Goal: Task Accomplishment & Management: Use online tool/utility

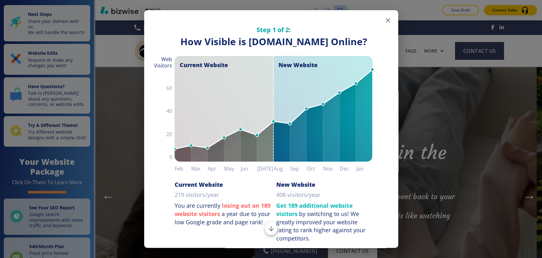
click at [385, 21] on icon "button" at bounding box center [388, 21] width 8 height 8
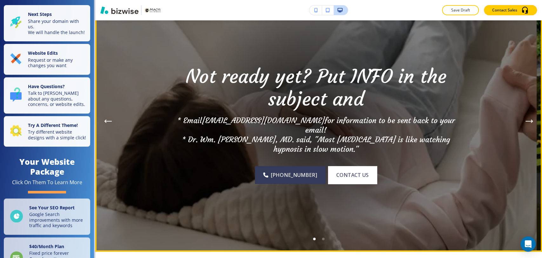
scroll to position [35, 0]
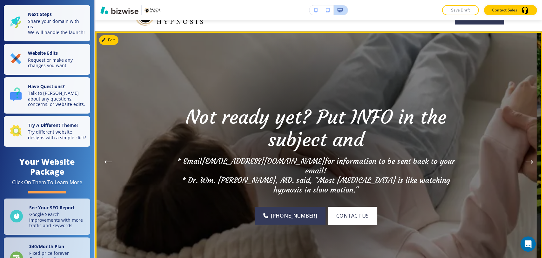
click at [526, 160] on icon "Next Hero Image" at bounding box center [530, 162] width 8 height 4
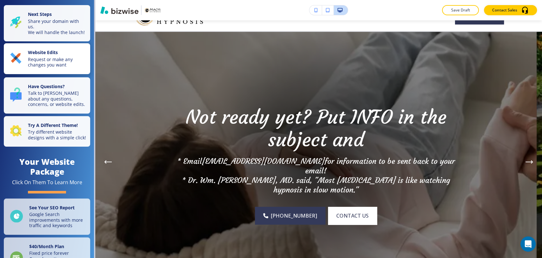
click at [59, 62] on p "Request or make any changes you want" at bounding box center [57, 62] width 58 height 11
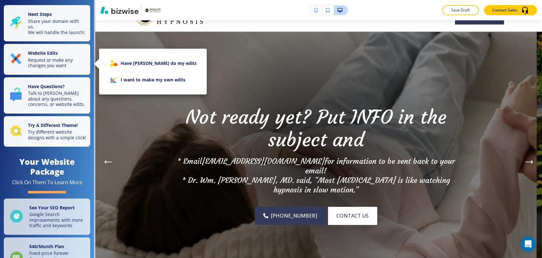
click at [148, 84] on li "I want to make my own edits" at bounding box center [152, 79] width 97 height 17
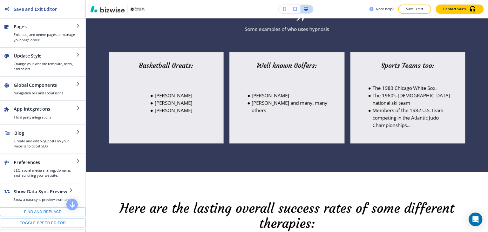
scroll to position [596, 0]
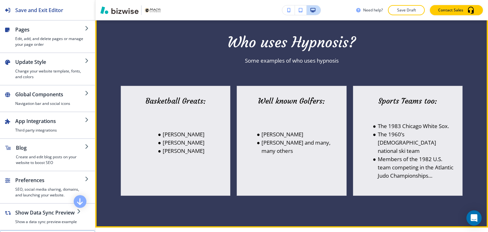
click at [411, 55] on div "Who uses Hypnosis? Some examples of who uses hypnosis" at bounding box center [292, 49] width 342 height 31
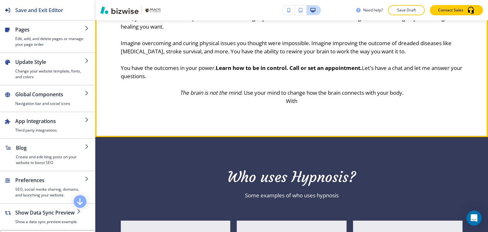
scroll to position [533, 0]
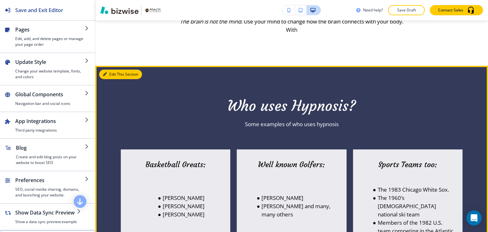
click at [110, 75] on button "Edit This Section" at bounding box center [120, 75] width 43 height 10
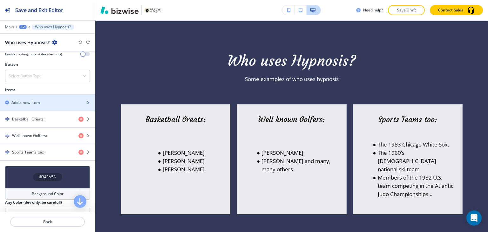
scroll to position [254, 0]
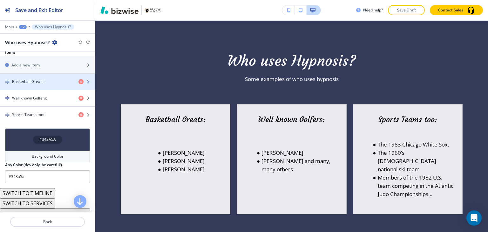
click at [53, 87] on div "button" at bounding box center [47, 86] width 95 height 5
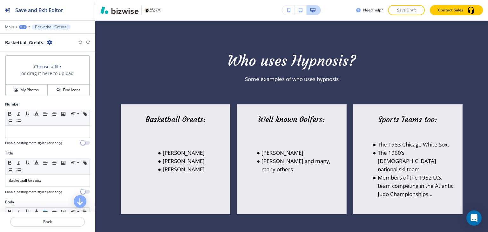
scroll to position [127, 0]
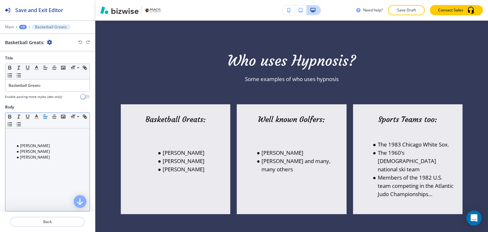
click at [19, 143] on li "[PERSON_NAME]" at bounding box center [50, 146] width 72 height 6
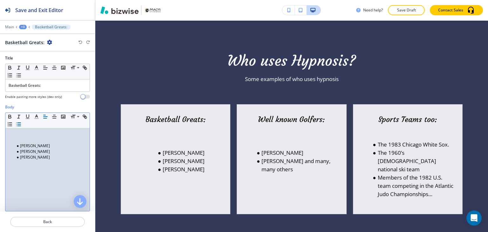
click at [18, 141] on p at bounding box center [48, 140] width 78 height 6
click at [13, 137] on ul "[PERSON_NAME] [PERSON_NAME] [PERSON_NAME]" at bounding box center [48, 145] width 78 height 17
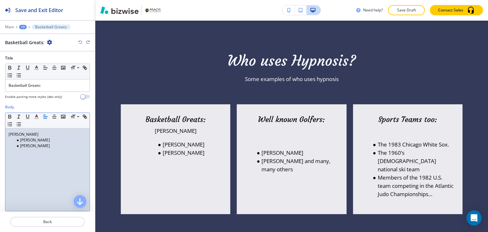
drag, startPoint x: 50, startPoint y: 144, endPoint x: 0, endPoint y: 128, distance: 52.3
click at [0, 128] on div "Body Small Normal Large Huge [PERSON_NAME] [PERSON_NAME] [PERSON_NAME] Enable p…" at bounding box center [47, 163] width 95 height 119
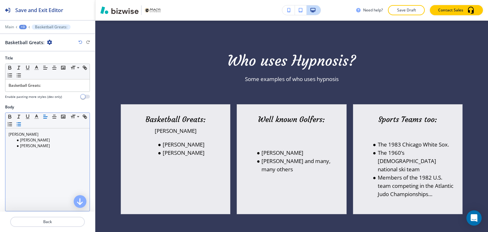
click at [22, 122] on icon "button" at bounding box center [19, 124] width 6 height 6
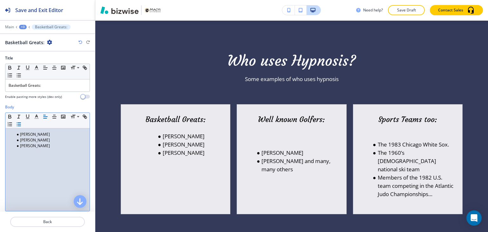
click at [57, 143] on li "[PERSON_NAME]" at bounding box center [50, 146] width 72 height 6
click at [25, 28] on div "+3" at bounding box center [23, 27] width 8 height 4
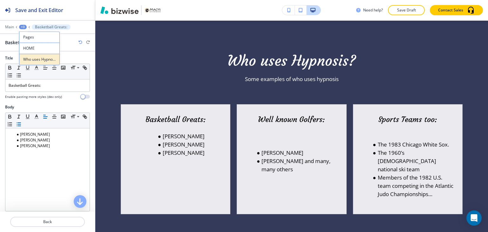
click at [33, 59] on p "Who uses Hypnosis?" at bounding box center [39, 60] width 32 height 6
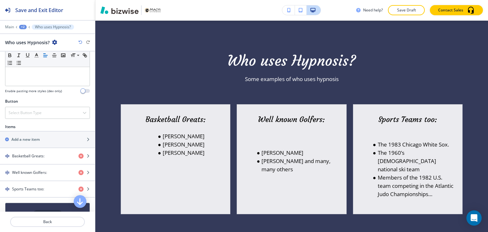
scroll to position [191, 0]
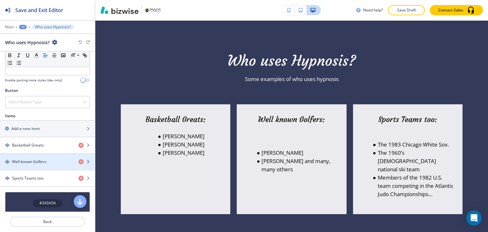
click at [46, 162] on h4 "Well known Golfers:" at bounding box center [29, 162] width 35 height 6
click at [45, 159] on h4 "Well known Golfers:" at bounding box center [29, 162] width 35 height 6
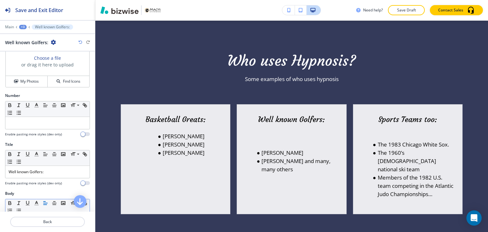
scroll to position [95, 0]
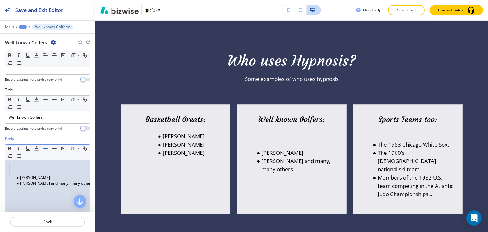
drag, startPoint x: 14, startPoint y: 172, endPoint x: 4, endPoint y: 160, distance: 15.2
click at [4, 160] on div "Body Small Normal Large Huge [PERSON_NAME] [PERSON_NAME] and many, many others …" at bounding box center [47, 195] width 95 height 119
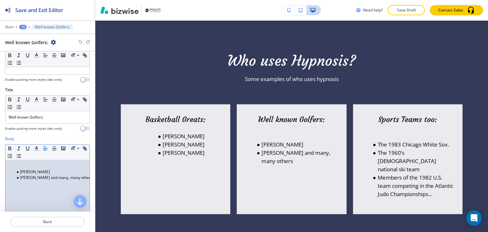
click at [17, 169] on li "[PERSON_NAME]" at bounding box center [50, 172] width 72 height 6
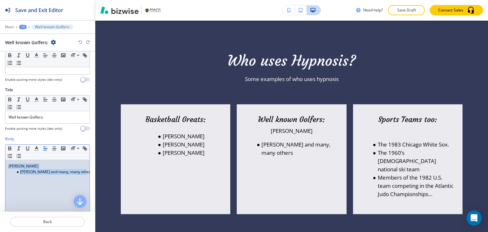
scroll to position [0, 1]
drag, startPoint x: 9, startPoint y: 164, endPoint x: 90, endPoint y: 173, distance: 81.2
click at [90, 173] on div "Body Small Normal Large Huge [PERSON_NAME] [PERSON_NAME] and many, many others …" at bounding box center [47, 195] width 95 height 119
click at [22, 154] on icon "button" at bounding box center [19, 156] width 6 height 6
click at [25, 28] on div "+3" at bounding box center [23, 27] width 8 height 4
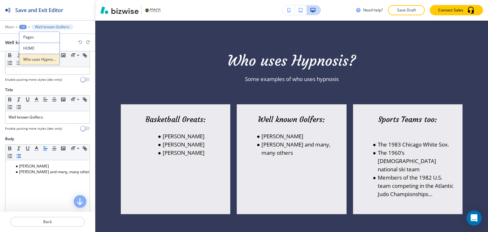
click at [32, 60] on p "Who uses Hypnosis?" at bounding box center [39, 60] width 32 height 6
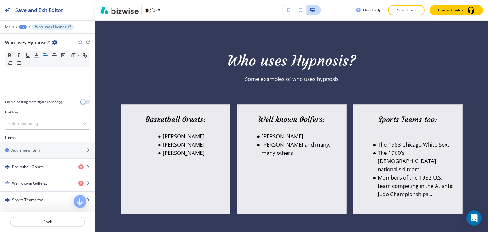
scroll to position [191, 0]
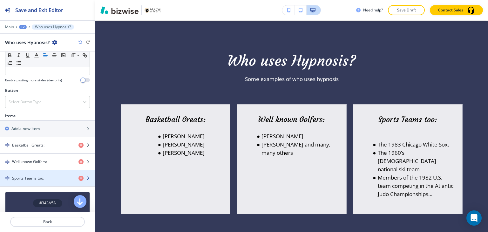
click at [54, 175] on div "Sports Teams too:" at bounding box center [36, 178] width 73 height 6
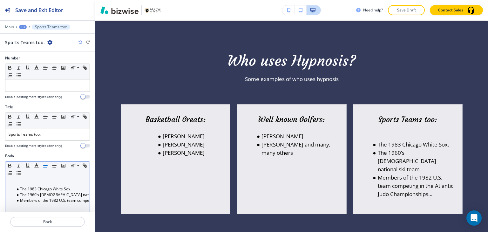
scroll to position [159, 0]
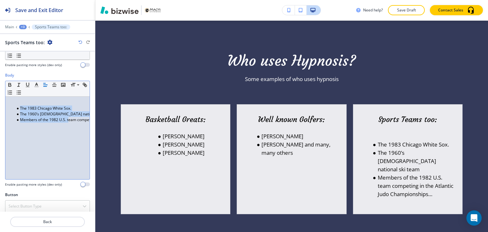
drag, startPoint x: 15, startPoint y: 105, endPoint x: 68, endPoint y: 125, distance: 56.0
click at [68, 125] on div "The 1983 Chicago White Sox. The 1960’s [DEMOGRAPHIC_DATA] national ski team Mem…" at bounding box center [47, 138] width 84 height 83
click at [14, 105] on li "The 1983 Chicago White Sox." at bounding box center [50, 108] width 72 height 6
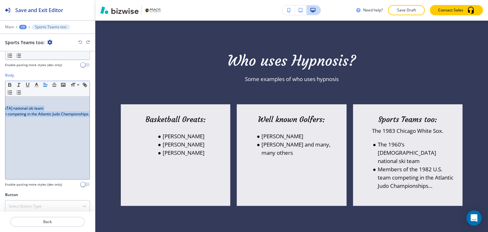
scroll to position [0, 77]
drag, startPoint x: 8, startPoint y: 103, endPoint x: 87, endPoint y: 124, distance: 82.7
click at [87, 124] on div "Body Small Normal Large Huge The 1983 Chicago White Sox. The 1960’s [DEMOGRAPHI…" at bounding box center [47, 131] width 95 height 119
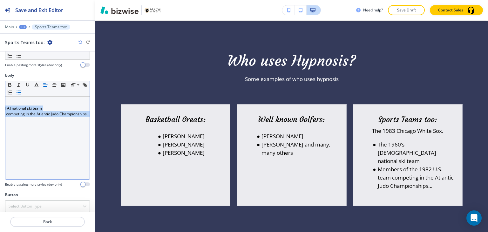
click at [22, 93] on icon "button" at bounding box center [19, 93] width 6 height 6
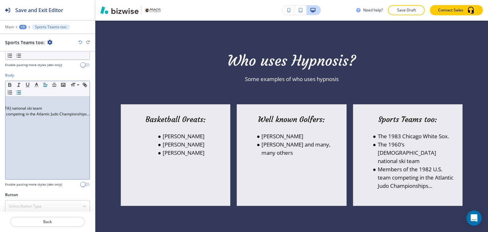
click at [29, 137] on div "The 1983 Chicago White Sox. The 1960’s [DEMOGRAPHIC_DATA] national ski team Mem…" at bounding box center [47, 138] width 84 height 83
click at [56, 130] on div "The 1983 Chicago White Sox. The 1960’s [DEMOGRAPHIC_DATA] national ski team Mem…" at bounding box center [47, 138] width 84 height 83
click at [57, 105] on div "The 1983 Chicago White Sox. The 1960’s [DEMOGRAPHIC_DATA] national ski team Mem…" at bounding box center [47, 138] width 84 height 83
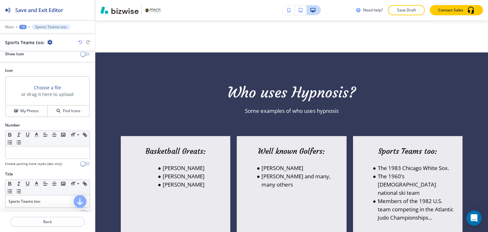
scroll to position [0, 0]
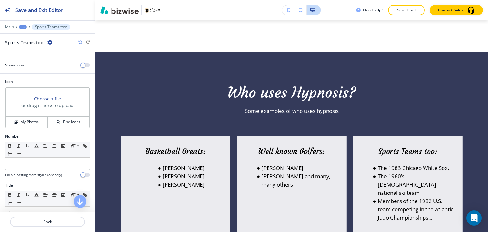
click at [23, 27] on div "+3" at bounding box center [23, 27] width 8 height 4
click at [39, 57] on p "Who uses Hypnosis?" at bounding box center [39, 60] width 32 height 6
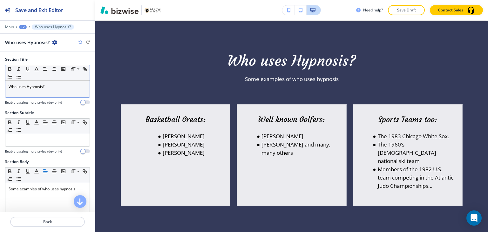
click at [66, 90] on div "Who uses Hypnosis?" at bounding box center [47, 89] width 84 height 17
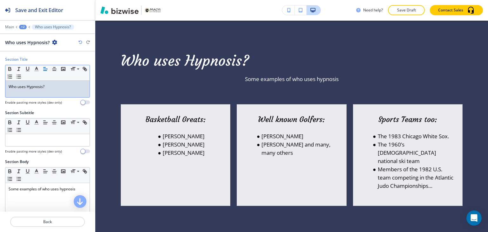
click at [65, 89] on div "Who uses Hypnosis?" at bounding box center [47, 89] width 84 height 17
click at [55, 71] on line "button" at bounding box center [54, 71] width 3 height 0
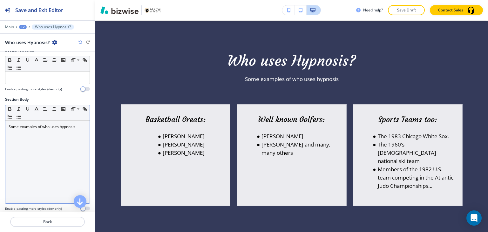
scroll to position [64, 0]
click at [38, 144] on div "Some examples of who uses hypnosis" at bounding box center [47, 160] width 84 height 83
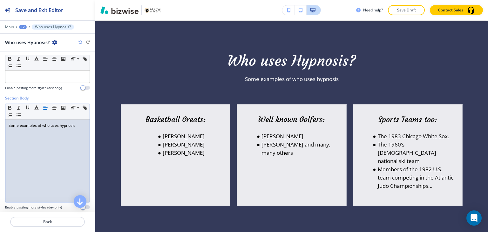
click at [81, 121] on div "Some examples of who uses hypnosis" at bounding box center [47, 160] width 84 height 83
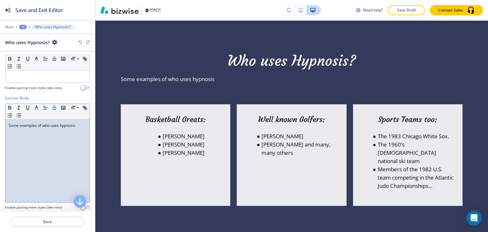
click at [55, 106] on icon "button" at bounding box center [54, 108] width 6 height 6
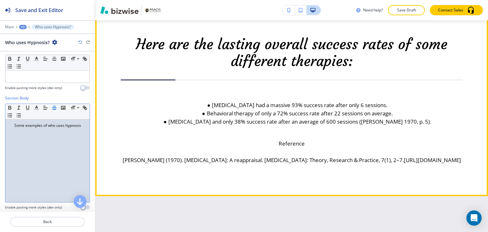
scroll to position [800, 0]
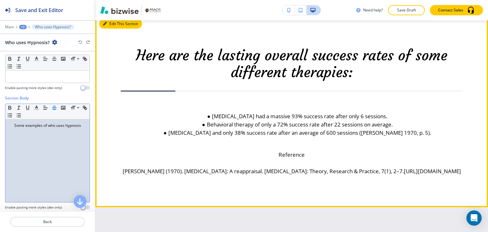
click at [106, 25] on icon "button" at bounding box center [105, 24] width 4 height 4
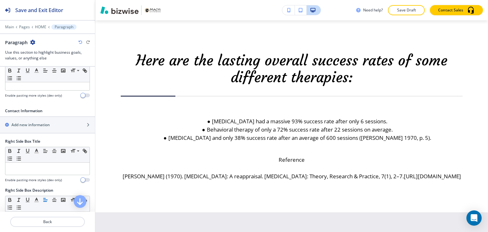
scroll to position [318, 0]
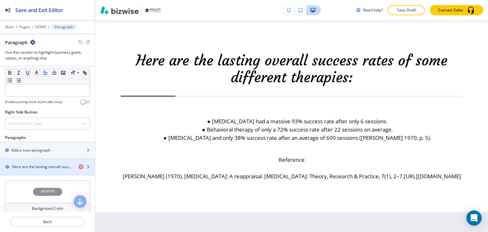
click at [52, 164] on h4 "Here are the lasting overall success rates of some different therapies:" at bounding box center [42, 167] width 61 height 6
click at [50, 165] on h4 "Here are the lasting overall success rates of some different therapies:" at bounding box center [42, 167] width 61 height 6
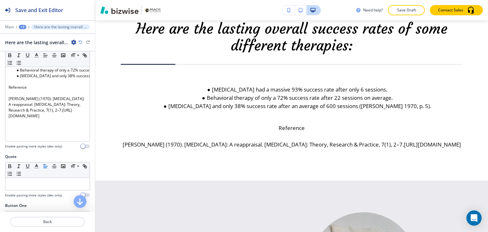
scroll to position [127, 0]
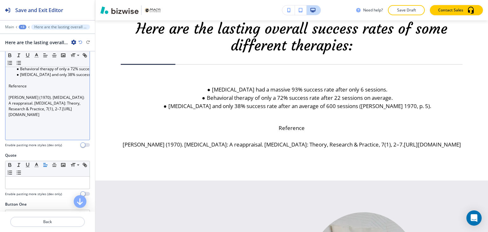
click at [32, 80] on p at bounding box center [48, 80] width 78 height 6
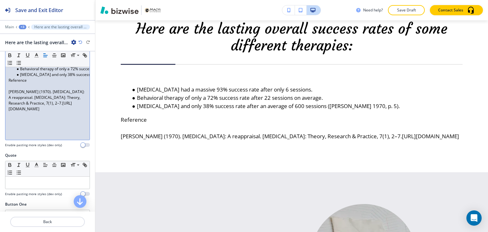
click at [22, 84] on p at bounding box center [48, 86] width 78 height 6
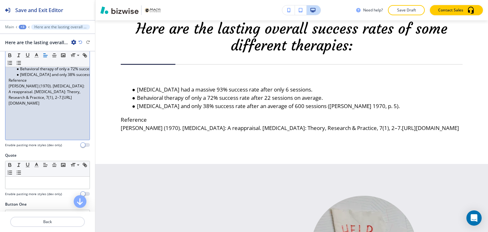
scroll to position [95, 0]
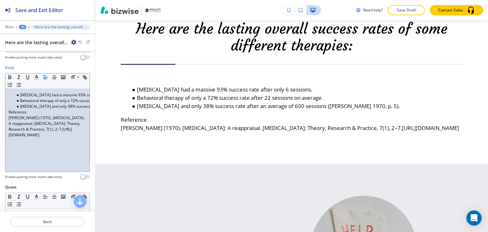
click at [10, 111] on p "Reference" at bounding box center [48, 112] width 78 height 6
click at [9, 111] on p "Reference" at bounding box center [48, 112] width 78 height 6
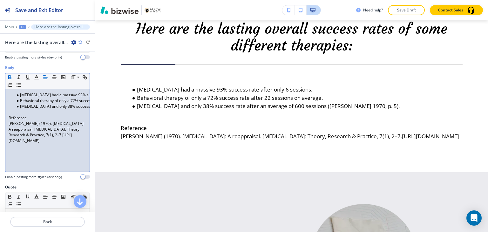
drag, startPoint x: 72, startPoint y: 140, endPoint x: 6, endPoint y: 79, distance: 89.9
click at [5, 81] on div "Small Normal Large Huge [MEDICAL_DATA] had a massive 93% success rate after onl…" at bounding box center [47, 122] width 85 height 99
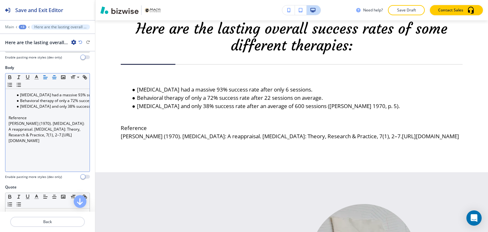
click at [54, 75] on icon "button" at bounding box center [54, 77] width 6 height 6
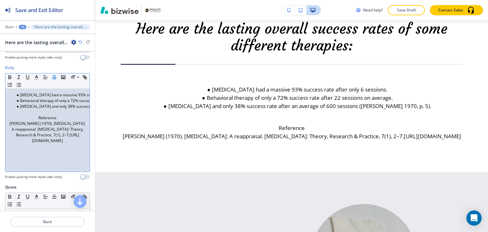
click at [53, 146] on div "[MEDICAL_DATA] had a massive 93% success rate after only 6 sessions. Behavioral…" at bounding box center [47, 130] width 84 height 83
click at [50, 153] on div "[MEDICAL_DATA] had a massive 93% success rate after only 6 sessions. Behavioral…" at bounding box center [47, 130] width 84 height 83
click at [66, 155] on div "[MEDICAL_DATA] had a massive 93% success rate after only 6 sessions. Behavioral…" at bounding box center [47, 130] width 84 height 83
click at [77, 144] on div "[MEDICAL_DATA] had a massive 93% success rate after only 6 sessions. Behavioral…" at bounding box center [47, 130] width 84 height 83
drag, startPoint x: 77, startPoint y: 140, endPoint x: 17, endPoint y: 130, distance: 61.9
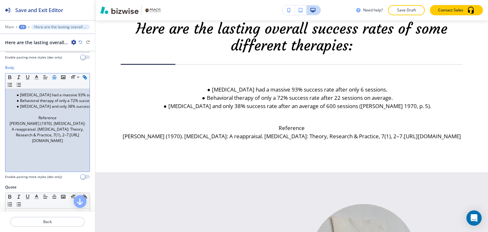
click at [14, 140] on p "[PERSON_NAME] (1970). [MEDICAL_DATA]: A reappraisal. [MEDICAL_DATA]: Theory, Re…" at bounding box center [48, 132] width 78 height 23
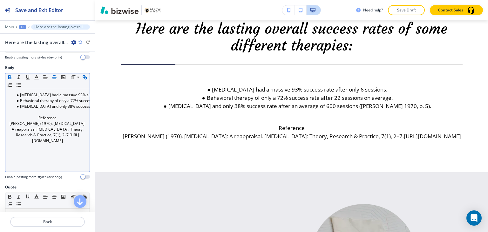
click at [10, 77] on icon "button" at bounding box center [10, 78] width 3 height 2
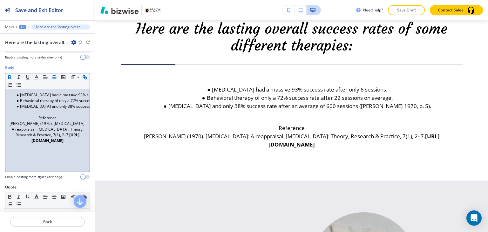
click at [41, 146] on div "[MEDICAL_DATA] had a massive 93% success rate after only 6 sessions. Behavioral…" at bounding box center [47, 130] width 84 height 83
click at [46, 151] on div "[MEDICAL_DATA] had a massive 93% success rate after only 6 sessions. Behavioral…" at bounding box center [47, 130] width 84 height 83
click at [78, 141] on p "[PERSON_NAME] (1970). [MEDICAL_DATA]: A reappraisal. [MEDICAL_DATA]: Theory, Re…" at bounding box center [48, 132] width 78 height 23
click at [69, 128] on p "[PERSON_NAME] (1970). [MEDICAL_DATA]: A reappraisal. [MEDICAL_DATA]: Theory, Re…" at bounding box center [48, 132] width 78 height 23
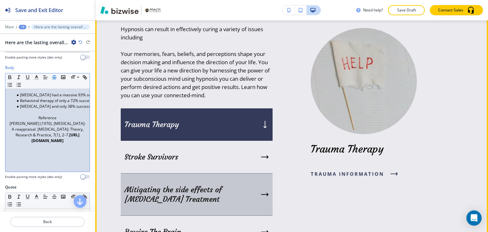
scroll to position [1017, 0]
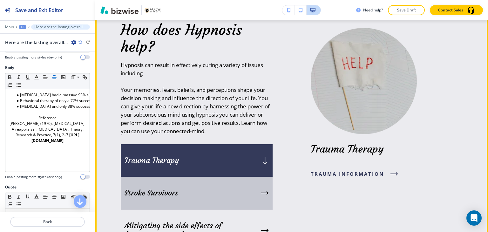
click at [213, 192] on div "Stroke Survivors" at bounding box center [197, 193] width 152 height 33
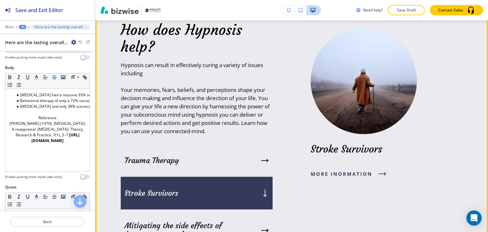
scroll to position [1049, 0]
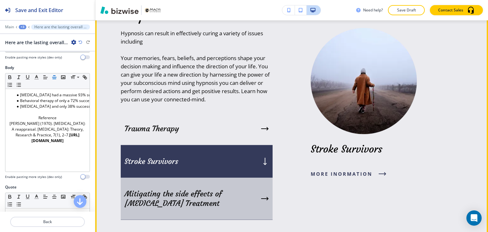
click at [213, 187] on div "Mitigating the side effects of [MEDICAL_DATA] Treatment" at bounding box center [197, 199] width 152 height 42
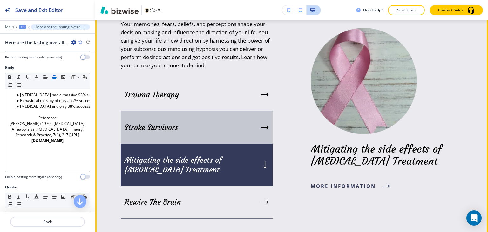
scroll to position [1113, 0]
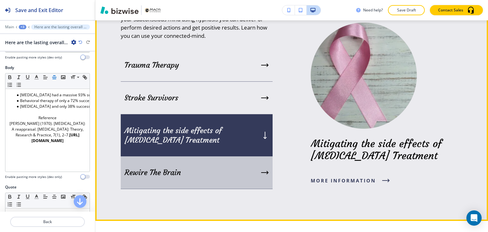
click at [211, 162] on div "Rewire The Brain" at bounding box center [197, 172] width 152 height 33
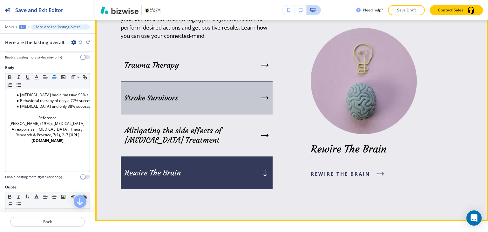
click at [210, 87] on div "Stroke Survivors" at bounding box center [197, 98] width 152 height 33
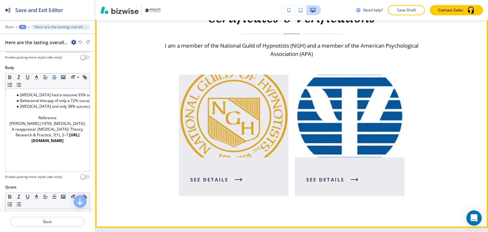
scroll to position [1367, 0]
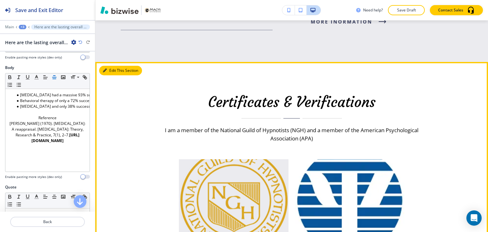
click at [110, 69] on button "Edit This Section" at bounding box center [120, 71] width 43 height 10
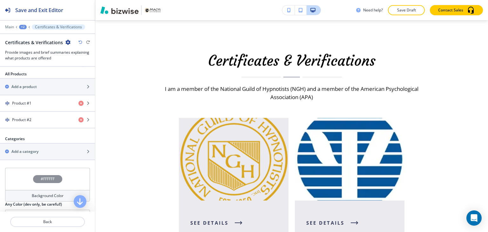
scroll to position [246, 0]
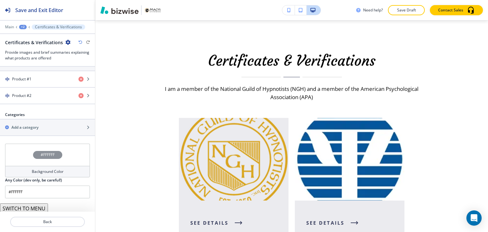
click at [39, 206] on button "SWITCH TO MENU" at bounding box center [24, 208] width 48 height 10
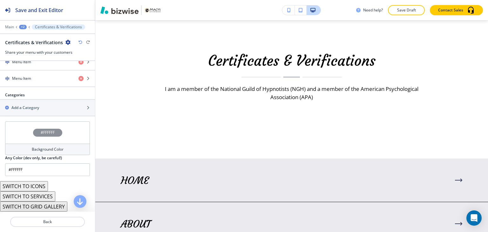
scroll to position [266, 0]
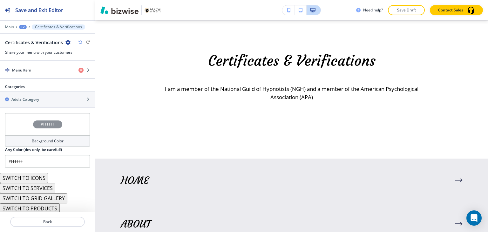
click at [50, 207] on button "SWITCH TO PRODUCTS" at bounding box center [30, 208] width 60 height 10
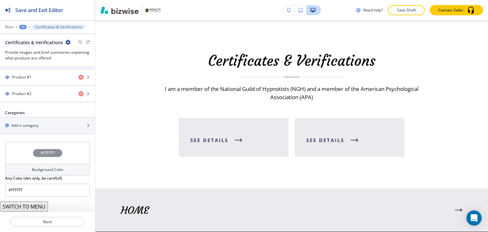
scroll to position [246, 0]
click at [41, 203] on button "SWITCH TO MENU" at bounding box center [24, 208] width 48 height 10
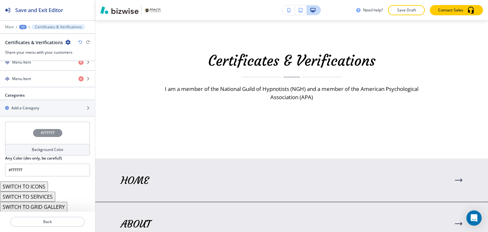
scroll to position [266, 0]
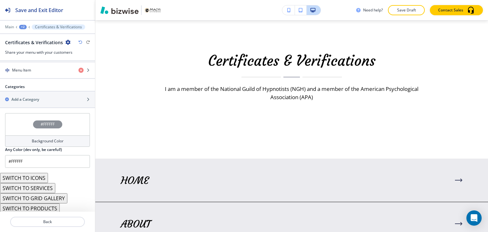
click at [39, 178] on button "SWITCH TO ICONS" at bounding box center [24, 178] width 48 height 10
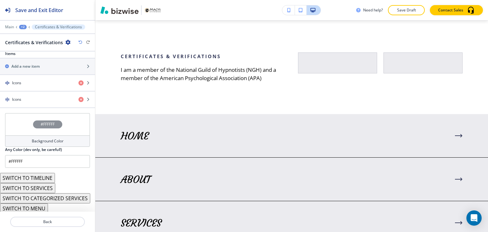
click at [47, 196] on button "SWITCH TO CATEGORIZED SERVICES" at bounding box center [45, 198] width 90 height 10
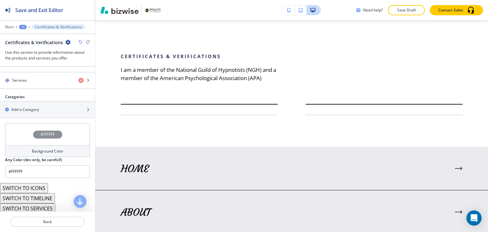
scroll to position [318, 0]
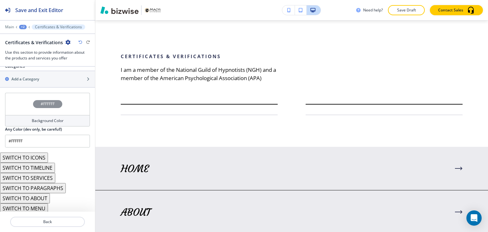
click at [40, 196] on button "SWITCH TO ABOUT" at bounding box center [25, 198] width 50 height 10
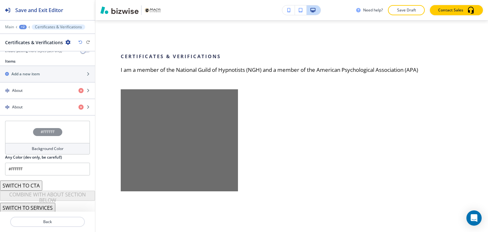
click at [35, 185] on button "SWITCH TO CTA" at bounding box center [21, 185] width 42 height 10
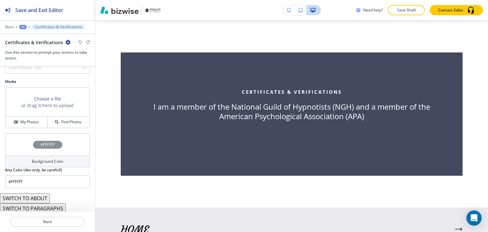
scroll to position [266, 0]
click at [42, 206] on button "SWITCH TO PARAGRAPHS" at bounding box center [33, 208] width 66 height 10
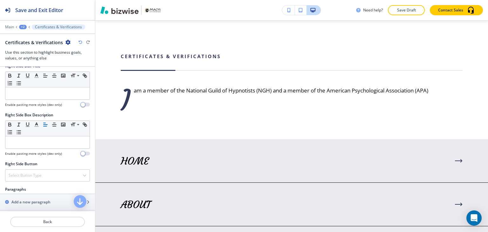
scroll to position [364, 0]
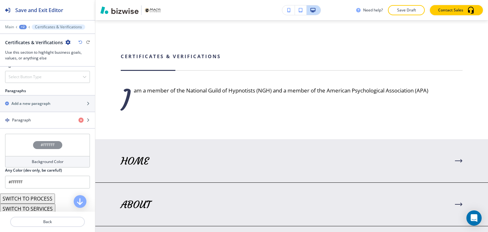
click at [44, 205] on button "SWITCH TO SERVICES" at bounding box center [27, 209] width 55 height 10
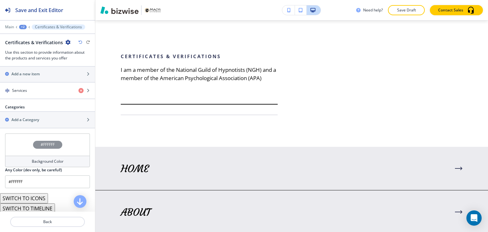
click at [44, 205] on button "SWITCH TO TIMELINE" at bounding box center [27, 208] width 55 height 10
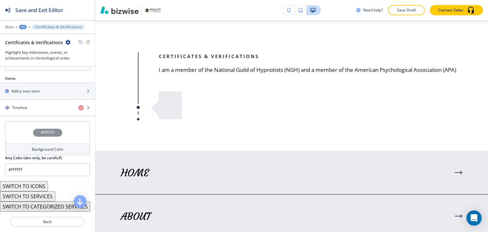
scroll to position [232, 0]
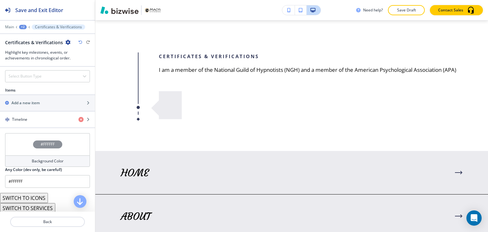
click at [44, 203] on button "SWITCH TO SERVICES" at bounding box center [27, 208] width 55 height 10
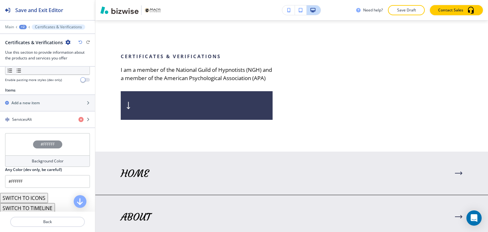
click at [42, 209] on button "SWITCH TO TIMELINE" at bounding box center [27, 208] width 55 height 10
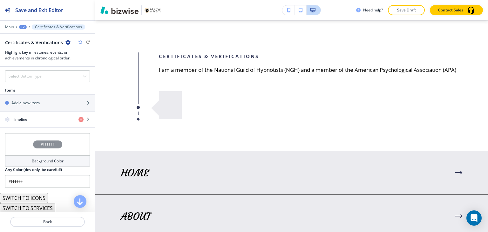
click at [42, 208] on button "SWITCH TO SERVICES" at bounding box center [27, 208] width 55 height 10
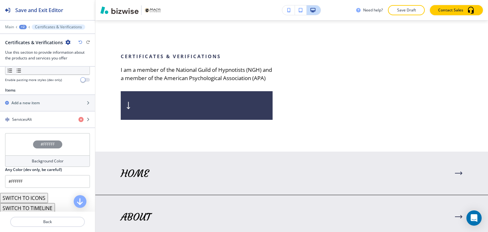
click at [80, 43] on icon "button" at bounding box center [80, 42] width 4 height 4
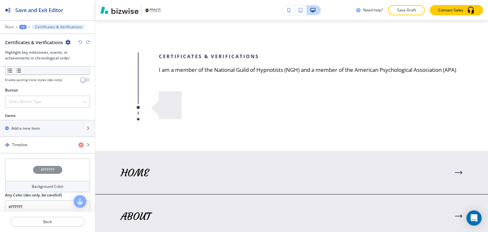
click at [80, 43] on icon "button" at bounding box center [80, 42] width 4 height 4
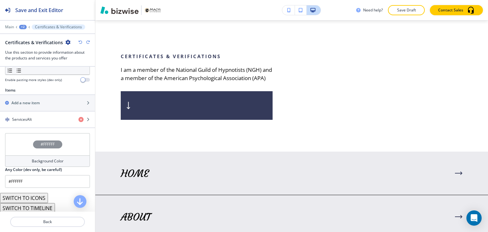
click at [80, 43] on icon "button" at bounding box center [80, 42] width 4 height 4
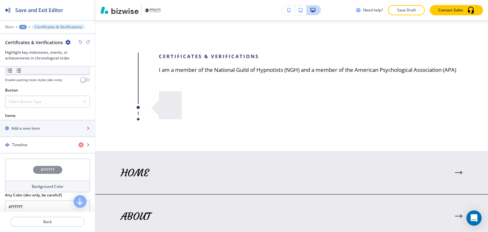
click at [80, 43] on icon "button" at bounding box center [80, 42] width 4 height 4
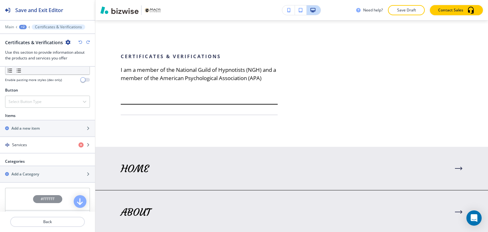
click at [80, 43] on icon "button" at bounding box center [80, 42] width 4 height 4
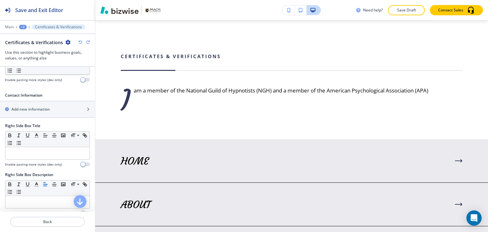
click at [80, 43] on icon "button" at bounding box center [80, 42] width 4 height 4
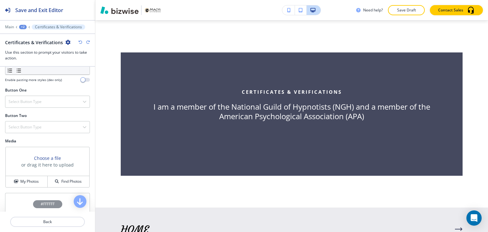
click at [80, 43] on icon "button" at bounding box center [80, 42] width 4 height 4
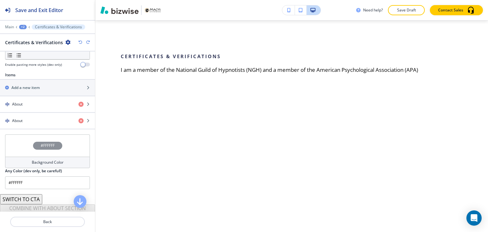
click at [80, 43] on icon "button" at bounding box center [80, 42] width 4 height 4
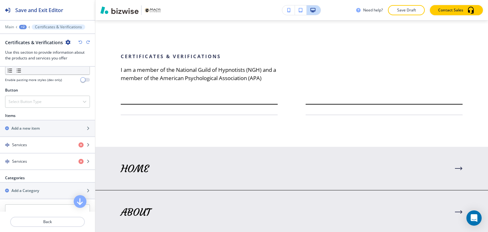
click at [80, 43] on icon "button" at bounding box center [80, 42] width 4 height 4
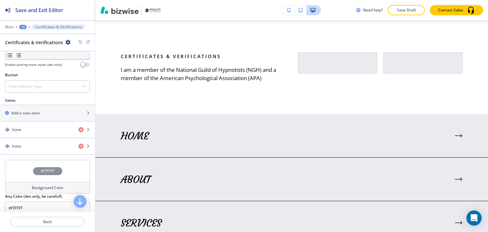
click at [80, 43] on icon "button" at bounding box center [80, 42] width 4 height 4
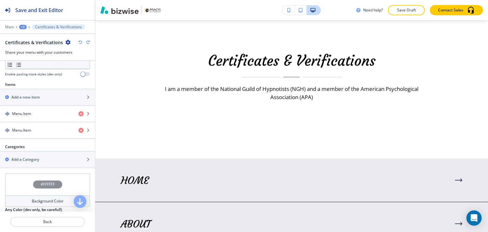
click at [80, 43] on icon "button" at bounding box center [80, 42] width 4 height 4
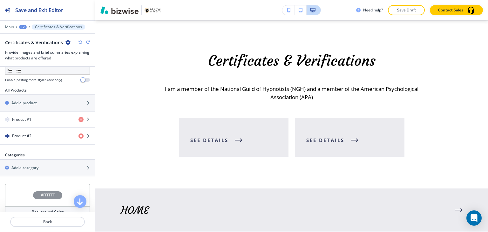
click at [80, 43] on icon "button" at bounding box center [80, 42] width 4 height 4
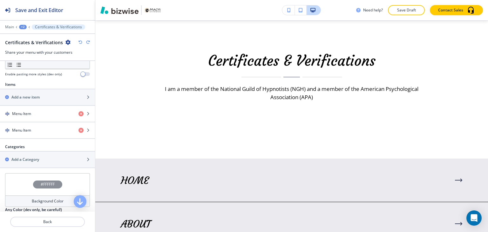
click at [80, 43] on icon "button" at bounding box center [80, 42] width 4 height 4
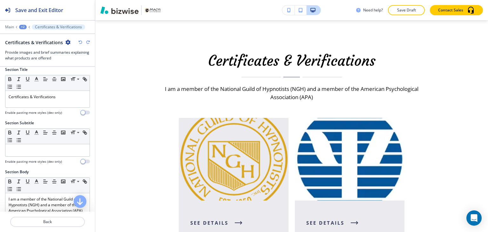
scroll to position [0, 0]
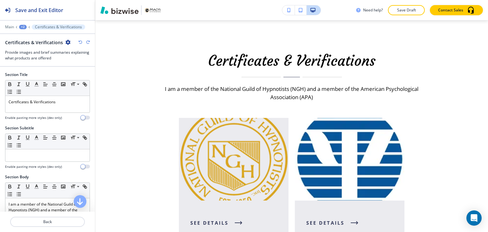
click at [20, 25] on div "+2" at bounding box center [23, 27] width 8 height 4
click at [22, 47] on button "HOME" at bounding box center [39, 48] width 41 height 11
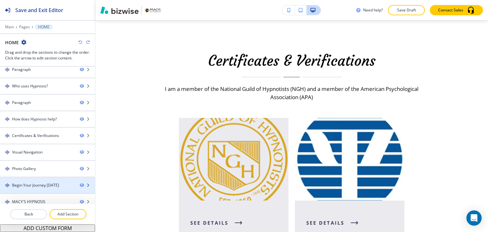
scroll to position [42, 0]
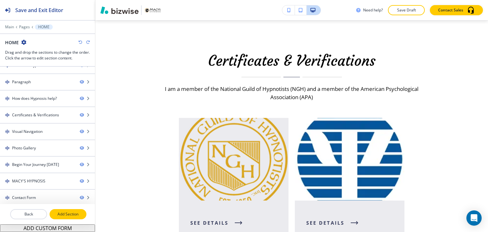
click at [71, 213] on p "Add Section" at bounding box center [68, 214] width 36 height 6
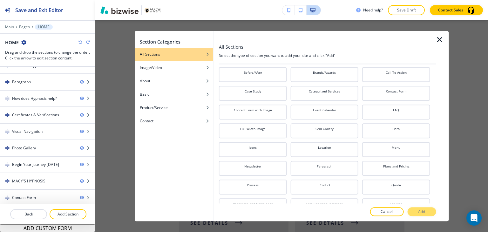
scroll to position [22, 0]
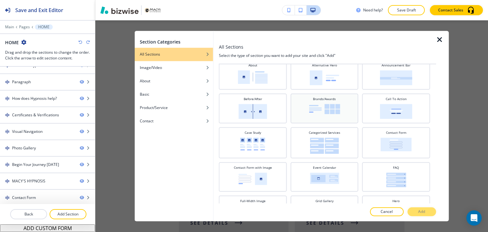
click at [300, 100] on div "Brands/Awards" at bounding box center [324, 108] width 62 height 22
click at [417, 211] on button "Add" at bounding box center [421, 211] width 29 height 9
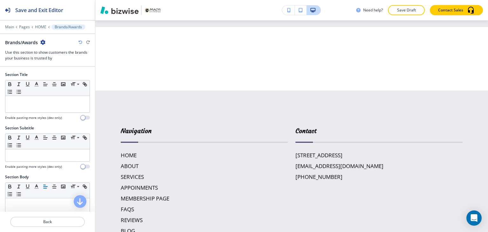
scroll to position [3030, 0]
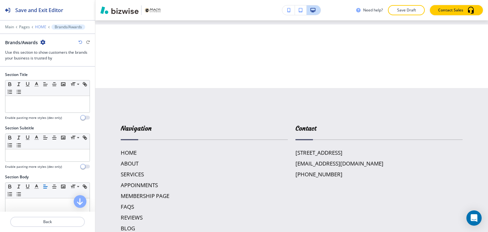
click at [39, 27] on p "HOME" at bounding box center [40, 27] width 11 height 4
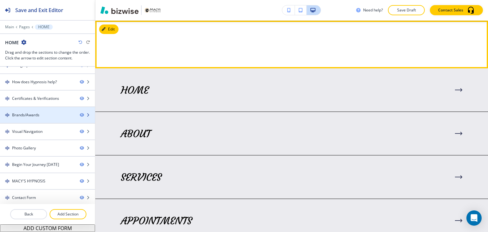
scroll to position [0, 0]
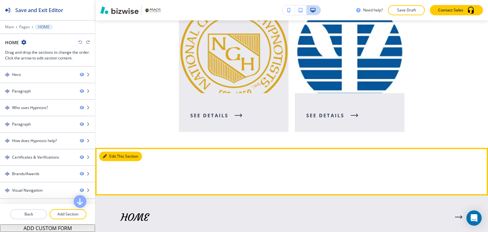
click at [107, 158] on button "Edit This Section" at bounding box center [120, 156] width 43 height 10
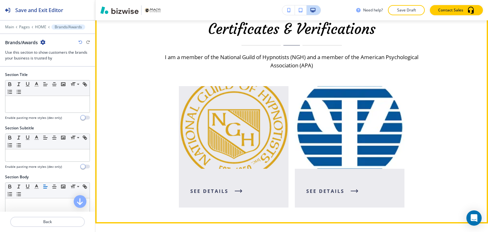
scroll to position [1293, 0]
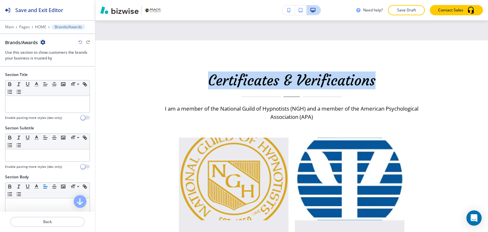
drag, startPoint x: 390, startPoint y: 83, endPoint x: 199, endPoint y: 80, distance: 190.9
click at [199, 80] on p "Certificates & Verifications" at bounding box center [292, 80] width 256 height 17
copy link "Certificates & Verifications"
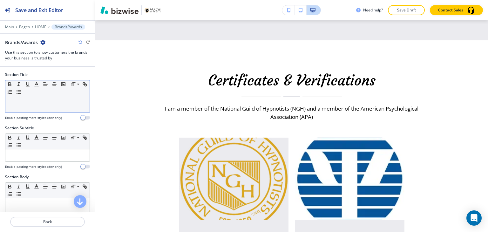
click at [37, 102] on p at bounding box center [48, 102] width 78 height 6
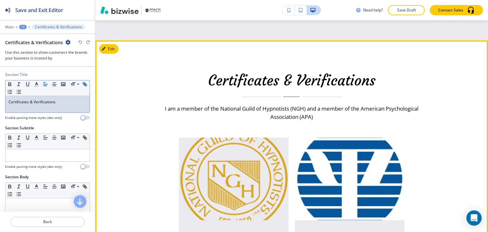
scroll to position [1325, 0]
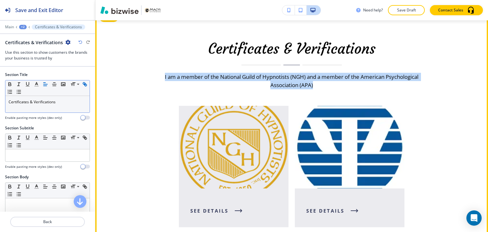
drag, startPoint x: 177, startPoint y: 76, endPoint x: 346, endPoint y: 85, distance: 168.9
click at [346, 85] on h6 "I am a member of the National Guild of Hypnotists (NGH) and a member of the Ame…" at bounding box center [292, 81] width 256 height 17
copy h6 "I am a member of the National Guild of Hypnotists (NGH) and a member of the Ame…"
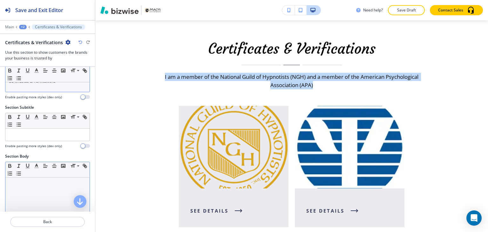
scroll to position [32, 0]
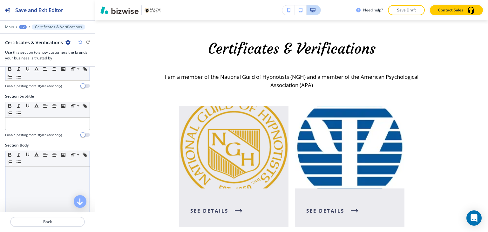
click at [30, 176] on div at bounding box center [47, 207] width 84 height 83
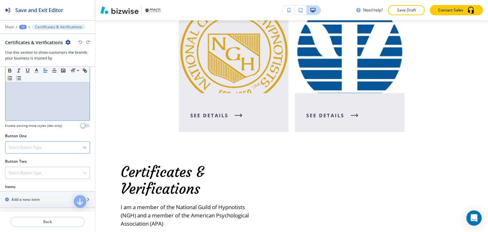
scroll to position [191, 0]
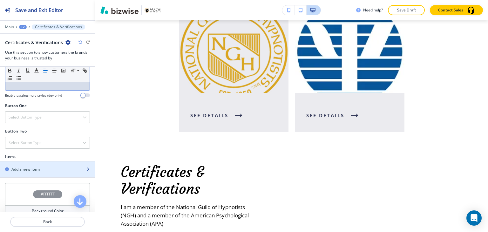
click at [44, 172] on div "button" at bounding box center [47, 174] width 95 height 5
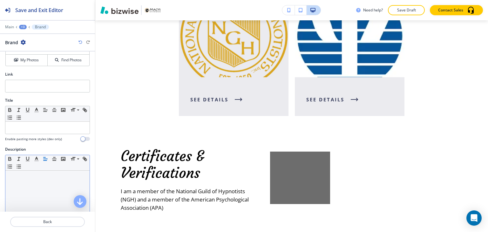
scroll to position [0, 0]
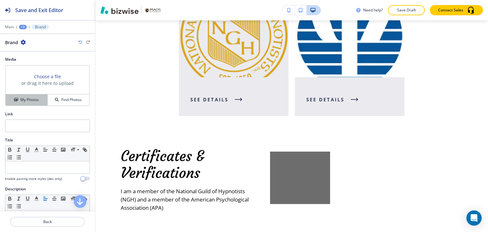
click at [33, 101] on h4 "My Photos" at bounding box center [29, 100] width 18 height 6
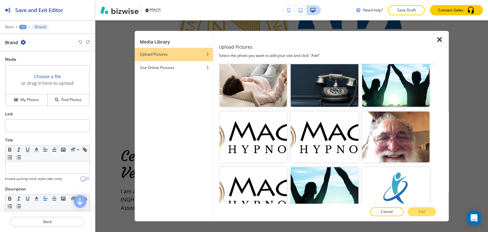
scroll to position [1175, 0]
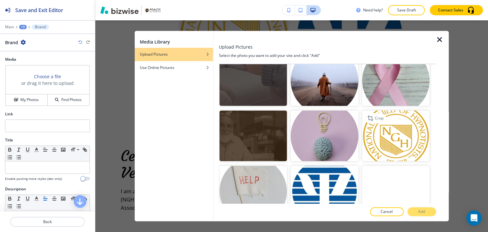
click at [405, 119] on img "button" at bounding box center [395, 136] width 67 height 50
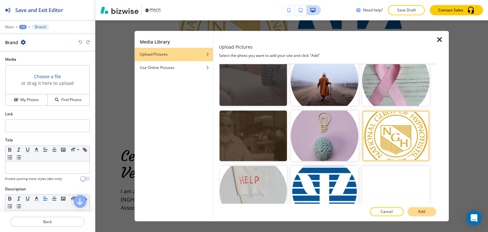
click at [426, 211] on button "Add" at bounding box center [421, 211] width 29 height 9
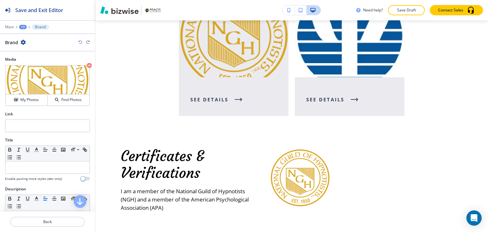
click at [24, 26] on div "+3" at bounding box center [23, 27] width 8 height 4
click at [36, 57] on p "Certificates & Verifications" at bounding box center [39, 60] width 32 height 6
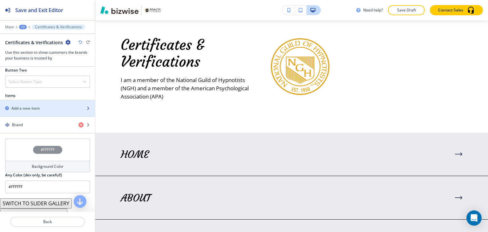
scroll to position [254, 0]
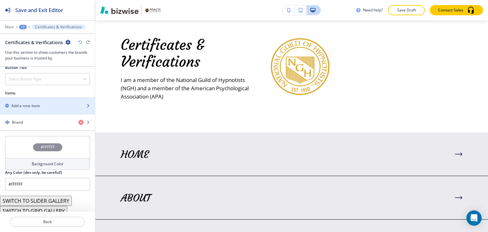
click at [45, 109] on div "button" at bounding box center [47, 111] width 95 height 5
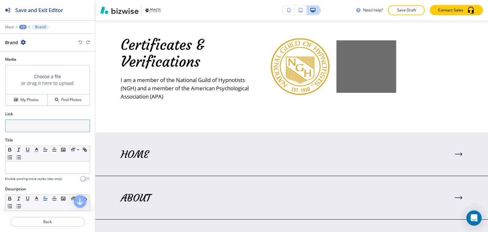
scroll to position [1563, 0]
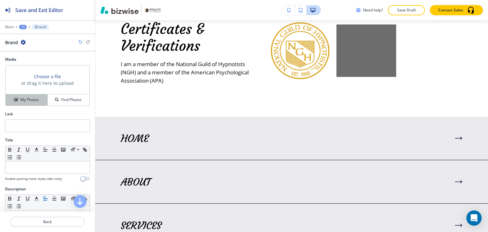
click at [33, 99] on h4 "My Photos" at bounding box center [29, 100] width 18 height 6
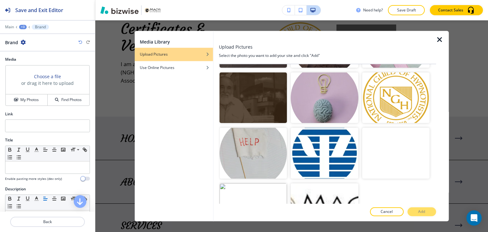
scroll to position [1216, 0]
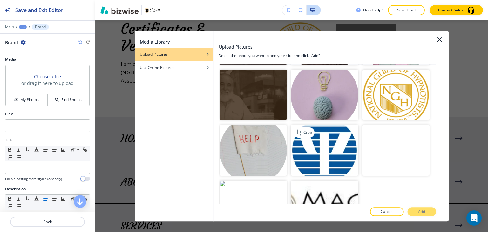
click at [316, 127] on img "button" at bounding box center [324, 150] width 67 height 50
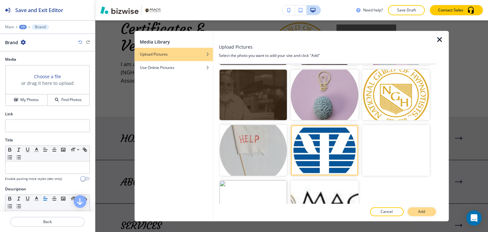
click at [423, 211] on p "Add" at bounding box center [421, 212] width 7 height 6
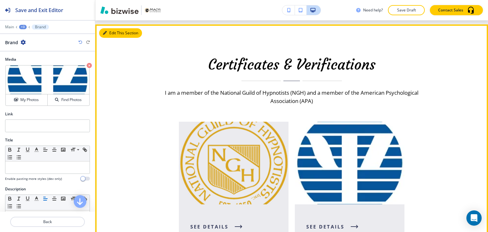
click at [113, 31] on button "Edit This Section" at bounding box center [120, 33] width 43 height 10
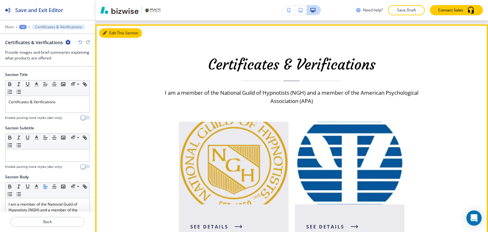
scroll to position [1313, 0]
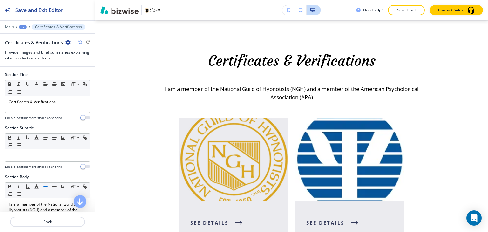
click at [66, 42] on icon "button" at bounding box center [67, 42] width 5 height 5
click at [81, 72] on p "Delete Section" at bounding box center [85, 75] width 32 height 6
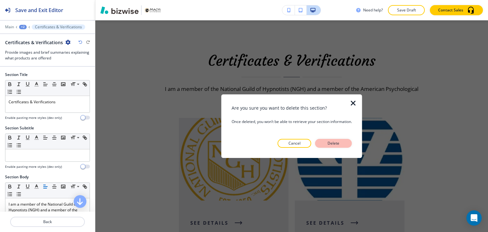
click at [332, 141] on p "Delete" at bounding box center [333, 143] width 15 height 6
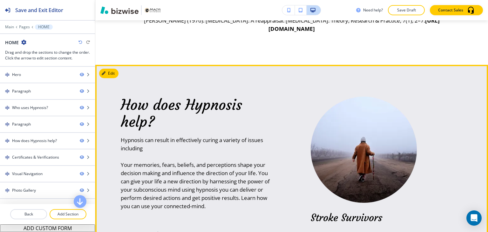
scroll to position [857, 0]
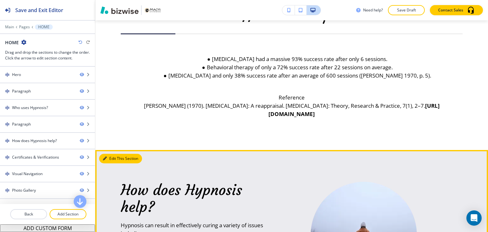
click at [109, 155] on button "Edit This Section" at bounding box center [120, 159] width 43 height 10
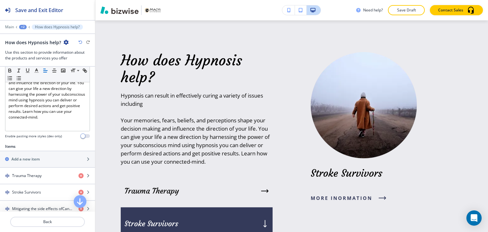
scroll to position [254, 0]
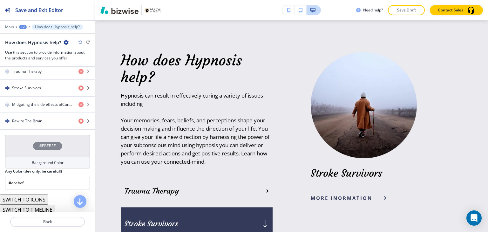
click at [34, 150] on div "#EBEBEF" at bounding box center [47, 146] width 85 height 22
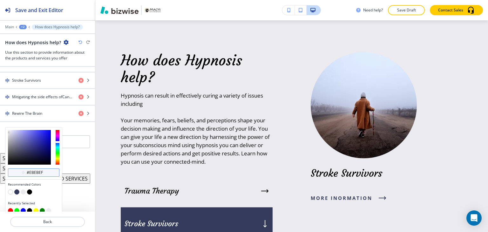
scroll to position [265, 0]
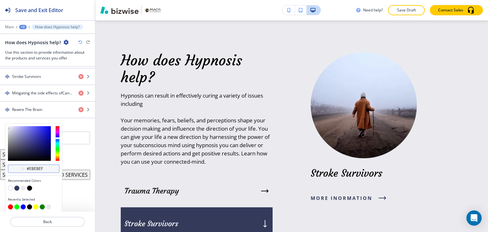
click at [34, 169] on input "#ebebef" at bounding box center [37, 168] width 22 height 5
paste input "6b5a4a"
type input "#6b5a4a"
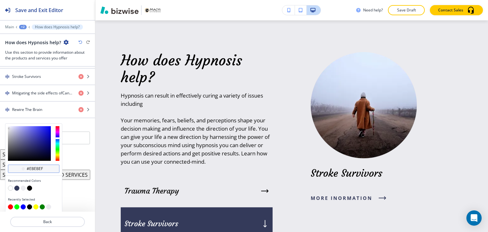
type input "#6b5a4a"
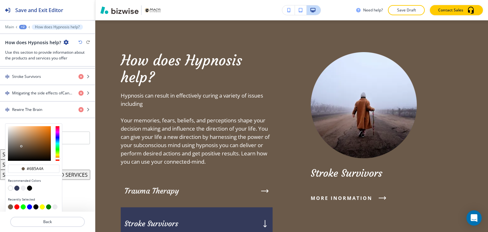
click at [70, 158] on div "Section Title Small Normal Large Huge How does Hypnosis help? Enable pasting mo…" at bounding box center [47, 139] width 95 height 145
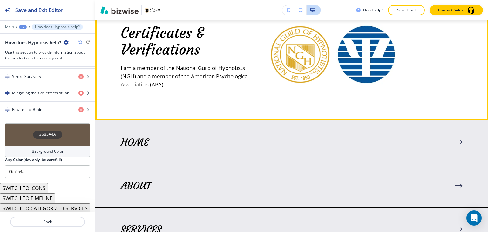
scroll to position [1336, 0]
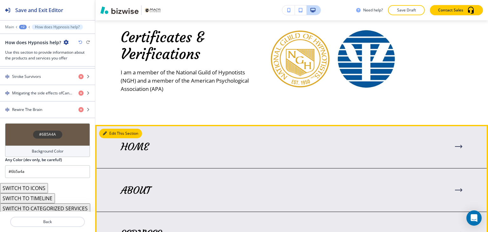
click at [109, 131] on button "Edit This Section" at bounding box center [120, 134] width 43 height 10
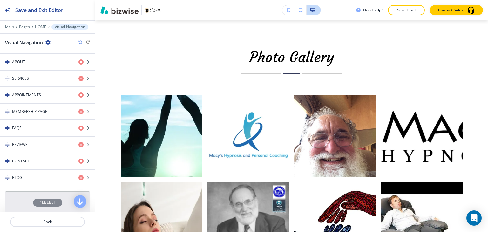
scroll to position [319, 0]
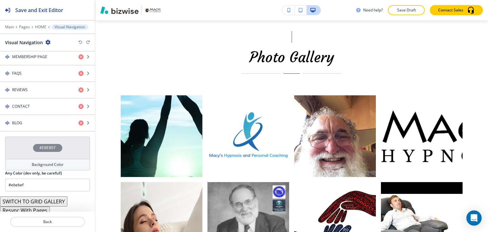
click at [35, 207] on button "Resync With Pages" at bounding box center [25, 210] width 50 height 8
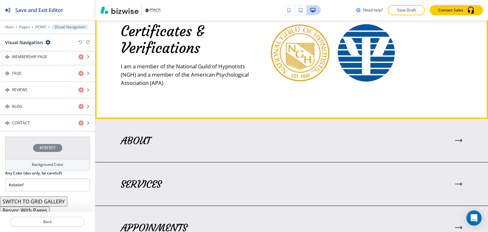
scroll to position [1397, 0]
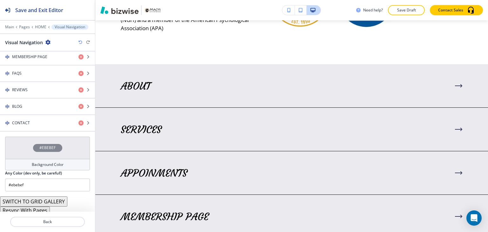
click at [52, 151] on div "#EBEBEF" at bounding box center [47, 148] width 85 height 22
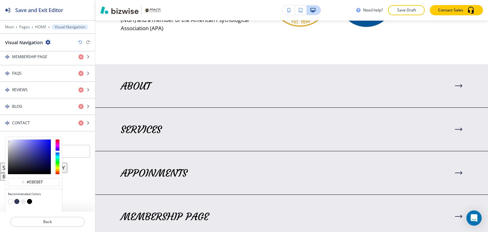
click at [17, 199] on button "button" at bounding box center [16, 201] width 5 height 5
type input "#343a5a"
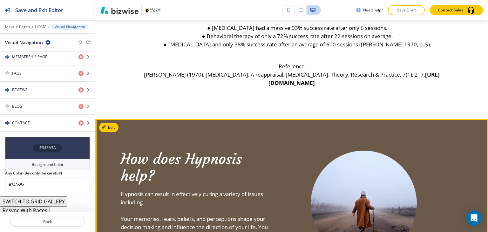
scroll to position [921, 0]
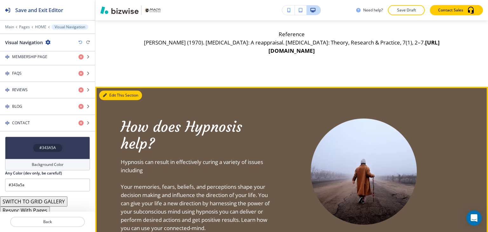
click at [113, 95] on button "Edit This Section" at bounding box center [120, 96] width 43 height 10
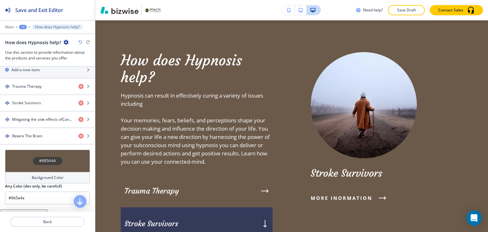
scroll to position [254, 0]
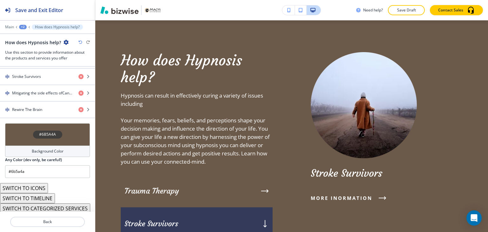
click at [56, 138] on div "#6B5A4A" at bounding box center [47, 134] width 85 height 22
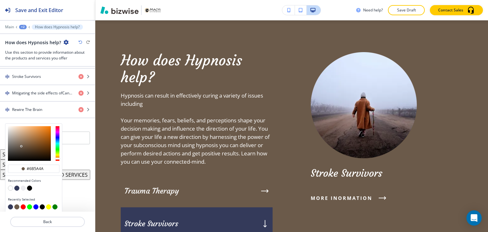
scroll to position [265, 0]
click at [17, 186] on button "button" at bounding box center [16, 187] width 5 height 5
type input "#343a5a"
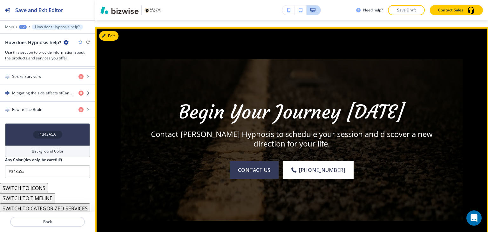
scroll to position [2067, 0]
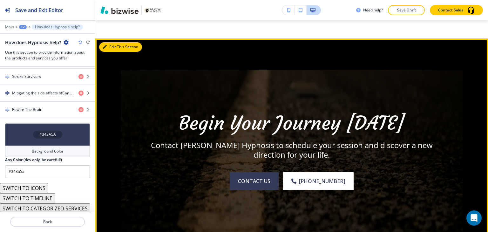
click at [109, 44] on button "Edit This Section" at bounding box center [120, 47] width 43 height 10
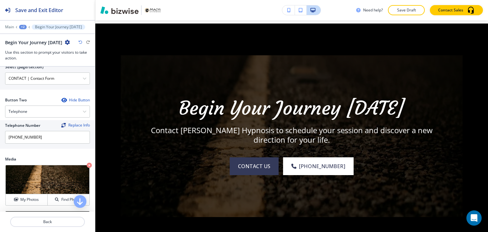
scroll to position [358, 0]
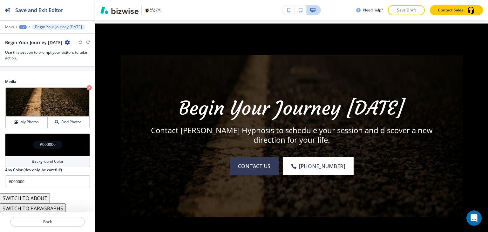
click at [53, 160] on h4 "Background Color" at bounding box center [48, 161] width 32 height 6
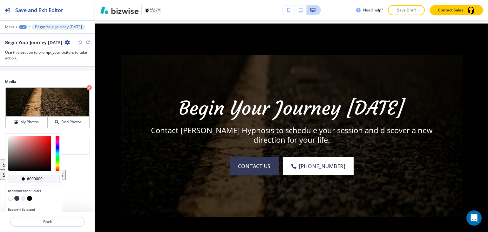
click at [42, 178] on input "#000000" at bounding box center [37, 178] width 22 height 5
drag, startPoint x: 42, startPoint y: 178, endPoint x: 46, endPoint y: 177, distance: 4.5
click at [44, 178] on input "#000000" at bounding box center [37, 178] width 22 height 5
paste input "6b5a4a"
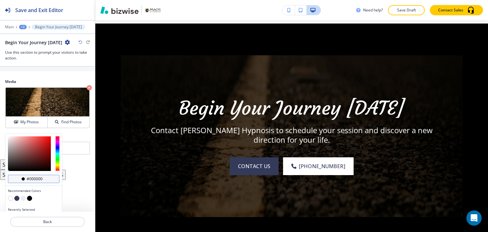
type input "#6b5a4a"
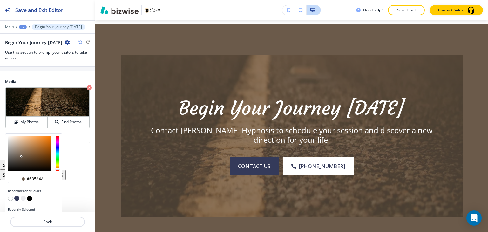
type input "#6b5a4a"
click at [17, 196] on button "button" at bounding box center [16, 198] width 5 height 5
type input "#343a5a"
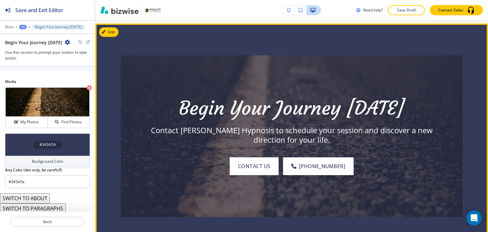
click at [469, 148] on div "Begin Your Journey Today Contact Macy's Hypnosis to schedule your session and d…" at bounding box center [291, 136] width 393 height 225
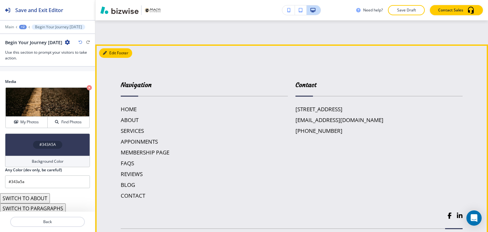
click at [112, 49] on button "Edit Footer" at bounding box center [115, 53] width 33 height 10
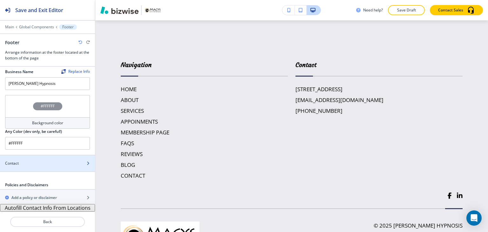
scroll to position [4, 0]
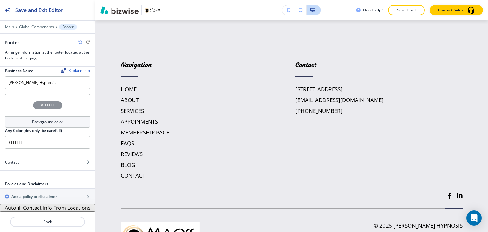
click at [63, 125] on div "Background color" at bounding box center [47, 121] width 85 height 11
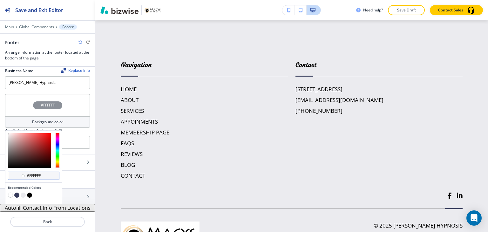
click at [46, 176] on input "#ffffff" at bounding box center [37, 175] width 22 height 5
click at [45, 177] on input "#ffffff" at bounding box center [37, 175] width 22 height 5
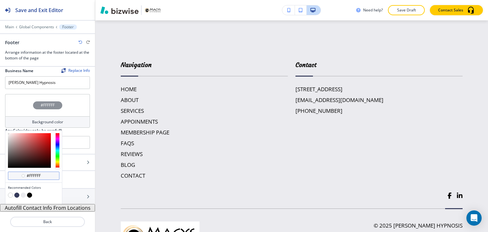
paste input "6b5a4a"
type input "#6b5a4a"
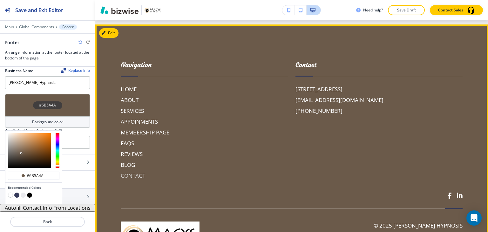
click at [208, 171] on h6 "CONTACT" at bounding box center [204, 175] width 167 height 8
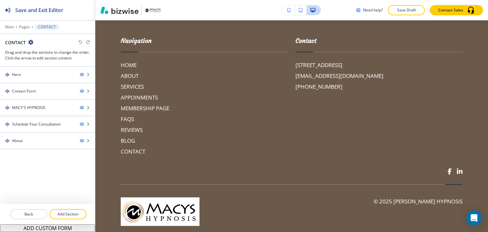
scroll to position [1304, 0]
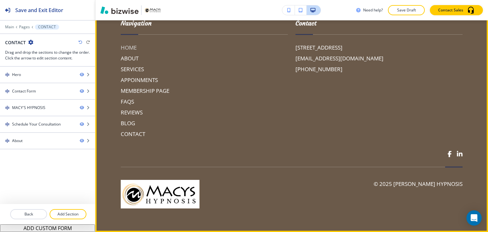
click at [128, 46] on h6 "HOME" at bounding box center [204, 48] width 167 height 8
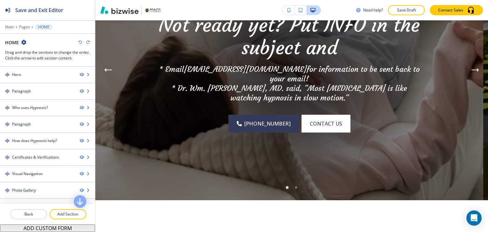
scroll to position [0, 0]
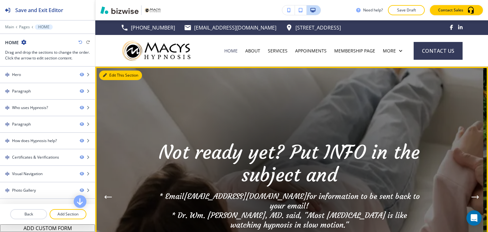
click at [105, 75] on icon "button" at bounding box center [105, 75] width 4 height 4
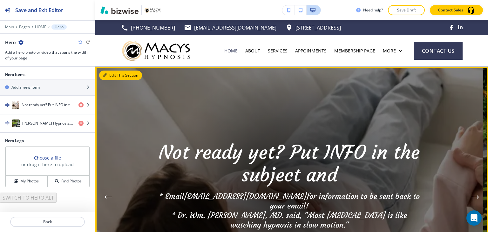
scroll to position [46, 0]
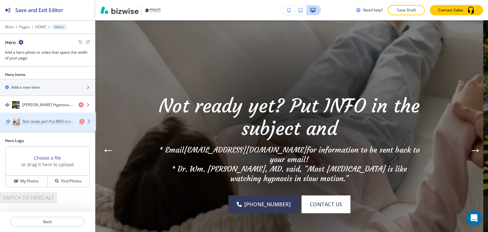
drag, startPoint x: 29, startPoint y: 105, endPoint x: 30, endPoint y: 122, distance: 17.2
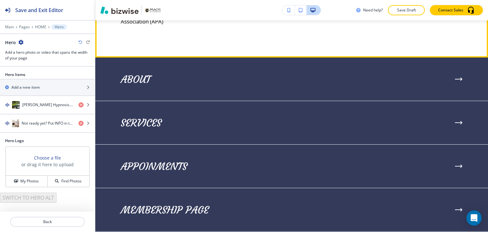
scroll to position [1409, 0]
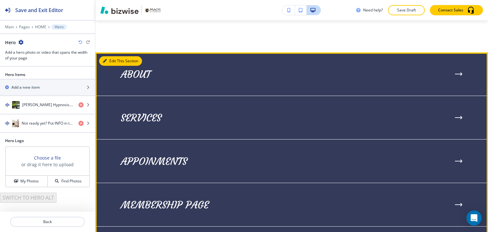
click at [109, 59] on button "Edit This Section" at bounding box center [120, 61] width 43 height 10
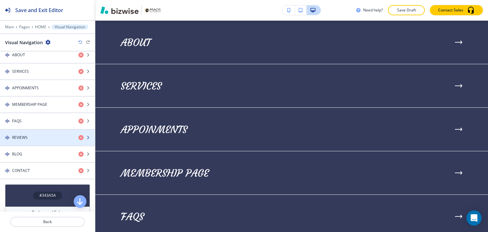
scroll to position [222, 0]
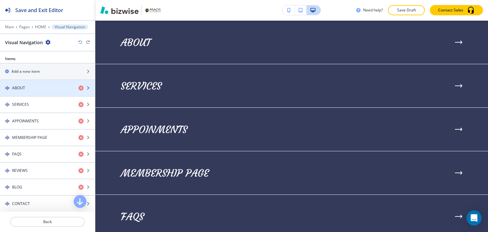
click at [38, 83] on div "button" at bounding box center [47, 82] width 95 height 5
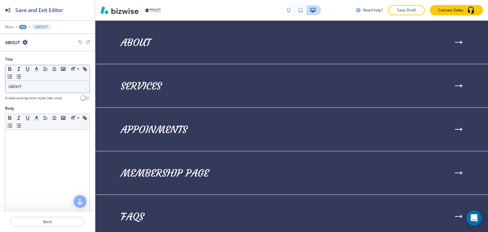
click at [40, 89] on div "ABOUT" at bounding box center [47, 87] width 84 height 12
click at [24, 26] on div "+3" at bounding box center [23, 27] width 8 height 4
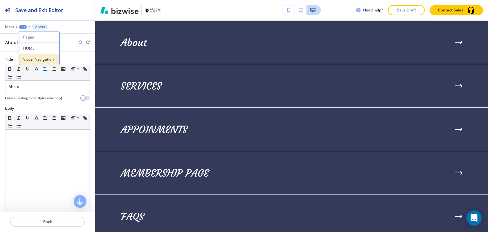
click at [37, 60] on p "Visual Navigation" at bounding box center [39, 60] width 32 height 6
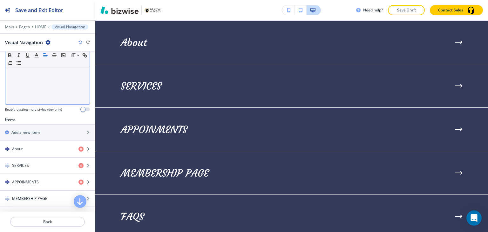
scroll to position [191, 0]
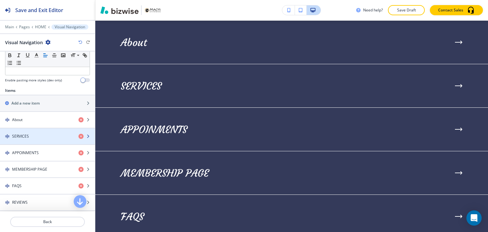
click at [47, 140] on div "button" at bounding box center [47, 141] width 95 height 5
click at [46, 139] on div "button" at bounding box center [47, 141] width 95 height 5
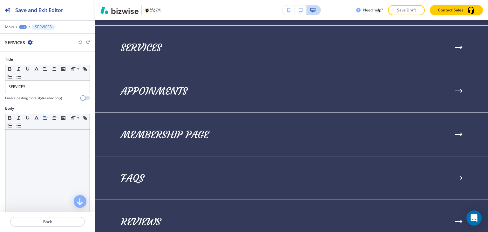
scroll to position [1484, 0]
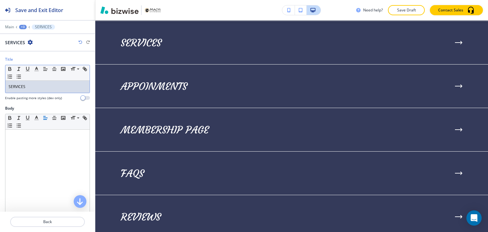
click at [48, 90] on div "SERVICES" at bounding box center [47, 87] width 84 height 12
click at [25, 27] on div "+3" at bounding box center [23, 27] width 8 height 4
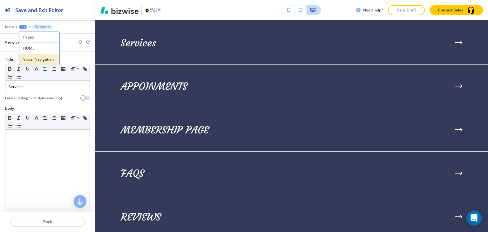
click at [36, 57] on p "Visual Navigation" at bounding box center [39, 60] width 32 height 6
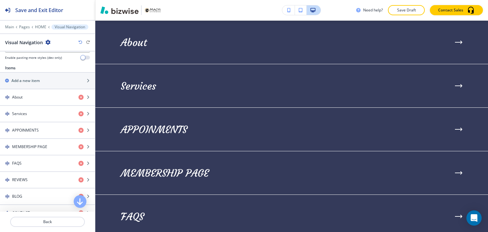
scroll to position [222, 0]
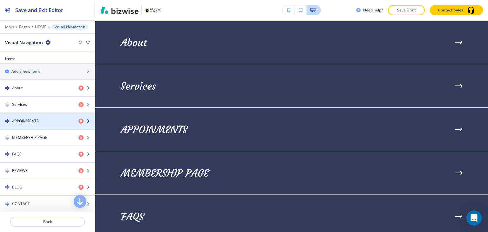
click at [47, 120] on div "APPOINMENTS" at bounding box center [36, 121] width 73 height 6
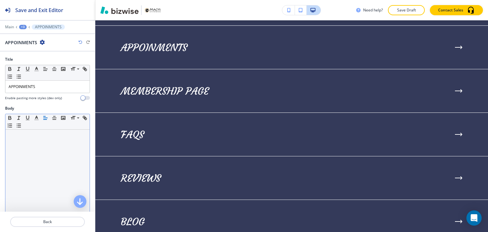
scroll to position [1527, 0]
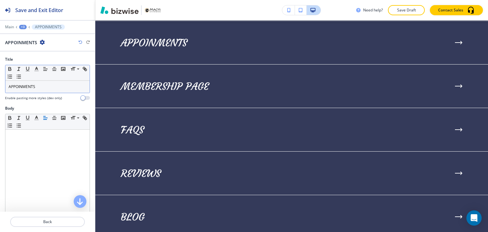
click at [50, 88] on p "APPOINMENTS" at bounding box center [48, 87] width 78 height 6
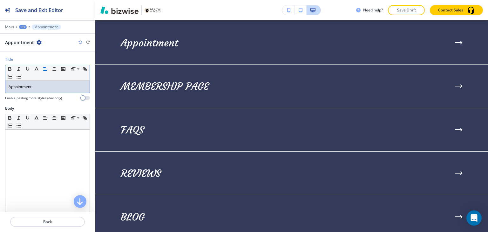
click at [23, 27] on div "+3" at bounding box center [23, 27] width 8 height 4
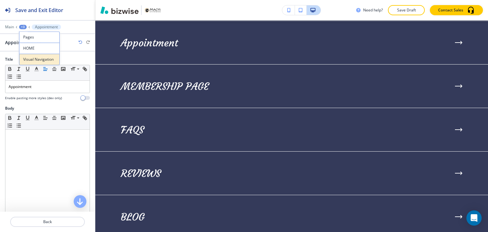
click at [36, 57] on p "Visual Navigation" at bounding box center [39, 60] width 32 height 6
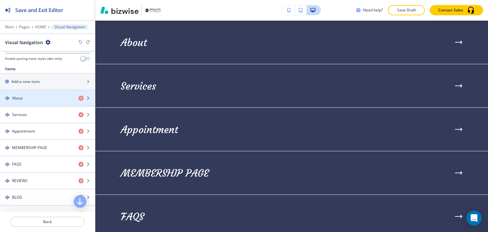
scroll to position [222, 0]
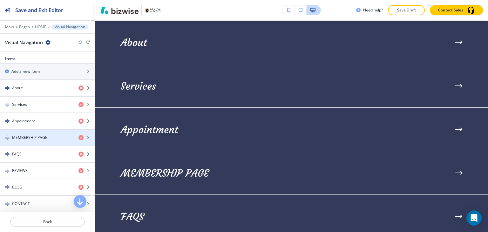
click at [44, 137] on h4 "MEMBERSHIP PAGE" at bounding box center [29, 138] width 35 height 6
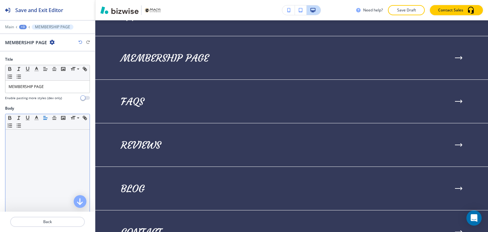
scroll to position [1571, 0]
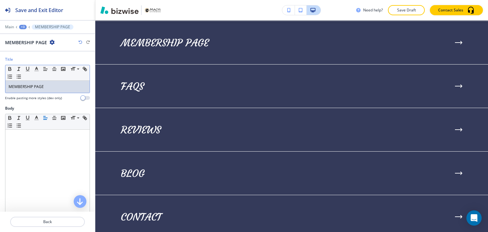
click at [52, 88] on p "MEMBERSHIP PAGE" at bounding box center [48, 87] width 78 height 6
click at [20, 27] on div "+3" at bounding box center [23, 27] width 8 height 4
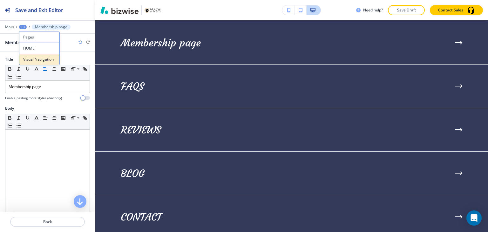
click at [44, 64] on button "Visual Navigation" at bounding box center [39, 59] width 41 height 11
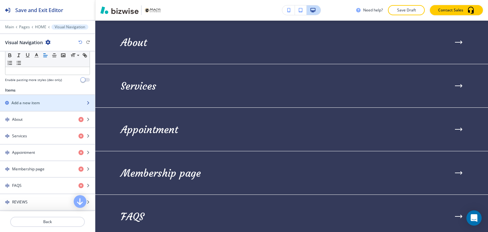
scroll to position [222, 0]
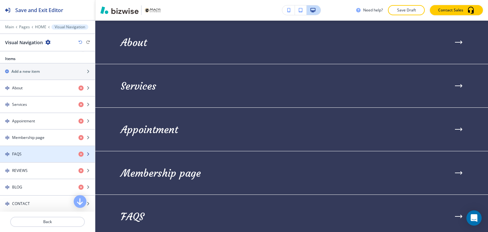
click at [46, 154] on div "FAQS" at bounding box center [36, 154] width 73 height 6
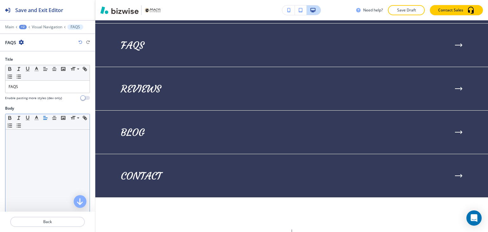
scroll to position [1614, 0]
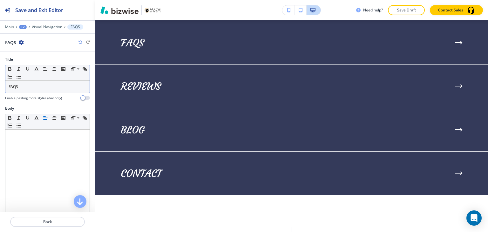
click at [38, 88] on p "FAQS" at bounding box center [48, 87] width 78 height 6
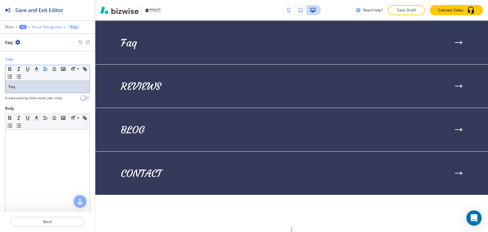
click at [43, 27] on p "Visual Navigation" at bounding box center [47, 27] width 30 height 4
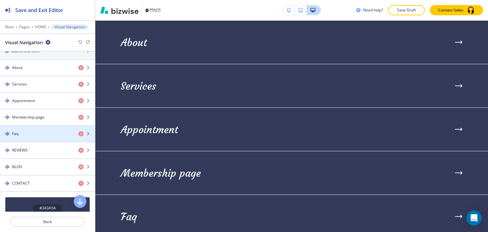
scroll to position [254, 0]
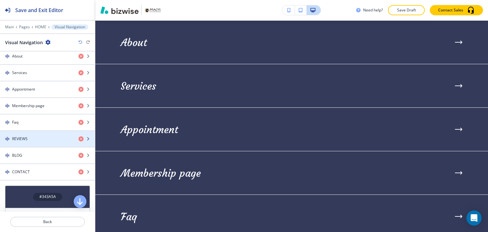
click at [42, 142] on div "button" at bounding box center [47, 144] width 95 height 5
click at [43, 142] on div "button" at bounding box center [47, 144] width 95 height 5
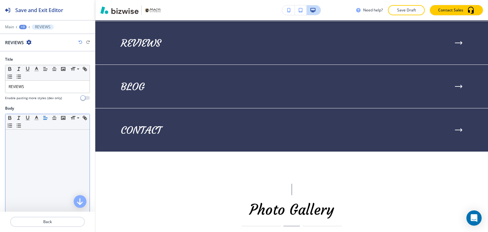
scroll to position [1658, 0]
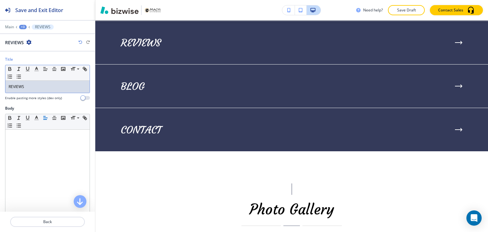
click at [64, 84] on p "REVIEWS" at bounding box center [48, 87] width 78 height 6
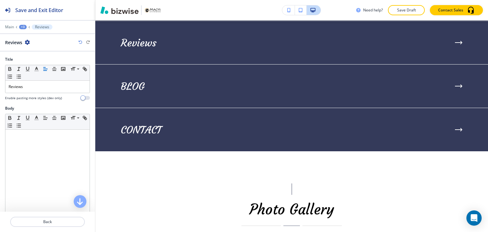
click at [23, 25] on div "+3" at bounding box center [23, 27] width 8 height 4
click at [31, 55] on button "Visual Navigation" at bounding box center [39, 59] width 41 height 11
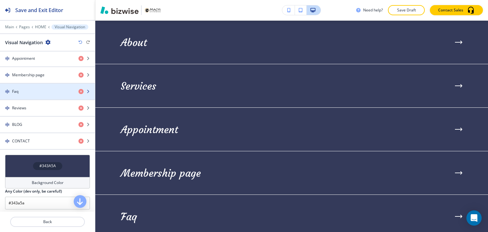
scroll to position [286, 0]
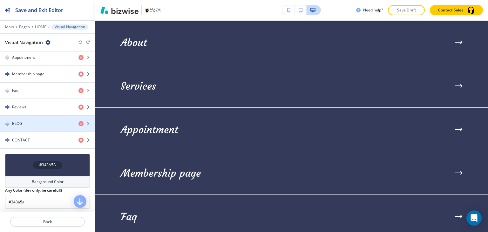
click at [54, 128] on div "button" at bounding box center [47, 128] width 95 height 5
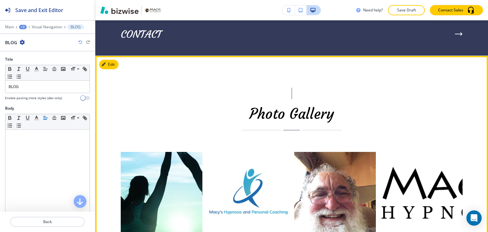
scroll to position [1690, 0]
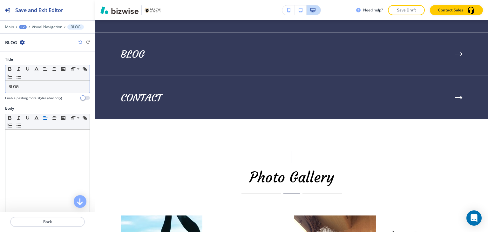
click at [20, 88] on p "BLOG" at bounding box center [48, 87] width 78 height 6
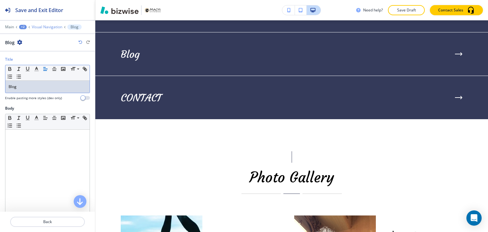
click at [50, 28] on p "Visual Navigation" at bounding box center [47, 27] width 30 height 4
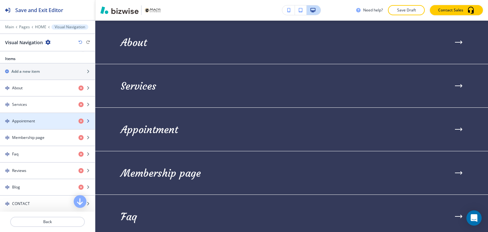
scroll to position [303, 0]
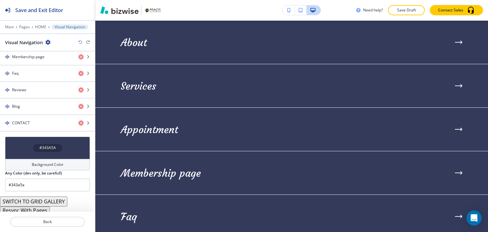
click at [48, 131] on div "Items Add a new item About Services Appointment Membership page Faq Reviews Blo…" at bounding box center [47, 55] width 95 height 161
click at [49, 126] on div "button" at bounding box center [47, 128] width 95 height 5
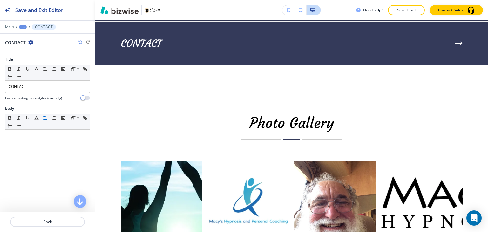
scroll to position [0, 0]
click at [39, 88] on p "CONTACT" at bounding box center [48, 87] width 78 height 6
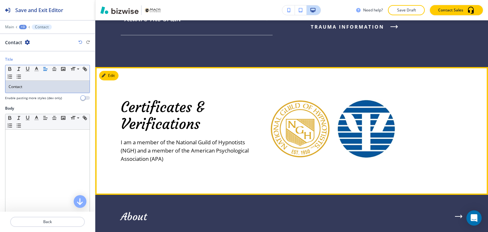
scroll to position [1332, 0]
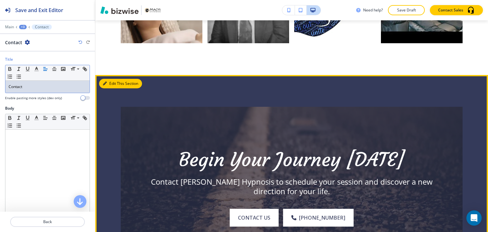
click at [109, 79] on button "Edit This Section" at bounding box center [120, 84] width 43 height 10
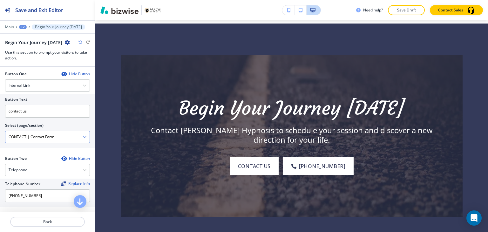
click at [83, 135] on icon "button" at bounding box center [85, 137] width 4 height 4
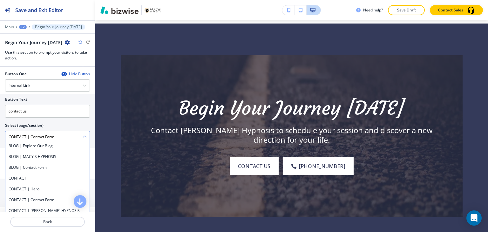
click at [71, 135] on \(page\/section\) "CONTACT | Contact Form" at bounding box center [43, 136] width 77 height 11
click at [71, 136] on \(page\/section\) "CONTACT | Contact Form" at bounding box center [43, 136] width 77 height 11
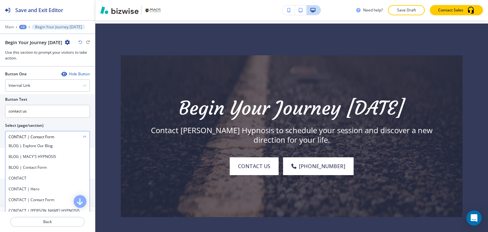
click at [71, 136] on \(page\/section\) "CONTACT | Contact Form" at bounding box center [43, 136] width 77 height 11
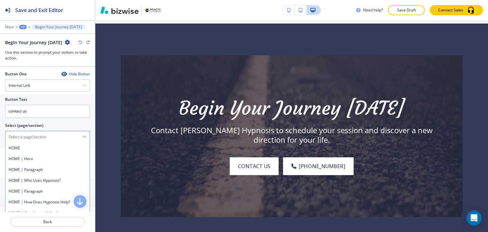
click at [71, 136] on \(page\/section\) "Manual Input" at bounding box center [43, 136] width 77 height 11
type \(page\/section\) "CONTACT"
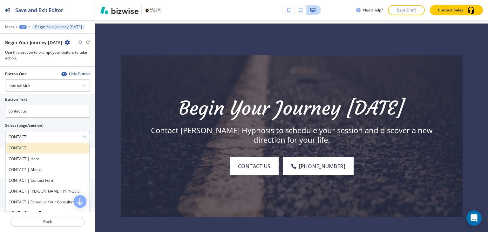
click at [38, 146] on h4 "CONTACT" at bounding box center [48, 148] width 78 height 6
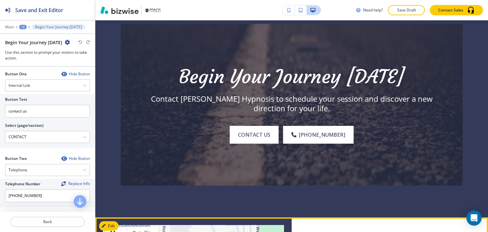
scroll to position [2367, 0]
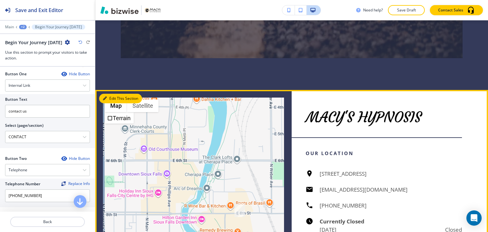
click at [112, 94] on button "Edit This Section" at bounding box center [120, 99] width 43 height 10
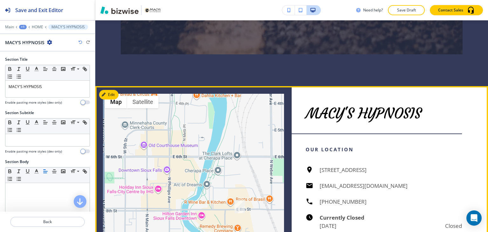
scroll to position [2243, 0]
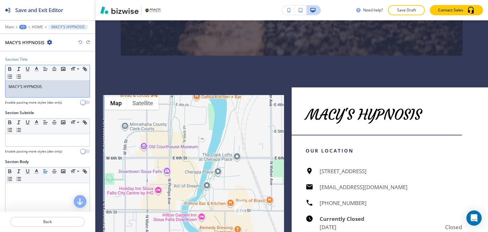
click at [51, 84] on p "MACY'S HYPNOSIS" at bounding box center [48, 87] width 78 height 6
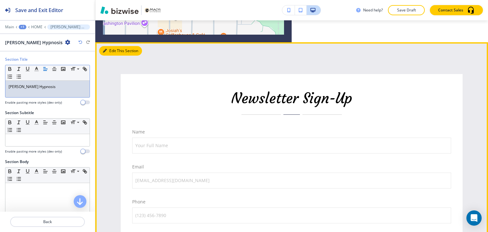
click at [103, 46] on button "Edit This Section" at bounding box center [120, 51] width 43 height 10
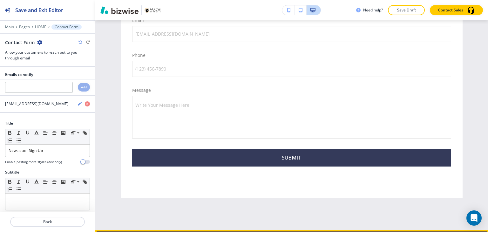
scroll to position [2848, 0]
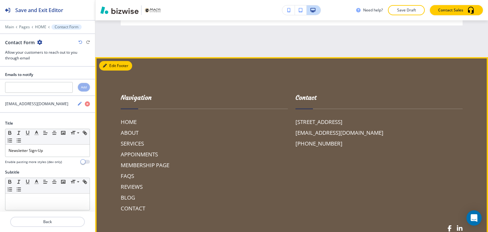
click at [114, 61] on button "Edit Footer" at bounding box center [115, 66] width 33 height 10
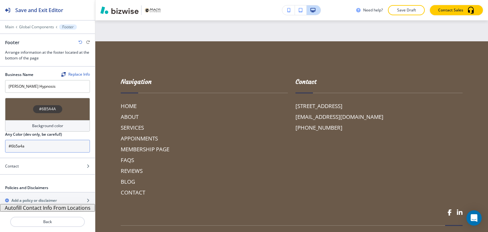
scroll to position [4, 0]
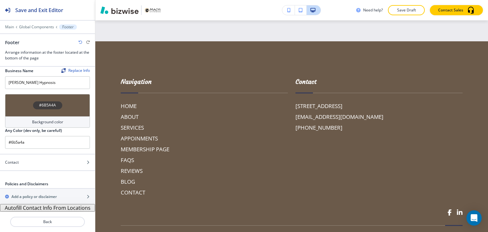
click at [39, 207] on button "Autofill Contact Info From Locations" at bounding box center [47, 208] width 95 height 8
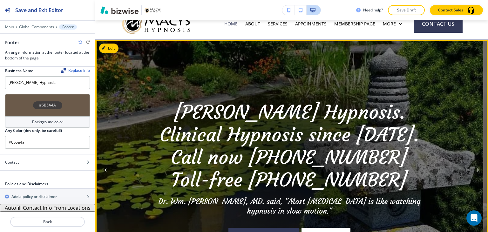
scroll to position [37, 0]
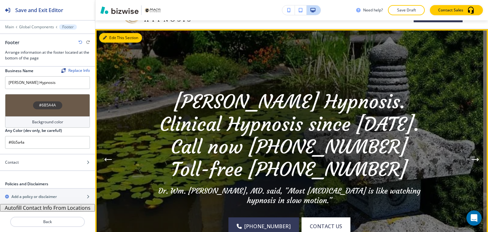
click at [104, 35] on button "Edit This Section" at bounding box center [120, 38] width 43 height 10
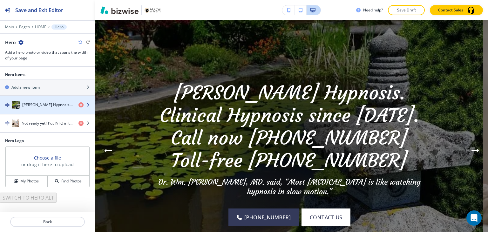
click at [49, 107] on div "Macy's Hypnosis. Clinical Hypnosis since 1998.Call now 559-344-5004Toll-free 87…" at bounding box center [36, 105] width 73 height 8
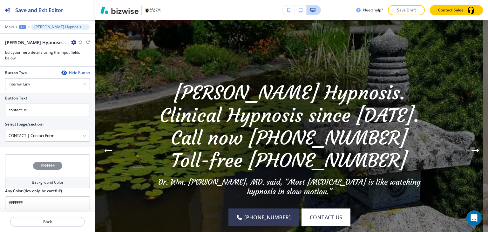
scroll to position [351, 0]
click at [61, 135] on \(page\/section\) "CONTACT | Contact Form" at bounding box center [43, 135] width 77 height 11
click at [74, 134] on \(page\/section\) "CONTACT | Contact Form" at bounding box center [43, 135] width 77 height 11
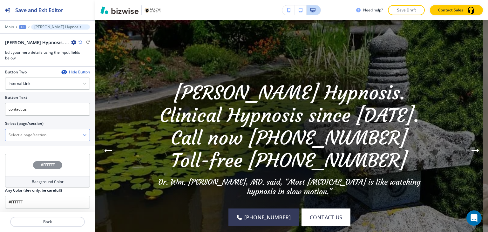
click at [76, 132] on \(page\/section\) "Manual Input" at bounding box center [43, 135] width 77 height 11
type \(page\/section\) "CONTACT"
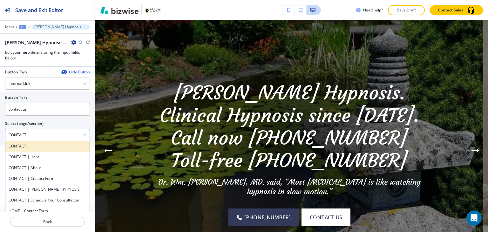
click at [37, 141] on div "CONTACT" at bounding box center [47, 146] width 84 height 11
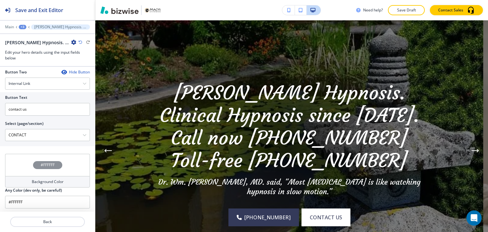
click at [23, 25] on div "+3" at bounding box center [23, 27] width 8 height 4
click at [45, 57] on p "Hero" at bounding box center [39, 60] width 32 height 6
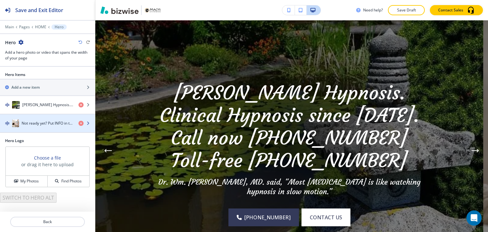
click at [53, 120] on h4 "Not ready yet? Put INFO in the subject and" at bounding box center [48, 123] width 52 height 6
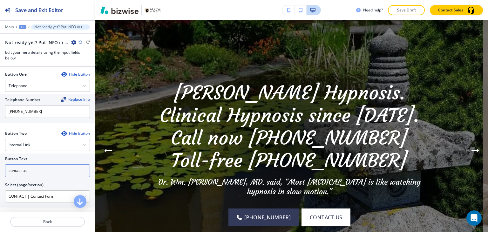
scroll to position [286, 0]
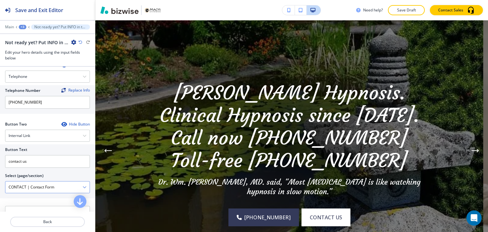
click at [47, 185] on \(page\/section\) "CONTACT | Contact Form" at bounding box center [43, 187] width 77 height 11
click at [47, 186] on \(page\/section\) "CONTACT | Contact Form" at bounding box center [43, 187] width 77 height 11
click at [47, 186] on \(page\/section\) "Manual Input" at bounding box center [43, 187] width 77 height 11
type \(page\/section\) "CONTACT"
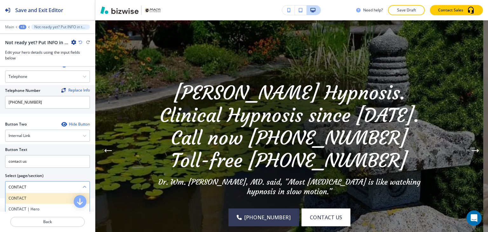
click at [41, 201] on div "CONTACT" at bounding box center [47, 198] width 84 height 11
click at [24, 25] on div "+3" at bounding box center [23, 27] width 8 height 4
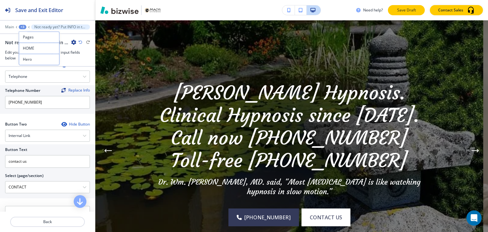
click at [405, 10] on p "Save Draft" at bounding box center [406, 10] width 20 height 6
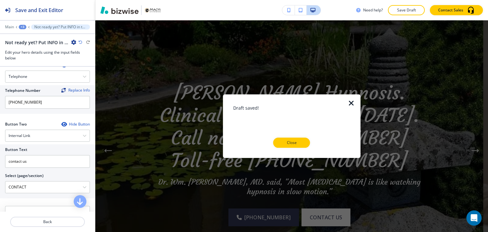
click at [299, 142] on p "Close" at bounding box center [291, 143] width 20 height 6
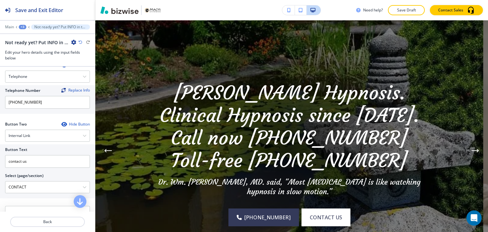
click at [24, 25] on div "+3" at bounding box center [23, 27] width 8 height 4
click at [37, 38] on p "Pages" at bounding box center [39, 37] width 32 height 6
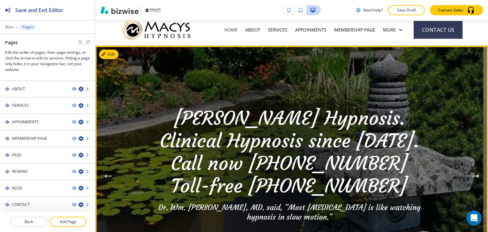
scroll to position [0, 0]
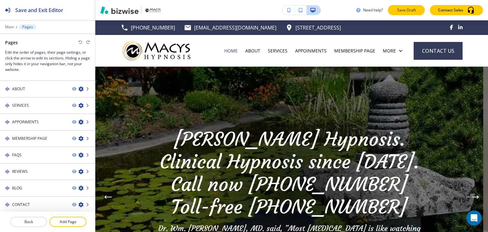
click at [405, 14] on button "Save Draft" at bounding box center [406, 10] width 37 height 10
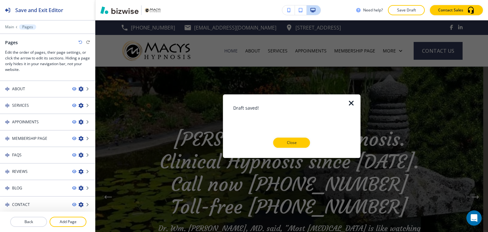
drag, startPoint x: 290, startPoint y: 144, endPoint x: 292, endPoint y: 139, distance: 5.0
click at [290, 144] on p "Close" at bounding box center [291, 143] width 20 height 6
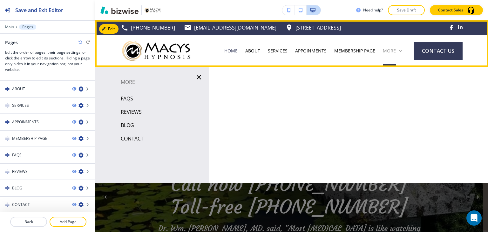
click at [388, 53] on p "More" at bounding box center [389, 51] width 13 height 6
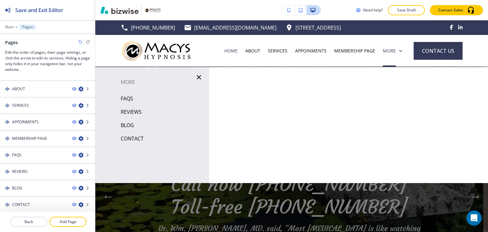
click at [132, 125] on p "BLOG" at bounding box center [127, 125] width 13 height 10
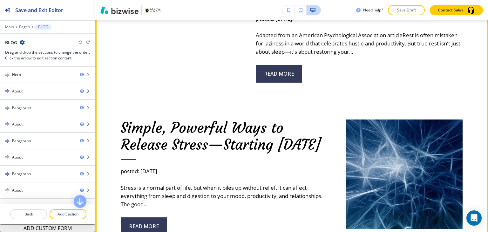
scroll to position [413, 0]
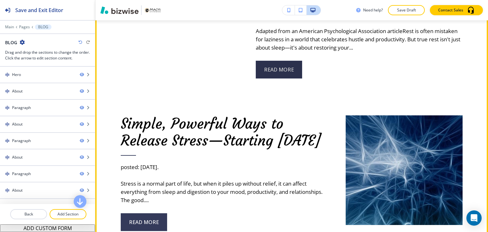
click at [274, 68] on link "read more" at bounding box center [279, 70] width 46 height 18
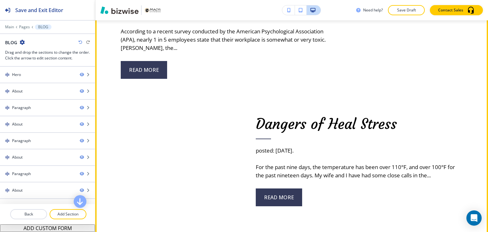
scroll to position [2795, 0]
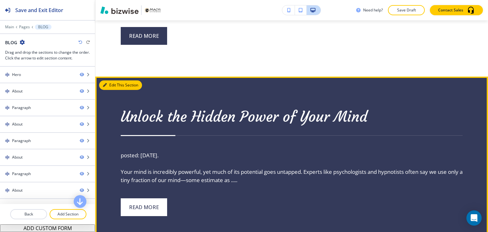
click at [111, 83] on button "Edit This Section" at bounding box center [120, 85] width 43 height 10
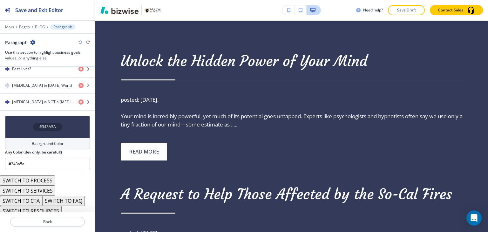
scroll to position [483, 0]
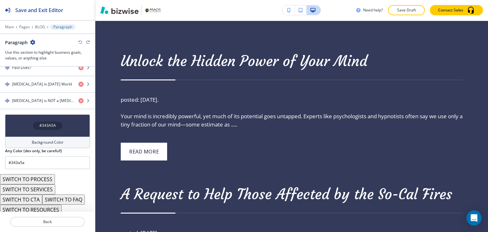
click at [52, 175] on button "SWITCH TO PROCESS" at bounding box center [27, 179] width 55 height 10
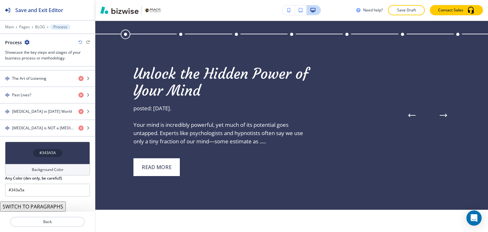
scroll to position [294, 0]
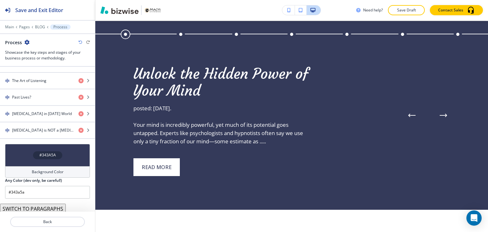
click at [57, 206] on button "SWITCH TO PARAGRAPHS" at bounding box center [33, 209] width 66 height 10
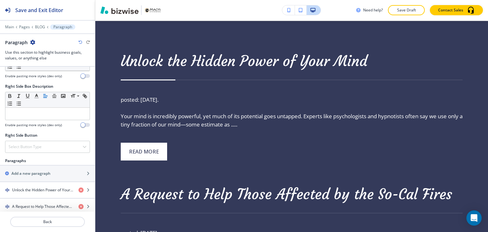
scroll to position [483, 0]
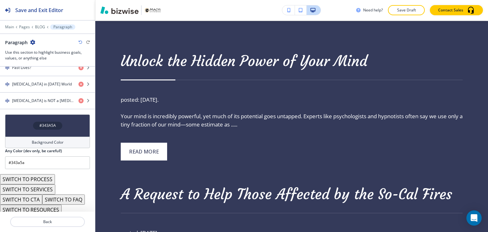
click at [56, 206] on button "SWITCH TO RESOURCES" at bounding box center [31, 210] width 62 height 10
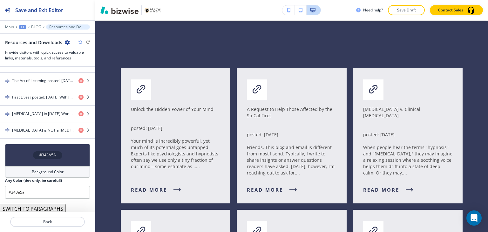
click at [56, 206] on button "SWITCH TO PARAGRAPHS" at bounding box center [33, 209] width 66 height 10
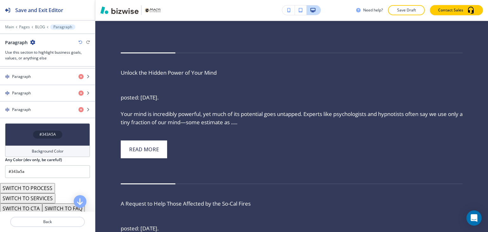
scroll to position [483, 0]
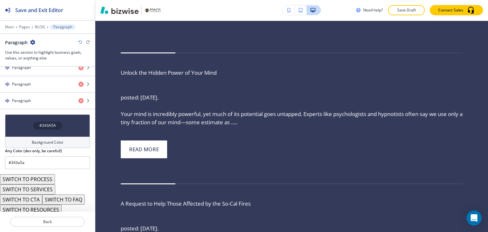
click at [54, 196] on button "SWITCH TO FAQ" at bounding box center [63, 199] width 43 height 10
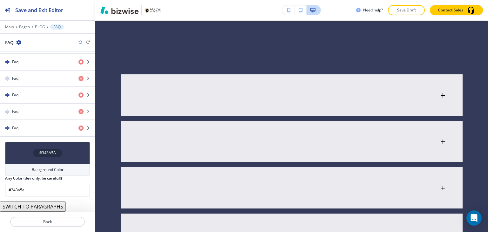
scroll to position [334, 0]
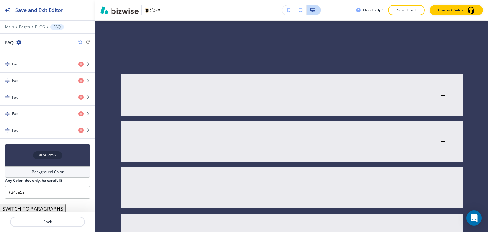
click at [50, 204] on button "SWITCH TO PARAGRAPHS" at bounding box center [33, 209] width 66 height 10
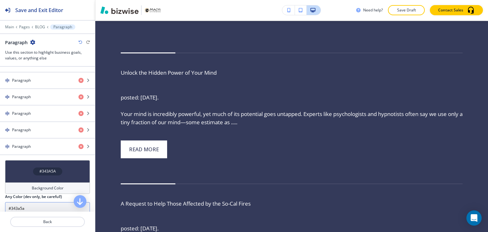
scroll to position [483, 0]
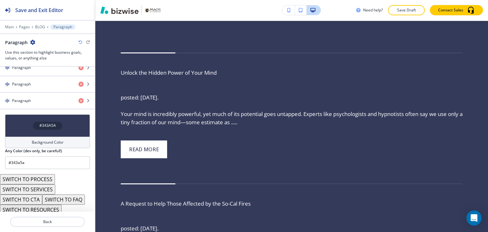
click at [36, 197] on button "SWITCH TO CTA" at bounding box center [21, 199] width 42 height 10
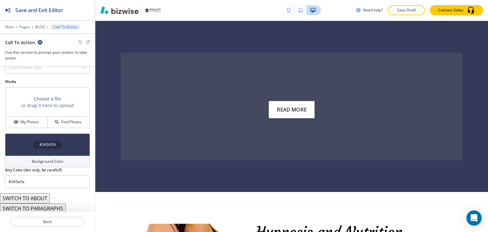
click at [45, 197] on button "SWITCH TO ABOUT" at bounding box center [25, 198] width 50 height 10
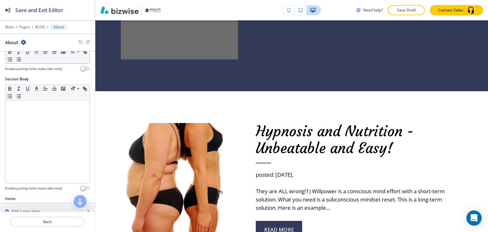
scroll to position [76, 0]
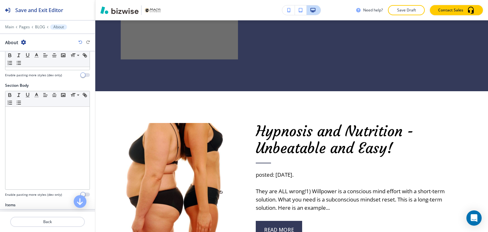
click at [79, 41] on icon "button" at bounding box center [80, 42] width 4 height 4
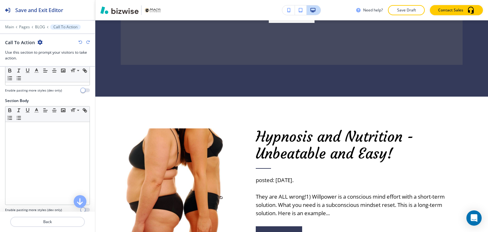
click at [79, 41] on icon "button" at bounding box center [80, 42] width 4 height 4
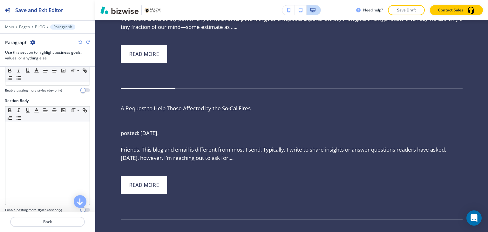
click at [79, 41] on icon "button" at bounding box center [80, 42] width 4 height 4
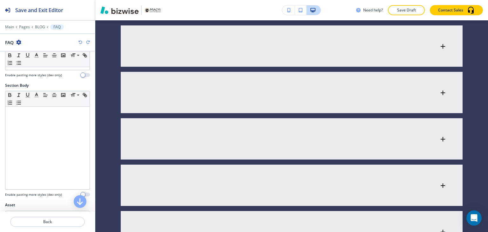
click at [79, 41] on icon "button" at bounding box center [80, 42] width 4 height 4
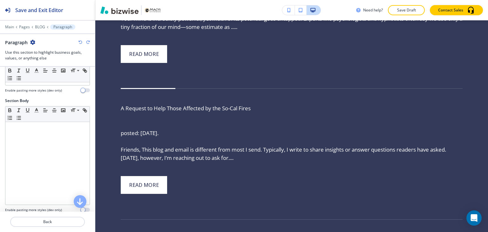
click at [79, 41] on icon "button" at bounding box center [80, 42] width 4 height 4
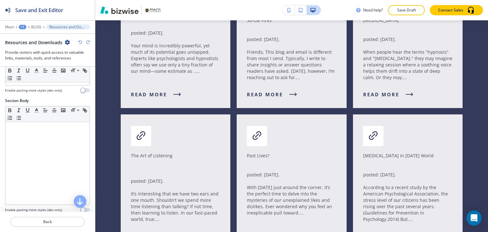
click at [79, 41] on icon "button" at bounding box center [80, 42] width 4 height 4
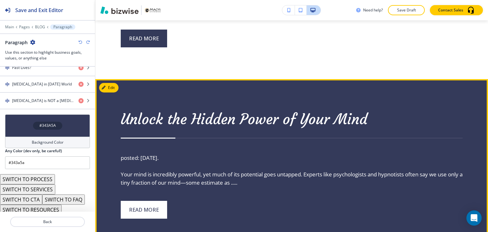
scroll to position [881, 0]
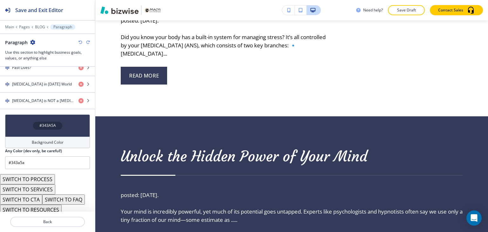
click at [81, 44] on div "Paragraph" at bounding box center [47, 42] width 85 height 7
click at [81, 42] on icon "button" at bounding box center [80, 42] width 4 height 4
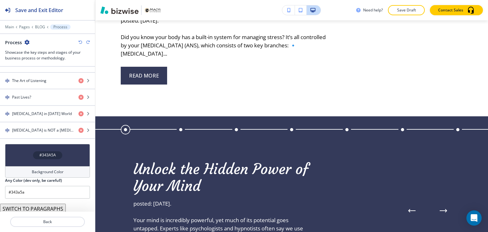
click at [81, 42] on icon "button" at bounding box center [80, 42] width 4 height 4
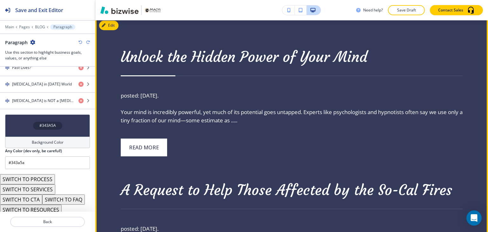
scroll to position [1072, 0]
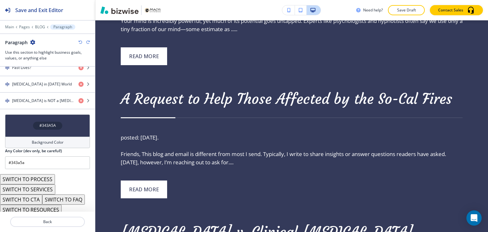
click at [39, 198] on button "SWITCH TO CTA" at bounding box center [21, 199] width 42 height 10
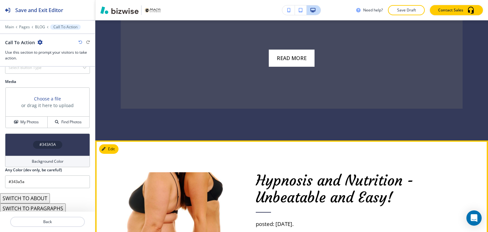
scroll to position [945, 0]
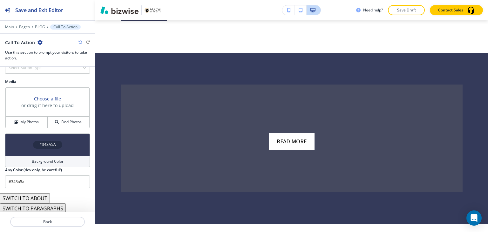
click at [21, 196] on button "SWITCH TO ABOUT" at bounding box center [25, 198] width 50 height 10
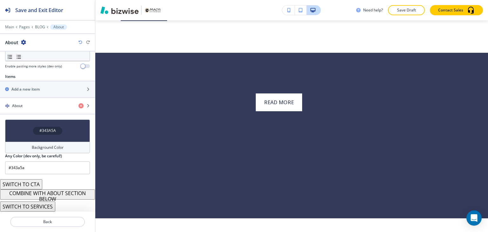
scroll to position [203, 0]
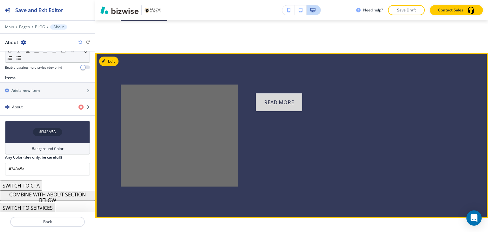
click at [273, 101] on link "read more" at bounding box center [279, 102] width 46 height 18
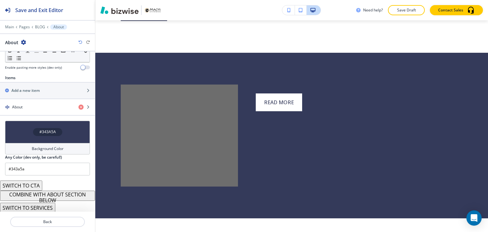
click at [82, 42] on icon "button" at bounding box center [80, 42] width 4 height 4
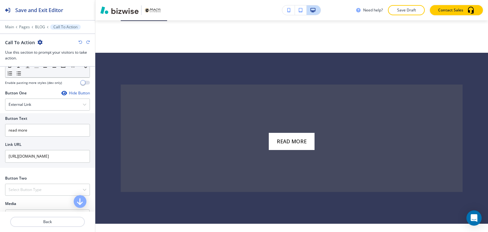
click at [81, 41] on icon "button" at bounding box center [80, 42] width 4 height 4
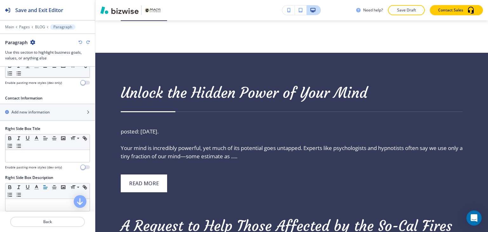
click at [81, 41] on icon "button" at bounding box center [80, 42] width 4 height 4
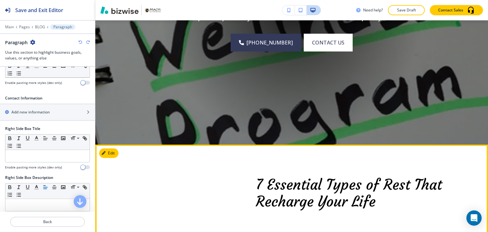
scroll to position [0, 0]
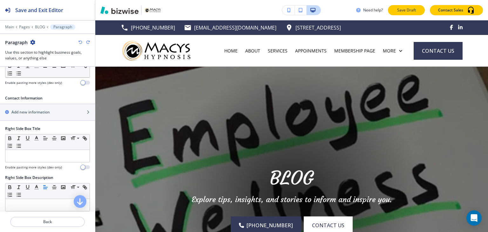
click at [416, 13] on p "Save Draft" at bounding box center [406, 10] width 20 height 6
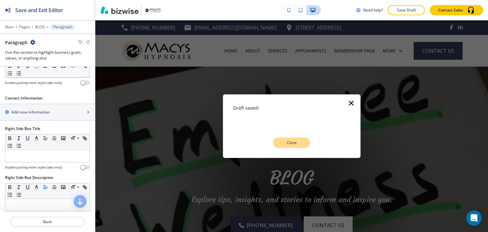
click at [284, 141] on p "Close" at bounding box center [291, 143] width 20 height 6
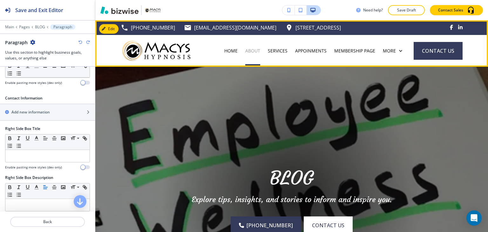
click at [254, 51] on p "ABOUT" at bounding box center [252, 51] width 15 height 6
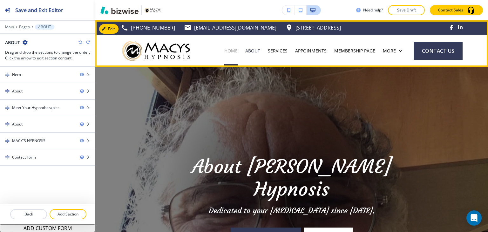
click at [234, 51] on p "HOME" at bounding box center [230, 51] width 13 height 6
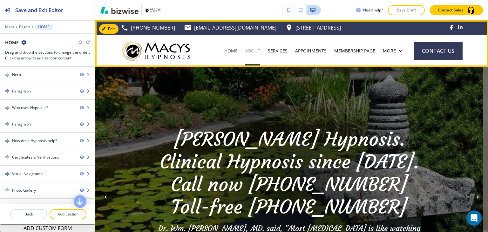
click at [250, 52] on p "ABOUT" at bounding box center [252, 51] width 15 height 6
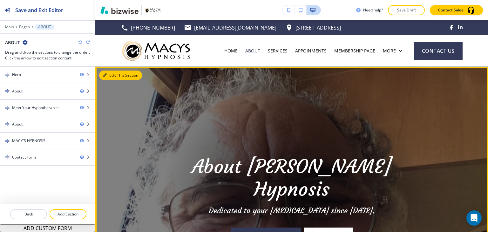
click at [101, 73] on button "Edit This Section" at bounding box center [120, 76] width 43 height 10
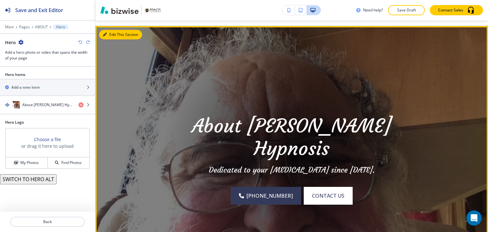
scroll to position [46, 0]
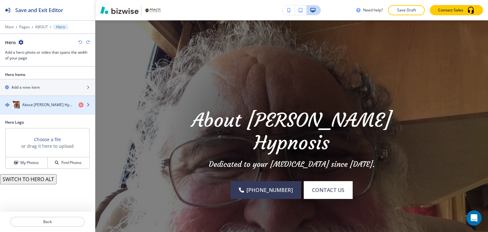
click at [49, 106] on h4 "About Macy's Hypnosis" at bounding box center [47, 105] width 51 height 6
drag, startPoint x: 44, startPoint y: 105, endPoint x: 38, endPoint y: 103, distance: 6.5
click at [44, 105] on h4 "About Macy's Hypnosis" at bounding box center [47, 105] width 51 height 6
click at [37, 103] on h4 "About Macy's Hypnosis" at bounding box center [47, 105] width 51 height 6
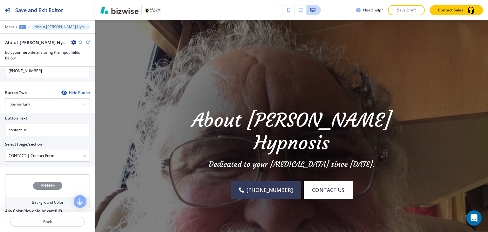
scroll to position [318, 0]
click at [57, 153] on \(page\/section\) "CONTACT | Contact Form" at bounding box center [43, 155] width 77 height 11
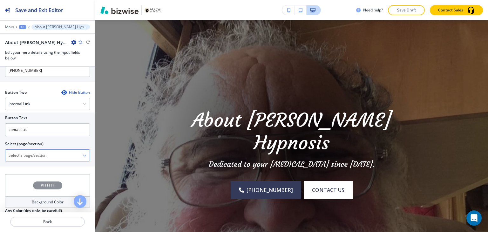
click at [56, 154] on \(page\/section\) "Manual Input" at bounding box center [43, 155] width 77 height 11
type \(page\/section\) "CONTACT"
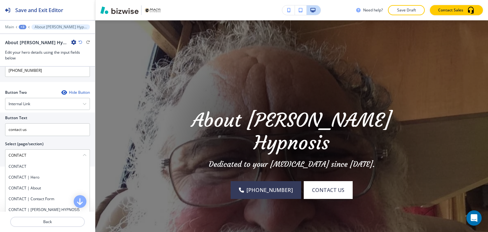
click at [29, 168] on div "CONTACT" at bounding box center [47, 166] width 84 height 11
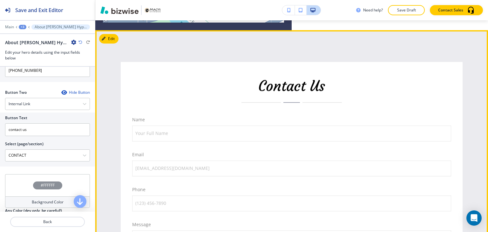
scroll to position [1348, 0]
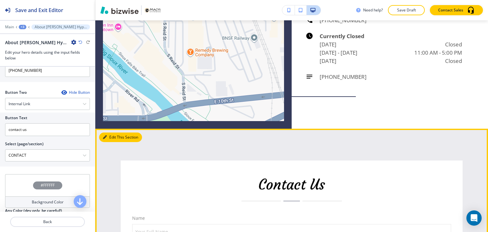
click at [110, 133] on button "Edit This Section" at bounding box center [120, 137] width 43 height 10
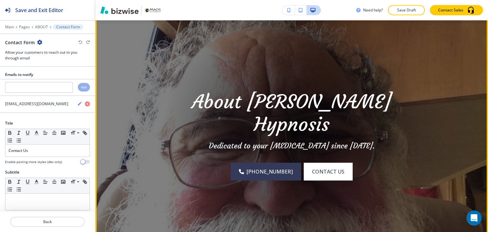
scroll to position [0, 0]
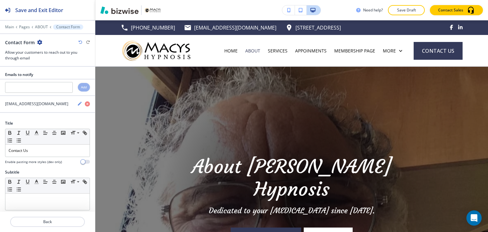
click at [403, 10] on p "Save Draft" at bounding box center [406, 10] width 20 height 6
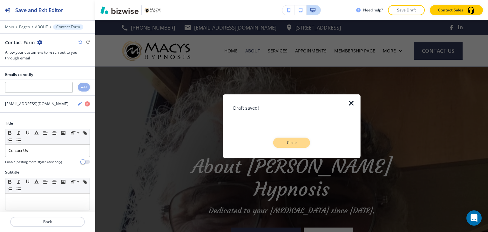
drag, startPoint x: 300, startPoint y: 142, endPoint x: 301, endPoint y: 124, distance: 18.1
click at [300, 142] on p "Close" at bounding box center [291, 143] width 20 height 6
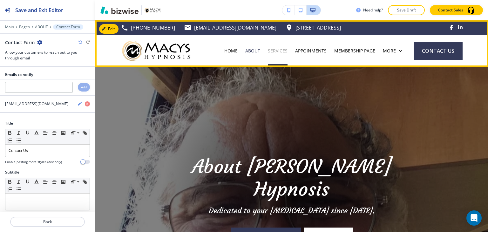
click at [277, 52] on p "SERVICES" at bounding box center [278, 51] width 20 height 6
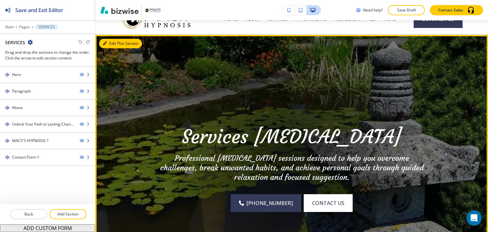
click at [116, 47] on button "Edit This Section" at bounding box center [120, 44] width 43 height 10
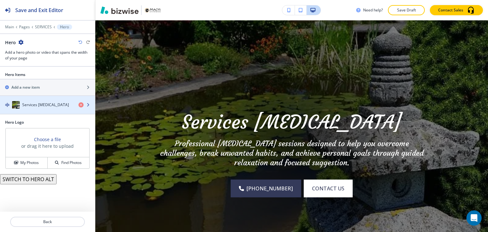
click at [26, 109] on div "button" at bounding box center [47, 111] width 95 height 5
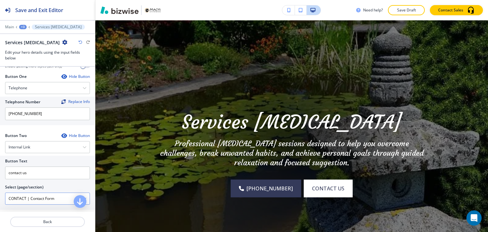
scroll to position [318, 0]
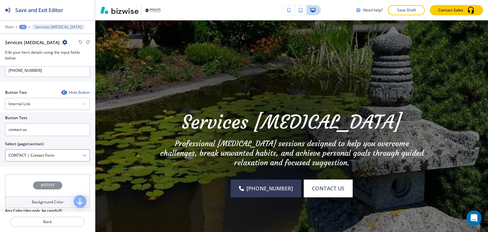
click at [58, 155] on \(page\/section\) "CONTACT | Contact Form" at bounding box center [43, 155] width 77 height 11
click at [60, 154] on \(page\/section\) "CONTACT | Contact Form" at bounding box center [43, 155] width 77 height 11
click at [61, 151] on \(page\/section\) "Manual Input" at bounding box center [43, 155] width 77 height 11
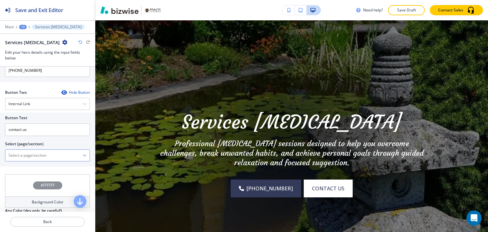
type \(page\/section\) "CONTACT"
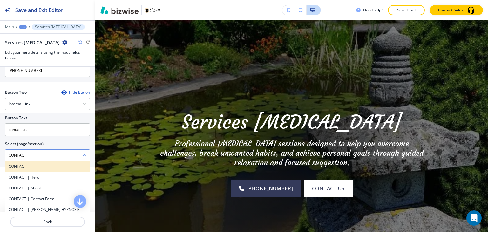
click at [47, 164] on h4 "CONTACT" at bounding box center [48, 167] width 78 height 6
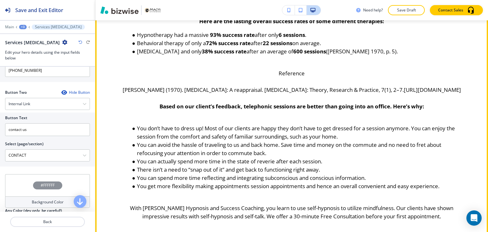
scroll to position [554, 0]
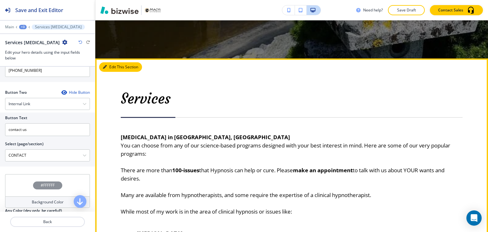
click at [114, 68] on button "Edit This Section" at bounding box center [120, 67] width 43 height 10
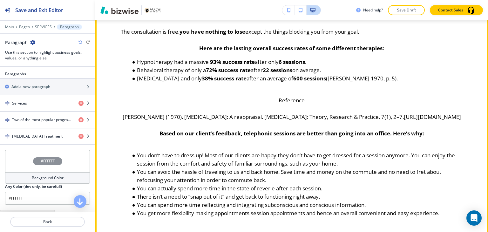
scroll to position [560, 0]
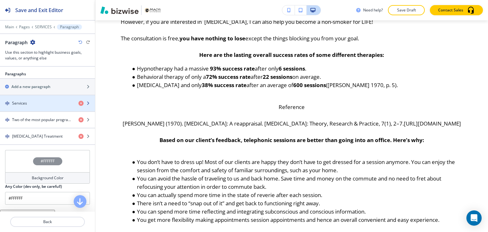
click at [34, 106] on div "button" at bounding box center [47, 108] width 95 height 5
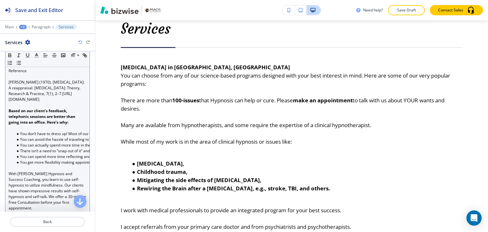
scroll to position [349, 0]
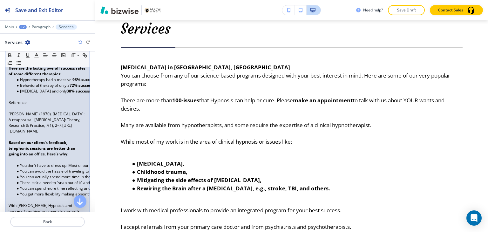
drag, startPoint x: 76, startPoint y: 126, endPoint x: 6, endPoint y: 124, distance: 69.9
click at [6, 124] on div "Hypnotherapy in Fresno, CA You can choose from any of our science-based program…" at bounding box center [47, 40] width 84 height 412
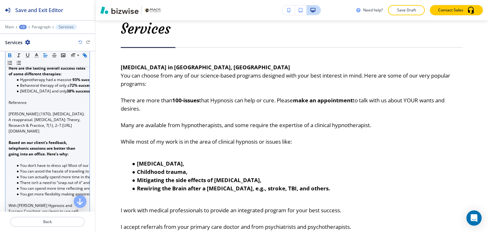
click at [10, 55] on icon "button" at bounding box center [10, 56] width 3 height 2
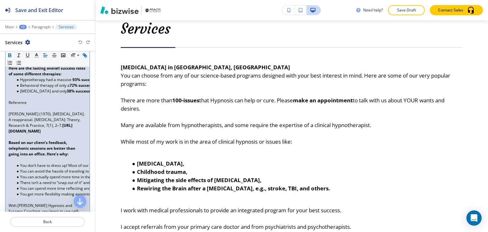
click at [79, 134] on p at bounding box center [48, 137] width 78 height 6
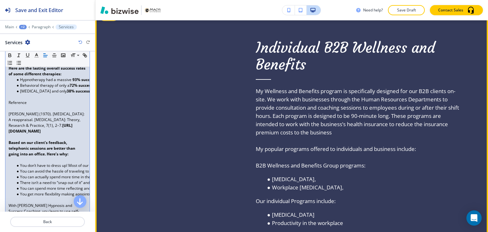
scroll to position [1514, 0]
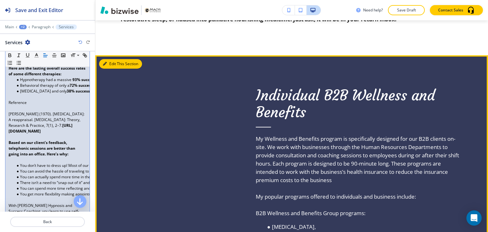
click at [113, 69] on button "Edit This Section" at bounding box center [120, 64] width 43 height 10
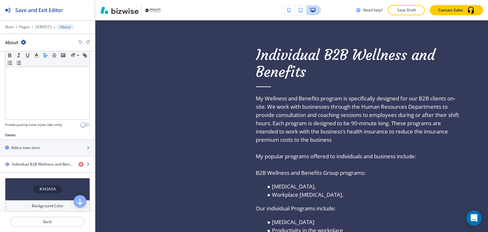
scroll to position [203, 0]
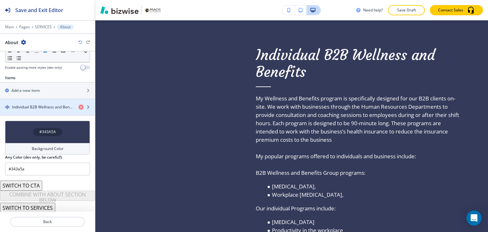
click at [38, 107] on h4 "Individual B2B Wellness and Benefits" at bounding box center [42, 107] width 61 height 6
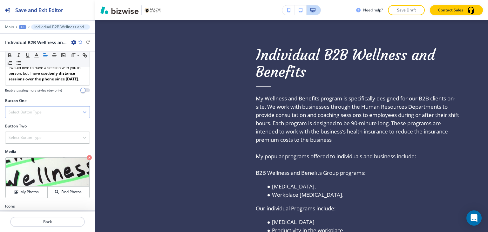
scroll to position [278, 0]
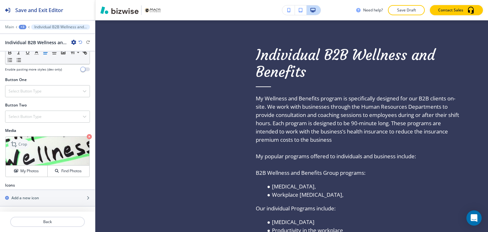
click at [17, 142] on icon at bounding box center [15, 144] width 8 height 8
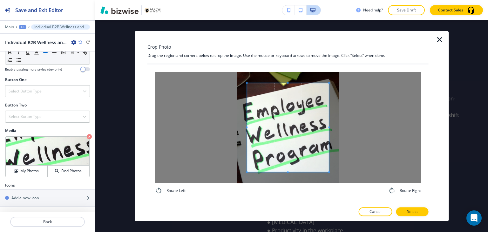
click at [288, 81] on div at bounding box center [288, 127] width 266 height 111
click at [288, 67] on div "Rotate Left Rotate Right" at bounding box center [287, 133] width 281 height 138
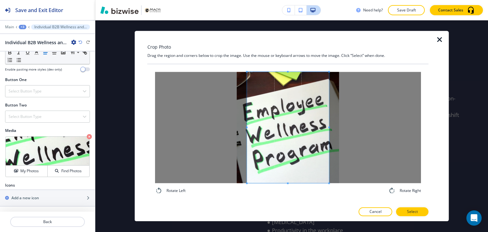
click at [287, 202] on div "Rotate Left Rotate Right" at bounding box center [287, 133] width 281 height 139
click at [288, 192] on div "Rotate Left Rotate Right" at bounding box center [288, 133] width 266 height 123
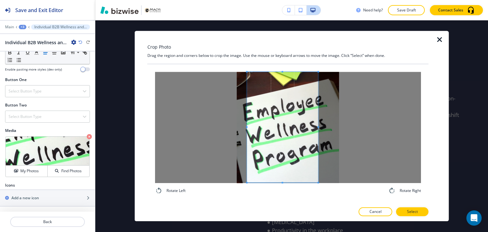
click at [317, 128] on div at bounding box center [282, 127] width 71 height 111
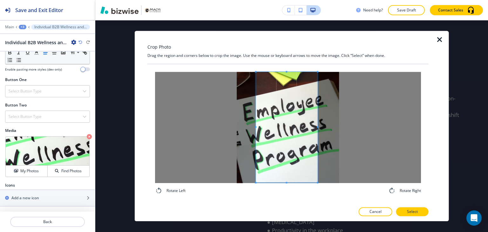
click at [256, 128] on div at bounding box center [287, 127] width 62 height 111
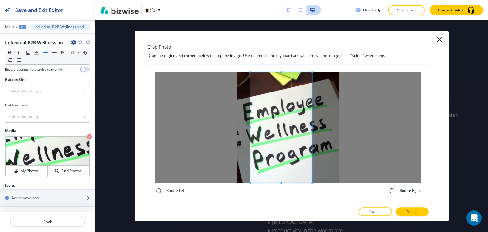
click at [287, 130] on span at bounding box center [282, 127] width 62 height 111
click at [413, 211] on p "Select" at bounding box center [412, 212] width 11 height 6
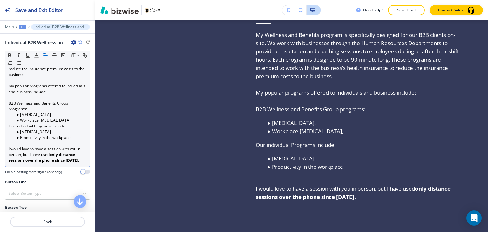
scroll to position [183, 0]
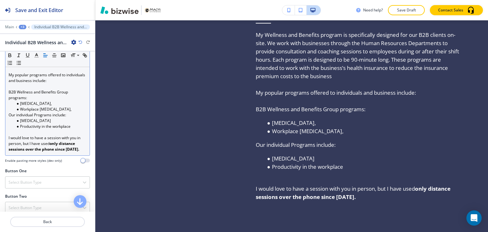
click at [8, 136] on div "My Wellness and Benefits program is specifically designed for our B2B clients o…" at bounding box center [47, 77] width 84 height 155
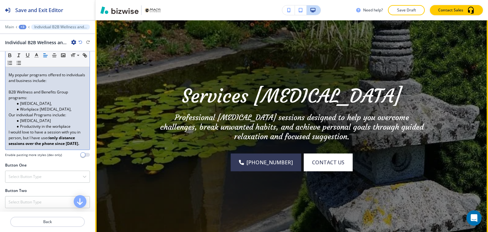
scroll to position [0, 0]
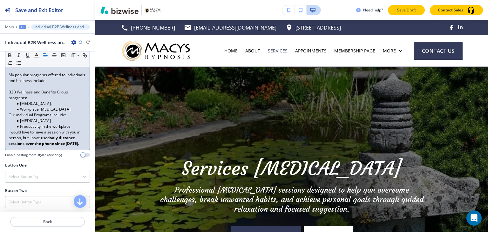
click at [416, 12] on p "Save Draft" at bounding box center [406, 10] width 20 height 6
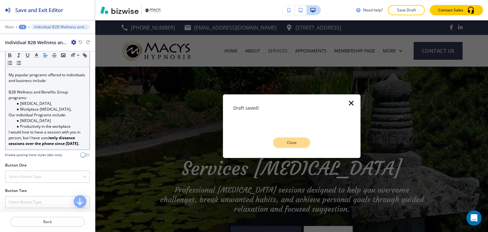
click at [299, 140] on p "Close" at bounding box center [291, 143] width 20 height 6
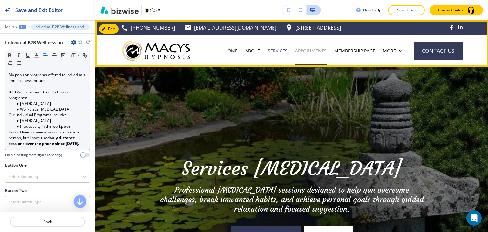
click at [312, 50] on p "APPOINMENTS" at bounding box center [310, 51] width 31 height 6
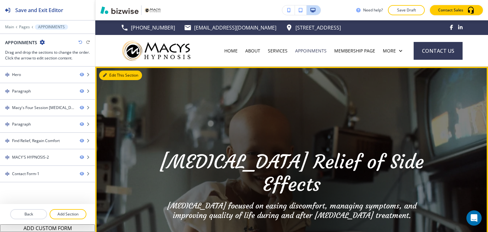
click at [117, 77] on button "Edit This Section" at bounding box center [120, 76] width 43 height 10
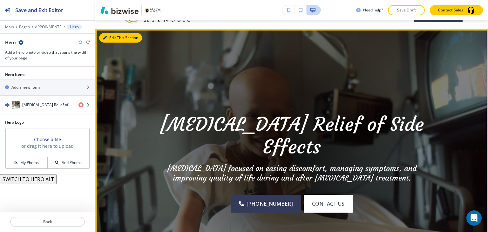
scroll to position [46, 0]
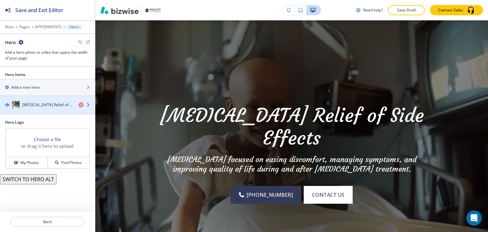
click at [60, 101] on div "Cancer Relief of Side Effects" at bounding box center [36, 105] width 73 height 8
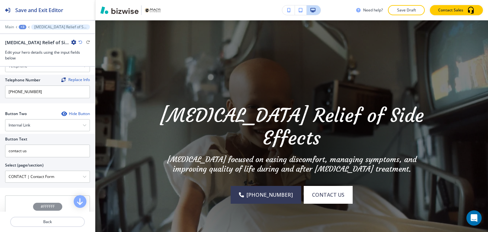
scroll to position [338, 0]
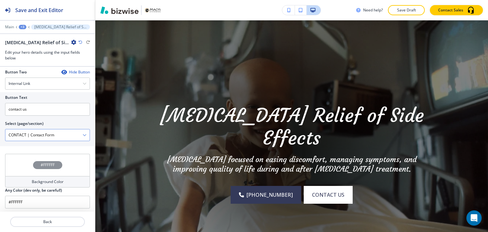
click at [59, 133] on \(page\/section\) "CONTACT | Contact Form" at bounding box center [43, 135] width 77 height 11
type \(page\/section\) "\"
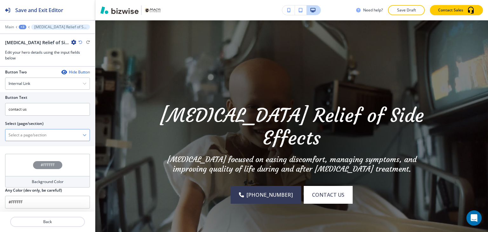
click at [65, 133] on \(page\/section\) "Manual Input" at bounding box center [43, 135] width 77 height 11
type \(page\/section\) "CONTACT"
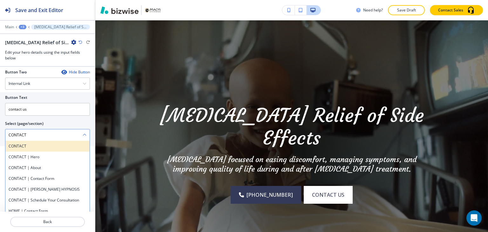
click at [49, 145] on h4 "CONTACT" at bounding box center [48, 146] width 78 height 6
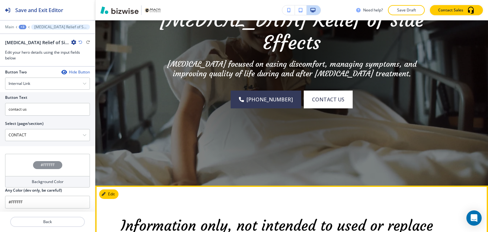
scroll to position [0, 0]
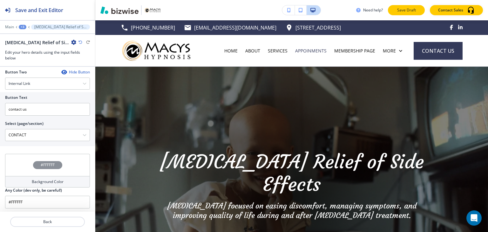
click at [405, 8] on p "Save Draft" at bounding box center [406, 10] width 20 height 6
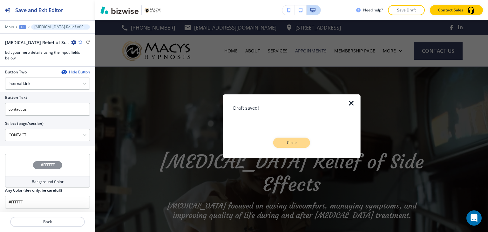
click at [289, 141] on p "Close" at bounding box center [291, 143] width 20 height 6
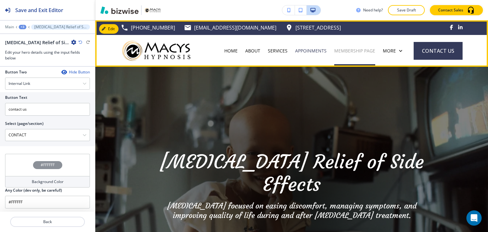
click at [348, 50] on p "MEMBERSHIP PAGE" at bounding box center [354, 51] width 41 height 6
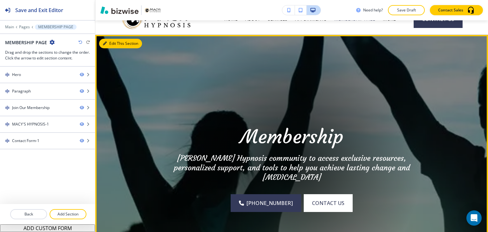
click at [111, 44] on button "Edit This Section" at bounding box center [120, 44] width 43 height 10
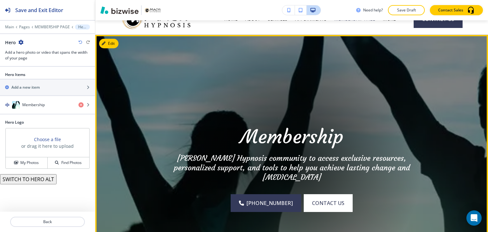
scroll to position [46, 0]
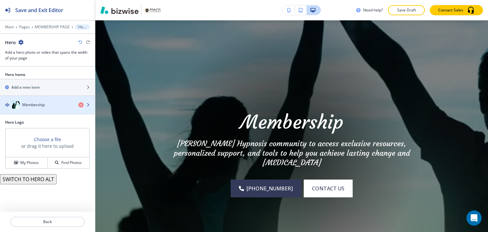
click at [50, 107] on div "Membership" at bounding box center [36, 105] width 73 height 8
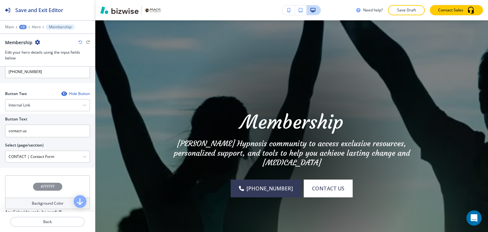
scroll to position [318, 0]
click at [69, 157] on \(page\/section\) "CONTACT | Contact Form" at bounding box center [43, 155] width 77 height 11
click at [69, 157] on \(page\/section\) "Manual Input" at bounding box center [43, 155] width 77 height 11
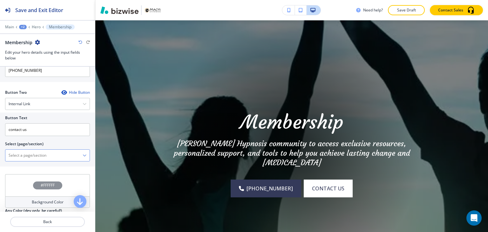
type \(page\/section\) "CONTACT"
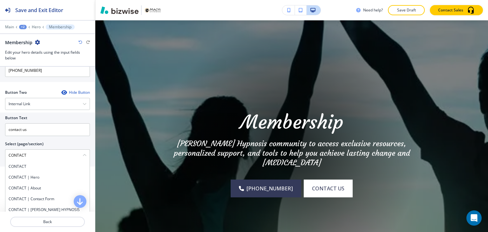
click at [36, 165] on h4 "CONTACT" at bounding box center [48, 167] width 78 height 6
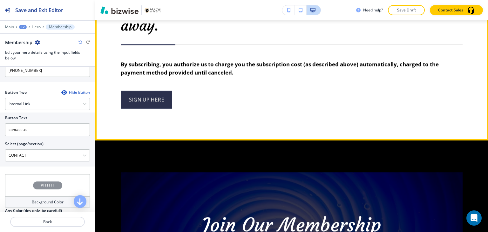
scroll to position [809, 0]
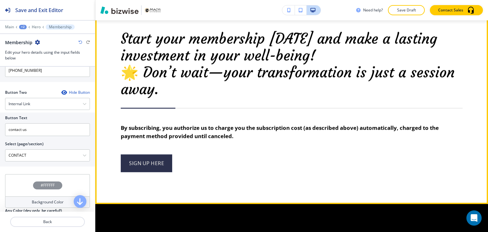
click at [158, 163] on link "sign up here" at bounding box center [146, 163] width 51 height 18
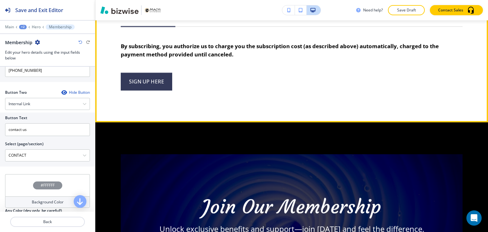
scroll to position [999, 0]
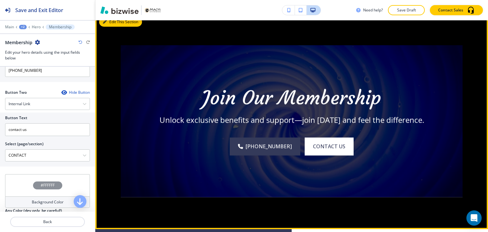
click at [112, 23] on button "Edit This Section" at bounding box center [120, 22] width 43 height 10
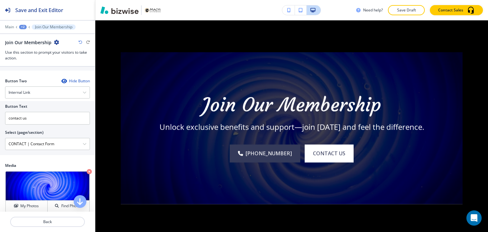
scroll to position [286, 0]
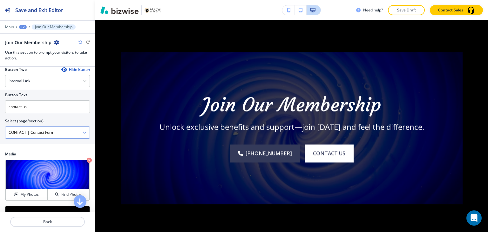
click at [63, 129] on \(page\/section\) "CONTACT | Contact Form" at bounding box center [43, 132] width 77 height 11
click at [63, 128] on \(page\/section\) "Manual Input" at bounding box center [43, 132] width 77 height 11
type \(page\/section\) "CONTACT"
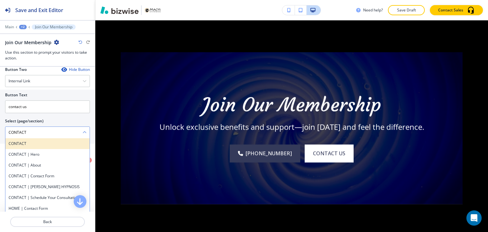
click at [50, 144] on h4 "CONTACT" at bounding box center [48, 144] width 78 height 6
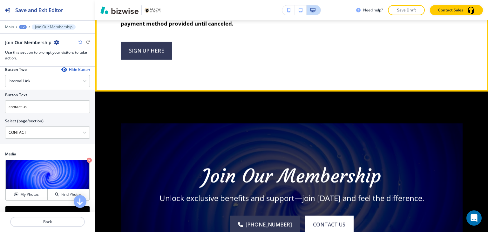
scroll to position [882, 0]
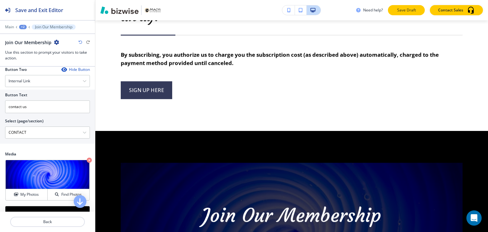
click at [402, 10] on p "Save Draft" at bounding box center [406, 10] width 20 height 6
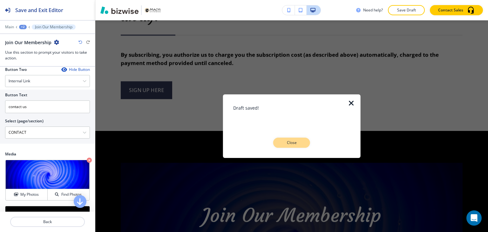
click at [300, 141] on p "Close" at bounding box center [291, 143] width 20 height 6
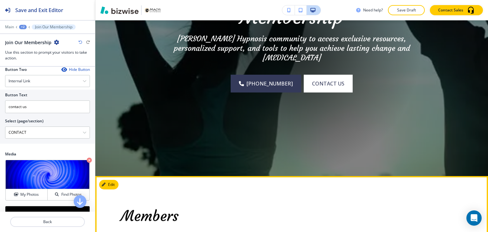
scroll to position [0, 0]
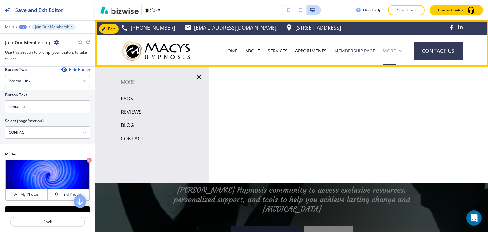
click at [398, 50] on icon at bounding box center [400, 51] width 6 height 6
click at [114, 26] on div "Edit Navigation Bar (559) 344-5004 info@macys-hypnosis.com 401 E 8th St 214 174…" at bounding box center [291, 43] width 393 height 46
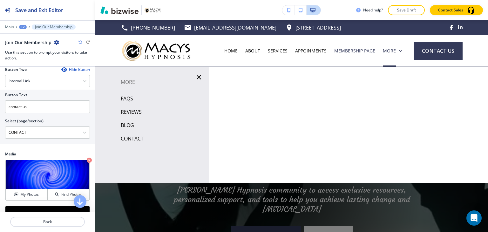
click at [112, 31] on div "Edit (559) 344-5004 info@macys-hypnosis.com 401 E 8th St 214 1741, Sioux Falls,…" at bounding box center [291, 43] width 393 height 46
click at [116, 26] on div "Edit (559) 344-5004 info@macys-hypnosis.com 401 E 8th St 214 1741, Sioux Falls,…" at bounding box center [291, 43] width 393 height 46
click at [196, 77] on icon "button" at bounding box center [199, 77] width 8 height 8
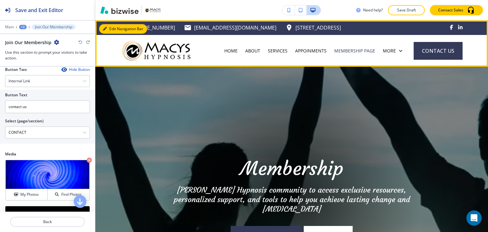
click at [106, 28] on icon "button" at bounding box center [105, 29] width 4 height 4
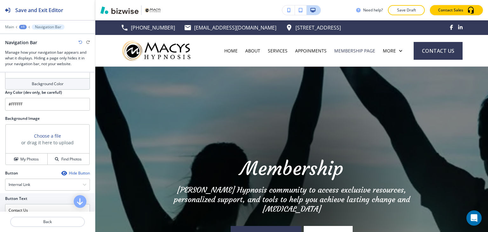
scroll to position [222, 0]
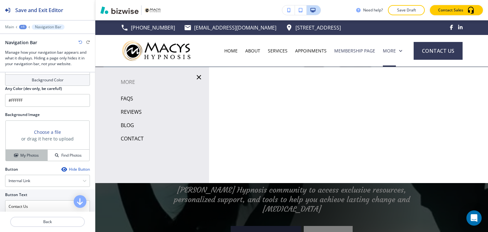
click at [36, 152] on h4 "My Photos" at bounding box center [29, 155] width 18 height 6
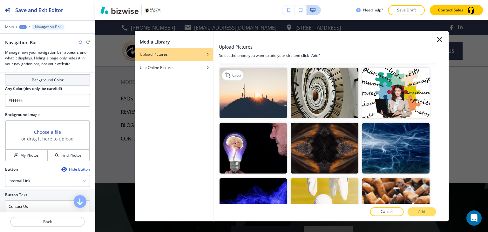
click at [268, 90] on img "button" at bounding box center [252, 93] width 67 height 50
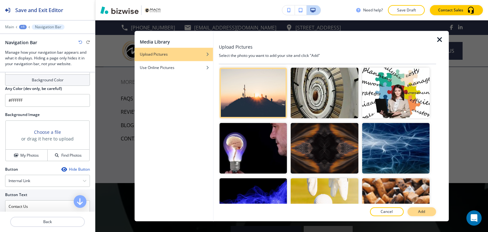
click at [417, 207] on button "Add" at bounding box center [421, 211] width 29 height 9
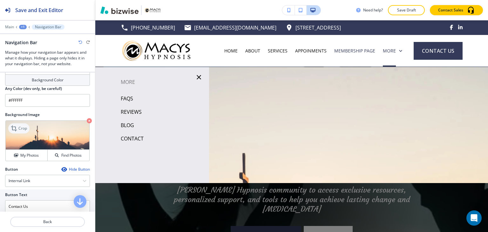
click at [26, 126] on p "Crop" at bounding box center [22, 128] width 9 height 6
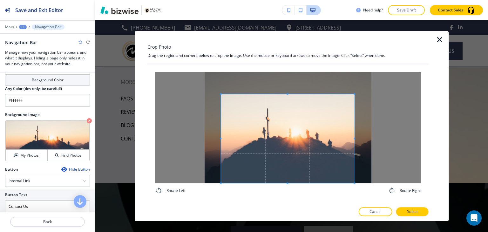
click at [293, 140] on span at bounding box center [287, 138] width 133 height 89
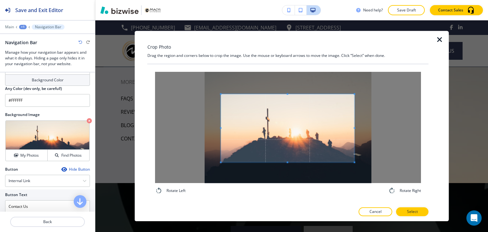
click at [288, 155] on div at bounding box center [287, 128] width 133 height 68
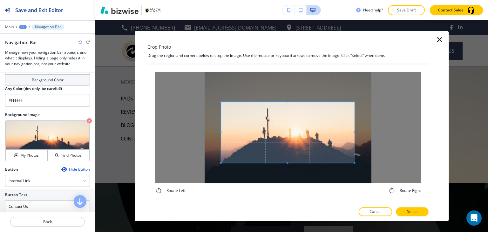
click at [292, 144] on span at bounding box center [287, 132] width 133 height 61
click at [415, 213] on p "Select" at bounding box center [412, 212] width 11 height 6
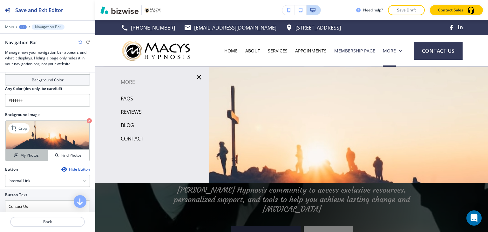
click at [25, 150] on button "My Photos" at bounding box center [27, 155] width 42 height 11
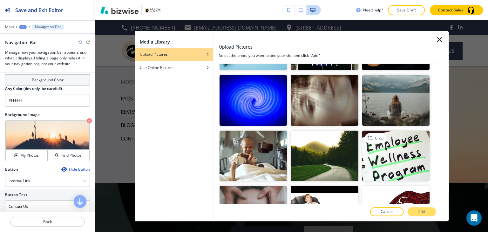
scroll to position [644, 0]
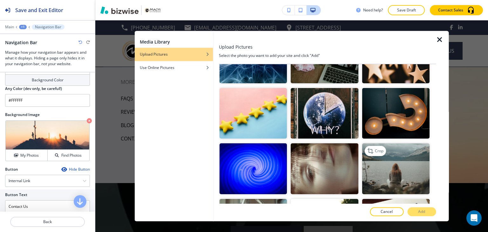
click at [384, 150] on img "button" at bounding box center [395, 169] width 67 height 50
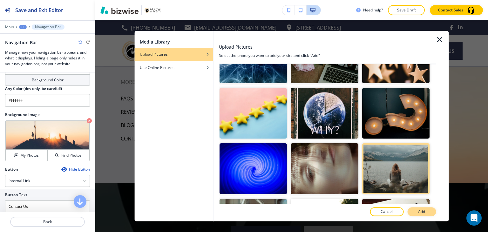
click at [427, 211] on button "Add" at bounding box center [421, 211] width 29 height 9
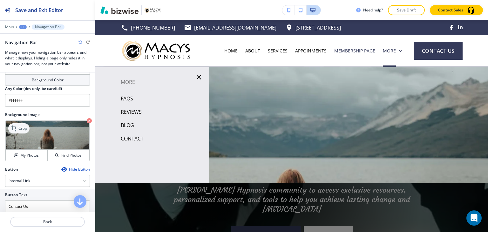
click at [17, 126] on icon at bounding box center [15, 128] width 8 height 8
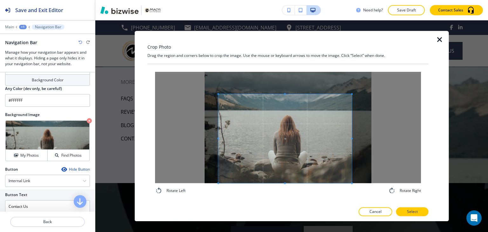
click at [275, 137] on span at bounding box center [284, 138] width 133 height 89
click at [418, 212] on button "Select" at bounding box center [412, 211] width 32 height 9
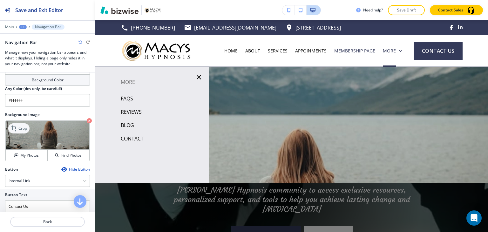
click at [25, 125] on p "Crop" at bounding box center [22, 128] width 9 height 6
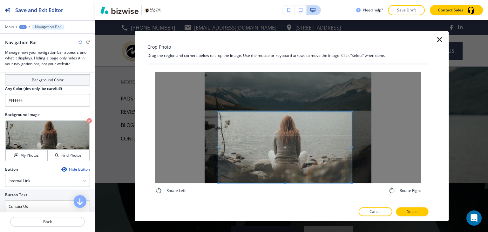
click at [286, 112] on div at bounding box center [284, 147] width 133 height 71
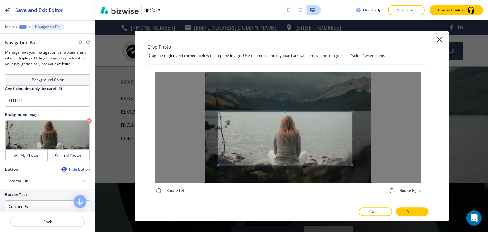
click at [284, 165] on span at bounding box center [285, 165] width 2 height 2
click at [285, 151] on span at bounding box center [287, 138] width 133 height 53
click at [416, 212] on p "Select" at bounding box center [412, 212] width 11 height 6
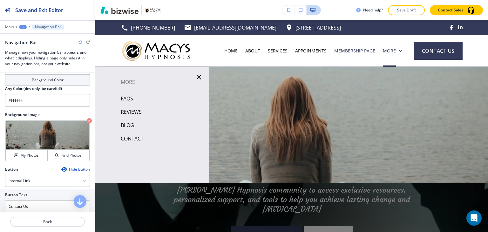
click at [130, 99] on p "FAQS" at bounding box center [127, 99] width 12 height 10
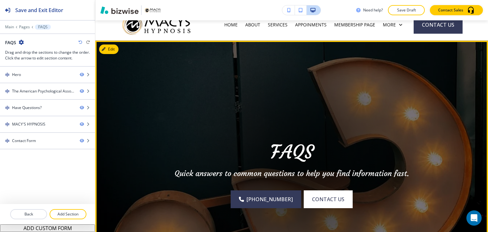
scroll to position [0, 0]
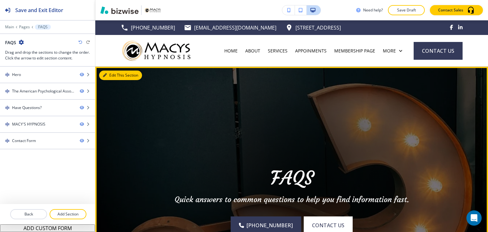
click at [107, 77] on button "Edit This Section" at bounding box center [120, 76] width 43 height 10
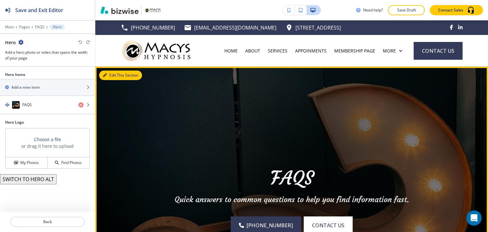
scroll to position [46, 0]
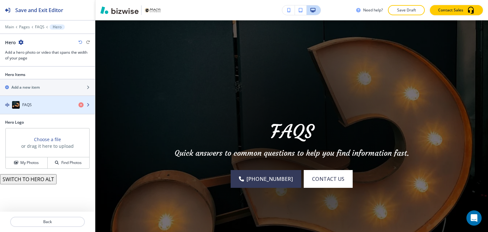
click at [39, 103] on div "FAQS" at bounding box center [36, 105] width 73 height 8
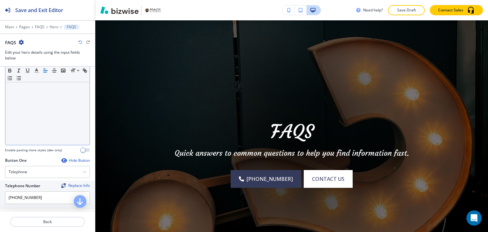
scroll to position [318, 0]
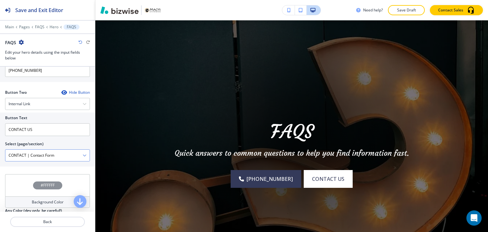
click at [74, 158] on \(page\/section\) "CONTACT | Contact Form" at bounding box center [43, 155] width 77 height 11
click at [75, 157] on \(page\/section\) "CONTACT | Contact Form" at bounding box center [43, 155] width 77 height 11
click at [76, 153] on \(page\/section\) "Manual Input" at bounding box center [43, 155] width 77 height 11
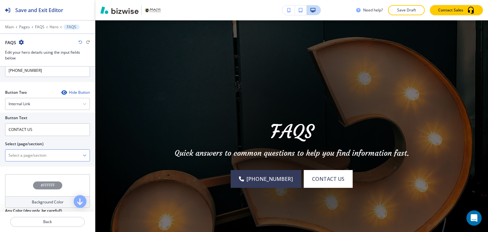
type \(page\/section\) "CONTACT"
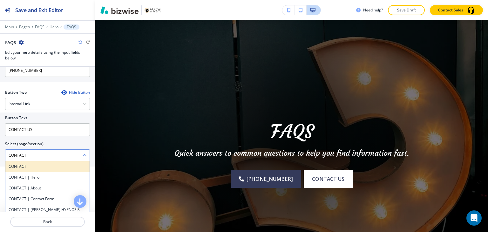
click at [48, 161] on div "CONTACT" at bounding box center [47, 166] width 84 height 11
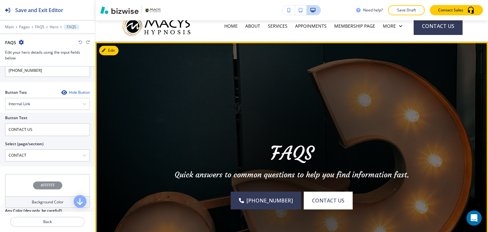
scroll to position [0, 0]
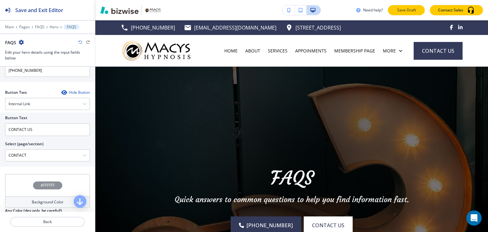
click at [407, 11] on p "Save Draft" at bounding box center [406, 10] width 20 height 6
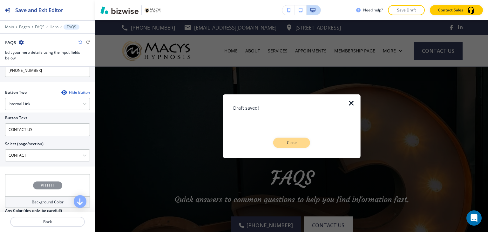
click at [300, 142] on p "Close" at bounding box center [291, 143] width 20 height 6
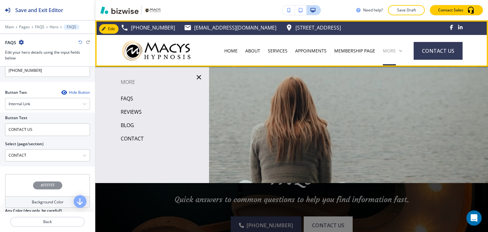
click at [387, 52] on p "More" at bounding box center [389, 51] width 13 height 6
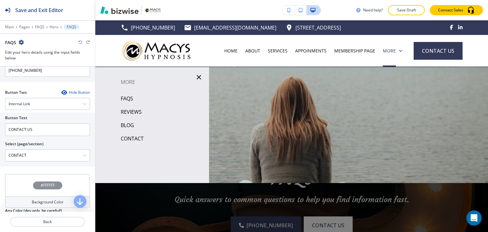
click at [138, 111] on p "REVIEWS" at bounding box center [131, 112] width 21 height 10
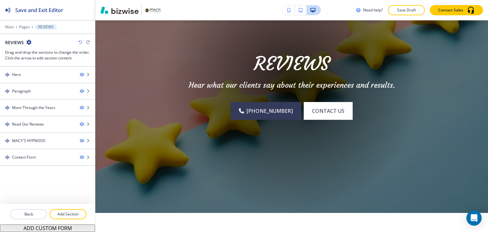
scroll to position [32, 0]
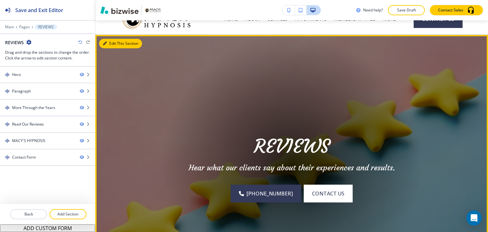
click at [112, 44] on button "Edit This Section" at bounding box center [120, 44] width 43 height 10
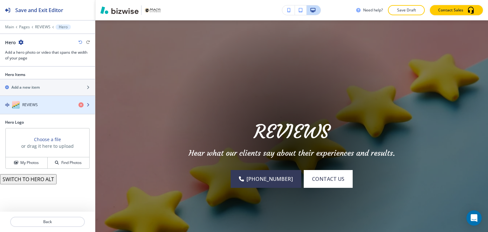
click at [47, 107] on div "REVIEWS" at bounding box center [36, 105] width 73 height 8
click at [47, 109] on div "button" at bounding box center [47, 111] width 95 height 5
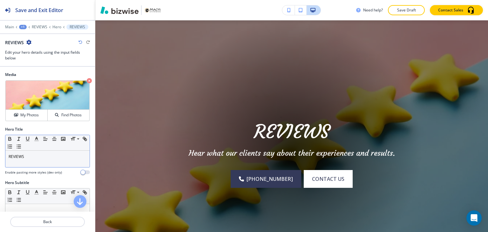
click at [49, 149] on div "Small Normal Large Huge" at bounding box center [47, 143] width 84 height 16
click at [43, 156] on p "REVIEWS" at bounding box center [48, 157] width 78 height 6
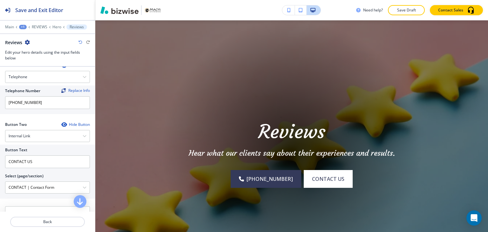
scroll to position [286, 0]
click at [55, 184] on \(page\/section\) "CONTACT | Contact Form" at bounding box center [43, 187] width 77 height 11
click at [60, 185] on \(page\/section\) "Manual Input" at bounding box center [43, 187] width 77 height 11
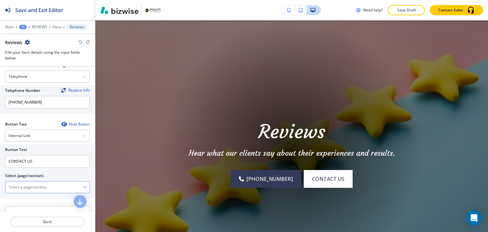
type \(page\/section\) "CONTACT"
click at [39, 195] on h4 "CONTACT" at bounding box center [48, 198] width 78 height 6
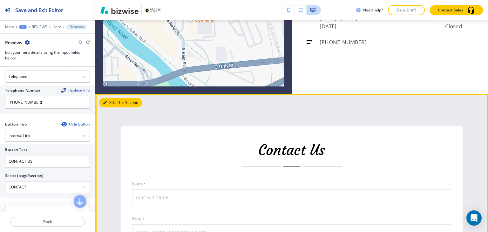
click at [111, 98] on button "Edit This Section" at bounding box center [120, 103] width 43 height 10
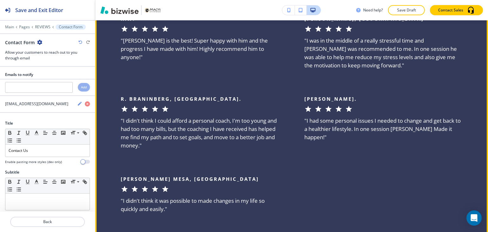
scroll to position [2055, 0]
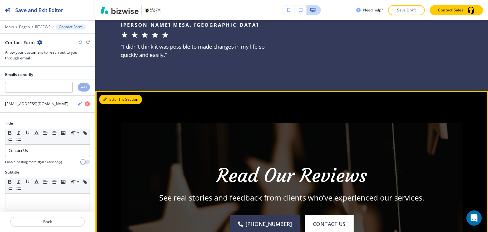
click at [105, 97] on icon "button" at bounding box center [105, 99] width 4 height 4
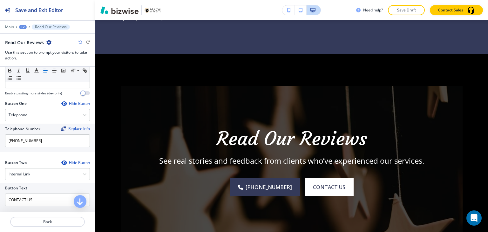
scroll to position [286, 0]
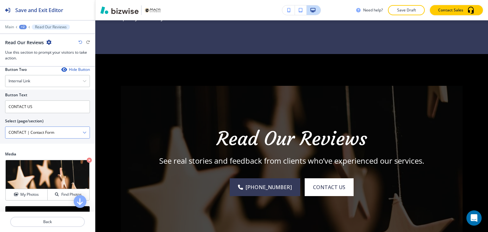
click at [64, 127] on \(page\/section\) "CONTACT | Contact Form" at bounding box center [43, 132] width 77 height 11
click at [64, 127] on \(page\/section\) "Manual Input" at bounding box center [43, 132] width 77 height 11
type \(page\/section\) "CONTACT"
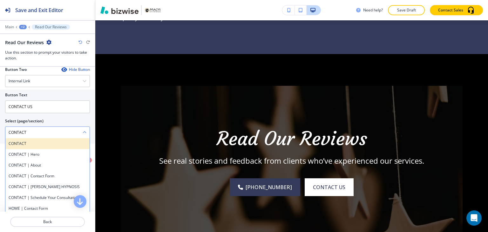
click at [50, 143] on h4 "CONTACT" at bounding box center [48, 144] width 78 height 6
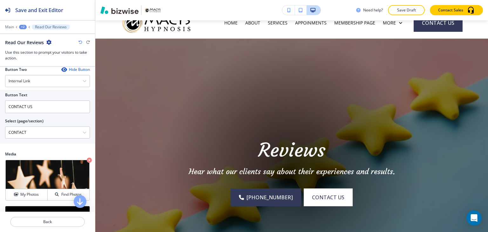
scroll to position [0, 0]
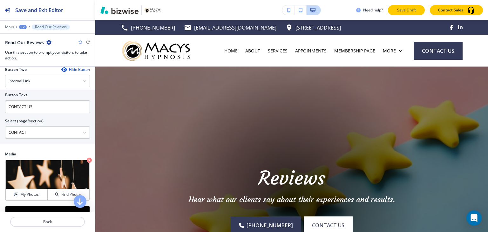
click at [410, 11] on p "Save Draft" at bounding box center [406, 10] width 20 height 6
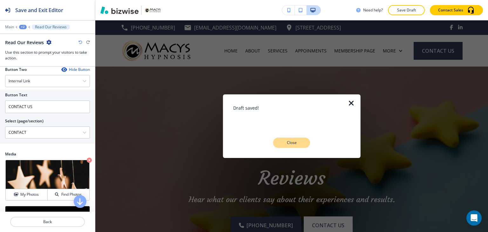
click at [294, 138] on button "Close" at bounding box center [291, 143] width 37 height 10
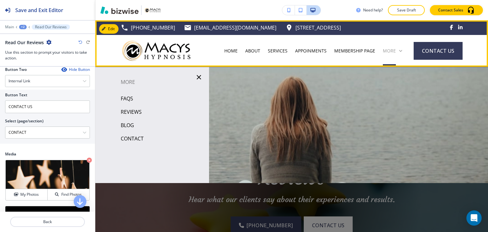
click at [391, 54] on p "More" at bounding box center [389, 51] width 13 height 6
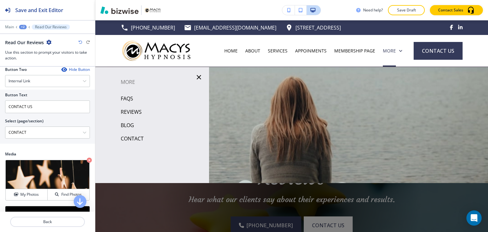
click at [131, 138] on p "CONTACT" at bounding box center [132, 139] width 23 height 10
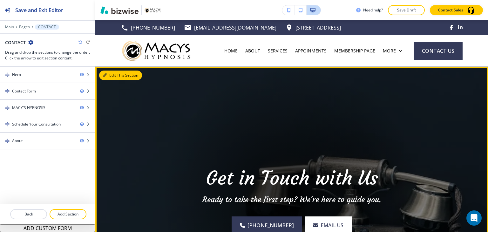
click at [111, 77] on button "Edit This Section" at bounding box center [120, 76] width 43 height 10
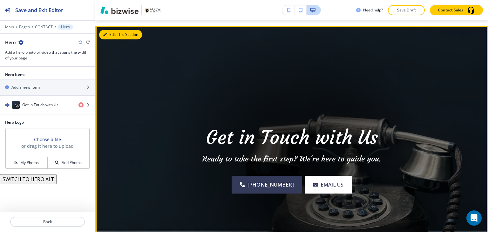
scroll to position [46, 0]
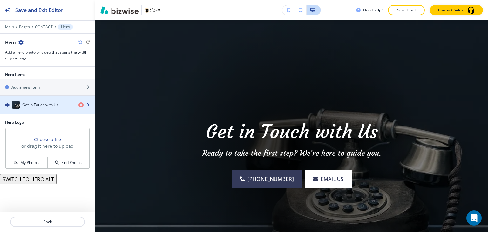
click at [52, 111] on div "button" at bounding box center [47, 111] width 95 height 5
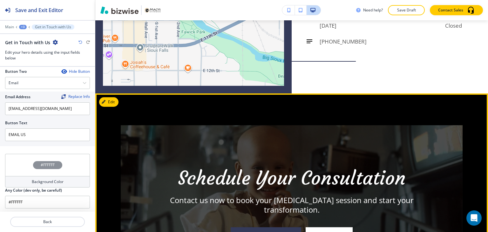
scroll to position [732, 0]
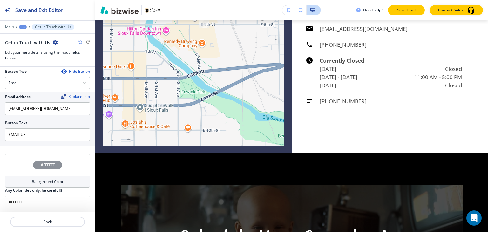
click at [400, 7] on p "Save Draft" at bounding box center [406, 10] width 20 height 6
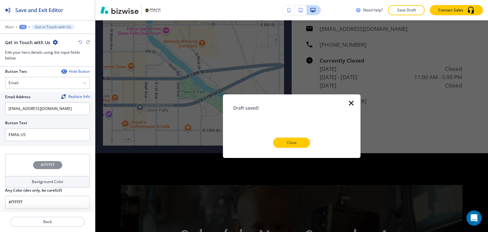
click at [293, 146] on button "Close" at bounding box center [291, 143] width 37 height 10
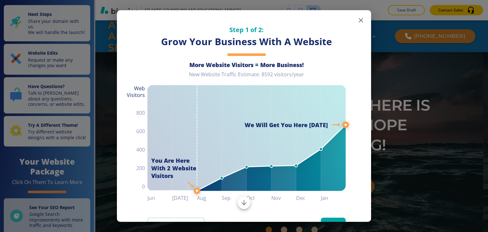
click at [357, 21] on icon "button" at bounding box center [361, 21] width 8 height 8
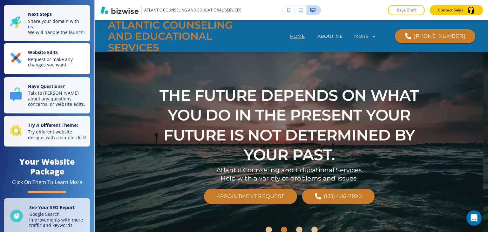
click at [66, 56] on p "Website Edits" at bounding box center [57, 53] width 58 height 7
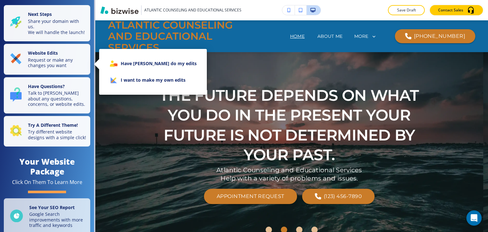
click at [131, 82] on li "I want to make my own edits" at bounding box center [152, 80] width 97 height 17
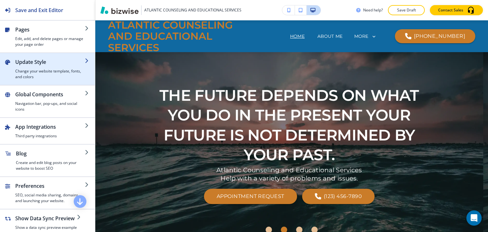
click at [46, 65] on h2 "Update Style" at bounding box center [50, 62] width 70 height 8
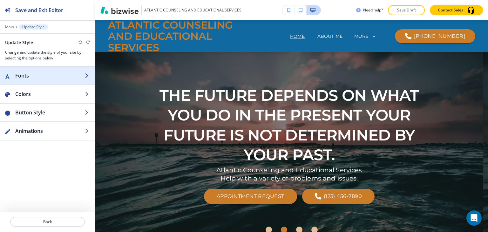
click at [46, 81] on div "button" at bounding box center [47, 81] width 95 height 5
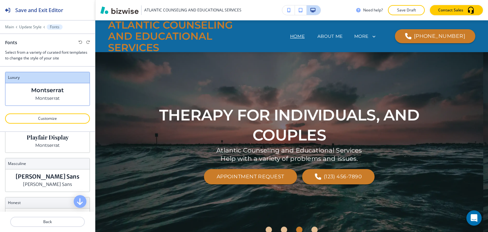
scroll to position [127, 0]
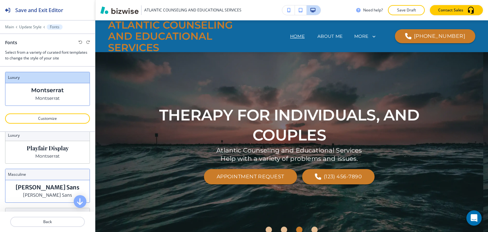
click at [46, 188] on p "Merriweather Sans" at bounding box center [48, 187] width 64 height 7
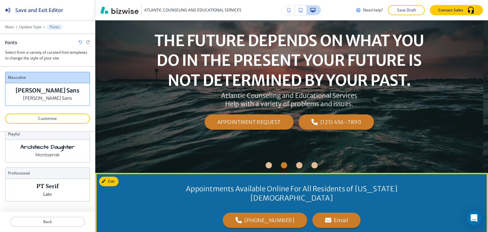
scroll to position [32, 0]
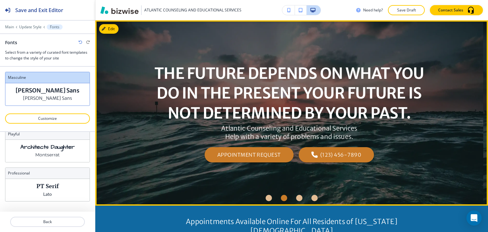
click at [102, 117] on div "THE FUTURE DEPENDS ON WHAT YOU DO IN THE PRESENT YOUR FUTURE IS NOT DETERMINED …" at bounding box center [289, 113] width 388 height 162
click at [145, 124] on div "THE FUTURE DEPENDS ON WHAT YOU DO IN THE PRESENT YOUR FUTURE IS NOT DETERMINED …" at bounding box center [289, 113] width 388 height 162
click at [112, 27] on button "Edit This Section" at bounding box center [120, 29] width 43 height 10
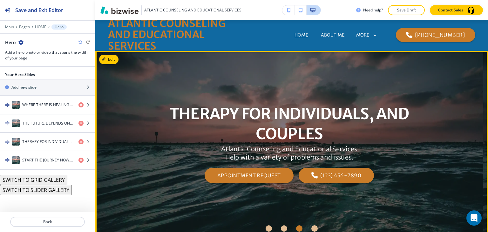
scroll to position [0, 0]
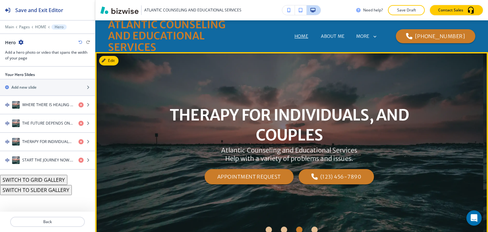
click at [131, 144] on div "THERAPY FOR INDIVIDUALS, AND COUPLES Atlantic Counseling and Educational Servic…" at bounding box center [289, 145] width 388 height 162
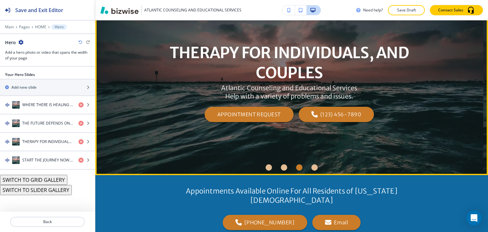
scroll to position [64, 0]
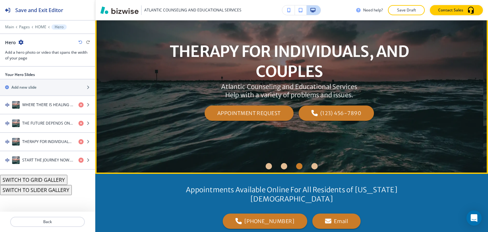
click at [167, 127] on div "THERAPY FOR INDIVIDUALS, AND COUPLES Atlantic Counseling and Educational Servic…" at bounding box center [289, 81] width 286 height 162
click at [308, 161] on li "Go to slide 4" at bounding box center [314, 165] width 15 height 15
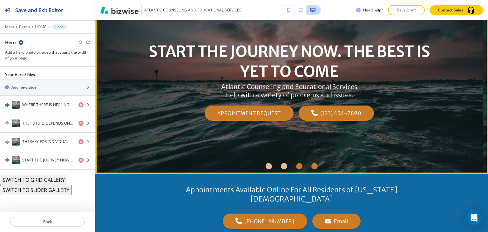
click at [296, 165] on div "Go to slide 3" at bounding box center [299, 166] width 6 height 6
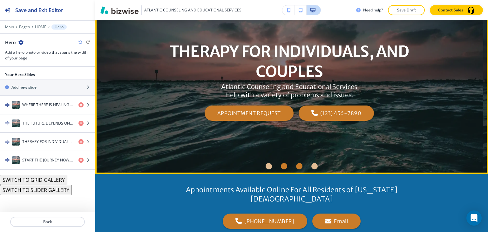
click at [281, 166] on div "Go to slide 2" at bounding box center [284, 166] width 6 height 6
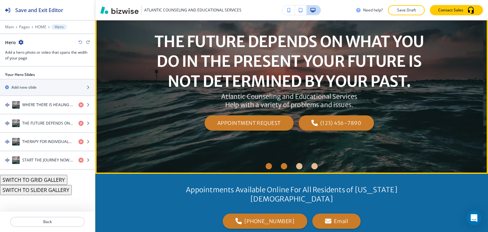
click at [267, 165] on div "Go to slide 1" at bounding box center [268, 166] width 6 height 6
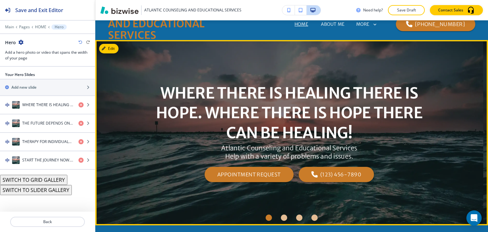
scroll to position [32, 0]
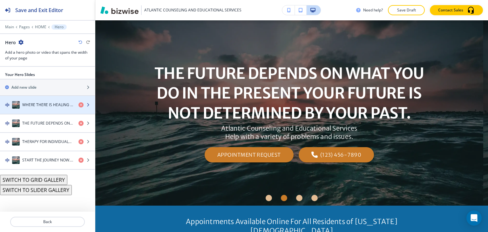
click at [49, 111] on div "button" at bounding box center [47, 111] width 95 height 5
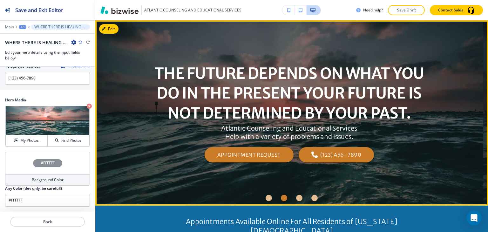
scroll to position [11, 0]
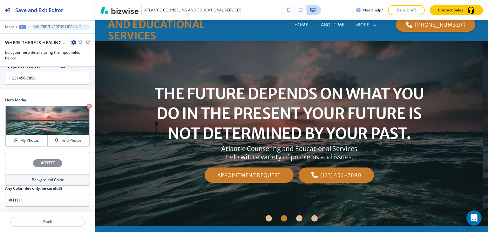
click at [20, 25] on div "+3" at bounding box center [23, 27] width 8 height 4
click at [43, 59] on p "Hero" at bounding box center [39, 60] width 32 height 6
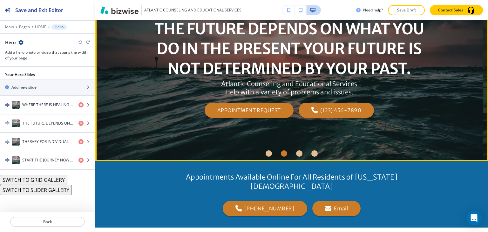
scroll to position [159, 0]
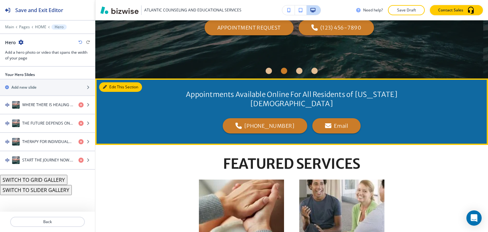
click at [104, 87] on icon "button" at bounding box center [105, 87] width 4 height 4
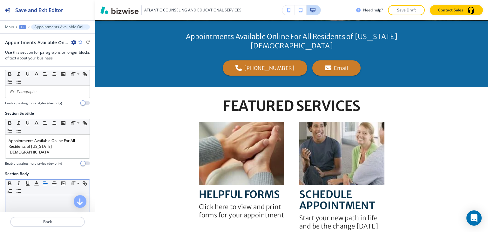
scroll to position [0, 0]
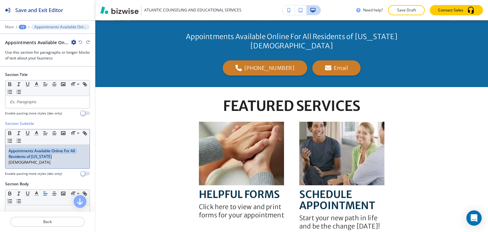
drag, startPoint x: 56, startPoint y: 155, endPoint x: 1, endPoint y: 146, distance: 55.4
click at [1, 146] on div "Section Subtitle Small Normal Large Huge Appointments Available Online For All …" at bounding box center [47, 151] width 95 height 60
copy p "Appointments Available Online For All Residents of New Jersey"
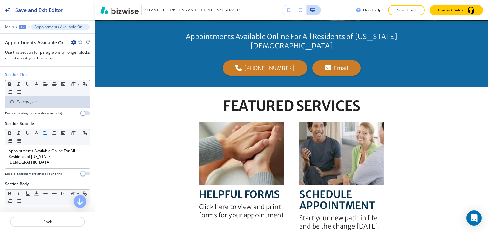
click at [40, 107] on div at bounding box center [47, 102] width 84 height 12
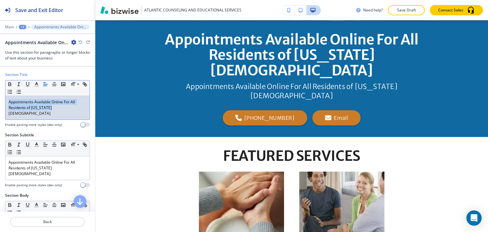
drag, startPoint x: 52, startPoint y: 107, endPoint x: 0, endPoint y: 85, distance: 56.6
click at [0, 85] on div "Section Title Small Normal Large Huge Appointments Available Online For All Res…" at bounding box center [47, 102] width 95 height 60
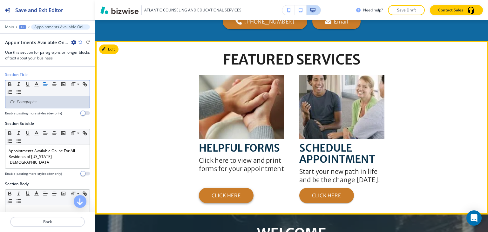
scroll to position [248, 0]
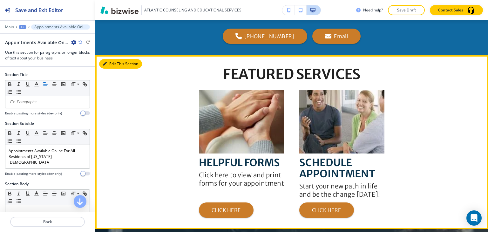
click at [110, 59] on button "Edit This Section" at bounding box center [120, 64] width 43 height 10
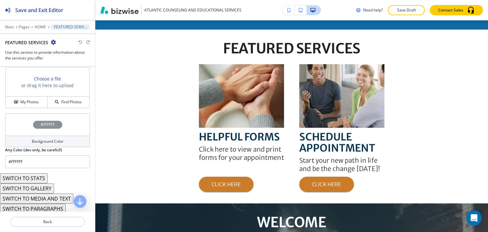
scroll to position [330, 0]
click at [34, 177] on button "SWITCH TO STATS" at bounding box center [24, 178] width 48 height 10
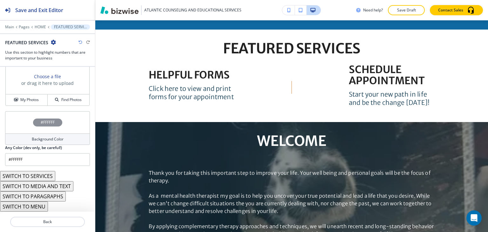
scroll to position [178, 0]
click at [35, 208] on button "SWITCH TO MENU" at bounding box center [24, 208] width 48 height 10
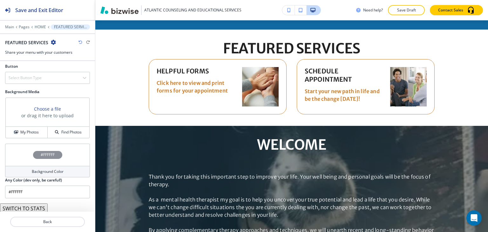
click at [80, 42] on icon "button" at bounding box center [80, 42] width 4 height 4
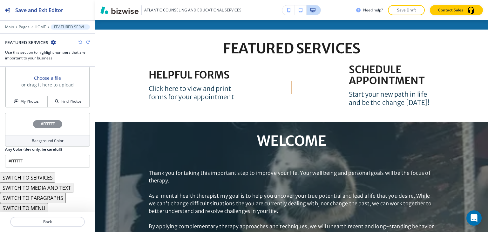
click at [80, 42] on icon "button" at bounding box center [80, 42] width 4 height 4
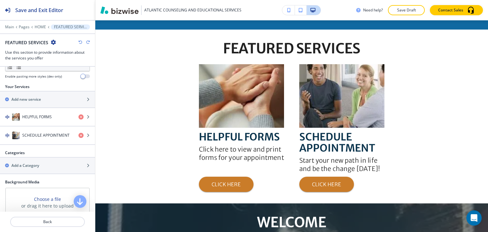
scroll to position [203, 0]
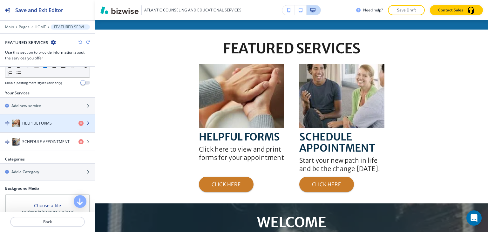
click at [39, 121] on h4 "HELPFUL FORMS" at bounding box center [37, 123] width 30 height 6
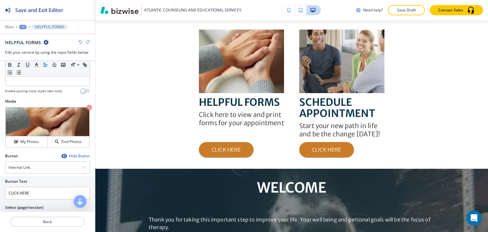
scroll to position [215, 0]
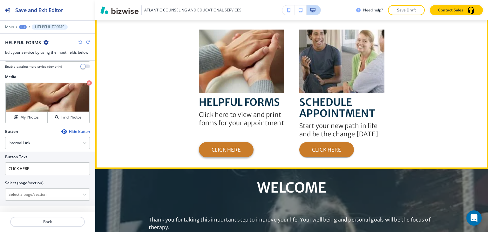
click at [223, 142] on button "CLICK HERE" at bounding box center [226, 149] width 55 height 15
click at [231, 142] on button "CLICK HERE" at bounding box center [226, 149] width 55 height 15
click at [230, 142] on button "CLICK HERE" at bounding box center [226, 149] width 55 height 15
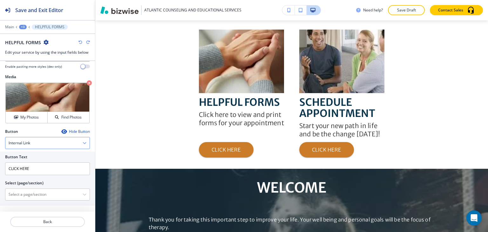
click at [42, 140] on div "Internal Link" at bounding box center [47, 142] width 84 height 11
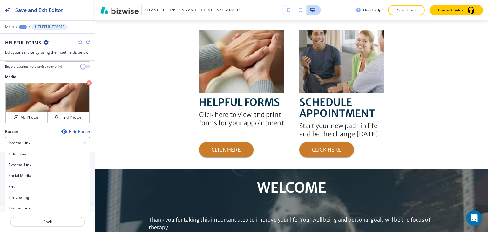
scroll to position [216, 0]
click at [37, 139] on div "Internal Link" at bounding box center [47, 141] width 84 height 11
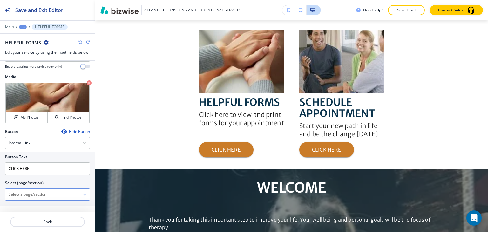
click at [33, 197] on \(page\/section\) "Manual Input" at bounding box center [43, 194] width 77 height 11
click at [18, 203] on h4 "FORMS" at bounding box center [48, 206] width 78 height 6
type \(page\/section\) "FORMS"
click at [22, 26] on div "+3" at bounding box center [23, 27] width 8 height 4
click at [35, 62] on p "FEATURED SERVICES" at bounding box center [39, 60] width 32 height 6
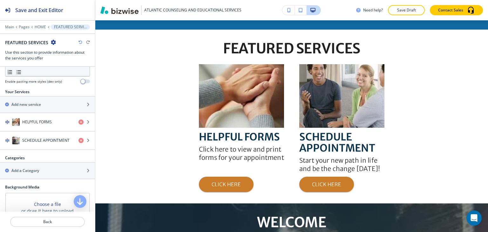
scroll to position [222, 0]
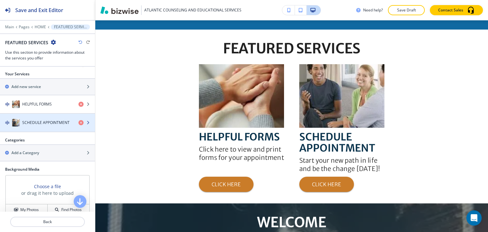
click at [39, 123] on h4 "SCHEDULE APPOINTMENT" at bounding box center [45, 123] width 47 height 6
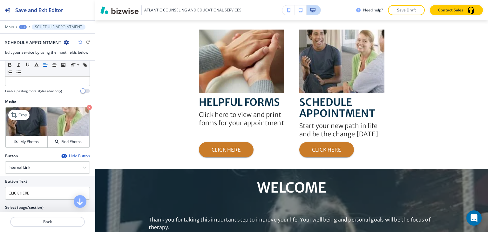
scroll to position [215, 0]
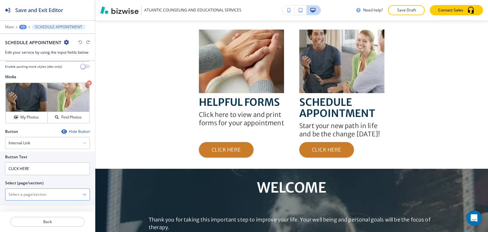
click at [30, 190] on \(page\/section\) "Manual Input" at bounding box center [43, 194] width 77 height 11
click at [22, 193] on \(page\/section\) "Manual Input" at bounding box center [43, 194] width 77 height 11
click at [14, 203] on h4 "CONTACT ME" at bounding box center [48, 206] width 78 height 6
type \(page\/section\) "CONTACT ME"
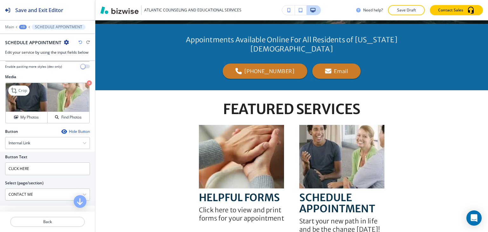
scroll to position [151, 0]
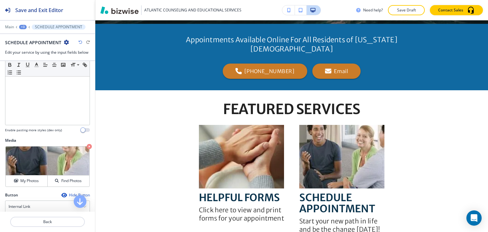
click at [23, 26] on div "+3" at bounding box center [23, 27] width 8 height 4
click at [41, 59] on p "FEATURED SERVICES" at bounding box center [39, 60] width 32 height 6
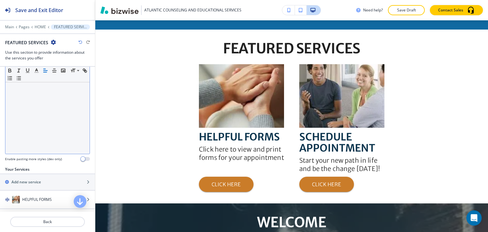
scroll to position [222, 0]
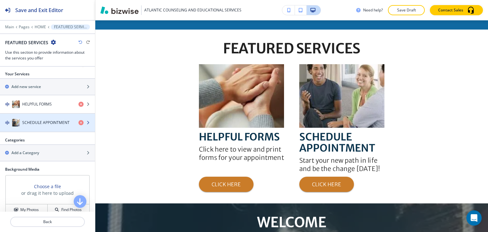
click at [35, 120] on h4 "SCHEDULE APPOINTMENT" at bounding box center [45, 123] width 47 height 6
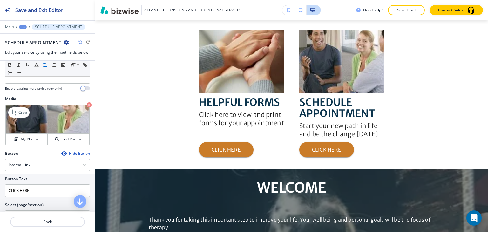
scroll to position [183, 0]
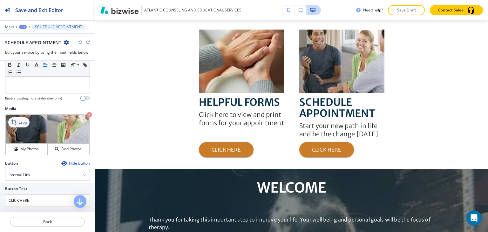
click at [17, 118] on icon at bounding box center [15, 122] width 8 height 8
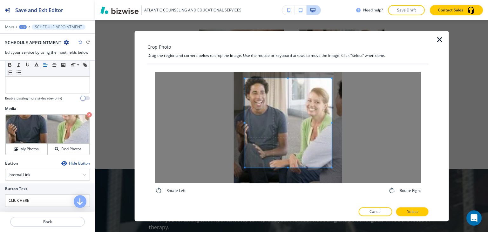
click at [297, 136] on span at bounding box center [288, 122] width 87 height 89
click at [408, 214] on button "Select" at bounding box center [412, 211] width 32 height 9
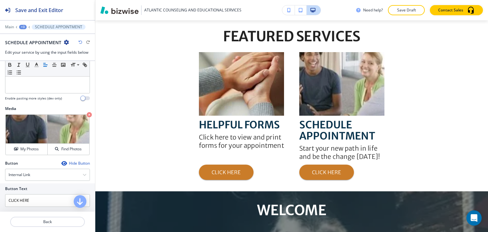
scroll to position [277, 0]
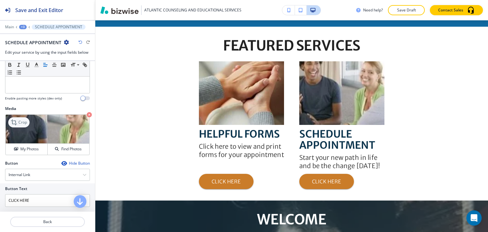
click at [17, 119] on icon at bounding box center [15, 122] width 8 height 8
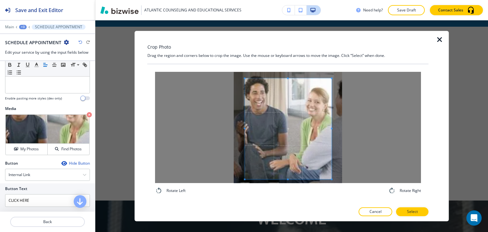
click at [286, 193] on div "Rotate Left Rotate Right" at bounding box center [288, 133] width 266 height 123
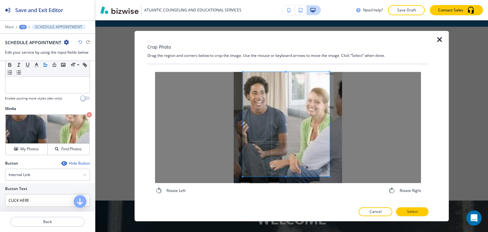
click at [253, 115] on span at bounding box center [286, 124] width 87 height 104
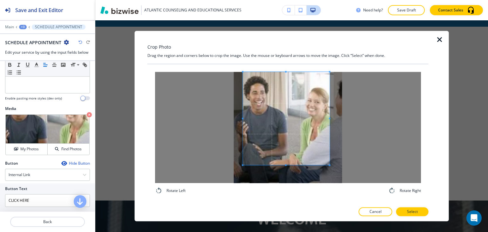
click at [285, 165] on span at bounding box center [286, 166] width 87 height 2
click at [411, 213] on p "Select" at bounding box center [412, 212] width 11 height 6
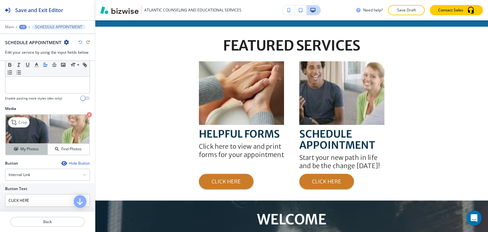
click at [36, 151] on button "My Photos" at bounding box center [27, 149] width 42 height 11
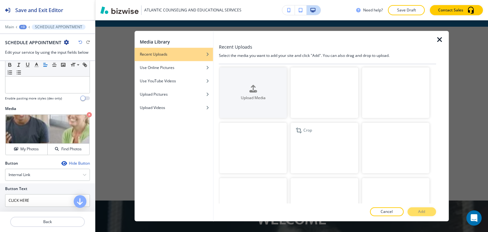
scroll to position [0, 0]
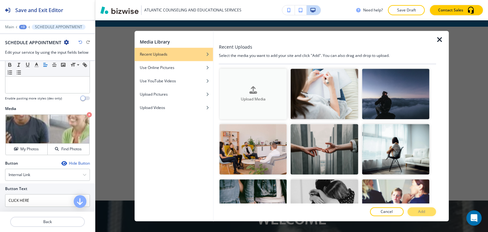
click at [250, 86] on icon "button" at bounding box center [253, 90] width 8 height 8
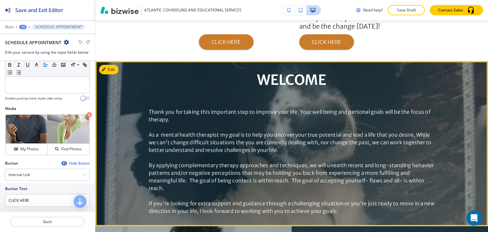
scroll to position [404, 0]
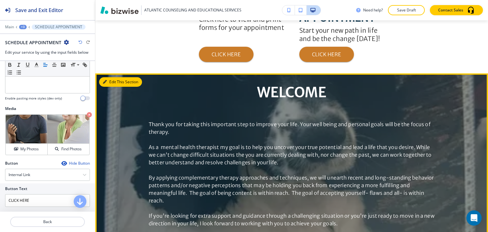
click at [113, 77] on button "Edit This Section" at bounding box center [120, 82] width 43 height 10
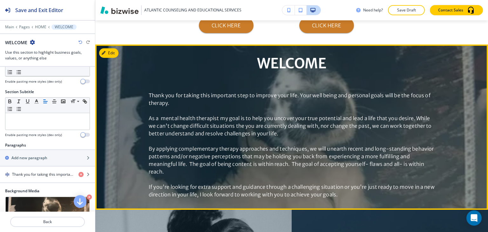
scroll to position [448, 0]
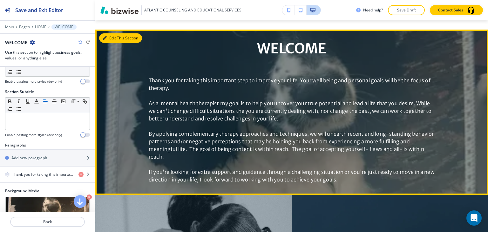
click at [102, 33] on button "Edit This Section" at bounding box center [120, 38] width 43 height 10
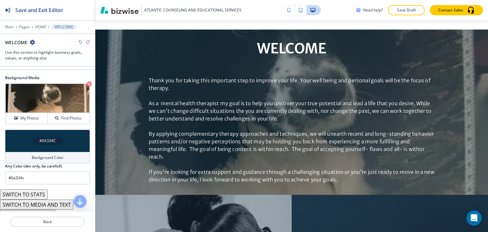
scroll to position [162, 0]
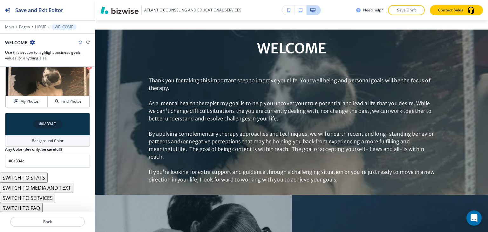
click at [33, 196] on button "SWITCH TO SERVICES" at bounding box center [27, 198] width 55 height 10
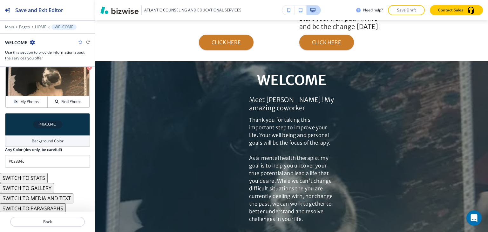
scroll to position [310, 0]
click at [33, 206] on button "SWITCH TO PARAGRAPHS" at bounding box center [33, 208] width 66 height 10
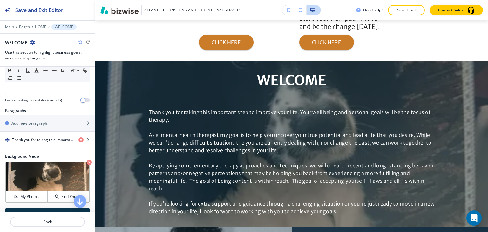
scroll to position [98, 0]
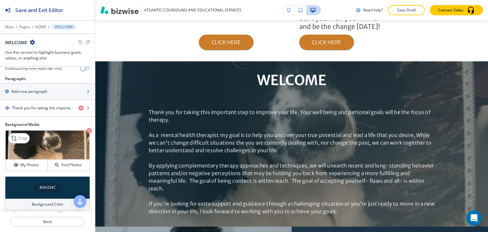
click at [87, 129] on icon "button" at bounding box center [89, 130] width 5 height 5
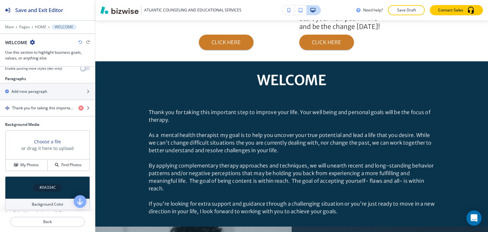
scroll to position [130, 0]
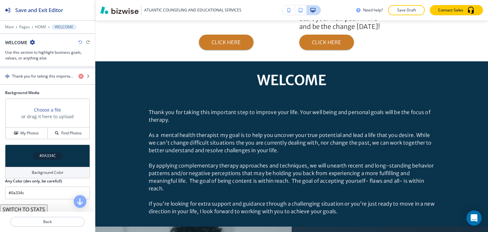
click at [40, 170] on h4 "Background Color" at bounding box center [48, 173] width 32 height 6
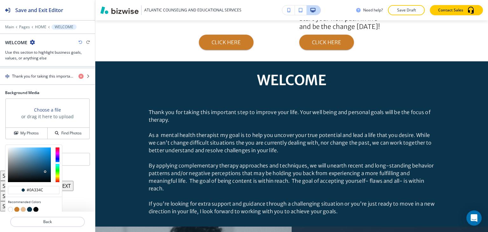
click at [10, 207] on button "button" at bounding box center [10, 209] width 5 height 5
type input "#FFFFFF"
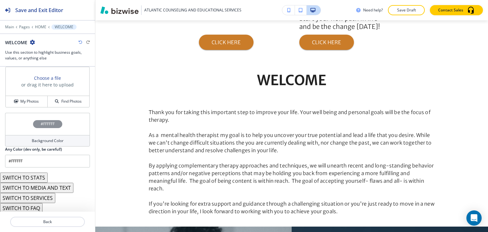
scroll to position [35, 0]
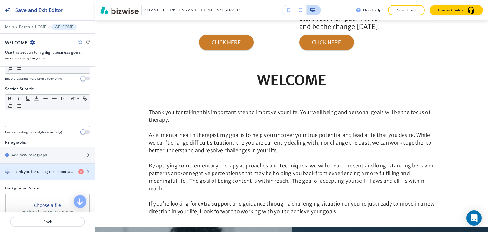
click at [33, 174] on div "button" at bounding box center [47, 176] width 95 height 5
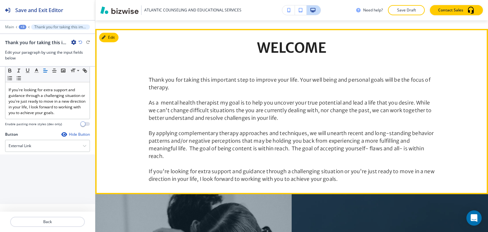
scroll to position [458, 0]
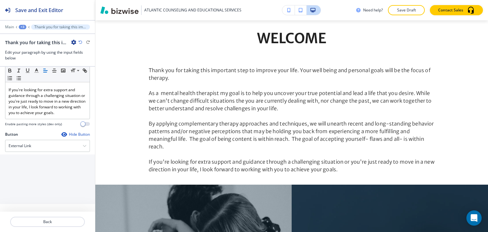
click at [23, 27] on div "+3" at bounding box center [23, 27] width 8 height 4
click at [36, 60] on p "WELCOME" at bounding box center [39, 60] width 32 height 6
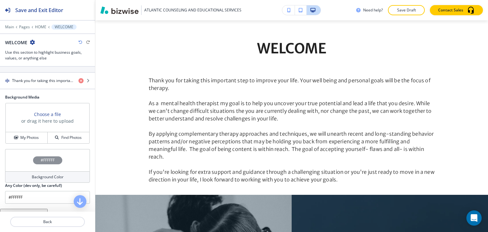
scroll to position [162, 0]
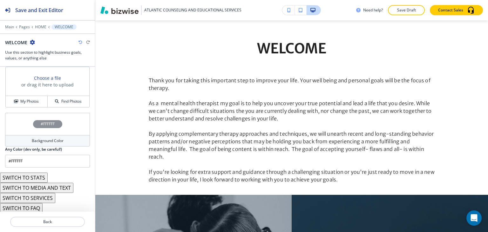
click at [30, 173] on button "SWITCH TO STATS" at bounding box center [24, 177] width 48 height 10
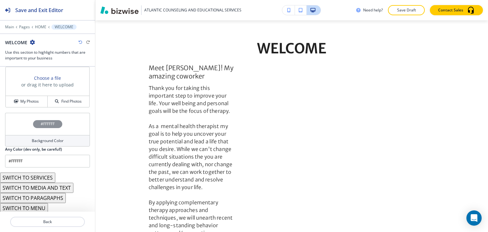
click at [29, 184] on button "SWITCH TO MEDIA AND TEXT" at bounding box center [36, 188] width 73 height 10
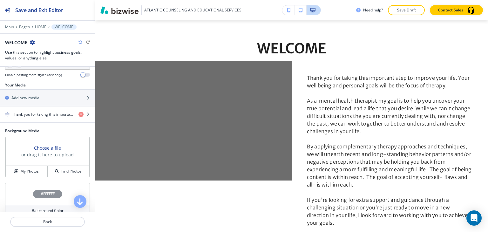
scroll to position [88, 0]
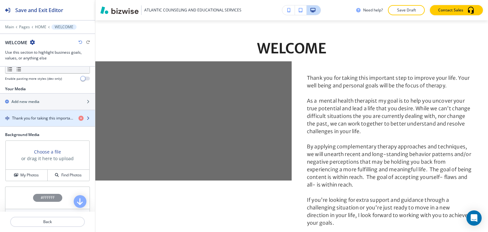
click at [38, 117] on h4 "Thank you for taking this important step to improve your life. Your well being …" at bounding box center [42, 118] width 61 height 6
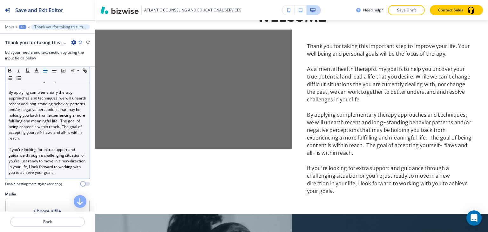
scroll to position [254, 0]
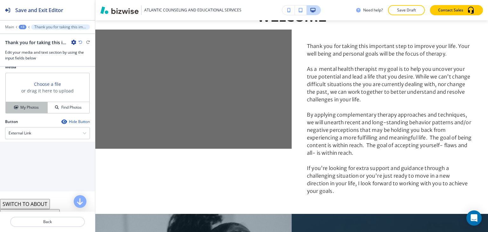
click at [28, 110] on h4 "My Photos" at bounding box center [29, 107] width 18 height 6
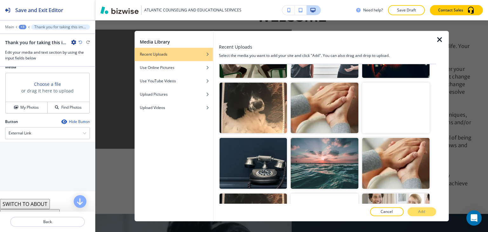
scroll to position [352, 0]
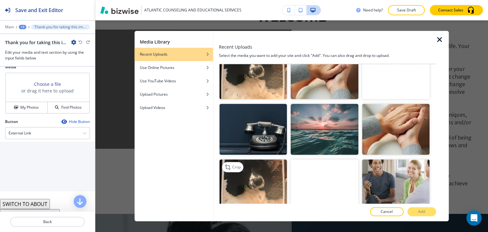
click at [265, 162] on img "button" at bounding box center [252, 184] width 67 height 50
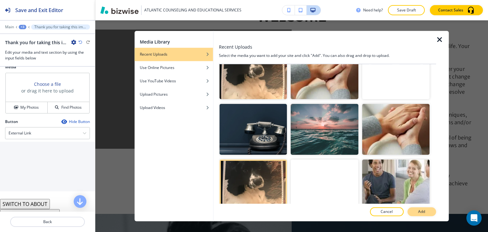
click at [426, 212] on button "Add" at bounding box center [421, 211] width 29 height 9
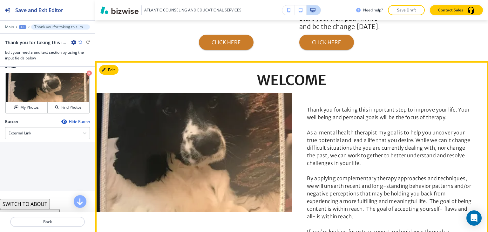
scroll to position [448, 0]
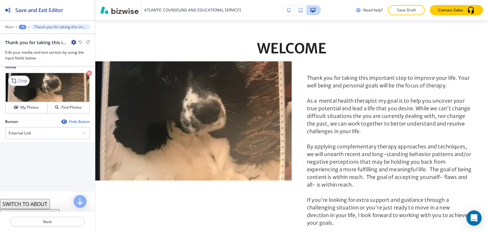
click at [17, 84] on icon at bounding box center [15, 81] width 8 height 8
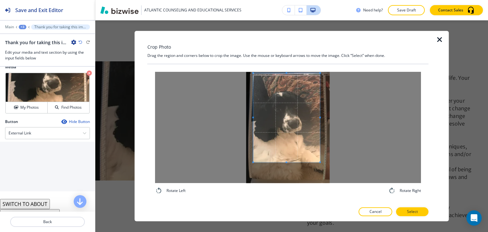
click at [291, 121] on span at bounding box center [286, 117] width 67 height 89
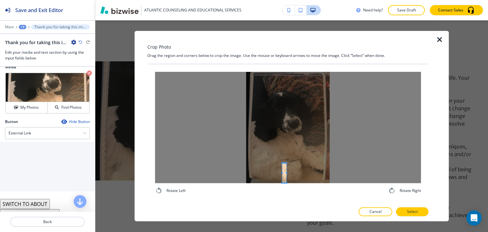
click at [285, 179] on div at bounding box center [288, 127] width 266 height 111
click at [282, 68] on div "Rotate Left Rotate Right" at bounding box center [287, 133] width 281 height 138
click at [285, 127] on span at bounding box center [283, 127] width 5 height 111
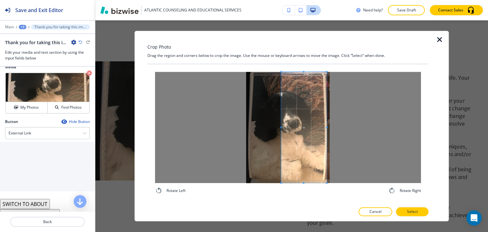
click at [326, 127] on span at bounding box center [327, 127] width 2 height 2
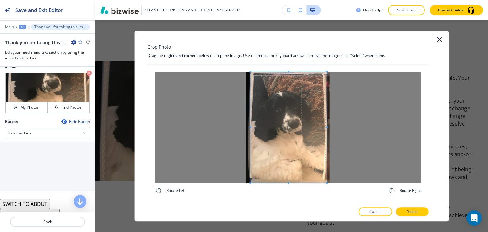
click at [250, 126] on div at bounding box center [288, 127] width 76 height 111
click at [414, 210] on p "Select" at bounding box center [412, 212] width 11 height 6
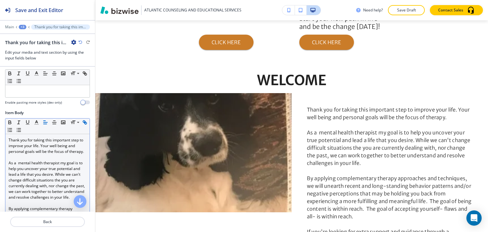
scroll to position [0, 0]
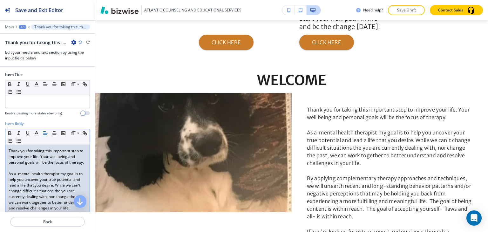
click at [8, 148] on div "Thank you for taking this important step to improve your life. Your well being …" at bounding box center [47, 225] width 84 height 161
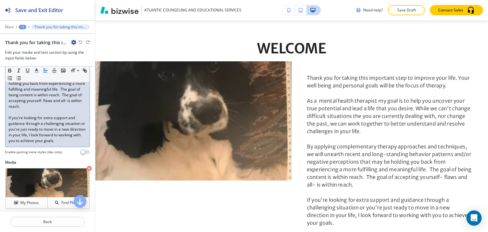
scroll to position [222, 0]
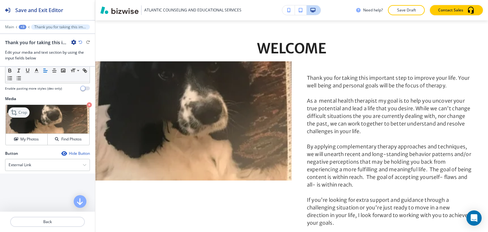
click at [17, 116] on icon at bounding box center [15, 113] width 8 height 8
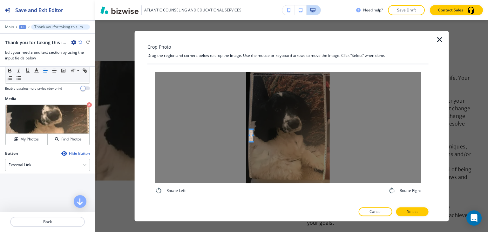
click at [248, 134] on div at bounding box center [288, 127] width 266 height 111
click at [348, 137] on div at bounding box center [288, 127] width 266 height 111
click at [289, 132] on span at bounding box center [290, 133] width 2 height 2
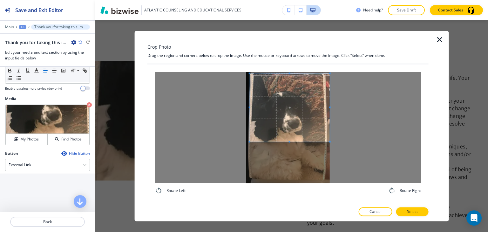
click at [290, 73] on span at bounding box center [290, 73] width 2 height 2
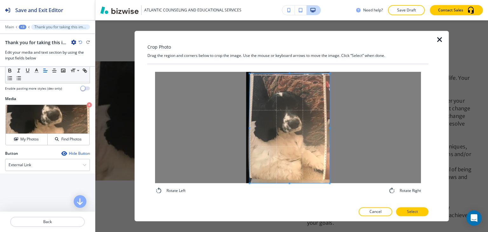
click at [287, 202] on div "Rotate Left Rotate Right" at bounding box center [287, 133] width 281 height 139
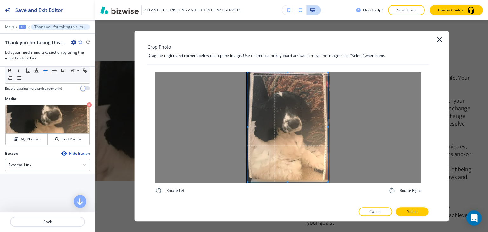
click at [312, 149] on span at bounding box center [288, 127] width 80 height 110
click at [339, 121] on div at bounding box center [288, 127] width 266 height 111
click at [225, 125] on div at bounding box center [288, 127] width 266 height 111
click at [419, 209] on button "Select" at bounding box center [412, 211] width 32 height 9
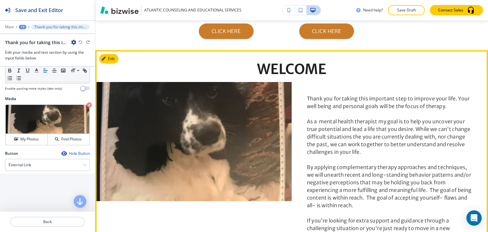
scroll to position [416, 0]
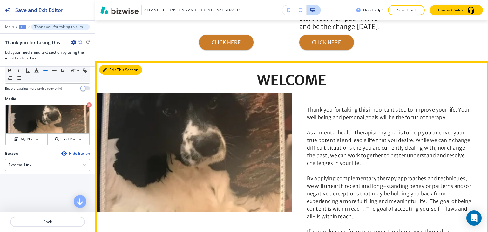
click at [106, 68] on icon "button" at bounding box center [105, 70] width 4 height 4
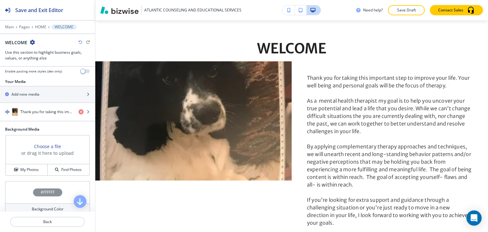
scroll to position [154, 0]
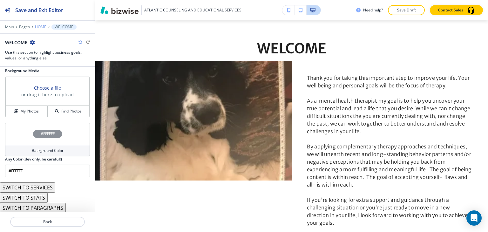
click at [41, 27] on p "HOME" at bounding box center [40, 27] width 11 height 4
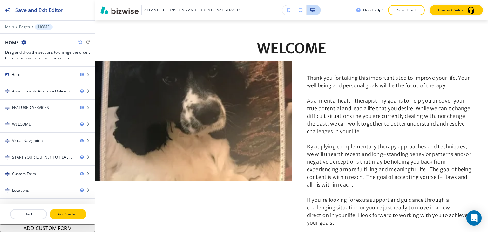
click at [56, 214] on p "Add Section" at bounding box center [68, 214] width 36 height 6
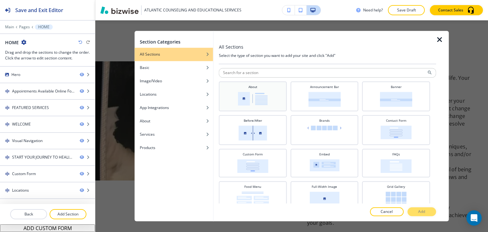
click at [259, 97] on img at bounding box center [253, 99] width 30 height 14
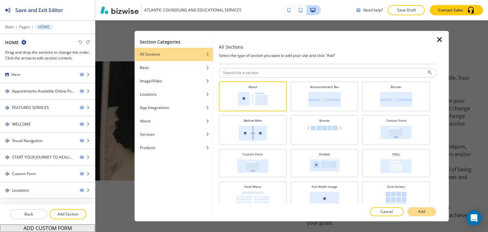
click at [426, 213] on button "Add" at bounding box center [421, 211] width 29 height 9
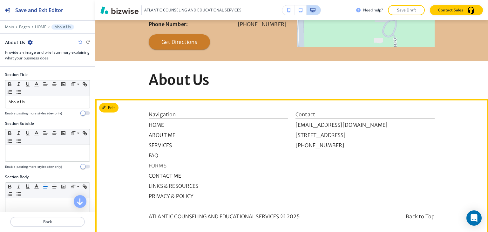
scroll to position [1279, 0]
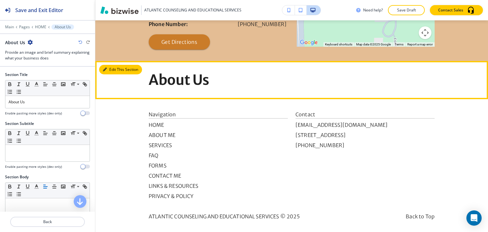
click at [111, 65] on button "Edit This Section" at bounding box center [120, 70] width 43 height 10
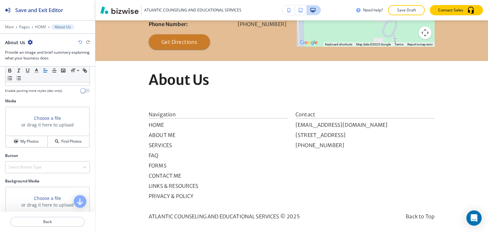
scroll to position [222, 0]
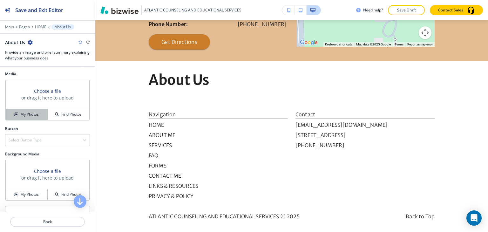
click at [28, 113] on h4 "My Photos" at bounding box center [29, 114] width 18 height 6
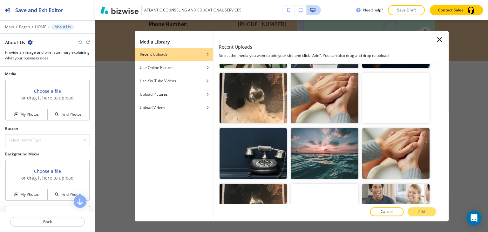
scroll to position [352, 0]
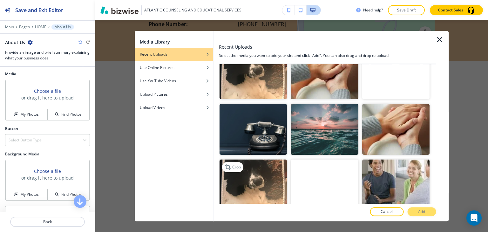
click at [270, 169] on img "button" at bounding box center [252, 184] width 67 height 50
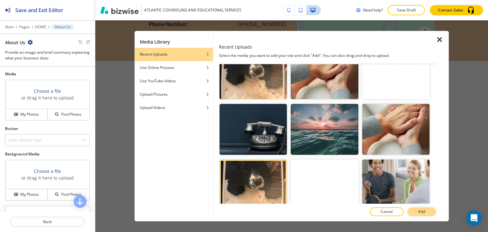
click at [419, 211] on p "Add" at bounding box center [421, 212] width 7 height 6
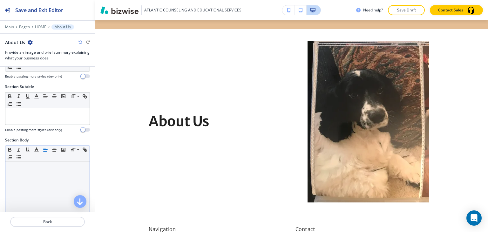
scroll to position [0, 0]
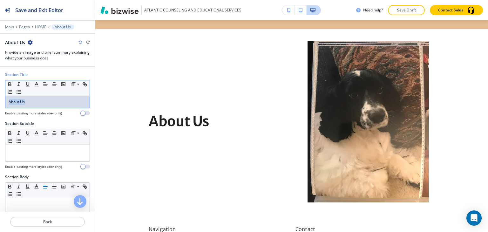
drag, startPoint x: 34, startPoint y: 102, endPoint x: 0, endPoint y: 95, distance: 34.9
click at [0, 95] on div "Section Title Small Normal Large Huge About Us Enable pasting more styles (dev …" at bounding box center [47, 96] width 95 height 49
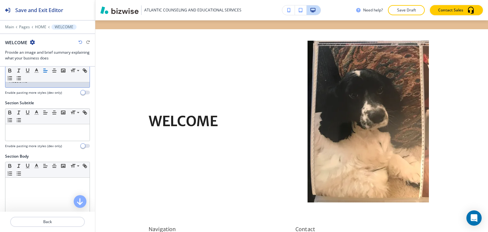
scroll to position [32, 0]
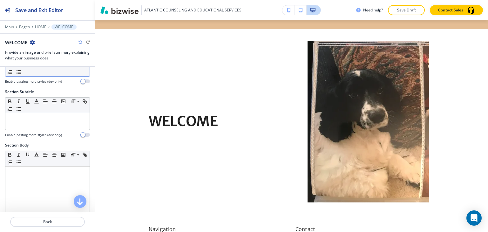
drag, startPoint x: 24, startPoint y: 182, endPoint x: 132, endPoint y: 168, distance: 109.2
click at [24, 183] on div at bounding box center [47, 207] width 84 height 83
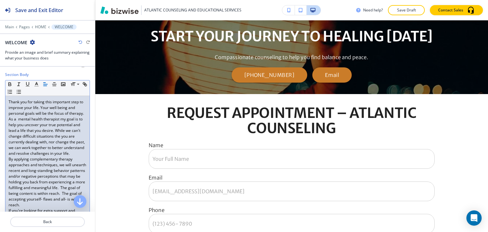
scroll to position [95, 0]
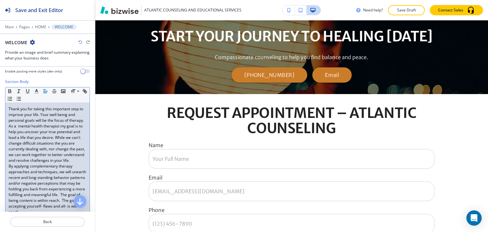
click at [6, 131] on div "Thank you for taking this important step to improve your life. Your well being …" at bounding box center [47, 175] width 84 height 144
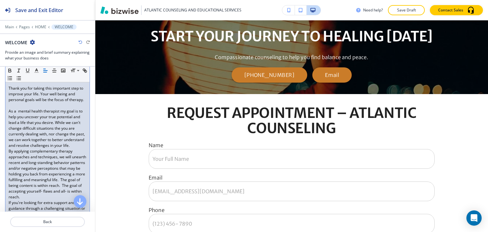
scroll to position [127, 0]
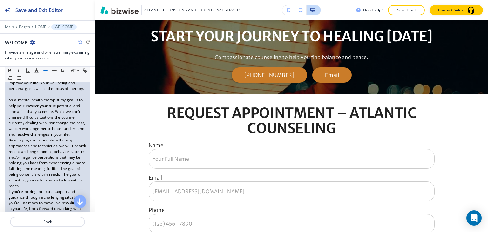
click at [8, 152] on div "Thank you for taking this important step to improve your life. Your well being …" at bounding box center [47, 145] width 84 height 149
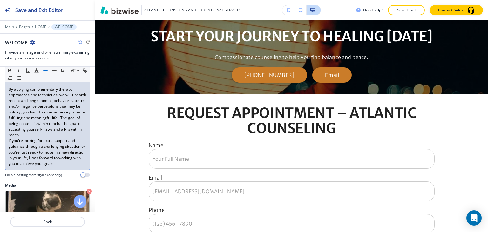
scroll to position [191, 0]
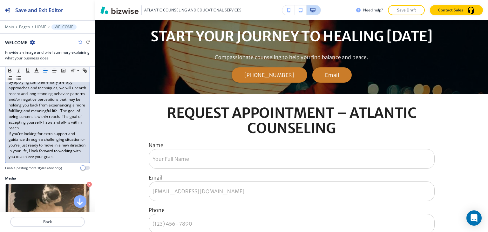
click at [7, 151] on div "Thank you for taking this important step to improve your life. Your well being …" at bounding box center [47, 85] width 84 height 155
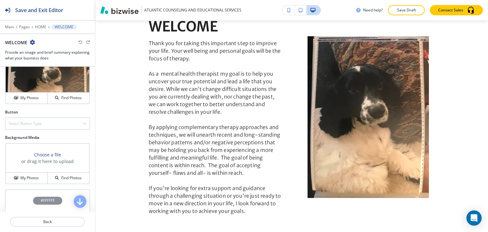
scroll to position [318, 0]
click at [17, 74] on icon at bounding box center [15, 71] width 8 height 8
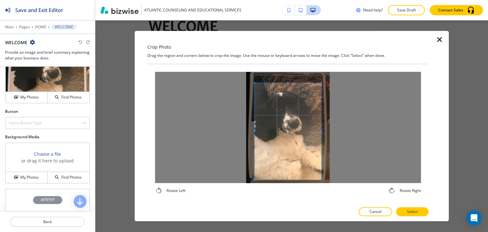
click at [285, 200] on div "Rotate Left Rotate Right" at bounding box center [287, 133] width 281 height 138
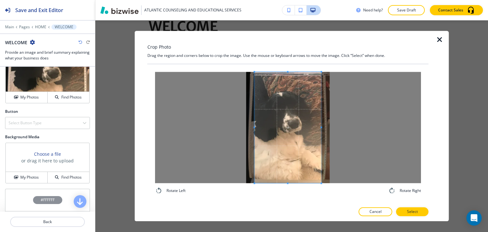
click at [285, 61] on div "Crop Photo Drag the region and corners below to crop the image. Use the mouse o…" at bounding box center [287, 126] width 281 height 190
click at [250, 127] on span at bounding box center [250, 127] width 2 height 2
click at [320, 127] on span at bounding box center [321, 127] width 2 height 2
click at [304, 136] on span at bounding box center [287, 127] width 71 height 111
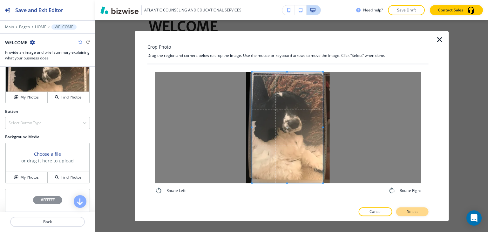
click at [417, 212] on p "Select" at bounding box center [412, 212] width 11 height 6
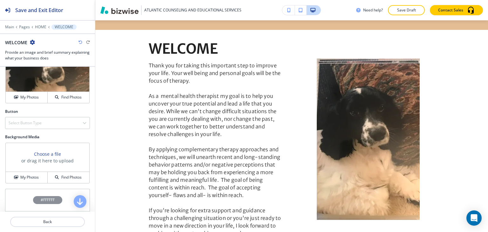
scroll to position [1269, 0]
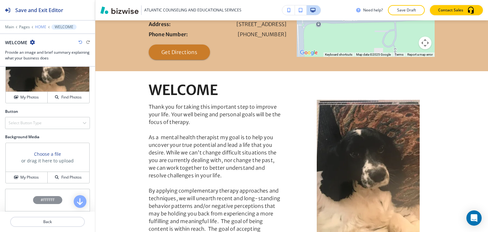
click at [41, 27] on p "HOME" at bounding box center [40, 27] width 11 height 4
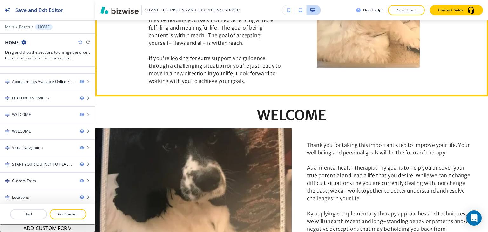
scroll to position [638, 0]
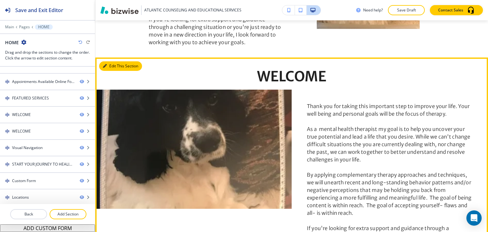
click at [107, 61] on button "Edit This Section" at bounding box center [120, 66] width 43 height 10
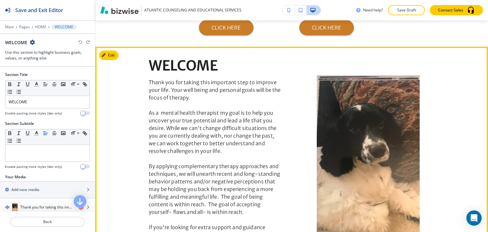
scroll to position [476, 0]
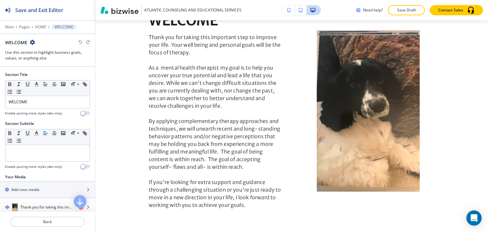
click at [31, 40] on icon "button" at bounding box center [32, 42] width 5 height 5
click at [48, 77] on p "Delete Section" at bounding box center [50, 75] width 32 height 6
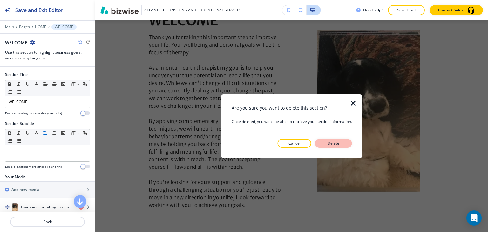
click at [344, 146] on button "Delete" at bounding box center [333, 143] width 37 height 9
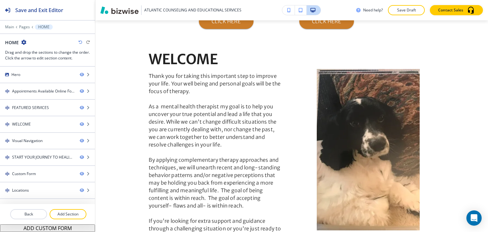
scroll to position [380, 0]
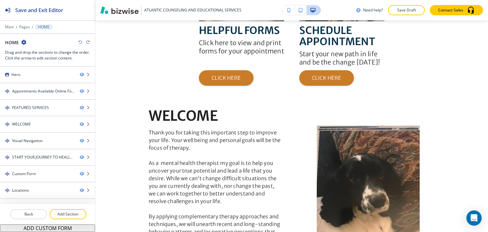
click at [120, 129] on div "WELCOME Thank you for taking this important step to improve your life. Your wel…" at bounding box center [291, 206] width 393 height 196
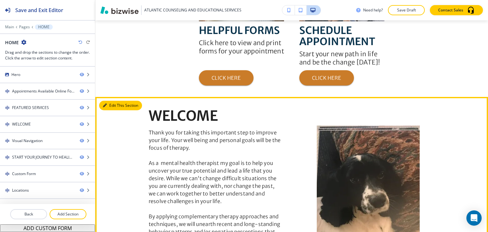
click at [111, 101] on button "Edit This Section" at bounding box center [120, 106] width 43 height 10
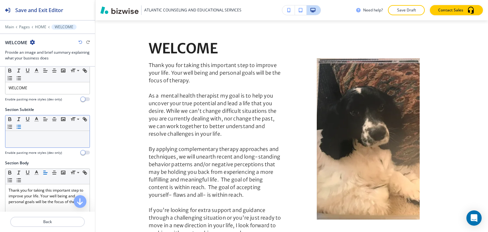
scroll to position [0, 0]
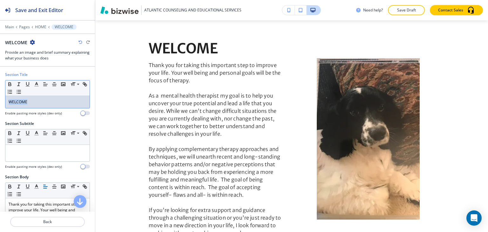
drag, startPoint x: 34, startPoint y: 104, endPoint x: 10, endPoint y: 101, distance: 24.6
click at [10, 101] on p "WELCOME" at bounding box center [48, 102] width 78 height 6
click at [56, 85] on icon "button" at bounding box center [54, 84] width 6 height 6
click at [60, 97] on div "WELCOME" at bounding box center [47, 102] width 84 height 12
drag, startPoint x: 60, startPoint y: 98, endPoint x: 17, endPoint y: 102, distance: 42.4
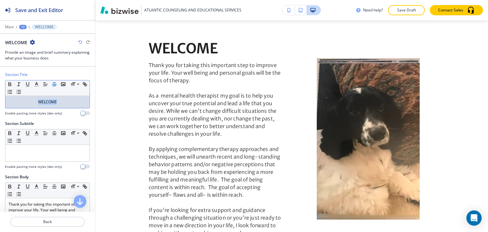
click at [18, 102] on p "WELCOME" at bounding box center [48, 102] width 78 height 6
click at [44, 83] on line "button" at bounding box center [45, 83] width 2 height 0
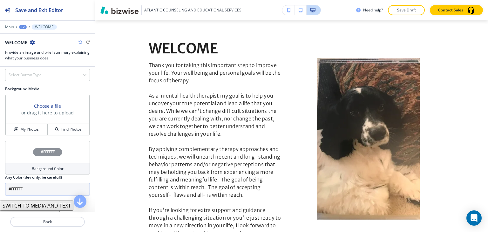
scroll to position [381, 0]
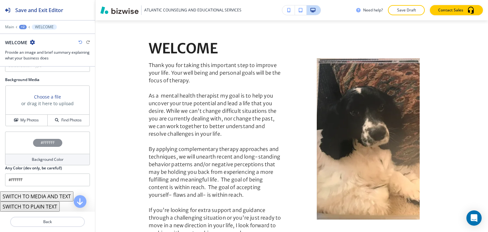
click at [30, 163] on div "Background Color" at bounding box center [47, 159] width 85 height 11
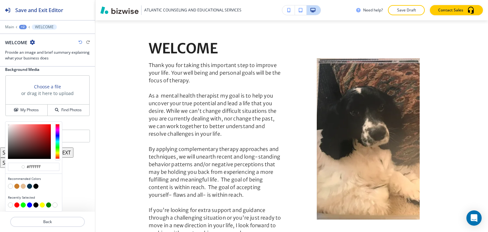
click at [29, 186] on button "button" at bounding box center [29, 186] width 5 height 5
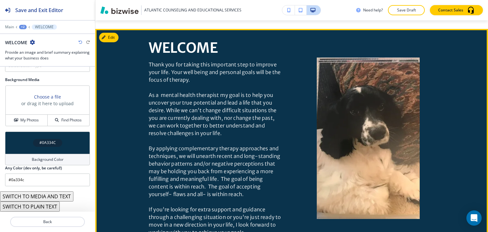
scroll to position [480, 0]
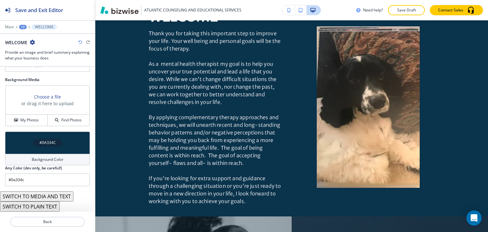
click at [41, 157] on h4 "Background Color" at bounding box center [48, 160] width 32 height 6
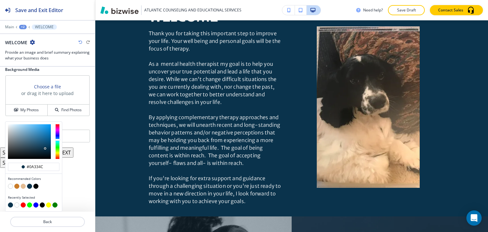
scroll to position [0, 0]
click at [22, 189] on button "button" at bounding box center [23, 186] width 5 height 5
type input "#e4bd94"
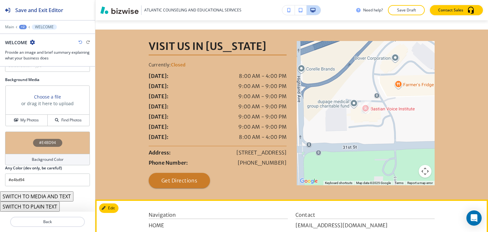
scroll to position [1143, 0]
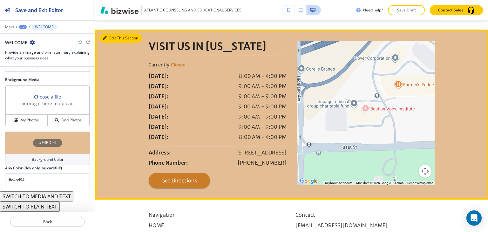
click at [110, 33] on button "Edit This Section" at bounding box center [120, 38] width 43 height 10
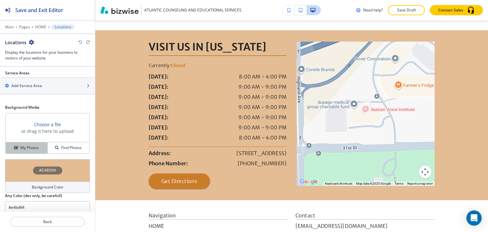
scroll to position [160, 0]
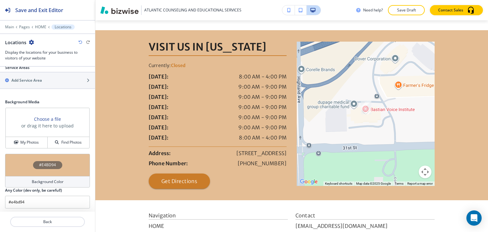
click at [25, 181] on div "Background Color" at bounding box center [47, 181] width 85 height 11
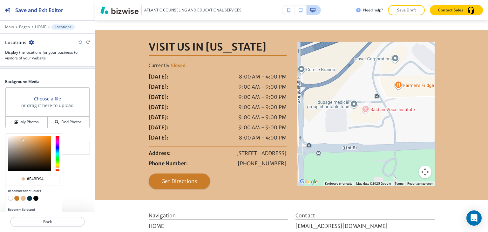
scroll to position [191, 0]
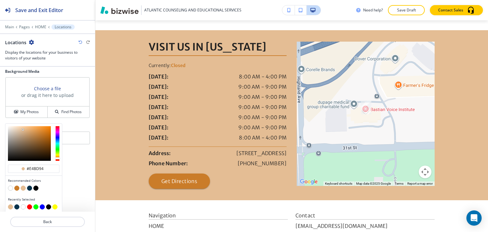
click at [23, 188] on button "button" at bounding box center [23, 187] width 5 height 5
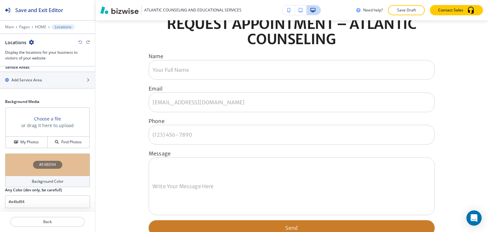
scroll to position [831, 0]
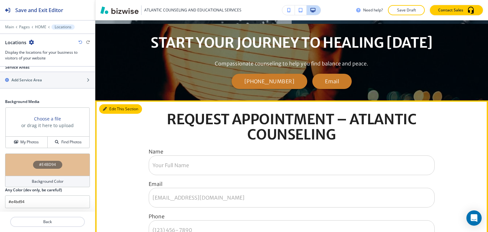
click at [112, 104] on button "Edit This Section" at bounding box center [120, 109] width 43 height 10
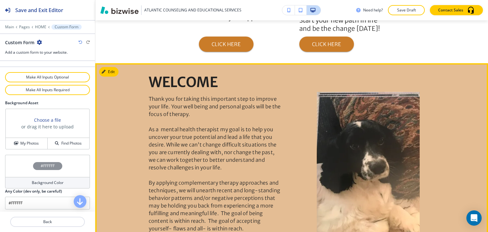
scroll to position [393, 0]
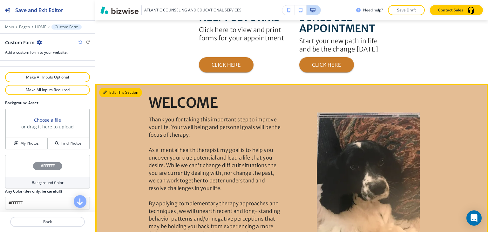
click at [107, 88] on button "Edit This Section" at bounding box center [120, 93] width 43 height 10
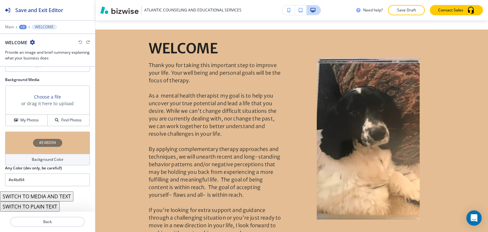
scroll to position [390, 0]
click at [32, 161] on h4 "Background Color" at bounding box center [48, 160] width 32 height 6
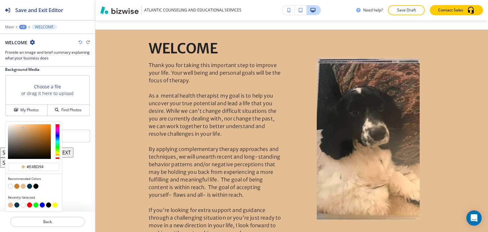
click at [29, 185] on button "button" at bounding box center [29, 186] width 5 height 5
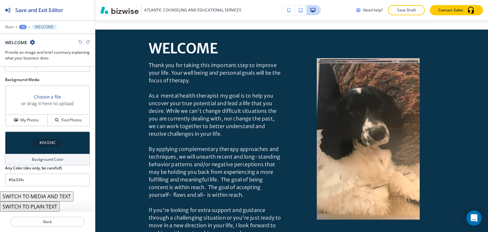
click at [45, 162] on div "Background Color" at bounding box center [47, 159] width 85 height 11
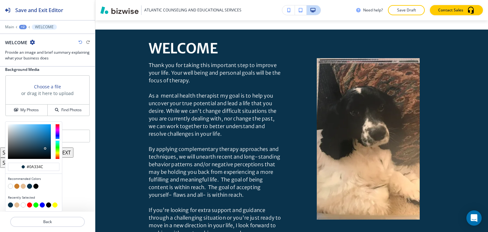
click at [17, 189] on button "button" at bounding box center [16, 186] width 5 height 5
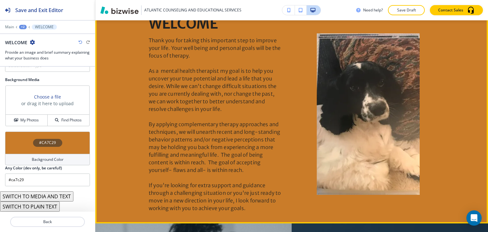
scroll to position [416, 0]
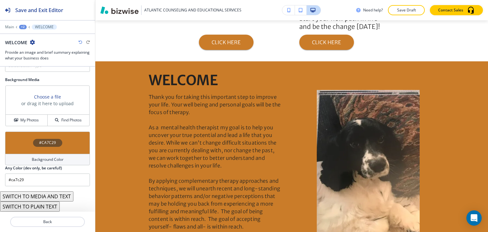
click at [39, 158] on h4 "Background Color" at bounding box center [48, 160] width 32 height 6
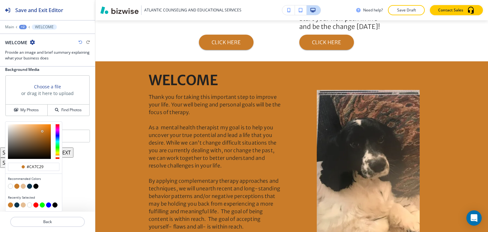
click at [23, 189] on button "button" at bounding box center [23, 186] width 5 height 5
type input "#e4bd94"
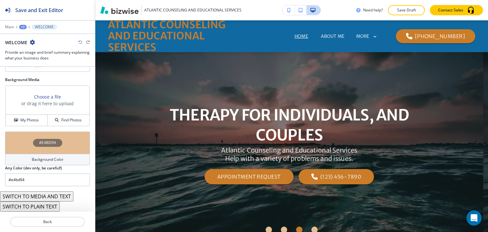
scroll to position [39, 0]
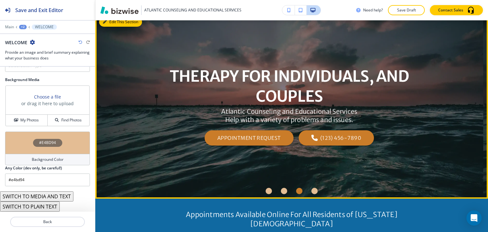
drag, startPoint x: 109, startPoint y: 21, endPoint x: 106, endPoint y: 25, distance: 4.9
click at [110, 21] on button "Edit This Section" at bounding box center [120, 22] width 43 height 10
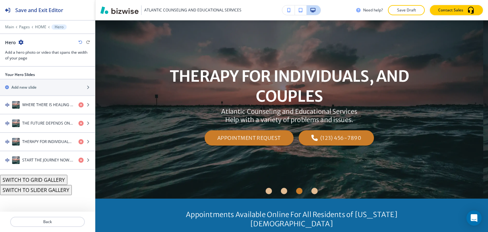
scroll to position [32, 0]
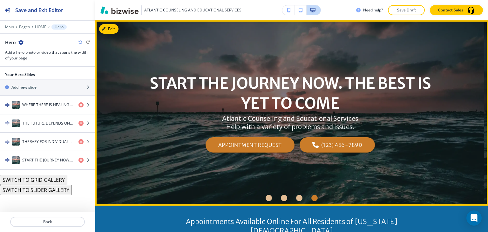
click at [346, 186] on div "START THE JOURNEY NOW. THE BEST IS YET TO COME Atlantic Counseling and Educatio…" at bounding box center [290, 113] width 286 height 162
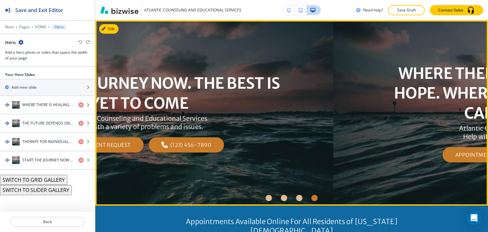
drag, startPoint x: 360, startPoint y: 185, endPoint x: 207, endPoint y: 178, distance: 153.5
click at [209, 178] on div "START THE JOURNEY NOW. THE BEST IS YET TO COME Atlantic Counseling and Educatio…" at bounding box center [140, 113] width 286 height 162
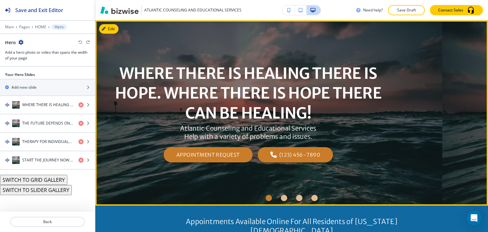
drag, startPoint x: 399, startPoint y: 113, endPoint x: 113, endPoint y: 112, distance: 285.8
click at [124, 113] on p "WHERE THERE IS HEALING THERE IS HOPE. WHERE THERE IS HOPE THERE CAN BE HEALING!" at bounding box center [248, 93] width 286 height 59
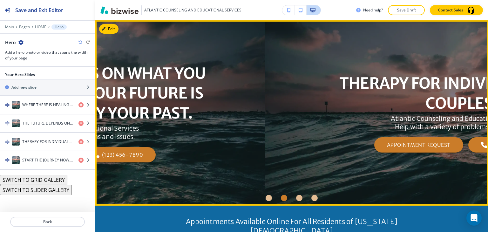
drag, startPoint x: 396, startPoint y: 112, endPoint x: 158, endPoint y: 104, distance: 238.9
click at [161, 105] on p "THE FUTURE DEPENDS ON WHAT YOU DO IN THE PRESENT YOUR FUTURE IS NOT DETERMINED …" at bounding box center [71, 93] width 286 height 59
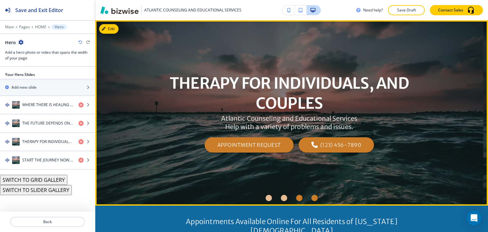
click at [314, 196] on div "Go to slide 4" at bounding box center [314, 198] width 6 height 6
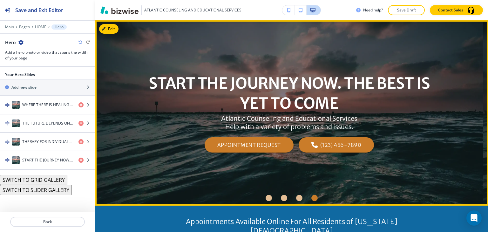
click at [262, 198] on li "Go to slide 1" at bounding box center [268, 197] width 15 height 15
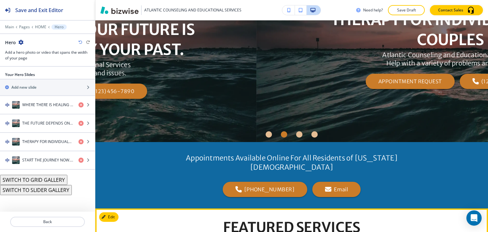
scroll to position [0, 0]
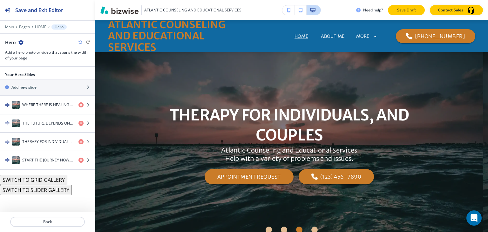
click at [405, 10] on p "Save Draft" at bounding box center [406, 10] width 20 height 6
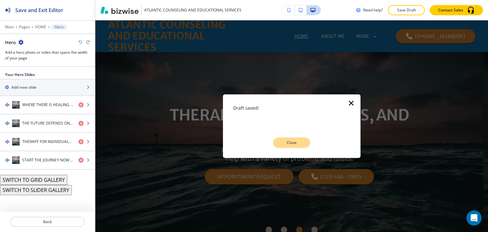
click at [298, 140] on p "Close" at bounding box center [291, 143] width 20 height 6
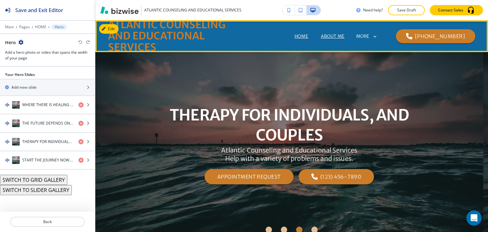
click at [321, 37] on p "ABOUT ME" at bounding box center [333, 36] width 24 height 7
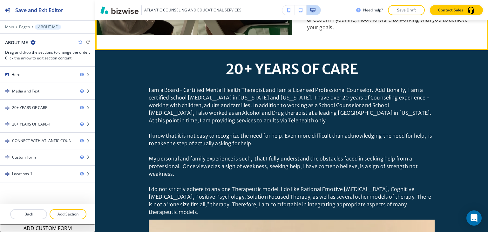
scroll to position [318, 0]
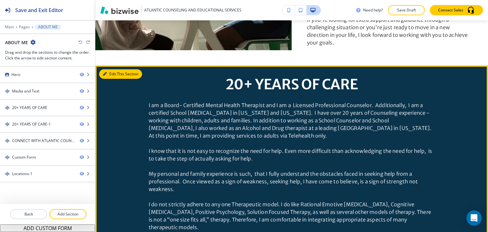
click at [111, 73] on button "Edit This Section" at bounding box center [120, 74] width 43 height 10
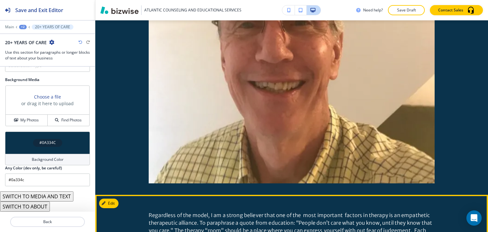
scroll to position [616, 0]
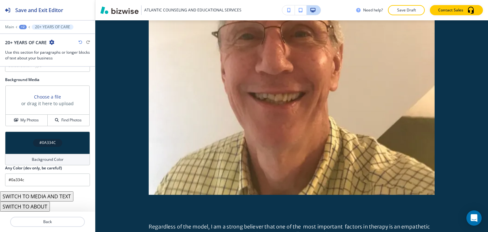
click at [18, 204] on button "SWITCH TO ABOUT" at bounding box center [25, 206] width 50 height 10
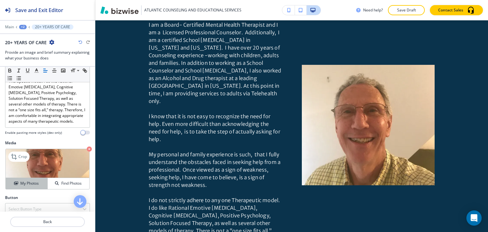
scroll to position [309, 0]
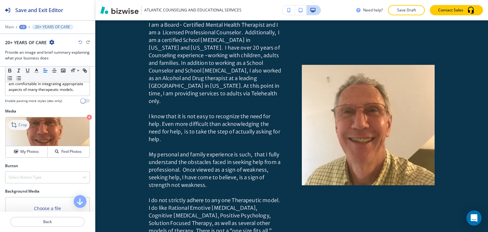
click at [15, 128] on icon at bounding box center [14, 125] width 6 height 6
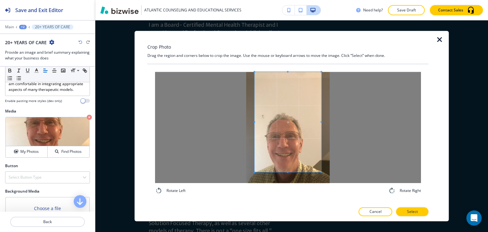
click at [284, 58] on div "Crop Photo Drag the region and corners below to crop the image. Use the mouse o…" at bounding box center [287, 126] width 281 height 190
click at [286, 200] on div "Rotate Left Rotate Right" at bounding box center [287, 133] width 281 height 138
click at [255, 126] on div at bounding box center [288, 127] width 66 height 111
click at [322, 121] on div at bounding box center [288, 127] width 266 height 111
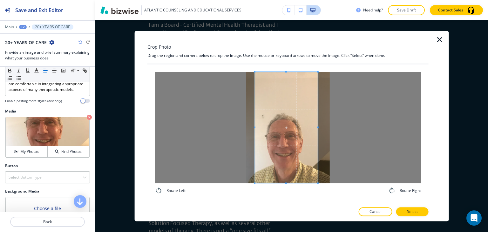
click at [318, 124] on span at bounding box center [318, 127] width 2 height 111
click at [413, 212] on p "Select" at bounding box center [412, 212] width 11 height 6
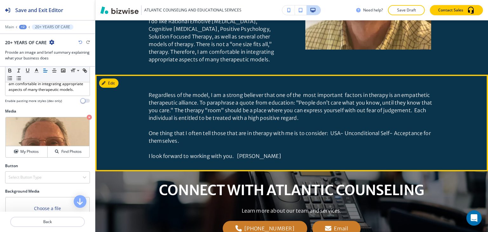
scroll to position [585, 0]
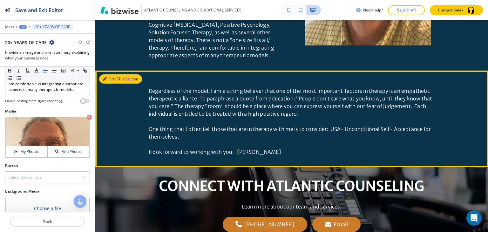
click at [116, 74] on button "Edit This Section" at bounding box center [120, 79] width 43 height 10
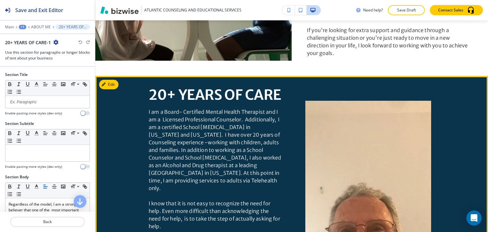
scroll to position [302, 0]
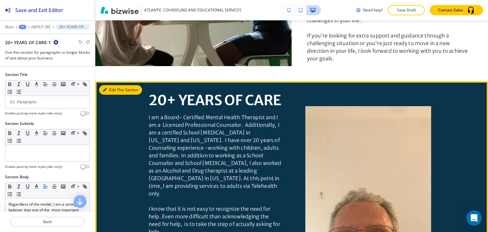
click at [112, 90] on button "Edit This Section" at bounding box center [120, 90] width 43 height 10
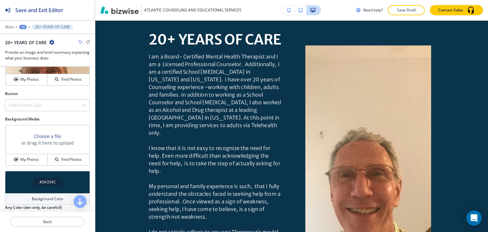
scroll to position [436, 0]
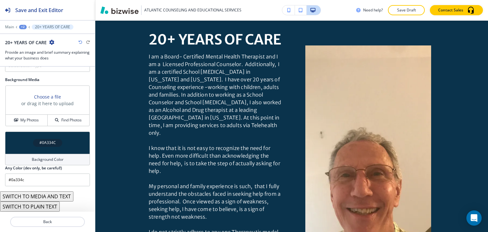
click at [37, 158] on h4 "Background Color" at bounding box center [48, 160] width 32 height 6
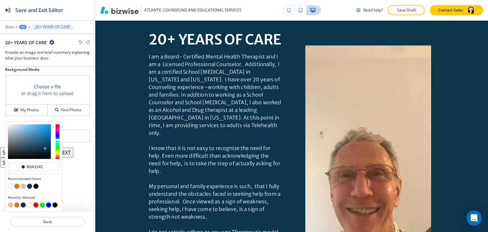
click at [22, 189] on button "button" at bounding box center [23, 186] width 5 height 5
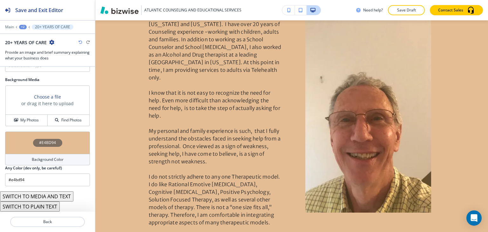
scroll to position [489, 0]
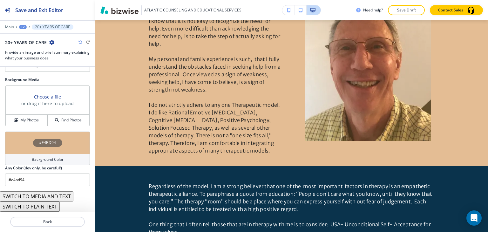
click at [35, 158] on h4 "Background Color" at bounding box center [48, 160] width 32 height 6
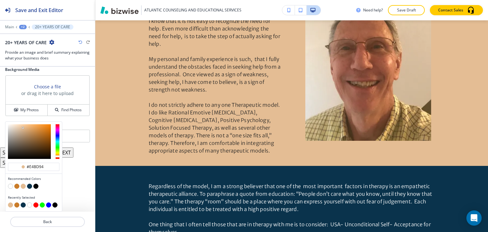
click at [17, 189] on button "button" at bounding box center [16, 186] width 5 height 5
type input "#ca7c29"
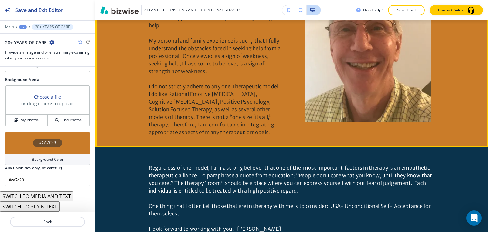
scroll to position [508, 0]
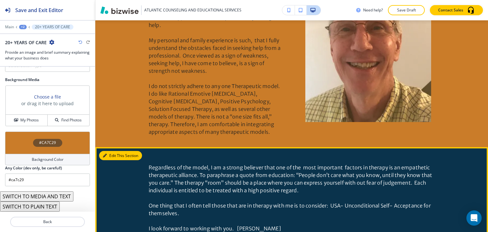
click at [114, 151] on button "Edit This Section" at bounding box center [120, 156] width 43 height 10
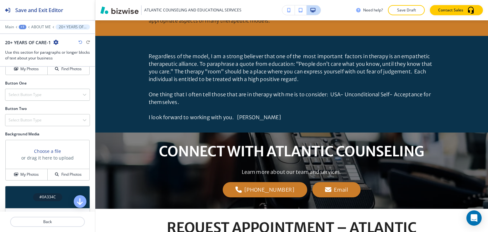
scroll to position [347, 0]
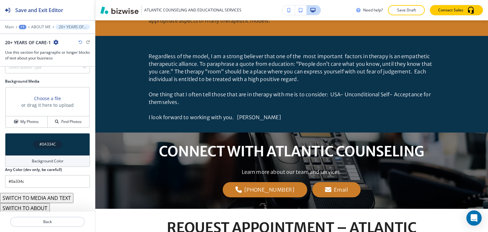
click at [25, 159] on div "Background Color" at bounding box center [47, 160] width 85 height 11
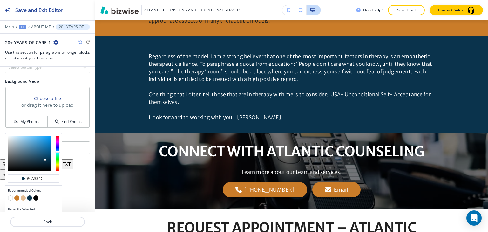
click at [16, 196] on button "button" at bounding box center [16, 197] width 5 height 5
type input "#ca7c29"
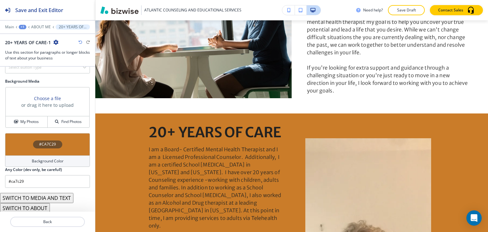
scroll to position [365, 0]
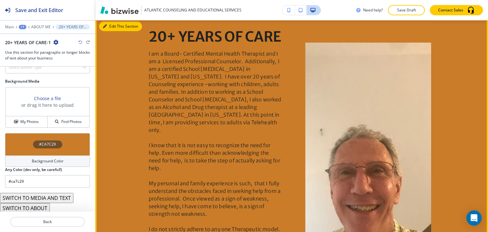
click at [113, 25] on button "Edit This Section" at bounding box center [120, 27] width 43 height 10
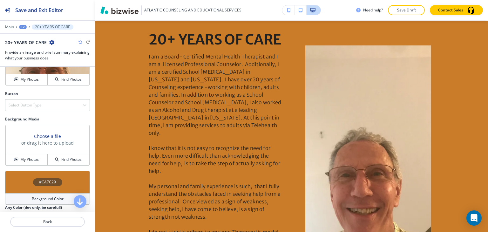
scroll to position [436, 0]
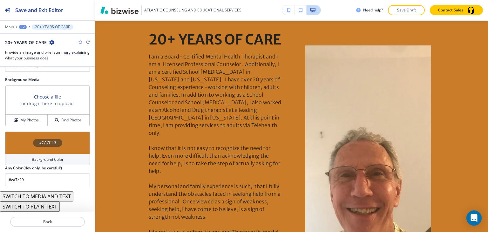
click at [39, 162] on h4 "Background Color" at bounding box center [48, 160] width 32 height 6
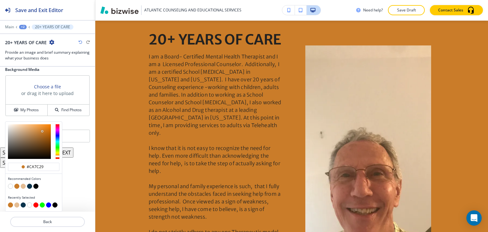
click at [24, 189] on button "button" at bounding box center [23, 186] width 5 height 5
type input "#e4bd94"
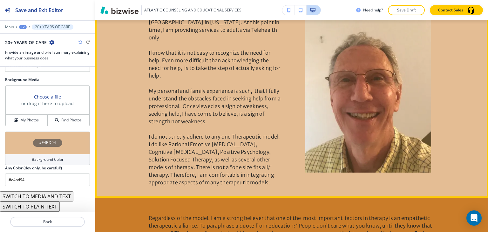
scroll to position [521, 0]
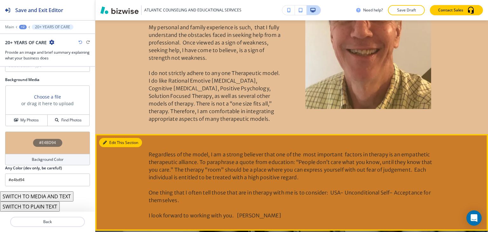
click at [108, 138] on button "Edit This Section" at bounding box center [120, 143] width 43 height 10
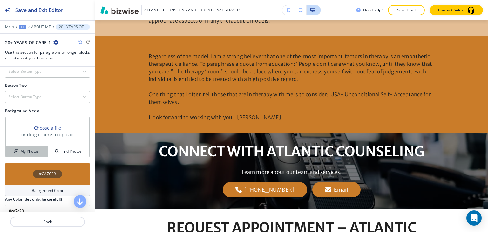
scroll to position [347, 0]
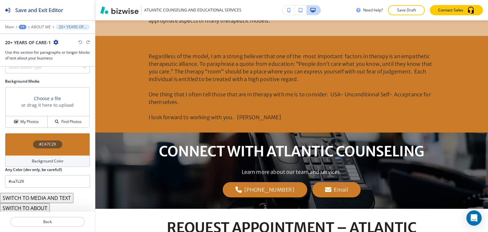
click at [35, 159] on h4 "Background Color" at bounding box center [48, 161] width 32 height 6
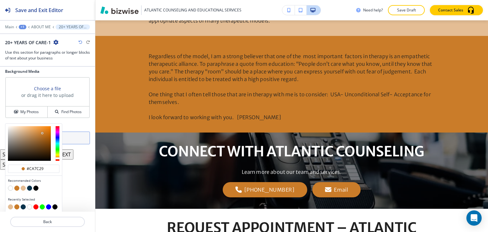
click at [23, 185] on button "button" at bounding box center [23, 187] width 5 height 5
type input "#e4bd94"
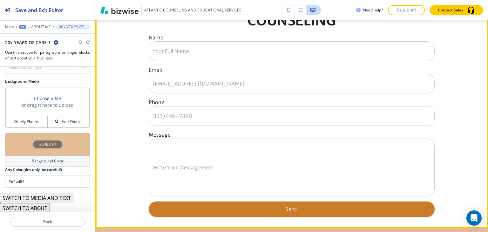
scroll to position [683, 0]
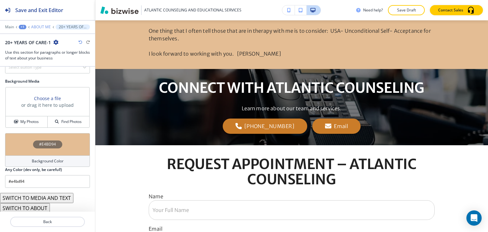
click at [38, 28] on p "ABOUT ME" at bounding box center [41, 27] width 20 height 4
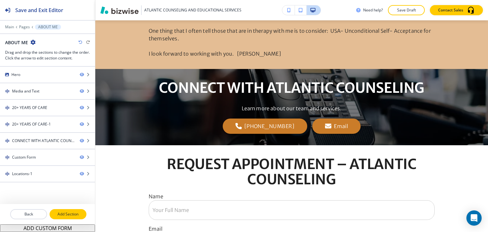
click at [72, 218] on button "Add Section" at bounding box center [68, 214] width 37 height 10
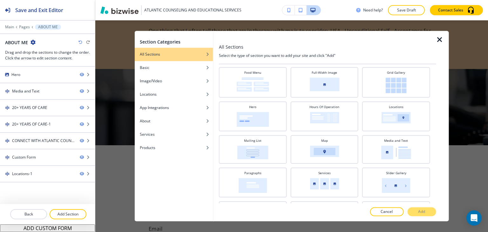
scroll to position [0, 0]
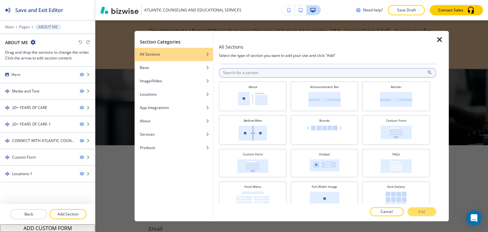
click at [278, 71] on input "text" at bounding box center [327, 73] width 217 height 10
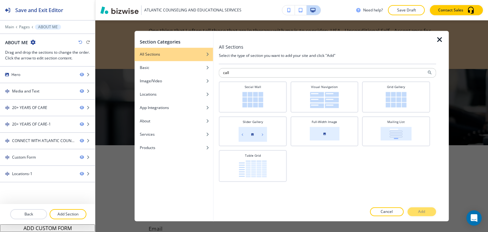
type input "call"
click at [441, 37] on icon "button" at bounding box center [440, 40] width 8 height 8
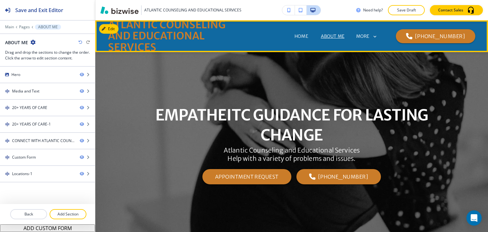
click at [286, 58] on p "SERVICES" at bounding box center [275, 61] width 20 height 7
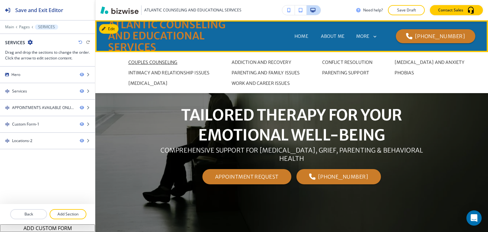
click at [165, 60] on p "Couples Counseling" at bounding box center [152, 62] width 49 height 7
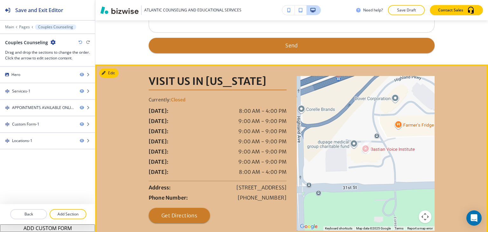
scroll to position [889, 0]
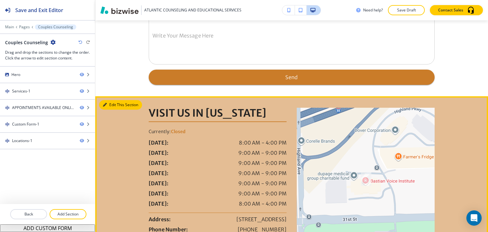
click at [108, 103] on button "Edit This Section" at bounding box center [120, 105] width 43 height 10
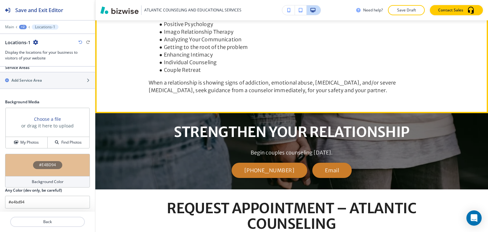
scroll to position [456, 0]
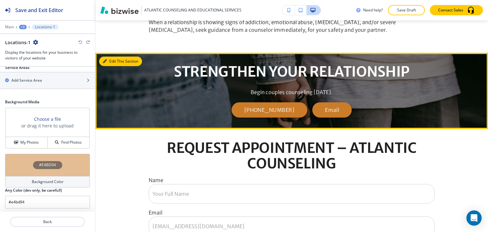
click at [109, 61] on button "Edit This Section" at bounding box center [120, 62] width 43 height 10
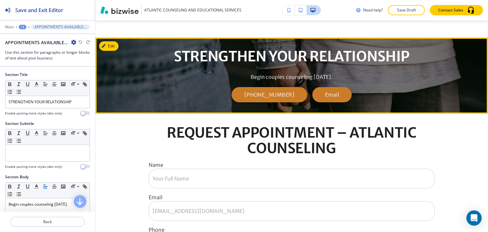
scroll to position [456, 0]
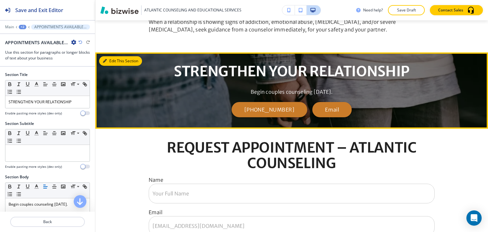
click at [107, 61] on button "Edit This Section" at bounding box center [120, 61] width 43 height 10
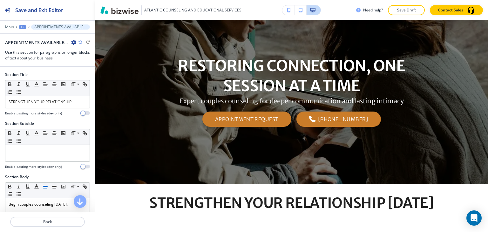
scroll to position [0, 0]
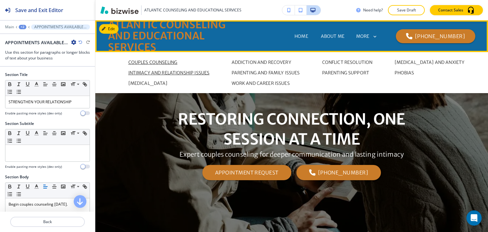
click at [151, 75] on p "INTIMACY AND RELATIONSHIP ISSUES" at bounding box center [168, 73] width 81 height 7
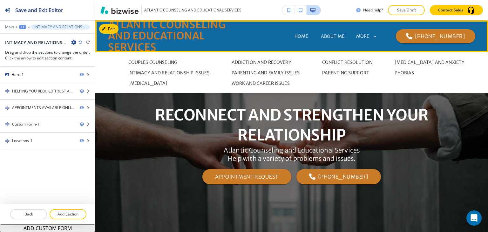
click at [301, 49] on span "SERVICES Couples Counseling ADDICTION AND RECOVERY CONFLICT RESOLUTION DEPRESSI…" at bounding box center [280, 61] width 42 height 25
click at [166, 83] on p "STRESS MANAGEMENT" at bounding box center [147, 83] width 39 height 7
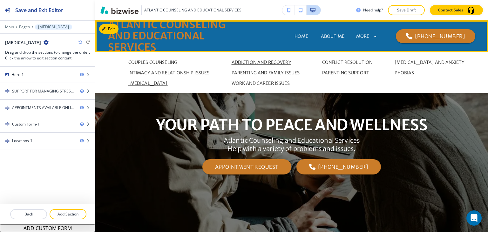
click at [248, 61] on p "ADDICTION AND RECOVERY" at bounding box center [262, 62] width 60 height 7
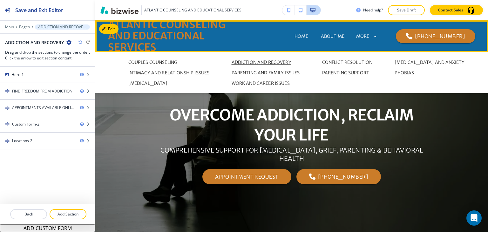
click at [254, 71] on p "PARENTING AND FAMILY ISSUES" at bounding box center [266, 73] width 68 height 7
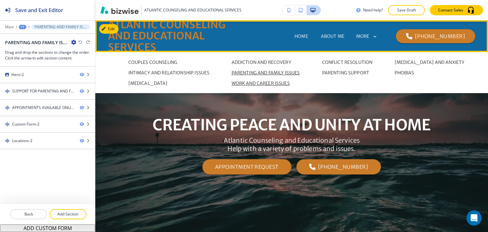
click at [278, 84] on p "WORK AND CAREER ISSUES" at bounding box center [261, 83] width 58 height 7
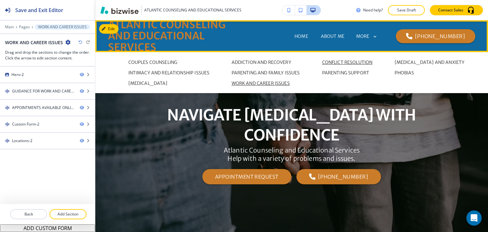
click at [332, 64] on p "CONFLICT RESOLUTION" at bounding box center [347, 62] width 50 height 7
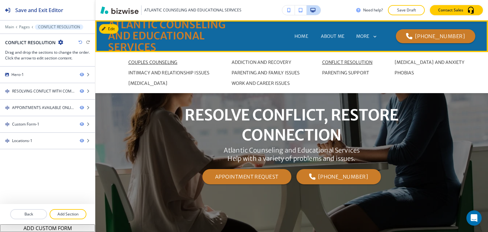
click at [157, 64] on p "Couples Counseling" at bounding box center [152, 62] width 49 height 7
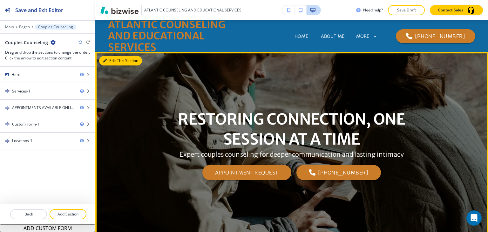
click at [104, 59] on icon "button" at bounding box center [105, 61] width 4 height 4
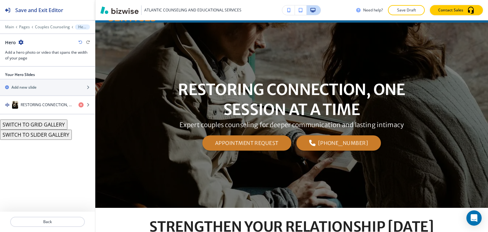
scroll to position [32, 0]
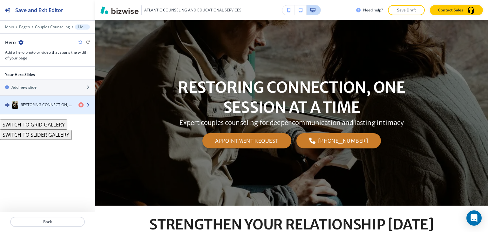
click at [33, 109] on div "button" at bounding box center [47, 111] width 95 height 5
click at [41, 106] on h4 "RESTORING CONNECTION, ONE SESSION AT A TIME" at bounding box center [47, 105] width 53 height 6
click at [38, 101] on div "RESTORING CONNECTION, ONE SESSION AT A TIME" at bounding box center [36, 105] width 73 height 8
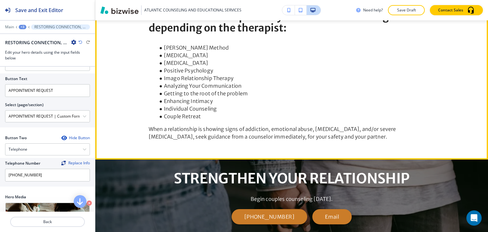
scroll to position [476, 0]
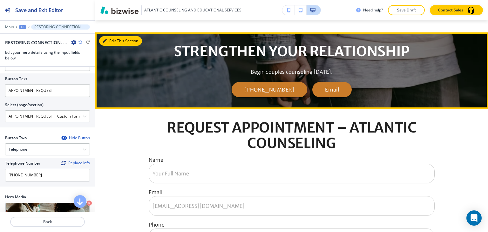
click at [105, 37] on button "Edit This Section" at bounding box center [120, 41] width 43 height 10
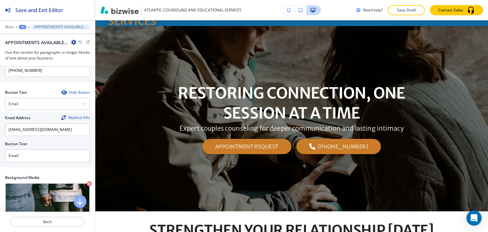
scroll to position [0, 0]
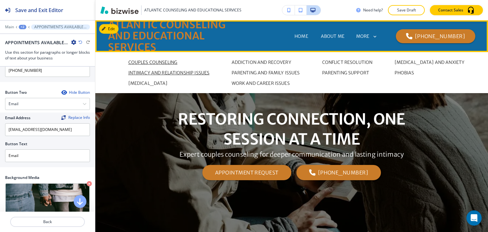
click at [162, 71] on p "INTIMACY AND RELATIONSHIP ISSUES" at bounding box center [168, 73] width 81 height 7
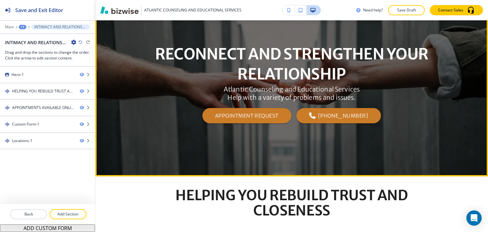
scroll to position [32, 0]
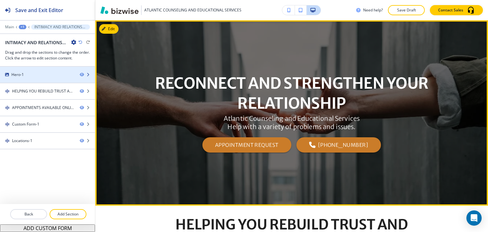
click at [38, 79] on div at bounding box center [47, 79] width 95 height 5
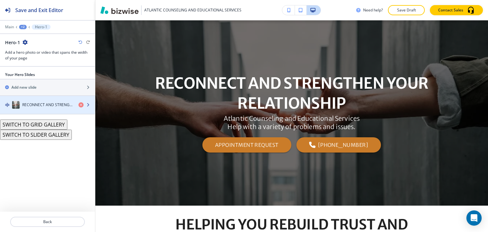
click at [36, 104] on h4 "RECONNECT AND STRENGTHEN YOUR RELATIONSHIP" at bounding box center [47, 105] width 51 height 6
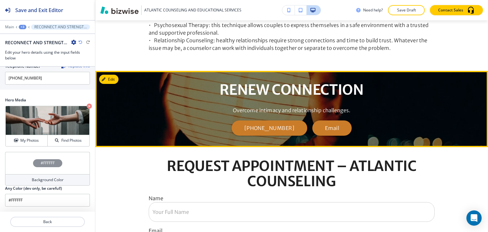
scroll to position [540, 0]
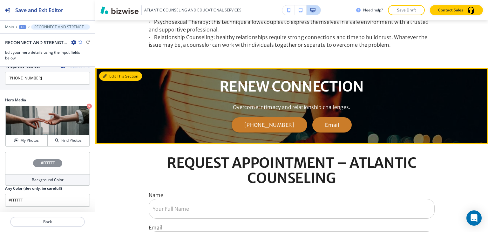
click at [113, 78] on button "Edit This Section" at bounding box center [120, 76] width 43 height 10
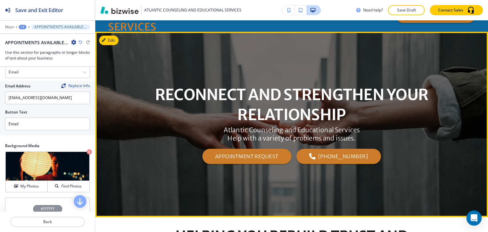
scroll to position [0, 0]
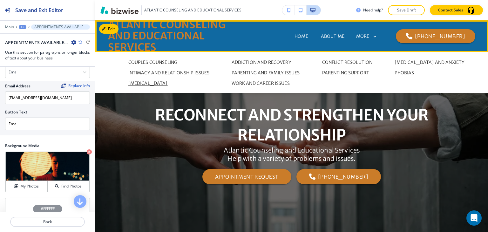
click at [164, 83] on p "STRESS MANAGEMENT" at bounding box center [147, 83] width 39 height 7
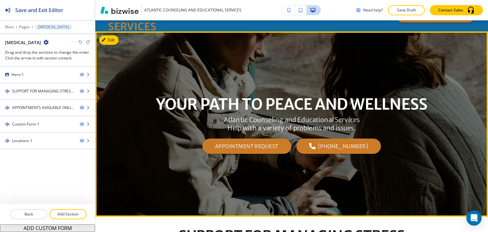
scroll to position [32, 0]
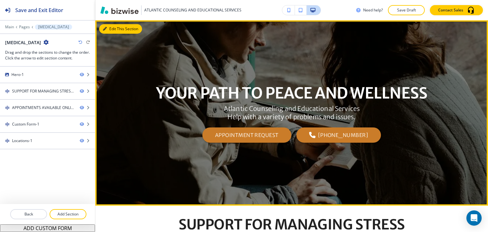
click at [107, 27] on button "Edit This Section" at bounding box center [120, 29] width 43 height 10
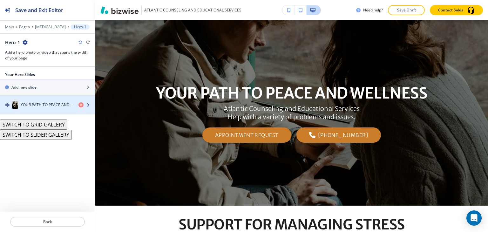
click at [56, 111] on div "button" at bounding box center [47, 111] width 95 height 5
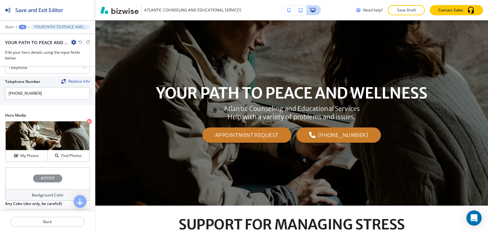
scroll to position [231, 0]
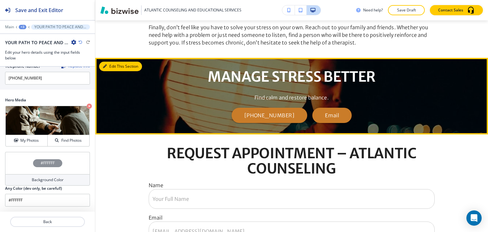
click at [111, 69] on button "Edit This Section" at bounding box center [120, 67] width 43 height 10
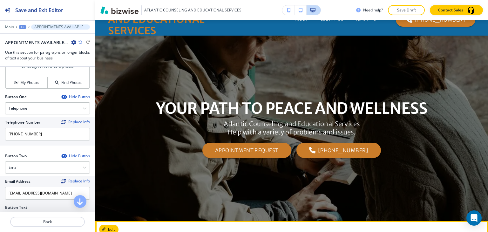
scroll to position [0, 0]
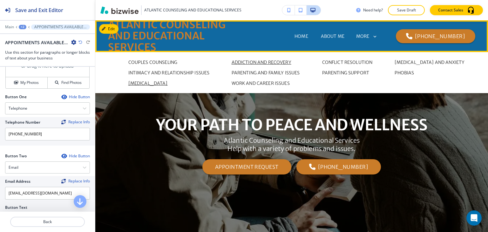
click at [250, 63] on p "ADDICTION AND RECOVERY" at bounding box center [262, 62] width 60 height 7
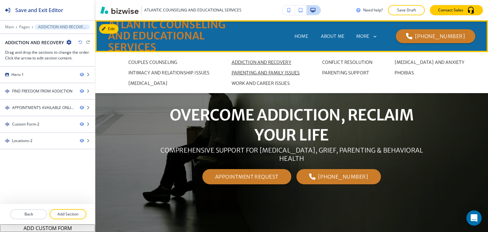
click at [295, 74] on p "PARENTING AND FAMILY ISSUES" at bounding box center [266, 73] width 68 height 7
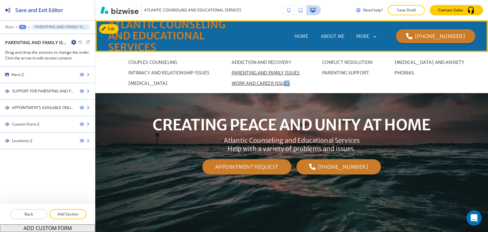
drag, startPoint x: 287, startPoint y: 80, endPoint x: 281, endPoint y: 83, distance: 6.1
click at [281, 83] on span "WORK AND CAREER ISSUES" at bounding box center [267, 83] width 71 height 7
click at [281, 83] on p "WORK AND CAREER ISSUES" at bounding box center [261, 83] width 58 height 7
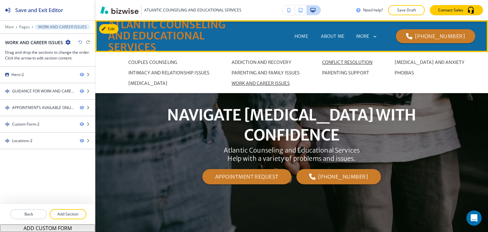
click at [337, 61] on p "CONFLICT RESOLUTION" at bounding box center [347, 62] width 50 height 7
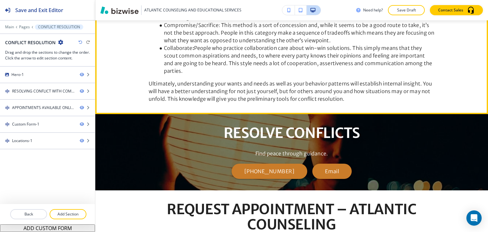
scroll to position [413, 0]
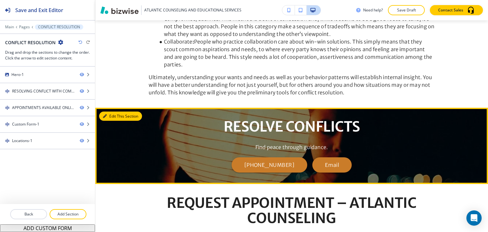
click at [115, 111] on button "Edit This Section" at bounding box center [120, 116] width 43 height 10
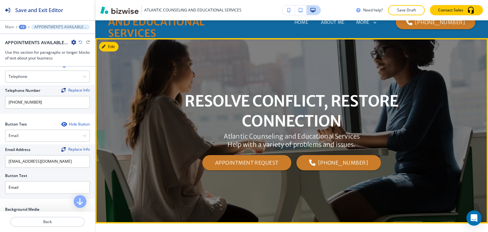
scroll to position [0, 0]
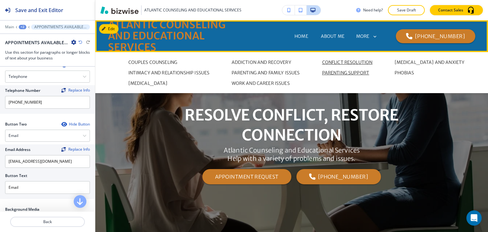
click at [353, 71] on p "PARENTING SUPPORT" at bounding box center [345, 73] width 47 height 7
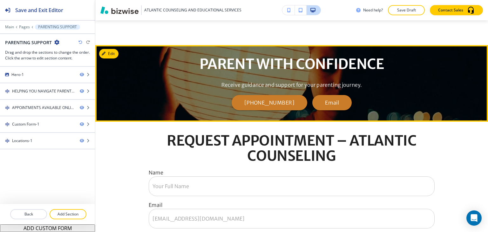
scroll to position [381, 0]
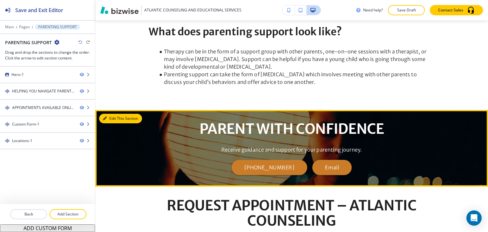
click at [110, 119] on button "Edit This Section" at bounding box center [120, 119] width 43 height 10
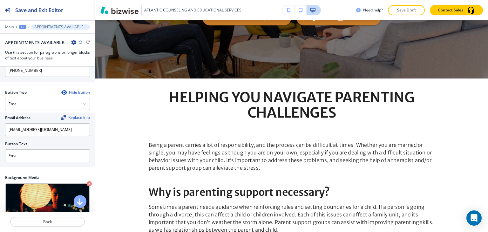
scroll to position [0, 0]
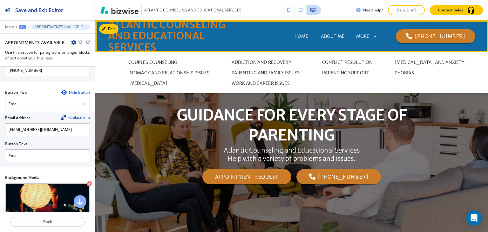
click at [403, 65] on div "Couples Counseling ADDICTION AND RECOVERY CONFLICT RESOLUTION DEPRESSION AND AN…" at bounding box center [291, 73] width 354 height 28
click at [403, 65] on p "DEPRESSION AND ANXIETY" at bounding box center [429, 62] width 70 height 7
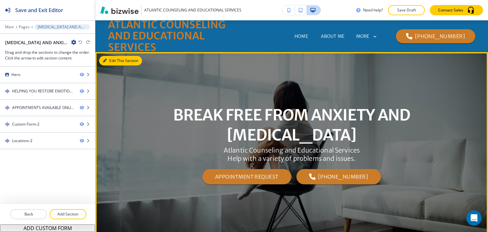
click at [111, 62] on button "Edit This Section" at bounding box center [120, 61] width 43 height 10
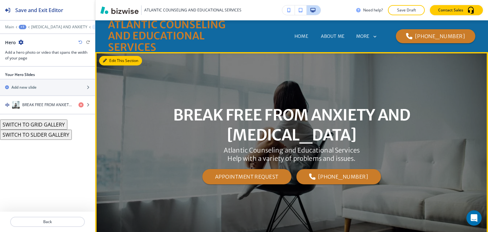
scroll to position [32, 0]
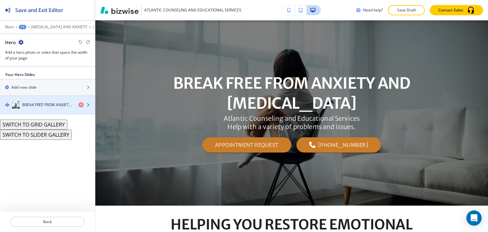
click at [33, 102] on h4 "BREAK FREE FROM ANXIETY AND DEPRESSION" at bounding box center [47, 105] width 51 height 6
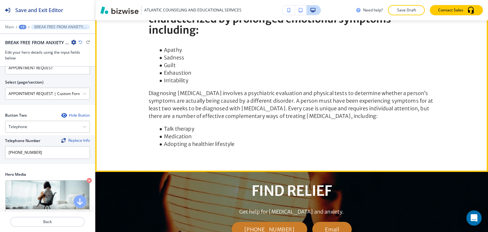
scroll to position [476, 0]
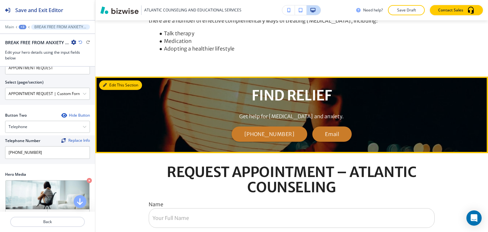
click at [114, 80] on button "Edit This Section" at bounding box center [120, 85] width 43 height 10
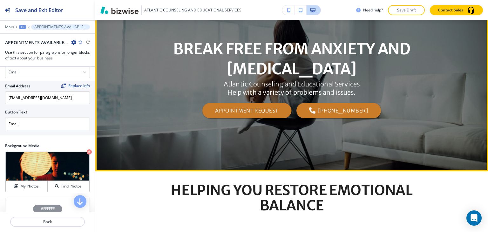
scroll to position [0, 0]
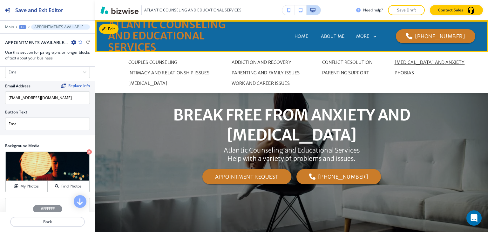
click at [286, 58] on p "SERVICES" at bounding box center [275, 61] width 20 height 7
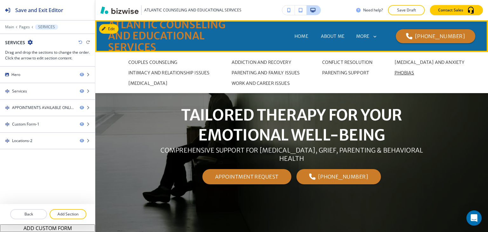
click at [405, 72] on p "PHOBIAS" at bounding box center [404, 73] width 20 height 7
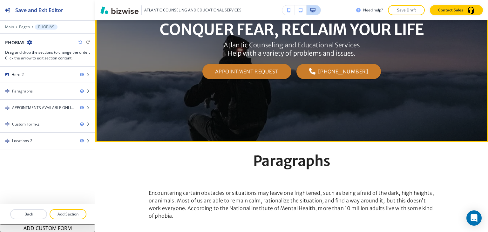
scroll to position [32, 0]
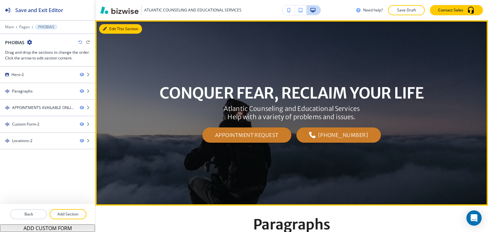
click at [111, 31] on button "Edit This Section" at bounding box center [120, 29] width 43 height 10
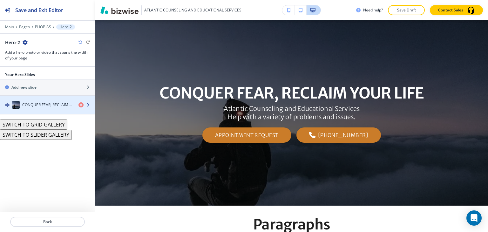
click at [51, 102] on h4 "CONQUER FEAR, RECLAIM YOUR LIFE" at bounding box center [47, 105] width 51 height 6
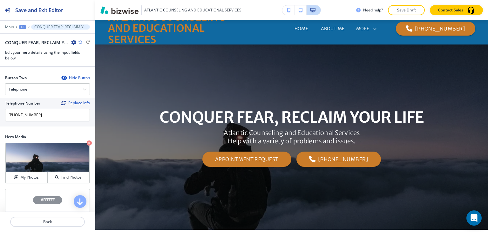
scroll to position [0, 0]
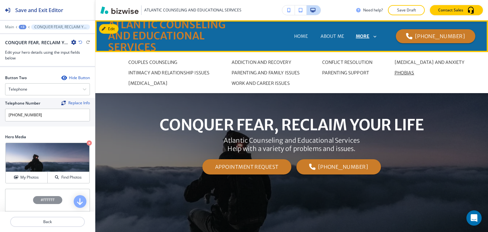
click at [369, 37] on p "MORE" at bounding box center [363, 36] width 14 height 5
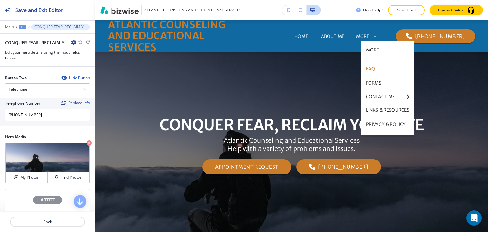
click at [380, 70] on p "FAQ" at bounding box center [388, 69] width 44 height 14
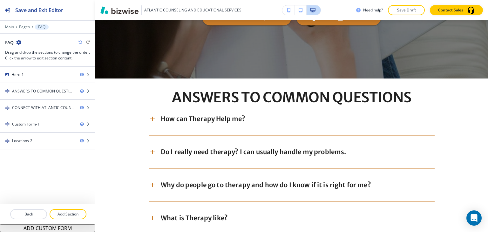
scroll to position [222, 0]
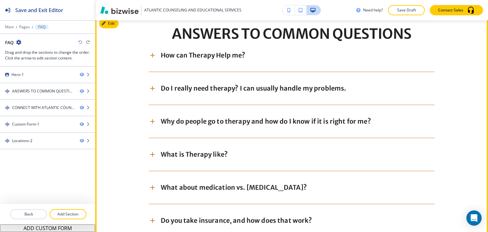
click at [227, 58] on p "How can Therapy Help me?" at bounding box center [203, 55] width 84 height 8
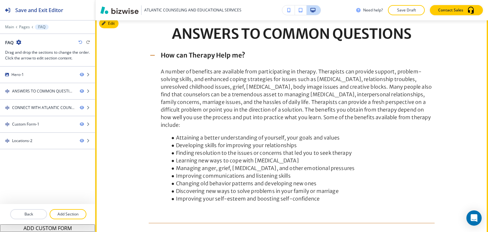
click at [227, 58] on p "How can Therapy Help me?" at bounding box center [203, 55] width 84 height 8
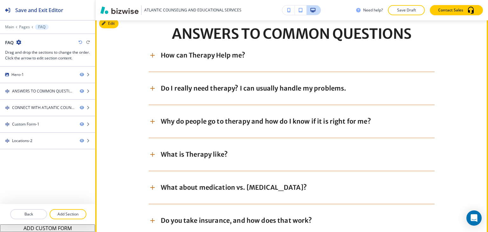
scroll to position [254, 0]
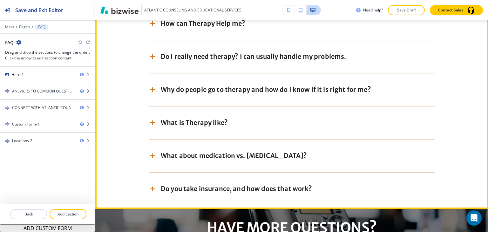
click at [227, 58] on p "Do I really need therapy? I can usually handle my problems." at bounding box center [253, 56] width 185 height 8
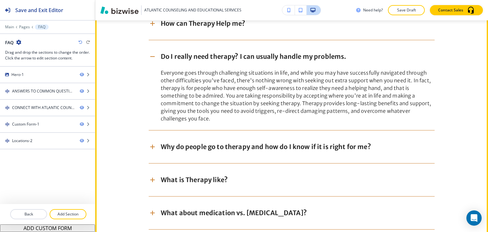
click at [227, 58] on p "Do I really need therapy? I can usually handle my problems." at bounding box center [253, 56] width 185 height 8
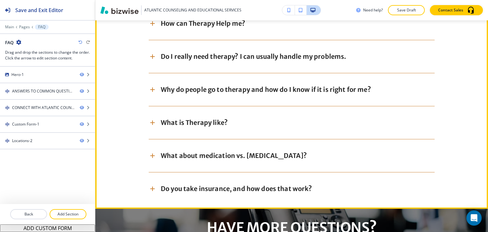
click at [221, 89] on p "Why do people go to therapy and how do I know if it is right for me?" at bounding box center [266, 89] width 210 height 8
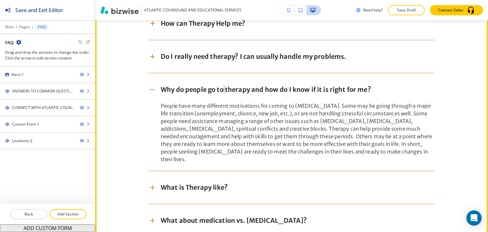
click at [221, 89] on p "Why do people go to therapy and how do I know if it is right for me?" at bounding box center [266, 89] width 210 height 8
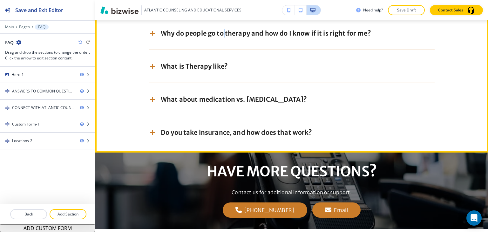
scroll to position [318, 0]
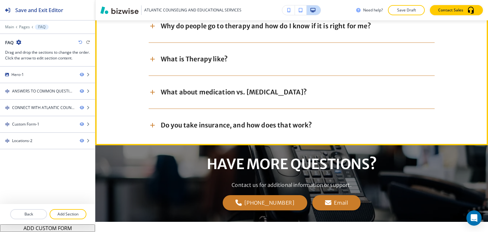
click at [219, 60] on p "What is Therapy like?" at bounding box center [194, 59] width 67 height 8
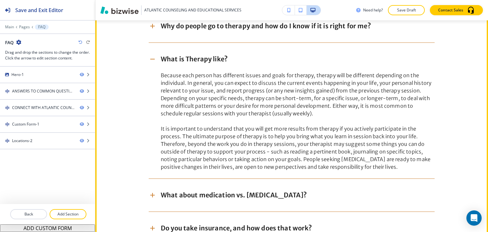
click at [213, 55] on p "What is Therapy like?" at bounding box center [194, 59] width 67 height 8
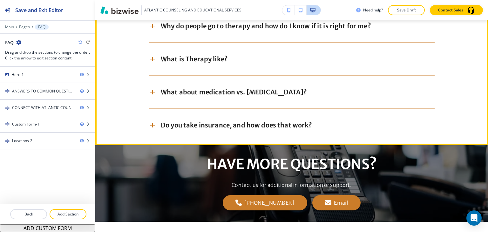
click at [232, 96] on div "What about medication vs. psychotherapy?" at bounding box center [292, 92] width 286 height 17
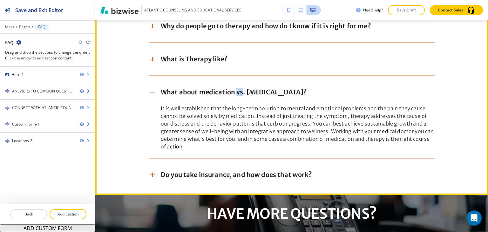
click at [232, 96] on div "What about medication vs. psychotherapy?" at bounding box center [292, 92] width 286 height 17
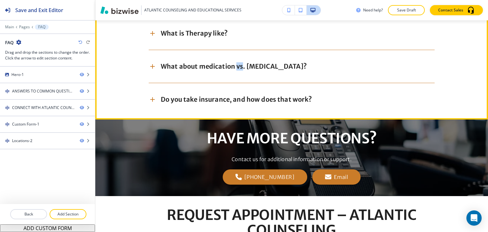
scroll to position [381, 0]
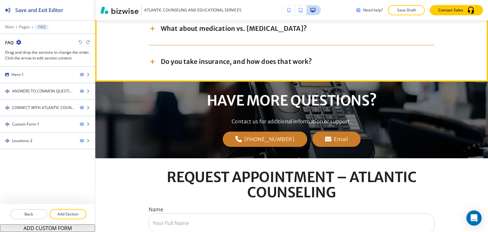
click at [226, 67] on div "Do you take insurance, and how does that work?" at bounding box center [292, 61] width 286 height 17
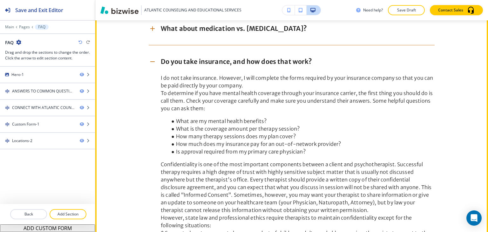
click at [226, 67] on div "Do you take insurance, and how does that work?" at bounding box center [292, 61] width 286 height 17
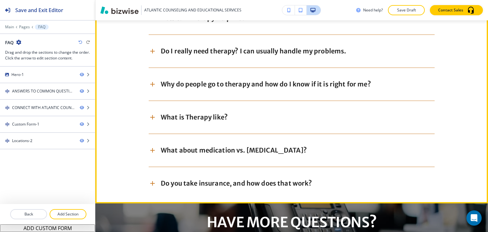
scroll to position [318, 0]
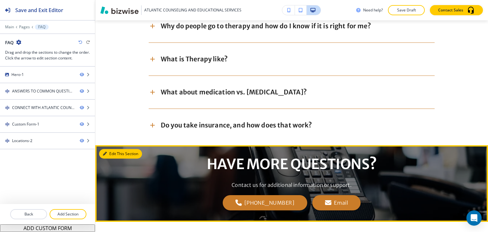
click at [118, 153] on button "Edit This Section" at bounding box center [120, 154] width 43 height 10
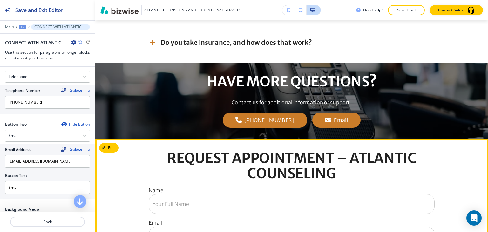
scroll to position [378, 0]
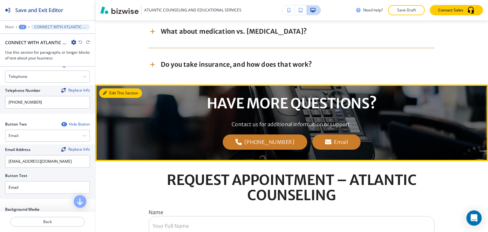
click at [107, 91] on button "Edit This Section" at bounding box center [120, 93] width 43 height 10
click at [341, 143] on link "Email" at bounding box center [336, 141] width 48 height 15
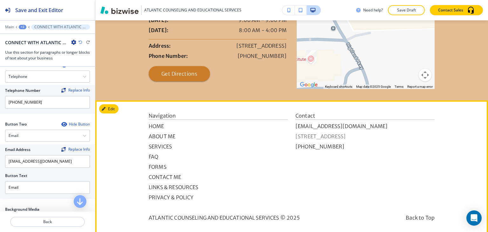
scroll to position [860, 0]
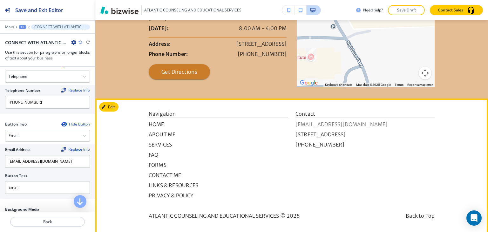
click at [364, 120] on p "jmaguire1310@proton.me" at bounding box center [364, 124] width 139 height 8
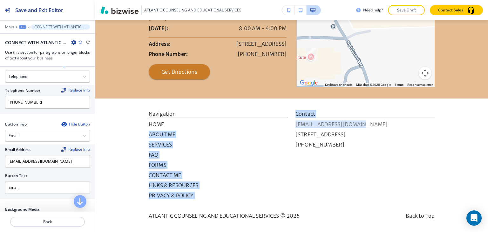
drag, startPoint x: 278, startPoint y: 122, endPoint x: 357, endPoint y: 124, distance: 79.1
click at [357, 124] on div "Navigation HOME ABOUT ME SERVICES FAQ FORMS CONTACT ME LINKS & RESOURCES PRIVAC…" at bounding box center [292, 154] width 286 height 89
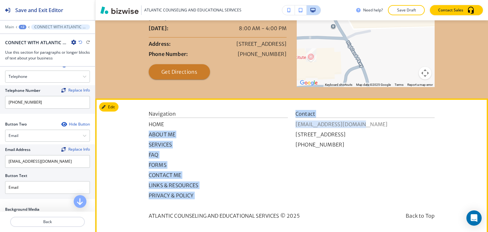
click at [372, 126] on p "jmaguire1310@proton.me" at bounding box center [364, 124] width 139 height 8
click at [262, 144] on p "SERVICES" at bounding box center [218, 145] width 139 height 8
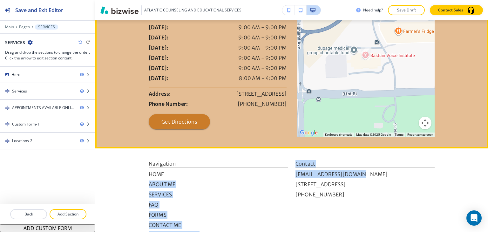
scroll to position [818, 0]
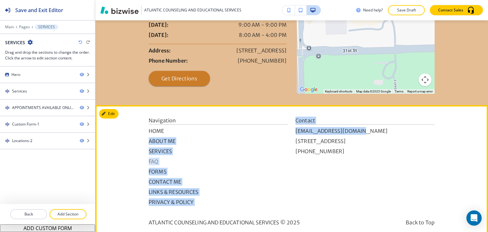
click at [279, 158] on p "FAQ" at bounding box center [218, 162] width 139 height 8
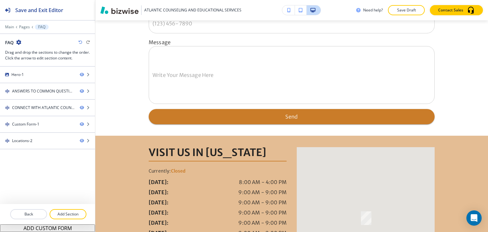
scroll to position [794, 0]
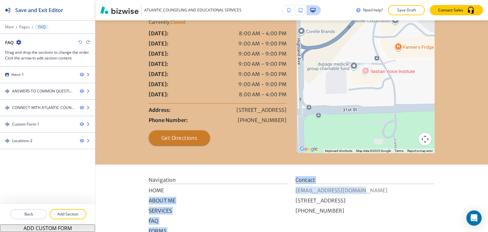
drag, startPoint x: 281, startPoint y: 193, endPoint x: 370, endPoint y: 191, distance: 88.9
click at [370, 191] on div "Navigation HOME ABOUT ME SERVICES FAQ FORMS CONTACT ME LINKS & RESOURCES PRIVAC…" at bounding box center [292, 220] width 286 height 89
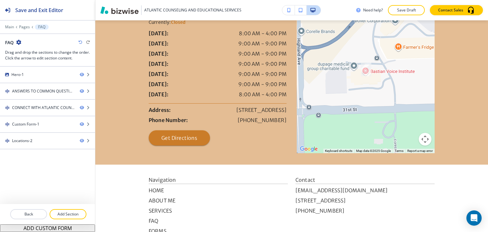
click at [400, 228] on div "Contact jmaguire1310@proton.me 3010 Highland Parkway suite 200, Downers Grove, …" at bounding box center [364, 220] width 139 height 89
drag, startPoint x: 435, startPoint y: 190, endPoint x: 291, endPoint y: 188, distance: 143.9
click at [291, 188] on footer "Navigation HOME ABOUT ME SERVICES FAQ FORMS CONTACT ME LINKS & RESOURCES PRIVAC…" at bounding box center [291, 232] width 393 height 135
copy p "jmaguire1310@proton.me"
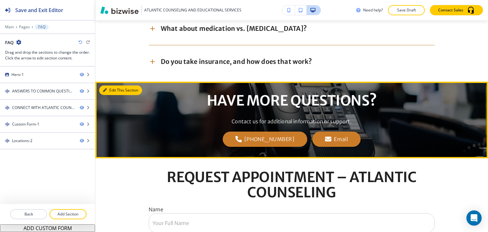
click at [111, 88] on button "Edit This Section" at bounding box center [120, 90] width 43 height 10
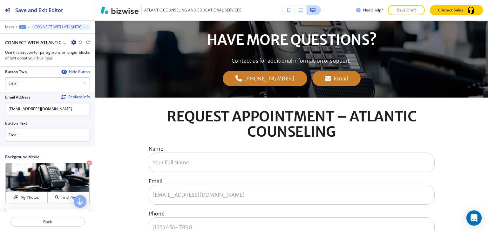
scroll to position [349, 0]
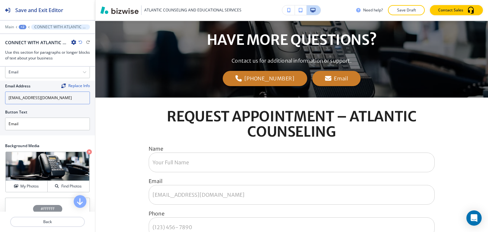
click at [51, 94] on input "magjmags@aol.com" at bounding box center [47, 97] width 85 height 13
paste input "jmaguire1310@proton.me"
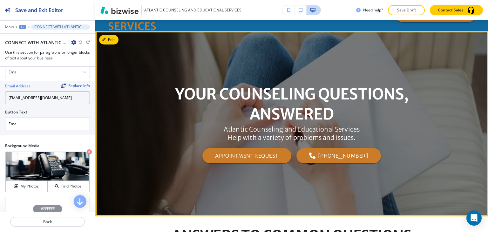
scroll to position [0, 0]
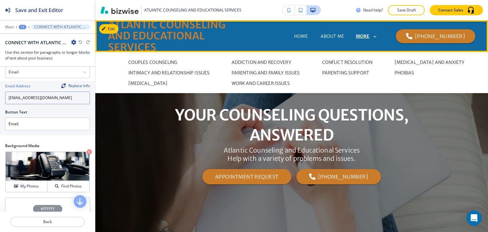
type input "jmaguire1310@proton.me"
click at [361, 34] on p "MORE" at bounding box center [363, 36] width 14 height 5
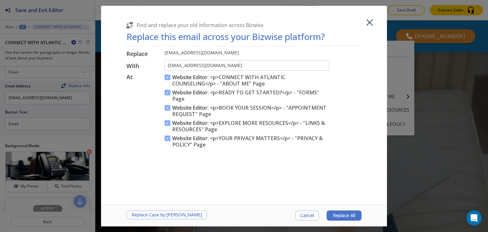
click at [367, 23] on icon "button" at bounding box center [369, 22] width 11 height 11
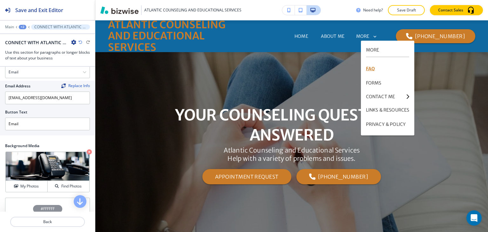
click at [376, 68] on p "FAQ" at bounding box center [388, 69] width 44 height 14
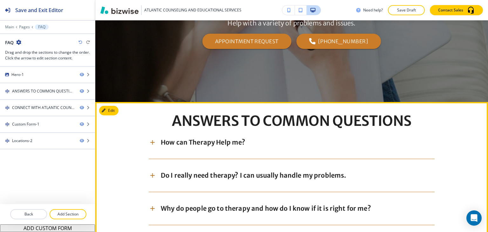
scroll to position [191, 0]
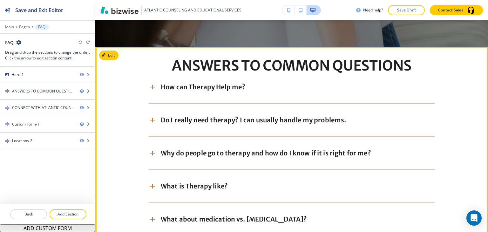
click at [195, 89] on p "How can Therapy Help me?" at bounding box center [203, 87] width 84 height 8
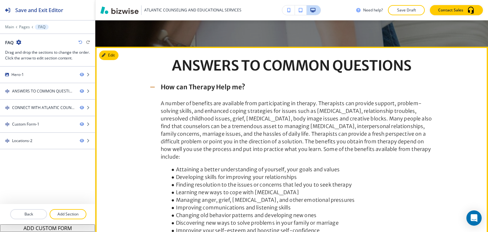
click at [195, 89] on p "How can Therapy Help me?" at bounding box center [203, 87] width 84 height 8
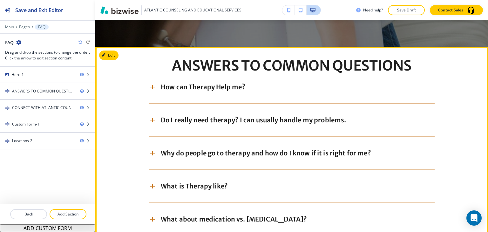
scroll to position [222, 0]
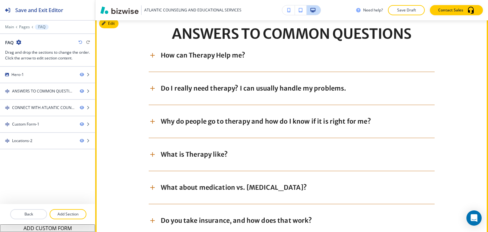
click at [189, 92] on p "Do I really need therapy? I can usually handle my problems." at bounding box center [253, 88] width 185 height 8
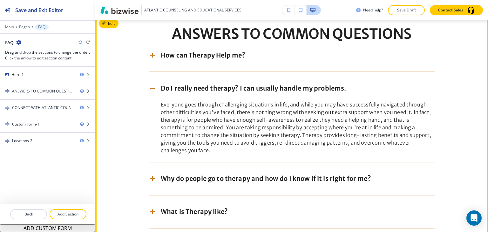
click at [189, 92] on p "Do I really need therapy? I can usually handle my problems." at bounding box center [253, 88] width 185 height 8
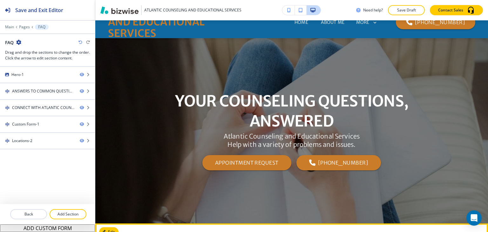
scroll to position [0, 0]
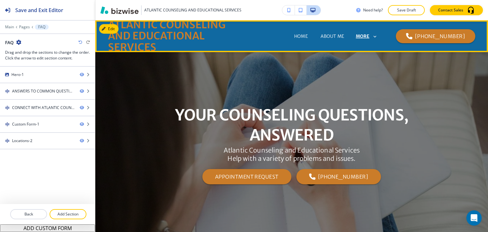
click at [365, 36] on p "MORE" at bounding box center [363, 36] width 14 height 5
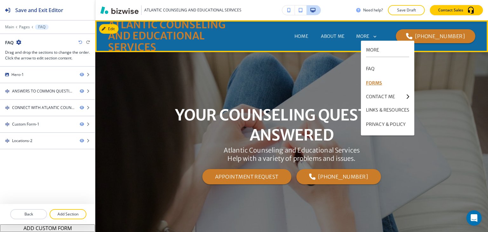
click at [373, 86] on p "FORMS" at bounding box center [388, 83] width 44 height 14
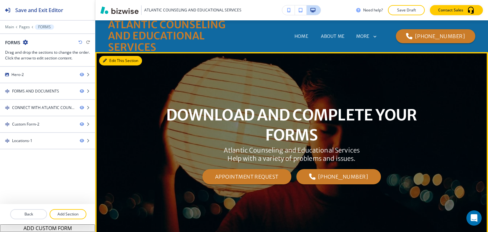
click at [111, 59] on button "Edit This Section" at bounding box center [120, 61] width 43 height 10
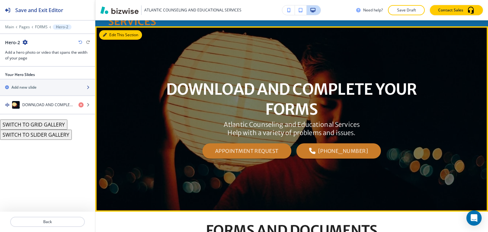
scroll to position [32, 0]
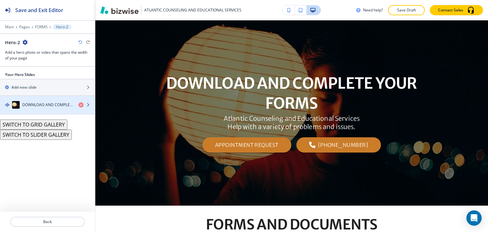
click at [43, 109] on div "button" at bounding box center [47, 111] width 95 height 5
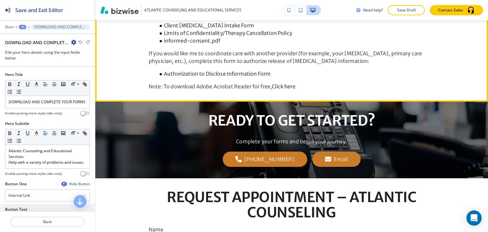
scroll to position [286, 0]
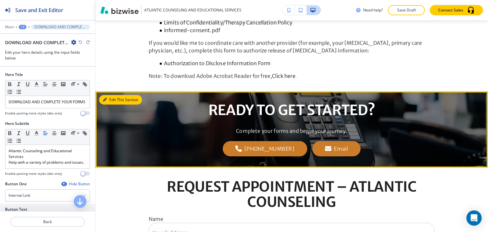
click at [112, 102] on button "Edit This Section" at bounding box center [120, 100] width 43 height 10
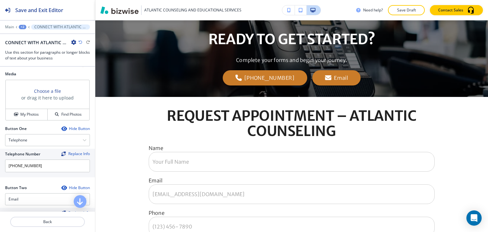
scroll to position [318, 0]
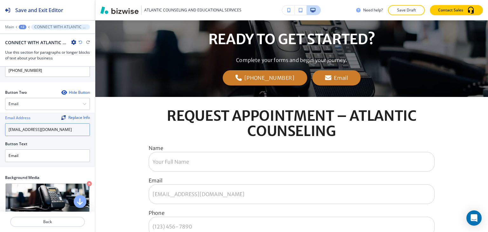
click at [53, 127] on input "magjmags@aol.com" at bounding box center [47, 129] width 85 height 13
drag, startPoint x: 52, startPoint y: 127, endPoint x: 0, endPoint y: 125, distance: 51.8
click at [0, 125] on div "Email Address Replace Info magjmags@aol.com Button Text Email" at bounding box center [47, 139] width 95 height 55
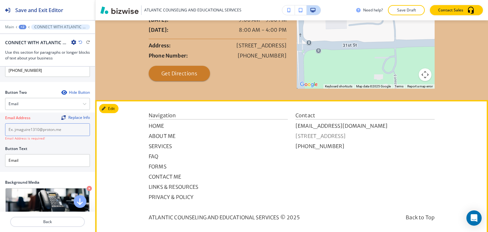
scroll to position [775, 0]
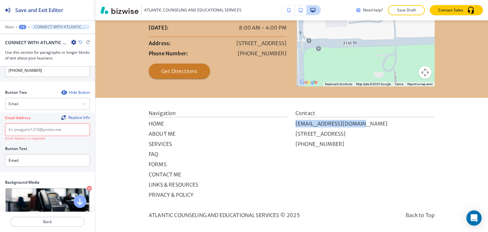
drag, startPoint x: 433, startPoint y: 118, endPoint x: 291, endPoint y: 123, distance: 142.1
click at [291, 123] on footer "Navigation HOME ABOUT ME SERVICES FAQ FORMS CONTACT ME LINKS & RESOURCES PRIVAC…" at bounding box center [291, 165] width 393 height 135
copy p "jmaguire1310@proton.me"
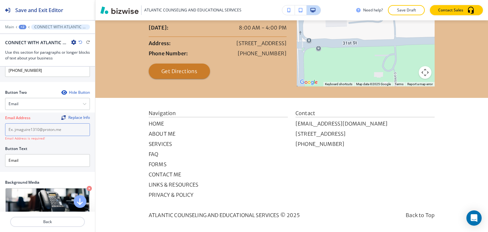
click at [17, 128] on input "text" at bounding box center [47, 129] width 85 height 13
paste input "jmaguire1310@proton.me"
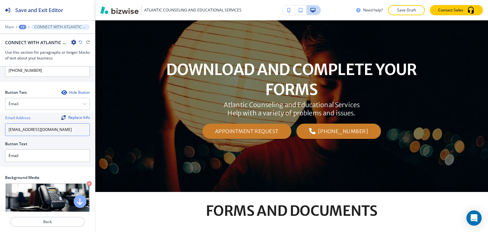
scroll to position [0, 0]
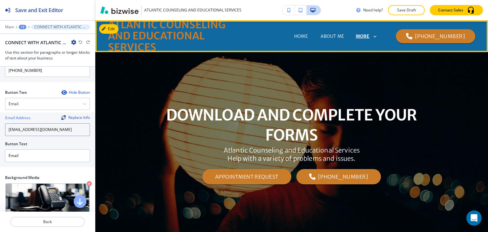
type input "jmaguire1310@proton.me"
click at [366, 37] on p "MORE" at bounding box center [363, 36] width 14 height 5
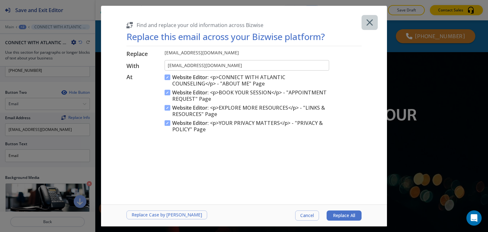
click at [368, 25] on icon "button" at bounding box center [369, 22] width 11 height 11
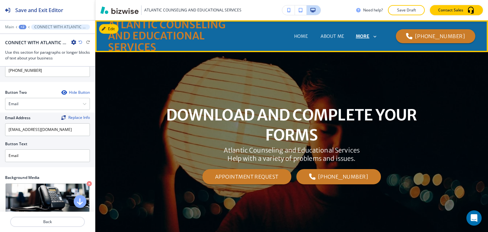
click at [369, 37] on p "MORE" at bounding box center [363, 36] width 14 height 5
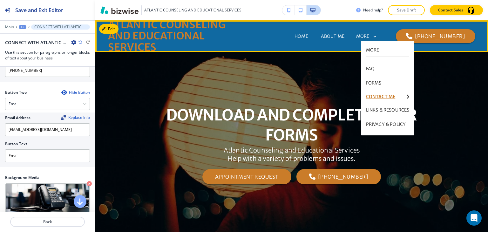
click at [374, 97] on p "CONTACT ME" at bounding box center [385, 96] width 38 height 4
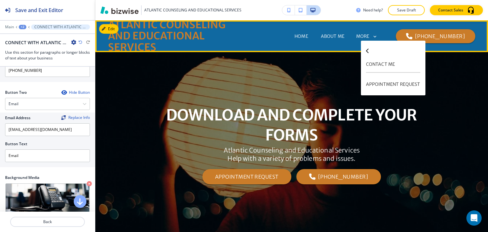
click at [379, 58] on div "CONTACT ME" at bounding box center [393, 65] width 54 height 16
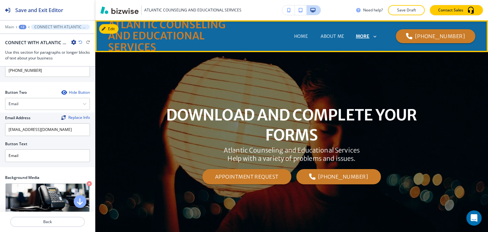
click at [369, 36] on p "MORE" at bounding box center [363, 36] width 14 height 5
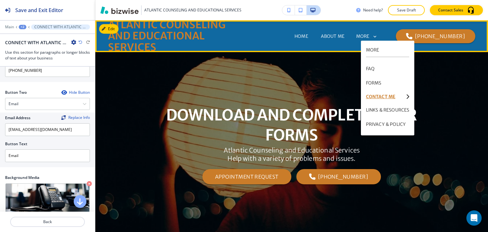
click at [375, 96] on p "CONTACT ME" at bounding box center [385, 96] width 38 height 4
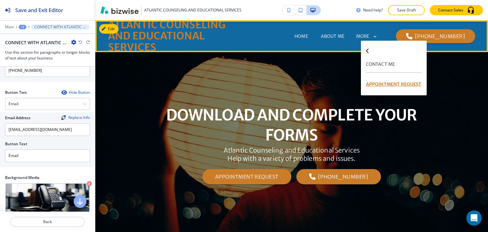
click at [383, 80] on p "APPOINTMENT REQUEST" at bounding box center [394, 84] width 56 height 14
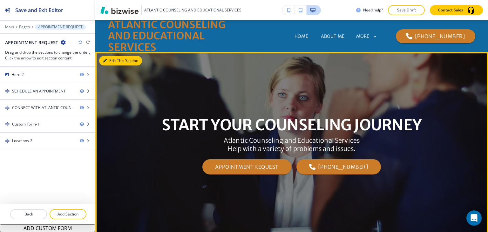
click at [112, 64] on button "Edit This Section" at bounding box center [120, 61] width 43 height 10
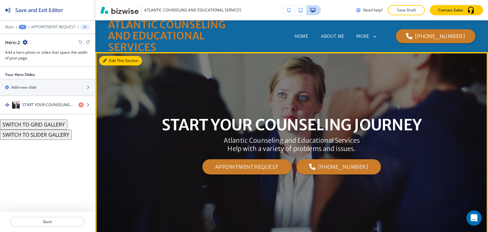
scroll to position [32, 0]
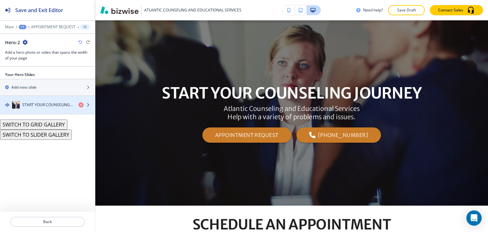
click at [37, 103] on h4 "START YOUR COUNSELING JOURNEY" at bounding box center [47, 105] width 51 height 6
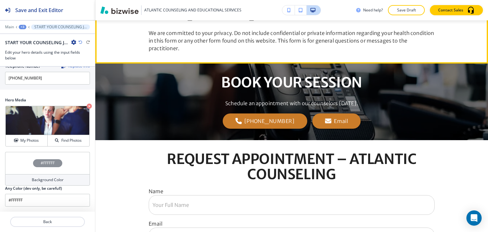
scroll to position [286, 0]
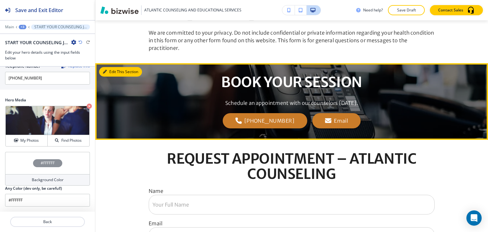
click at [113, 68] on button "Edit This Section" at bounding box center [120, 72] width 43 height 10
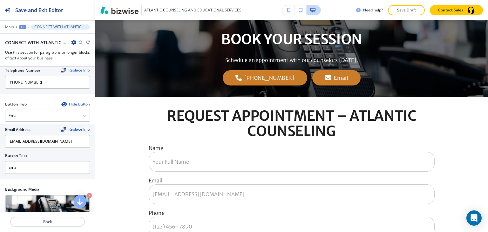
scroll to position [318, 0]
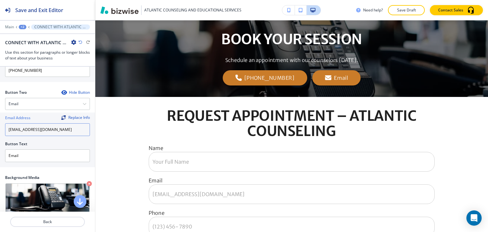
drag, startPoint x: 61, startPoint y: 129, endPoint x: 0, endPoint y: 130, distance: 60.7
click at [0, 130] on div "Email Address Replace Info magjmags@aol.com Button Text Email" at bounding box center [47, 139] width 95 height 55
click at [5, 123] on input "magjmags@aol.com" at bounding box center [47, 129] width 85 height 13
paste input "jmaguire1310@proton.me"
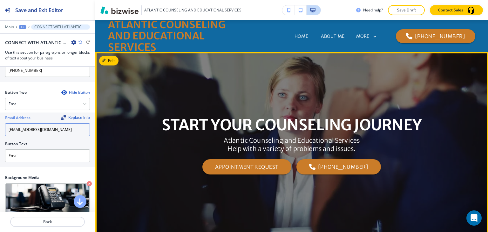
scroll to position [0, 0]
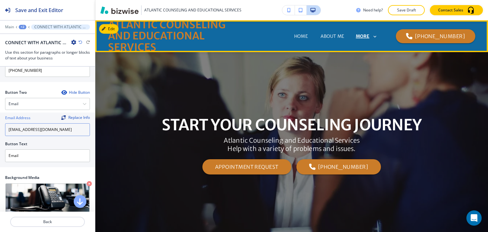
type input "jmaguire1310@proton.me"
click at [369, 37] on p "MORE" at bounding box center [363, 36] width 14 height 5
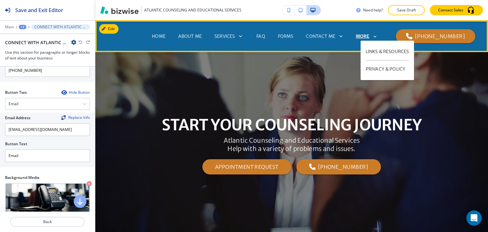
click at [369, 37] on p "MORE" at bounding box center [363, 36] width 14 height 5
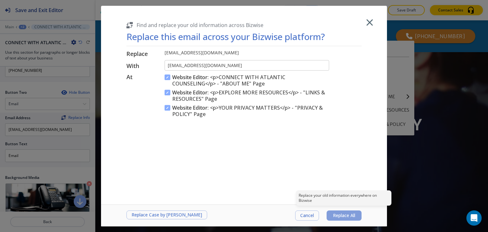
click at [342, 218] on button "Replace All" at bounding box center [343, 215] width 35 height 10
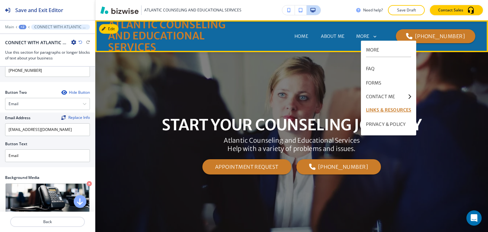
click at [377, 113] on p "LINKS & RESOURCES" at bounding box center [388, 110] width 45 height 14
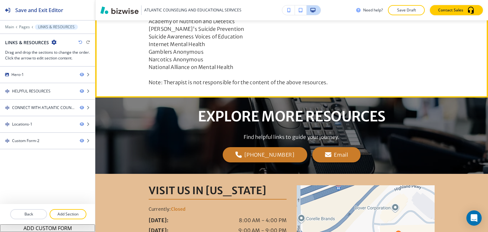
scroll to position [381, 0]
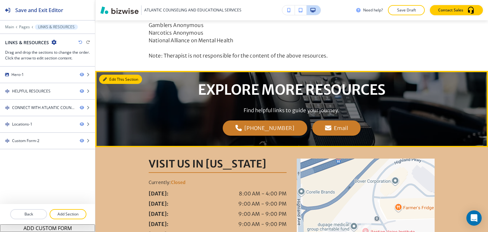
click at [104, 78] on icon "button" at bounding box center [105, 79] width 4 height 4
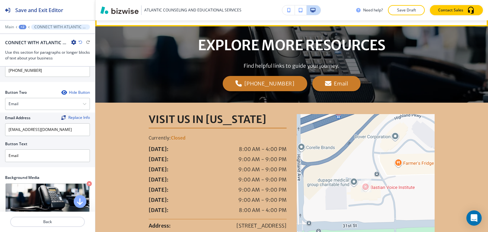
scroll to position [437, 0]
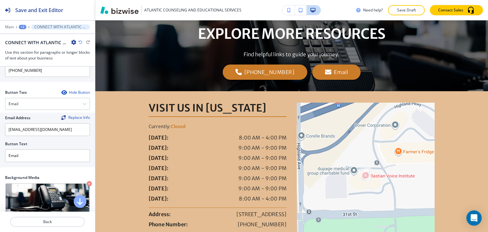
click at [21, 28] on div "+2" at bounding box center [23, 27] width 8 height 4
click at [33, 51] on button "LINKS & RESOURCES" at bounding box center [39, 48] width 41 height 11
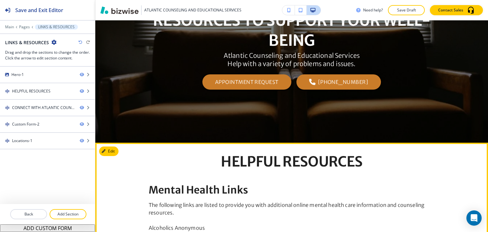
scroll to position [0, 0]
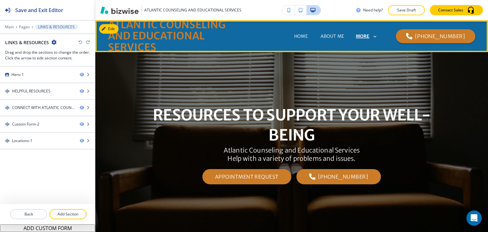
click at [369, 36] on p "MORE" at bounding box center [363, 36] width 14 height 5
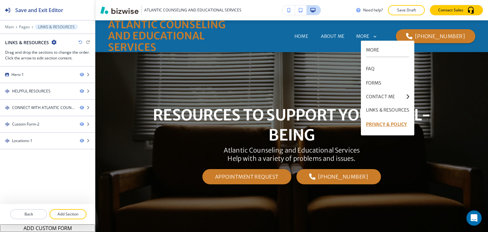
click at [393, 125] on p "PRIVACY & POLICY" at bounding box center [388, 124] width 44 height 14
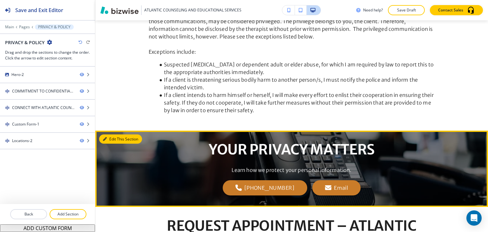
click at [112, 141] on button "Edit This Section" at bounding box center [120, 139] width 43 height 10
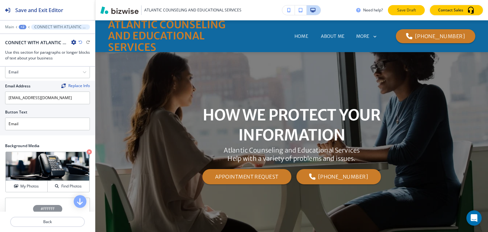
click at [405, 7] on p "Save Draft" at bounding box center [406, 10] width 20 height 6
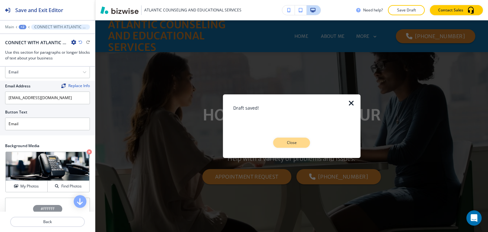
click at [283, 144] on p "Close" at bounding box center [291, 143] width 20 height 6
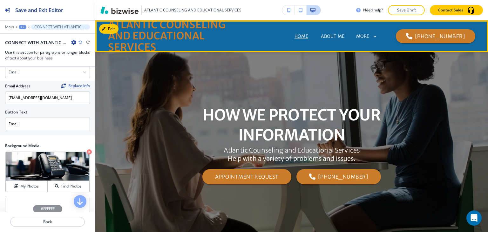
click at [294, 37] on p "HOME" at bounding box center [301, 36] width 14 height 7
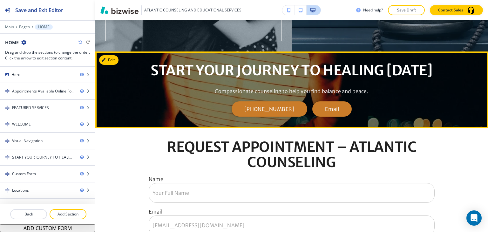
scroll to position [794, 0]
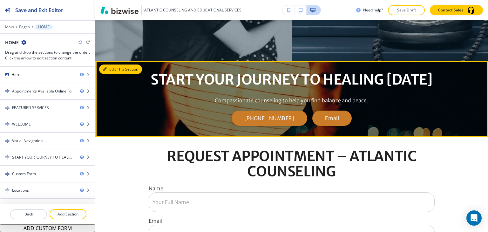
click at [109, 64] on button "Edit This Section" at bounding box center [120, 69] width 43 height 10
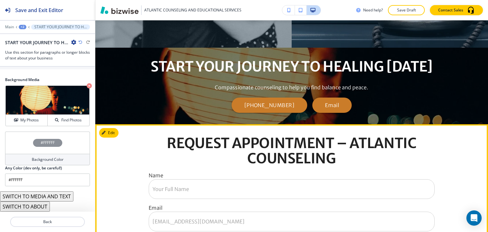
scroll to position [793, 0]
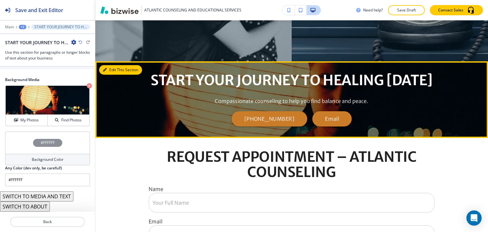
click at [108, 65] on button "Edit This Section" at bounding box center [120, 70] width 43 height 10
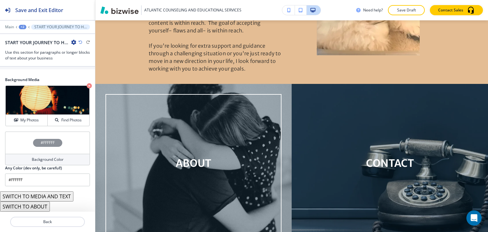
scroll to position [603, 0]
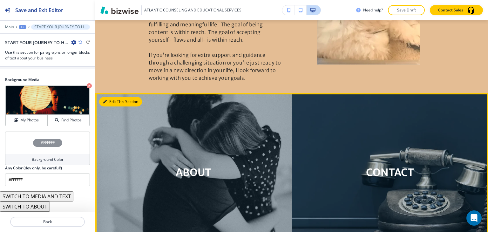
click at [109, 97] on button "Edit This Section" at bounding box center [120, 102] width 43 height 10
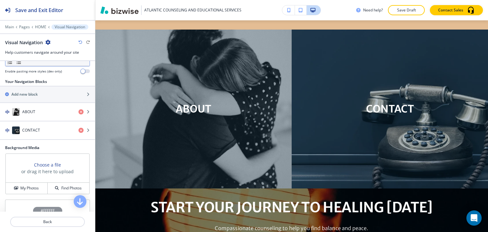
scroll to position [95, 0]
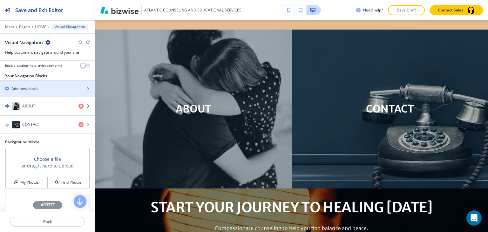
click at [24, 86] on h2 "Add new block" at bounding box center [24, 89] width 26 height 6
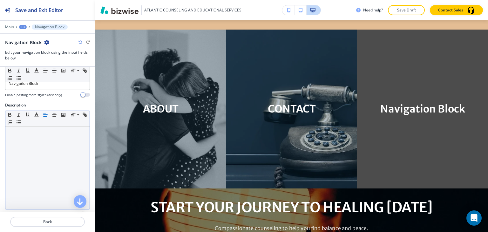
scroll to position [0, 0]
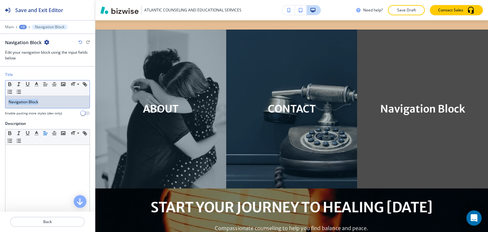
drag, startPoint x: 50, startPoint y: 101, endPoint x: 0, endPoint y: 102, distance: 50.5
click at [0, 102] on div "Title Small Normal Large Huge Navigation Block Enable pasting more styles (dev …" at bounding box center [47, 96] width 95 height 49
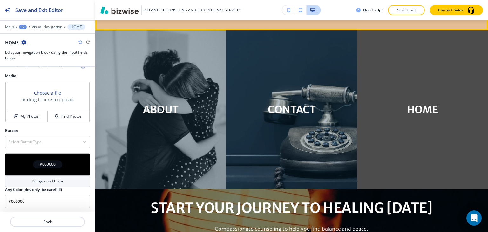
scroll to position [635, 0]
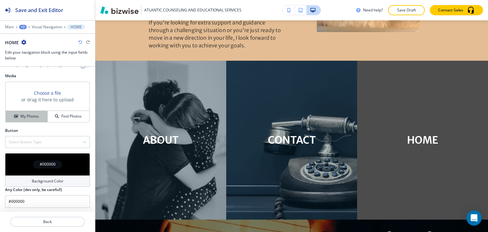
click at [23, 117] on h4 "My Photos" at bounding box center [29, 116] width 18 height 6
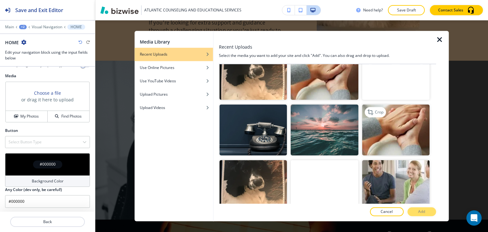
scroll to position [352, 0]
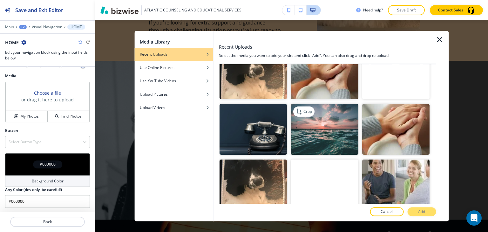
click at [329, 123] on img "button" at bounding box center [324, 129] width 67 height 50
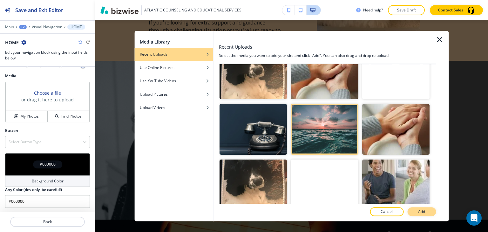
click at [429, 210] on button "Add" at bounding box center [421, 211] width 29 height 9
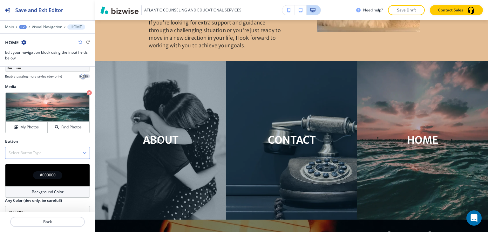
scroll to position [167, 0]
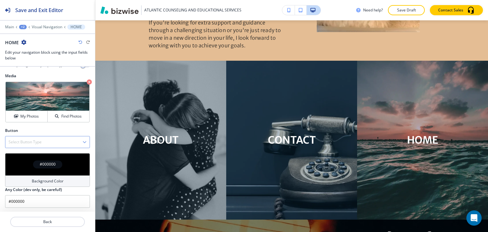
click at [47, 141] on div "Select Button Type" at bounding box center [47, 141] width 84 height 11
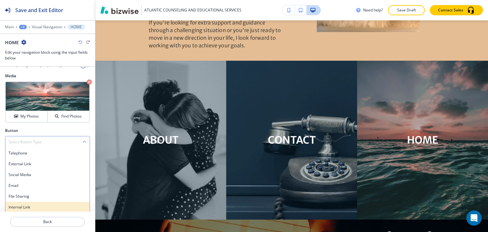
click at [36, 208] on h4 "Internal Link" at bounding box center [48, 207] width 78 height 6
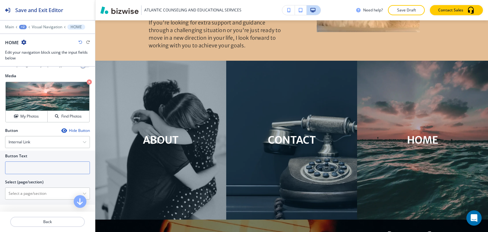
click at [37, 169] on input "text" at bounding box center [47, 167] width 85 height 13
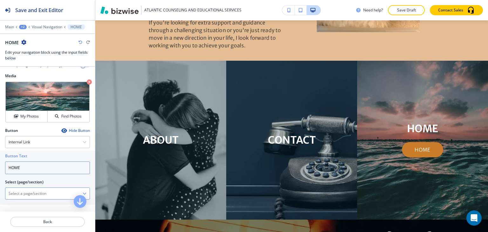
type input "HOME"
click at [20, 193] on \(page\/section\) "Manual Input" at bounding box center [43, 193] width 77 height 11
click at [43, 196] on \(page\/section\) "Manual Input" at bounding box center [43, 193] width 77 height 11
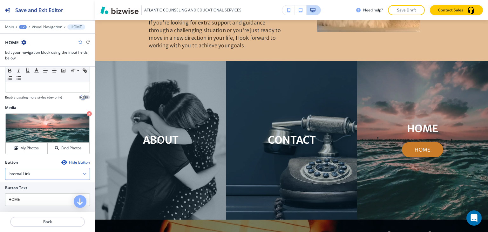
click at [29, 174] on h4 "Internal Link" at bounding box center [20, 174] width 22 height 6
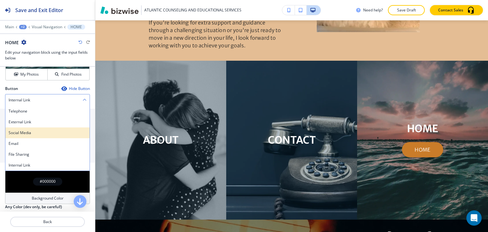
scroll to position [194, 0]
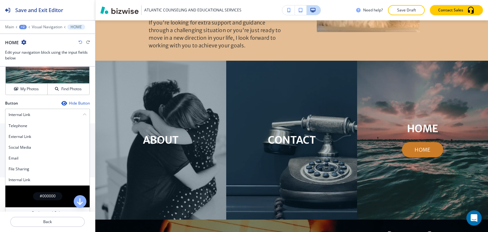
click at [55, 101] on div "Button Hide Button" at bounding box center [47, 103] width 85 height 6
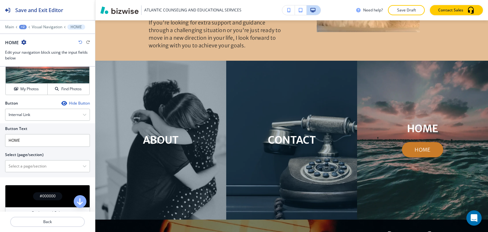
click at [61, 103] on icon "button" at bounding box center [63, 103] width 5 height 5
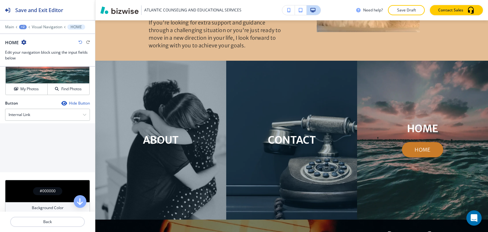
scroll to position [172, 0]
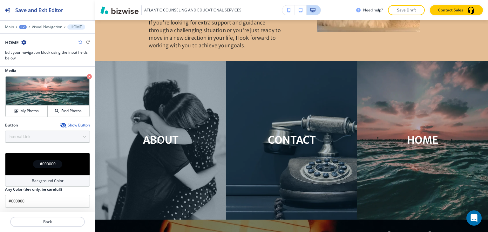
click at [60, 124] on icon "button" at bounding box center [62, 125] width 5 height 5
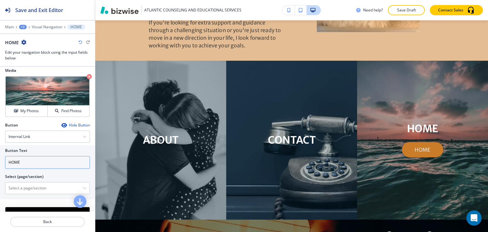
scroll to position [194, 0]
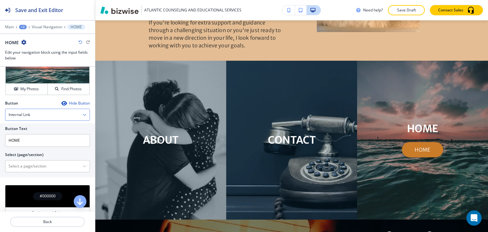
click at [62, 115] on div "Internal Link" at bounding box center [47, 114] width 84 height 11
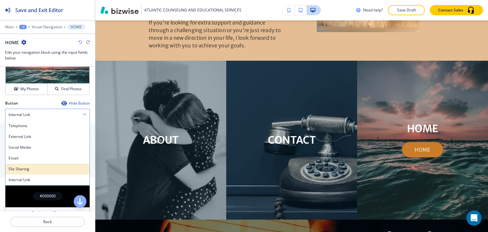
click at [49, 168] on h4 "File Sharing" at bounding box center [48, 169] width 78 height 6
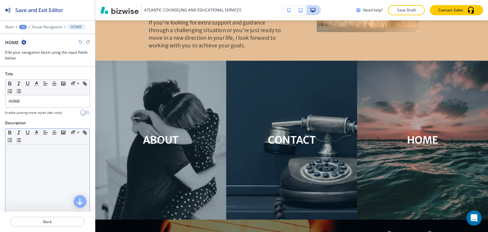
scroll to position [0, 0]
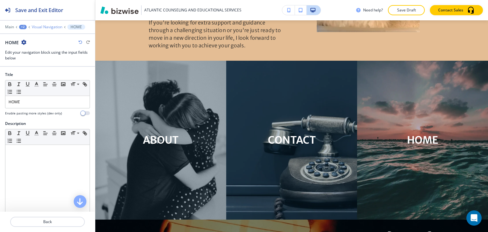
click at [45, 28] on p "Visual Navigation" at bounding box center [47, 27] width 30 height 4
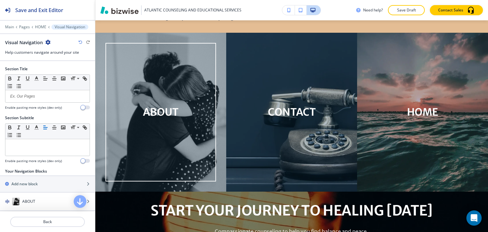
scroll to position [666, 0]
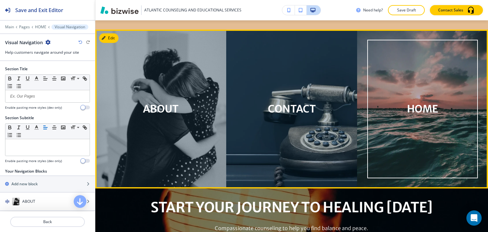
click at [429, 114] on div "HOME" at bounding box center [422, 108] width 51 height 31
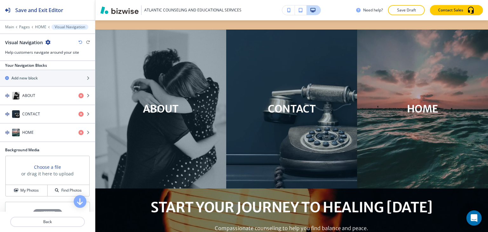
scroll to position [98, 0]
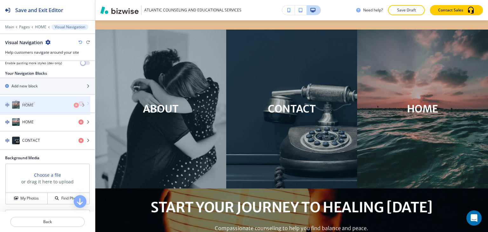
drag, startPoint x: 30, startPoint y: 145, endPoint x: 30, endPoint y: 111, distance: 34.0
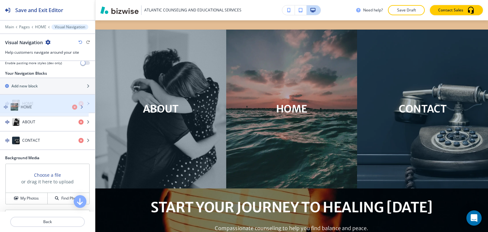
drag, startPoint x: 36, startPoint y: 115, endPoint x: 34, endPoint y: 98, distance: 16.6
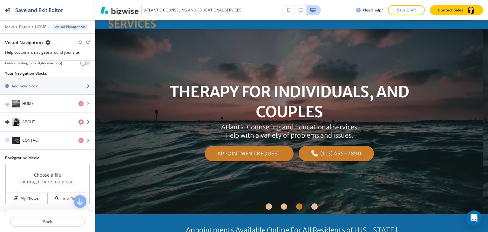
scroll to position [0, 0]
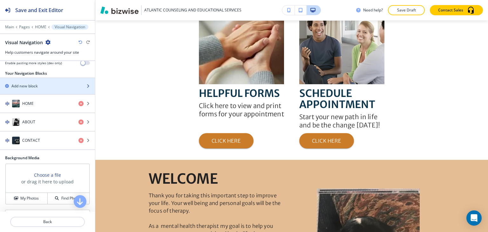
click at [31, 86] on h2 "Add new block" at bounding box center [24, 86] width 26 height 6
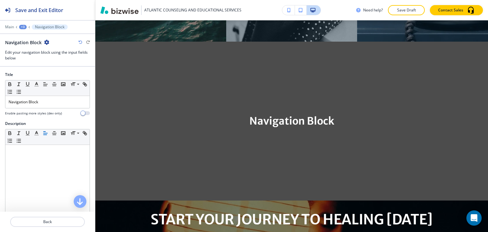
scroll to position [825, 0]
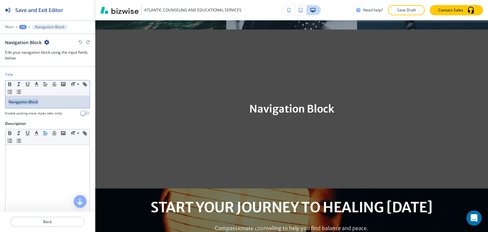
drag, startPoint x: 47, startPoint y: 101, endPoint x: 2, endPoint y: 100, distance: 45.7
click at [3, 100] on div "Title Small Normal Large Huge Navigation Block Enable pasting more styles (dev …" at bounding box center [47, 96] width 95 height 49
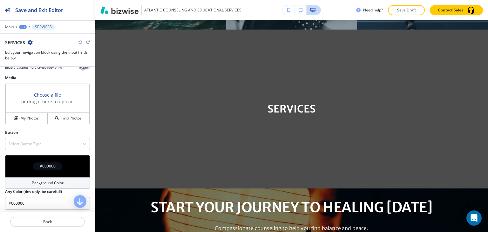
scroll to position [167, 0]
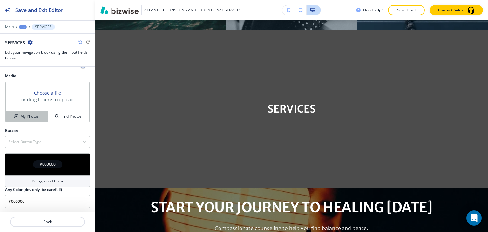
click at [23, 117] on h4 "My Photos" at bounding box center [29, 116] width 18 height 6
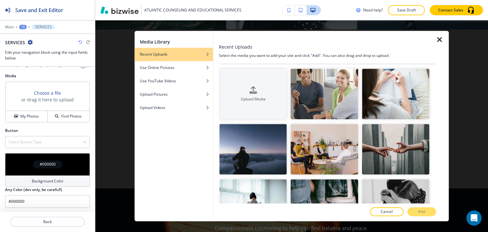
click at [442, 41] on icon "button" at bounding box center [440, 40] width 8 height 8
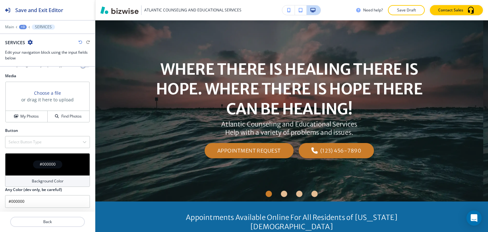
scroll to position [0, 0]
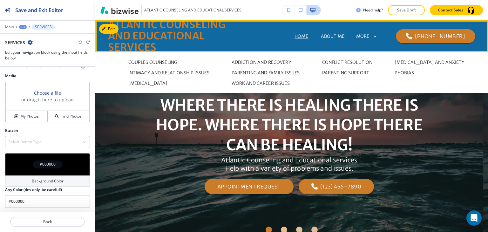
click at [286, 58] on p "SERVICES" at bounding box center [275, 61] width 20 height 7
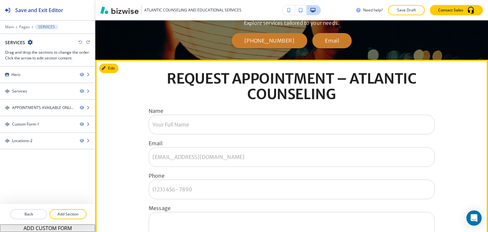
scroll to position [286, 0]
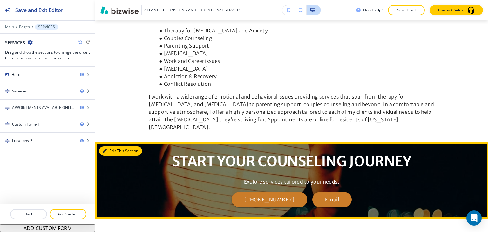
click at [113, 146] on button "Edit This Section" at bounding box center [120, 151] width 43 height 10
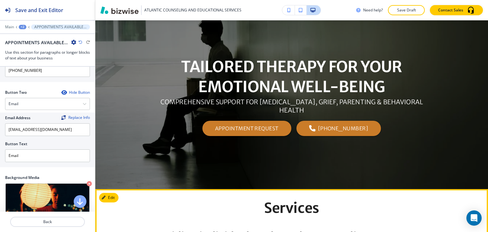
scroll to position [0, 0]
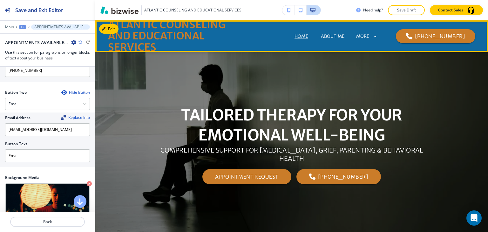
click at [294, 34] on p "HOME" at bounding box center [301, 36] width 14 height 7
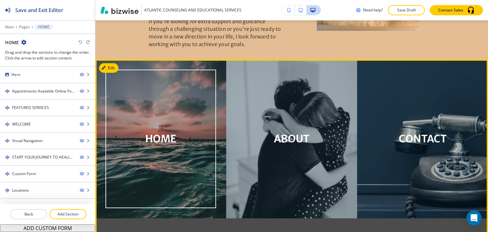
scroll to position [635, 0]
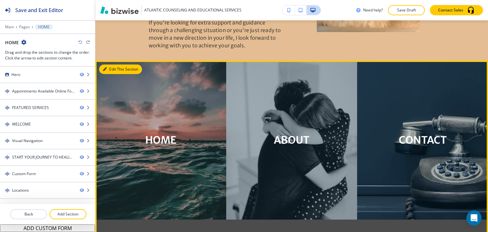
click at [109, 64] on button "Edit This Section" at bounding box center [120, 69] width 43 height 10
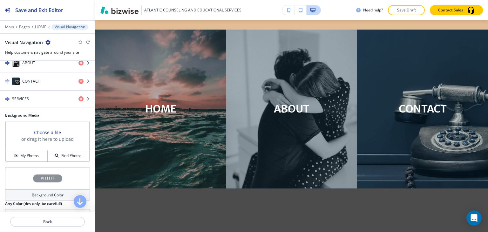
scroll to position [146, 0]
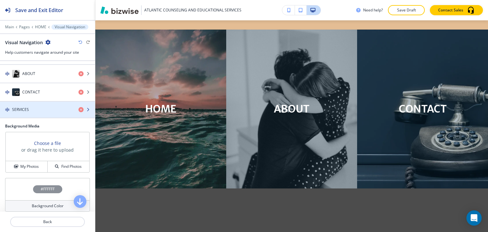
click at [30, 113] on div "button" at bounding box center [47, 114] width 95 height 5
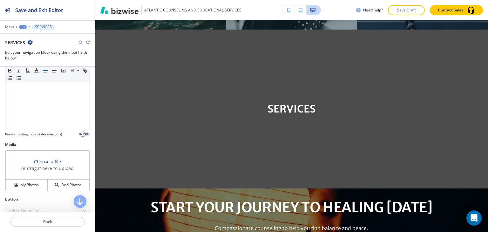
scroll to position [167, 0]
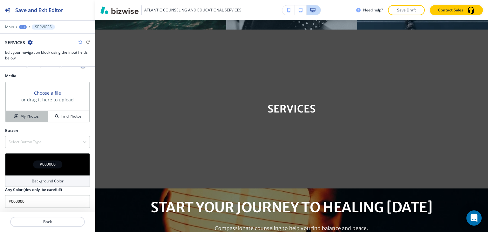
click at [33, 117] on h4 "My Photos" at bounding box center [29, 116] width 18 height 6
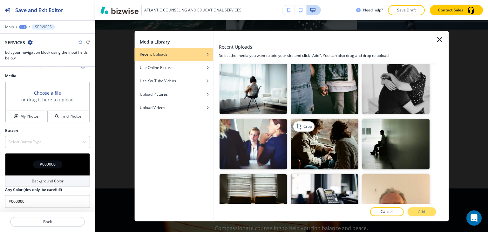
scroll to position [127, 0]
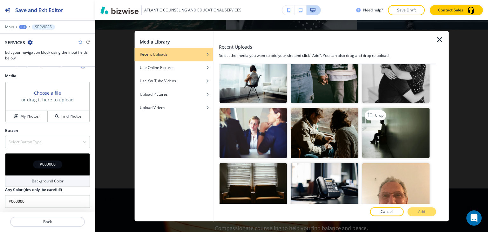
click at [385, 129] on img "button" at bounding box center [395, 133] width 67 height 50
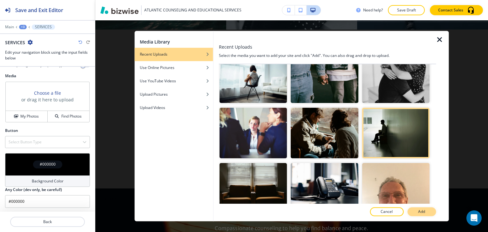
click at [420, 209] on p "Add" at bounding box center [421, 212] width 7 height 6
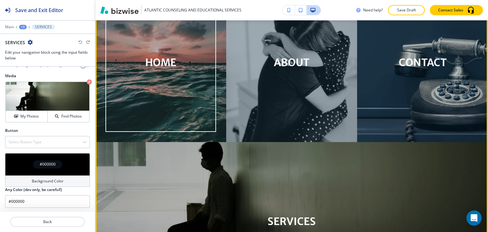
scroll to position [698, 0]
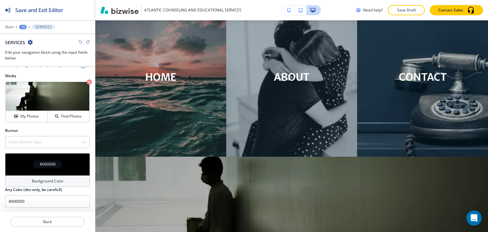
click at [20, 27] on div "+3" at bounding box center [23, 27] width 8 height 4
click at [38, 63] on button "Visual Navigation" at bounding box center [39, 59] width 41 height 11
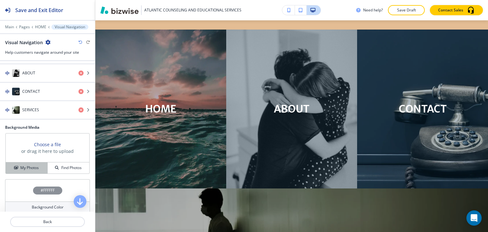
scroll to position [116, 0]
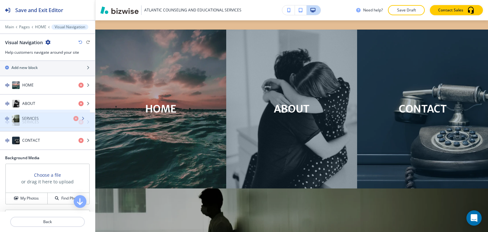
drag, startPoint x: 37, startPoint y: 140, endPoint x: 37, endPoint y: 120, distance: 20.3
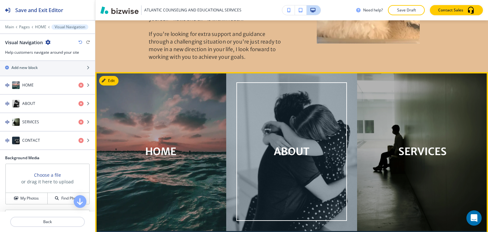
scroll to position [635, 0]
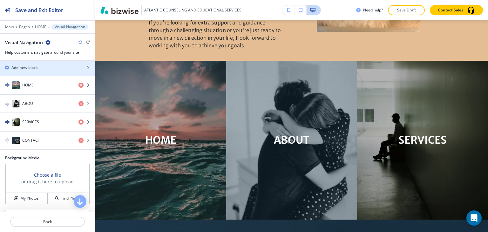
click at [57, 66] on div "Add new block" at bounding box center [40, 68] width 81 height 6
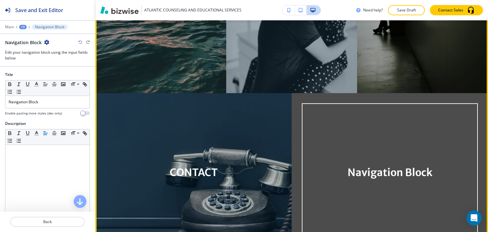
scroll to position [730, 0]
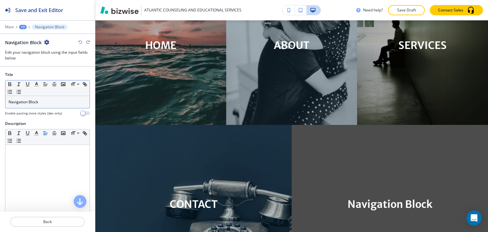
click at [46, 97] on div "Navigation Block" at bounding box center [47, 102] width 84 height 12
drag, startPoint x: 46, startPoint y: 100, endPoint x: 0, endPoint y: 97, distance: 46.5
click at [0, 97] on div "Title Small Normal Large Huge Navigation Block Enable pasting more styles (dev …" at bounding box center [47, 96] width 95 height 49
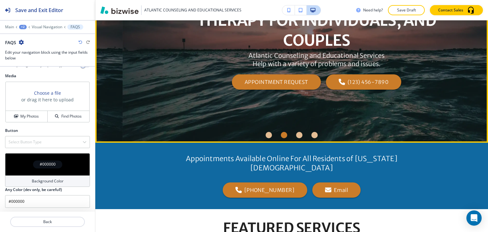
scroll to position [0, 0]
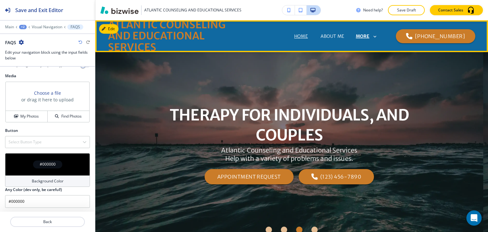
click at [367, 36] on p "MORE" at bounding box center [363, 36] width 14 height 5
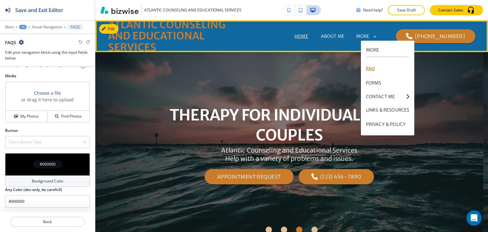
click at [377, 71] on p "FAQ" at bounding box center [388, 69] width 44 height 14
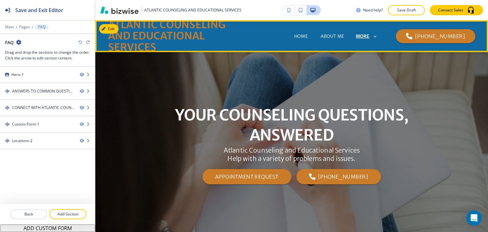
click at [366, 37] on p "MORE" at bounding box center [363, 36] width 14 height 5
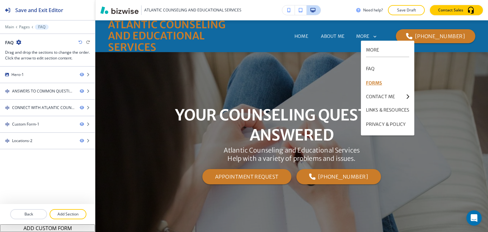
click at [375, 84] on p "FORMS" at bounding box center [388, 83] width 44 height 14
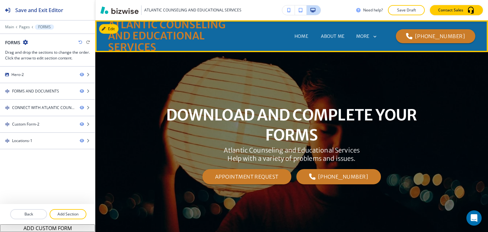
click at [369, 31] on div "MORE" at bounding box center [367, 37] width 22 height 12
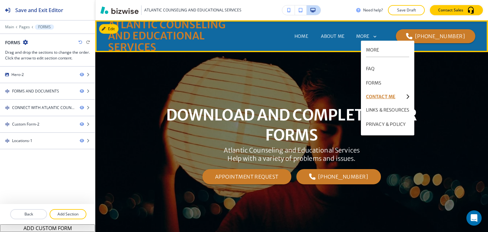
click at [373, 95] on p "CONTACT ME" at bounding box center [385, 96] width 38 height 4
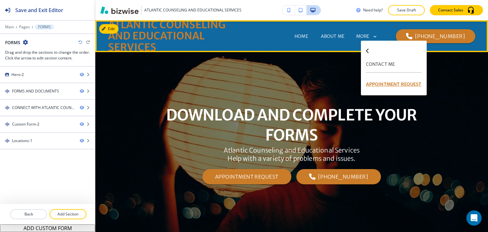
click at [373, 85] on p "APPOINTMENT REQUEST" at bounding box center [394, 84] width 56 height 14
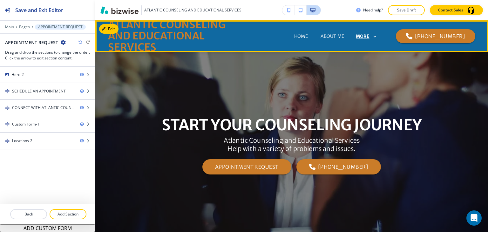
click at [369, 35] on p "MORE" at bounding box center [363, 36] width 14 height 5
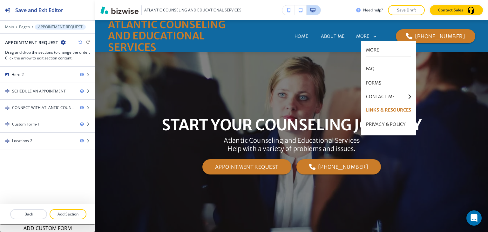
click at [379, 110] on p "LINKS & RESOURCES" at bounding box center [388, 110] width 45 height 14
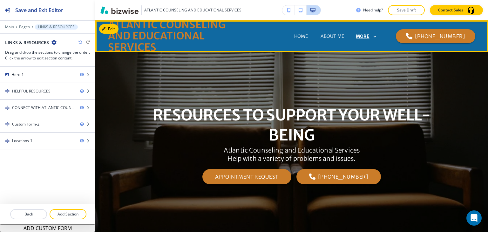
click at [367, 33] on div "MORE" at bounding box center [366, 37] width 23 height 12
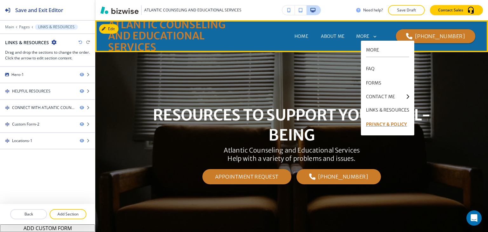
click at [370, 121] on p "PRIVACY & POLICY" at bounding box center [388, 124] width 44 height 14
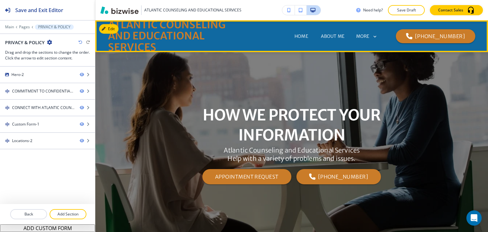
click at [361, 40] on div "MORE" at bounding box center [367, 37] width 22 height 12
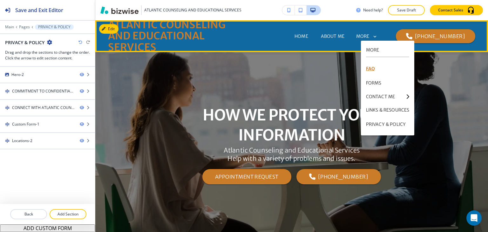
click at [379, 66] on p "FAQ" at bounding box center [388, 69] width 44 height 14
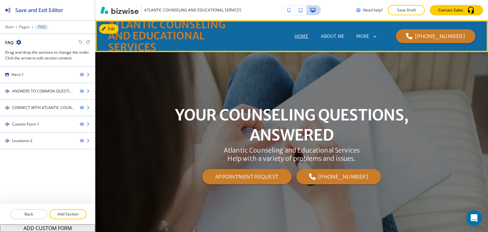
click at [294, 35] on p "HOME" at bounding box center [301, 36] width 14 height 7
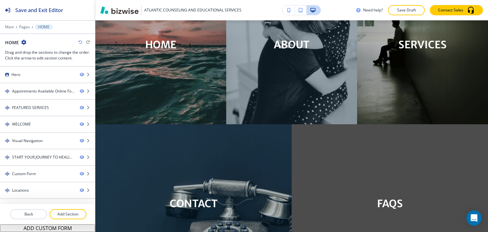
scroll to position [635, 0]
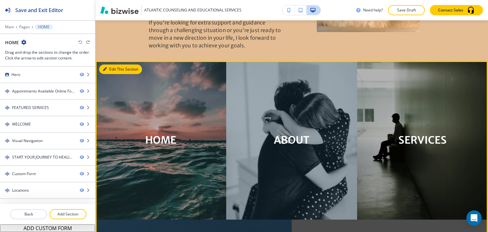
click at [113, 64] on button "Edit This Section" at bounding box center [120, 69] width 43 height 10
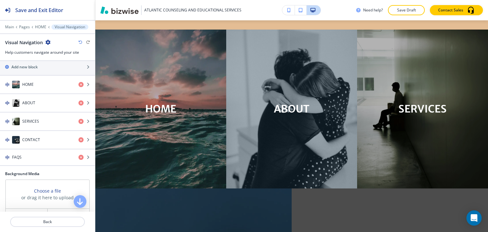
scroll to position [127, 0]
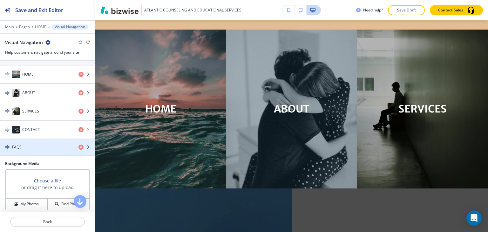
click at [32, 143] on div "FAQS" at bounding box center [47, 147] width 95 height 16
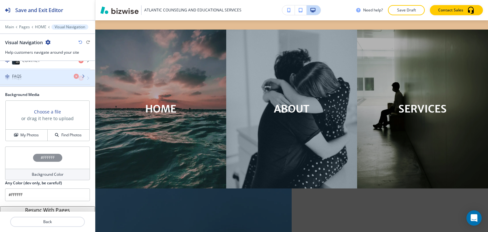
click at [30, 76] on div "FAQS" at bounding box center [36, 78] width 73 height 6
click at [37, 83] on div "button" at bounding box center [47, 83] width 95 height 5
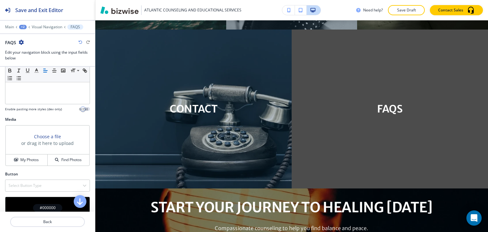
scroll to position [167, 0]
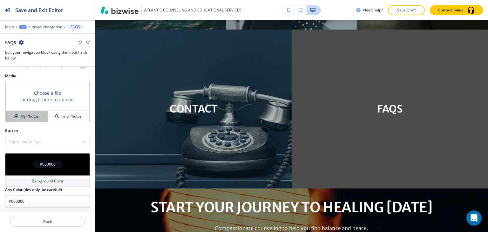
click at [28, 116] on h4 "My Photos" at bounding box center [29, 116] width 18 height 6
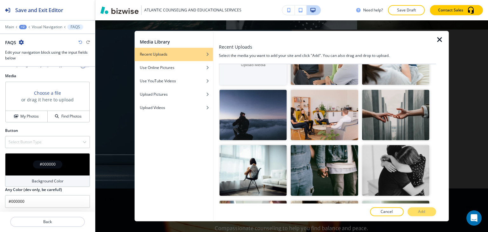
scroll to position [0, 0]
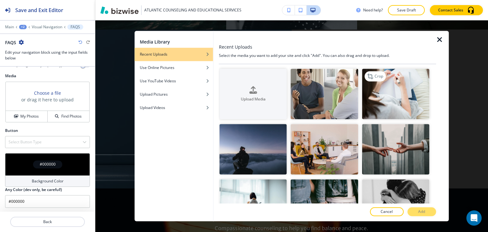
click at [398, 96] on img "button" at bounding box center [395, 94] width 67 height 50
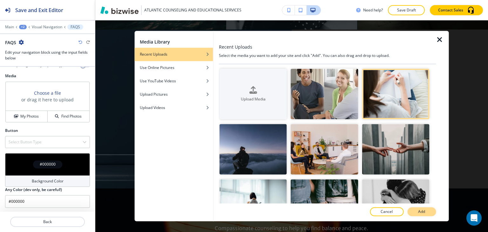
click at [427, 212] on button "Add" at bounding box center [421, 211] width 29 height 9
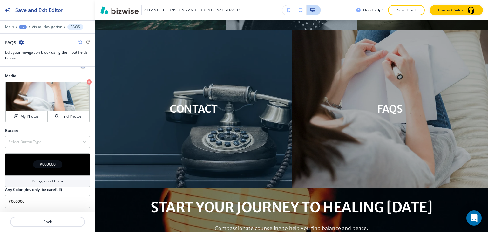
click at [46, 29] on div "Main +2 Visual Navigation FAQS" at bounding box center [47, 26] width 85 height 5
click at [48, 26] on p "Visual Navigation" at bounding box center [47, 27] width 30 height 4
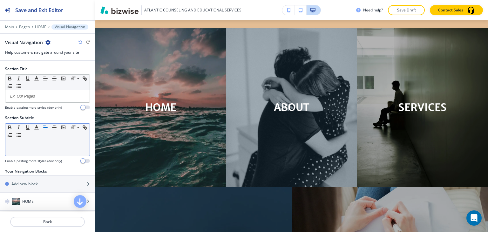
scroll to position [666, 0]
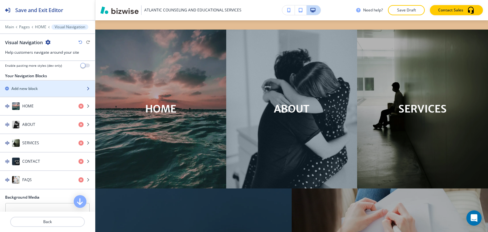
click at [41, 87] on div "Add new block" at bounding box center [40, 89] width 81 height 6
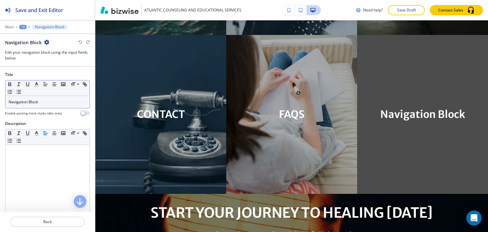
scroll to position [825, 0]
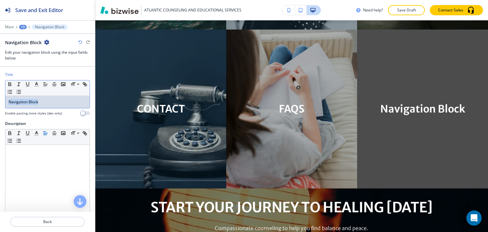
drag, startPoint x: 47, startPoint y: 103, endPoint x: 0, endPoint y: 103, distance: 47.3
click at [0, 103] on div "Title Small Normal Large Huge Navigation Block Enable pasting more styles (dev …" at bounding box center [47, 96] width 95 height 49
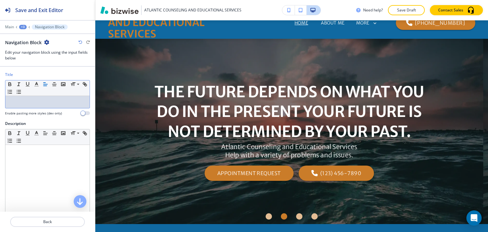
scroll to position [0, 0]
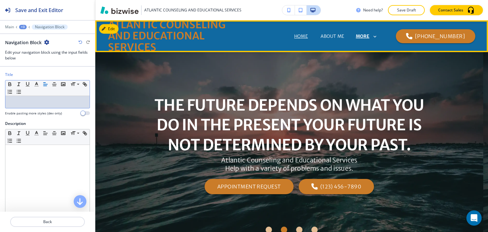
click at [369, 36] on p "MORE" at bounding box center [363, 36] width 14 height 5
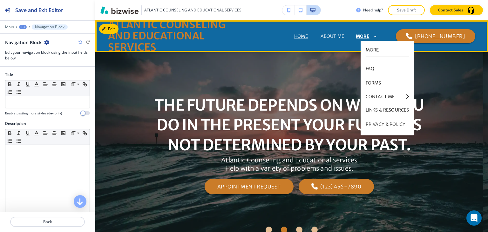
click at [369, 36] on p "MORE" at bounding box center [363, 36] width 14 height 5
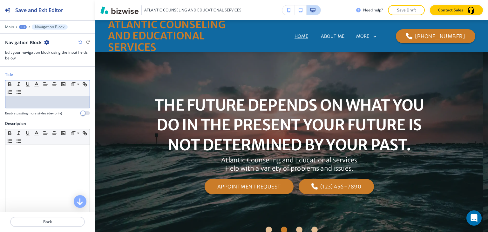
click at [22, 100] on p at bounding box center [48, 102] width 78 height 6
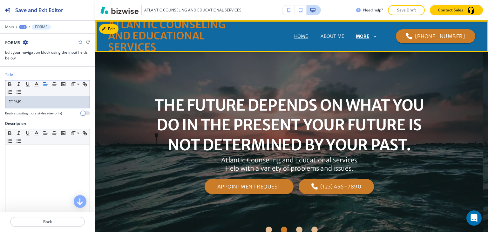
click at [368, 36] on p "MORE" at bounding box center [363, 36] width 14 height 5
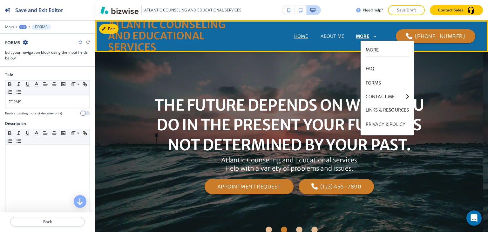
click at [368, 36] on p "MORE" at bounding box center [363, 36] width 14 height 5
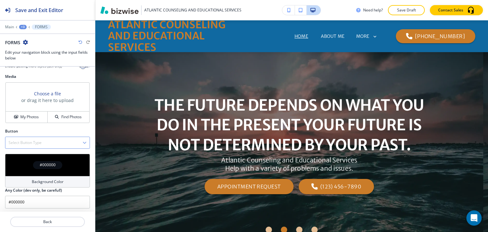
scroll to position [167, 0]
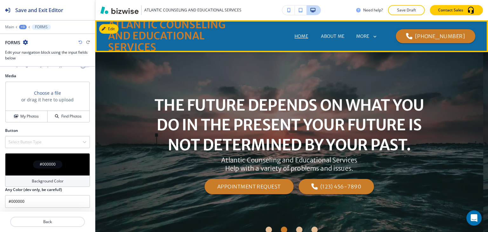
click at [367, 32] on div "MORE" at bounding box center [367, 37] width 22 height 12
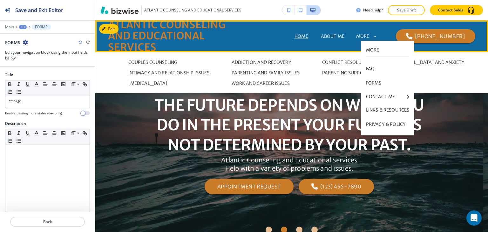
scroll to position [167, 0]
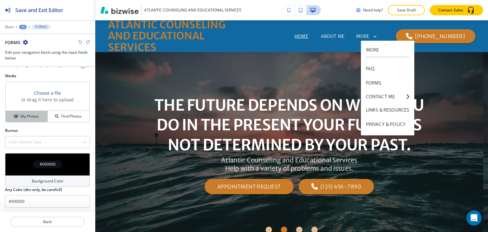
click at [18, 113] on div "My Photos" at bounding box center [27, 116] width 42 height 6
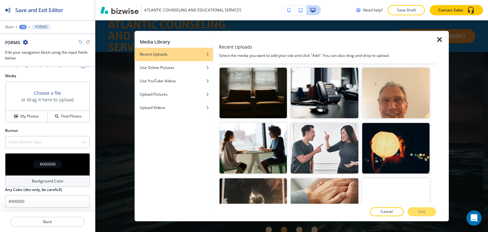
scroll to position [286, 0]
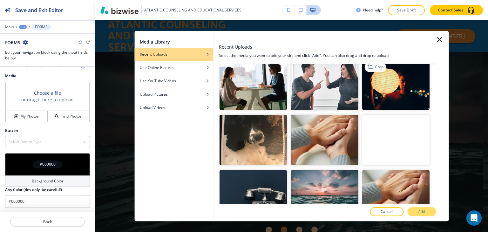
click at [402, 82] on img "button" at bounding box center [395, 84] width 67 height 50
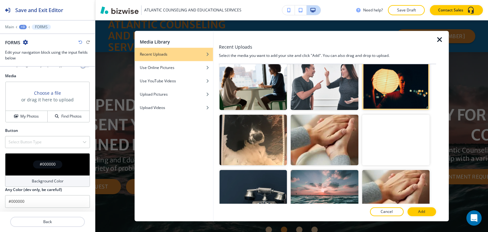
click at [420, 212] on p "Add" at bounding box center [421, 212] width 7 height 6
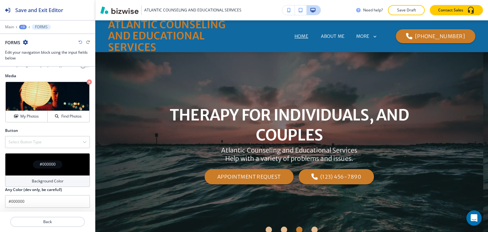
click at [20, 27] on div "+3" at bounding box center [23, 27] width 8 height 4
click at [38, 60] on p "Visual Navigation" at bounding box center [39, 60] width 32 height 6
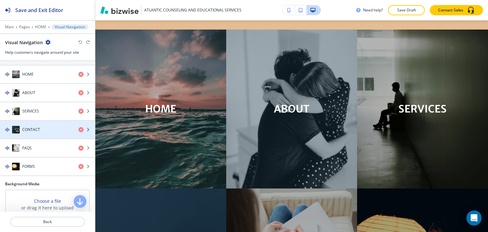
scroll to position [95, 0]
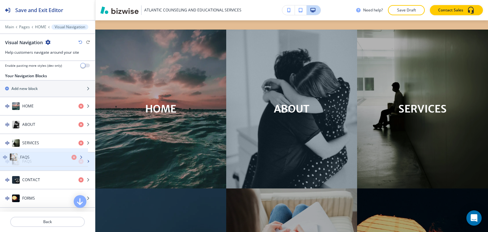
drag, startPoint x: 44, startPoint y: 178, endPoint x: 42, endPoint y: 158, distance: 21.1
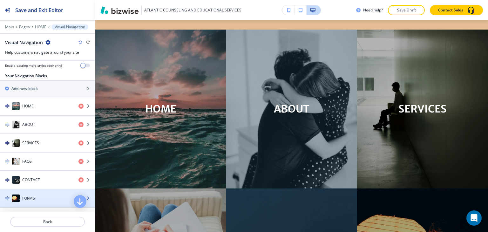
scroll to position [102, 0]
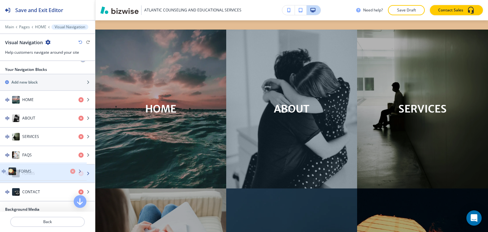
drag, startPoint x: 45, startPoint y: 199, endPoint x: 41, endPoint y: 174, distance: 25.6
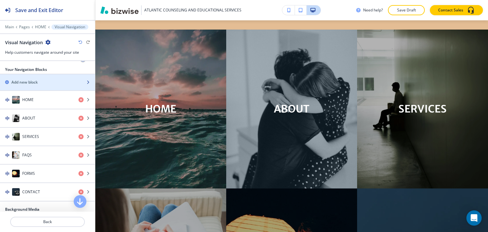
click at [44, 85] on div "button" at bounding box center [47, 87] width 95 height 5
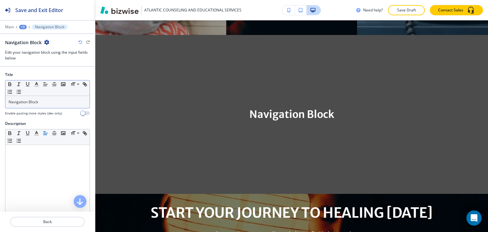
scroll to position [984, 0]
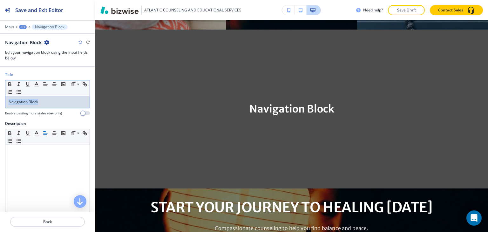
drag, startPoint x: 44, startPoint y: 104, endPoint x: 0, endPoint y: 104, distance: 44.1
click at [0, 104] on div "Title Small Normal Large Huge Navigation Block Enable pasting more styles (dev …" at bounding box center [47, 96] width 95 height 49
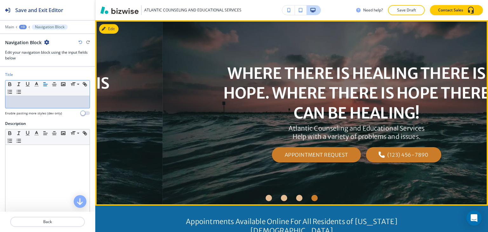
scroll to position [0, 0]
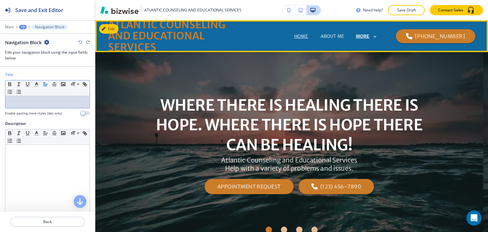
click at [369, 35] on p "MORE" at bounding box center [363, 36] width 14 height 5
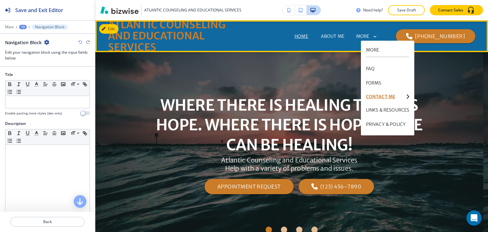
click at [380, 96] on p "CONTACT ME" at bounding box center [385, 96] width 38 height 4
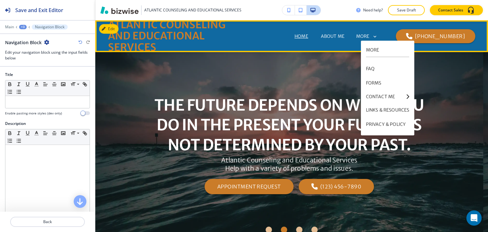
click at [372, 33] on div "MORE" at bounding box center [367, 37] width 22 height 12
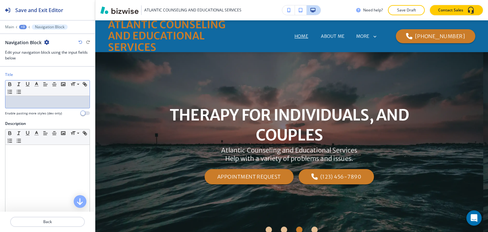
click at [36, 103] on p at bounding box center [48, 102] width 78 height 6
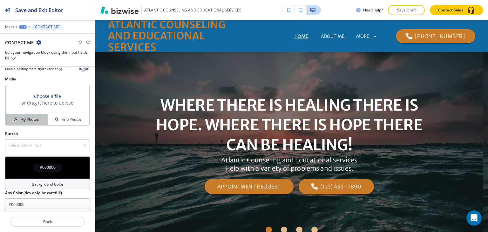
scroll to position [167, 0]
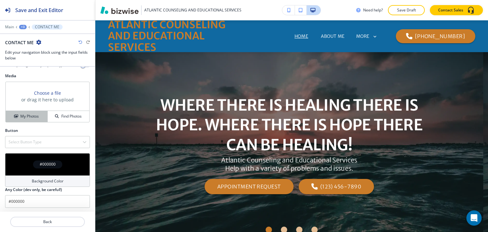
click at [24, 116] on h4 "My Photos" at bounding box center [29, 116] width 18 height 6
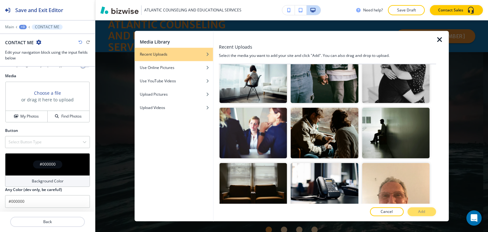
scroll to position [32, 0]
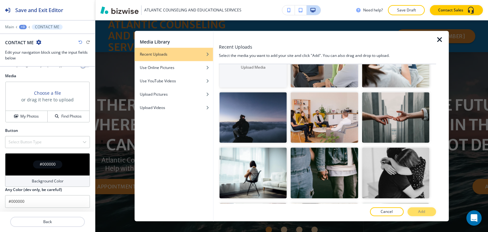
click at [438, 37] on icon "button" at bounding box center [440, 40] width 8 height 8
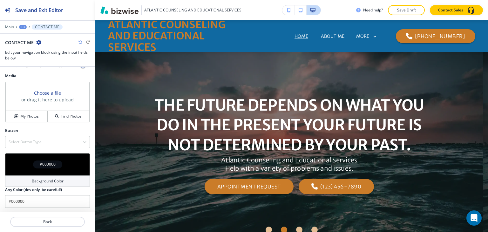
click at [376, 34] on div "MORE" at bounding box center [367, 37] width 22 height 6
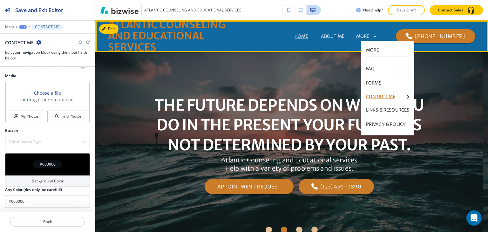
click at [379, 98] on p "CONTACT ME" at bounding box center [385, 96] width 38 height 4
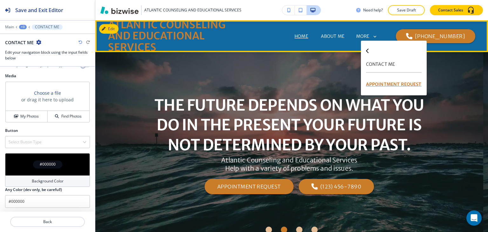
click at [389, 81] on p "APPOINTMENT REQUEST" at bounding box center [394, 84] width 56 height 14
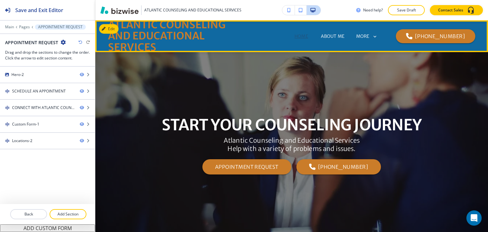
click at [294, 35] on p "HOME" at bounding box center [301, 36] width 14 height 7
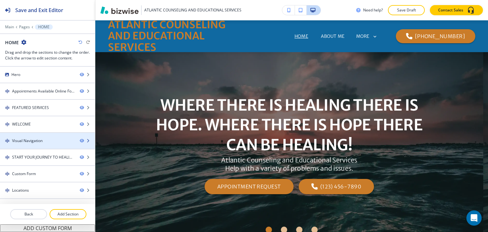
click at [43, 142] on div "Visual Navigation" at bounding box center [37, 141] width 75 height 6
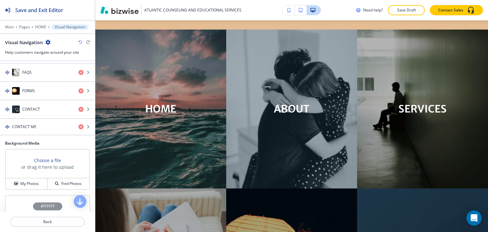
scroll to position [222, 0]
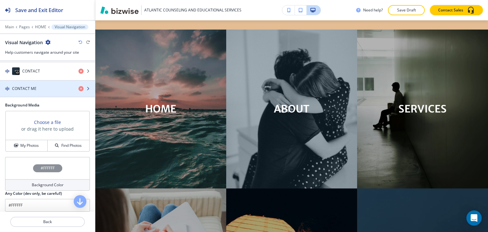
click at [39, 92] on div "button" at bounding box center [47, 93] width 95 height 5
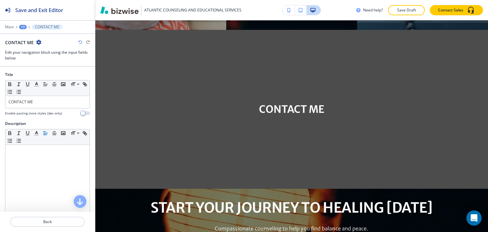
scroll to position [984, 0]
click at [22, 28] on div "+3" at bounding box center [23, 27] width 8 height 4
click at [35, 61] on p "Visual Navigation" at bounding box center [39, 60] width 32 height 6
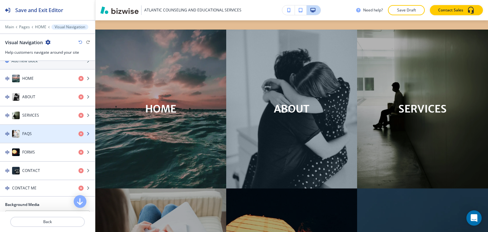
scroll to position [159, 0]
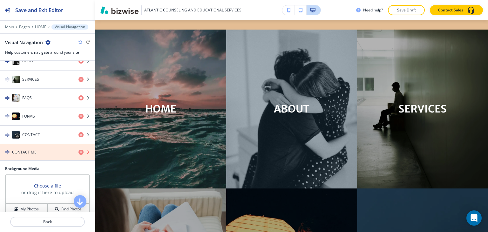
click at [78, 151] on icon "button" at bounding box center [80, 152] width 5 height 5
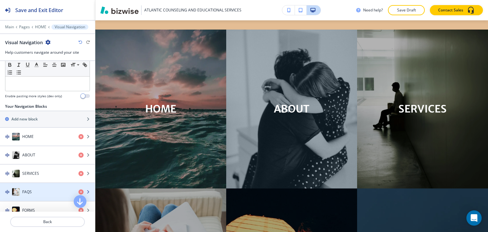
scroll to position [64, 0]
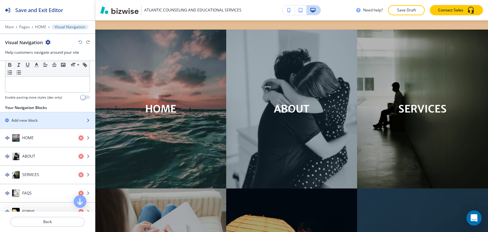
click at [33, 121] on h2 "Add new block" at bounding box center [24, 121] width 26 height 6
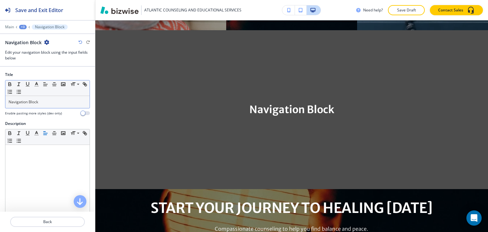
scroll to position [984, 0]
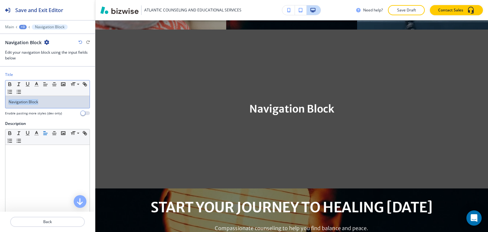
drag, startPoint x: 45, startPoint y: 106, endPoint x: 0, endPoint y: 111, distance: 45.0
click at [0, 111] on div "Title Small Normal Large Huge Navigation Block Enable pasting more styles (dev …" at bounding box center [47, 96] width 95 height 49
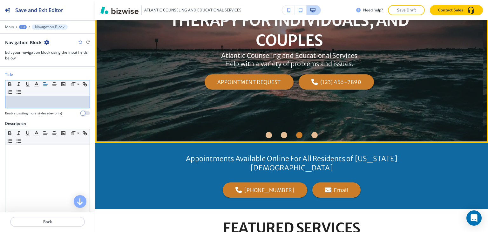
scroll to position [0, 0]
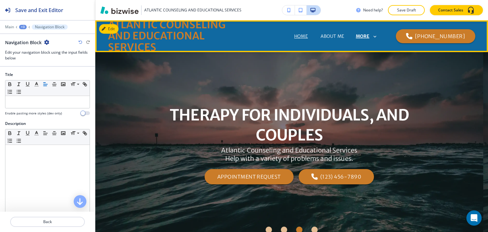
click at [365, 36] on p "MORE" at bounding box center [363, 36] width 14 height 5
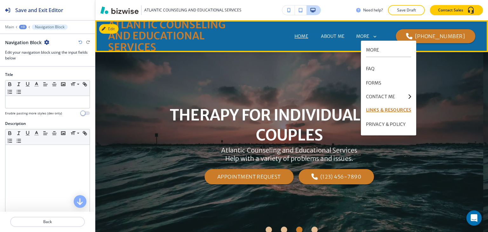
click at [376, 107] on p "LINKS & RESOURCES" at bounding box center [388, 110] width 45 height 14
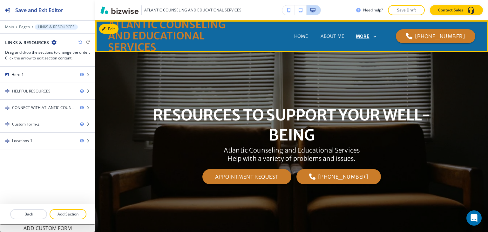
click at [366, 35] on p "MORE" at bounding box center [363, 36] width 14 height 5
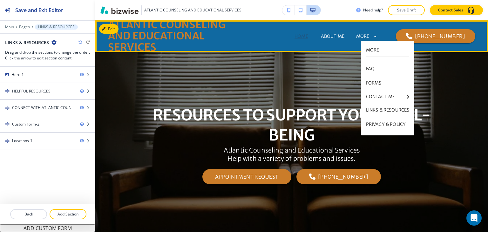
click at [294, 38] on p "HOME" at bounding box center [301, 36] width 14 height 7
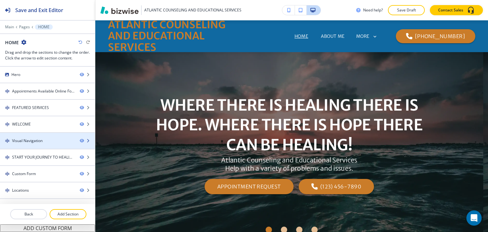
click at [26, 146] on div at bounding box center [47, 146] width 95 height 5
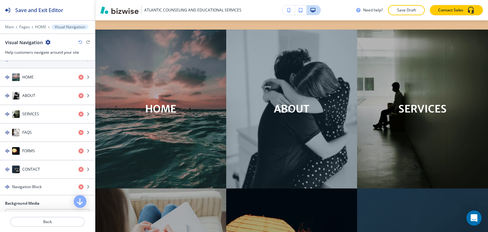
scroll to position [159, 0]
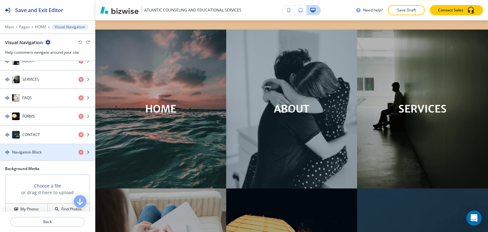
click at [29, 144] on div "button" at bounding box center [47, 146] width 95 height 5
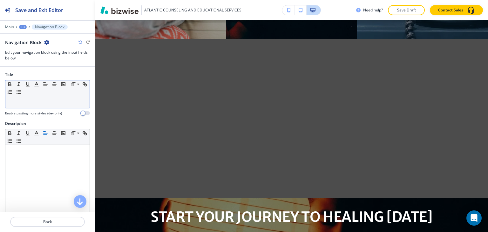
scroll to position [984, 0]
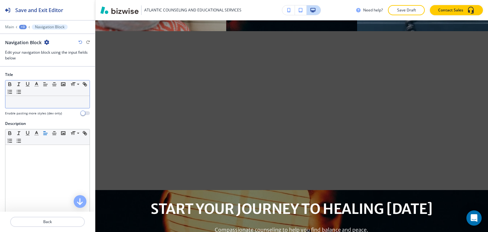
click at [38, 107] on div at bounding box center [47, 102] width 84 height 12
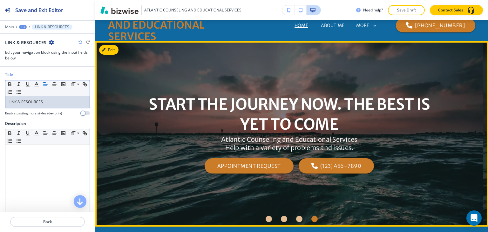
scroll to position [0, 0]
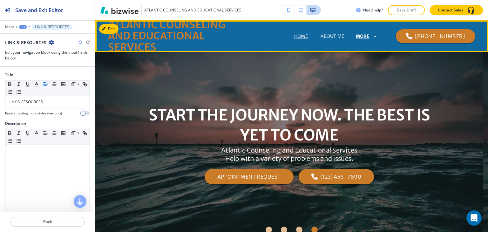
click at [366, 37] on p "MORE" at bounding box center [363, 36] width 14 height 5
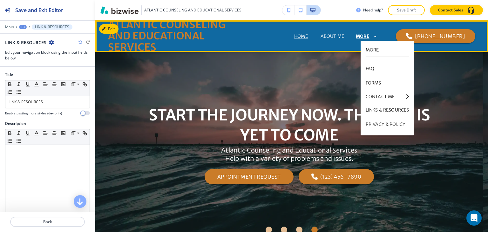
click at [366, 37] on p "MORE" at bounding box center [363, 36] width 14 height 5
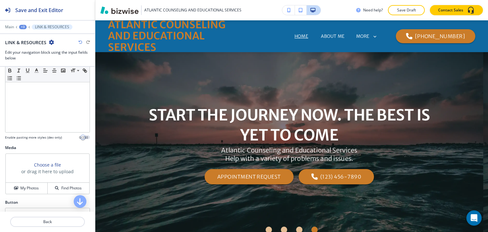
scroll to position [167, 0]
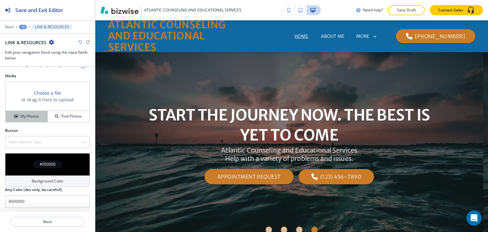
click at [10, 115] on div "My Photos" at bounding box center [27, 116] width 42 height 6
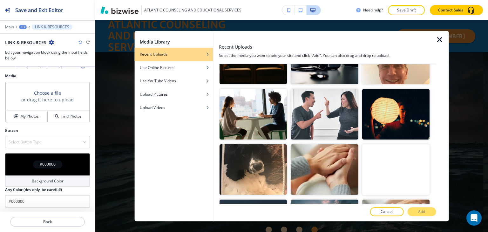
scroll to position [222, 0]
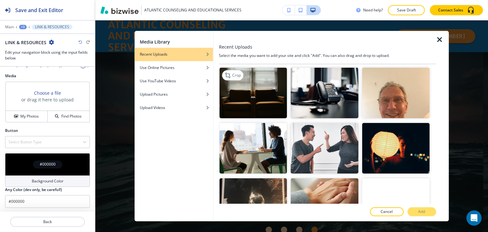
click at [231, 92] on img "button" at bounding box center [252, 93] width 67 height 50
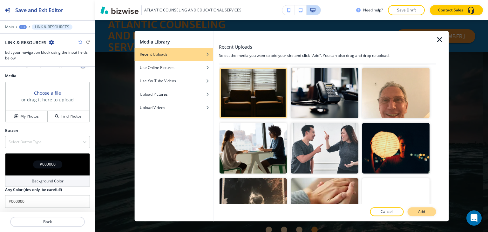
click at [426, 212] on button "Add" at bounding box center [421, 211] width 29 height 9
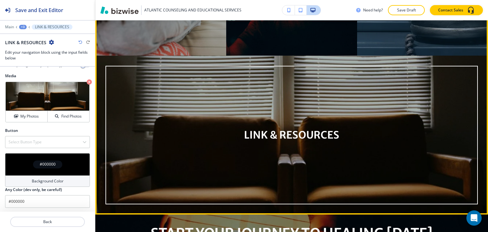
scroll to position [921, 0]
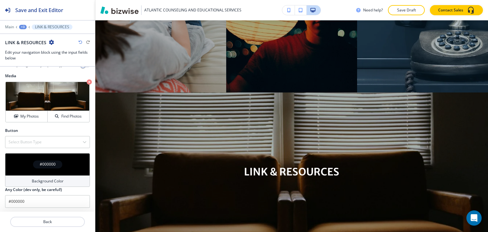
click at [24, 27] on div "+3" at bounding box center [23, 27] width 8 height 4
click at [34, 60] on p "Visual Navigation" at bounding box center [39, 60] width 32 height 6
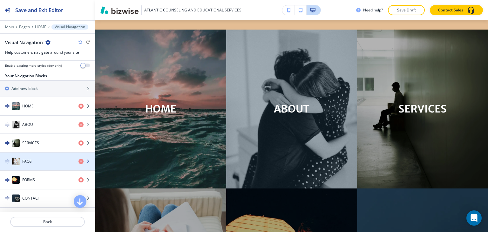
scroll to position [127, 0]
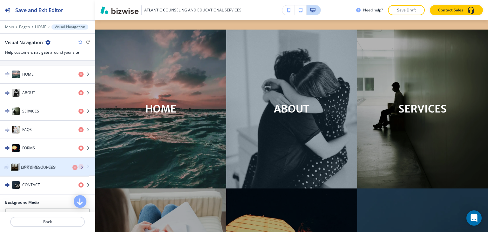
drag, startPoint x: 38, startPoint y: 181, endPoint x: 37, endPoint y: 159, distance: 22.3
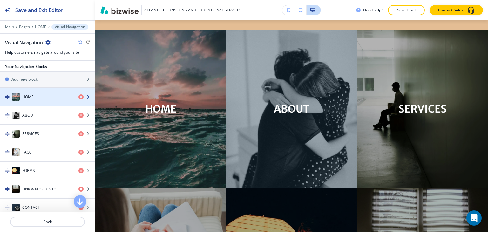
scroll to position [64, 0]
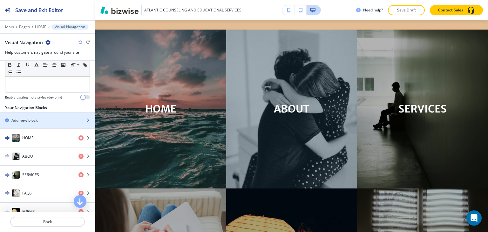
click at [33, 121] on h2 "Add new block" at bounding box center [24, 121] width 26 height 6
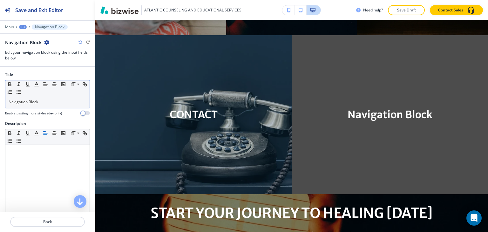
scroll to position [984, 0]
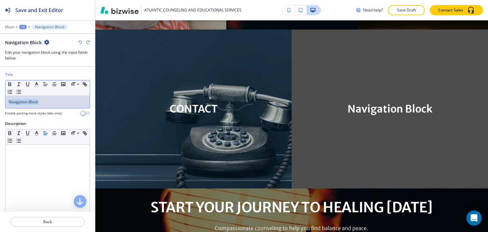
drag, startPoint x: 43, startPoint y: 102, endPoint x: 0, endPoint y: 105, distance: 43.3
click at [0, 105] on div "Title Small Normal Large Huge Navigation Block Enable pasting more styles (dev …" at bounding box center [47, 96] width 95 height 49
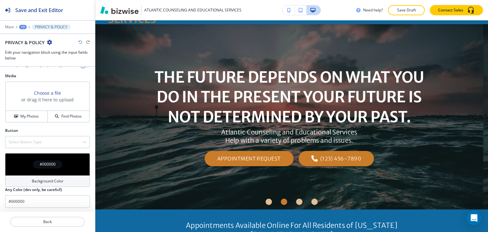
scroll to position [0, 0]
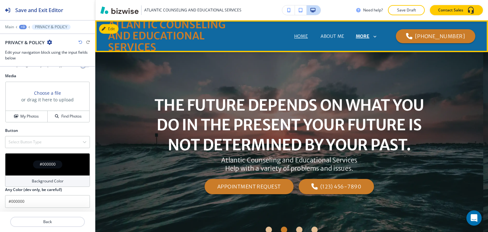
click at [369, 37] on p "MORE" at bounding box center [363, 36] width 14 height 5
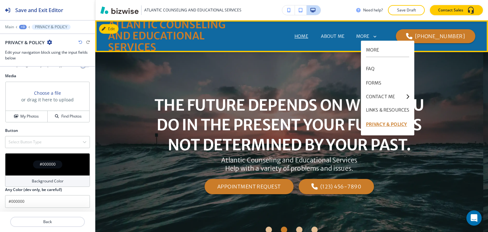
click at [377, 124] on p "PRIVACY & POLICY" at bounding box center [388, 124] width 44 height 14
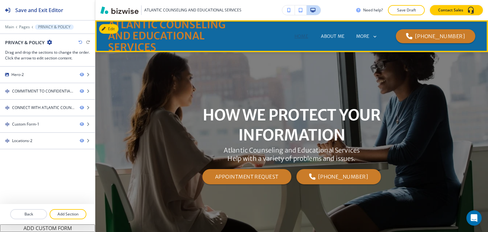
click at [294, 34] on p "HOME" at bounding box center [301, 36] width 14 height 7
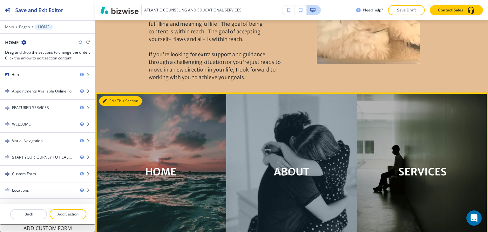
click at [111, 96] on button "Edit This Section" at bounding box center [120, 101] width 43 height 10
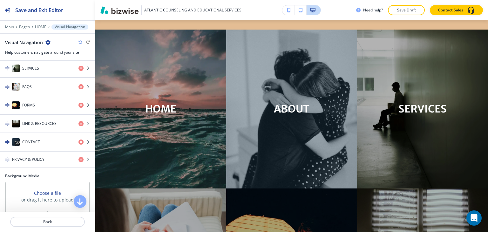
scroll to position [222, 0]
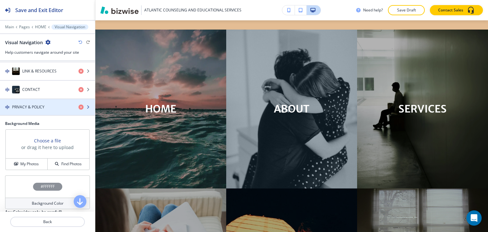
click at [29, 107] on h4 "PRIVACY & POLICY" at bounding box center [28, 107] width 32 height 6
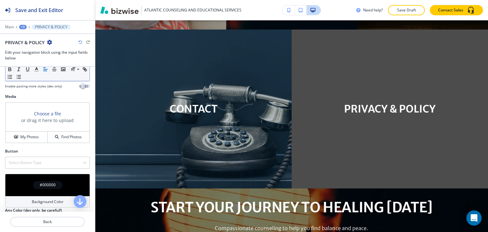
scroll to position [167, 0]
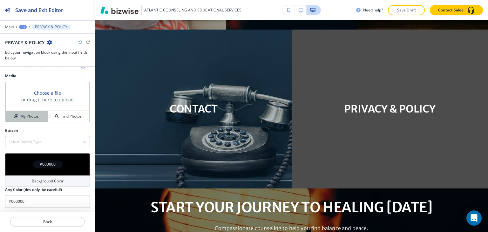
click at [22, 114] on h4 "My Photos" at bounding box center [29, 116] width 18 height 6
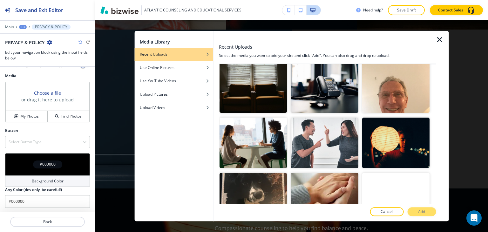
scroll to position [254, 0]
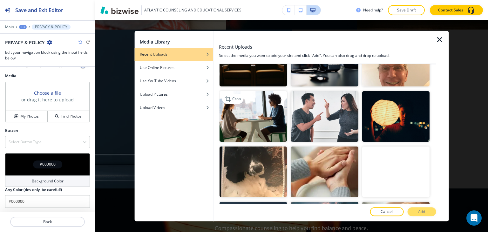
click at [260, 102] on img "button" at bounding box center [252, 116] width 67 height 50
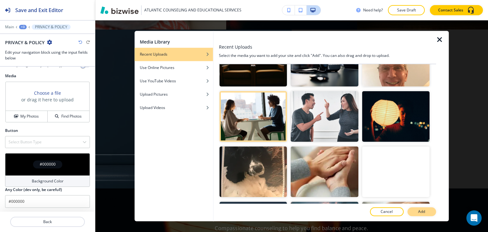
click at [418, 209] on button "Add" at bounding box center [421, 211] width 29 height 9
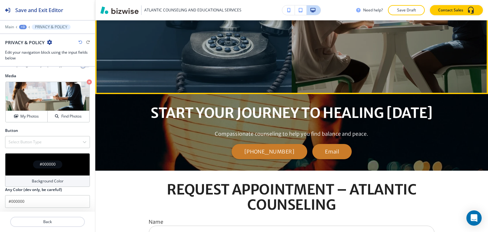
scroll to position [1079, 0]
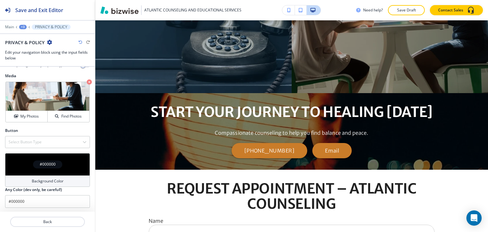
click at [22, 27] on div "+3" at bounding box center [23, 27] width 8 height 4
click at [34, 58] on p "Visual Navigation" at bounding box center [39, 60] width 32 height 6
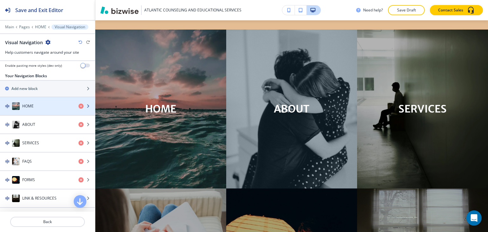
scroll to position [191, 0]
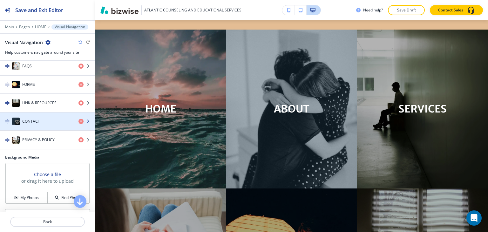
click at [32, 120] on h4 "CONTACT" at bounding box center [31, 121] width 18 height 6
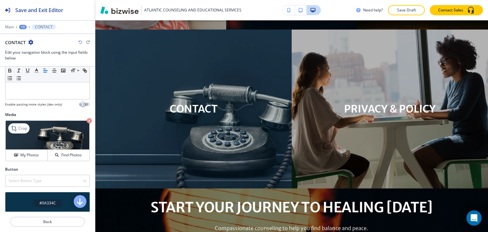
scroll to position [167, 0]
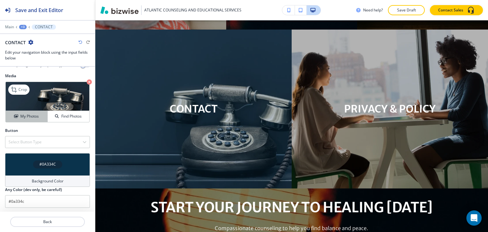
click at [28, 117] on h4 "My Photos" at bounding box center [29, 116] width 18 height 6
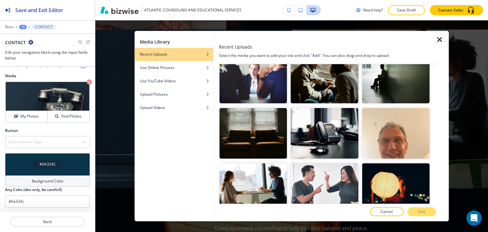
scroll to position [222, 0]
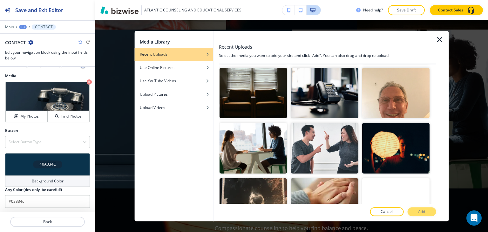
click at [439, 41] on icon "button" at bounding box center [440, 40] width 8 height 8
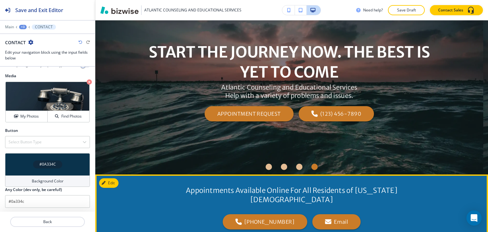
scroll to position [0, 0]
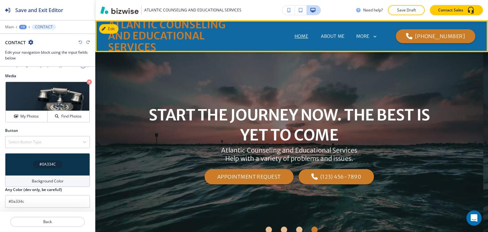
click at [372, 33] on div "MORE" at bounding box center [367, 37] width 22 height 12
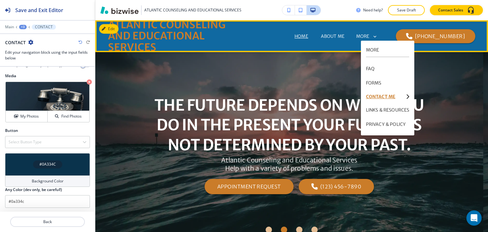
click at [380, 97] on p "CONTACT ME" at bounding box center [385, 96] width 38 height 4
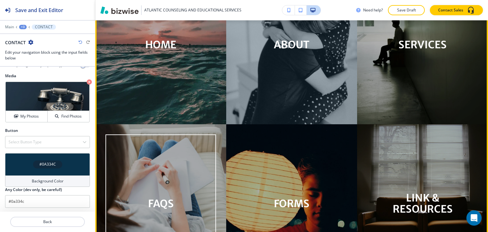
scroll to position [635, 0]
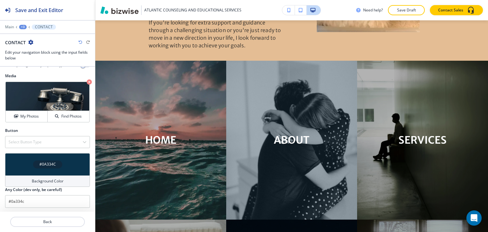
click at [23, 25] on div "+3" at bounding box center [23, 27] width 8 height 4
click at [44, 59] on p "Visual Navigation" at bounding box center [39, 60] width 32 height 6
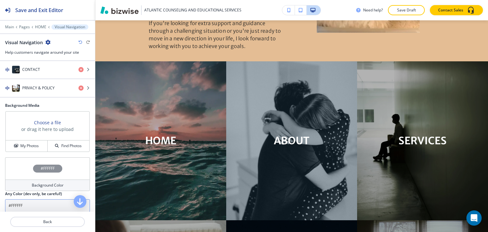
scroll to position [253, 0]
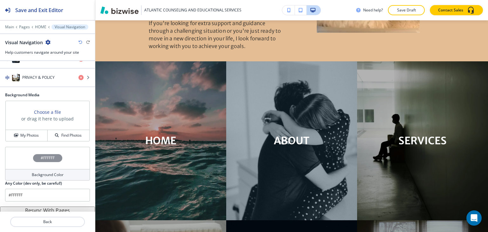
click at [31, 209] on button "Resync With Pages" at bounding box center [47, 210] width 95 height 8
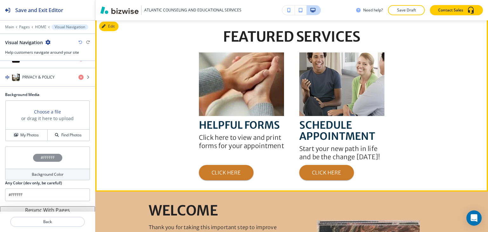
scroll to position [318, 0]
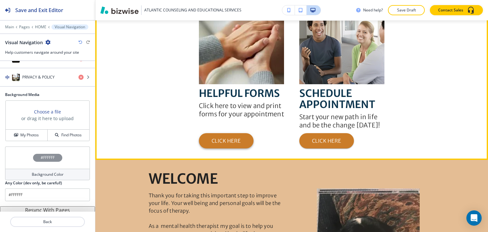
click at [222, 133] on button "CLICK HERE" at bounding box center [226, 140] width 55 height 15
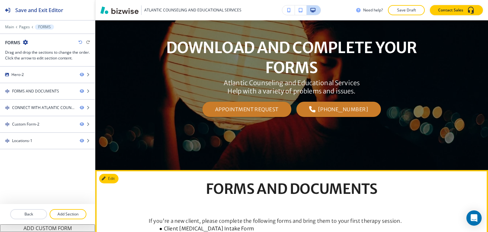
scroll to position [0, 0]
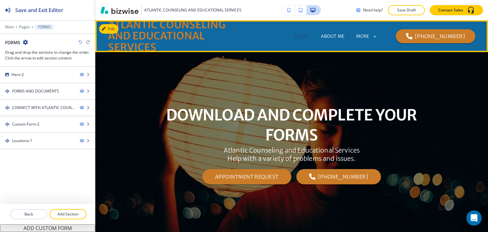
drag, startPoint x: 266, startPoint y: 36, endPoint x: 266, endPoint y: 44, distance: 7.9
click at [294, 36] on p "HOME" at bounding box center [301, 36] width 14 height 7
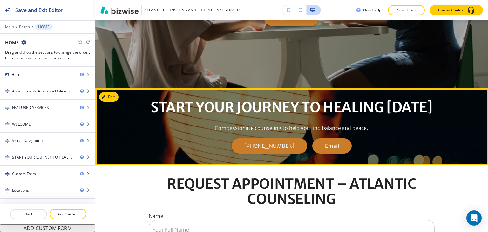
scroll to position [1080, 0]
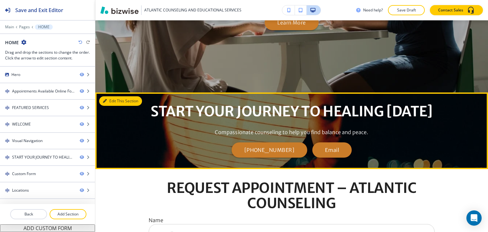
click at [114, 96] on button "Edit This Section" at bounding box center [120, 101] width 43 height 10
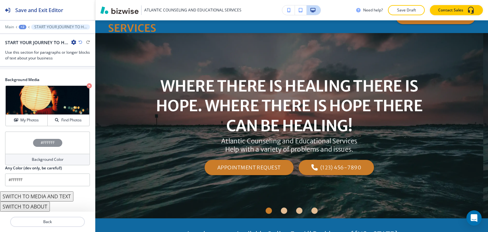
scroll to position [0, 0]
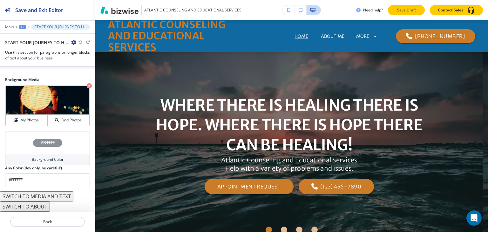
click at [410, 12] on p "Save Draft" at bounding box center [406, 10] width 20 height 6
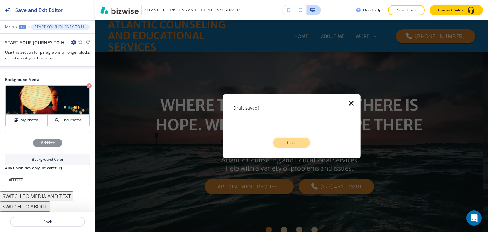
click at [290, 140] on p "Close" at bounding box center [291, 143] width 20 height 6
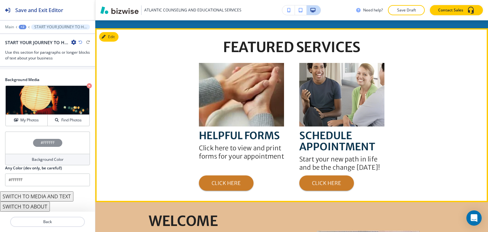
scroll to position [254, 0]
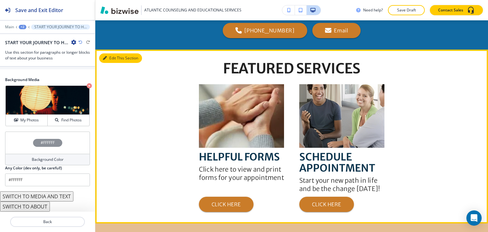
click at [113, 53] on button "Edit This Section" at bounding box center [120, 58] width 43 height 10
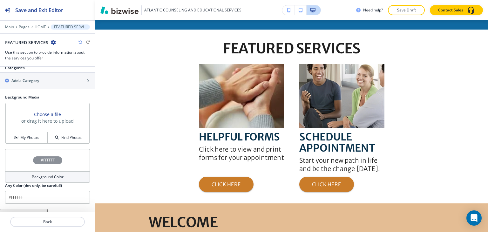
scroll to position [330, 0]
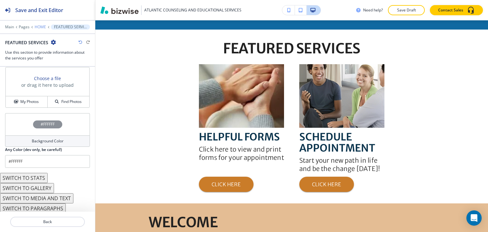
click at [42, 28] on p "HOME" at bounding box center [40, 27] width 11 height 4
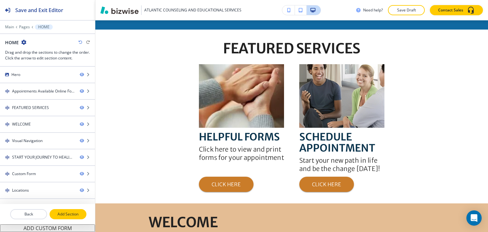
click at [69, 213] on p "Add Section" at bounding box center [68, 214] width 36 height 6
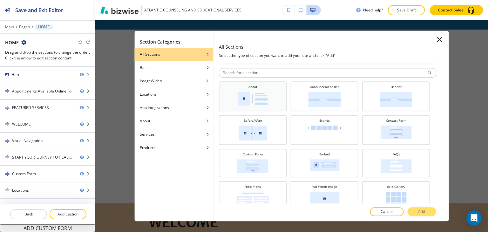
click at [241, 101] on img at bounding box center [253, 99] width 30 height 14
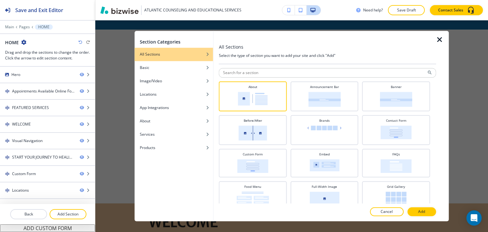
click at [418, 209] on p "Add" at bounding box center [421, 212] width 7 height 6
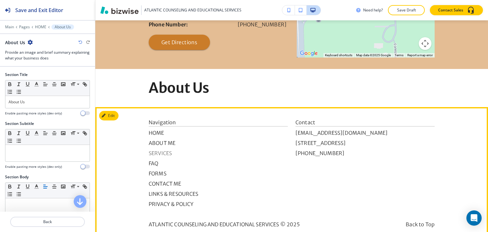
scroll to position [1599, 0]
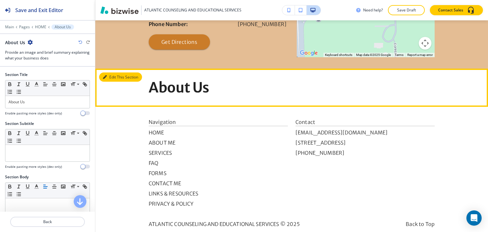
click at [113, 72] on button "Edit This Section" at bounding box center [120, 77] width 43 height 10
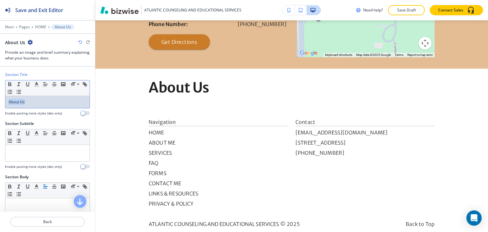
drag, startPoint x: 47, startPoint y: 102, endPoint x: 0, endPoint y: 111, distance: 47.7
click at [0, 111] on div "Section Title Small Normal Large Huge About Us Enable pasting more styles (dev …" at bounding box center [47, 96] width 95 height 49
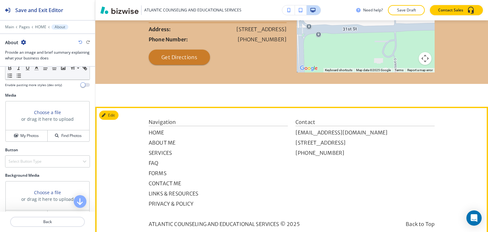
scroll to position [200, 0]
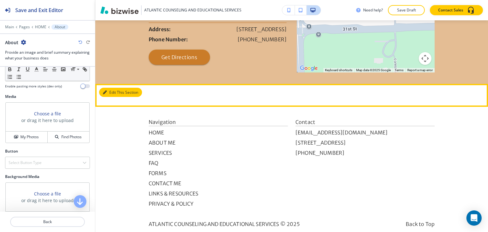
click at [110, 88] on button "Edit This Section" at bounding box center [120, 93] width 43 height 10
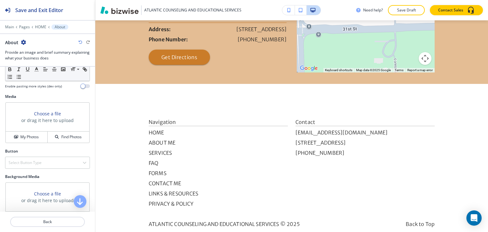
click at [21, 43] on icon "button" at bounding box center [23, 42] width 5 height 5
click at [40, 79] on button "Delete Section" at bounding box center [41, 75] width 41 height 11
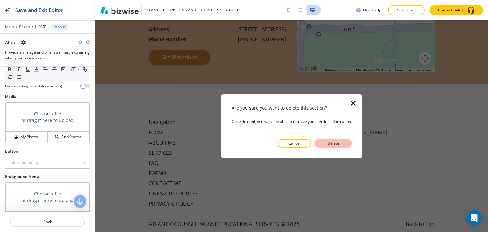
click at [338, 142] on p "Delete" at bounding box center [333, 143] width 15 height 6
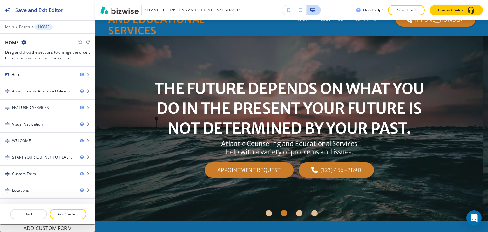
scroll to position [0, 0]
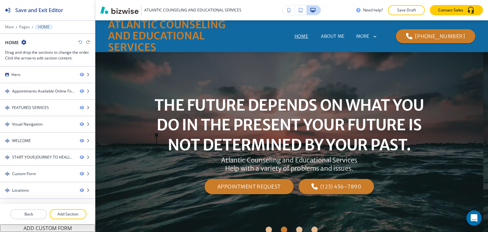
click at [405, 8] on p "Save Draft" at bounding box center [406, 10] width 20 height 6
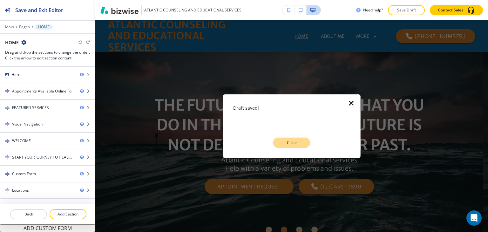
click at [306, 143] on button "Close" at bounding box center [291, 143] width 37 height 10
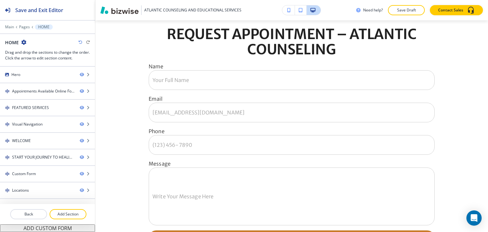
scroll to position [1270, 0]
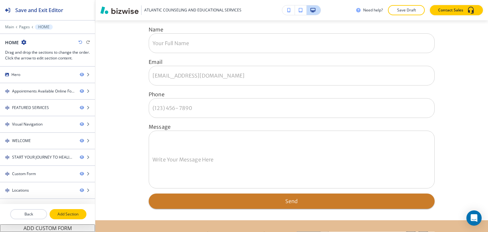
click at [74, 212] on p "Add Section" at bounding box center [68, 214] width 36 height 6
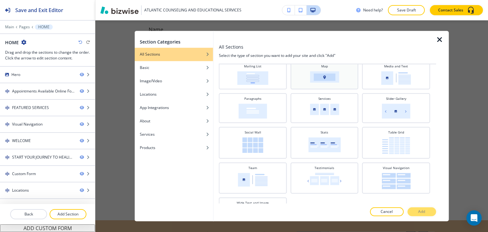
scroll to position [178, 0]
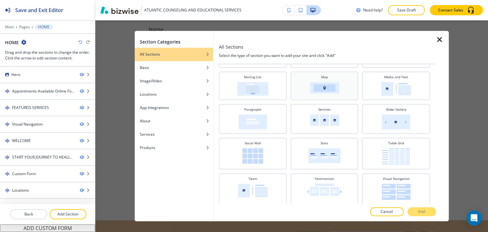
click at [333, 93] on div "Map" at bounding box center [324, 85] width 62 height 21
click at [415, 210] on button "Add" at bounding box center [421, 211] width 29 height 9
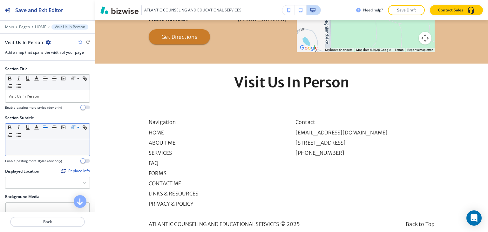
scroll to position [0, 0]
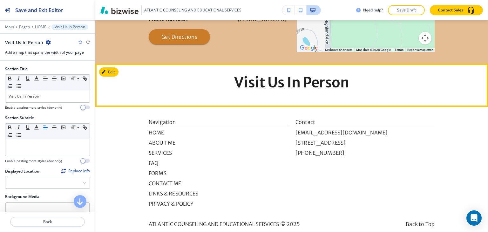
click at [182, 75] on h2 "Visit Us In Person" at bounding box center [292, 85] width 286 height 20
click at [116, 67] on button "Edit This Section" at bounding box center [120, 72] width 43 height 10
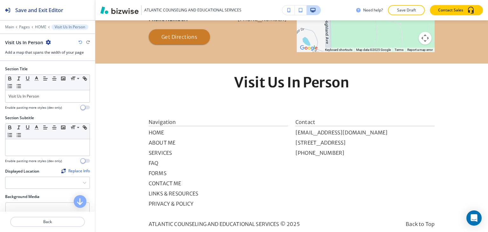
click at [48, 42] on icon "button" at bounding box center [48, 42] width 5 height 5
click at [66, 74] on p "Delete Section" at bounding box center [65, 75] width 32 height 6
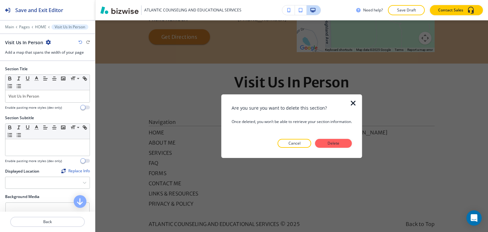
click at [332, 140] on p "Delete" at bounding box center [333, 143] width 15 height 6
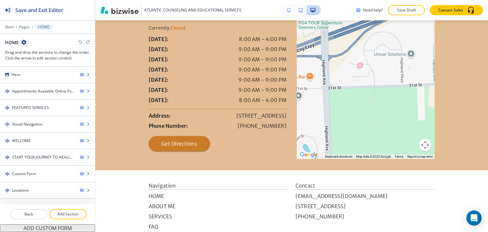
scroll to position [1561, 0]
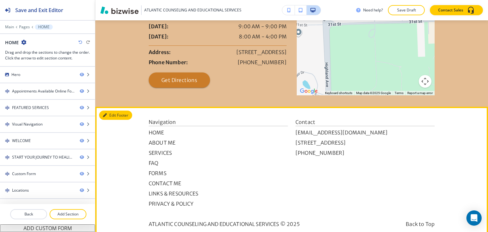
click at [108, 111] on button "Edit Footer" at bounding box center [115, 116] width 33 height 10
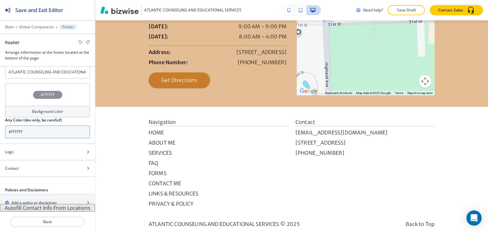
scroll to position [20, 0]
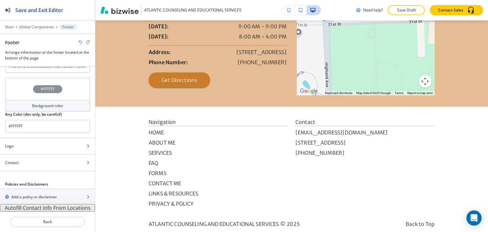
click at [47, 206] on button "Autofill Contact Info From Locations" at bounding box center [47, 208] width 95 height 8
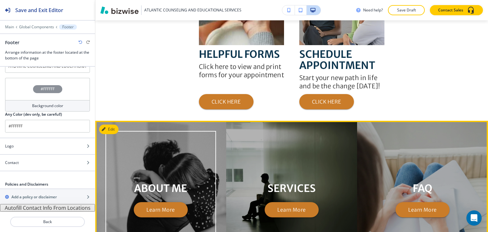
scroll to position [354, 0]
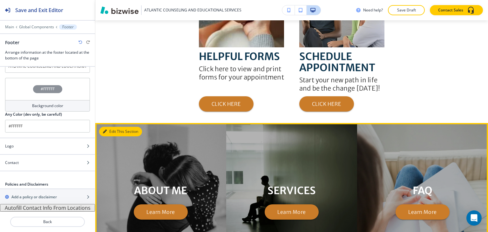
click at [114, 127] on button "Edit This Section" at bounding box center [120, 132] width 43 height 10
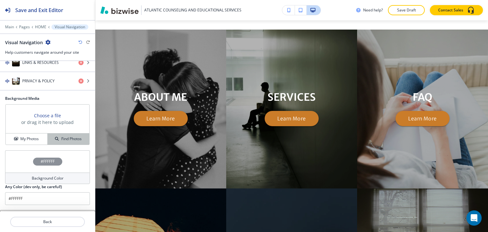
scroll to position [235, 0]
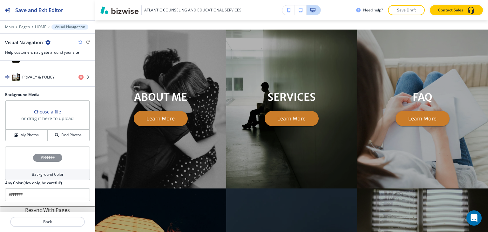
click at [68, 206] on button "Resync With Pages" at bounding box center [47, 210] width 95 height 8
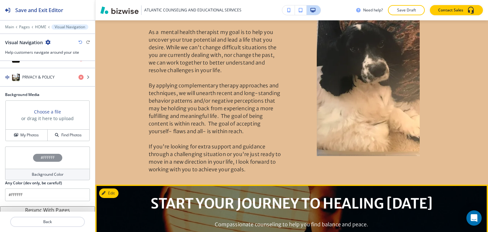
scroll to position [861, 0]
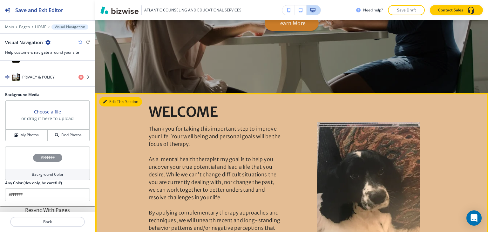
click at [108, 97] on button "Edit This Section" at bounding box center [120, 102] width 43 height 10
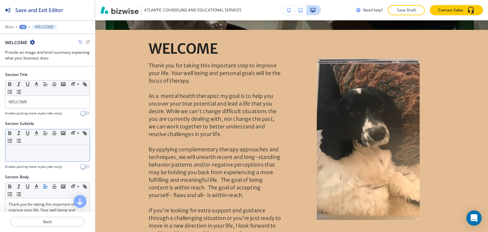
scroll to position [254, 0]
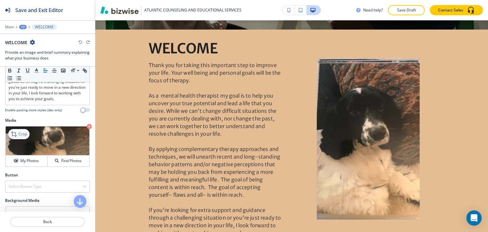
drag, startPoint x: 22, startPoint y: 150, endPoint x: 25, endPoint y: 148, distance: 4.1
click at [22, 137] on p "Crop" at bounding box center [22, 134] width 9 height 6
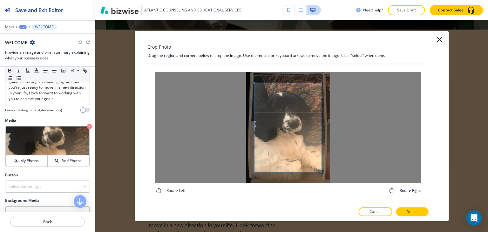
click at [288, 185] on div "Rotate Left Rotate Right" at bounding box center [288, 133] width 266 height 123
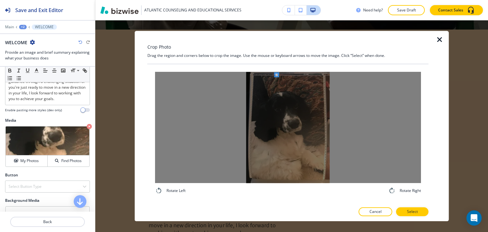
click at [277, 73] on span at bounding box center [276, 74] width 3 height 3
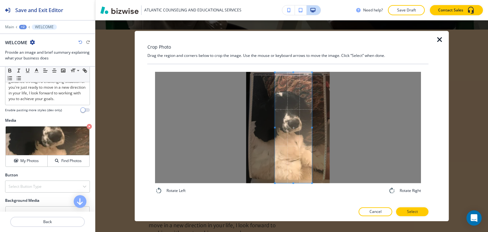
click at [312, 192] on div "Rotate Left Rotate Right" at bounding box center [288, 133] width 266 height 123
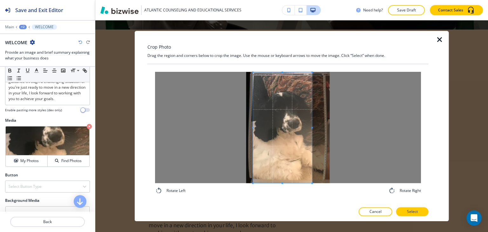
click at [252, 130] on span at bounding box center [253, 127] width 2 height 111
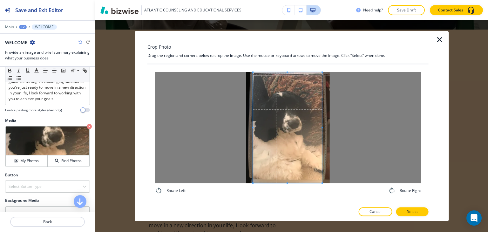
click at [321, 126] on span at bounding box center [322, 127] width 2 height 111
click at [319, 127] on span at bounding box center [320, 128] width 2 height 2
click at [280, 135] on span at bounding box center [286, 127] width 67 height 111
click at [412, 210] on p "Select" at bounding box center [412, 212] width 11 height 6
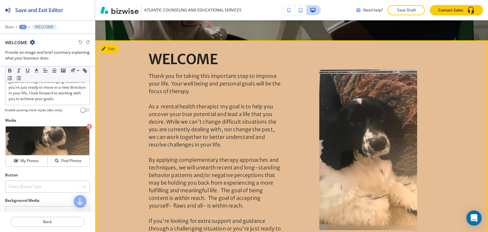
scroll to position [924, 0]
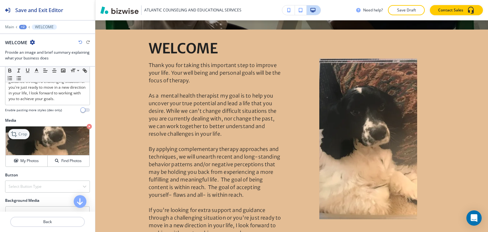
click at [25, 137] on p "Crop" at bounding box center [22, 134] width 9 height 6
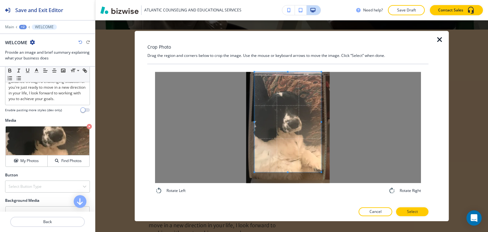
click at [277, 57] on div "Crop Photo Drag the region and corners below to crop the image. Use the mouse o…" at bounding box center [287, 126] width 281 height 190
click at [287, 190] on div "Rotate Left Rotate Right" at bounding box center [288, 133] width 266 height 123
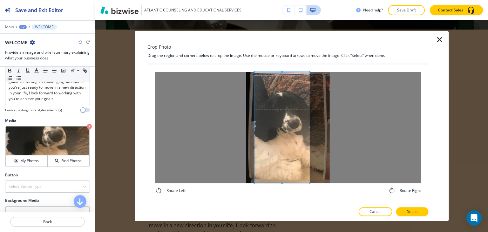
click at [309, 127] on div at bounding box center [281, 127] width 55 height 111
click at [296, 172] on span at bounding box center [282, 127] width 55 height 111
click at [410, 211] on p "Select" at bounding box center [412, 212] width 11 height 6
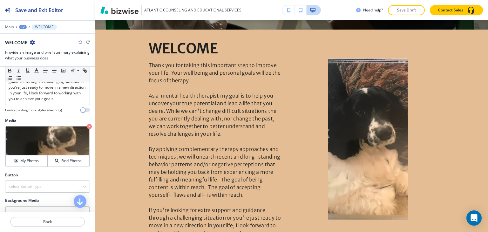
scroll to position [988, 0]
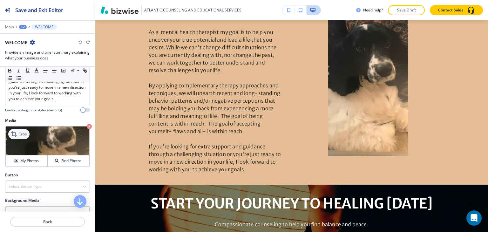
click at [22, 137] on p "Crop" at bounding box center [22, 134] width 9 height 6
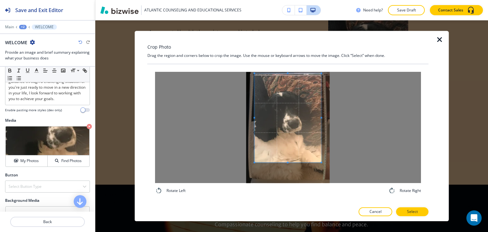
click at [288, 74] on span at bounding box center [287, 117] width 67 height 89
click at [287, 65] on div "Rotate Left Rotate Right" at bounding box center [287, 133] width 281 height 138
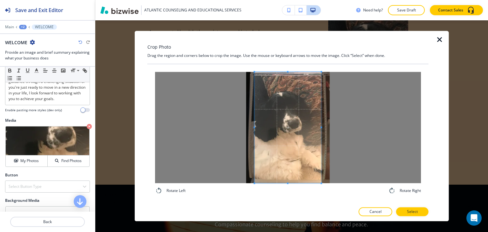
click at [287, 201] on div "Rotate Left Rotate Right" at bounding box center [287, 133] width 281 height 138
click at [413, 213] on p "Select" at bounding box center [412, 212] width 11 height 6
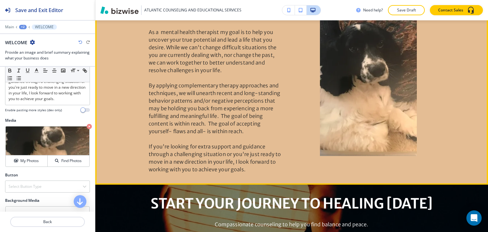
scroll to position [924, 0]
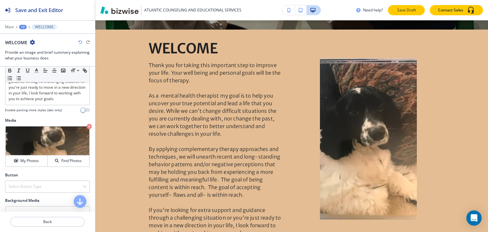
click at [405, 12] on p "Save Draft" at bounding box center [406, 10] width 20 height 6
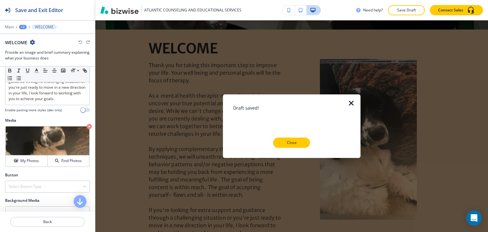
click at [304, 141] on button "Close" at bounding box center [291, 143] width 37 height 10
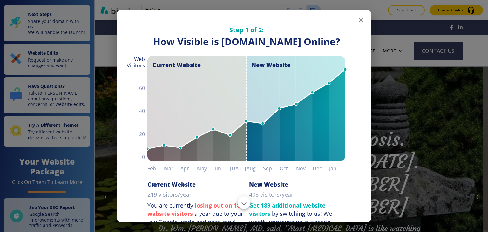
click at [359, 21] on icon "button" at bounding box center [361, 20] width 4 height 4
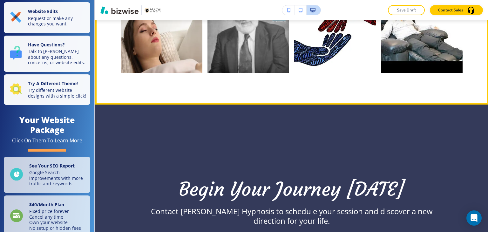
scroll to position [127, 0]
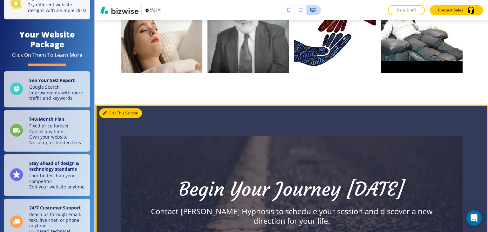
click at [112, 109] on button "Edit This Section" at bounding box center [120, 113] width 43 height 10
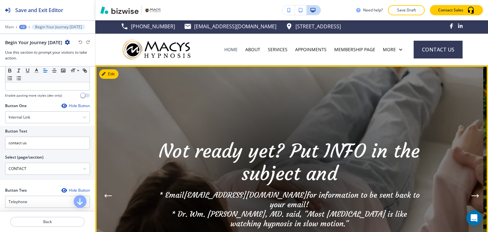
scroll to position [0, 0]
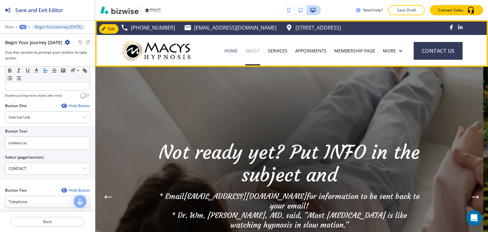
click at [251, 53] on p "ABOUT" at bounding box center [252, 51] width 15 height 6
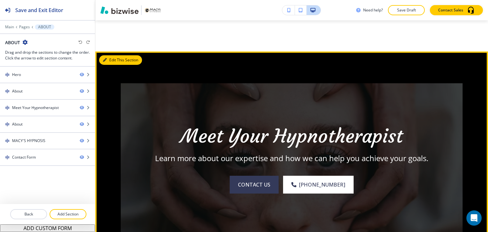
click at [109, 55] on button "Edit This Section" at bounding box center [120, 60] width 43 height 10
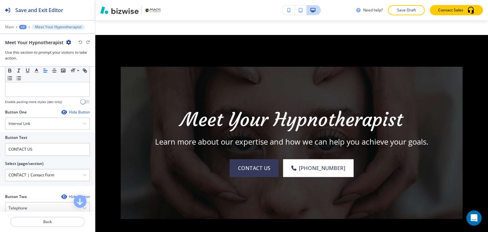
scroll to position [222, 0]
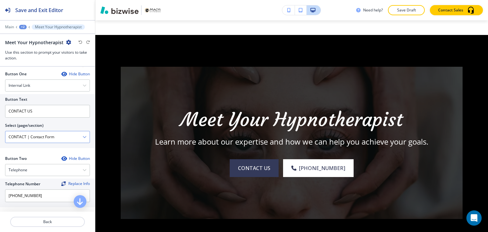
click at [83, 136] on icon "button" at bounding box center [85, 137] width 4 height 4
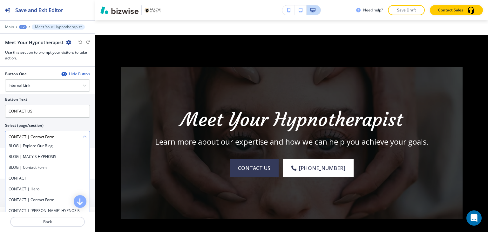
click at [72, 136] on \(page\/section\) "CONTACT | Contact Form" at bounding box center [43, 136] width 77 height 11
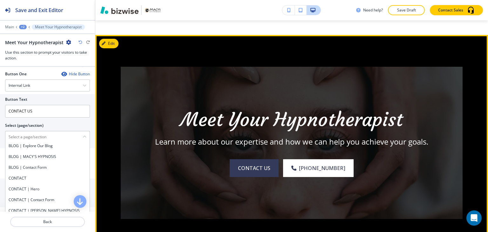
scroll to position [0, 0]
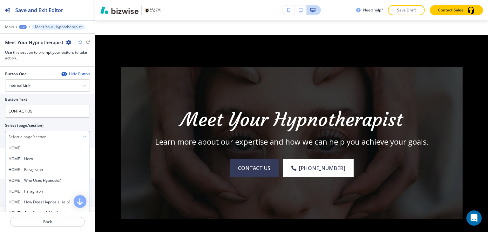
click at [52, 138] on \(page\/section\) "Manual Input" at bounding box center [43, 136] width 77 height 11
type \(page\/section\) "CONTACT"
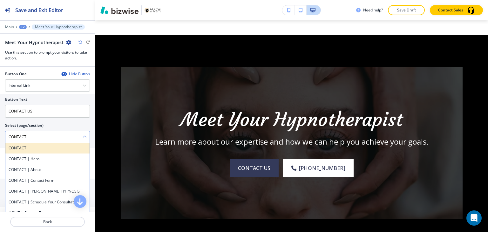
click at [39, 149] on h4 "CONTACT" at bounding box center [48, 148] width 78 height 6
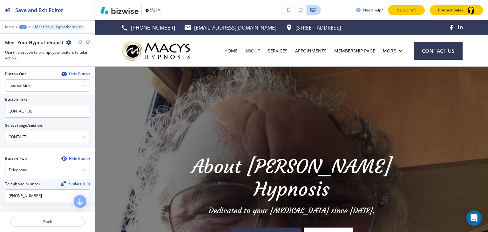
click at [405, 11] on p "Save Draft" at bounding box center [406, 10] width 20 height 6
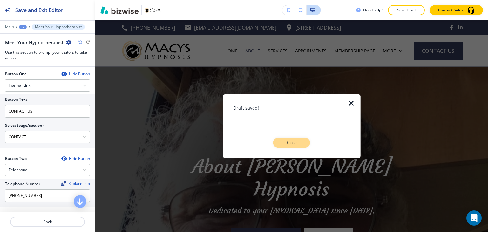
click at [298, 141] on p "Close" at bounding box center [291, 143] width 20 height 6
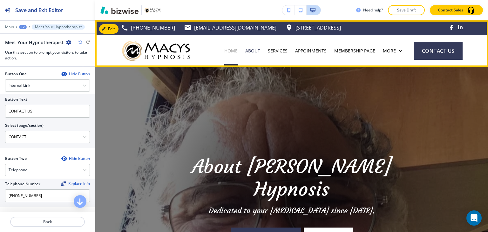
click at [229, 51] on p "HOME" at bounding box center [230, 51] width 13 height 6
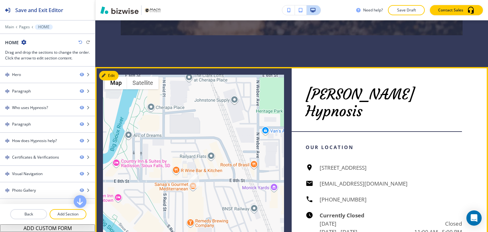
scroll to position [2255, 0]
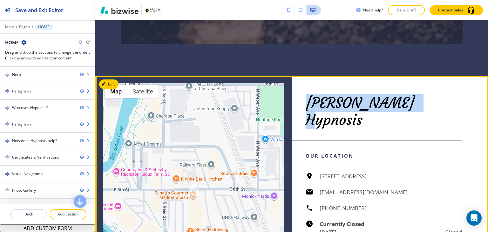
drag, startPoint x: 305, startPoint y: 99, endPoint x: 415, endPoint y: 98, distance: 109.9
click at [415, 98] on p "[PERSON_NAME] Hypnosis" at bounding box center [384, 112] width 156 height 34
copy p "[PERSON_NAME] Hypnosis"
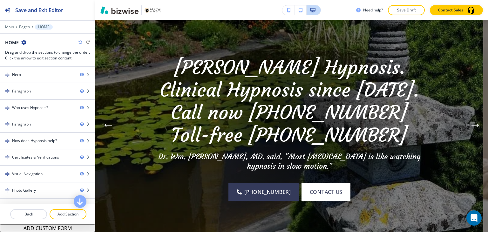
scroll to position [0, 0]
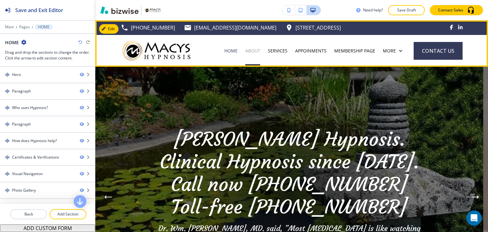
click at [250, 49] on p "ABOUT" at bounding box center [252, 51] width 15 height 6
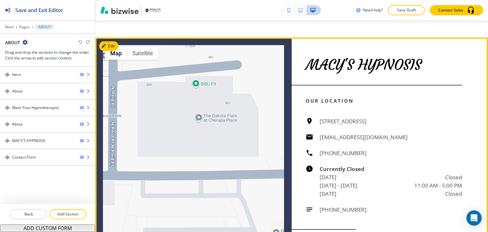
scroll to position [1207, 0]
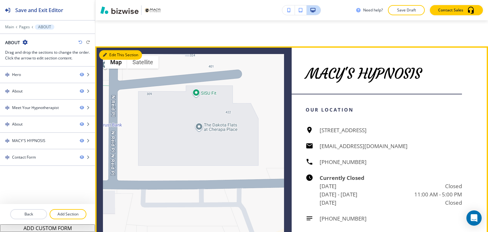
click at [115, 52] on button "Edit This Section" at bounding box center [120, 55] width 43 height 10
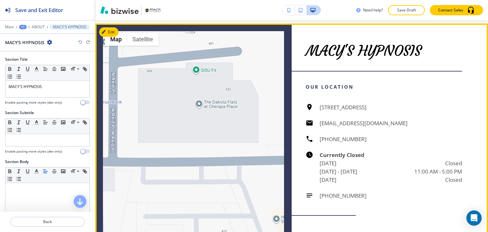
scroll to position [1230, 0]
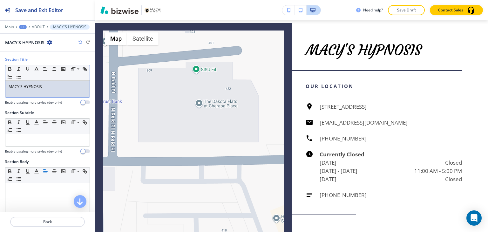
click at [63, 87] on p "MACY'S HYPNOSIS" at bounding box center [48, 87] width 78 height 6
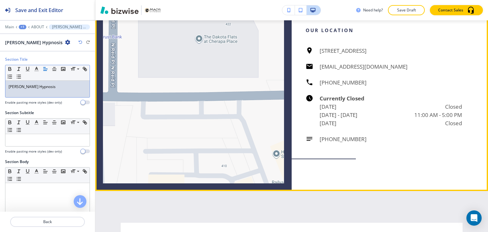
scroll to position [1294, 0]
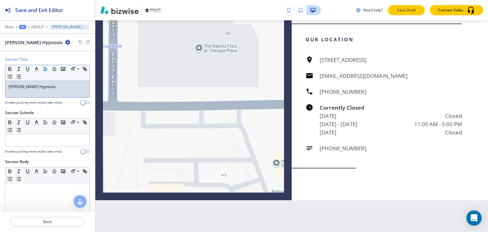
click at [413, 12] on p "Save Draft" at bounding box center [406, 10] width 20 height 6
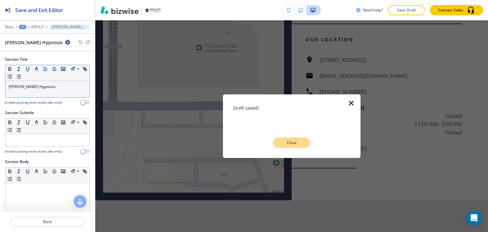
click at [297, 144] on p "Close" at bounding box center [291, 143] width 20 height 6
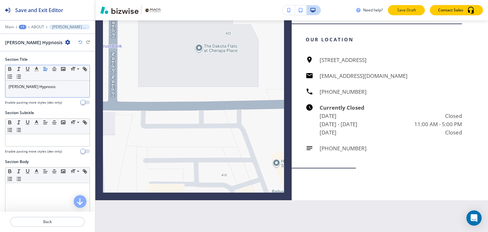
click at [415, 10] on p "Save Draft" at bounding box center [406, 10] width 20 height 6
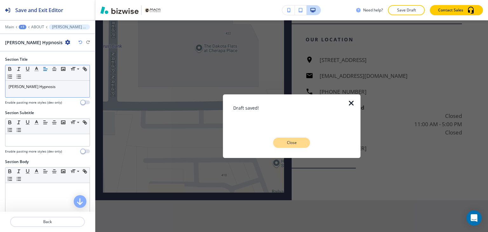
click at [305, 144] on button "Close" at bounding box center [291, 143] width 37 height 10
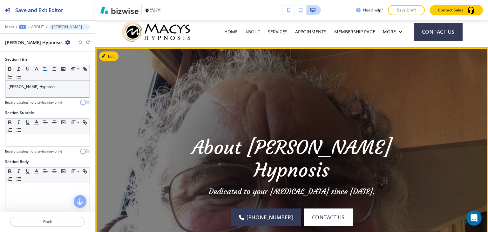
scroll to position [0, 0]
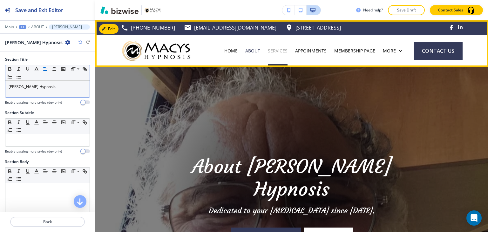
click at [279, 52] on p "SERVICES" at bounding box center [278, 51] width 20 height 6
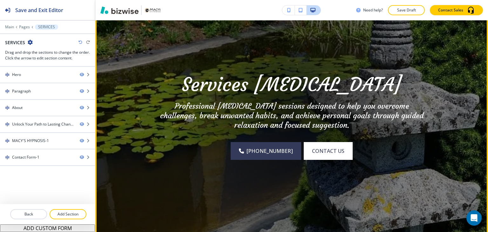
scroll to position [32, 0]
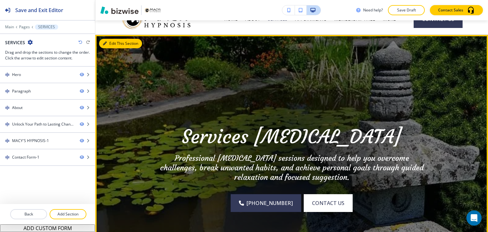
click at [111, 44] on button "Edit This Section" at bounding box center [120, 44] width 43 height 10
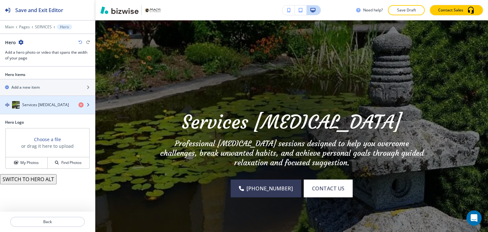
click at [55, 104] on h4 "Services [MEDICAL_DATA]" at bounding box center [45, 105] width 47 height 6
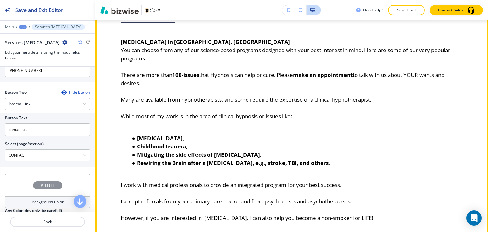
scroll to position [237, 0]
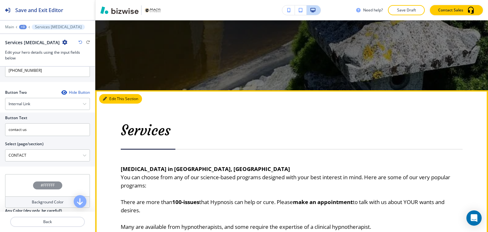
click at [111, 97] on button "Edit This Section" at bounding box center [120, 99] width 43 height 10
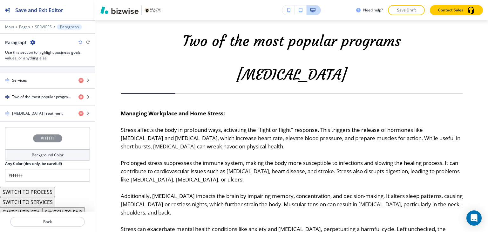
scroll to position [413, 0]
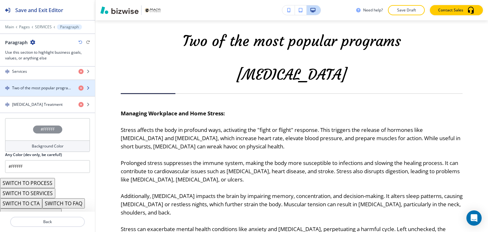
click at [58, 91] on div "button" at bounding box center [47, 93] width 95 height 5
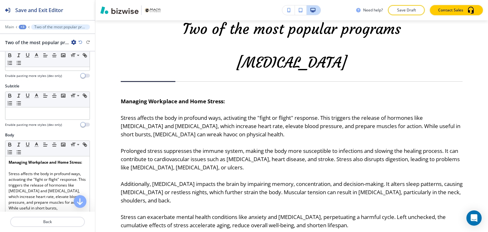
scroll to position [0, 0]
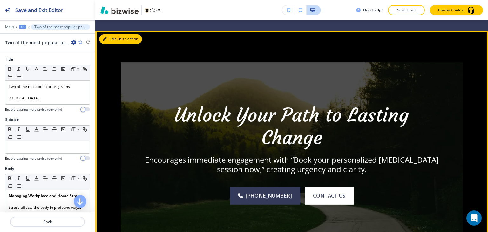
click at [111, 44] on button "Edit This Section" at bounding box center [120, 39] width 43 height 10
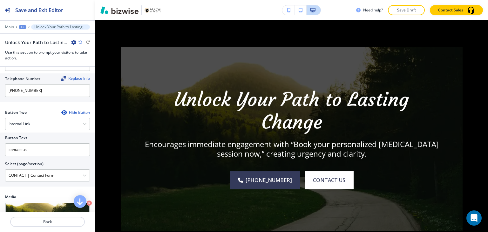
scroll to position [254, 0]
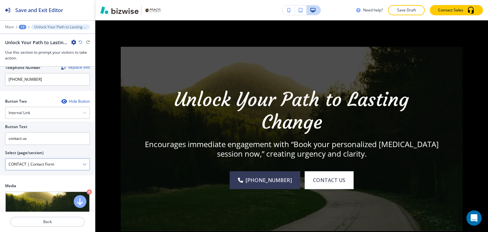
click at [76, 164] on \(page\/section\) "CONTACT | Contact Form" at bounding box center [43, 164] width 77 height 11
click at [77, 164] on div "CONTACT | Contact Form" at bounding box center [47, 163] width 84 height 11
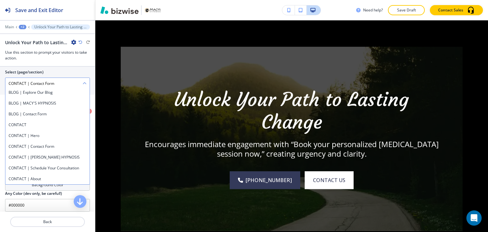
click at [77, 164] on div "CONTACT | Schedule Your Consultation" at bounding box center [47, 168] width 84 height 11
type \(page\/section\) "CONTACT | Schedule Your Consultation"
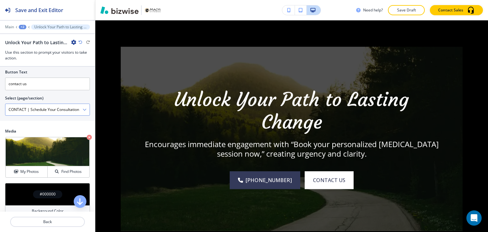
scroll to position [271, 0]
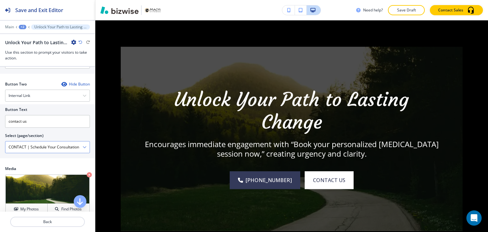
click at [72, 148] on \(page\/section\) "CONTACT | Schedule Your Consultation" at bounding box center [43, 147] width 77 height 11
click at [72, 148] on \(page\/section\) "Manual Input" at bounding box center [43, 147] width 77 height 11
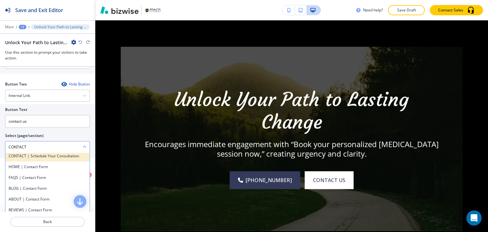
click at [51, 154] on h4 "CONTACT | Schedule Your Consultation" at bounding box center [48, 156] width 78 height 6
type \(page\/section\) "CONTACT | Schedule Your Consultation"
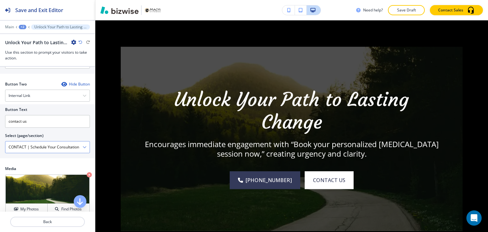
click at [64, 148] on \(page\/section\) "CONTACT | Schedule Your Consultation" at bounding box center [43, 147] width 77 height 11
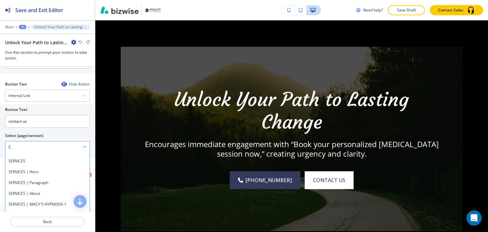
type \(page\/section\) "CONTACT"
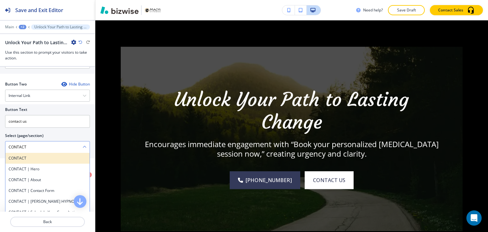
click at [56, 155] on h4 "CONTACT" at bounding box center [48, 158] width 78 height 6
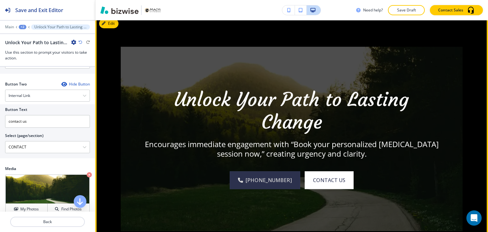
scroll to position [2018, 0]
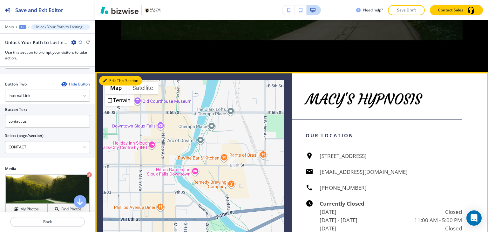
click at [111, 85] on button "Edit This Section" at bounding box center [120, 81] width 43 height 10
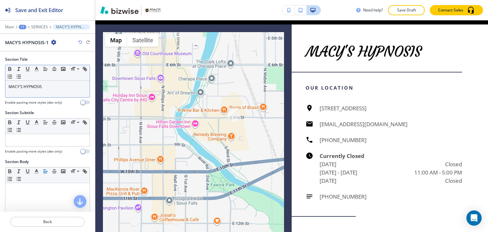
scroll to position [2075, 0]
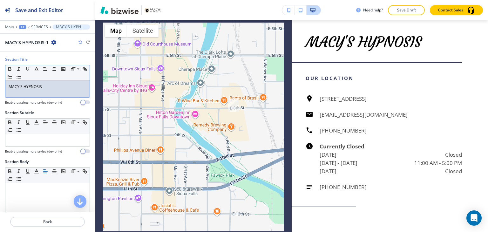
click at [58, 92] on div "MACY'S HYPNOSIS" at bounding box center [47, 89] width 84 height 17
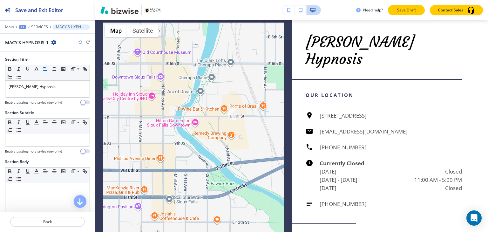
click at [413, 10] on p "Save Draft" at bounding box center [406, 10] width 20 height 6
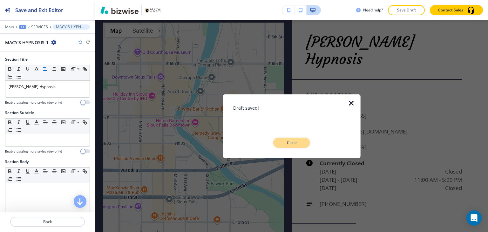
click at [297, 146] on button "Close" at bounding box center [291, 143] width 37 height 10
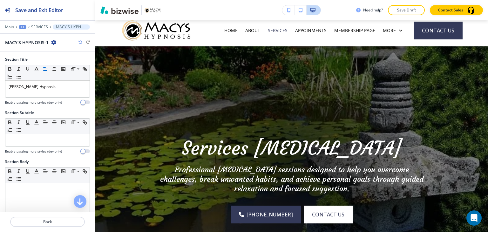
scroll to position [0, 0]
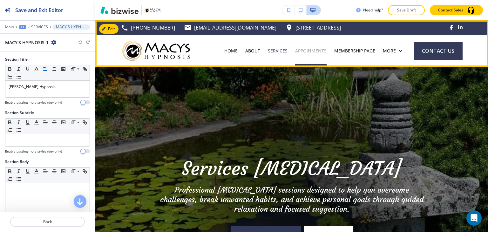
click at [315, 49] on p "APPOINMENTS" at bounding box center [310, 51] width 31 height 6
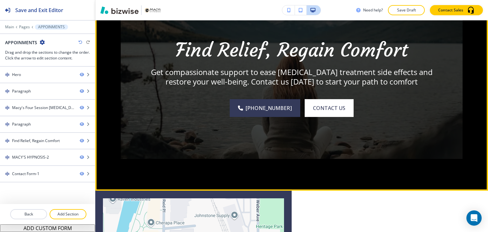
scroll to position [2318, 0]
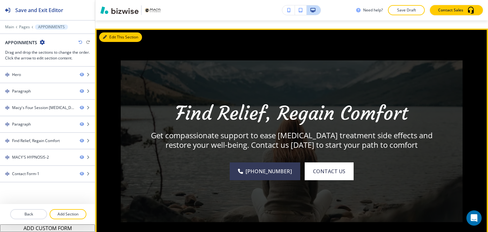
click at [113, 32] on button "Edit This Section" at bounding box center [120, 37] width 43 height 10
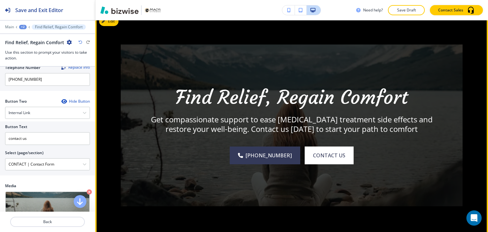
scroll to position [2286, 0]
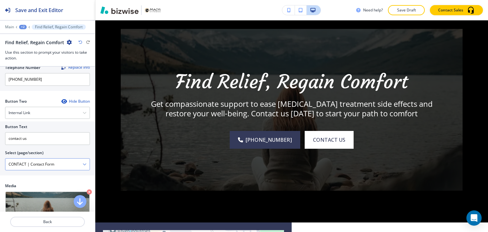
click at [83, 162] on icon "button" at bounding box center [85, 164] width 4 height 4
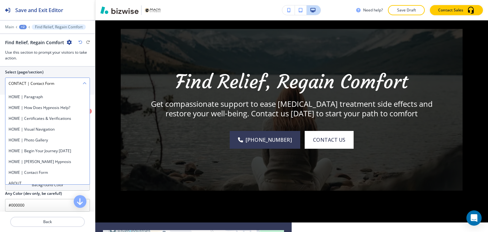
scroll to position [0, 0]
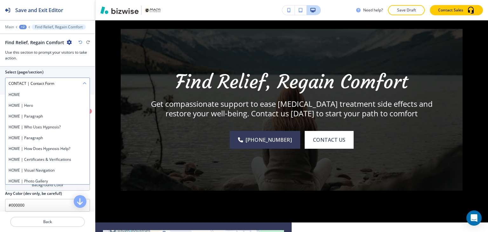
click at [65, 79] on \(page\/section\) "CONTACT | Contact Form" at bounding box center [43, 83] width 77 height 11
click at [65, 79] on \(page\/section\) "Manual Input" at bounding box center [43, 83] width 77 height 11
type \(page\/section\) "CONTACT"
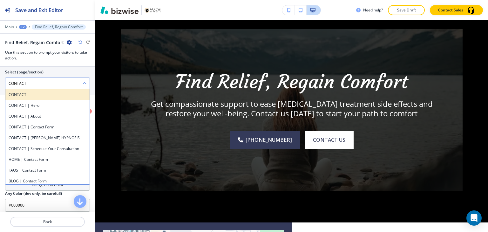
click at [50, 93] on h4 "CONTACT" at bounding box center [48, 95] width 78 height 6
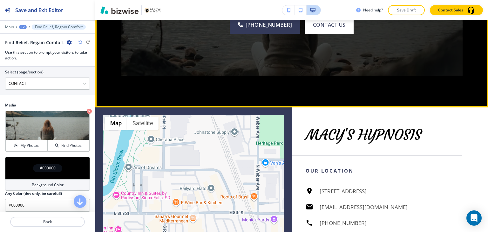
scroll to position [2413, 0]
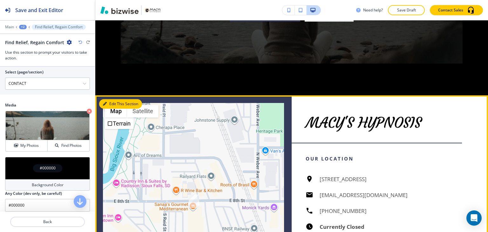
click at [112, 99] on button "Edit This Section" at bounding box center [120, 104] width 43 height 10
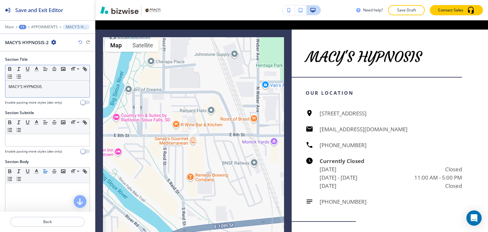
scroll to position [2480, 0]
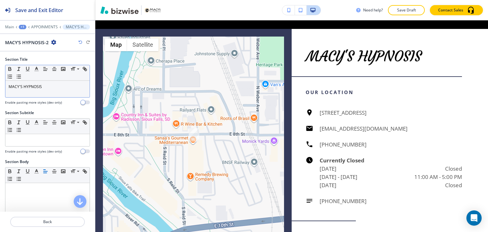
click at [49, 85] on p "MACY'S HYPNOSIS" at bounding box center [48, 87] width 78 height 6
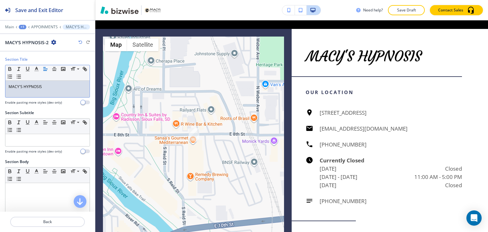
click at [49, 85] on p "MACY'S HYPNOSIS" at bounding box center [48, 87] width 78 height 6
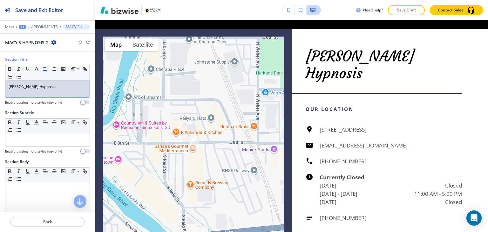
click at [49, 85] on p "[PERSON_NAME] Hypnosis" at bounding box center [48, 87] width 78 height 6
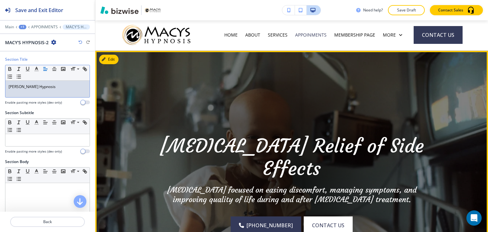
scroll to position [0, 0]
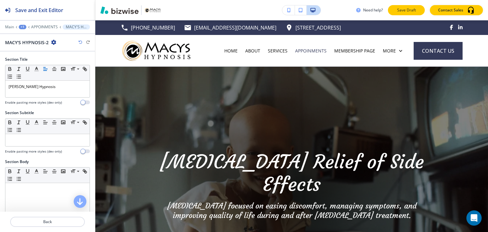
click at [403, 7] on p "Save Draft" at bounding box center [406, 10] width 20 height 6
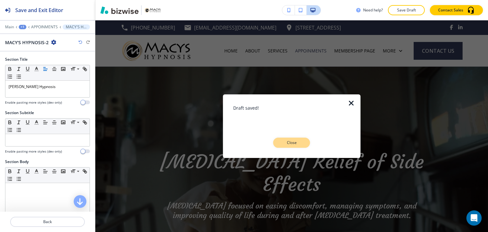
click at [302, 144] on button "Close" at bounding box center [291, 143] width 37 height 10
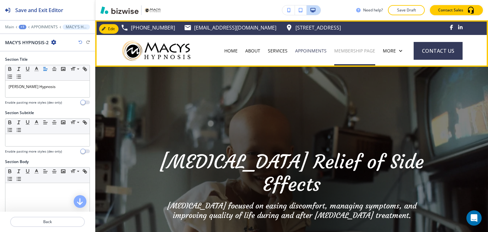
click at [352, 49] on p "MEMBERSHIP PAGE" at bounding box center [354, 51] width 41 height 6
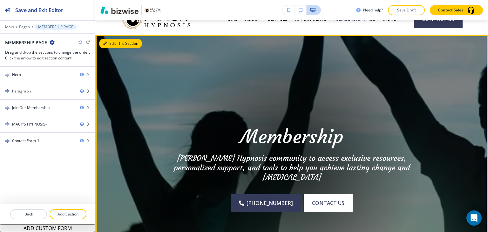
click at [112, 45] on button "Edit This Section" at bounding box center [120, 44] width 43 height 10
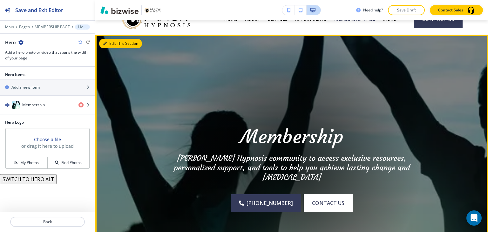
scroll to position [46, 0]
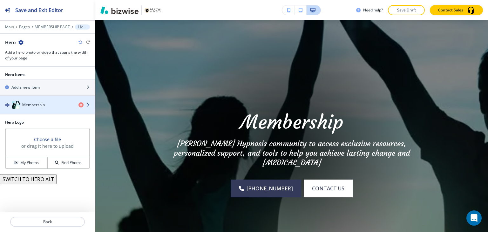
click at [51, 104] on div "Membership" at bounding box center [36, 105] width 73 height 8
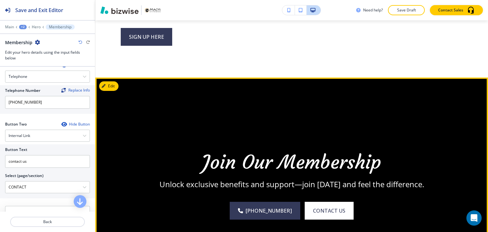
scroll to position [936, 0]
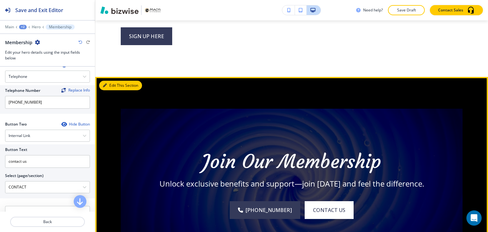
click at [112, 85] on button "Edit This Section" at bounding box center [120, 86] width 43 height 10
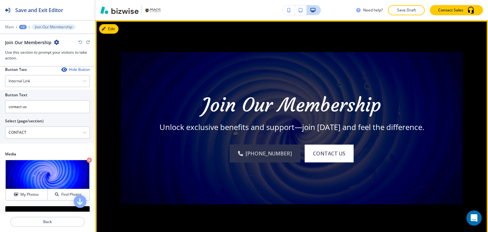
scroll to position [1183, 0]
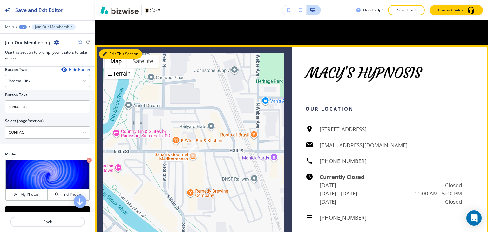
click at [115, 53] on button "Edit This Section" at bounding box center [120, 54] width 43 height 10
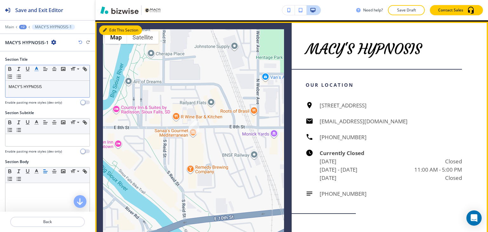
scroll to position [1207, 0]
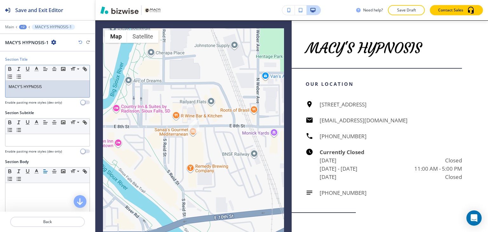
click at [52, 87] on p "MACY'S HYPNOSIS" at bounding box center [48, 87] width 78 height 6
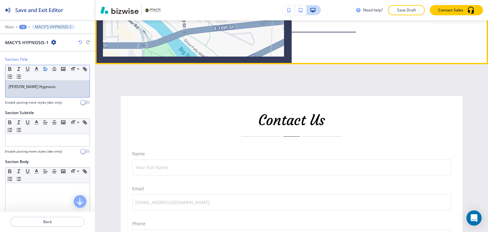
scroll to position [1358, 0]
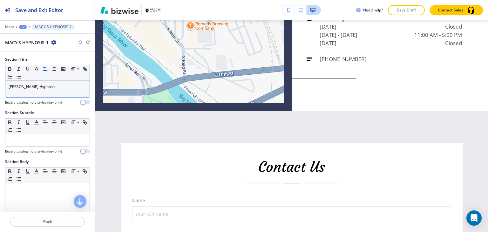
click at [403, 13] on button "Save Draft" at bounding box center [406, 10] width 37 height 10
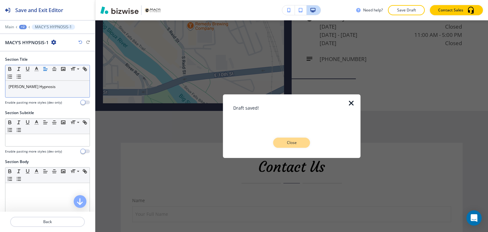
click at [304, 140] on button "Close" at bounding box center [291, 143] width 37 height 10
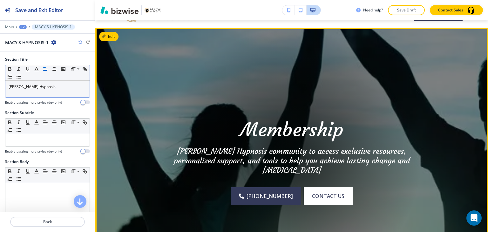
scroll to position [0, 0]
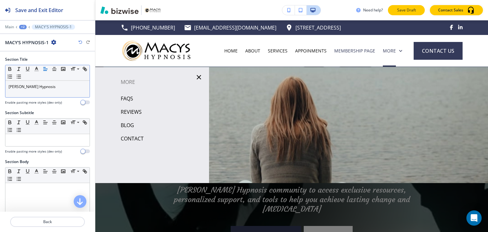
click at [403, 10] on p "Save Draft" at bounding box center [406, 10] width 20 height 6
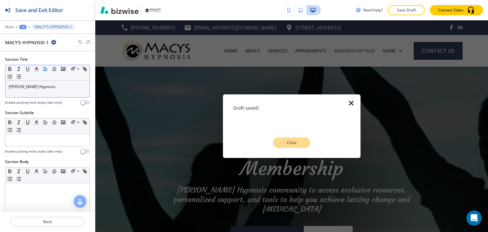
click at [302, 143] on button "Close" at bounding box center [291, 143] width 37 height 10
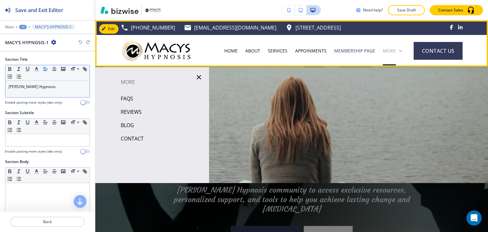
click at [385, 50] on p "More" at bounding box center [389, 51] width 13 height 6
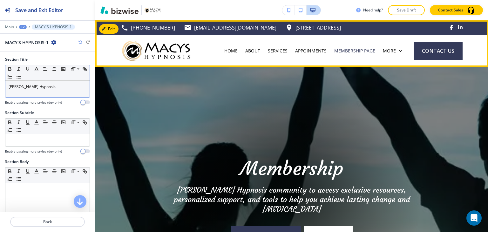
click at [382, 54] on div "More" at bounding box center [392, 51] width 27 height 32
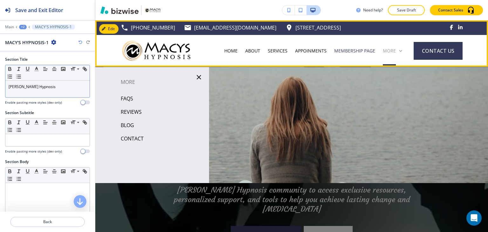
click at [388, 51] on p "More" at bounding box center [389, 51] width 13 height 6
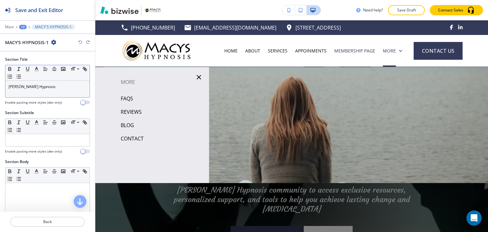
click at [132, 98] on p "FAQS" at bounding box center [127, 99] width 12 height 10
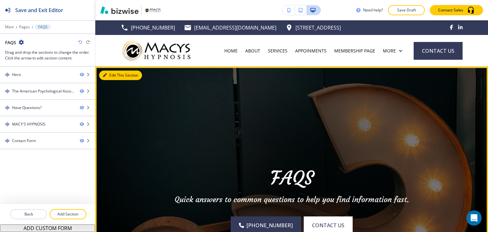
click at [114, 75] on button "Edit This Section" at bounding box center [120, 76] width 43 height 10
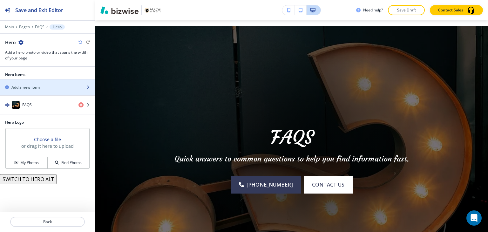
scroll to position [46, 0]
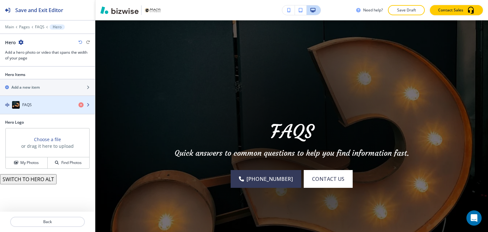
click at [47, 103] on div "FAQS" at bounding box center [36, 105] width 73 height 8
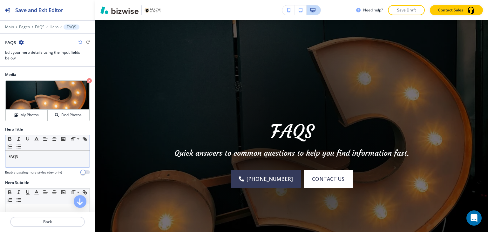
click at [43, 155] on p "FAQS" at bounding box center [48, 157] width 78 height 6
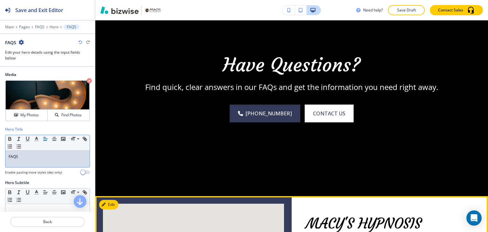
scroll to position [872, 0]
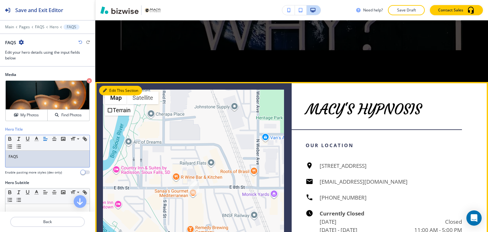
click at [110, 95] on button "Edit This Section" at bounding box center [120, 91] width 43 height 10
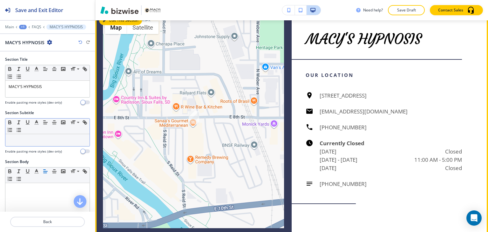
scroll to position [943, 0]
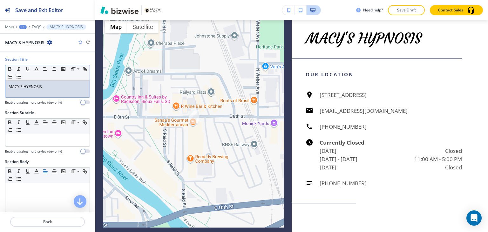
click at [55, 84] on p "MACY'S HYPNOSIS" at bounding box center [48, 87] width 78 height 6
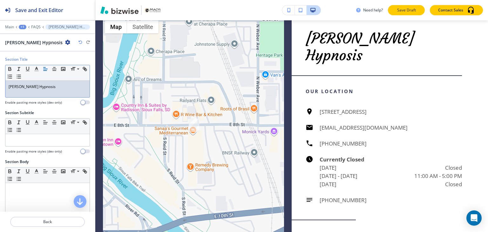
click at [407, 11] on p "Save Draft" at bounding box center [406, 10] width 20 height 6
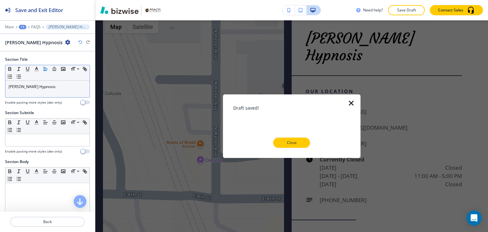
click at [303, 142] on button "Close" at bounding box center [291, 143] width 37 height 10
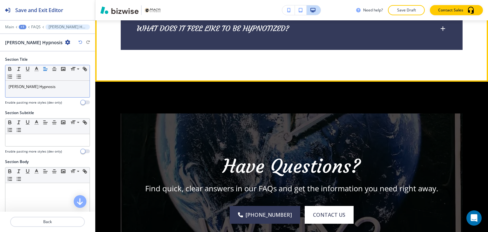
scroll to position [657, 0]
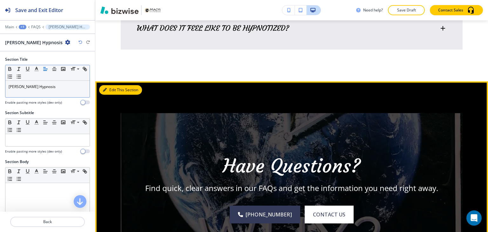
click at [116, 89] on button "Edit This Section" at bounding box center [120, 90] width 43 height 10
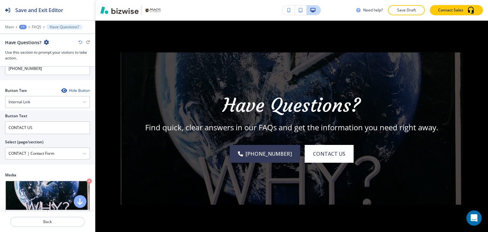
scroll to position [286, 0]
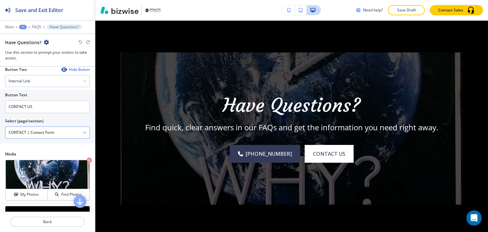
click at [70, 134] on \(page\/section\) "CONTACT | Contact Form" at bounding box center [43, 132] width 77 height 11
click at [83, 131] on icon "button" at bounding box center [85, 133] width 4 height 4
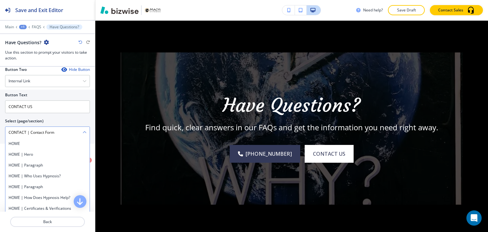
scroll to position [722, 0]
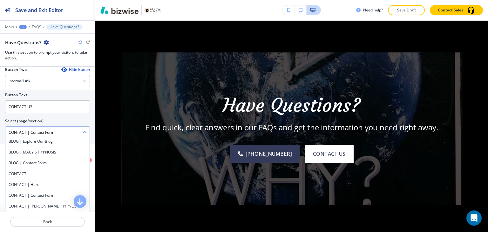
click at [74, 130] on \(page\/section\) "CONTACT | Contact Form" at bounding box center [43, 132] width 77 height 11
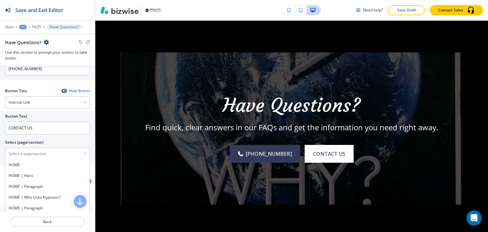
scroll to position [254, 0]
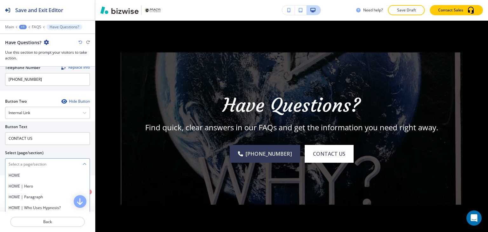
click at [55, 165] on \(page\/section\) "Manual Input" at bounding box center [43, 164] width 77 height 11
type \(page\/section\) "CONTACT"
click at [26, 174] on h4 "CONTACT" at bounding box center [48, 175] width 78 height 6
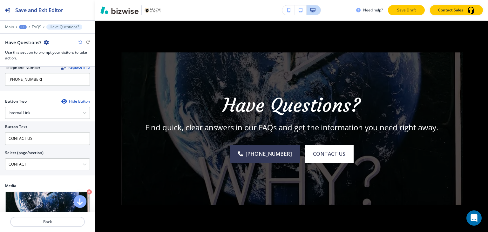
click at [400, 10] on p "Save Draft" at bounding box center [406, 10] width 20 height 6
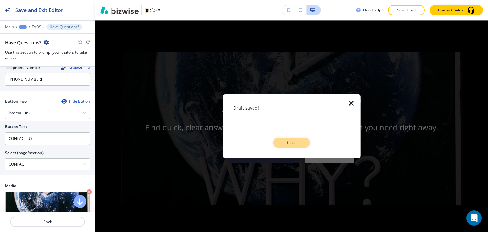
click at [292, 147] on button "Close" at bounding box center [291, 143] width 37 height 10
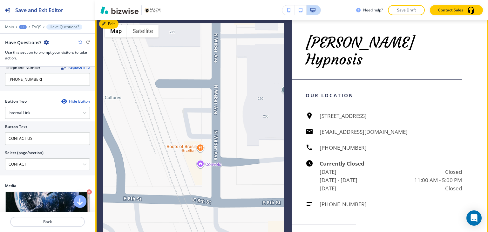
scroll to position [940, 0]
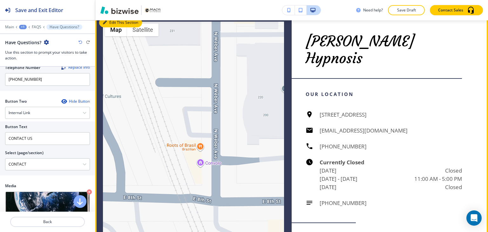
click at [105, 24] on icon "button" at bounding box center [105, 23] width 4 height 4
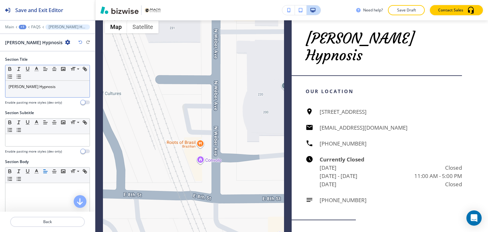
click at [42, 88] on p "[PERSON_NAME] Hypnosis" at bounding box center [48, 87] width 78 height 6
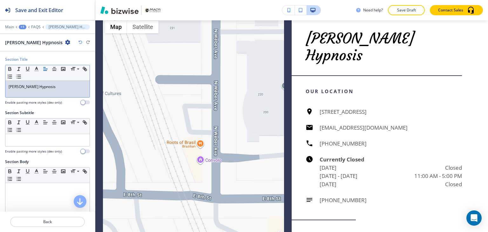
click at [42, 88] on p "[PERSON_NAME] Hypnosis" at bounding box center [48, 87] width 78 height 6
copy p "[PERSON_NAME] Hypnosis"
click at [52, 84] on p "[PERSON_NAME] Hypnosis" at bounding box center [48, 87] width 78 height 6
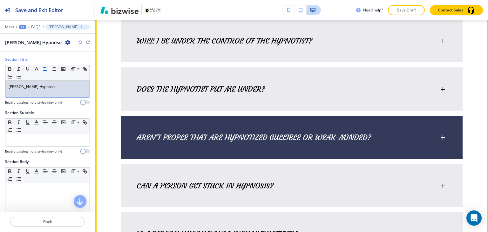
scroll to position [276, 0]
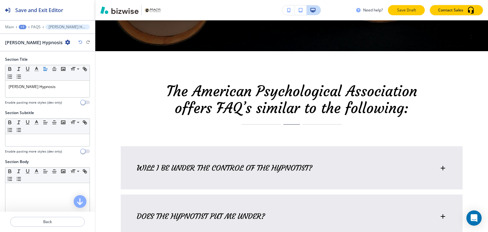
click at [399, 13] on button "Save Draft" at bounding box center [406, 10] width 37 height 10
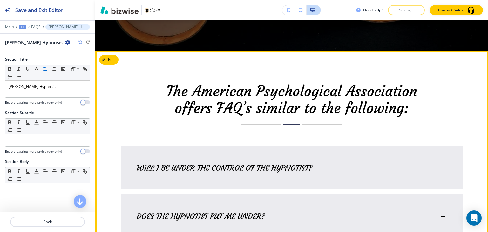
scroll to position [308, 0]
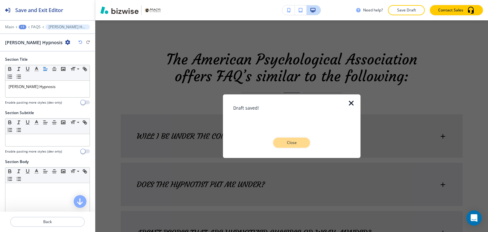
click at [291, 140] on p "Close" at bounding box center [291, 143] width 20 height 6
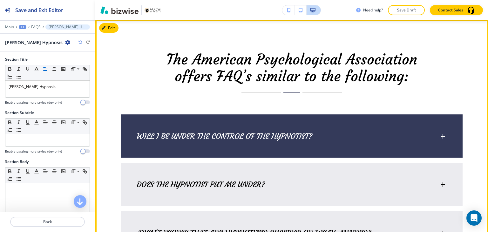
drag, startPoint x: 365, startPoint y: 133, endPoint x: 186, endPoint y: 134, distance: 178.5
click at [203, 135] on div "WILL I BE UNDER THE CONTROL OF THE HYPNOTIST?" at bounding box center [288, 136] width 302 height 10
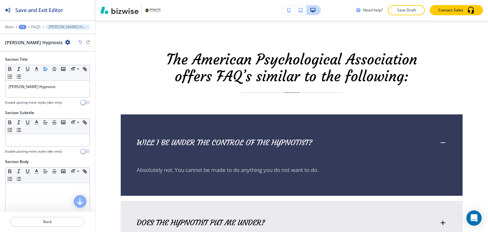
drag, startPoint x: 110, startPoint y: 141, endPoint x: 212, endPoint y: 141, distance: 102.3
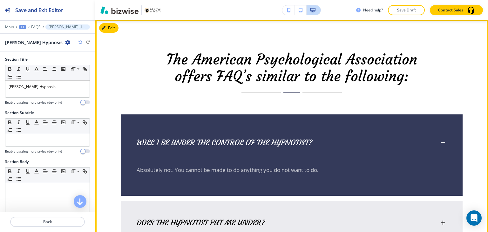
click at [171, 130] on div "WILL I BE UNDER THE CONTROL OF THE HYPNOTIST?" at bounding box center [292, 139] width 342 height 50
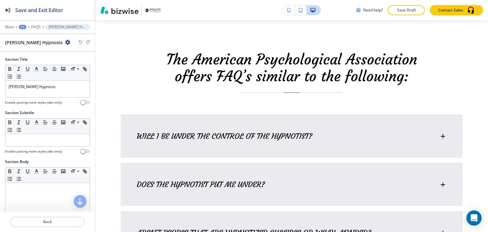
click at [108, 27] on div "Edit The American Psychological Association offers FAQ’s similar to the followi…" at bounding box center [291, 224] width 393 height 411
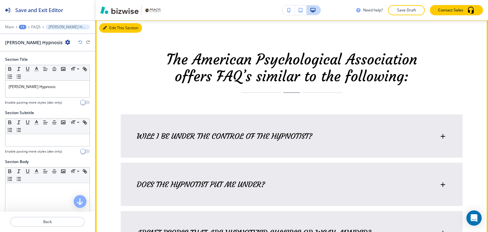
click at [111, 28] on button "Edit This Section" at bounding box center [120, 28] width 43 height 10
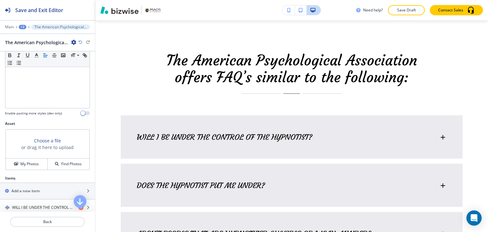
scroll to position [254, 0]
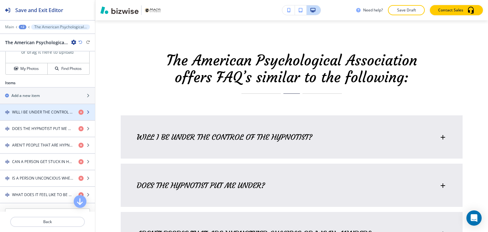
click at [50, 117] on div "button" at bounding box center [47, 117] width 95 height 5
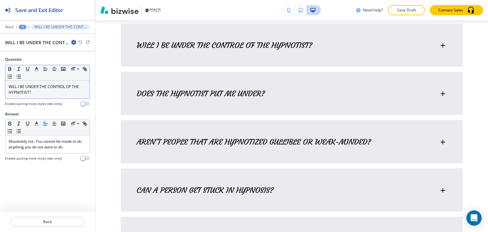
scroll to position [401, 0]
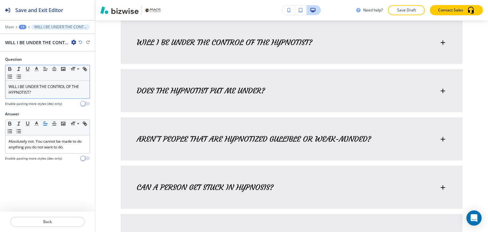
click at [54, 93] on p "WILL I BE UNDER THE CONTROL OF THE HYPNOTIST?" at bounding box center [48, 89] width 78 height 11
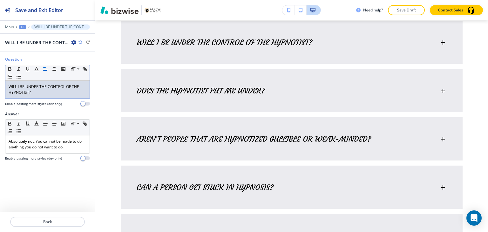
click at [54, 93] on p "WILL I BE UNDER THE CONTROL OF THE HYPNOTIST?" at bounding box center [48, 89] width 78 height 11
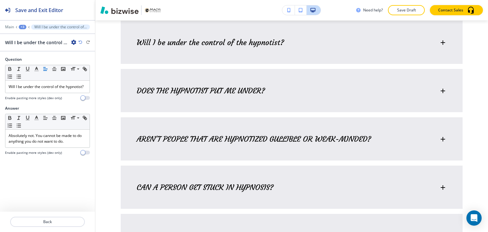
click at [24, 27] on div "+3" at bounding box center [23, 27] width 8 height 4
click at [36, 55] on button "The American Psychological Association offers FAQ’s similar to the following:" at bounding box center [39, 59] width 41 height 11
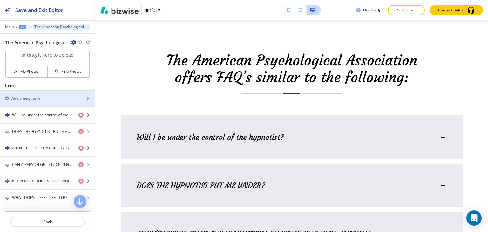
scroll to position [254, 0]
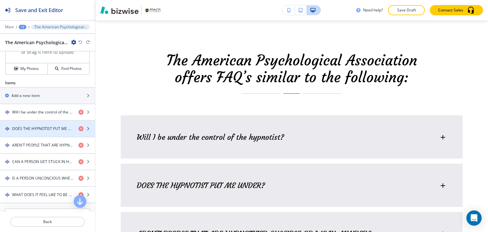
click at [45, 131] on div "button" at bounding box center [47, 133] width 95 height 5
click at [45, 129] on h4 "DOES THE HYPNOTIST PUT ME UNDER?" at bounding box center [42, 129] width 61 height 6
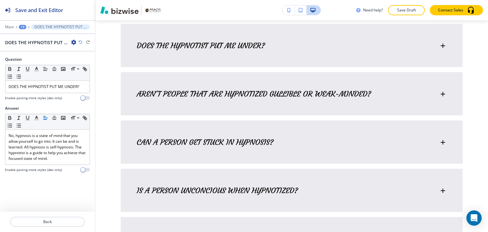
scroll to position [450, 0]
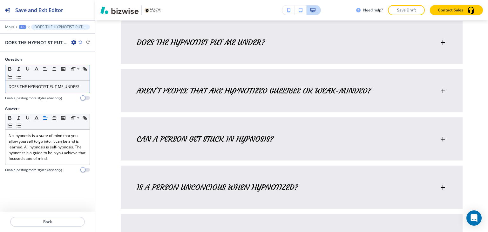
click at [67, 87] on p "DOES THE HYPNOTIST PUT ME UNDER?" at bounding box center [48, 87] width 78 height 6
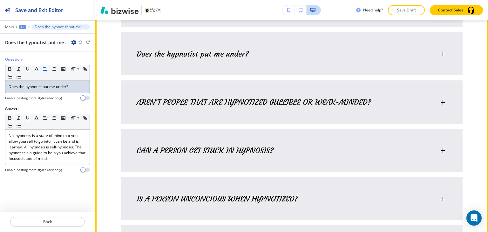
scroll to position [418, 0]
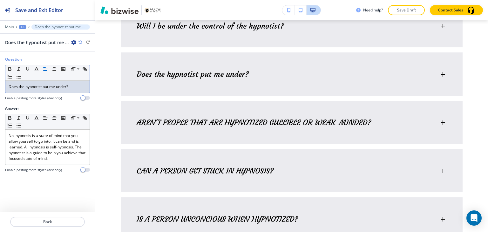
click at [24, 28] on div "+3" at bounding box center [23, 27] width 8 height 4
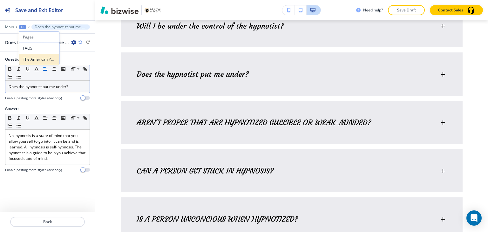
click at [36, 59] on p "The American Psychological Association offers FAQ’s similar to the following:" at bounding box center [39, 60] width 32 height 6
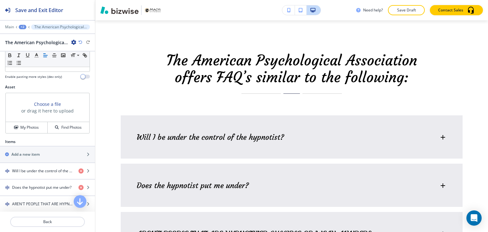
scroll to position [222, 0]
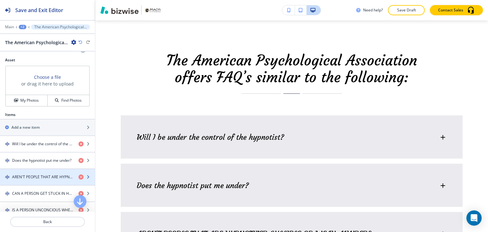
click at [46, 177] on h4 "AREN'T PEOPLE THAT ARE HYPNOTIZED GULLIBLE OR WEAK-MINDED?" at bounding box center [42, 177] width 61 height 6
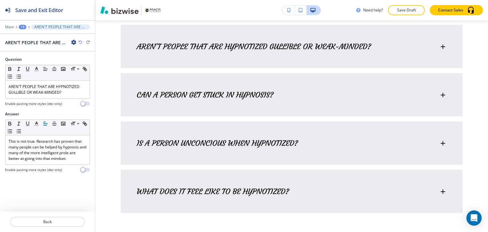
scroll to position [498, 0]
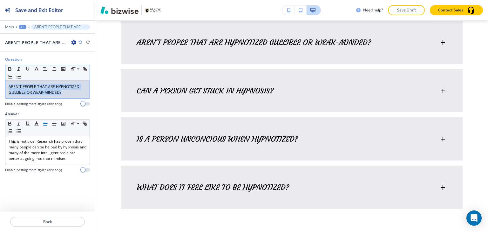
drag, startPoint x: 69, startPoint y: 91, endPoint x: 6, endPoint y: 82, distance: 63.2
click at [6, 82] on div "AREN'T PEOPLE THAT ARE HYPNOTIZED GULLIBLE OR WEAK-MINDED?" at bounding box center [47, 90] width 84 height 18
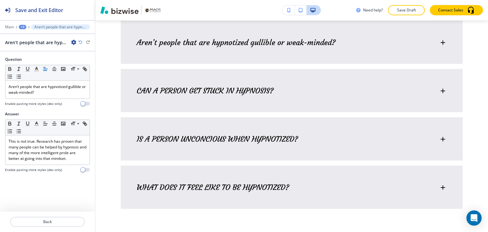
click at [26, 26] on div "+3" at bounding box center [23, 27] width 8 height 4
click at [40, 61] on p "The American Psychological Association offers FAQ’s similar to the following:" at bounding box center [39, 60] width 32 height 6
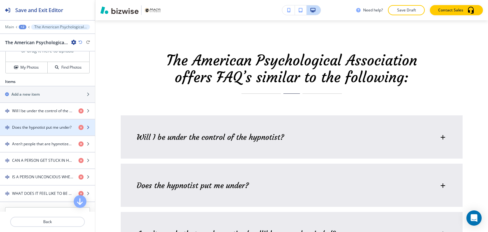
scroll to position [286, 0]
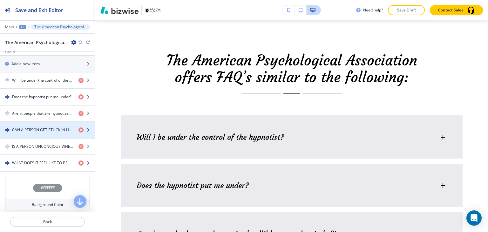
click at [50, 136] on div "button" at bounding box center [47, 135] width 95 height 5
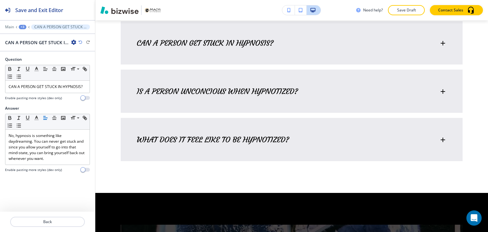
scroll to position [546, 0]
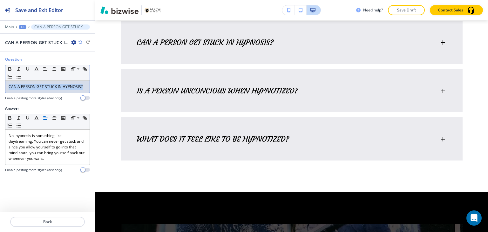
drag, startPoint x: 85, startPoint y: 86, endPoint x: 6, endPoint y: 86, distance: 79.1
click at [6, 86] on div "CAN A PERSON GET STUCK IN HYPNOSIS?" at bounding box center [47, 87] width 84 height 12
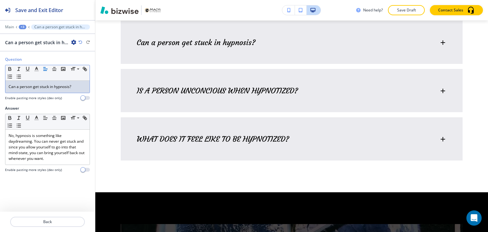
drag, startPoint x: 6, startPoint y: 88, endPoint x: 65, endPoint y: 80, distance: 59.6
click at [22, 88] on div "Can a person get stuck in hypnosis?" at bounding box center [47, 87] width 84 height 12
click at [24, 27] on div "+3" at bounding box center [23, 27] width 8 height 4
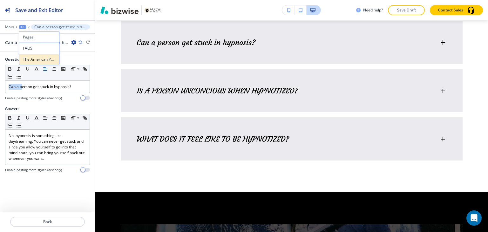
click at [40, 57] on p "The American Psychological Association offers FAQ’s similar to the following:" at bounding box center [39, 60] width 32 height 6
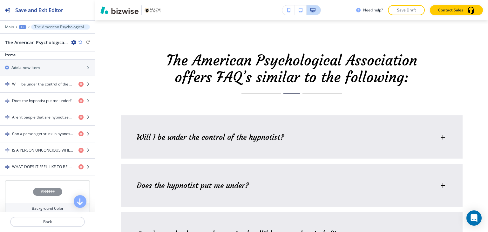
scroll to position [286, 0]
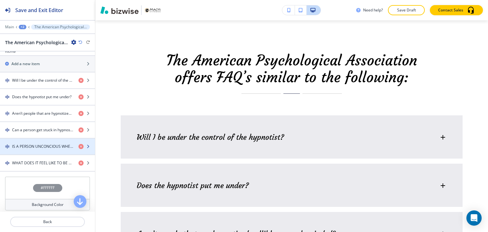
click at [52, 145] on h4 "IS A PERSON UNCONCIOUS WHEN HYPNOTIZED?" at bounding box center [42, 147] width 61 height 6
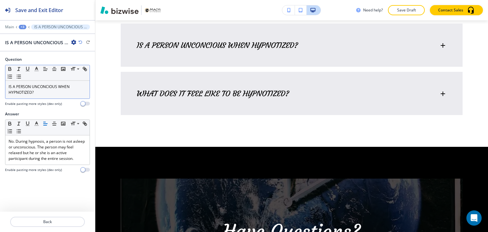
scroll to position [594, 0]
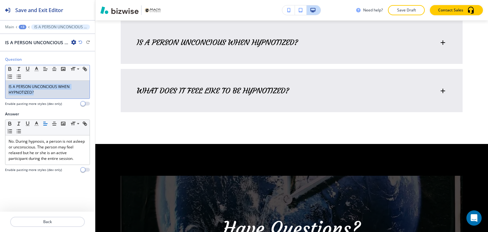
drag, startPoint x: 47, startPoint y: 92, endPoint x: 6, endPoint y: 86, distance: 41.0
click at [6, 86] on div "IS A PERSON UNCONCIOUS WHEN HYPNOTIZED?" at bounding box center [47, 90] width 84 height 18
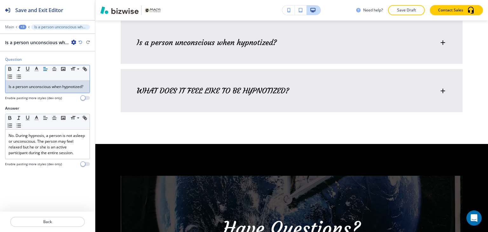
click at [24, 89] on div "Is a person unconscious when hypnotized?" at bounding box center [47, 87] width 84 height 12
click at [23, 27] on div "+3" at bounding box center [23, 27] width 8 height 4
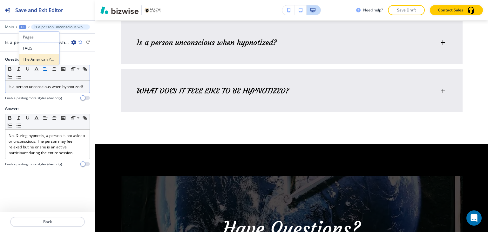
click at [45, 63] on button "The American Psychological Association offers FAQ’s similar to the following:" at bounding box center [39, 59] width 41 height 11
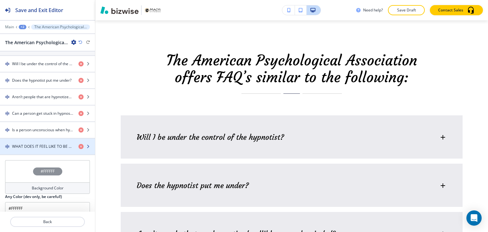
scroll to position [319, 0]
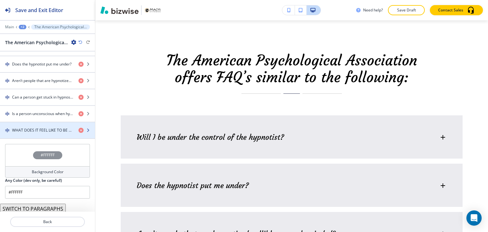
click at [50, 129] on h4 "WHAT DOES IT FEEL LIKE TO BE HYPNOTIZED?" at bounding box center [42, 130] width 61 height 6
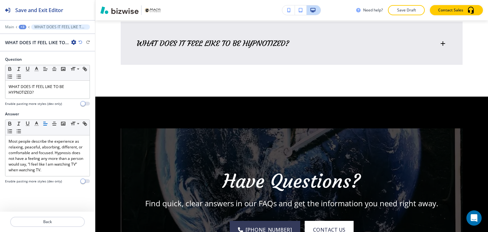
scroll to position [643, 0]
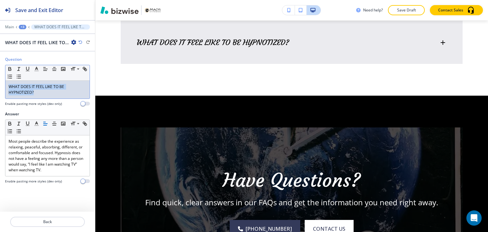
drag, startPoint x: 39, startPoint y: 93, endPoint x: 5, endPoint y: 82, distance: 36.3
click at [5, 82] on div "Question Small Normal Large Huge WHAT DOES IT FEEL LIKE TO BE HYPNOTIZED? Enabl…" at bounding box center [47, 84] width 95 height 55
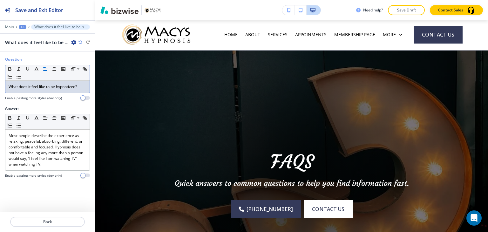
scroll to position [0, 0]
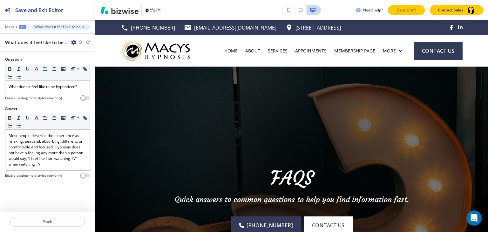
click at [414, 10] on p "Save Draft" at bounding box center [406, 10] width 20 height 6
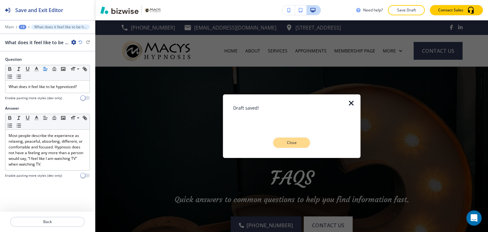
click at [300, 139] on button "Close" at bounding box center [291, 143] width 37 height 10
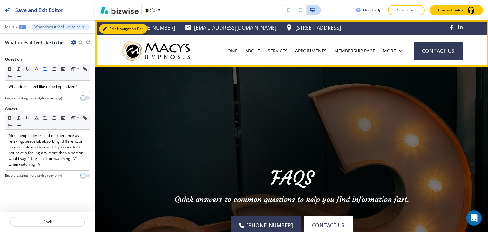
click at [106, 28] on icon "button" at bounding box center [105, 29] width 4 height 4
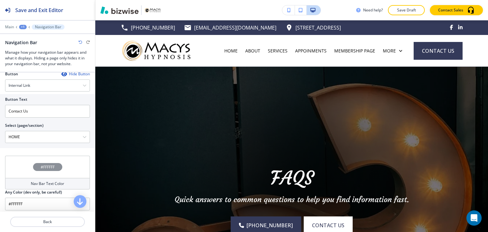
scroll to position [254, 0]
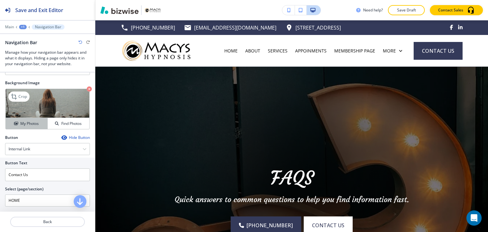
click at [39, 121] on div "My Photos" at bounding box center [27, 124] width 42 height 6
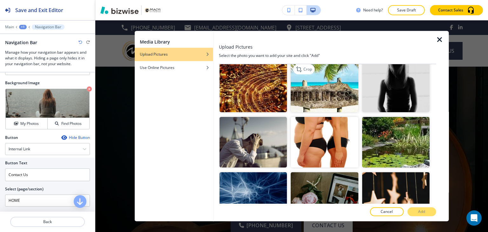
scroll to position [508, 0]
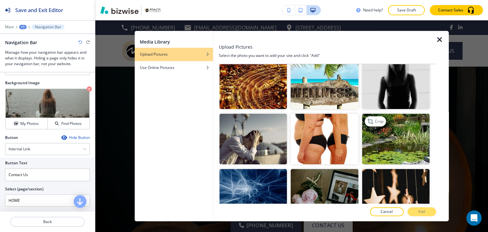
click at [412, 124] on img "button" at bounding box center [395, 139] width 67 height 50
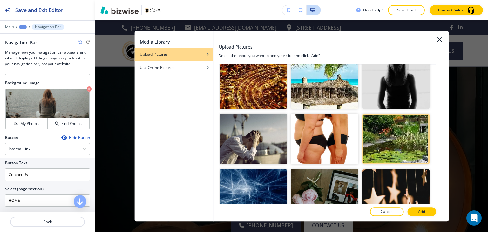
click at [420, 206] on div at bounding box center [327, 206] width 217 height 4
click at [420, 210] on p "Add" at bounding box center [421, 212] width 7 height 6
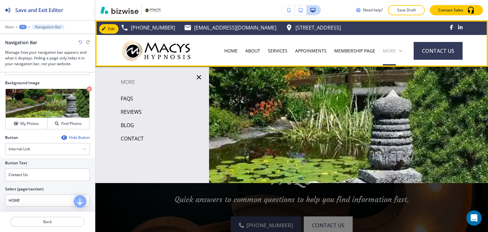
click at [397, 52] on icon at bounding box center [400, 51] width 6 height 6
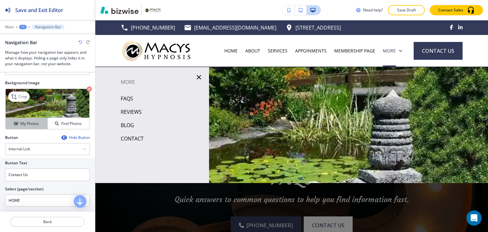
click at [32, 122] on h4 "My Photos" at bounding box center [29, 124] width 18 height 6
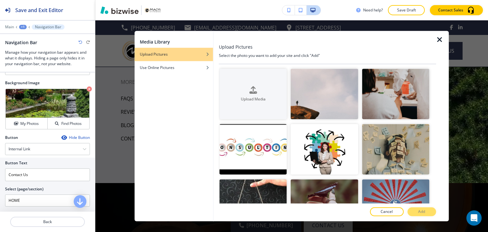
scroll to position [95, 0]
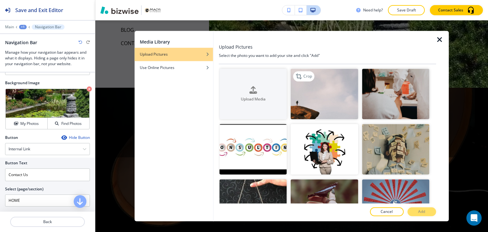
click at [323, 94] on img "button" at bounding box center [324, 94] width 67 height 50
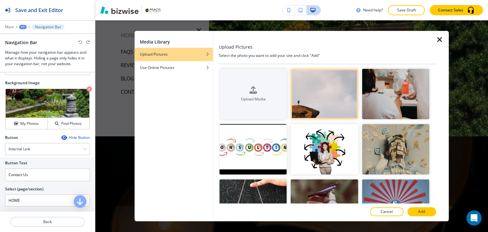
click at [422, 212] on p "Add" at bounding box center [421, 212] width 7 height 6
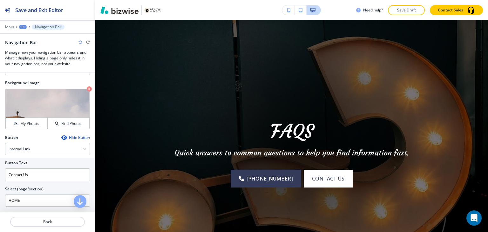
scroll to position [0, 0]
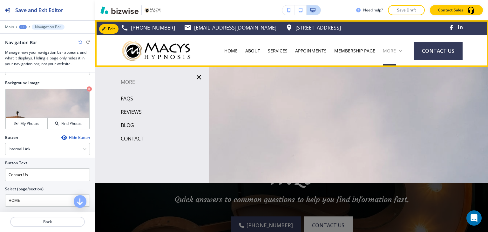
click at [392, 52] on p "More" at bounding box center [389, 51] width 13 height 6
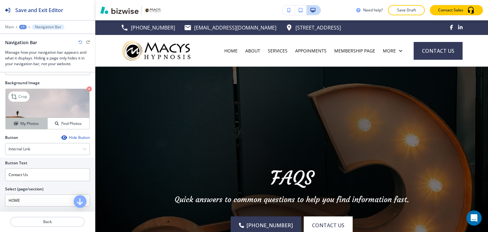
click at [23, 121] on h4 "My Photos" at bounding box center [29, 124] width 18 height 6
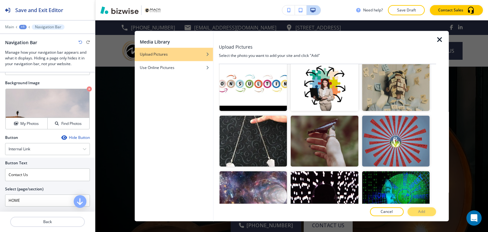
scroll to position [95, 0]
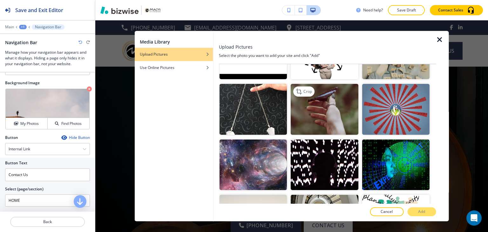
click at [330, 116] on img "button" at bounding box center [324, 109] width 67 height 50
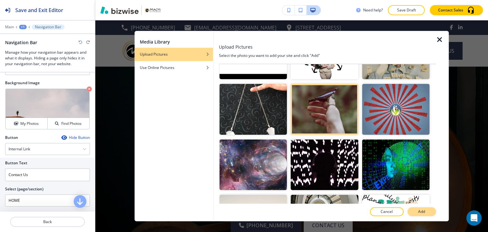
click at [424, 210] on p "Add" at bounding box center [421, 212] width 7 height 6
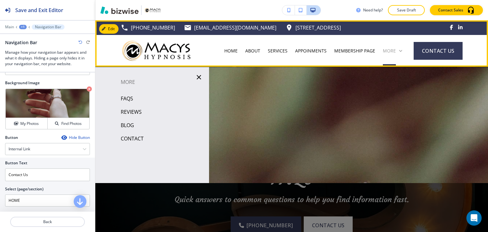
click at [389, 51] on p "More" at bounding box center [389, 51] width 13 height 6
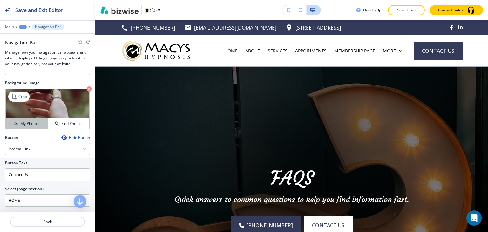
click at [35, 121] on h4 "My Photos" at bounding box center [29, 124] width 18 height 6
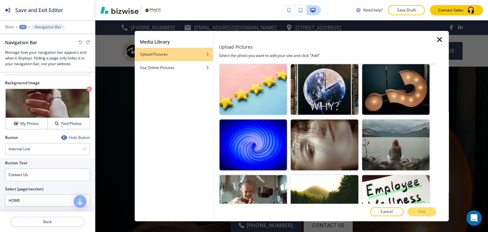
scroll to position [699, 0]
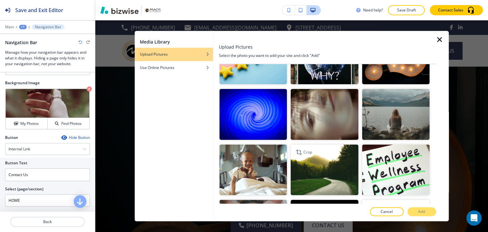
click at [322, 144] on img "button" at bounding box center [324, 169] width 67 height 50
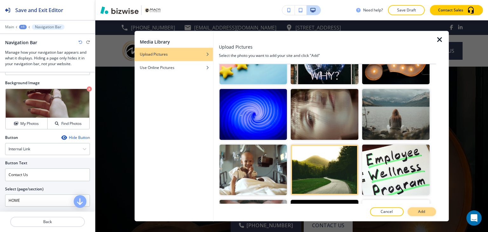
click at [415, 211] on button "Add" at bounding box center [421, 211] width 29 height 9
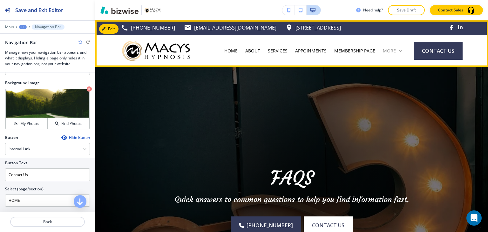
click at [391, 53] on p "More" at bounding box center [389, 51] width 13 height 6
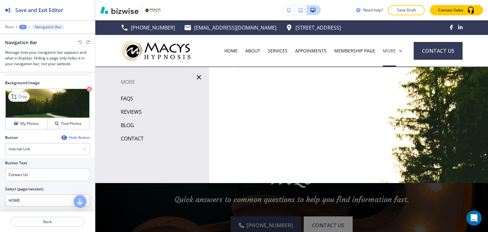
click at [24, 94] on p "Crop" at bounding box center [22, 97] width 9 height 6
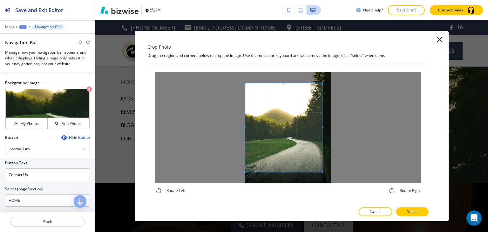
click at [232, 127] on div at bounding box center [288, 127] width 266 height 111
click at [343, 128] on div at bounding box center [288, 127] width 266 height 111
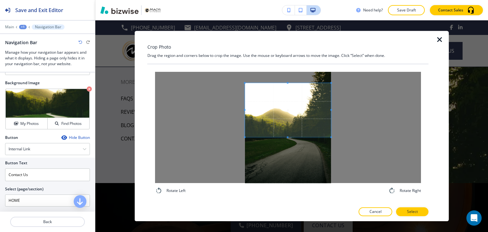
click at [287, 136] on span at bounding box center [288, 137] width 2 height 2
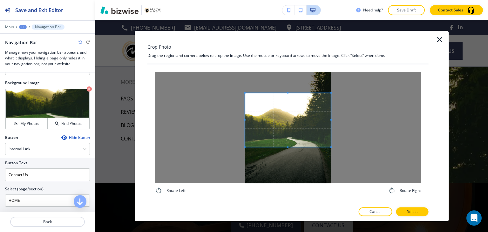
click at [289, 126] on span at bounding box center [288, 120] width 86 height 54
click at [410, 212] on p "Select" at bounding box center [412, 212] width 11 height 6
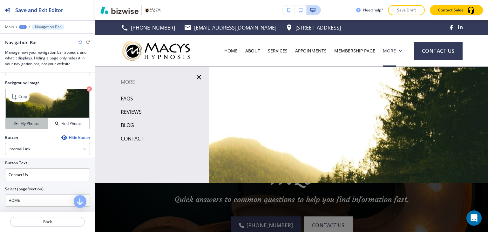
click at [30, 121] on h4 "My Photos" at bounding box center [29, 124] width 18 height 6
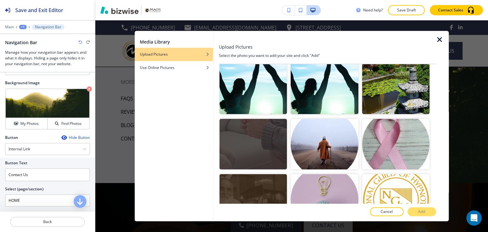
scroll to position [1048, 0]
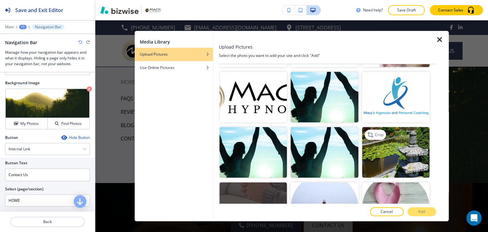
click at [398, 129] on img "button" at bounding box center [395, 152] width 67 height 50
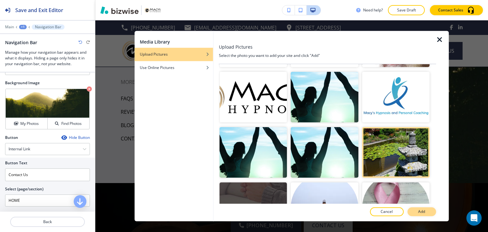
click at [417, 208] on button "Add" at bounding box center [421, 211] width 29 height 9
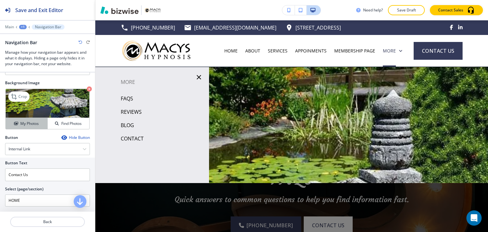
click at [22, 121] on h4 "My Photos" at bounding box center [29, 124] width 18 height 6
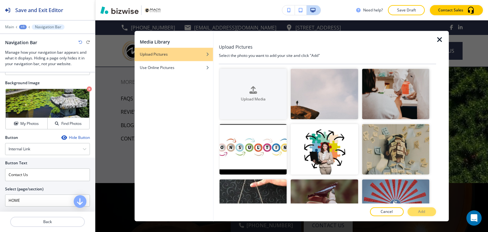
click at [442, 40] on icon "button" at bounding box center [440, 40] width 8 height 8
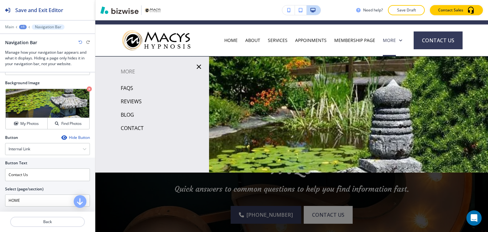
scroll to position [0, 0]
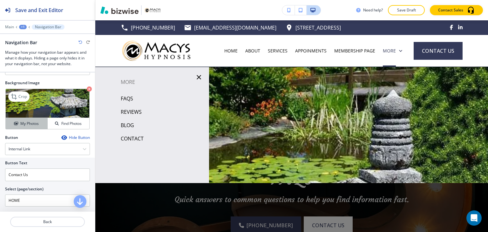
click at [20, 121] on h4 "My Photos" at bounding box center [29, 124] width 18 height 6
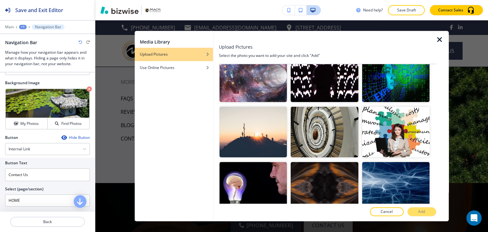
scroll to position [191, 0]
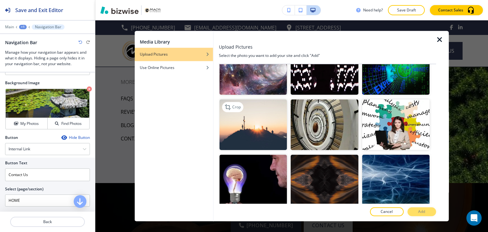
click at [241, 116] on img "button" at bounding box center [252, 124] width 67 height 50
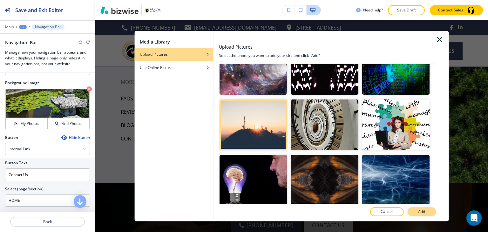
click at [416, 209] on button "Add" at bounding box center [421, 211] width 29 height 9
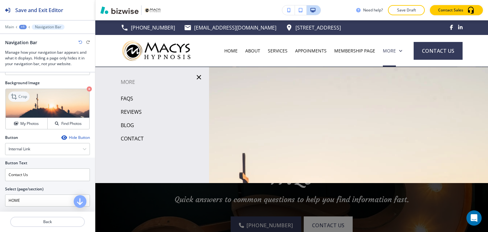
click at [24, 94] on p "Crop" at bounding box center [22, 97] width 9 height 6
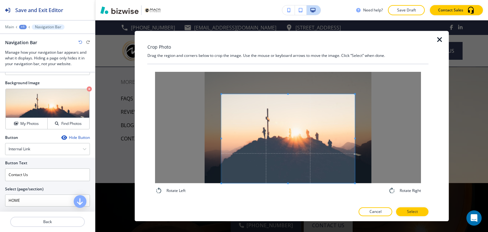
click at [274, 131] on span at bounding box center [287, 138] width 133 height 89
click at [411, 213] on p "Select" at bounding box center [412, 212] width 11 height 6
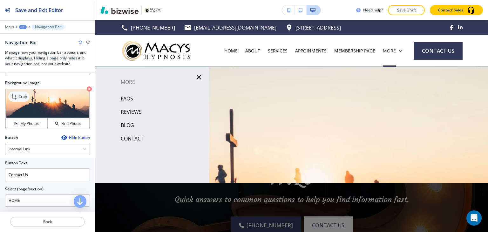
click at [22, 94] on p "Crop" at bounding box center [22, 97] width 9 height 6
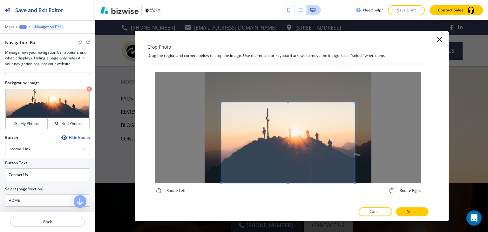
click at [287, 102] on span at bounding box center [288, 102] width 2 height 2
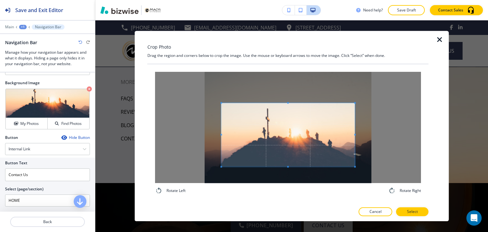
click at [287, 166] on span at bounding box center [288, 167] width 2 height 2
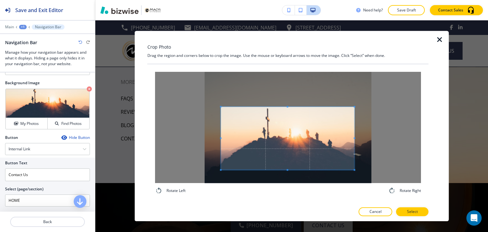
click at [286, 168] on span at bounding box center [287, 138] width 133 height 63
click at [410, 211] on p "Select" at bounding box center [412, 212] width 11 height 6
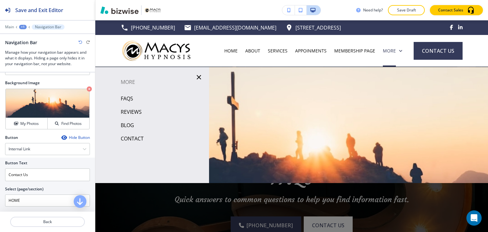
click at [200, 77] on icon "button" at bounding box center [199, 77] width 8 height 8
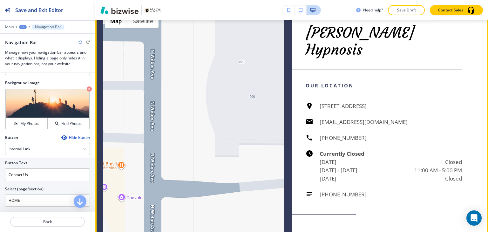
scroll to position [889, 0]
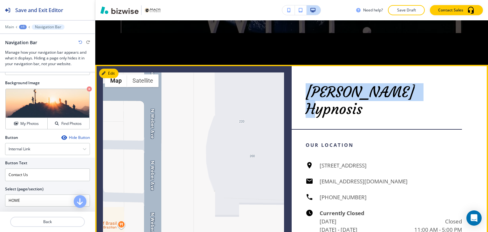
drag, startPoint x: 301, startPoint y: 101, endPoint x: 412, endPoint y: 104, distance: 110.5
click at [413, 104] on div "Macy's Hypnosis Our Location 401 E 8th St 214 1741, Sioux Falls, SD 57103, USA …" at bounding box center [390, 185] width 196 height 241
copy p "[PERSON_NAME] Hypnosis"
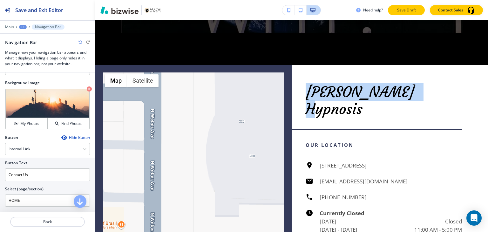
click at [398, 10] on p "Save Draft" at bounding box center [406, 10] width 20 height 6
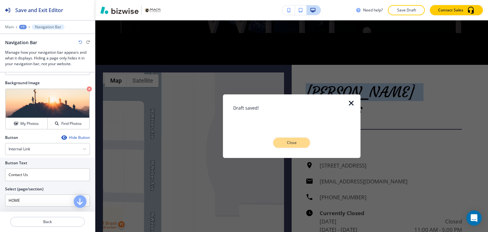
click at [288, 141] on p "Close" at bounding box center [291, 143] width 20 height 6
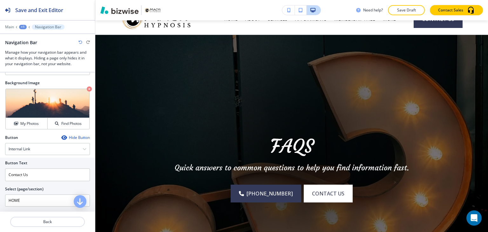
scroll to position [0, 0]
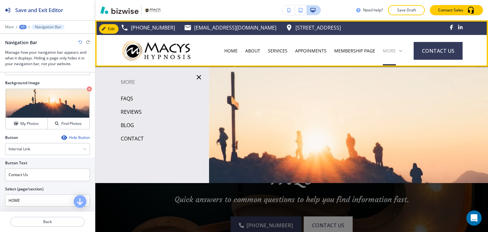
click at [388, 48] on p "More" at bounding box center [389, 51] width 13 height 6
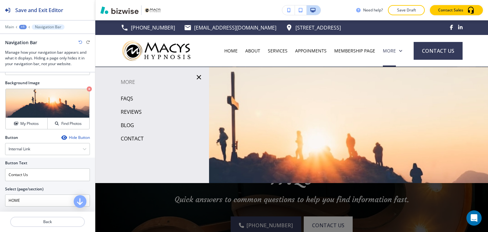
click at [129, 111] on p "REVIEWS" at bounding box center [131, 112] width 21 height 10
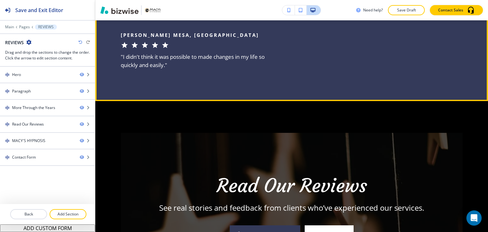
scroll to position [2159, 0]
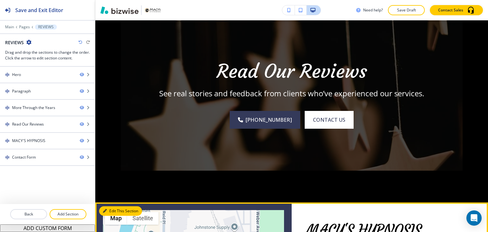
click at [114, 206] on button "Edit This Section" at bounding box center [120, 211] width 43 height 10
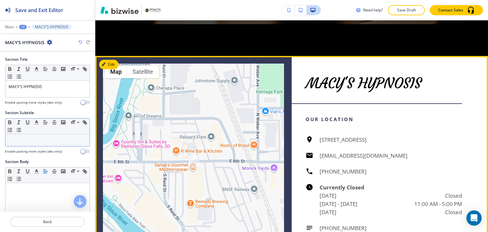
scroll to position [2308, 0]
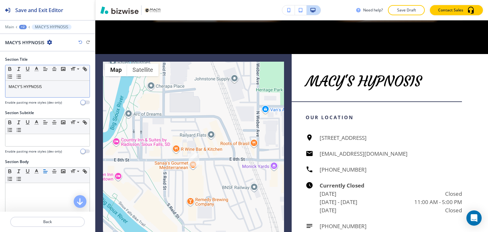
click at [58, 86] on p "MACY'S HYPNOSIS" at bounding box center [48, 87] width 78 height 6
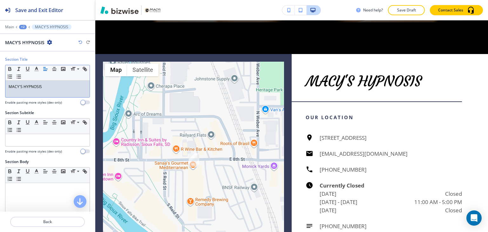
click at [58, 86] on p "MACY'S HYPNOSIS" at bounding box center [48, 87] width 78 height 6
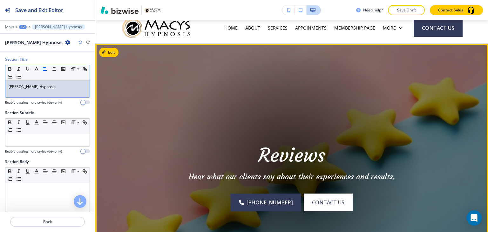
scroll to position [0, 0]
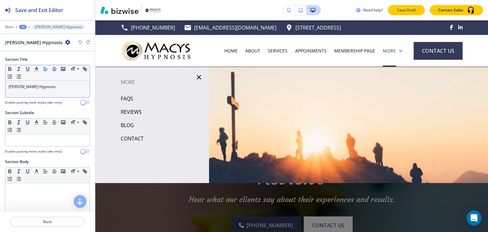
click at [405, 10] on p "Save Draft" at bounding box center [406, 10] width 20 height 6
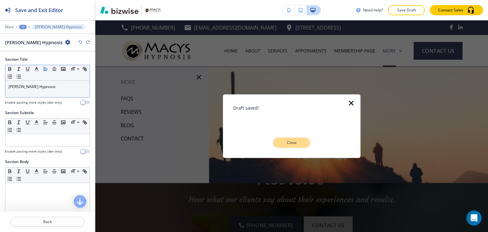
click at [287, 142] on p "Close" at bounding box center [291, 143] width 20 height 6
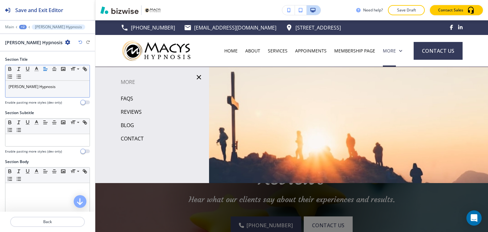
click at [401, 7] on button "Save Draft" at bounding box center [406, 10] width 37 height 10
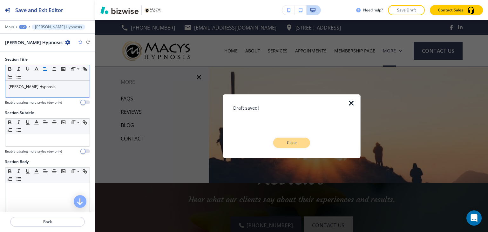
drag, startPoint x: 300, startPoint y: 139, endPoint x: 316, endPoint y: 131, distance: 18.3
click at [300, 139] on button "Close" at bounding box center [291, 143] width 37 height 10
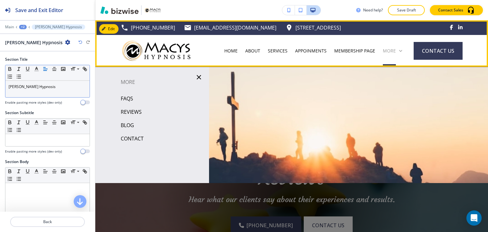
click at [399, 48] on icon at bounding box center [400, 51] width 6 height 6
click at [397, 52] on icon at bounding box center [400, 51] width 6 height 6
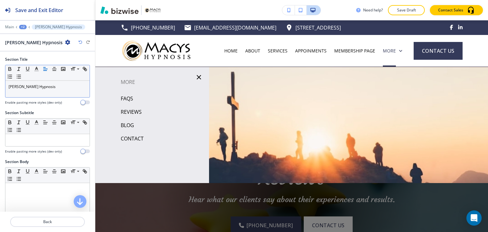
click at [132, 126] on p "BLOG" at bounding box center [127, 125] width 13 height 10
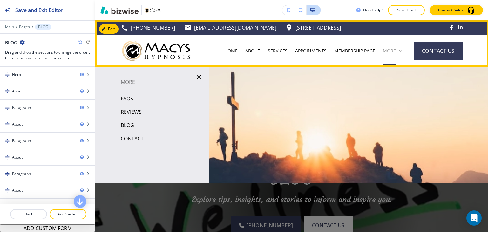
click at [383, 50] on p "More" at bounding box center [389, 51] width 13 height 6
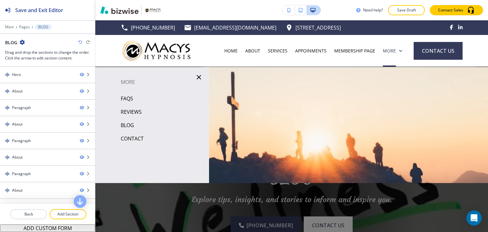
click at [132, 113] on p "REVIEWS" at bounding box center [131, 112] width 21 height 10
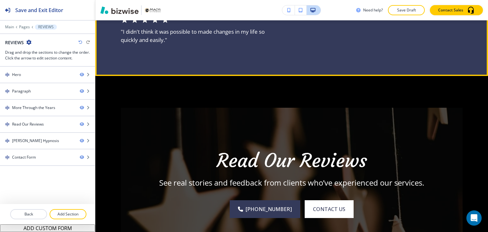
scroll to position [2096, 0]
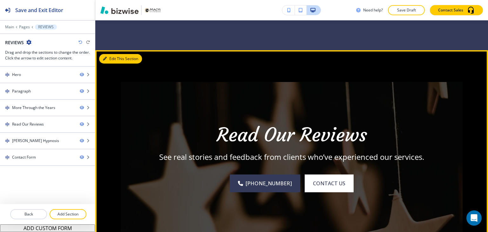
click at [112, 54] on button "Edit This Section" at bounding box center [120, 59] width 43 height 10
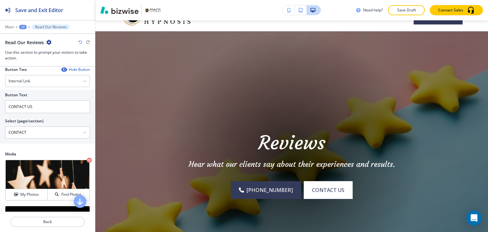
scroll to position [0, 0]
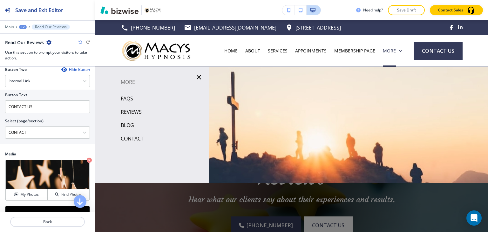
click at [130, 125] on p "BLOG" at bounding box center [127, 125] width 13 height 10
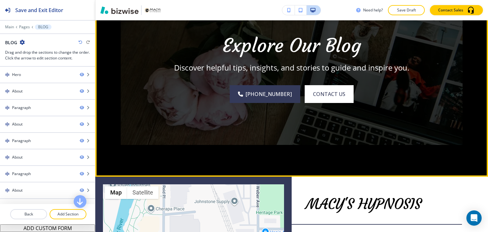
scroll to position [8162, 0]
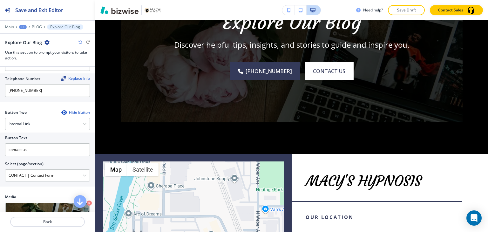
scroll to position [254, 0]
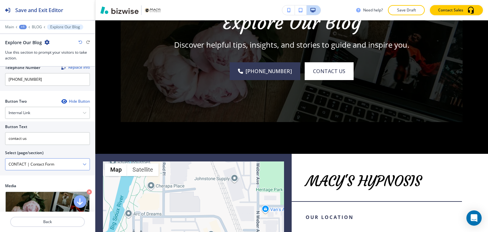
click at [74, 165] on \(page\/section\) "CONTACT | Contact Form" at bounding box center [43, 164] width 77 height 11
click at [74, 164] on \(page\/section\) "CONTACT | Contact Form" at bounding box center [43, 164] width 77 height 11
click at [74, 164] on \(page\/section\) "Manual Input" at bounding box center [43, 164] width 77 height 11
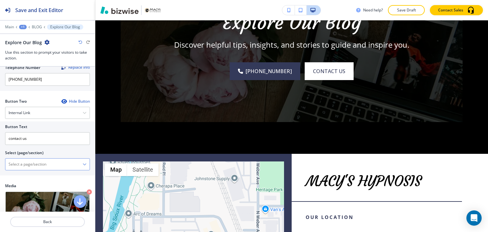
type \(page\/section\) "CONTACT"
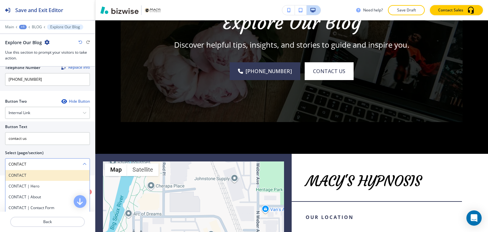
click at [42, 172] on h4 "CONTACT" at bounding box center [48, 175] width 78 height 6
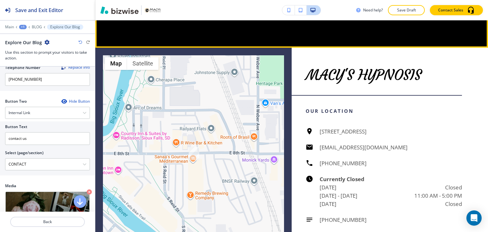
scroll to position [8408, 0]
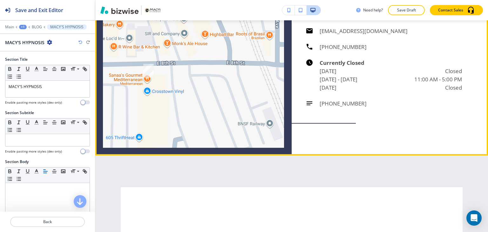
scroll to position [8402, 0]
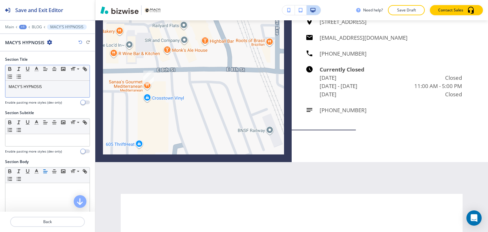
click at [65, 91] on div "MACY'S HYPNOSIS" at bounding box center [47, 89] width 84 height 17
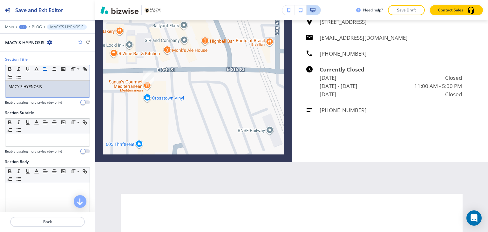
click at [65, 91] on div "MACY'S HYPNOSIS" at bounding box center [47, 89] width 84 height 17
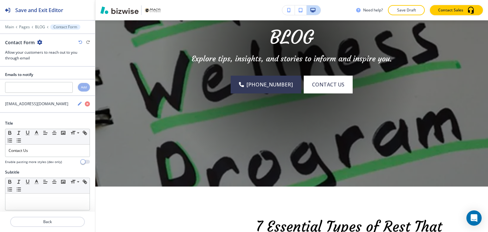
scroll to position [93, 0]
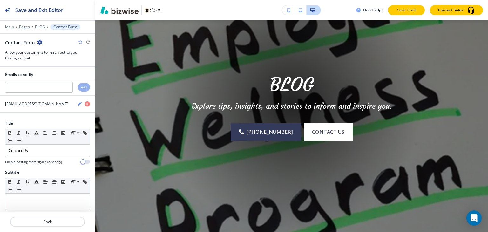
click at [404, 11] on p "Save Draft" at bounding box center [406, 10] width 20 height 6
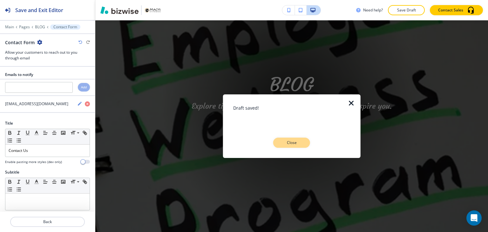
click at [297, 144] on p "Close" at bounding box center [291, 143] width 20 height 6
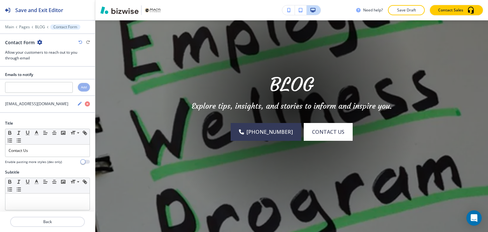
scroll to position [0, 0]
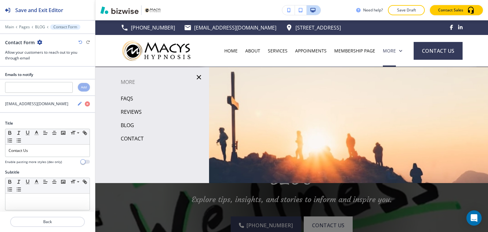
click at [124, 136] on p "CONTACT" at bounding box center [132, 139] width 23 height 10
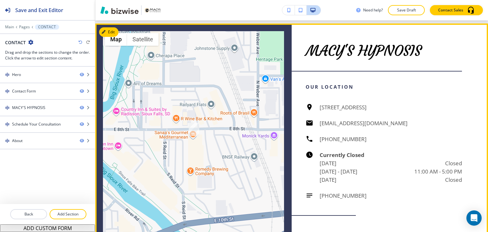
scroll to position [635, 0]
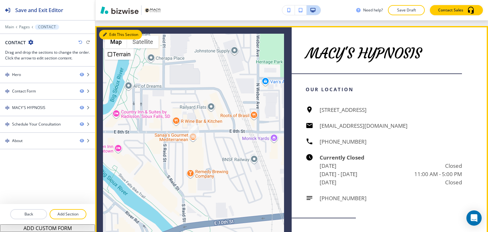
click at [114, 32] on button "Edit This Section" at bounding box center [120, 35] width 43 height 10
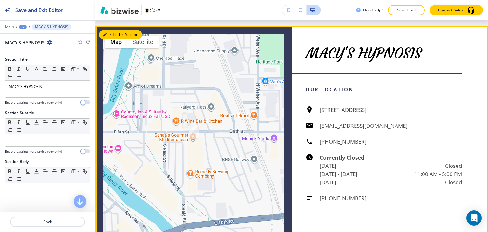
scroll to position [640, 0]
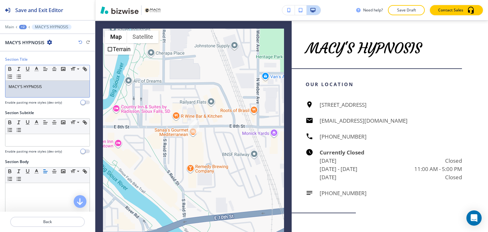
click at [53, 82] on div "MACY'S HYPNOSIS" at bounding box center [47, 89] width 84 height 17
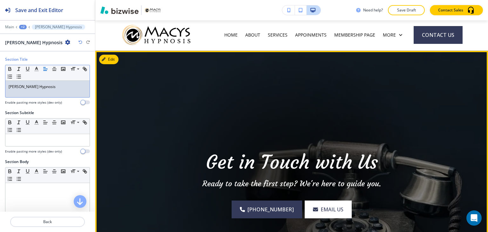
scroll to position [0, 0]
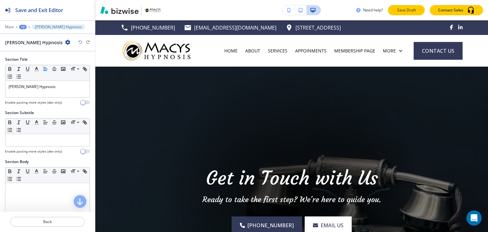
click at [405, 9] on p "Save Draft" at bounding box center [406, 10] width 20 height 6
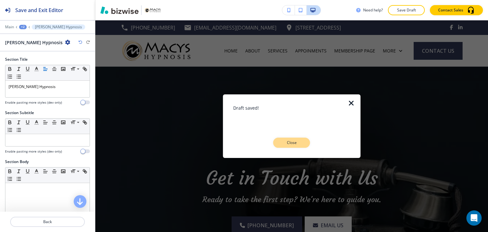
click at [293, 140] on p "Close" at bounding box center [291, 143] width 20 height 6
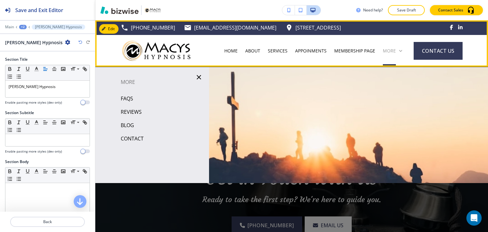
click at [391, 53] on p "More" at bounding box center [389, 51] width 13 height 6
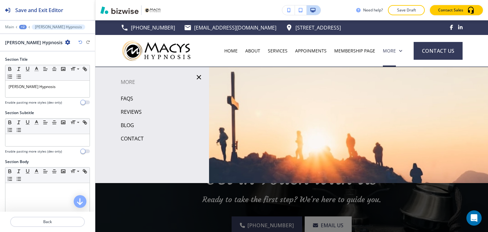
click at [130, 125] on p "BLOG" at bounding box center [127, 125] width 13 height 10
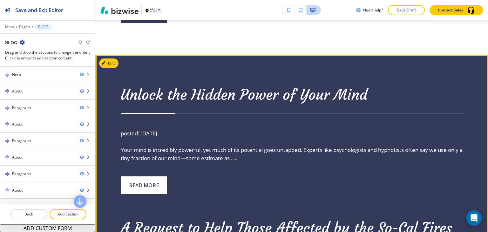
scroll to position [927, 0]
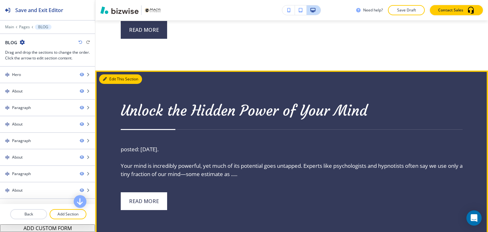
click at [114, 78] on button "Edit This Section" at bounding box center [120, 79] width 43 height 10
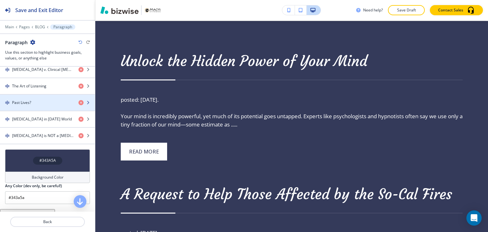
scroll to position [483, 0]
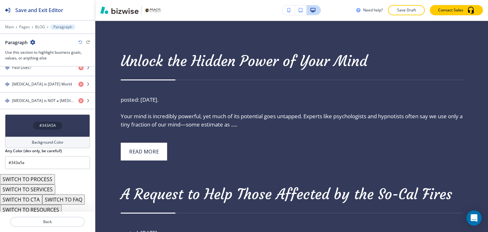
click at [42, 186] on button "SWITCH TO SERVICES" at bounding box center [27, 189] width 55 height 10
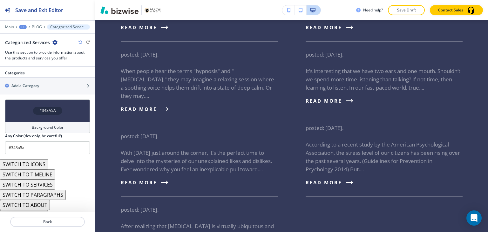
scroll to position [400, 0]
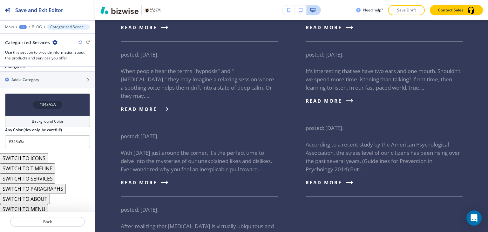
click at [43, 194] on button "SWITCH TO ABOUT" at bounding box center [25, 199] width 50 height 10
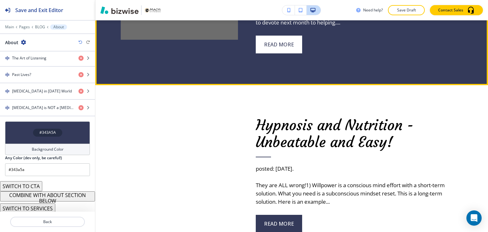
scroll to position [1993, 0]
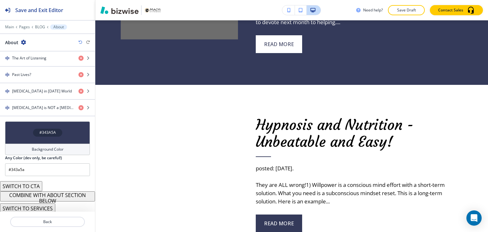
click at [70, 194] on button "COMBINE WITH ABOUT SECTION BELOW" at bounding box center [47, 196] width 95 height 10
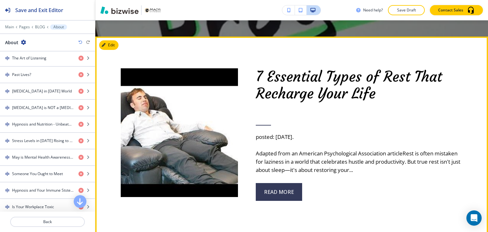
scroll to position [254, 0]
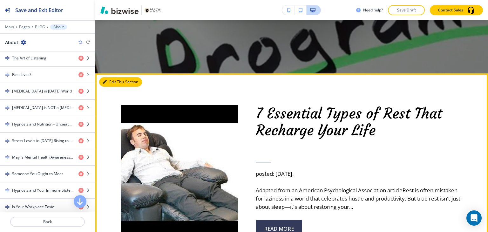
click at [107, 78] on button "Edit This Section" at bounding box center [120, 82] width 43 height 10
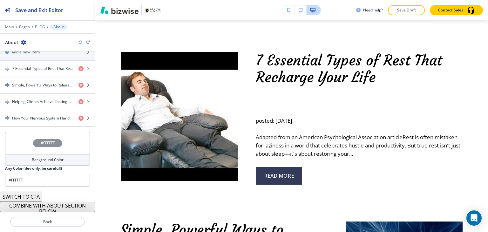
scroll to position [252, 0]
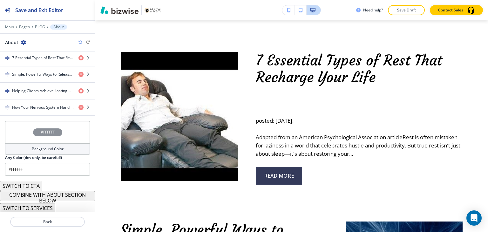
click at [60, 197] on button "COMBINE WITH ABOUT SECTION BELOW" at bounding box center [47, 196] width 95 height 10
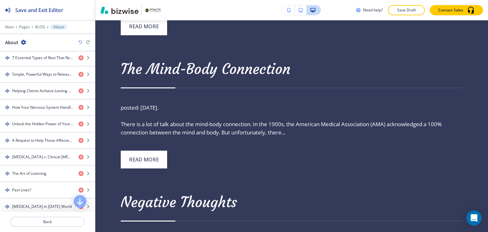
scroll to position [4419, 0]
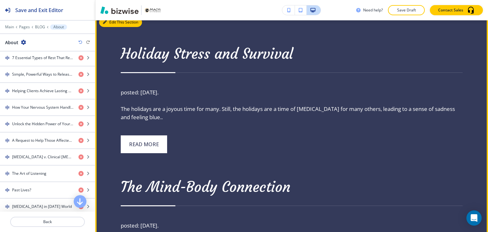
click at [111, 27] on button "Edit This Section" at bounding box center [120, 22] width 43 height 10
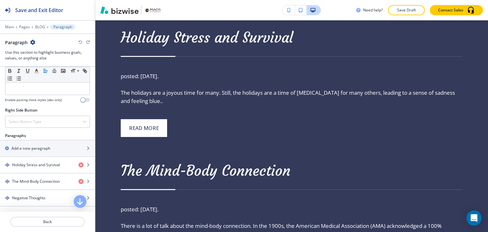
scroll to position [417, 0]
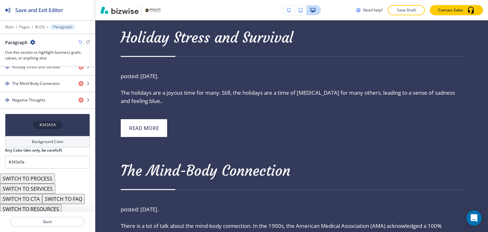
click at [47, 185] on button "SWITCH TO SERVICES" at bounding box center [27, 189] width 55 height 10
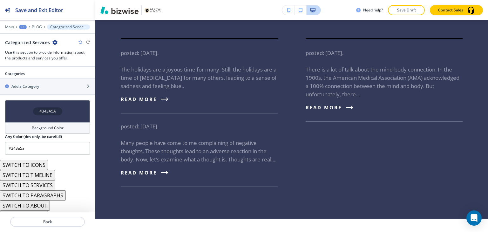
scroll to position [334, 0]
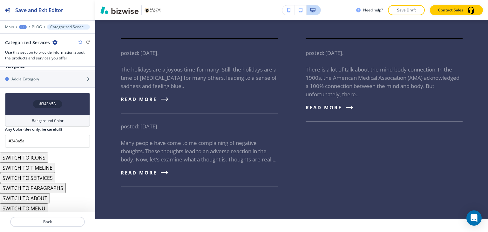
click at [36, 194] on button "SWITCH TO ABOUT" at bounding box center [25, 198] width 50 height 10
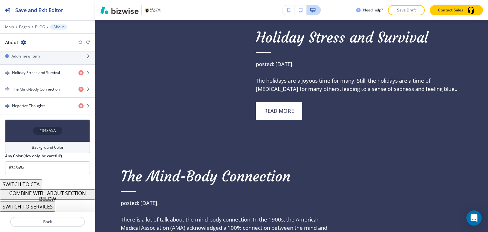
scroll to position [236, 0]
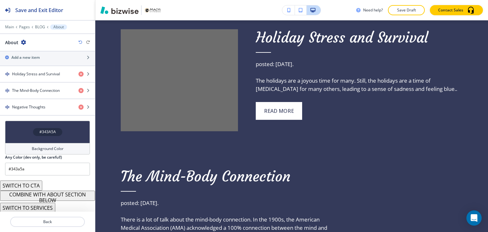
click at [75, 194] on button "COMBINE WITH ABOUT SECTION BELOW" at bounding box center [47, 196] width 95 height 10
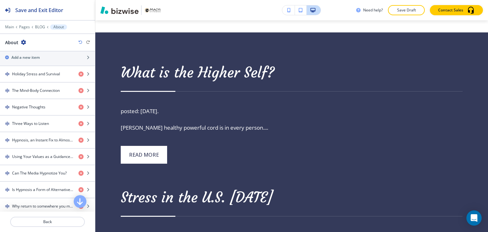
scroll to position [7291, 0]
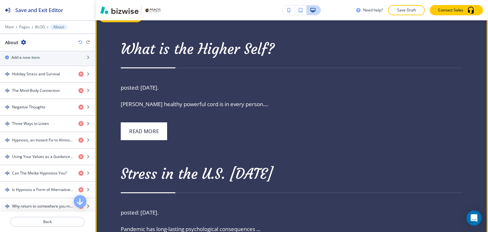
click at [115, 22] on button "Edit This Section" at bounding box center [120, 18] width 43 height 10
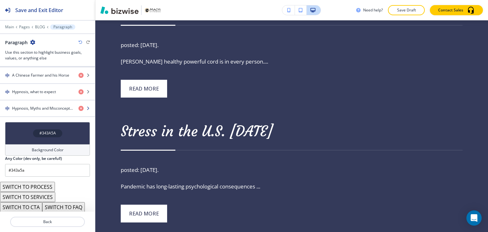
scroll to position [467, 0]
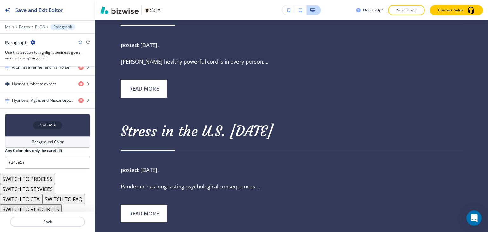
click at [44, 185] on button "SWITCH TO SERVICES" at bounding box center [27, 189] width 55 height 10
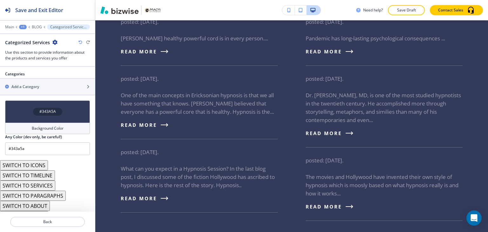
scroll to position [383, 0]
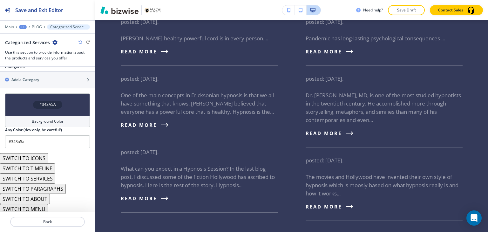
click at [46, 196] on button "SWITCH TO ABOUT" at bounding box center [25, 199] width 50 height 10
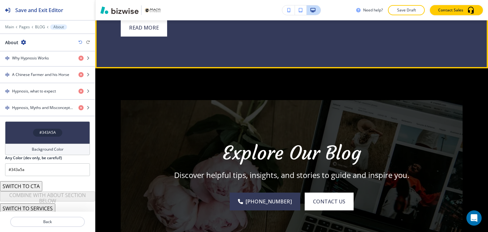
scroll to position [8223, 0]
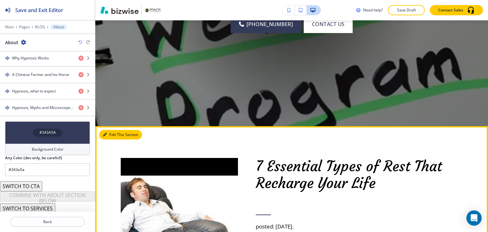
click at [110, 135] on button "Edit This Section" at bounding box center [120, 135] width 43 height 10
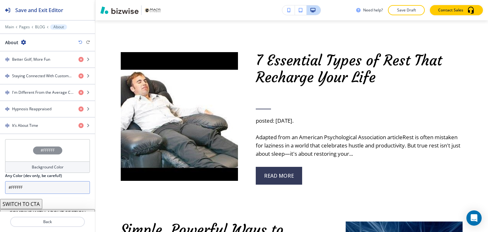
scroll to position [646, 0]
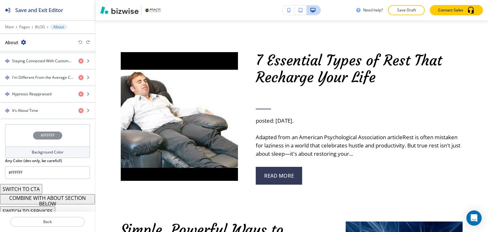
click at [54, 194] on button "COMBINE WITH ABOUT SECTION BELOW" at bounding box center [47, 199] width 95 height 10
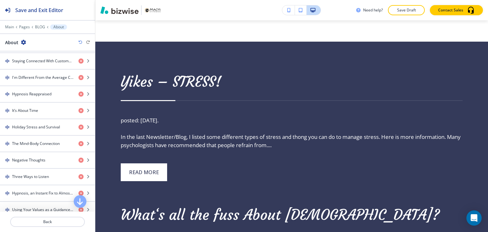
scroll to position [6120, 0]
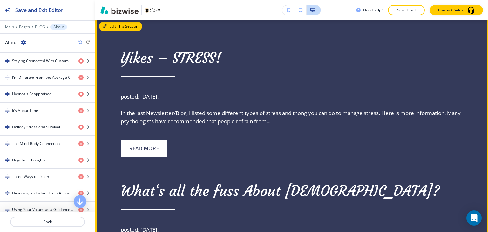
click at [111, 31] on button "Edit This Section" at bounding box center [120, 27] width 43 height 10
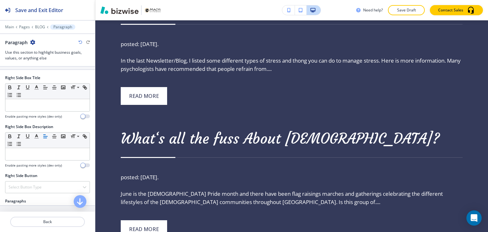
scroll to position [417, 0]
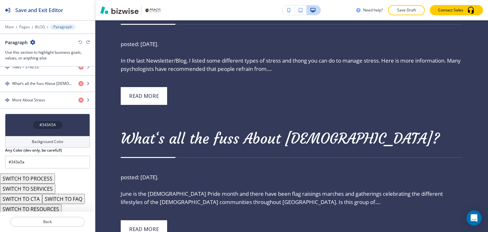
click at [48, 186] on button "SWITCH TO SERVICES" at bounding box center [27, 189] width 55 height 10
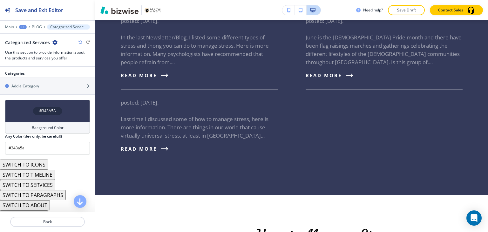
scroll to position [334, 0]
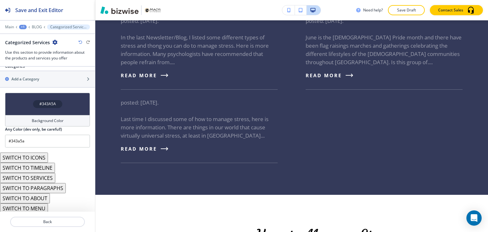
click at [43, 196] on button "SWITCH TO ABOUT" at bounding box center [25, 198] width 50 height 10
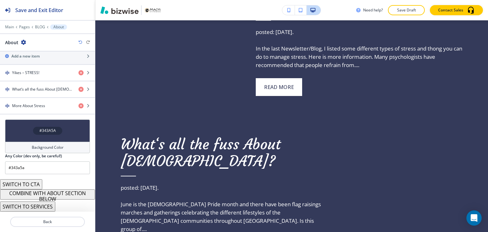
scroll to position [236, 0]
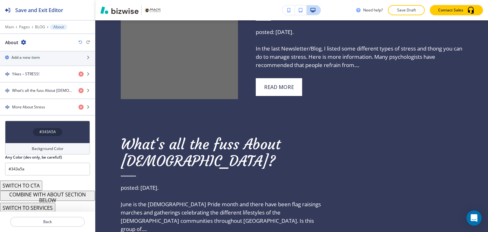
click at [43, 194] on button "COMBINE WITH ABOUT SECTION BELOW" at bounding box center [47, 196] width 95 height 10
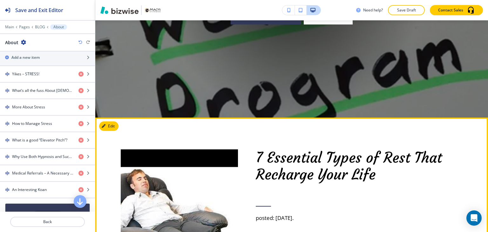
scroll to position [218, 0]
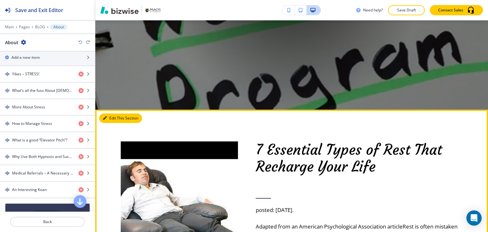
click at [108, 117] on button "Edit This Section" at bounding box center [120, 118] width 43 height 10
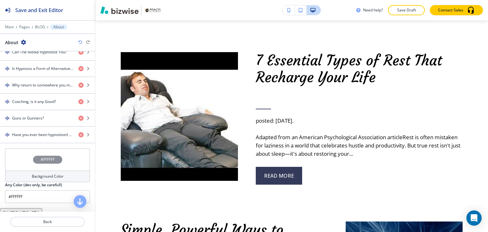
scroll to position [842, 0]
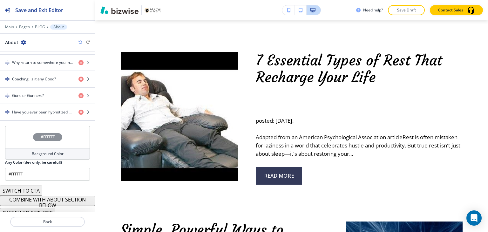
click at [47, 196] on button "COMBINE WITH ABOUT SECTION BELOW" at bounding box center [47, 201] width 95 height 10
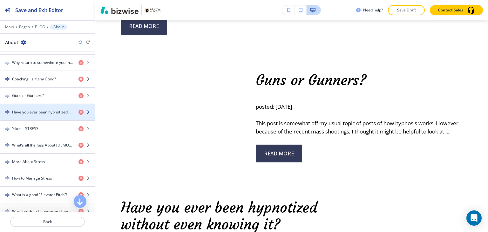
scroll to position [973, 0]
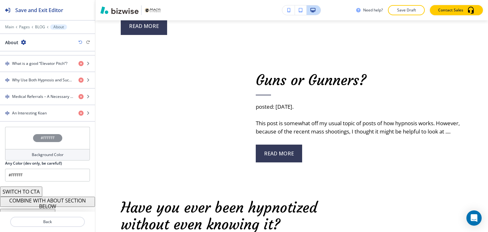
click at [53, 197] on button "COMBINE WITH ABOUT SECTION BELOW" at bounding box center [47, 202] width 95 height 10
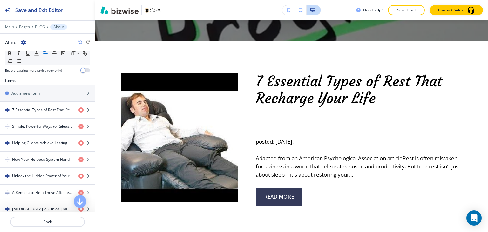
scroll to position [211, 0]
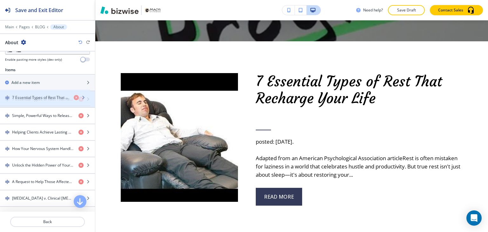
click at [41, 99] on h4 "7 Essential Types of Rest That Recharge Your Life" at bounding box center [42, 99] width 61 height 6
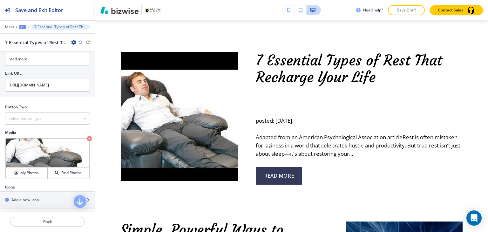
scroll to position [165, 0]
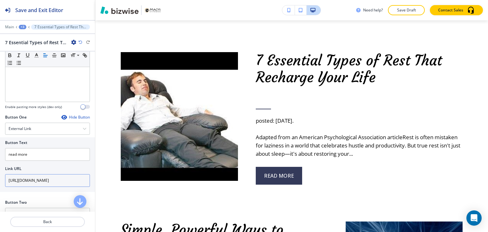
click at [55, 180] on input "https://www.macys-hypnosis.com/blog/1316660-7-essential-types-of-rest-that-rech…" at bounding box center [47, 180] width 85 height 13
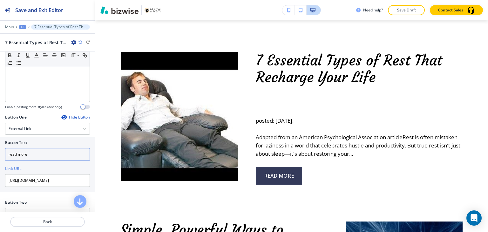
click at [48, 153] on input "read more" at bounding box center [47, 154] width 85 height 13
click at [48, 154] on input "read more" at bounding box center [47, 154] width 85 height 13
click at [55, 130] on div "External Link" at bounding box center [47, 128] width 84 height 11
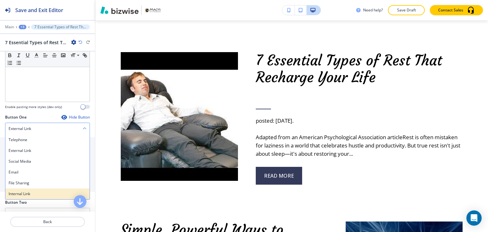
click at [48, 191] on h4 "Internal Link" at bounding box center [48, 194] width 78 height 6
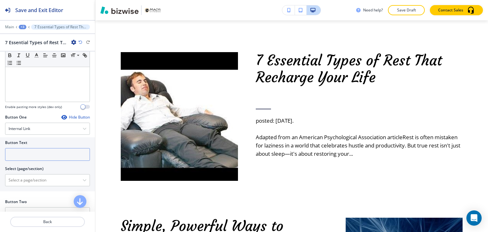
click at [54, 150] on input "text" at bounding box center [47, 154] width 85 height 13
paste input "read more"
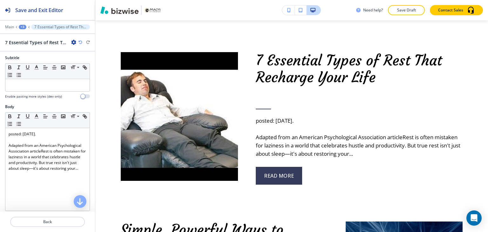
scroll to position [38, 0]
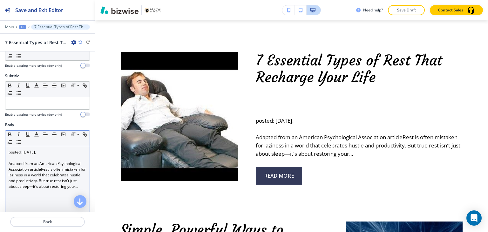
type input "read more"
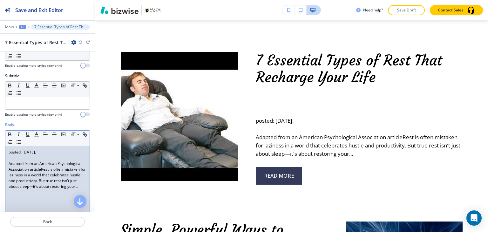
drag, startPoint x: 56, startPoint y: 150, endPoint x: 1, endPoint y: 144, distance: 54.9
click at [1, 144] on div "Body Small Normal Large Huge posted: May 08, 2025. Adapted from an American Psy…" at bounding box center [47, 181] width 95 height 119
click at [9, 159] on p at bounding box center [48, 158] width 78 height 6
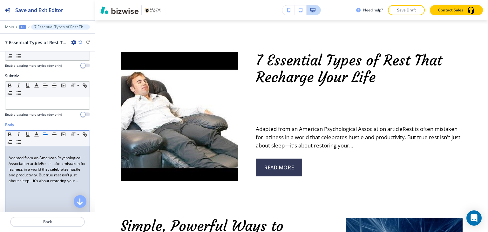
click at [9, 157] on p "Adapted from an American Psychological Association articleRest is often mistake…" at bounding box center [48, 169] width 78 height 29
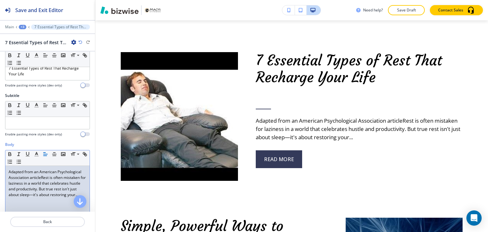
scroll to position [0, 0]
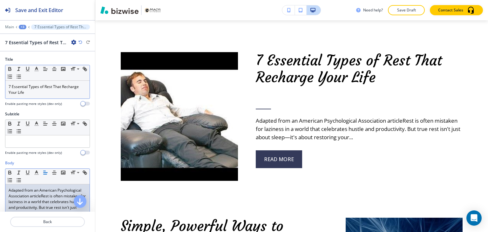
click at [40, 96] on div "7 Essential Types of Rest That Recharge Your Life" at bounding box center [47, 90] width 84 height 18
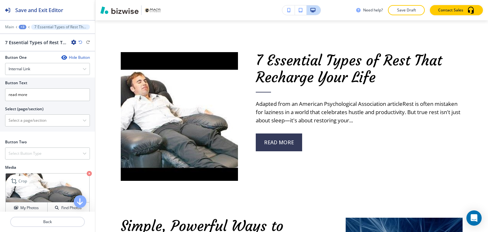
scroll to position [260, 0]
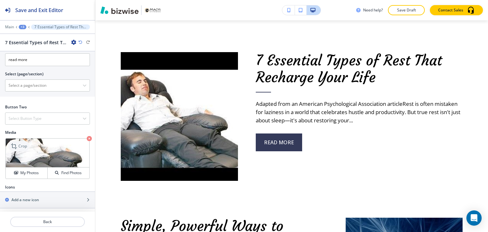
click at [22, 144] on p "Crop" at bounding box center [22, 146] width 9 height 6
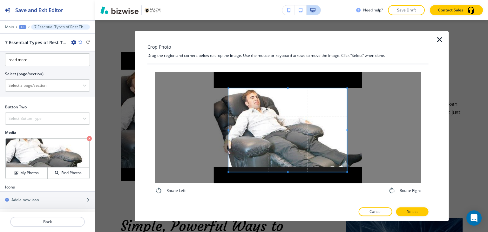
click at [286, 88] on div at bounding box center [287, 130] width 118 height 84
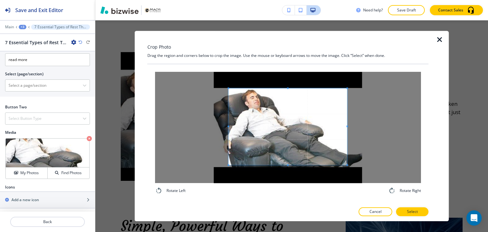
click at [288, 164] on span at bounding box center [287, 165] width 118 height 2
click at [409, 210] on p "Select" at bounding box center [412, 212] width 11 height 6
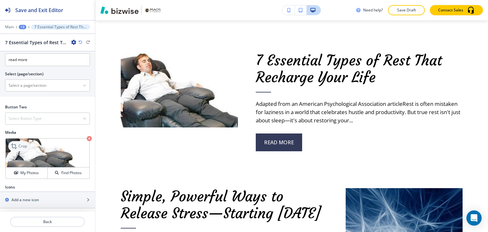
click at [23, 144] on p "Crop" at bounding box center [22, 146] width 9 height 6
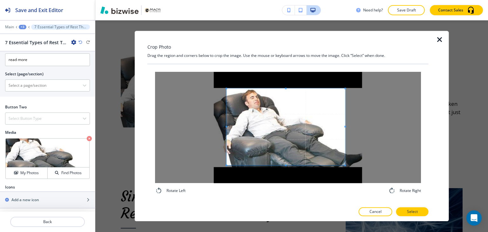
click at [286, 164] on span at bounding box center [285, 127] width 118 height 77
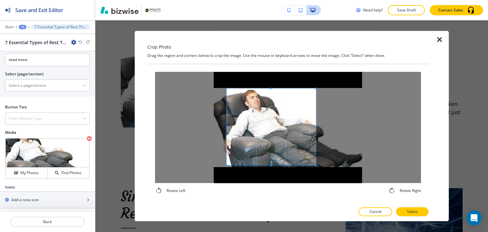
click at [315, 127] on span at bounding box center [316, 127] width 2 height 2
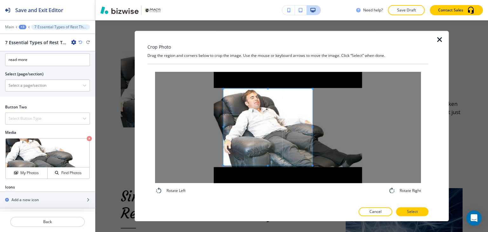
click at [274, 131] on span at bounding box center [267, 127] width 89 height 77
click at [403, 213] on button "Select" at bounding box center [412, 211] width 32 height 9
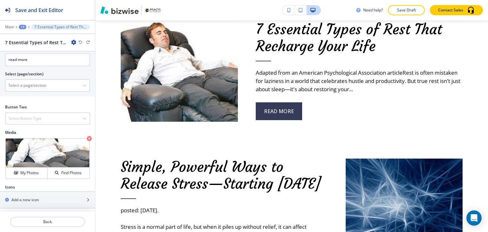
scroll to position [370, 0]
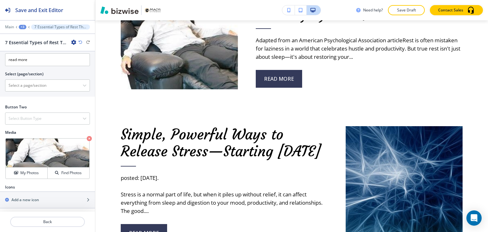
drag, startPoint x: 23, startPoint y: 30, endPoint x: 25, endPoint y: 33, distance: 4.1
click at [23, 29] on div "Main +3 7 Essential Types of Rest That Recharge Your Life 7 Essential Types of …" at bounding box center [47, 34] width 95 height 21
click at [22, 26] on div "+3" at bounding box center [23, 27] width 8 height 4
click at [25, 61] on p "About" at bounding box center [39, 60] width 32 height 6
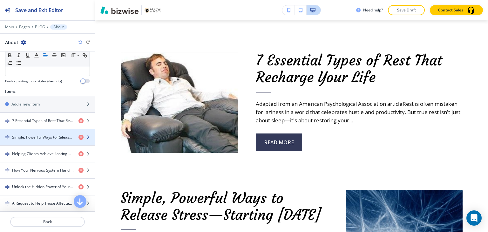
scroll to position [191, 0]
click at [44, 131] on div "button" at bounding box center [47, 130] width 95 height 5
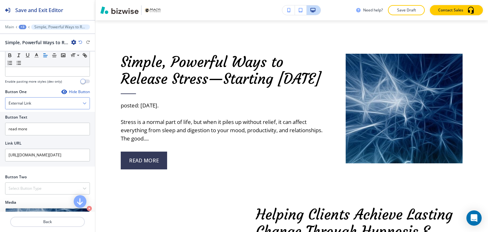
click at [57, 104] on div "External Link" at bounding box center [47, 102] width 84 height 11
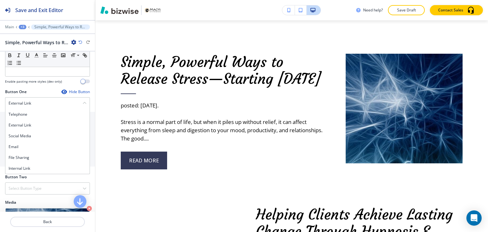
click at [38, 166] on h4 "Internal Link" at bounding box center [48, 168] width 78 height 6
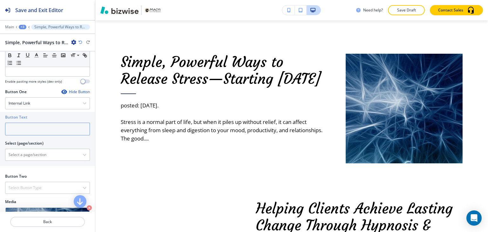
click at [42, 129] on input "text" at bounding box center [47, 129] width 85 height 13
paste input "read more"
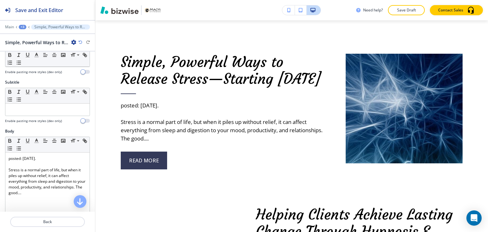
scroll to position [0, 0]
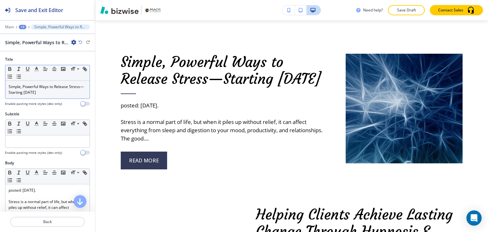
type input "read more"
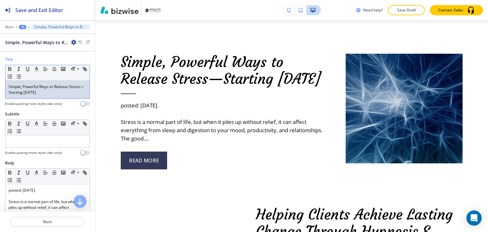
click at [53, 94] on p "Simple, Powerful Ways to Release Stress—Starting [DATE]" at bounding box center [48, 89] width 78 height 11
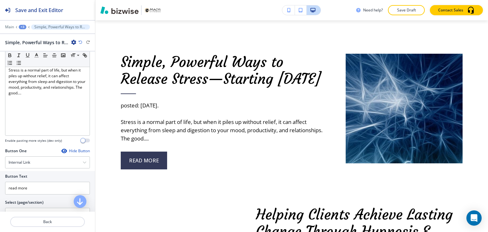
scroll to position [95, 0]
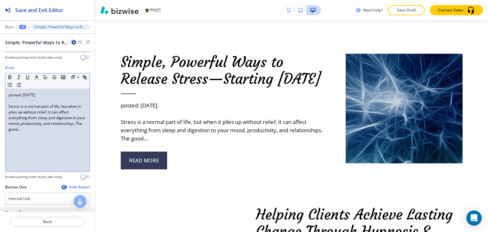
click at [15, 99] on p at bounding box center [48, 101] width 78 height 6
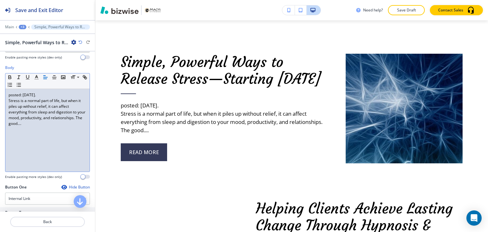
drag, startPoint x: 55, startPoint y: 93, endPoint x: 2, endPoint y: 93, distance: 52.4
click at [2, 93] on div "Body Small Normal Large Huge posted: May 06, 2025. Stress is a normal part of l…" at bounding box center [47, 124] width 95 height 119
click at [9, 99] on p "Stress is a normal part of life, but when it piles up without relief, it can af…" at bounding box center [48, 112] width 78 height 29
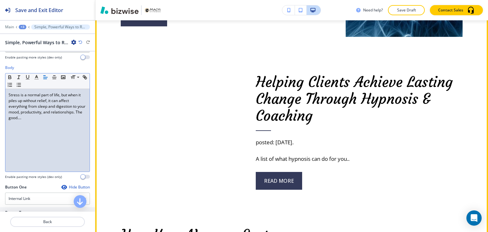
scroll to position [570, 0]
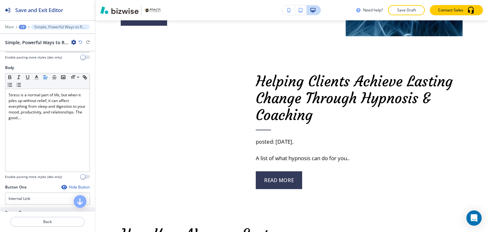
drag, startPoint x: 19, startPoint y: 28, endPoint x: 24, endPoint y: 28, distance: 5.1
click at [19, 28] on button "+3" at bounding box center [23, 27] width 8 height 4
click at [42, 58] on p "About" at bounding box center [39, 60] width 32 height 6
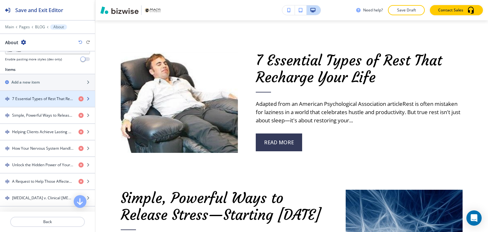
scroll to position [222, 0]
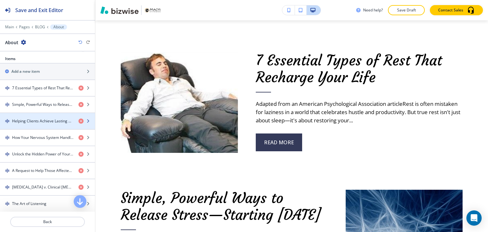
click at [45, 120] on h4 "Helping Clients Achieve Lasting Change Through Hypnosis & Coaching" at bounding box center [42, 121] width 61 height 6
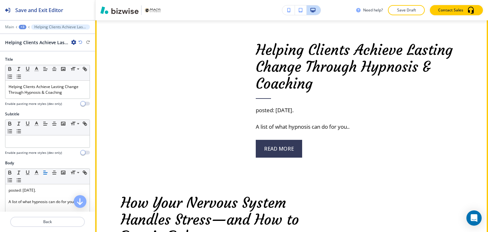
scroll to position [587, 0]
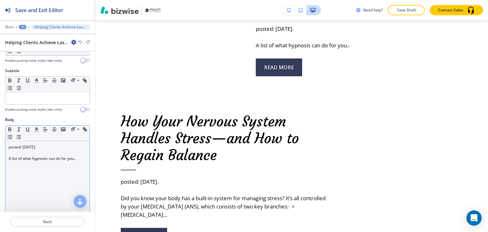
scroll to position [95, 0]
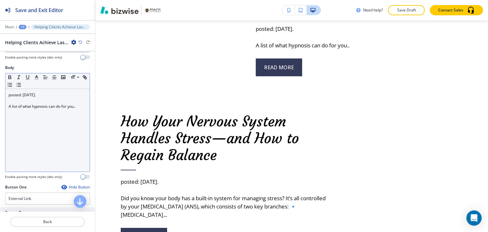
click at [8, 104] on div "posted: Mar. 03, 2025. A list of what hypnosis can do for you.." at bounding box center [47, 130] width 84 height 83
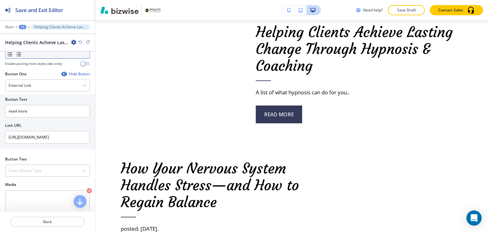
scroll to position [222, 0]
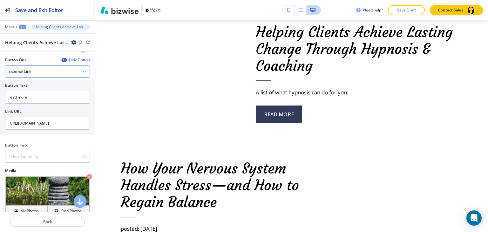
click at [55, 75] on div "External Link" at bounding box center [47, 71] width 84 height 11
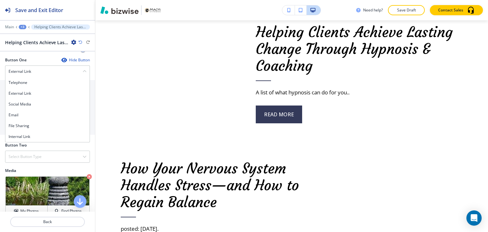
drag, startPoint x: 38, startPoint y: 135, endPoint x: 38, endPoint y: 128, distance: 7.0
click at [38, 135] on h4 "Internal Link" at bounding box center [48, 137] width 78 height 6
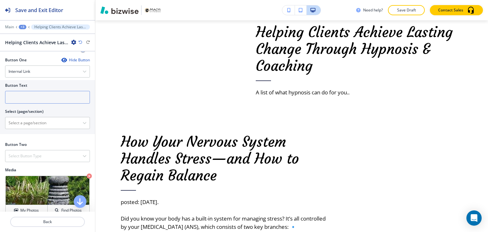
click at [46, 97] on input "text" at bounding box center [47, 97] width 85 height 13
paste input "read more"
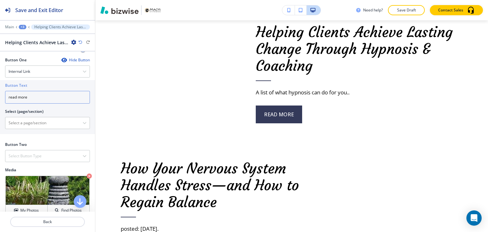
click at [57, 96] on input "read more" at bounding box center [47, 97] width 85 height 13
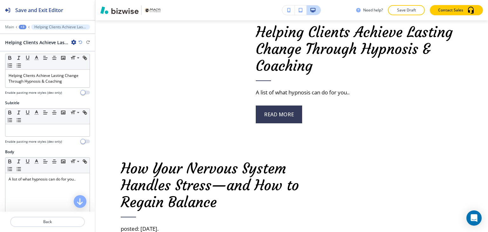
scroll to position [0, 0]
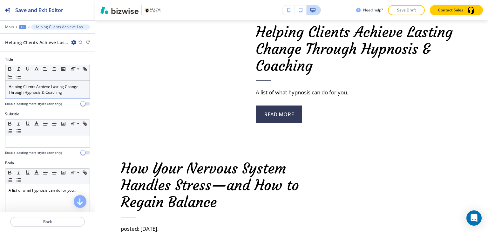
type input "read more"
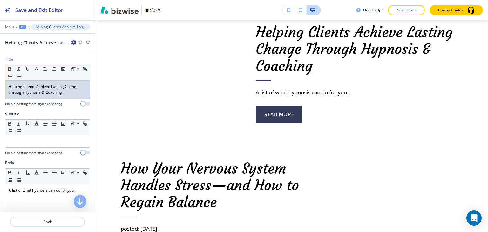
click at [73, 93] on p "Helping Clients Achieve Lasting Change Through Hypnosis & Coaching" at bounding box center [48, 89] width 78 height 11
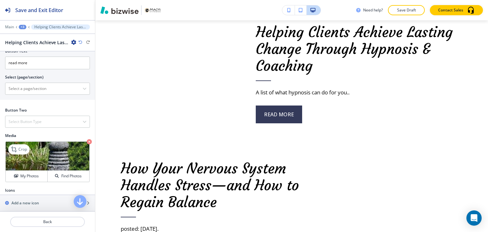
scroll to position [260, 0]
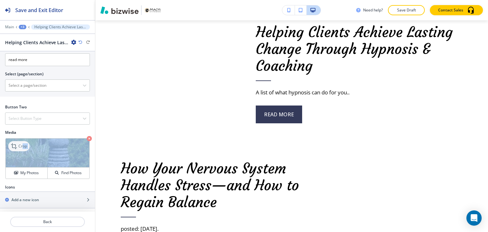
drag, startPoint x: 28, startPoint y: 158, endPoint x: 23, endPoint y: 142, distance: 16.9
click at [23, 144] on p "Crop" at bounding box center [22, 146] width 9 height 6
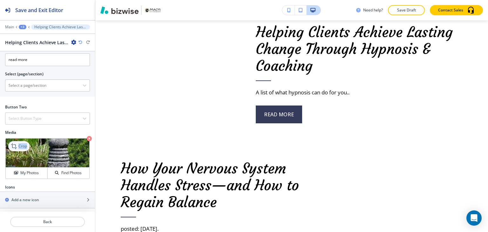
click at [23, 144] on p "Crop" at bounding box center [22, 146] width 9 height 6
drag, startPoint x: 23, startPoint y: 144, endPoint x: 23, endPoint y: 148, distance: 3.5
click at [23, 145] on p "Crop" at bounding box center [22, 146] width 9 height 6
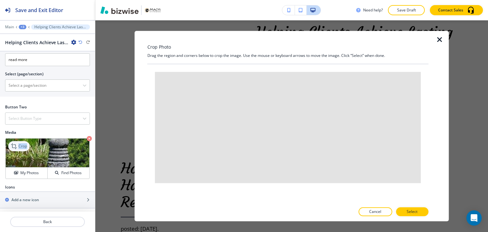
click at [23, 148] on div "Crop" at bounding box center [18, 146] width 21 height 10
click at [23, 146] on p "Crop" at bounding box center [22, 146] width 9 height 6
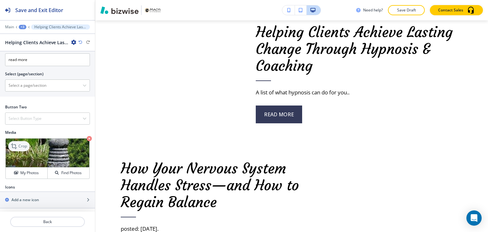
click at [22, 145] on p "Crop" at bounding box center [22, 146] width 9 height 6
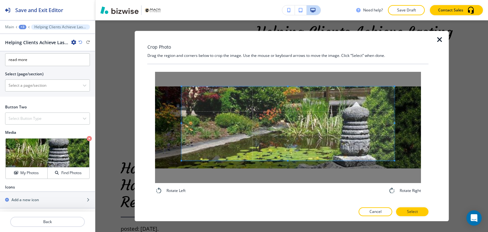
click at [288, 83] on div at bounding box center [288, 127] width 266 height 111
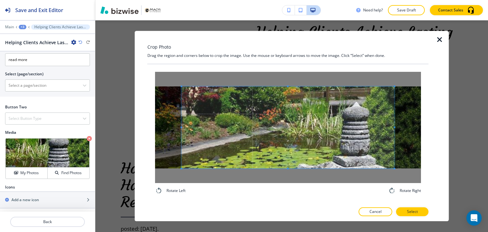
click at [282, 178] on div at bounding box center [288, 127] width 266 height 111
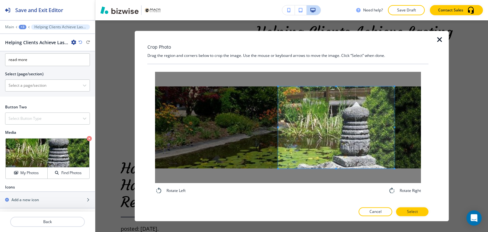
click at [278, 135] on div at bounding box center [336, 127] width 116 height 82
click at [409, 210] on p "Select" at bounding box center [412, 212] width 11 height 6
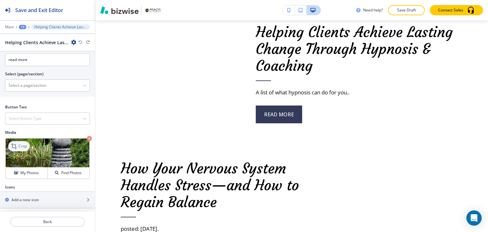
click at [22, 144] on p "Crop" at bounding box center [22, 146] width 9 height 6
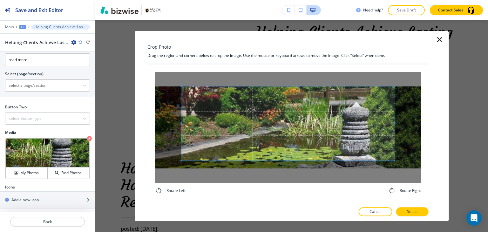
click at [288, 83] on div at bounding box center [288, 127] width 266 height 111
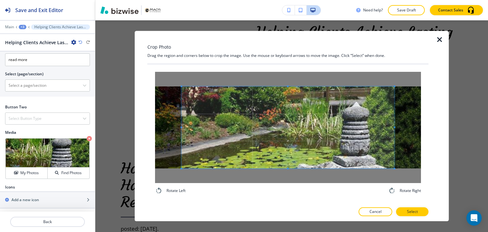
click at [279, 171] on div at bounding box center [288, 127] width 266 height 111
click at [287, 176] on div at bounding box center [288, 127] width 266 height 111
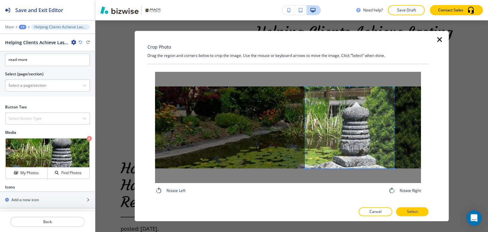
click at [305, 138] on div at bounding box center [349, 127] width 89 height 82
click at [408, 210] on p "Select" at bounding box center [412, 212] width 11 height 6
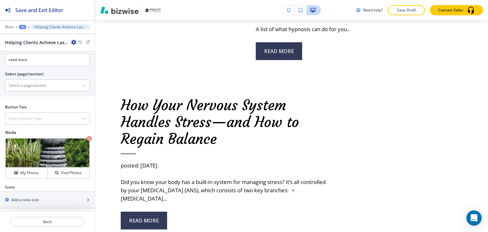
scroll to position [682, 0]
click at [23, 27] on div "+3" at bounding box center [23, 27] width 8 height 4
click at [33, 61] on p "About" at bounding box center [39, 60] width 32 height 6
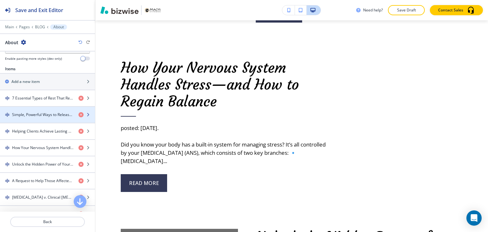
scroll to position [222, 0]
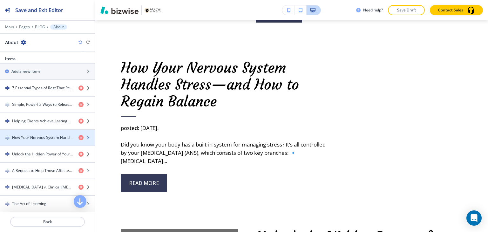
click at [46, 135] on h4 "How Your Nervous System Handles Stress—and How to Regain Balance" at bounding box center [42, 138] width 61 height 6
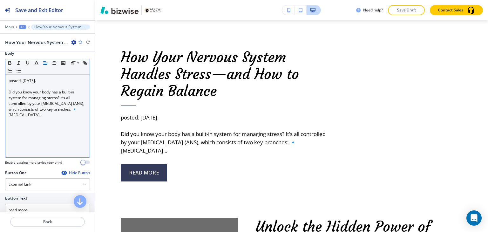
scroll to position [95, 0]
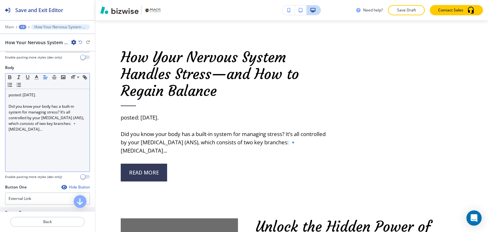
click at [9, 104] on p "Did you know your body has a built-in system for managing stress? It’s all cont…" at bounding box center [48, 118] width 78 height 29
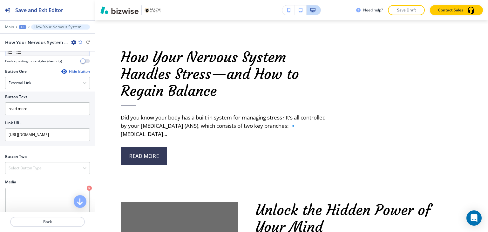
scroll to position [222, 0]
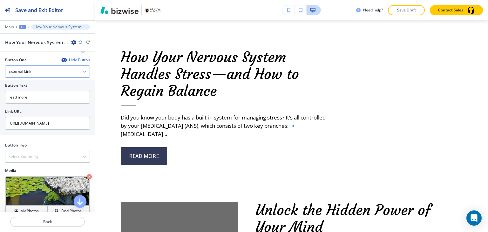
click at [46, 68] on div "External Link" at bounding box center [47, 71] width 84 height 11
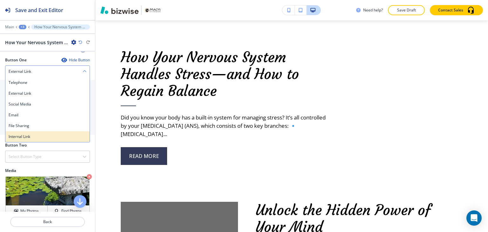
click at [28, 137] on h4 "Internal Link" at bounding box center [48, 137] width 78 height 6
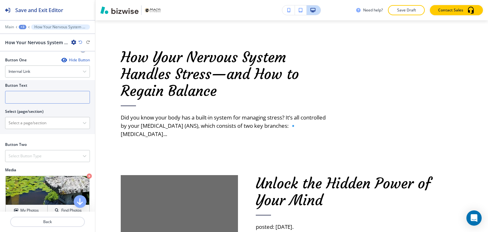
click at [44, 101] on input "text" at bounding box center [47, 97] width 85 height 13
paste input "read more"
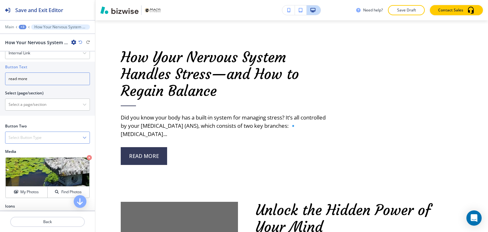
scroll to position [260, 0]
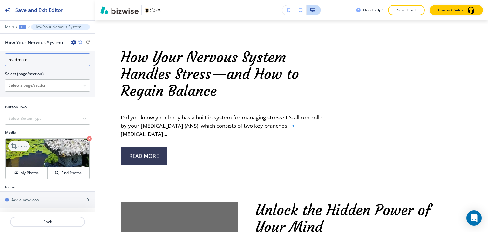
type input "read more"
click at [25, 141] on div "Crop" at bounding box center [18, 146] width 21 height 10
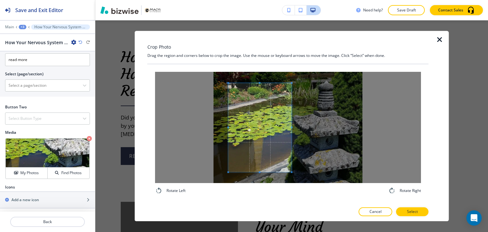
click at [292, 123] on div at bounding box center [259, 127] width 63 height 89
click at [260, 74] on span at bounding box center [260, 74] width 2 height 2
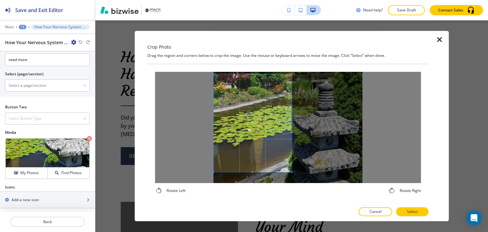
click at [209, 121] on div at bounding box center [288, 127] width 266 height 111
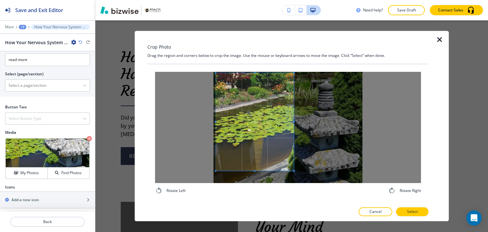
click at [283, 144] on span at bounding box center [255, 122] width 78 height 98
click at [411, 211] on p "Select" at bounding box center [412, 212] width 11 height 6
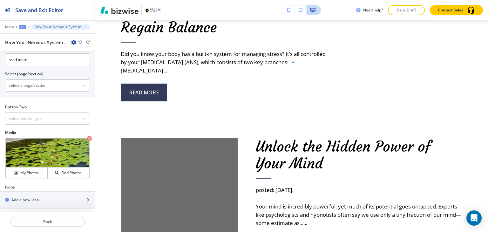
scroll to position [762, 0]
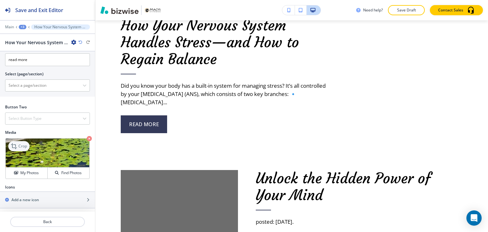
click at [16, 144] on icon at bounding box center [15, 146] width 8 height 8
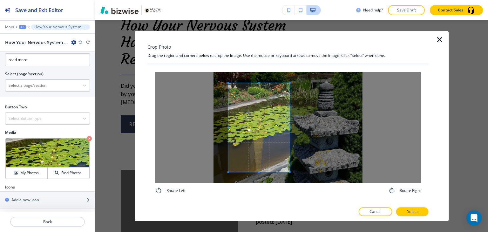
click at [290, 125] on div at bounding box center [258, 127] width 61 height 89
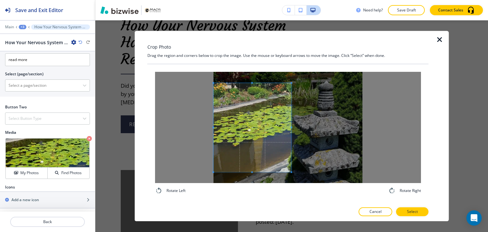
click at [196, 125] on div at bounding box center [288, 127] width 266 height 111
click at [293, 128] on span at bounding box center [294, 127] width 2 height 89
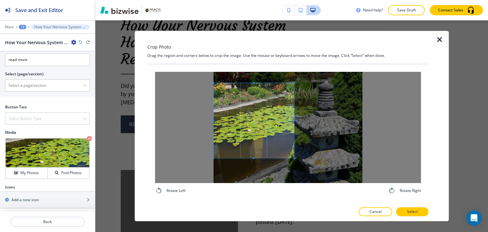
click at [258, 158] on span at bounding box center [253, 158] width 81 height 2
click at [298, 118] on span at bounding box center [298, 120] width 2 height 75
click at [408, 211] on p "Select" at bounding box center [412, 212] width 11 height 6
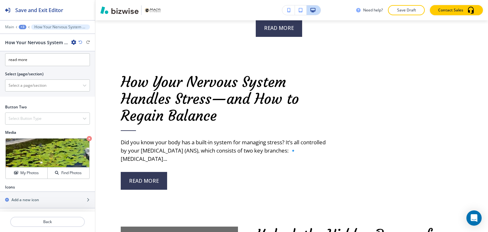
scroll to position [698, 0]
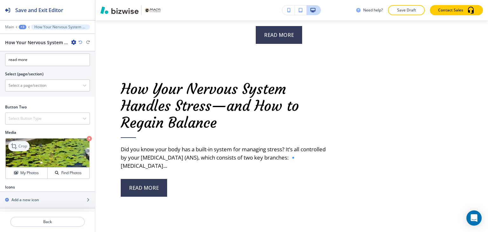
click at [22, 143] on p "Crop" at bounding box center [22, 146] width 9 height 6
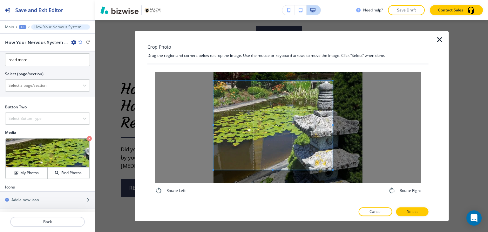
click at [242, 109] on span at bounding box center [272, 125] width 119 height 89
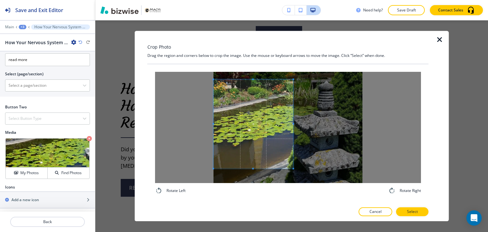
click at [292, 123] on span at bounding box center [293, 124] width 2 height 2
click at [250, 91] on div at bounding box center [253, 129] width 80 height 77
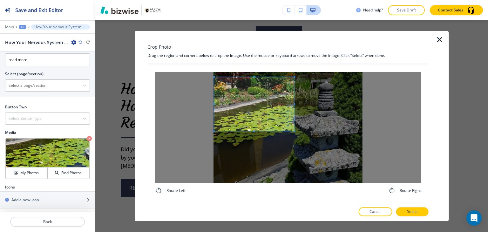
click at [209, 79] on div at bounding box center [288, 127] width 266 height 111
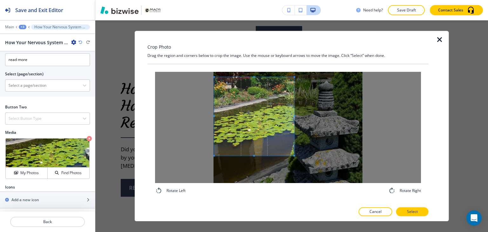
click at [249, 155] on div at bounding box center [254, 116] width 80 height 78
click at [298, 116] on span at bounding box center [297, 116] width 2 height 2
click at [413, 212] on p "Select" at bounding box center [412, 212] width 11 height 6
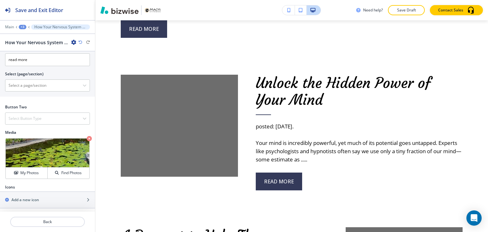
scroll to position [889, 0]
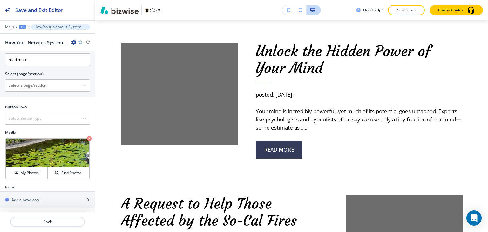
click at [22, 26] on div "+3" at bounding box center [23, 27] width 8 height 4
click at [43, 60] on p "About" at bounding box center [39, 60] width 32 height 6
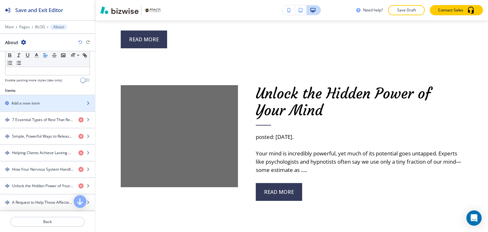
scroll to position [222, 0]
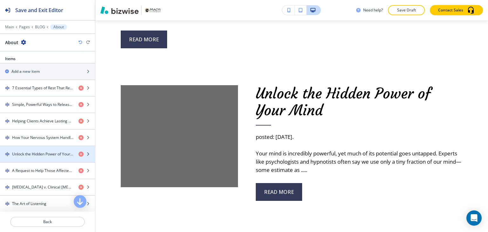
click at [42, 148] on div "button" at bounding box center [47, 148] width 95 height 5
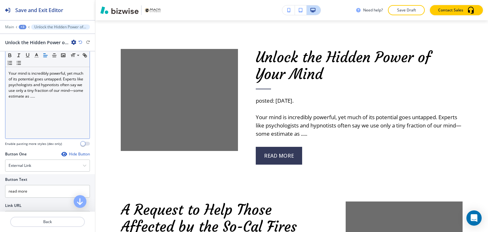
scroll to position [64, 0]
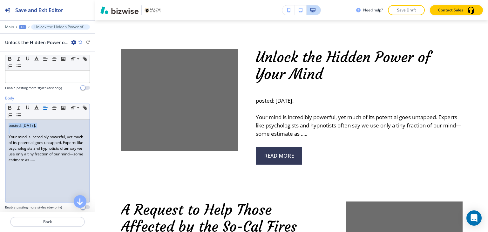
drag, startPoint x: 8, startPoint y: 135, endPoint x: 7, endPoint y: 121, distance: 14.3
click at [7, 121] on div "posted: Jan. 28, 2025. Your mind is incredibly powerful, yet much of its potent…" at bounding box center [47, 160] width 84 height 83
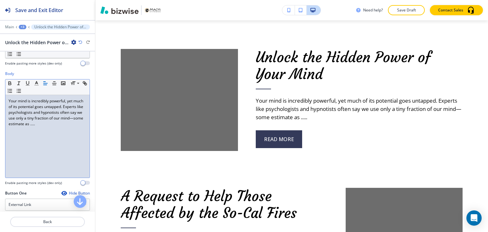
scroll to position [159, 0]
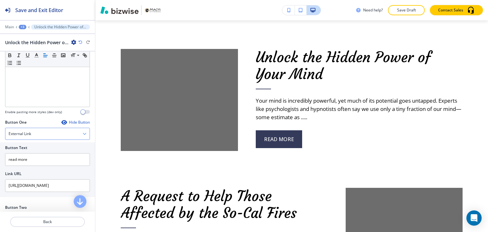
click at [58, 128] on div "External Link" at bounding box center [47, 133] width 84 height 11
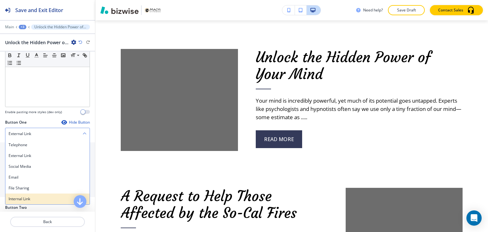
click at [36, 194] on div "Internal Link" at bounding box center [47, 198] width 84 height 11
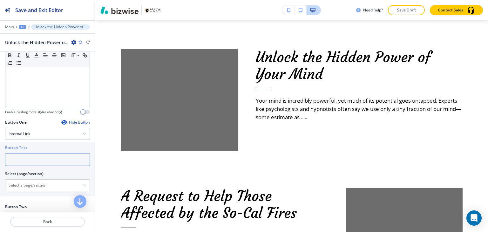
click at [48, 158] on input "text" at bounding box center [47, 159] width 85 height 13
paste input "read more"
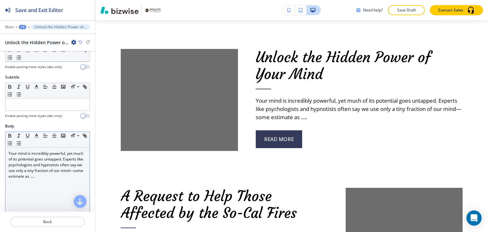
scroll to position [32, 0]
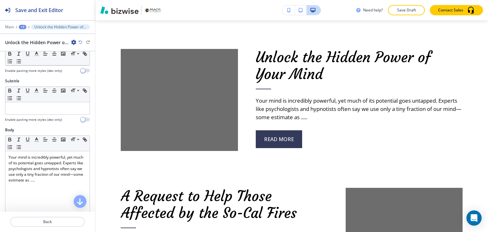
type input "read more"
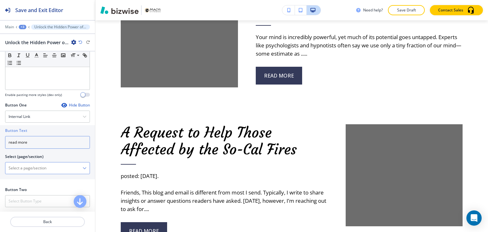
scroll to position [191, 0]
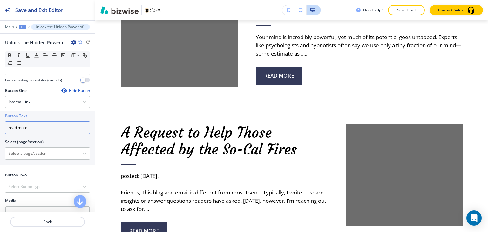
click at [43, 129] on input "read more" at bounding box center [47, 127] width 85 height 13
click at [23, 28] on div "+3" at bounding box center [23, 27] width 8 height 4
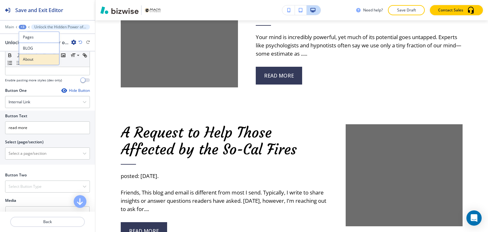
click at [37, 59] on p "About" at bounding box center [39, 60] width 32 height 6
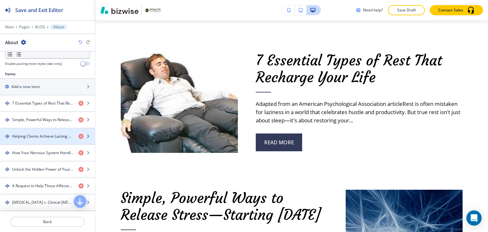
scroll to position [254, 0]
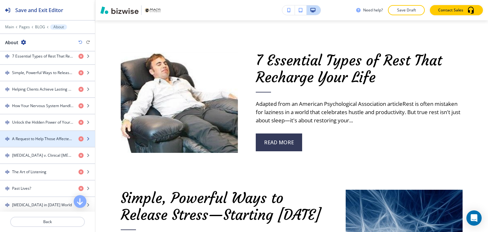
click at [42, 134] on div "button" at bounding box center [47, 133] width 95 height 5
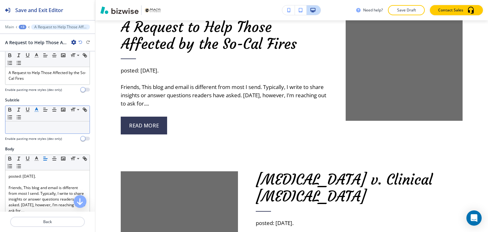
scroll to position [0, 0]
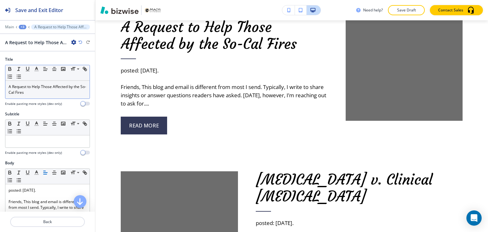
click at [44, 94] on p "A Request to Help Those Affected by the So-Cal Fires" at bounding box center [48, 89] width 78 height 11
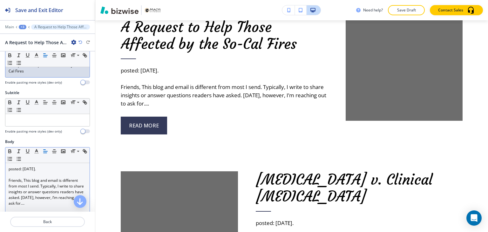
scroll to position [32, 0]
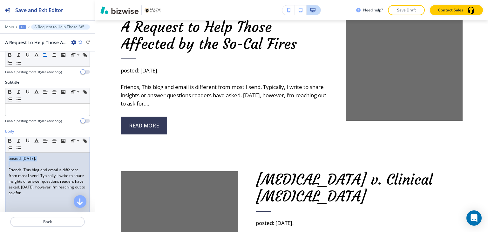
drag, startPoint x: 7, startPoint y: 170, endPoint x: 7, endPoint y: 157, distance: 13.4
click at [7, 157] on div "posted: Jan. 19, 2025. Friends, This blog and email is different from most I se…" at bounding box center [47, 193] width 84 height 83
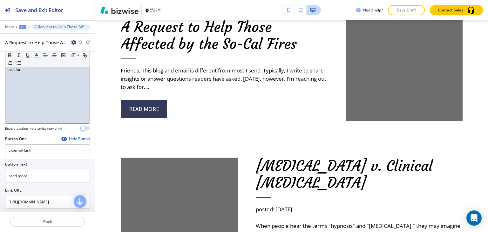
scroll to position [222, 0]
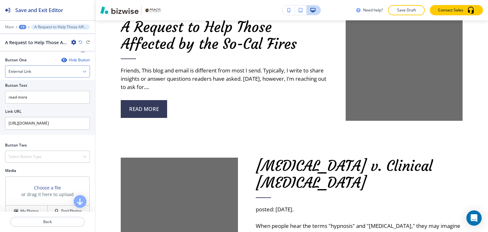
click at [43, 71] on div "External Link" at bounding box center [47, 71] width 84 height 11
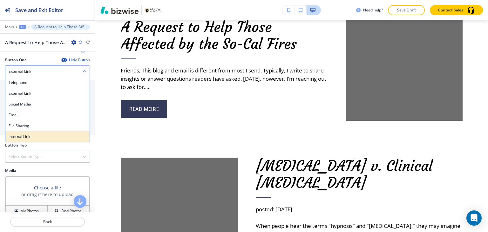
click at [34, 137] on h4 "Internal Link" at bounding box center [48, 137] width 78 height 6
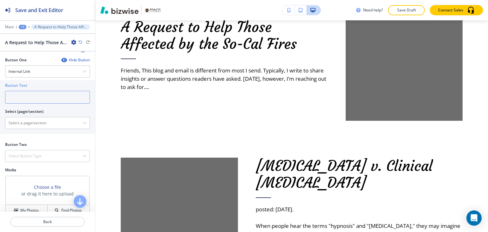
click at [41, 95] on input "text" at bounding box center [47, 97] width 85 height 13
paste input "read more"
type input "read more"
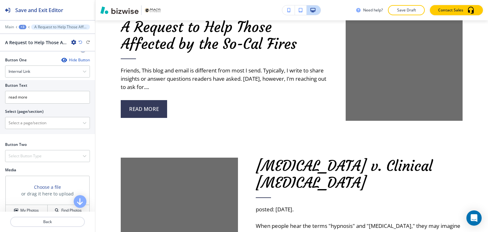
click at [24, 27] on div "+3" at bounding box center [23, 27] width 8 height 4
click at [31, 61] on p "About" at bounding box center [39, 60] width 32 height 6
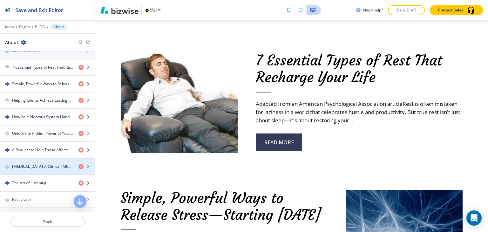
scroll to position [254, 0]
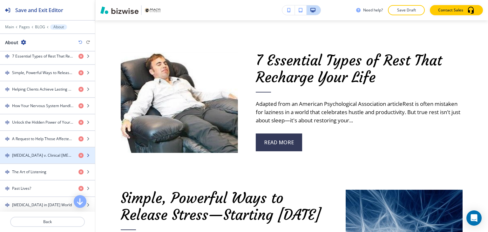
click at [45, 159] on div "button" at bounding box center [47, 160] width 95 height 5
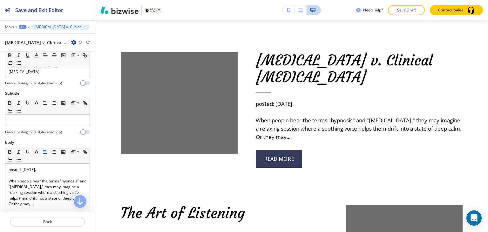
scroll to position [64, 0]
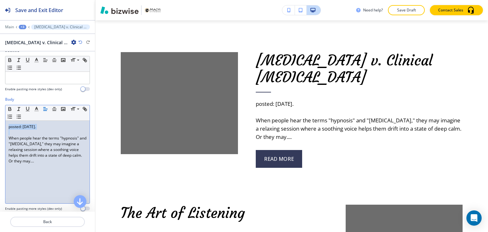
drag, startPoint x: 6, startPoint y: 135, endPoint x: 5, endPoint y: 123, distance: 11.9
click at [5, 123] on div "Body Small Normal Large Huge posted: Dec. 01, 2024. When people hear the terms …" at bounding box center [47, 156] width 95 height 119
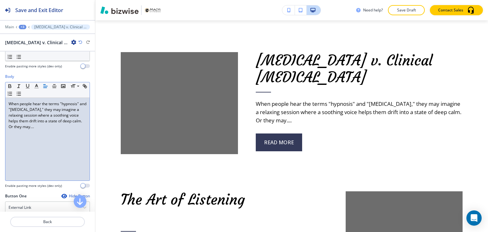
scroll to position [159, 0]
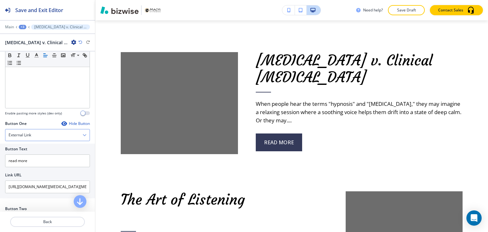
click at [58, 131] on div "External Link" at bounding box center [47, 134] width 84 height 11
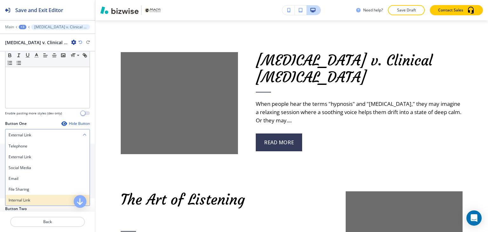
click at [50, 198] on h4 "Internal Link" at bounding box center [48, 200] width 78 height 6
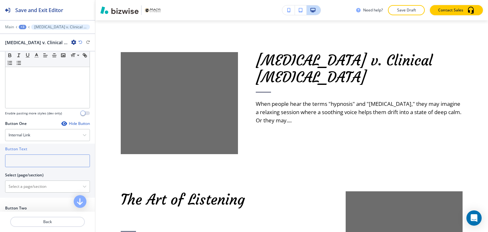
click at [38, 157] on input "text" at bounding box center [47, 160] width 85 height 13
paste input "read more"
type input "read more"
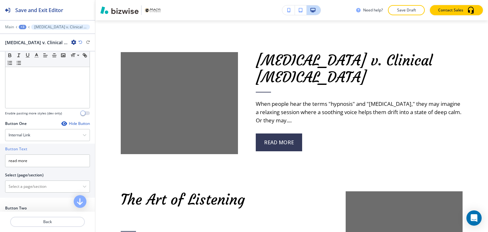
click at [22, 25] on div "+3" at bounding box center [23, 27] width 8 height 4
click at [22, 56] on button "About" at bounding box center [39, 59] width 41 height 11
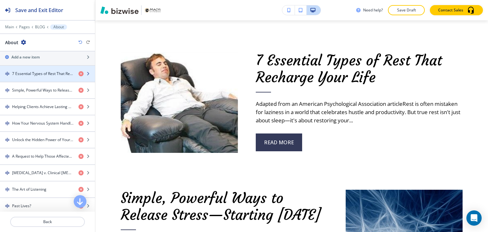
scroll to position [0, 0]
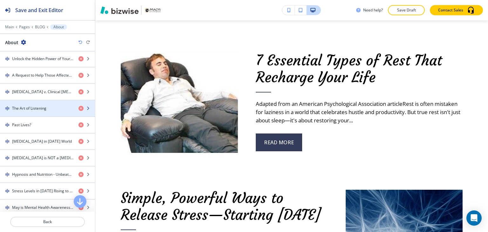
click at [43, 111] on div "button" at bounding box center [47, 113] width 95 height 5
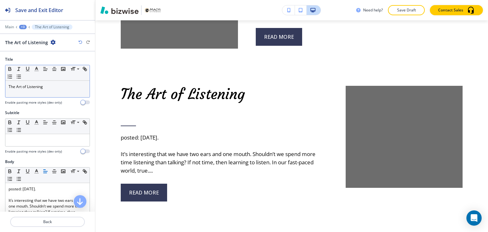
click at [54, 88] on p "The Art of Listening" at bounding box center [48, 87] width 78 height 6
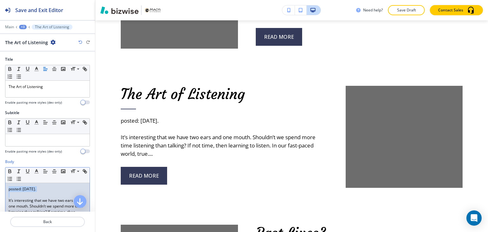
drag, startPoint x: 15, startPoint y: 195, endPoint x: 6, endPoint y: 185, distance: 13.5
click at [6, 185] on div "posted: Nov. 18, 2024. It’s interesting that we have two ears and one mouth. Sh…" at bounding box center [47, 224] width 84 height 83
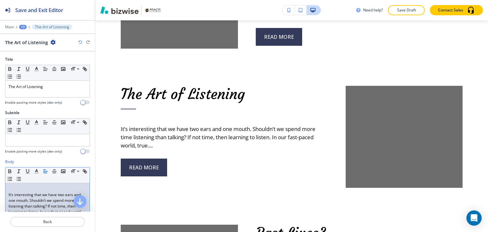
click at [9, 192] on p "It’s interesting that we have two ears and one mouth. Shouldn’t we spend more t…" at bounding box center [48, 206] width 78 height 29
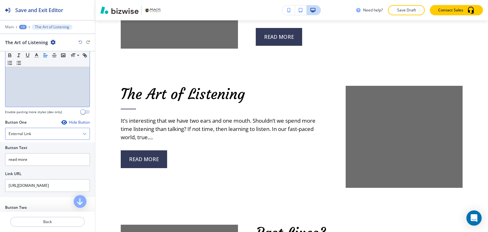
click at [38, 135] on div "External Link" at bounding box center [47, 133] width 84 height 11
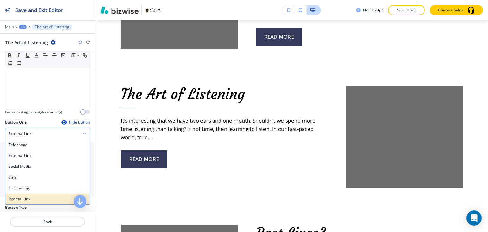
click at [35, 200] on h4 "Internal Link" at bounding box center [48, 199] width 78 height 6
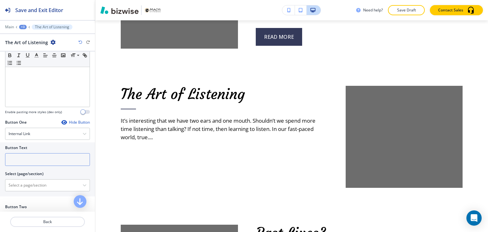
click at [51, 159] on input "text" at bounding box center [47, 159] width 85 height 13
paste input "read more"
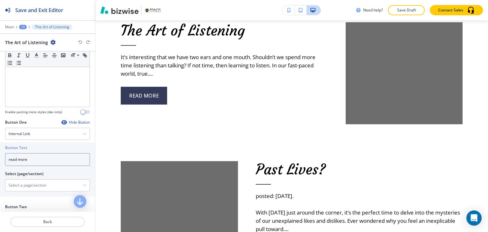
type input "read more"
click at [26, 26] on div "+3" at bounding box center [23, 27] width 8 height 4
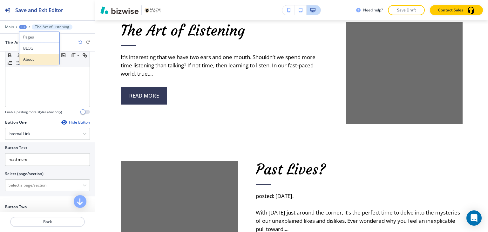
click at [30, 56] on button "About" at bounding box center [39, 59] width 41 height 11
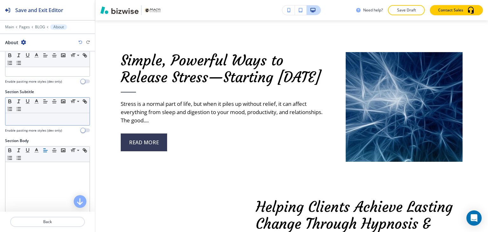
scroll to position [72, 0]
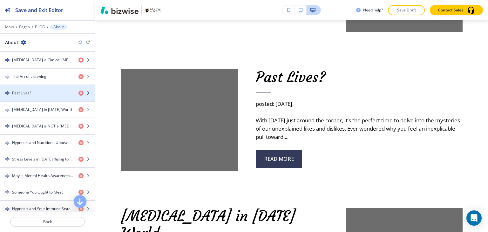
click at [25, 93] on h4 "Past Lives?" at bounding box center [21, 93] width 19 height 6
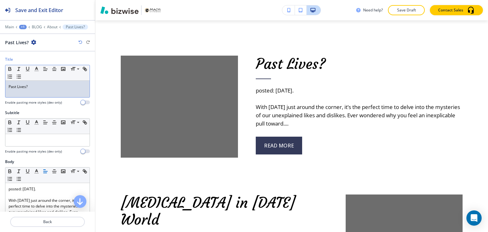
click at [54, 88] on p "Past Lives?" at bounding box center [48, 87] width 78 height 6
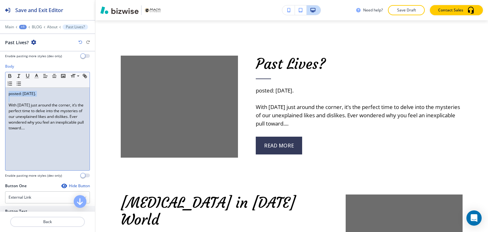
drag, startPoint x: 9, startPoint y: 104, endPoint x: 8, endPoint y: 91, distance: 12.7
click at [8, 91] on div "posted: Oct. 28, 2024. With Halloween just around the corner, it’s the perfect …" at bounding box center [47, 129] width 84 height 83
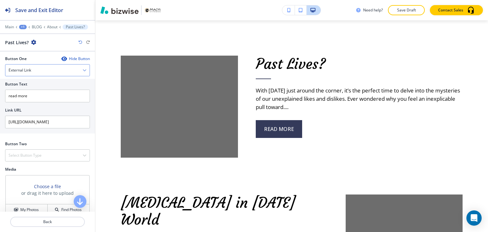
click at [50, 67] on div "External Link" at bounding box center [47, 69] width 84 height 11
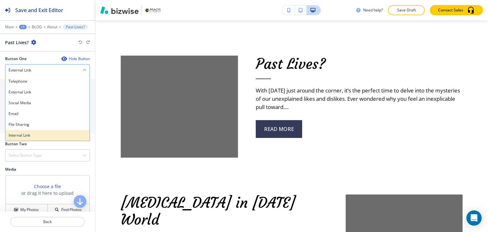
click at [38, 133] on h4 "Internal Link" at bounding box center [48, 135] width 78 height 6
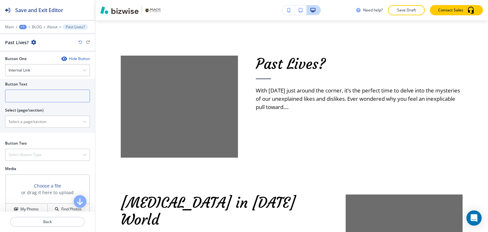
click at [44, 96] on input "text" at bounding box center [47, 96] width 85 height 13
paste input "read more"
click at [44, 95] on input "read more" at bounding box center [47, 96] width 85 height 13
type input "read more"
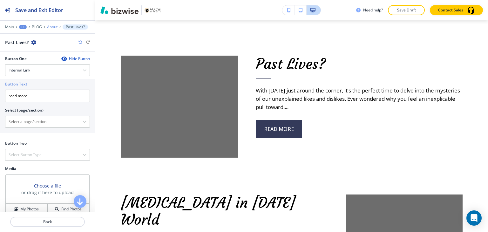
click at [50, 26] on p "About" at bounding box center [52, 27] width 10 height 4
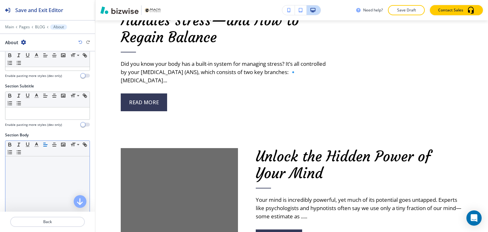
scroll to position [137, 0]
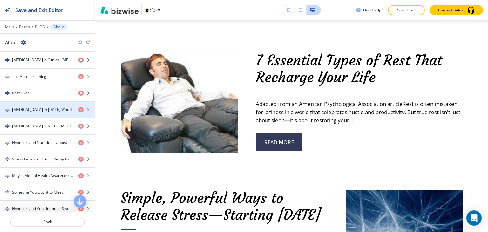
click at [40, 113] on div "button" at bounding box center [47, 114] width 95 height 5
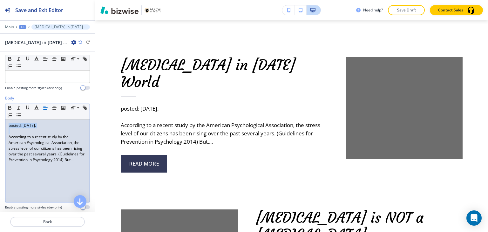
drag, startPoint x: 8, startPoint y: 137, endPoint x: 6, endPoint y: 122, distance: 14.7
click at [7, 122] on div "posted: Oct. 10, 2024. According to a recent study by the American Psychologica…" at bounding box center [47, 160] width 84 height 83
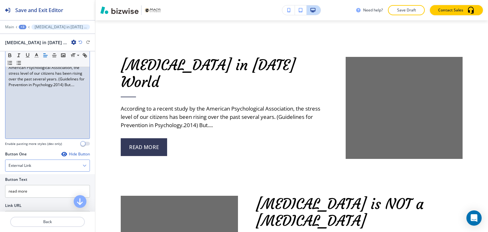
click at [34, 163] on div "External Link" at bounding box center [47, 165] width 84 height 11
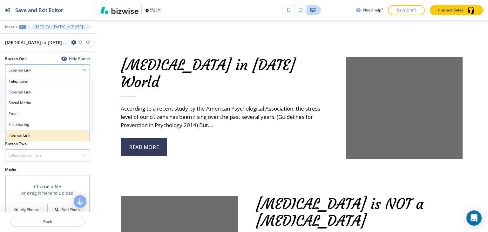
click at [36, 135] on h4 "Internal Link" at bounding box center [48, 135] width 78 height 6
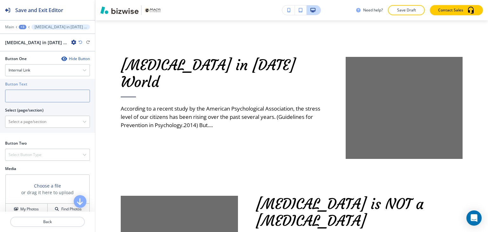
click at [41, 99] on input "text" at bounding box center [47, 96] width 85 height 13
paste input "read more"
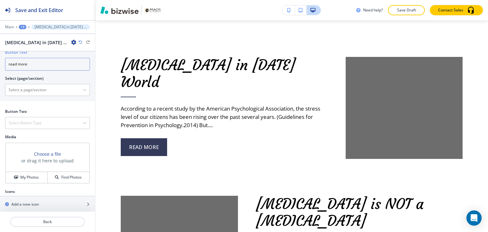
type input "read more"
click at [23, 25] on div "+3" at bounding box center [23, 27] width 8 height 4
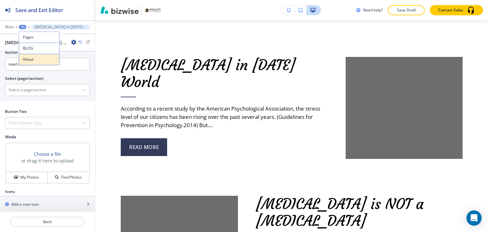
click at [31, 57] on p "About" at bounding box center [39, 60] width 32 height 6
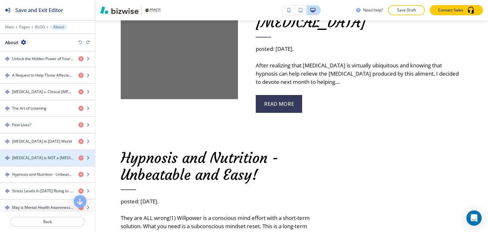
click at [35, 156] on h4 "[MEDICAL_DATA] is NOT a [MEDICAL_DATA]" at bounding box center [42, 158] width 61 height 6
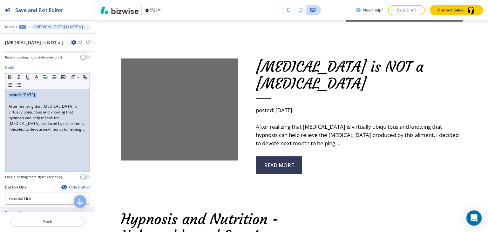
drag, startPoint x: 7, startPoint y: 106, endPoint x: 6, endPoint y: 93, distance: 13.7
click at [6, 93] on div "posted: Sep. 24, 2024. After realizing that tinnitus is virtually ubiquitous an…" at bounding box center [47, 130] width 84 height 83
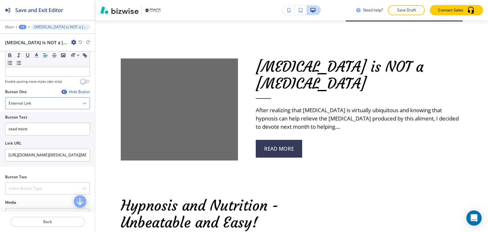
click at [29, 100] on h4 "External Link" at bounding box center [20, 103] width 23 height 6
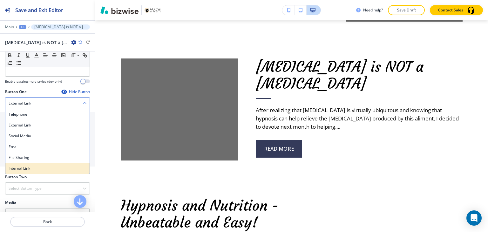
click at [21, 171] on div "Internal Link" at bounding box center [47, 168] width 84 height 11
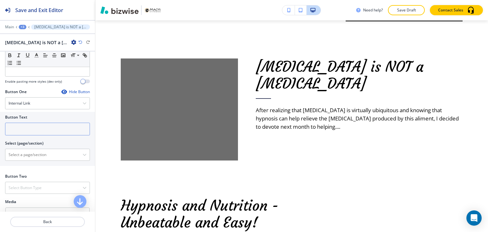
click at [34, 129] on input "text" at bounding box center [47, 129] width 85 height 13
paste input "read more"
type input "read more"
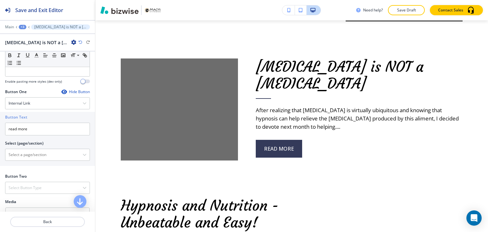
click at [25, 26] on div "+3" at bounding box center [23, 27] width 8 height 4
click at [34, 59] on p "About" at bounding box center [39, 60] width 32 height 6
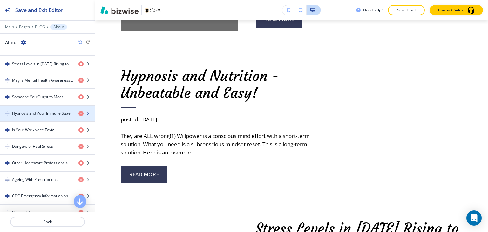
click at [37, 116] on div "button" at bounding box center [47, 118] width 95 height 5
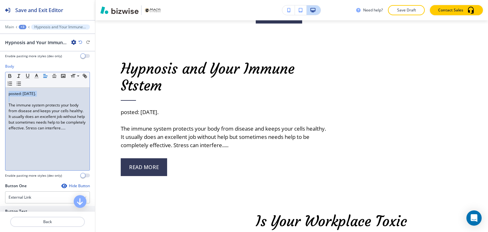
drag, startPoint x: 8, startPoint y: 105, endPoint x: 6, endPoint y: 92, distance: 12.6
click at [6, 92] on div "posted: Sep. 22, 2023. The immune system protects your body from disease and ke…" at bounding box center [47, 129] width 84 height 83
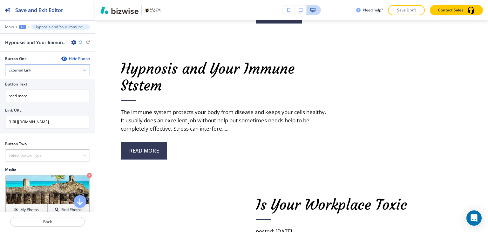
click at [46, 70] on div "External Link" at bounding box center [47, 69] width 84 height 11
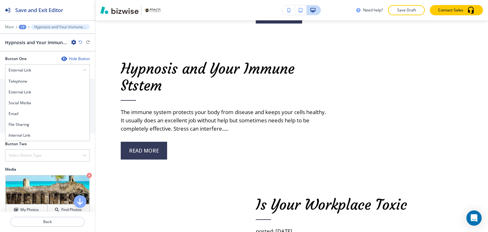
click at [44, 132] on h4 "Internal Link" at bounding box center [48, 135] width 78 height 6
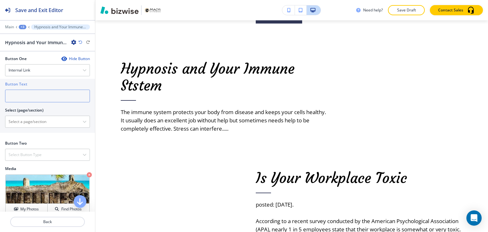
click at [45, 91] on input "text" at bounding box center [47, 96] width 85 height 13
paste input "read more"
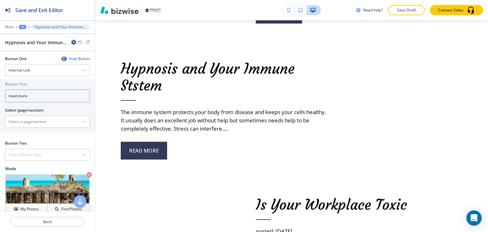
type input "read more"
click at [24, 27] on div "+3" at bounding box center [23, 27] width 8 height 4
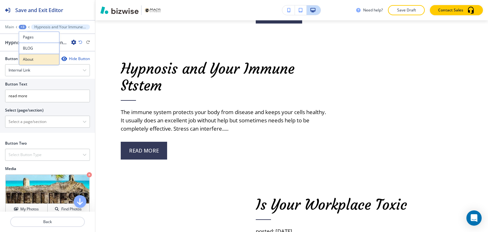
click at [36, 59] on p "About" at bounding box center [39, 60] width 32 height 6
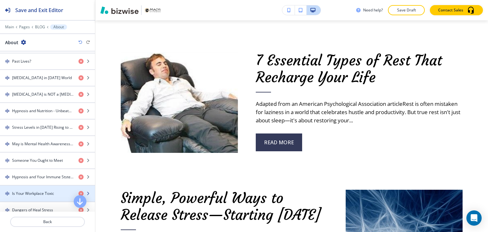
click at [46, 186] on div "button" at bounding box center [47, 187] width 95 height 5
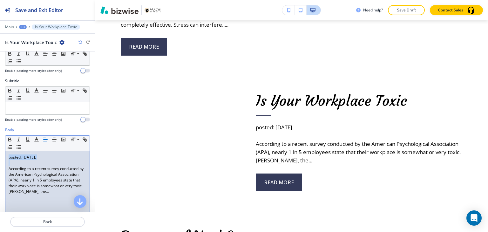
drag, startPoint x: 7, startPoint y: 167, endPoint x: 6, endPoint y: 155, distance: 11.8
click at [6, 155] on div "posted: Aug. 01, 2023. According to a recent survey conducted by the American P…" at bounding box center [47, 192] width 84 height 83
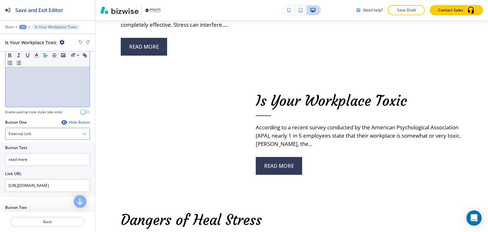
click at [30, 137] on div "External Link" at bounding box center [47, 133] width 84 height 11
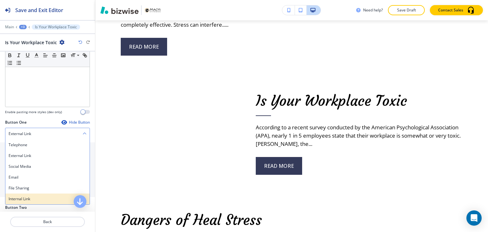
click at [27, 197] on h4 "Internal Link" at bounding box center [48, 199] width 78 height 6
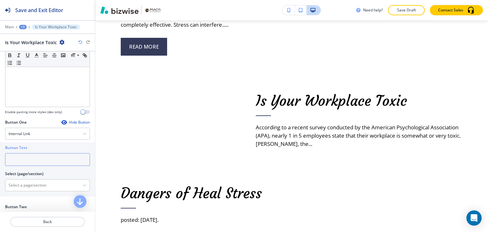
click at [40, 159] on input "text" at bounding box center [47, 159] width 85 height 13
paste input "read more"
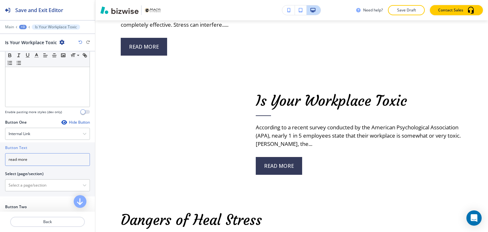
type input "read more"
click at [23, 26] on div "+3" at bounding box center [23, 27] width 8 height 4
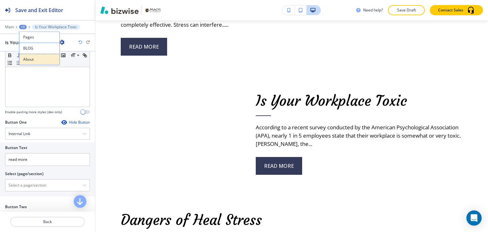
click at [35, 57] on p "About" at bounding box center [39, 60] width 32 height 6
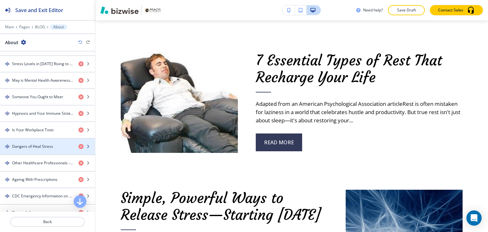
click at [47, 139] on div "button" at bounding box center [47, 140] width 95 height 5
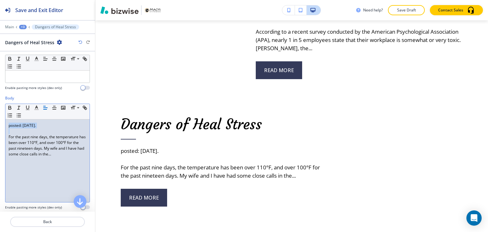
drag, startPoint x: 8, startPoint y: 134, endPoint x: 6, endPoint y: 119, distance: 15.3
click at [6, 119] on div "posted: Jul. 20, 2023. For the past nine days, the temperature has been over 11…" at bounding box center [47, 160] width 84 height 83
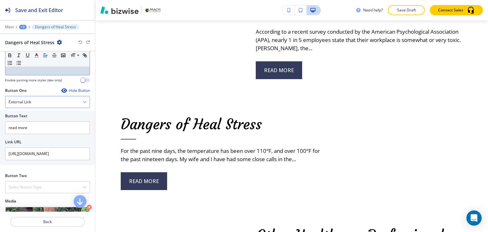
click at [38, 98] on div "External Link" at bounding box center [47, 101] width 84 height 11
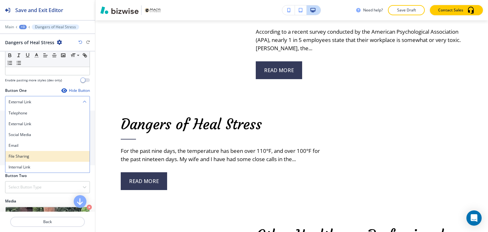
click at [32, 160] on div "File Sharing" at bounding box center [47, 156] width 84 height 11
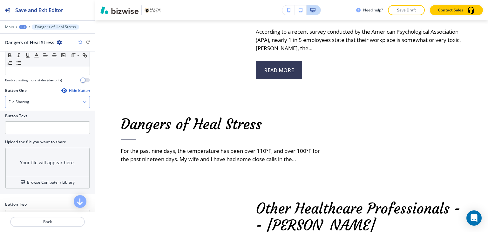
click at [37, 102] on div "File Sharing" at bounding box center [47, 101] width 84 height 11
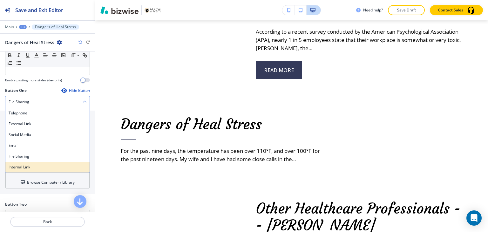
click at [35, 166] on h4 "Internal Link" at bounding box center [48, 167] width 78 height 6
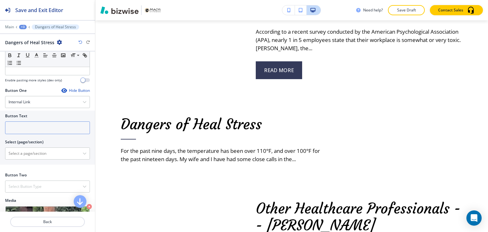
click at [42, 126] on input "text" at bounding box center [47, 127] width 85 height 13
paste input "read more"
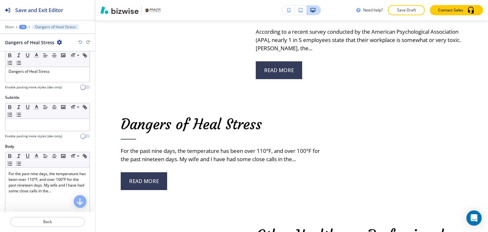
scroll to position [0, 0]
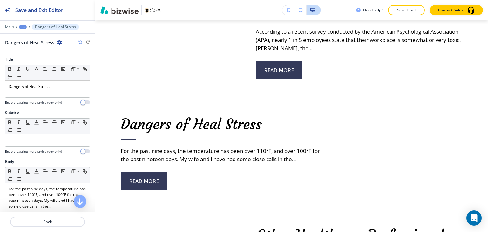
type input "read more"
click at [23, 27] on div "+3" at bounding box center [23, 27] width 8 height 4
click at [32, 58] on p "About" at bounding box center [39, 60] width 32 height 6
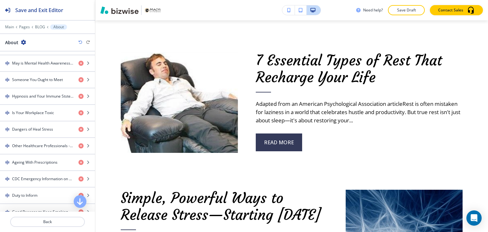
scroll to position [476, 0]
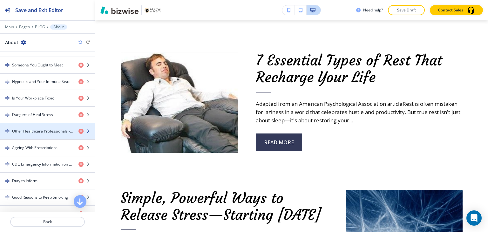
click at [43, 124] on div "Other Healthcare Professionals -- [PERSON_NAME]" at bounding box center [47, 131] width 95 height 16
click at [42, 128] on h4 "Other Healthcare Professionals -- [PERSON_NAME]" at bounding box center [42, 131] width 61 height 6
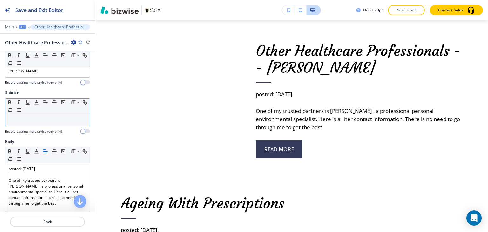
scroll to position [32, 0]
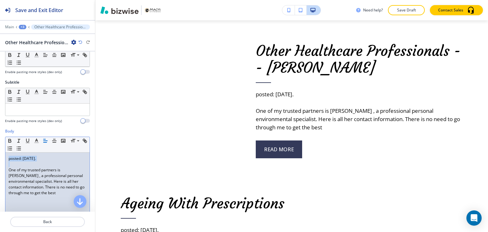
drag, startPoint x: 9, startPoint y: 167, endPoint x: 7, endPoint y: 153, distance: 14.1
click at [7, 153] on div "posted: Jul. 09, 2023. One of my trusted partners is Monica Kahio , a professio…" at bounding box center [47, 193] width 84 height 83
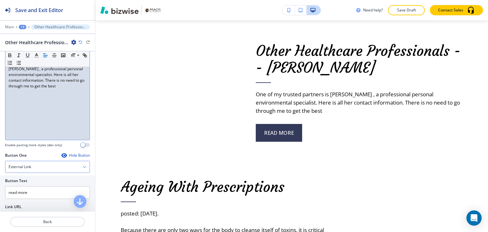
click at [34, 165] on div "External Link" at bounding box center [47, 166] width 84 height 11
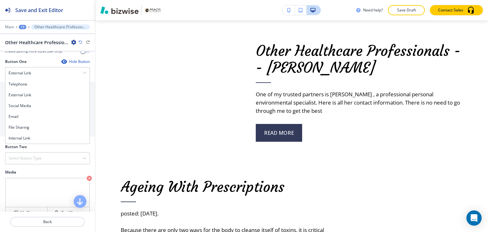
scroll to position [222, 0]
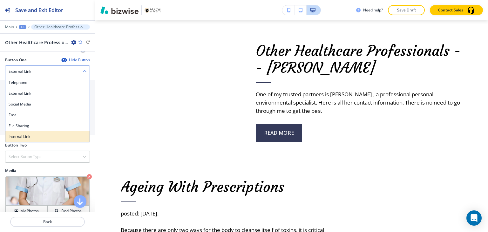
click at [41, 135] on h4 "Internal Link" at bounding box center [48, 137] width 78 height 6
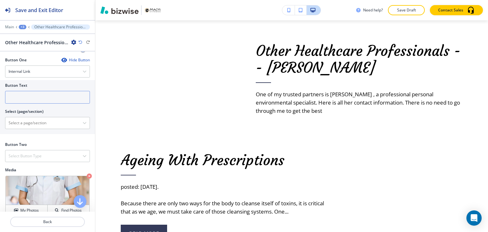
click at [54, 94] on input "text" at bounding box center [47, 97] width 85 height 13
paste input "read more"
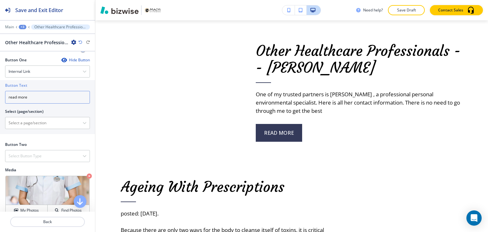
type input "read more"
click at [21, 26] on div "+3" at bounding box center [23, 27] width 8 height 4
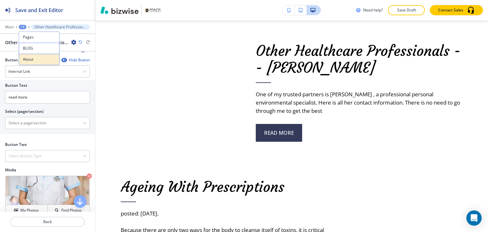
click at [39, 57] on p "About" at bounding box center [39, 60] width 32 height 6
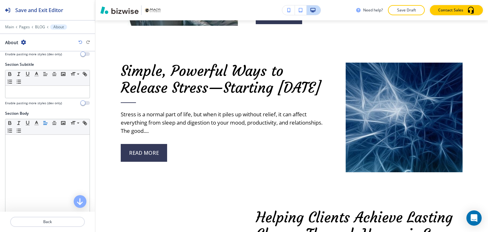
scroll to position [64, 0]
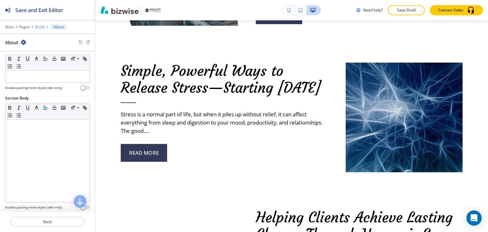
click at [43, 28] on p "BLOG" at bounding box center [40, 27] width 10 height 4
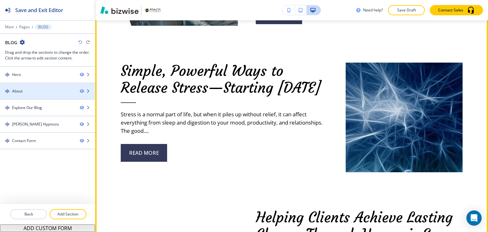
click at [54, 96] on div at bounding box center [47, 96] width 95 height 5
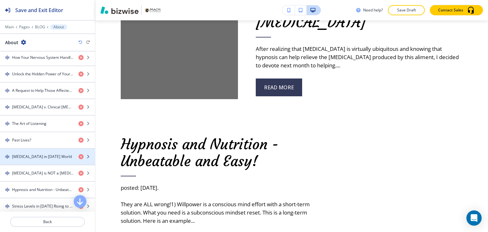
scroll to position [318, 0]
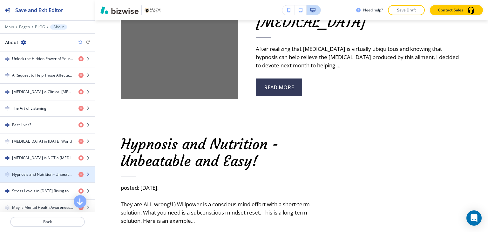
click at [50, 172] on h4 "Hypnosis and Nutrition - Unbeatable and Easy!" at bounding box center [42, 174] width 61 height 6
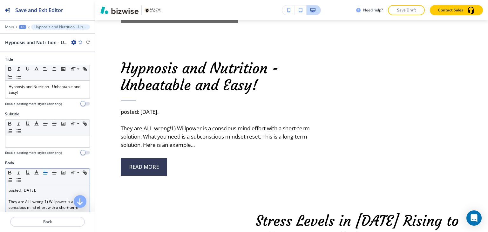
scroll to position [159, 0]
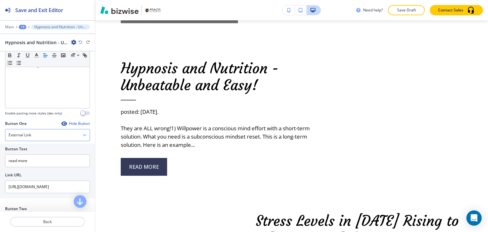
click at [35, 131] on div "External Link" at bounding box center [47, 134] width 84 height 11
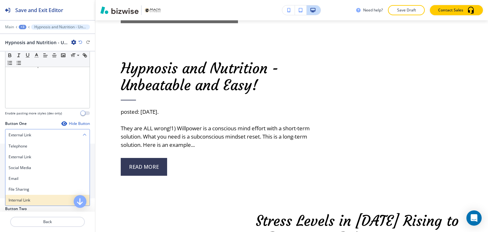
click at [34, 197] on h4 "Internal Link" at bounding box center [48, 200] width 78 height 6
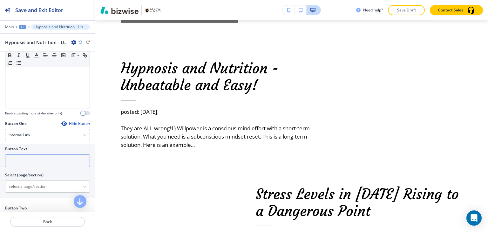
click at [37, 160] on input "text" at bounding box center [47, 160] width 85 height 13
paste input "read more"
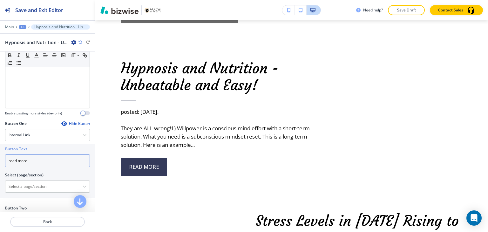
click at [37, 159] on input "read more" at bounding box center [47, 160] width 85 height 13
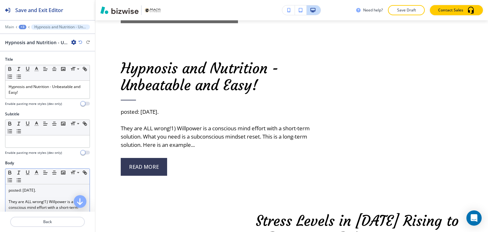
type input "read more"
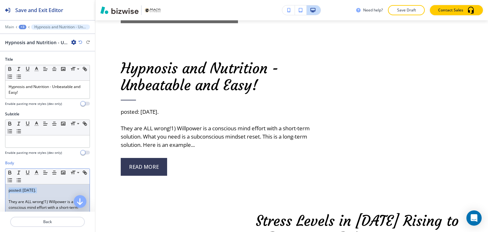
drag, startPoint x: 9, startPoint y: 202, endPoint x: 6, endPoint y: 188, distance: 14.6
click at [6, 188] on div "posted: Aug. 04, 2024. They are ALL wrong!1) Willpower is a conscious mind effo…" at bounding box center [47, 225] width 84 height 83
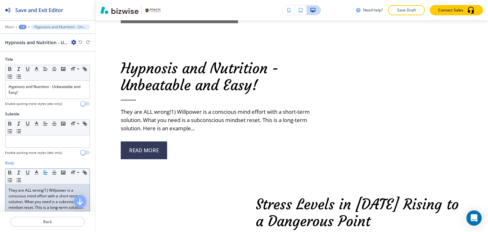
click at [22, 25] on div "+3" at bounding box center [23, 27] width 8 height 4
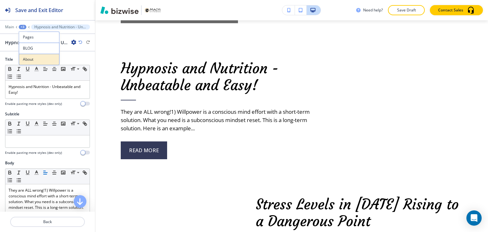
click at [27, 59] on p "About" at bounding box center [39, 60] width 32 height 6
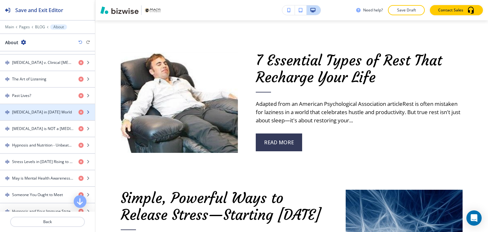
scroll to position [349, 0]
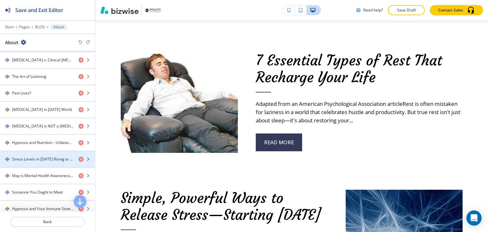
click at [41, 152] on div "button" at bounding box center [47, 153] width 95 height 5
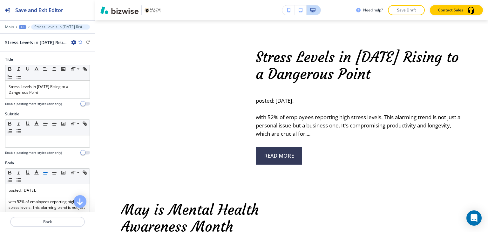
scroll to position [1992, 0]
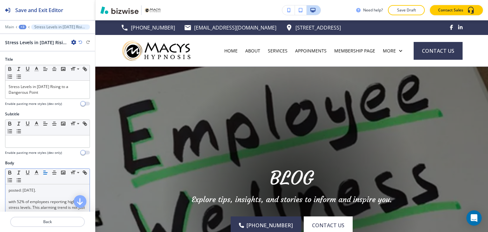
scroll to position [127, 0]
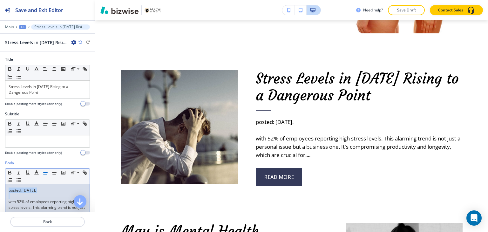
drag, startPoint x: 8, startPoint y: 200, endPoint x: 6, endPoint y: 185, distance: 15.0
click at [6, 185] on div "posted: [DATE]. with 52% of employees reporting high stress levels. This alarmi…" at bounding box center [47, 225] width 84 height 83
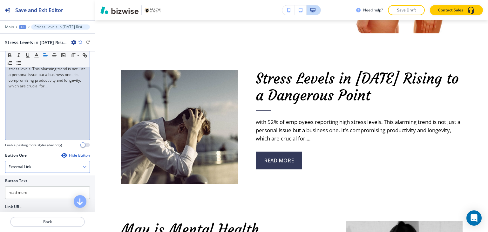
click at [49, 166] on div "External Link" at bounding box center [47, 166] width 84 height 11
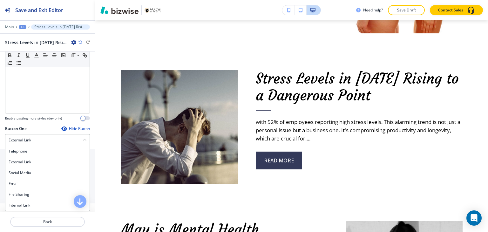
scroll to position [191, 0]
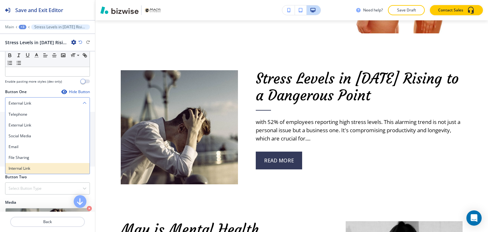
click at [43, 167] on h4 "Internal Link" at bounding box center [48, 168] width 78 height 6
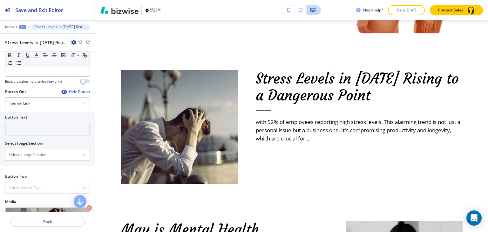
click at [45, 128] on input "text" at bounding box center [47, 129] width 85 height 13
paste input "read more"
type input "read more"
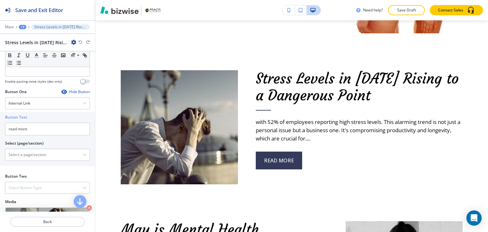
click at [24, 26] on div "+3" at bounding box center [23, 27] width 8 height 4
click at [34, 57] on p "About" at bounding box center [39, 60] width 32 height 6
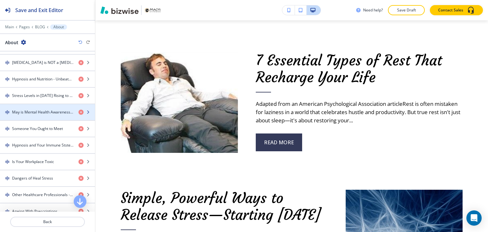
scroll to position [381, 0]
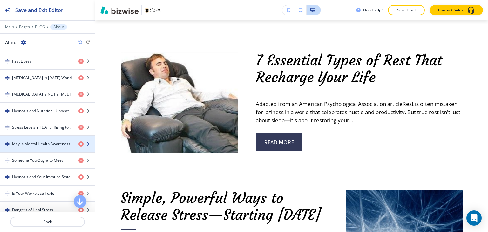
click at [38, 141] on h4 "May is Mental Health Awareness Month" at bounding box center [42, 144] width 61 height 6
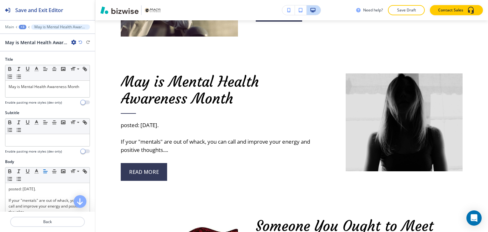
scroll to position [2141, 0]
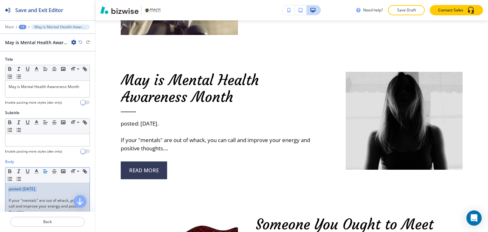
drag, startPoint x: 8, startPoint y: 198, endPoint x: 6, endPoint y: 183, distance: 15.7
click at [6, 183] on div "posted: [DATE]. If your "mentals" are out of whack, you can call and improve yo…" at bounding box center [47, 224] width 84 height 83
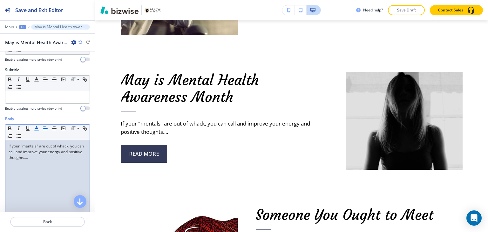
scroll to position [159, 0]
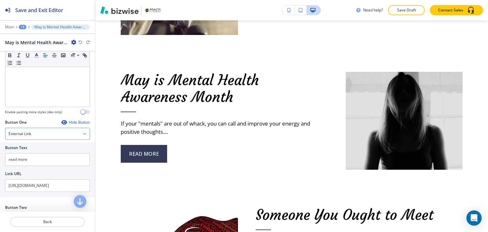
click at [41, 133] on div "External Link" at bounding box center [47, 133] width 84 height 11
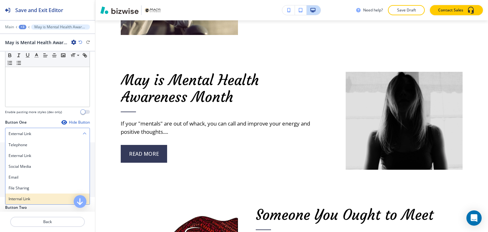
click at [34, 198] on h4 "Internal Link" at bounding box center [48, 199] width 78 height 6
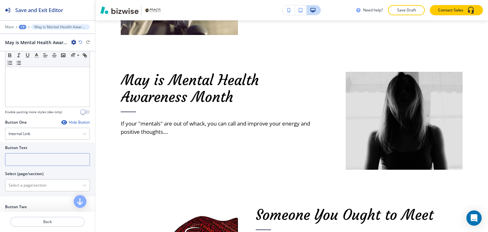
click at [50, 160] on input "text" at bounding box center [47, 159] width 85 height 13
paste input "read more"
type input "read more"
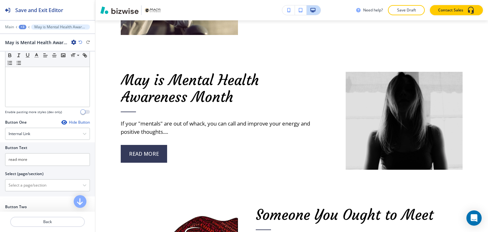
click at [20, 25] on div "+3" at bounding box center [23, 27] width 8 height 4
click at [29, 57] on p "About" at bounding box center [39, 60] width 32 height 6
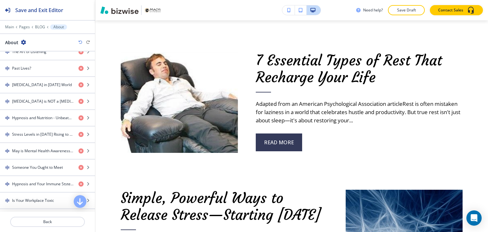
scroll to position [381, 0]
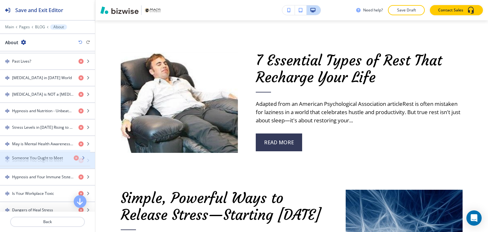
click at [43, 158] on h4 "Someone You Ought to Meet" at bounding box center [37, 161] width 51 height 6
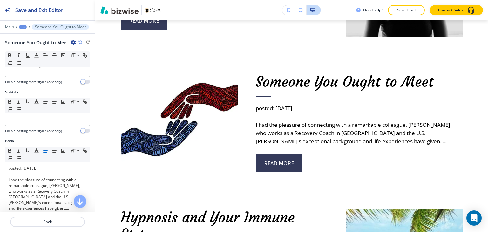
scroll to position [32, 0]
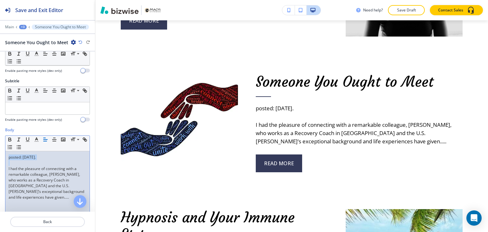
drag, startPoint x: 8, startPoint y: 168, endPoint x: 6, endPoint y: 153, distance: 15.0
click at [6, 153] on div "posted: [DATE]. I had the pleasure of connecting with a remarkable colleague, […" at bounding box center [47, 192] width 84 height 83
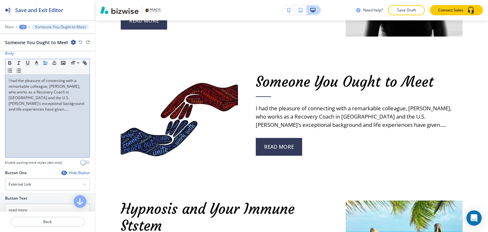
scroll to position [0, 0]
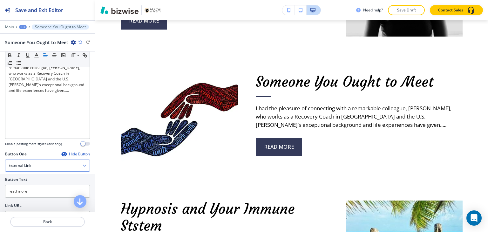
click at [39, 166] on div "External Link" at bounding box center [47, 165] width 84 height 11
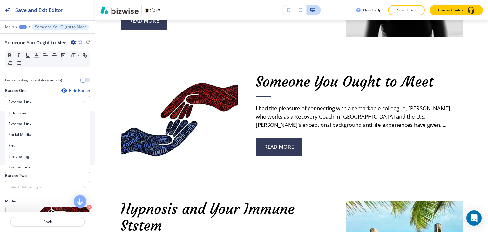
click at [39, 170] on div "Internal Link" at bounding box center [47, 167] width 84 height 11
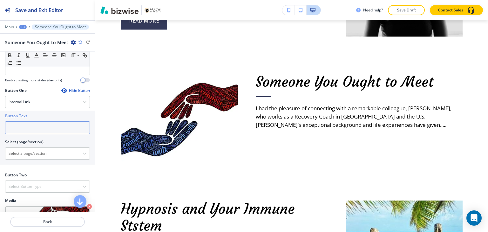
click at [50, 126] on input "text" at bounding box center [47, 127] width 85 height 13
paste input "read more"
type input "read more"
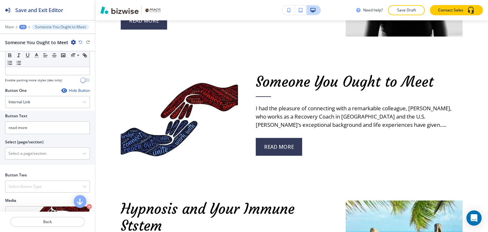
click at [23, 28] on div "+3" at bounding box center [23, 27] width 8 height 4
click at [35, 60] on p "About" at bounding box center [39, 60] width 32 height 6
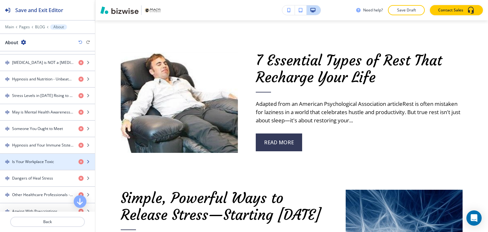
click at [38, 159] on h4 "Is Your Workplace Toxic" at bounding box center [33, 162] width 42 height 6
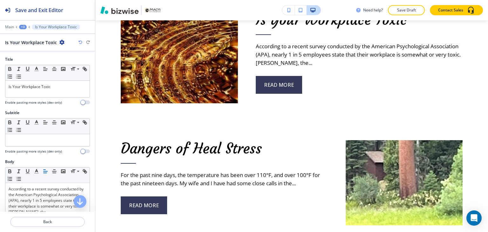
click at [29, 26] on icon at bounding box center [29, 27] width 3 height 3
click at [24, 26] on div "+3" at bounding box center [23, 27] width 8 height 4
click at [27, 57] on p "About" at bounding box center [39, 60] width 32 height 6
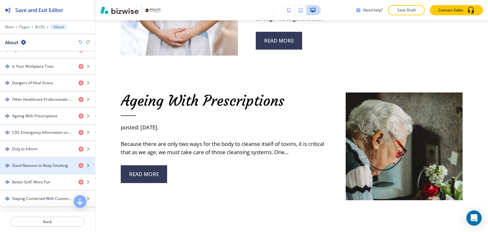
scroll to position [540, 0]
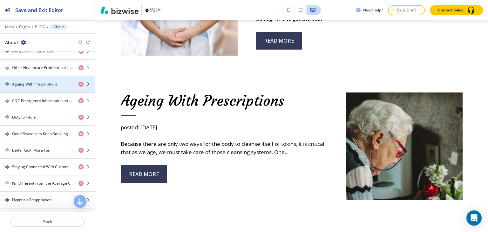
click at [45, 87] on div "button" at bounding box center [47, 89] width 95 height 5
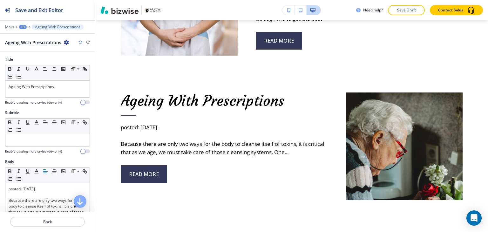
scroll to position [2924, 0]
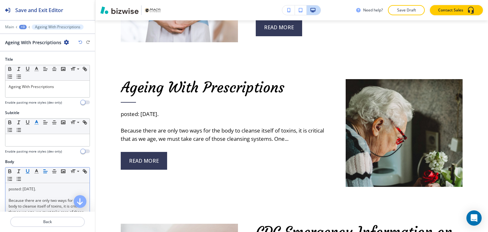
drag, startPoint x: 31, startPoint y: 142, endPoint x: 28, endPoint y: 163, distance: 21.5
click at [28, 163] on div "Title Small Normal Large Huge Ageing With Prescriptions Enable pasting more sty…" at bounding box center [47, 131] width 95 height 160
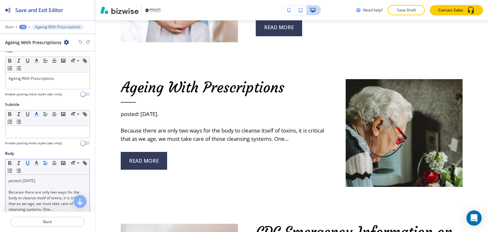
scroll to position [32, 0]
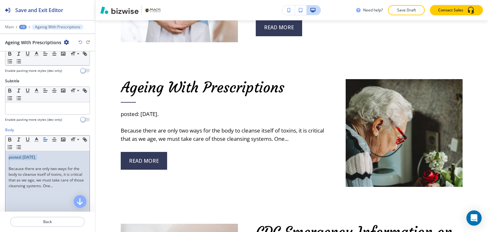
drag, startPoint x: 8, startPoint y: 166, endPoint x: 3, endPoint y: 152, distance: 14.6
click at [3, 152] on div "Body Small Normal Large Huge posted: [DATE]. Because there are only two ways fo…" at bounding box center [47, 186] width 95 height 119
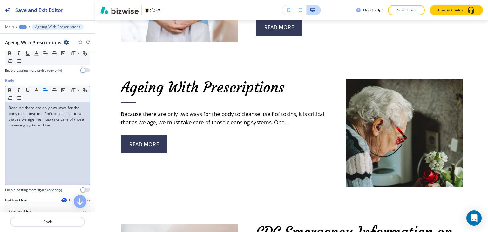
scroll to position [191, 0]
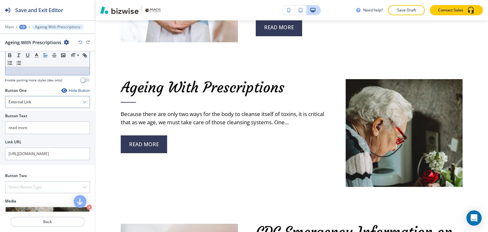
click at [45, 100] on div "External Link" at bounding box center [47, 101] width 84 height 11
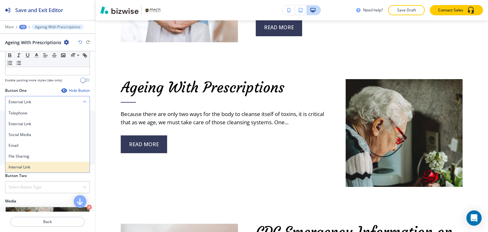
click at [37, 164] on h4 "Internal Link" at bounding box center [48, 167] width 78 height 6
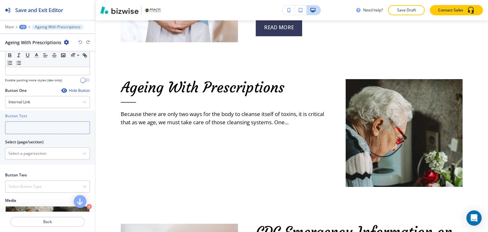
click at [36, 131] on input "text" at bounding box center [47, 127] width 85 height 13
paste input "read more"
type input "read more"
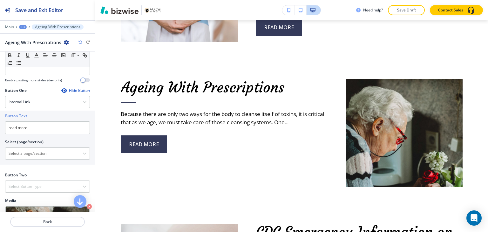
click at [23, 26] on div "+3" at bounding box center [23, 27] width 8 height 4
click at [34, 59] on p "About" at bounding box center [39, 60] width 32 height 6
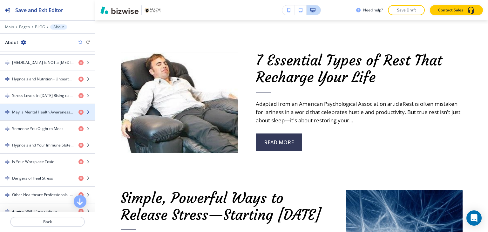
scroll to position [445, 0]
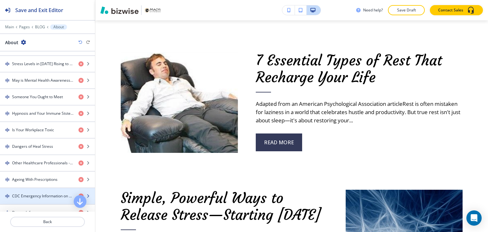
click at [34, 189] on div "button" at bounding box center [47, 190] width 95 height 5
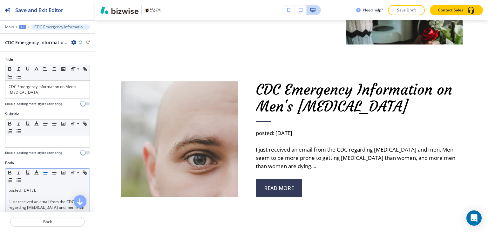
scroll to position [3067, 0]
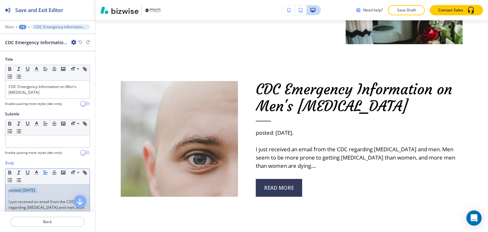
drag, startPoint x: 7, startPoint y: 201, endPoint x: 9, endPoint y: 188, distance: 13.2
click at [9, 188] on div "posted: [DATE]. I just received an email from the CDC regarding [MEDICAL_DATA] …" at bounding box center [47, 225] width 84 height 83
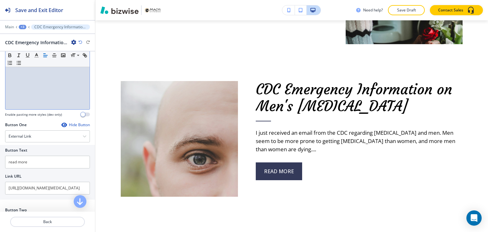
scroll to position [159, 0]
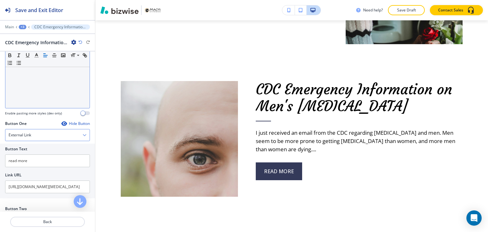
click at [41, 136] on div "External Link" at bounding box center [47, 134] width 84 height 11
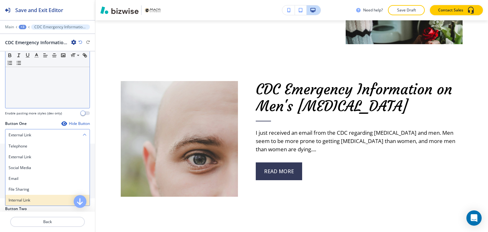
click at [35, 195] on div "Internal Link" at bounding box center [47, 200] width 84 height 11
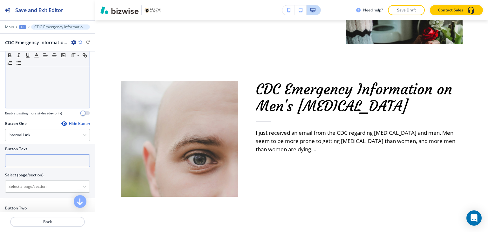
click at [41, 159] on input "text" at bounding box center [47, 160] width 85 height 13
paste input "read more"
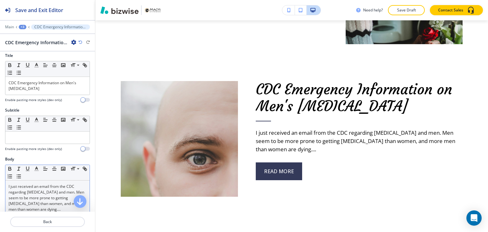
scroll to position [0, 0]
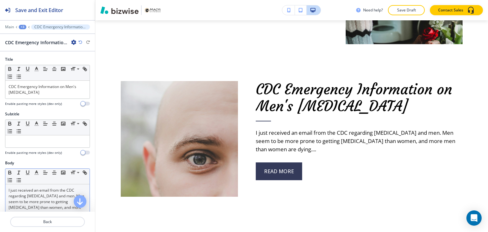
type input "read more"
click at [22, 24] on div "Main +3 CDC Emergency Information on Men's [MEDICAL_DATA]" at bounding box center [47, 26] width 85 height 5
click at [25, 26] on div "+3" at bounding box center [23, 27] width 8 height 4
click at [27, 55] on button "About" at bounding box center [39, 59] width 41 height 11
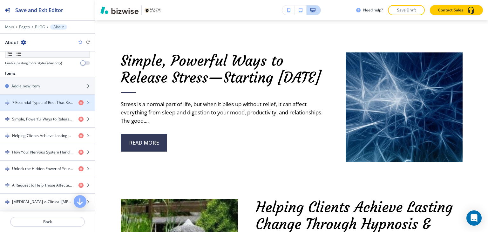
scroll to position [297, 0]
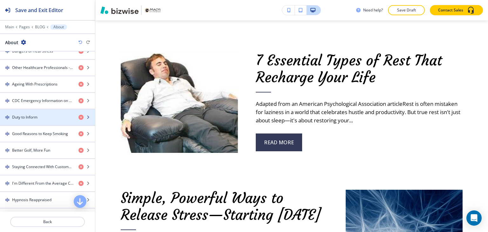
click at [40, 115] on div "Duty to Inform" at bounding box center [36, 117] width 73 height 6
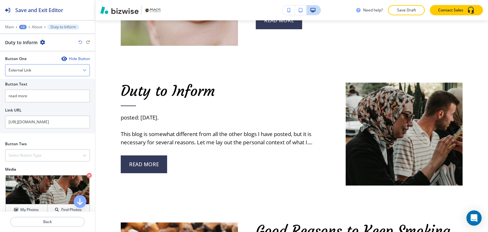
click at [44, 70] on div "External Link" at bounding box center [47, 69] width 84 height 11
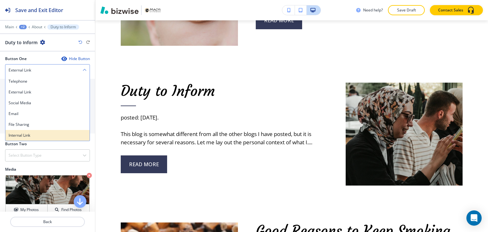
click at [42, 133] on h4 "Internal Link" at bounding box center [48, 135] width 78 height 6
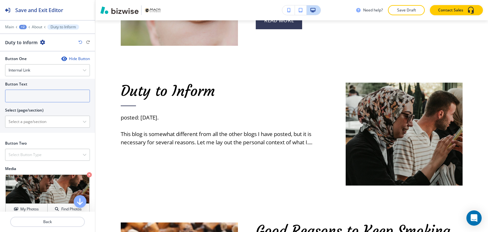
click at [41, 96] on input "text" at bounding box center [47, 96] width 85 height 13
paste input "read more"
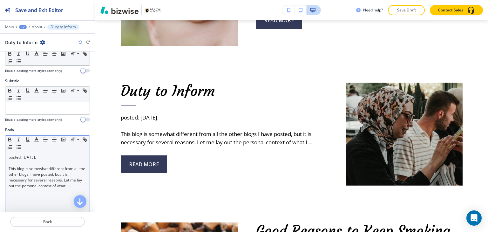
type input "read more"
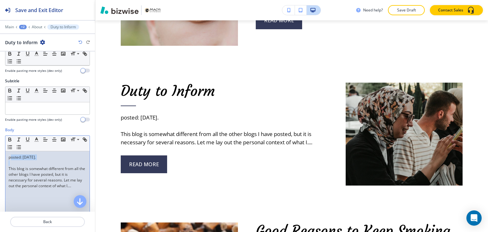
drag, startPoint x: 8, startPoint y: 167, endPoint x: 9, endPoint y: 155, distance: 11.8
click at [9, 155] on div "posted: [DATE]. This blog is somewhat different from all the other blogs I have…" at bounding box center [47, 192] width 84 height 83
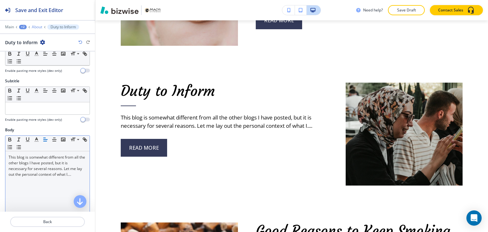
click at [42, 27] on p "About" at bounding box center [37, 27] width 10 height 4
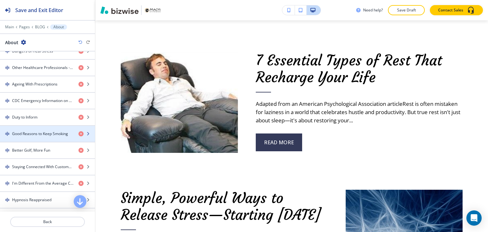
click at [36, 131] on h4 "Good Reasons to Keep Smoking" at bounding box center [40, 134] width 56 height 6
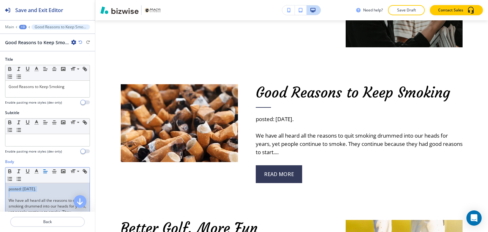
drag, startPoint x: 9, startPoint y: 200, endPoint x: 9, endPoint y: 187, distance: 13.3
click at [9, 187] on div "posted: [DATE]. We have all heard all the reasons to quit smoking drummed into …" at bounding box center [47, 224] width 84 height 83
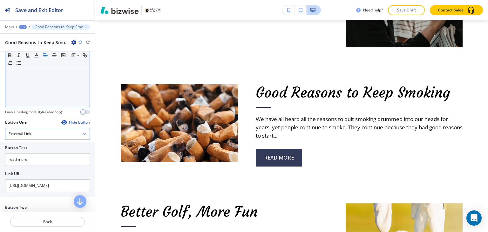
click at [39, 131] on div "External Link" at bounding box center [47, 133] width 84 height 11
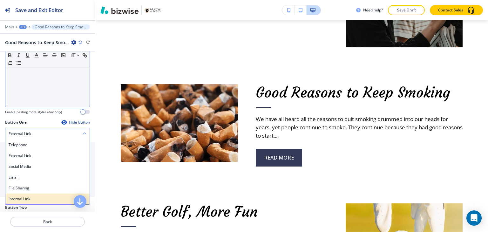
click at [29, 199] on h4 "Internal Link" at bounding box center [48, 199] width 78 height 6
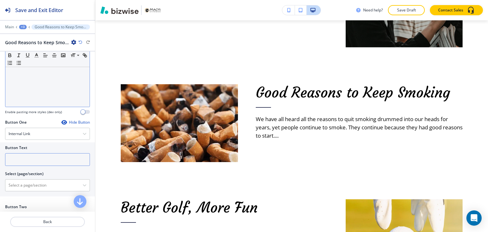
click at [44, 163] on input "text" at bounding box center [47, 159] width 85 height 13
paste input "read more"
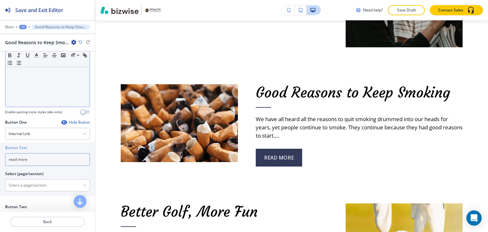
type input "read more"
click at [24, 25] on div "+3" at bounding box center [23, 27] width 8 height 4
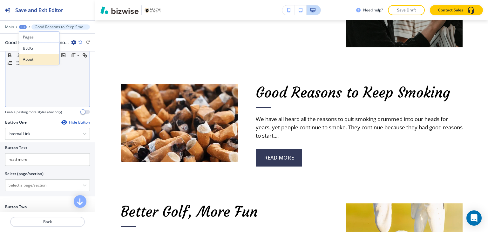
click at [32, 55] on button "About" at bounding box center [39, 59] width 41 height 11
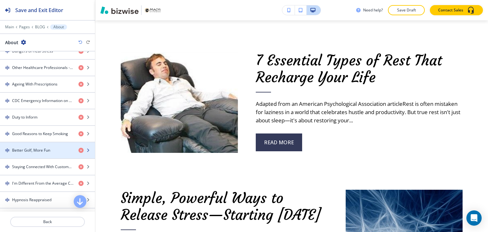
click at [44, 148] on h4 "Better Golf, More Fun" at bounding box center [31, 150] width 38 height 6
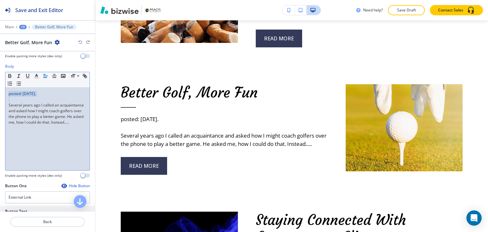
drag, startPoint x: 8, startPoint y: 104, endPoint x: 5, endPoint y: 90, distance: 15.3
click at [5, 90] on div "posted: [DATE]. Several years ago I called an acquaintance and asked how I migh…" at bounding box center [47, 129] width 84 height 83
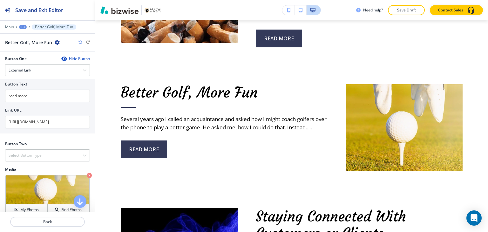
click at [37, 75] on div "Button One Hide Button External Link Telephone External Link Social Media Email…" at bounding box center [47, 96] width 85 height 80
click at [39, 70] on div "External Link" at bounding box center [47, 69] width 84 height 11
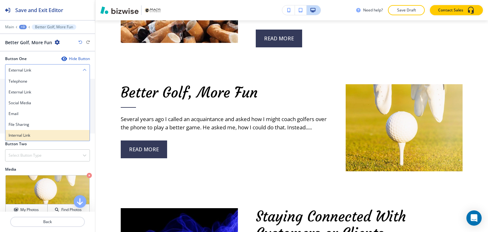
click at [39, 134] on h4 "Internal Link" at bounding box center [48, 135] width 78 height 6
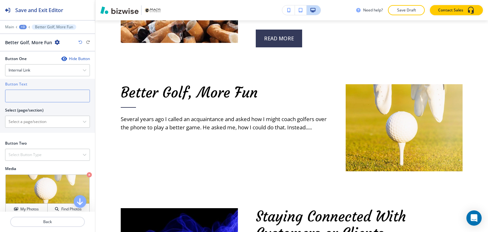
click at [44, 91] on input "text" at bounding box center [47, 96] width 85 height 13
paste input "read more"
type input "read more"
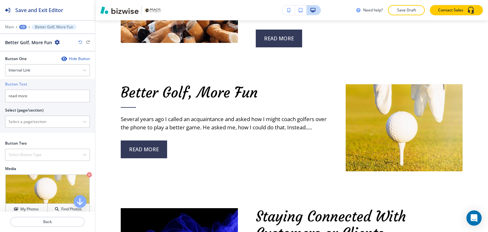
click at [24, 27] on div "+3" at bounding box center [23, 27] width 8 height 4
click at [44, 64] on button "About" at bounding box center [39, 59] width 41 height 11
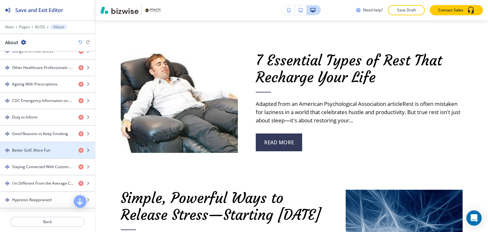
click at [37, 147] on h4 "Better Golf, More Fun" at bounding box center [31, 150] width 38 height 6
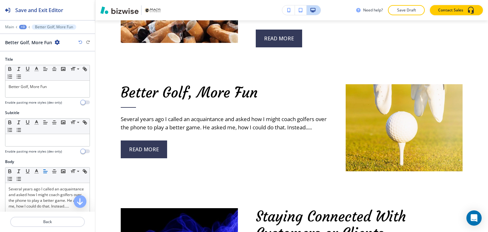
click at [24, 26] on div "+3" at bounding box center [23, 27] width 8 height 4
click at [39, 58] on p "About" at bounding box center [39, 60] width 32 height 6
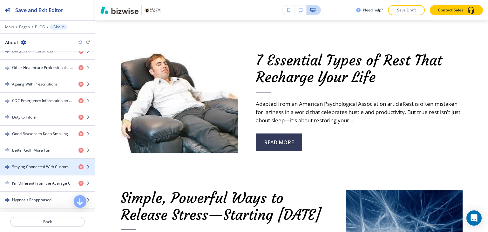
click at [35, 164] on h4 "Staying Connected With Customers or Clients" at bounding box center [42, 167] width 61 height 6
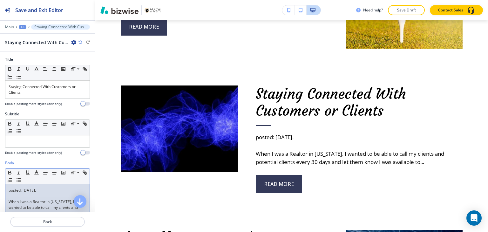
drag, startPoint x: 8, startPoint y: 160, endPoint x: 10, endPoint y: 200, distance: 39.5
click at [10, 200] on p "When I was a Realtor in [US_STATE], I wanted to be able to call my clients and …" at bounding box center [48, 210] width 78 height 23
drag, startPoint x: 8, startPoint y: 201, endPoint x: 8, endPoint y: 187, distance: 13.7
click at [8, 187] on div "posted: [DATE]. When I was a Realtor in [US_STATE], I wanted to be able to call…" at bounding box center [47, 225] width 84 height 83
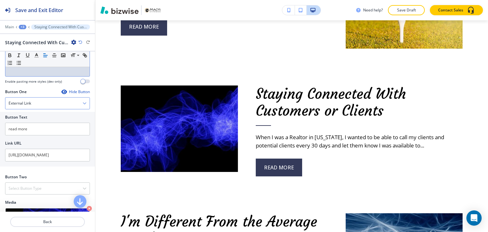
click at [28, 100] on h4 "External Link" at bounding box center [20, 103] width 23 height 6
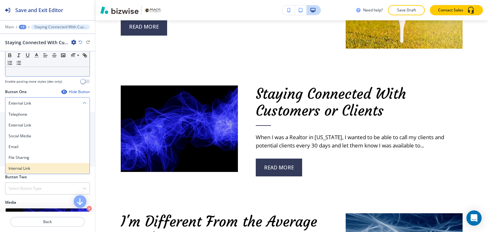
click at [32, 165] on h4 "Internal Link" at bounding box center [48, 168] width 78 height 6
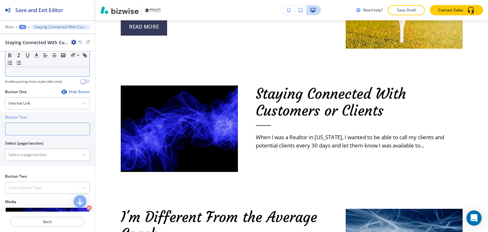
click at [43, 126] on input "text" at bounding box center [47, 129] width 85 height 13
paste input "read more"
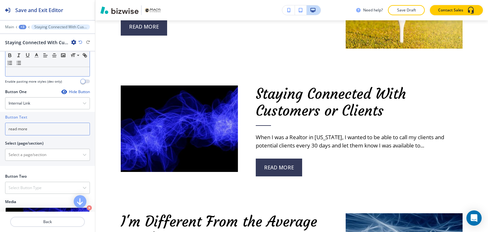
type input "read more"
click at [21, 24] on div "Main +3 Staying Connected With Customers or Clients" at bounding box center [47, 26] width 85 height 5
click at [24, 28] on div "+3" at bounding box center [23, 27] width 8 height 4
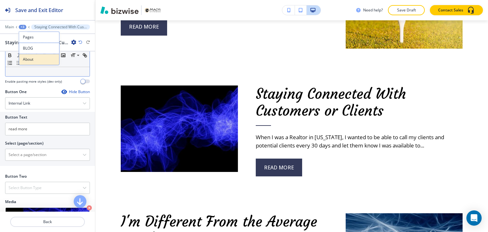
click at [29, 59] on p "About" at bounding box center [39, 60] width 32 height 6
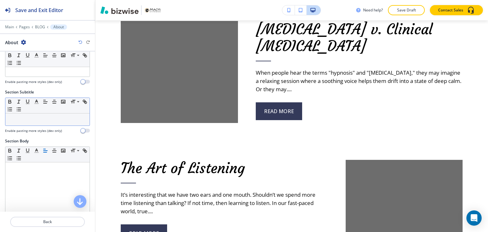
scroll to position [61, 0]
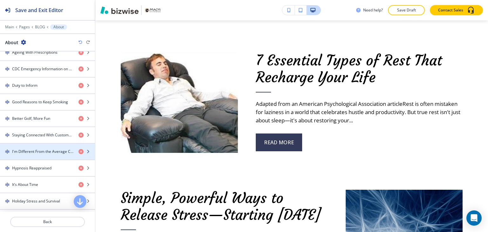
click at [44, 149] on h4 "I'm Different From the Average Coach" at bounding box center [42, 152] width 61 height 6
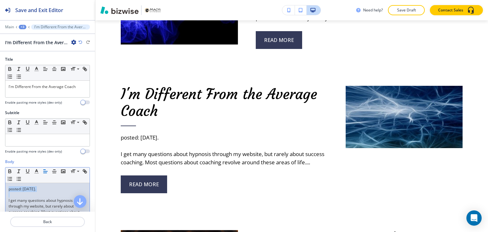
drag, startPoint x: 8, startPoint y: 200, endPoint x: 6, endPoint y: 185, distance: 15.6
click at [6, 185] on div "posted: [DATE]. I get many questions about hypnosis through my website, but rar…" at bounding box center [47, 224] width 84 height 83
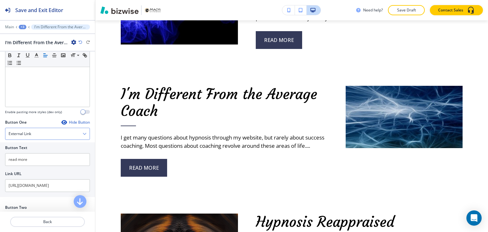
click at [29, 132] on h4 "External Link" at bounding box center [20, 134] width 23 height 6
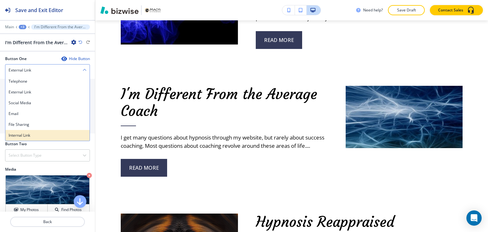
click at [41, 136] on h4 "Internal Link" at bounding box center [48, 135] width 78 height 6
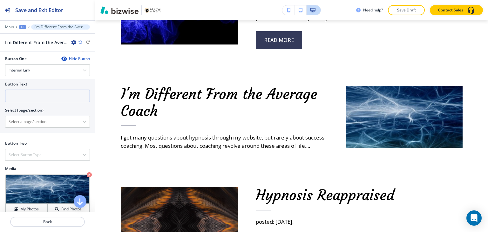
click at [40, 98] on input "text" at bounding box center [47, 96] width 85 height 13
paste input "read more"
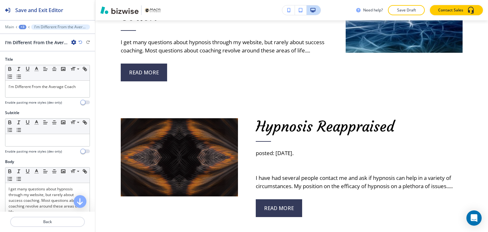
type input "read more"
click at [21, 26] on div "+3" at bounding box center [23, 27] width 8 height 4
click at [32, 60] on p "About" at bounding box center [39, 60] width 32 height 6
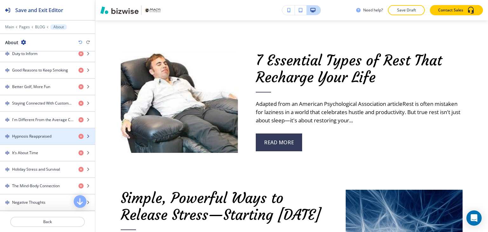
click at [42, 133] on h4 "Hypnosis Reappraised" at bounding box center [31, 136] width 39 height 6
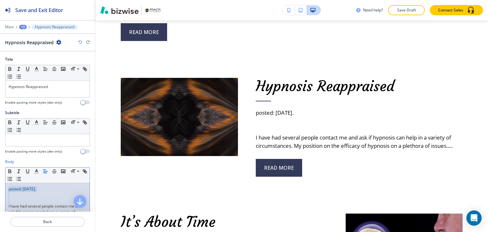
drag, startPoint x: 8, startPoint y: 205, endPoint x: 6, endPoint y: 183, distance: 22.0
click at [6, 183] on div "posted: [DATE]. I have had several people contact me and ask if hypnosis can he…" at bounding box center [47, 224] width 84 height 83
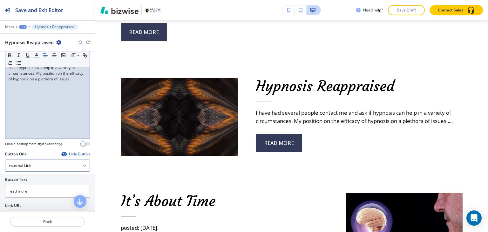
click at [40, 167] on div "External Link" at bounding box center [47, 165] width 84 height 11
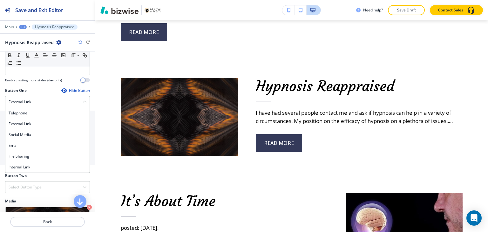
click at [46, 168] on h4 "Internal Link" at bounding box center [48, 167] width 78 height 6
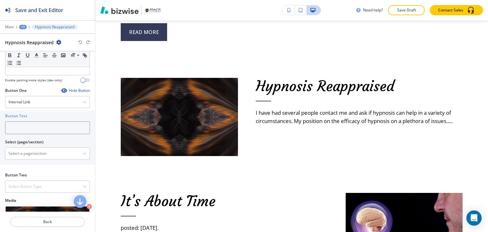
click at [37, 129] on input "text" at bounding box center [47, 127] width 85 height 13
paste input "read more"
type input "read more"
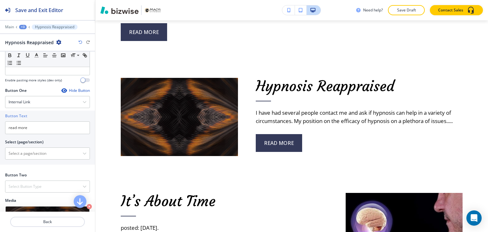
click at [23, 26] on div "+3" at bounding box center [23, 27] width 8 height 4
click at [28, 61] on p "About" at bounding box center [39, 60] width 32 height 6
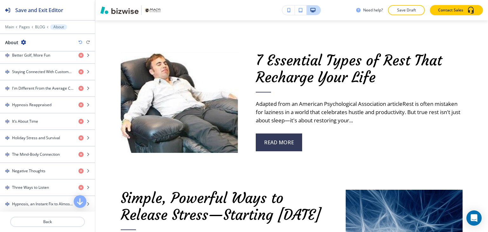
scroll to position [635, 0]
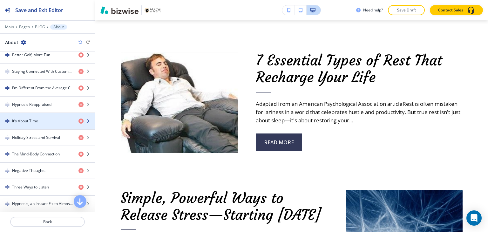
click at [47, 124] on div "button" at bounding box center [47, 126] width 95 height 5
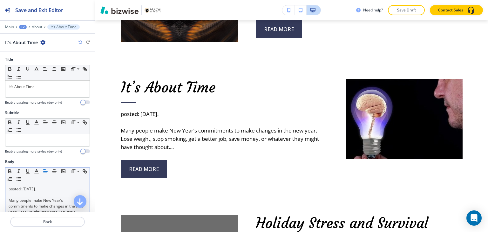
scroll to position [3974, 0]
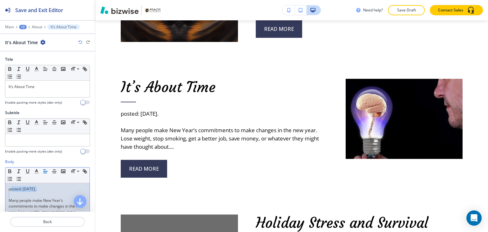
drag, startPoint x: 7, startPoint y: 201, endPoint x: 9, endPoint y: 185, distance: 16.3
click at [9, 185] on div "posted: [DATE]. Many people make New Year’s commitments to make changes in the …" at bounding box center [47, 224] width 84 height 83
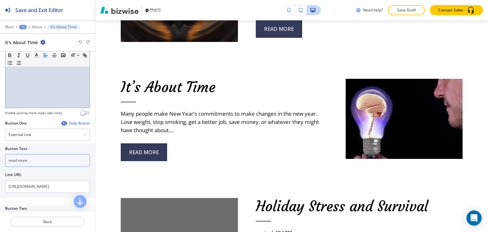
scroll to position [159, 0]
click at [55, 131] on div "External Link" at bounding box center [47, 133] width 84 height 11
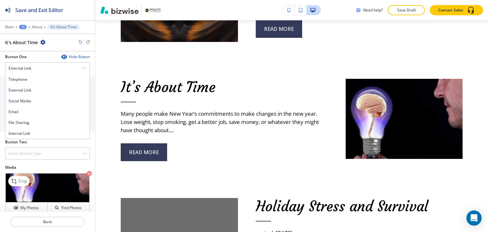
scroll to position [254, 0]
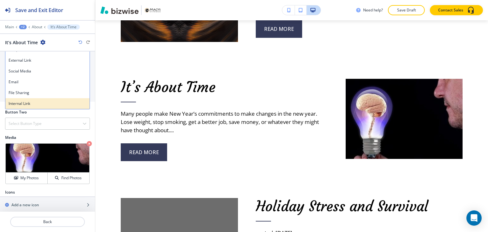
click at [49, 99] on div "Internal Link" at bounding box center [47, 103] width 84 height 11
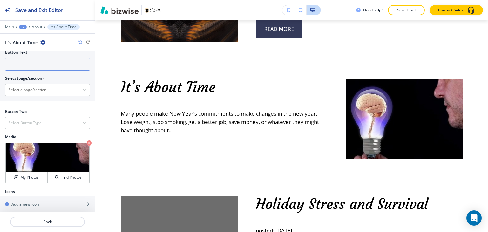
click at [46, 58] on input "text" at bounding box center [47, 64] width 85 height 13
paste input "read more"
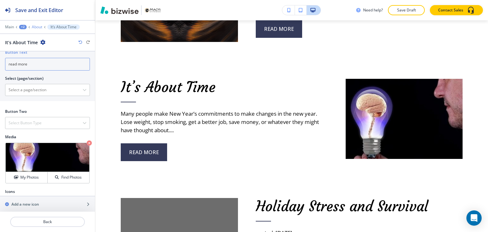
type input "read more"
click at [38, 26] on p "About" at bounding box center [37, 27] width 10 height 4
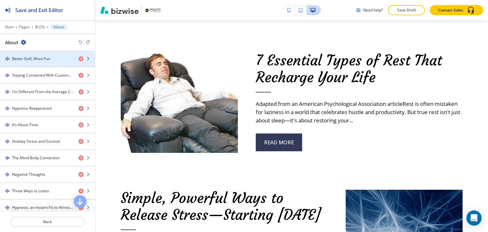
scroll to position [635, 0]
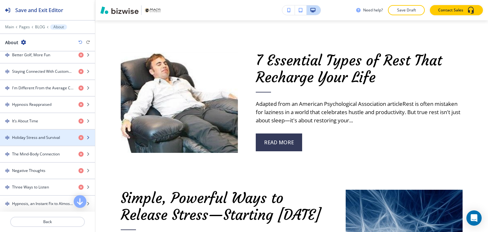
click at [50, 135] on h4 "Holiday Stress and Survival" at bounding box center [36, 138] width 48 height 6
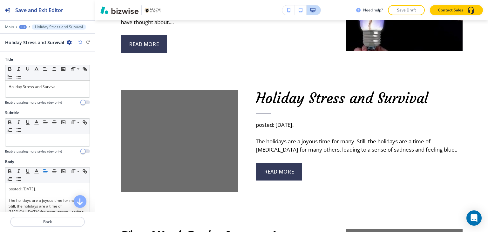
scroll to position [4093, 0]
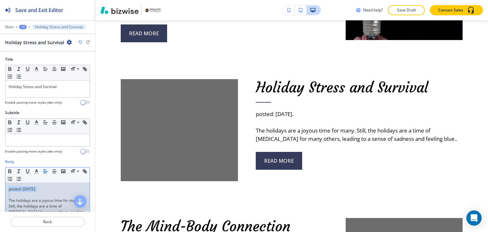
drag, startPoint x: 9, startPoint y: 198, endPoint x: 5, endPoint y: 187, distance: 12.1
click at [5, 187] on div "posted: [DATE]. The holidays are a joyous time for many. Still, the holidays ar…" at bounding box center [47, 224] width 84 height 83
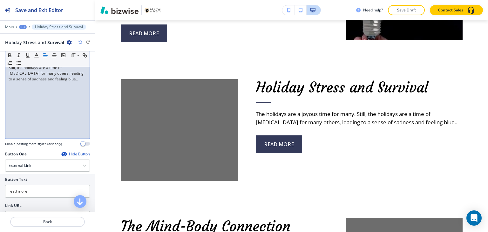
scroll to position [159, 0]
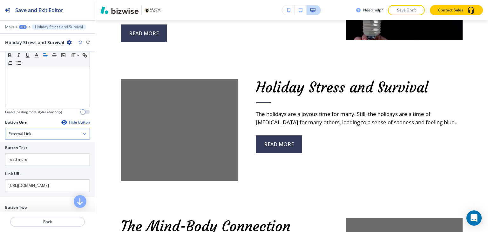
click at [38, 134] on div "External Link" at bounding box center [47, 133] width 84 height 11
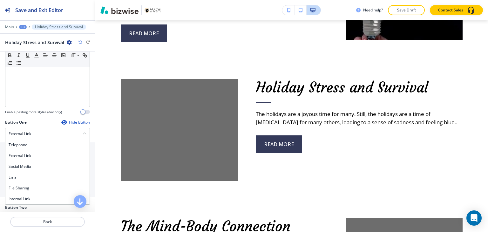
click at [28, 197] on h4 "Internal Link" at bounding box center [48, 199] width 78 height 6
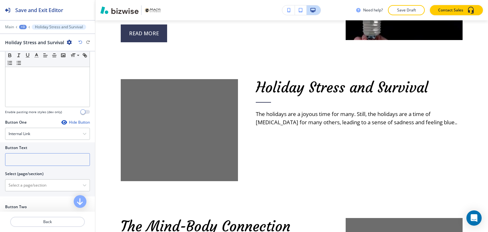
click at [38, 161] on input "text" at bounding box center [47, 159] width 85 height 13
paste input "read more"
type input "read more"
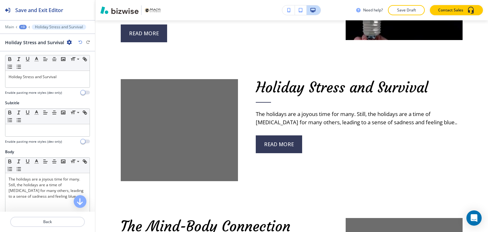
scroll to position [0, 0]
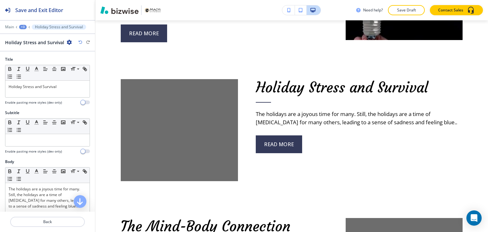
click at [24, 25] on div "+3" at bounding box center [23, 27] width 8 height 4
click at [35, 60] on p "About" at bounding box center [39, 60] width 32 height 6
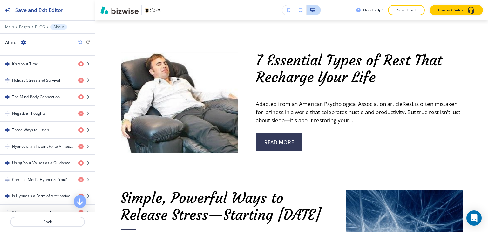
scroll to position [680, 0]
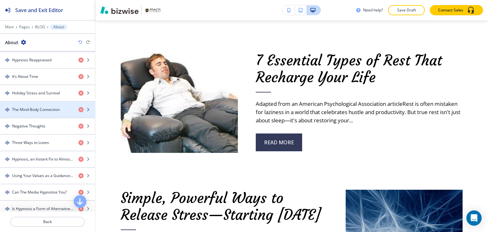
click at [49, 107] on h4 "The Mind-Body Connection" at bounding box center [36, 110] width 48 height 6
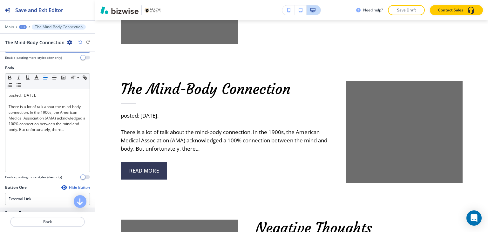
scroll to position [95, 0]
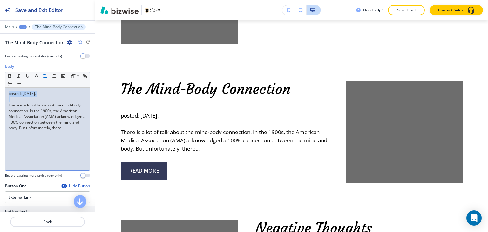
drag, startPoint x: 8, startPoint y: 103, endPoint x: 8, endPoint y: 90, distance: 13.0
click at [8, 90] on div "posted: [DATE]. There is a lot of talk about the mind-body connection. In the 1…" at bounding box center [47, 129] width 84 height 83
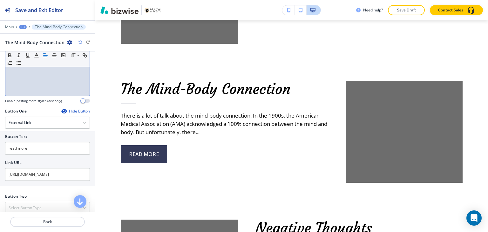
scroll to position [191, 0]
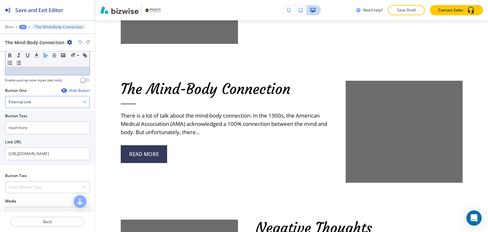
click at [43, 97] on div "External Link" at bounding box center [47, 101] width 84 height 11
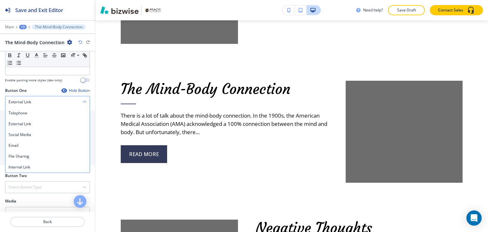
click at [43, 97] on div "External Link" at bounding box center [47, 101] width 84 height 11
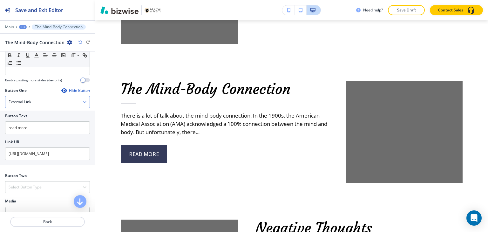
click at [43, 97] on div "External Link" at bounding box center [47, 101] width 84 height 11
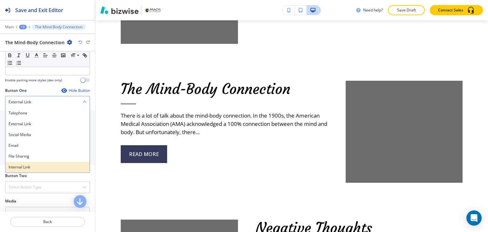
click at [40, 164] on h4 "Internal Link" at bounding box center [48, 167] width 78 height 6
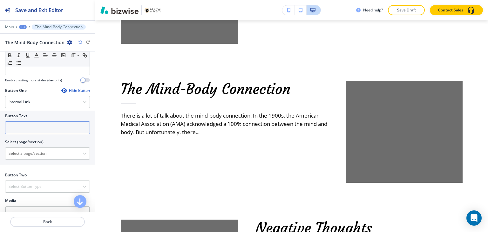
click at [48, 121] on input "text" at bounding box center [47, 127] width 85 height 13
paste input "read more"
type input "read more"
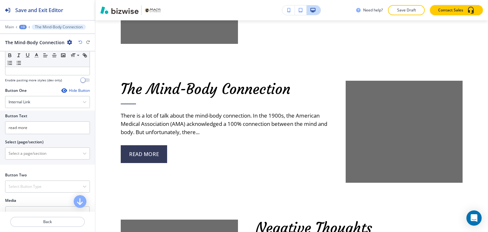
click at [23, 26] on div "+3" at bounding box center [23, 27] width 8 height 4
click at [34, 57] on p "About" at bounding box center [39, 60] width 32 height 6
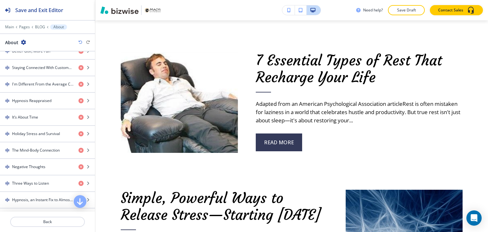
scroll to position [645, 0]
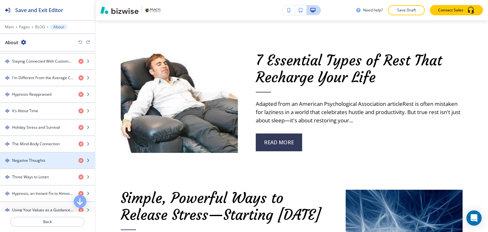
click at [32, 158] on h4 "Negative Thoughts" at bounding box center [28, 161] width 33 height 6
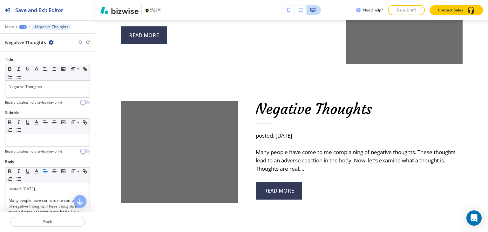
scroll to position [4368, 0]
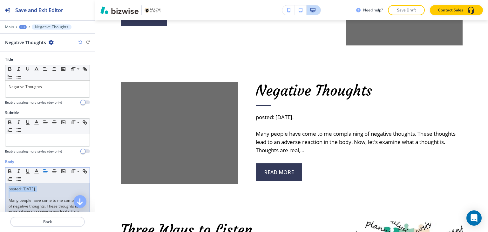
drag, startPoint x: 8, startPoint y: 198, endPoint x: 6, endPoint y: 187, distance: 11.5
click at [6, 187] on div "posted: [DATE]. Many people have come to me complaining of negative thoughts. T…" at bounding box center [47, 224] width 84 height 83
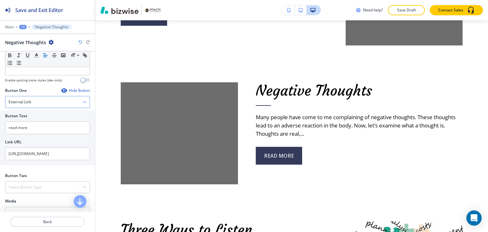
click at [46, 104] on div "External Link" at bounding box center [47, 101] width 84 height 11
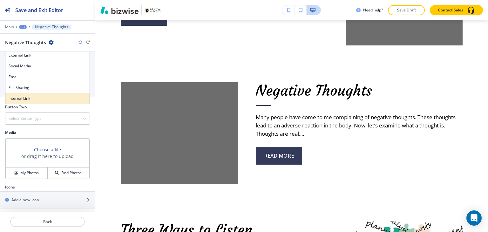
click at [39, 98] on h4 "Internal Link" at bounding box center [48, 99] width 78 height 6
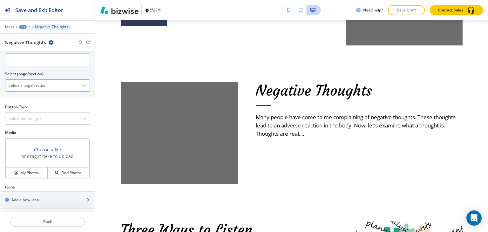
scroll to position [227, 0]
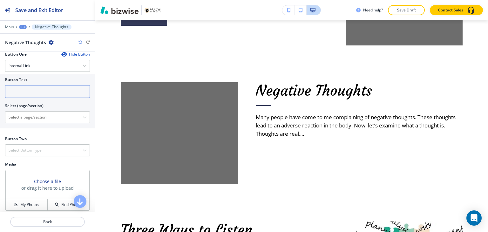
click at [39, 92] on input "text" at bounding box center [47, 91] width 85 height 13
paste input "read more"
type input "read more"
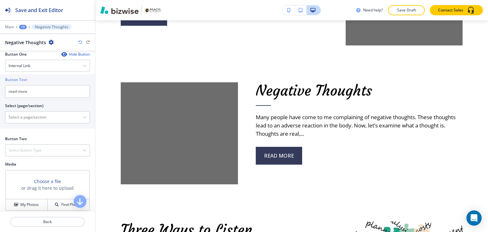
click at [24, 26] on div "+3" at bounding box center [23, 27] width 8 height 4
click at [33, 58] on p "About" at bounding box center [39, 60] width 32 height 6
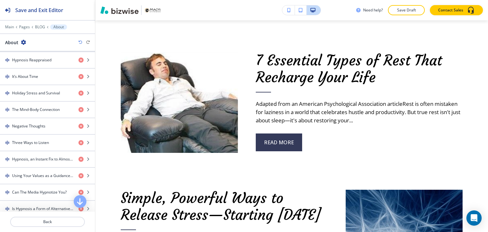
scroll to position [686, 0]
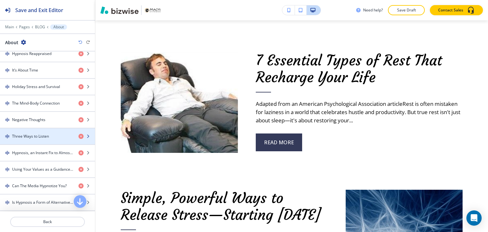
click at [33, 133] on h4 "Three Ways to Listen" at bounding box center [30, 136] width 37 height 6
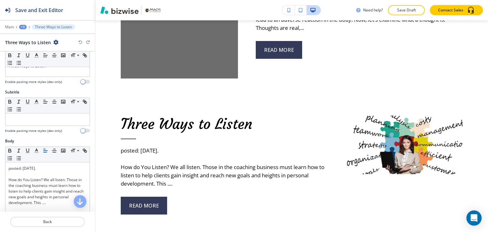
scroll to position [64, 0]
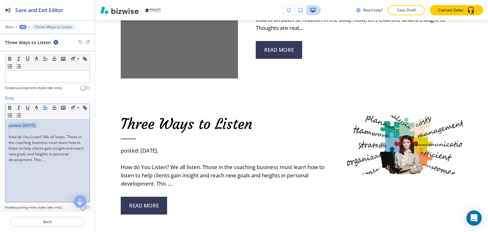
drag, startPoint x: 8, startPoint y: 135, endPoint x: 8, endPoint y: 122, distance: 13.0
click at [8, 122] on div "posted: [DATE]. How do You Listen? We all listen. Those in the coaching busines…" at bounding box center [47, 160] width 84 height 83
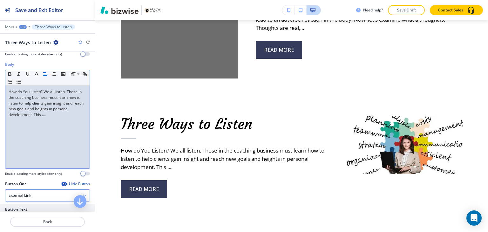
scroll to position [159, 0]
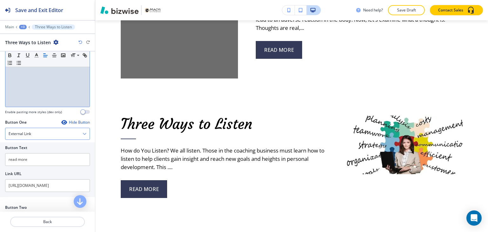
click at [32, 131] on div "External Link" at bounding box center [47, 133] width 84 height 11
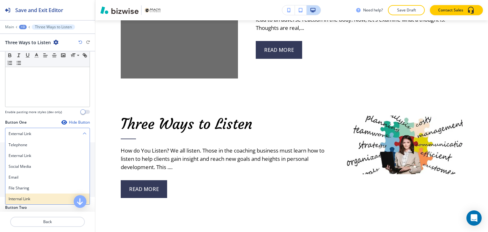
click at [24, 200] on h4 "Internal Link" at bounding box center [48, 199] width 78 height 6
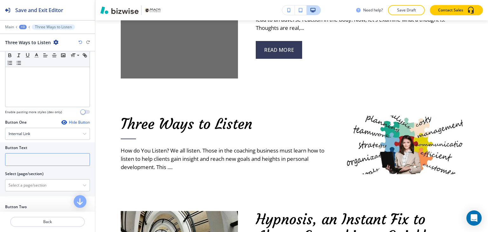
click at [47, 164] on input "text" at bounding box center [47, 159] width 85 height 13
paste input "read more"
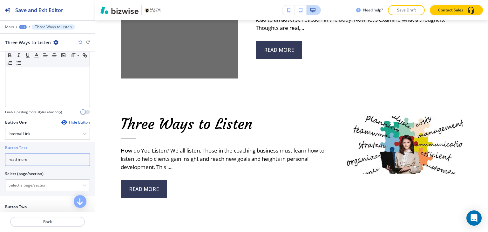
type input "read more"
click at [26, 26] on button "+3" at bounding box center [23, 27] width 8 height 4
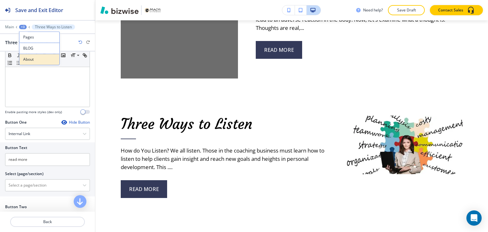
click at [36, 58] on p "About" at bounding box center [39, 60] width 32 height 6
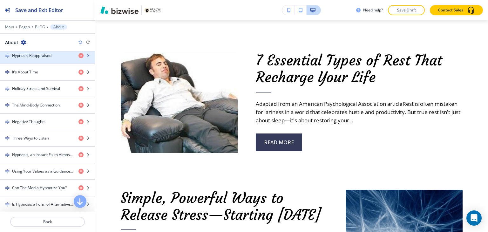
scroll to position [699, 0]
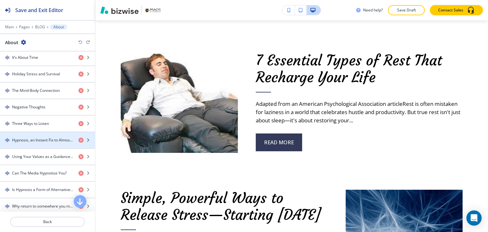
click at [50, 137] on h4 "Hypnosis, an Instant Fix to Almost Everything - Quickly" at bounding box center [42, 140] width 61 height 6
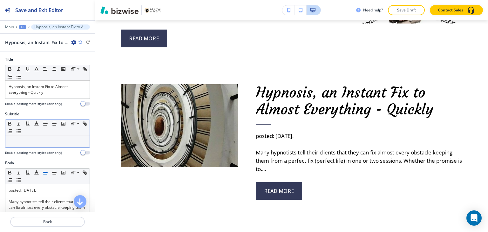
scroll to position [4624, 0]
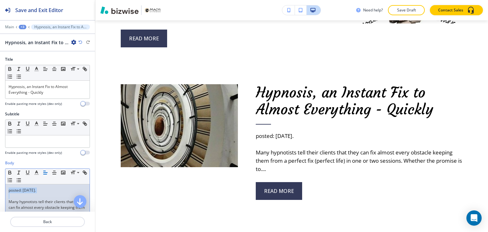
drag, startPoint x: 9, startPoint y: 199, endPoint x: 8, endPoint y: 189, distance: 10.2
click at [8, 189] on div "posted: [DATE]. Many hypnotists tell their clients that they can fix almost eve…" at bounding box center [47, 225] width 84 height 83
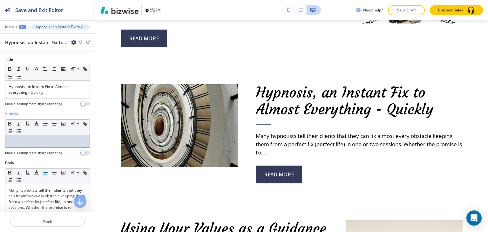
click at [42, 146] on div at bounding box center [47, 141] width 84 height 12
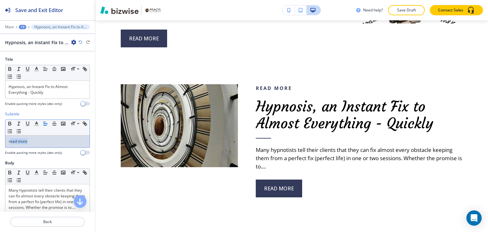
drag, startPoint x: 49, startPoint y: 145, endPoint x: 10, endPoint y: 142, distance: 39.2
click at [10, 142] on div "read more" at bounding box center [47, 141] width 84 height 12
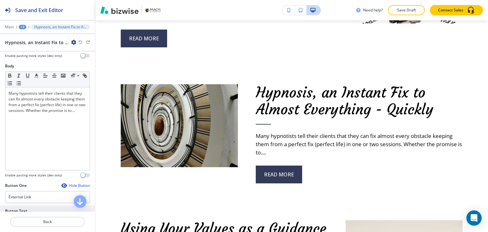
scroll to position [127, 0]
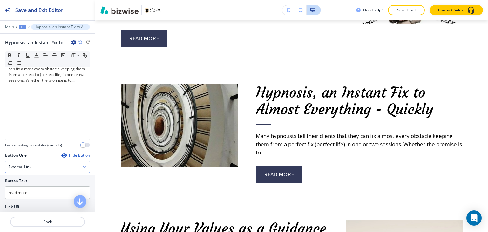
click at [28, 168] on div "External Link" at bounding box center [47, 166] width 84 height 11
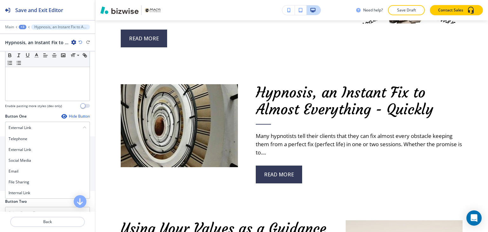
scroll to position [222, 0]
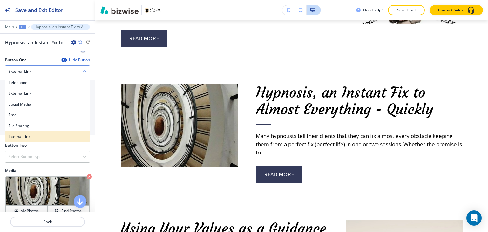
click at [44, 134] on h4 "Internal Link" at bounding box center [48, 137] width 78 height 6
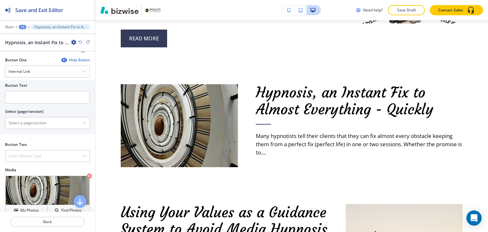
click at [22, 83] on h2 "Button Text" at bounding box center [16, 86] width 22 height 6
click at [20, 101] on input "text" at bounding box center [47, 97] width 85 height 13
paste input "read more"
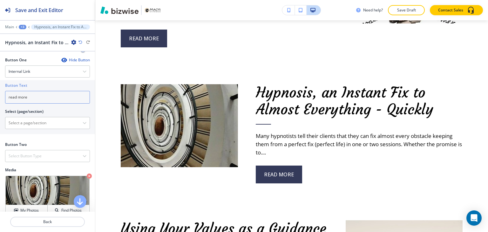
type input "read more"
click at [24, 28] on div "+3" at bounding box center [23, 27] width 8 height 4
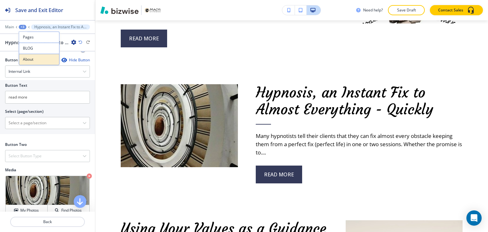
click at [32, 58] on p "About" at bounding box center [39, 60] width 32 height 6
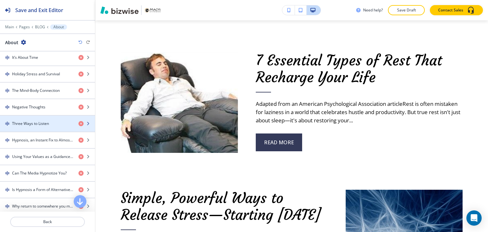
scroll to position [730, 0]
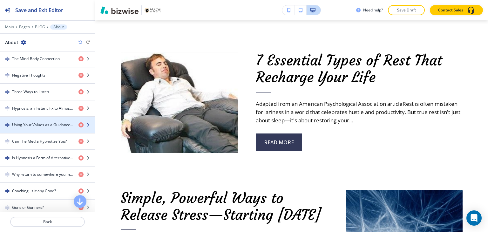
click at [36, 122] on h4 "Using Your Values as a Guidance System to Avoid Media Hypnosis" at bounding box center [42, 125] width 61 height 6
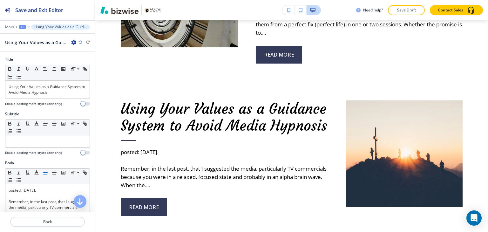
scroll to position [4760, 0]
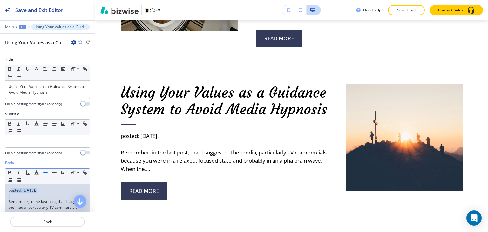
drag, startPoint x: 8, startPoint y: 200, endPoint x: 10, endPoint y: 183, distance: 17.3
click at [10, 184] on div "posted: [DATE]. Remember, in the last post, that I suggested the media, particu…" at bounding box center [47, 225] width 84 height 83
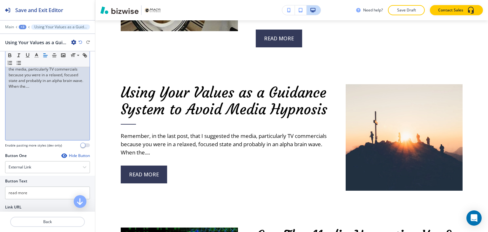
scroll to position [127, 0]
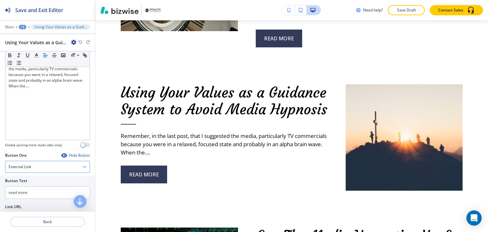
click at [43, 167] on div "External Link" at bounding box center [47, 166] width 84 height 11
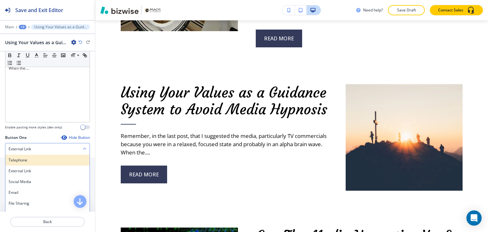
scroll to position [191, 0]
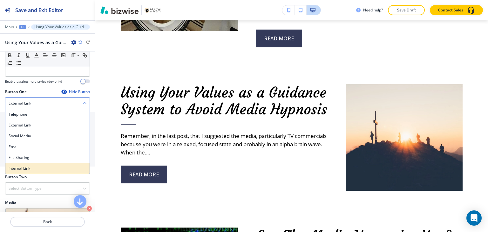
click at [43, 169] on h4 "Internal Link" at bounding box center [48, 168] width 78 height 6
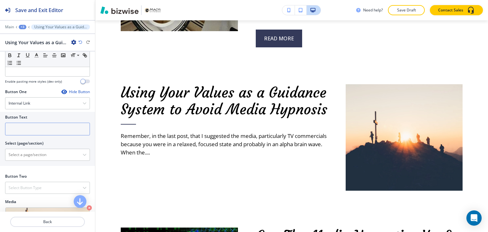
click at [36, 134] on input "text" at bounding box center [47, 129] width 85 height 13
paste input "read more"
type input "read more"
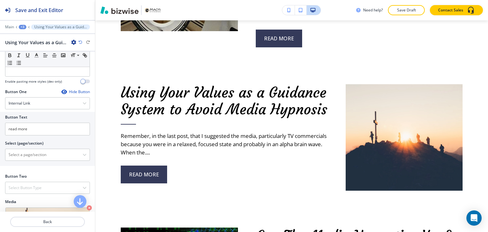
click at [25, 27] on div "+3" at bounding box center [23, 27] width 8 height 4
click at [40, 57] on p "About" at bounding box center [39, 60] width 32 height 6
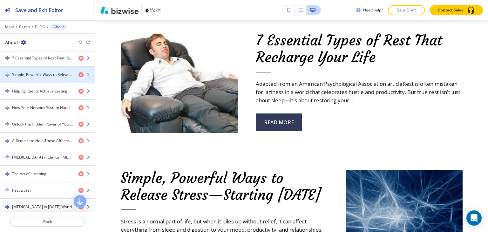
scroll to position [319, 0]
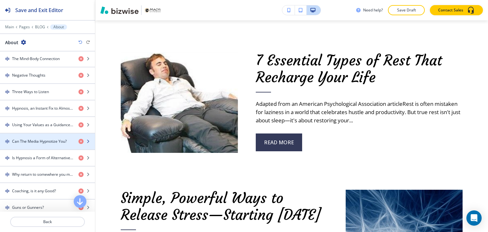
click at [51, 138] on h4 "Can The Media Hypnotize You?" at bounding box center [39, 141] width 55 height 6
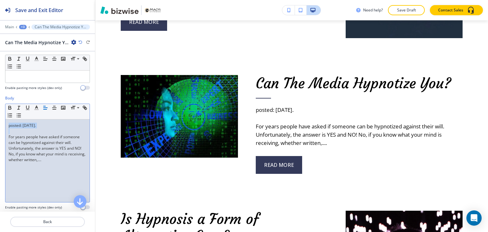
drag, startPoint x: 9, startPoint y: 138, endPoint x: 8, endPoint y: 122, distance: 15.3
click at [8, 122] on div "posted: [DATE]. For years people have asked if someone can be hypnotized agains…" at bounding box center [47, 160] width 84 height 83
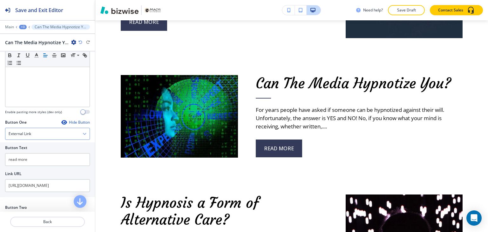
click at [46, 132] on div "External Link" at bounding box center [47, 133] width 84 height 11
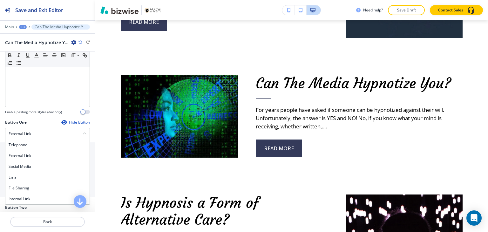
click at [40, 193] on div "Internal Link" at bounding box center [47, 198] width 84 height 11
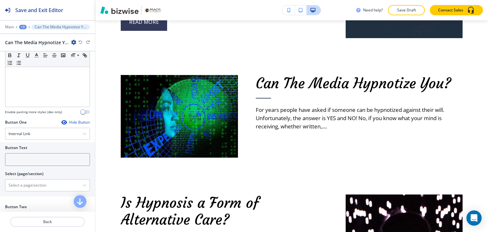
click at [37, 158] on input "text" at bounding box center [47, 159] width 85 height 13
paste input "read more"
type input "read more"
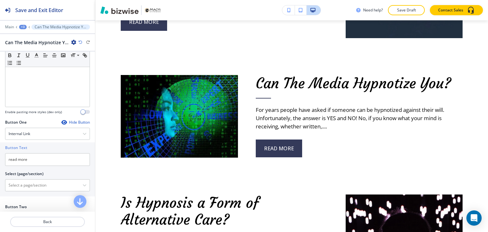
click at [24, 27] on div "+3" at bounding box center [23, 27] width 8 height 4
click at [27, 57] on p "About" at bounding box center [39, 60] width 32 height 6
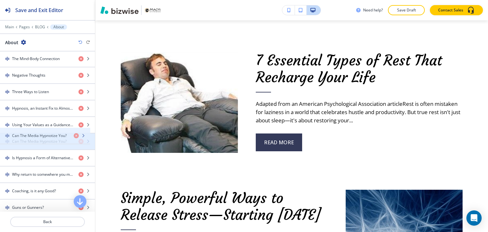
click at [50, 138] on h4 "Can The Media Hypnotize You?" at bounding box center [39, 141] width 55 height 6
click at [45, 144] on div "button" at bounding box center [47, 146] width 95 height 5
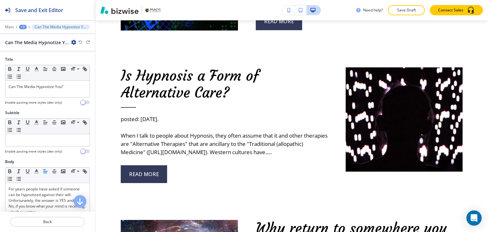
click at [24, 27] on div "+3" at bounding box center [23, 27] width 8 height 4
click at [32, 59] on p "About" at bounding box center [39, 60] width 32 height 6
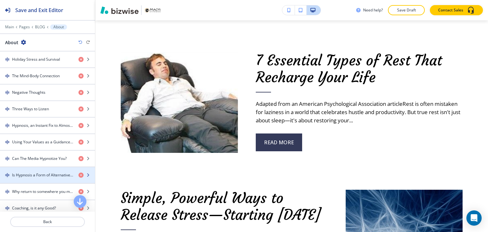
click at [46, 178] on div "button" at bounding box center [47, 180] width 95 height 5
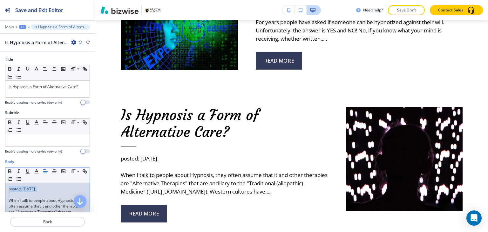
drag, startPoint x: 7, startPoint y: 197, endPoint x: 7, endPoint y: 186, distance: 11.4
click at [7, 186] on div "posted: [DATE]. When I talk to people about Hypnosis, they often assume that it…" at bounding box center [47, 224] width 84 height 83
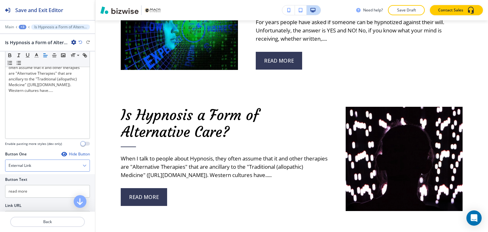
click at [46, 164] on div "External Link" at bounding box center [47, 165] width 84 height 11
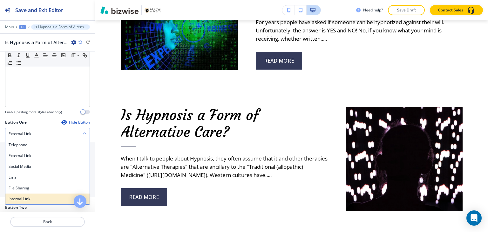
click at [44, 196] on h4 "Internal Link" at bounding box center [48, 199] width 78 height 6
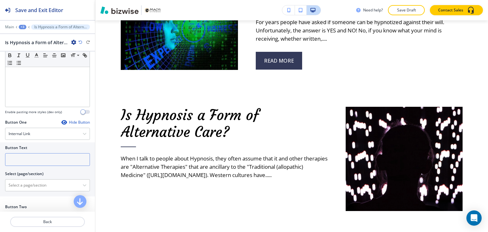
click at [42, 157] on input "text" at bounding box center [47, 159] width 85 height 13
click at [43, 157] on input "text" at bounding box center [47, 159] width 85 height 13
paste input "read more"
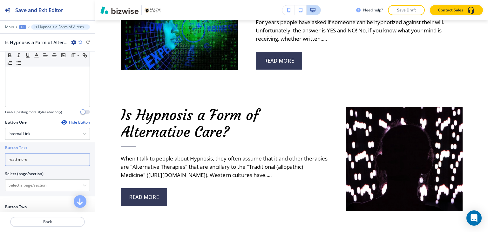
type input "read more"
click at [21, 27] on div "+3" at bounding box center [23, 27] width 8 height 4
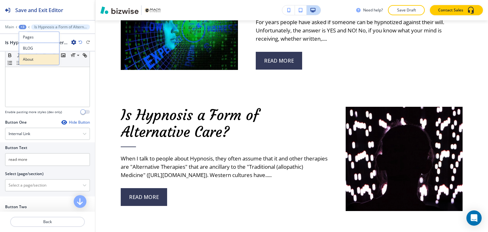
click at [37, 63] on button "About" at bounding box center [39, 59] width 41 height 11
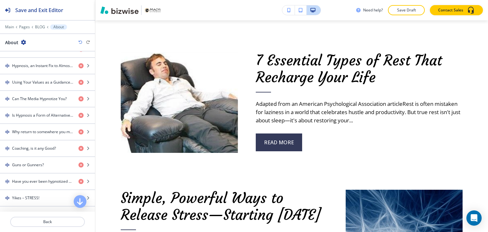
scroll to position [775, 0]
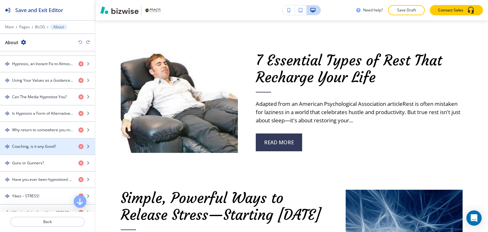
click at [47, 144] on h4 "Coaching, is it any Good?" at bounding box center [34, 147] width 44 height 6
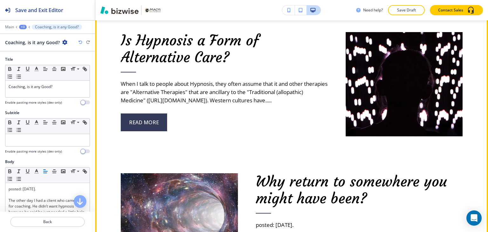
scroll to position [5042, 0]
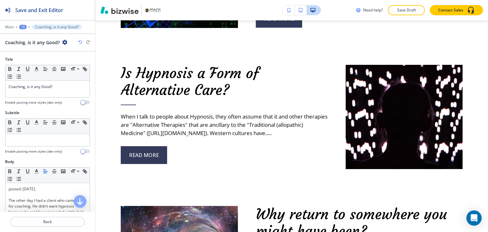
click at [23, 25] on div "+3" at bounding box center [23, 27] width 8 height 4
click at [30, 57] on p "About" at bounding box center [39, 60] width 32 height 6
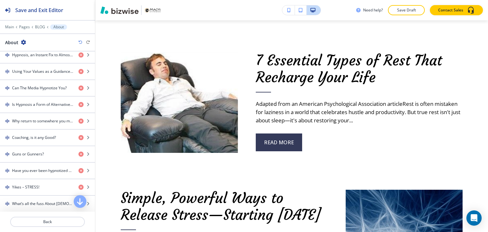
scroll to position [786, 0]
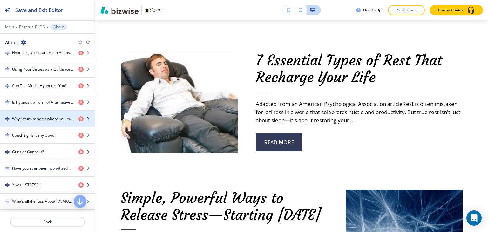
click at [38, 116] on h4 "Why return to somewhere you might have been?" at bounding box center [42, 119] width 61 height 6
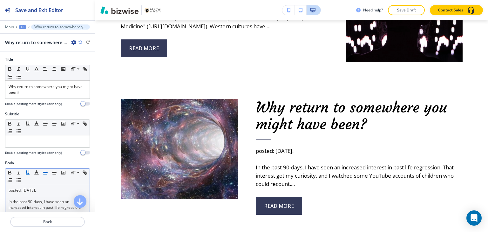
scroll to position [5175, 0]
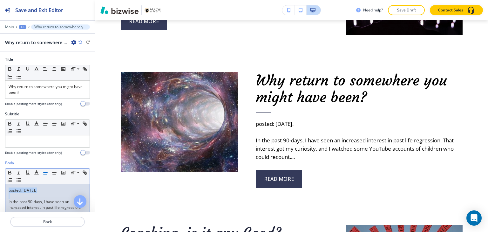
drag, startPoint x: 8, startPoint y: 201, endPoint x: 4, endPoint y: 182, distance: 19.4
click at [4, 182] on div "Body Small Normal Large Huge posted: [DATE]. In the past 90-days, I have seen a…" at bounding box center [47, 219] width 95 height 119
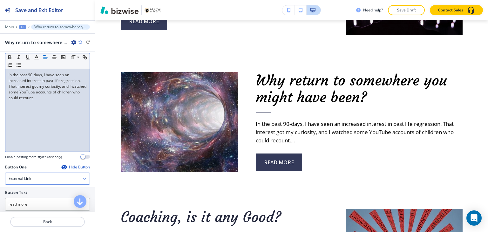
scroll to position [127, 0]
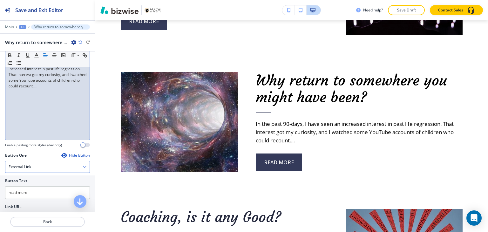
click at [33, 165] on div "External Link" at bounding box center [47, 166] width 84 height 11
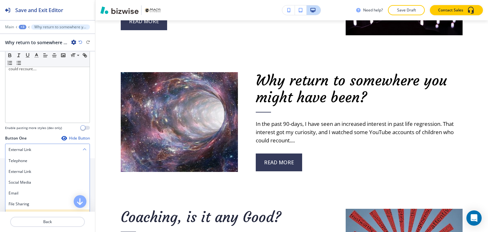
scroll to position [159, 0]
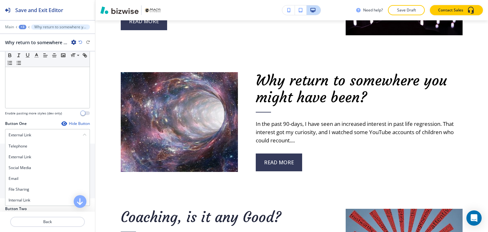
click at [31, 199] on h4 "Internal Link" at bounding box center [48, 200] width 78 height 6
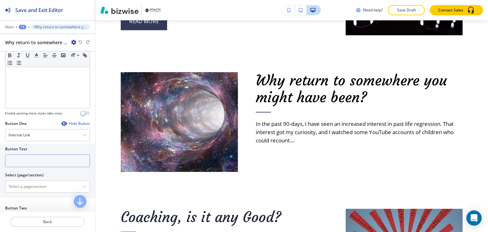
click at [34, 164] on input "text" at bounding box center [47, 160] width 85 height 13
paste input "read more"
type input "read more"
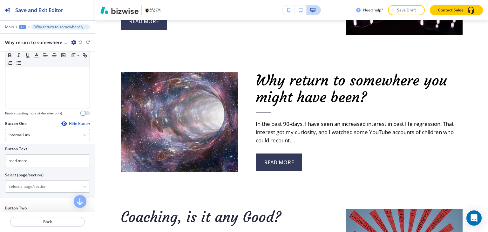
click at [23, 27] on div "+3" at bounding box center [23, 27] width 8 height 4
click at [30, 60] on p "About" at bounding box center [39, 60] width 32 height 6
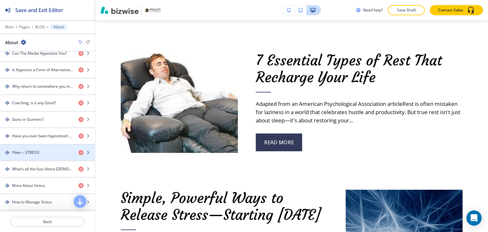
scroll to position [814, 0]
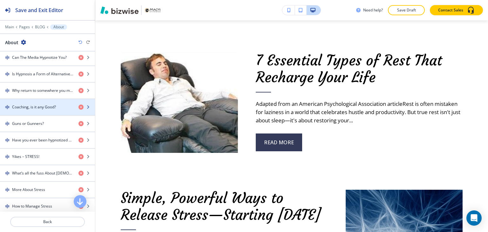
click at [28, 104] on h4 "Coaching, is it any Good?" at bounding box center [34, 107] width 44 height 6
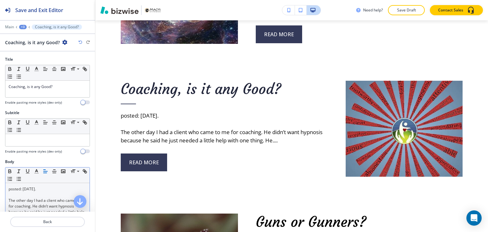
scroll to position [5311, 0]
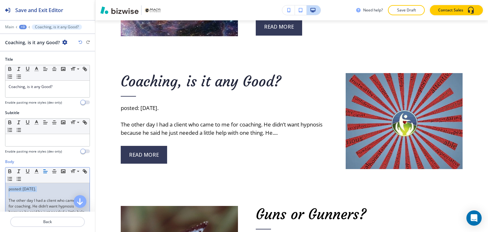
drag, startPoint x: 8, startPoint y: 202, endPoint x: 7, endPoint y: 185, distance: 16.3
click at [7, 185] on div "posted: [DATE]. The other day I had a client who came to me for coaching. He di…" at bounding box center [47, 224] width 84 height 83
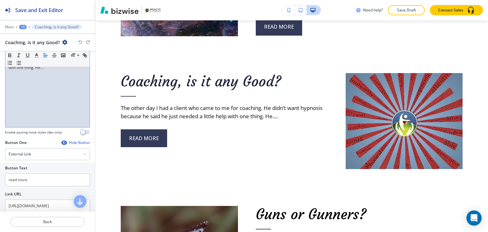
scroll to position [159, 0]
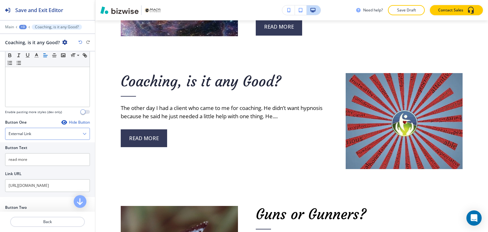
click at [39, 135] on div "External Link" at bounding box center [47, 133] width 84 height 11
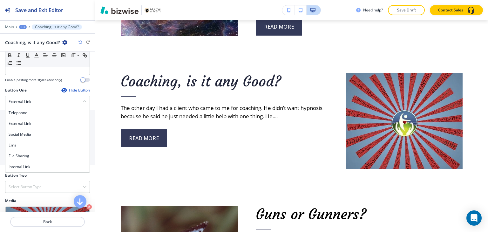
scroll to position [222, 0]
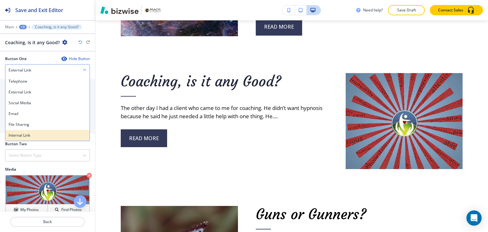
click at [40, 135] on h4 "Internal Link" at bounding box center [48, 135] width 78 height 6
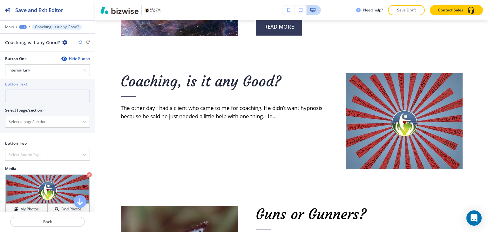
click at [46, 95] on input "text" at bounding box center [47, 96] width 85 height 13
paste input "read more"
type input "read more"
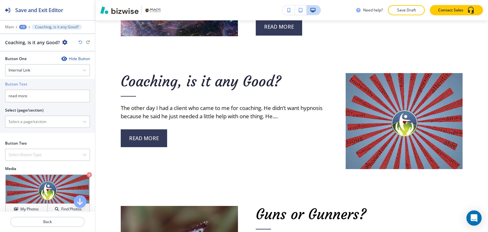
click at [23, 26] on div "+3" at bounding box center [23, 27] width 8 height 4
click at [35, 59] on p "About" at bounding box center [39, 60] width 32 height 6
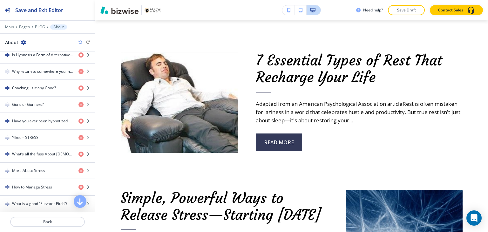
scroll to position [829, 0]
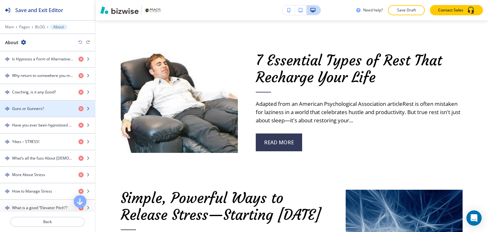
click at [42, 106] on h4 "Guns or Gunners?" at bounding box center [28, 109] width 32 height 6
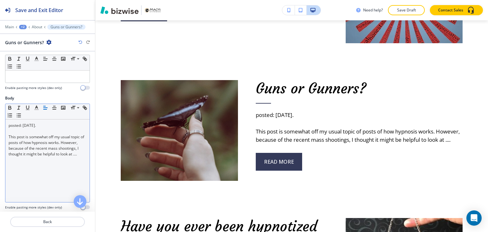
scroll to position [5443, 0]
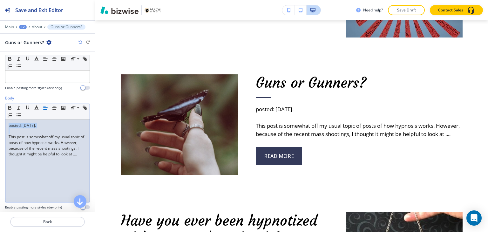
drag, startPoint x: 9, startPoint y: 138, endPoint x: 8, endPoint y: 123, distance: 15.3
click at [8, 123] on div "posted: [DATE]. This post is somewhat off my usual topic of posts of how hypnos…" at bounding box center [47, 160] width 84 height 83
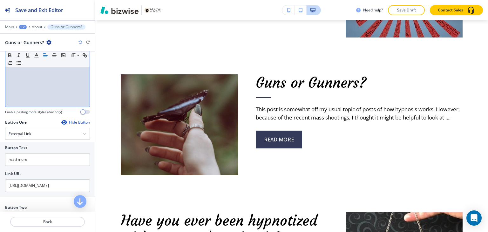
scroll to position [191, 0]
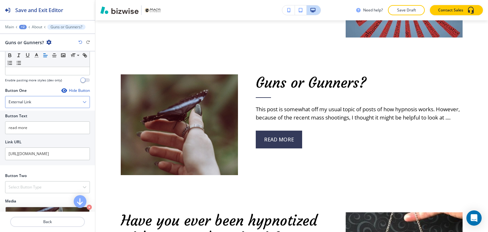
click at [58, 101] on div "External Link" at bounding box center [47, 101] width 84 height 11
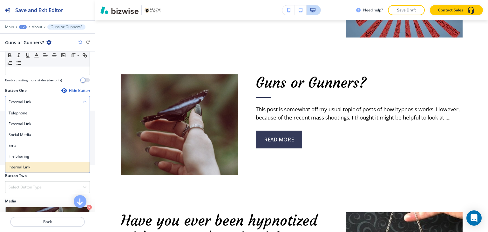
click at [48, 164] on h4 "Internal Link" at bounding box center [48, 167] width 78 height 6
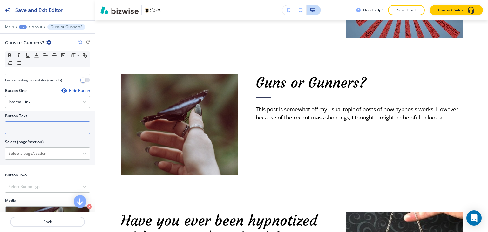
click at [46, 126] on input "text" at bounding box center [47, 127] width 85 height 13
paste input "read more"
type input "read more"
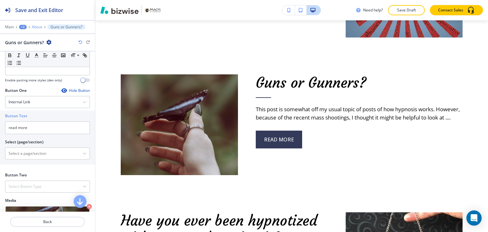
click at [39, 28] on p "About" at bounding box center [37, 27] width 10 height 4
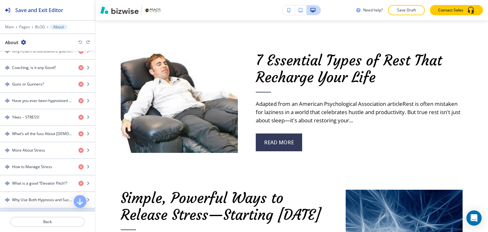
scroll to position [852, 0]
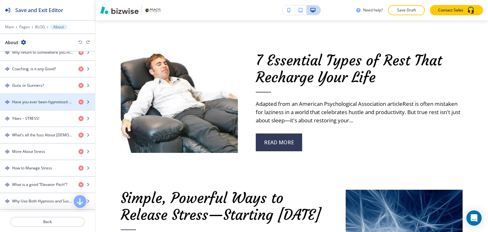
click at [39, 105] on div "button" at bounding box center [47, 107] width 95 height 5
click at [39, 99] on h4 "Have you ever been hypnotized without even knowing it?" at bounding box center [42, 102] width 61 height 6
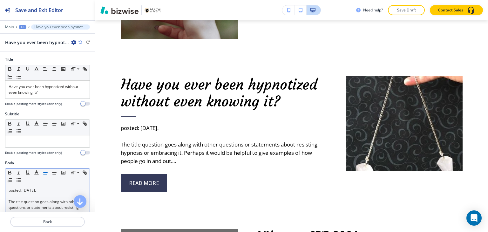
scroll to position [5579, 0]
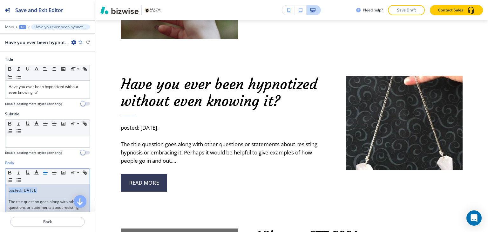
drag, startPoint x: 9, startPoint y: 198, endPoint x: 5, endPoint y: 183, distance: 15.6
click at [5, 183] on div "Body Small Normal Large Huge posted: [DATE]. The title question goes along with…" at bounding box center [47, 219] width 95 height 119
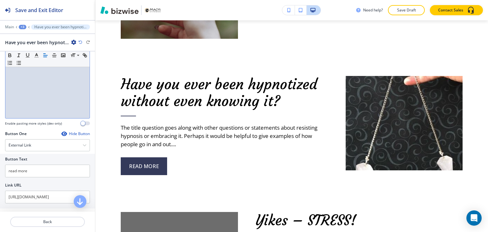
scroll to position [159, 0]
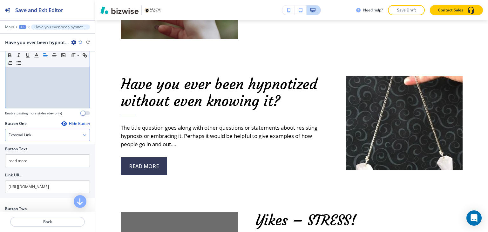
click at [41, 131] on div "External Link" at bounding box center [47, 134] width 84 height 11
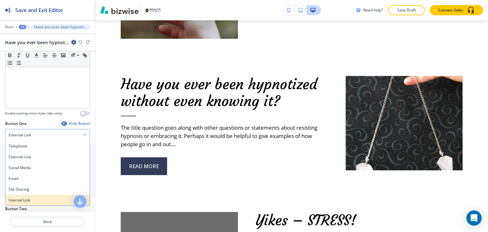
click at [34, 204] on div "Internal Link" at bounding box center [47, 200] width 84 height 11
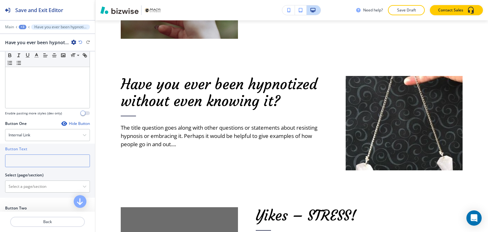
click at [32, 162] on input "text" at bounding box center [47, 160] width 85 height 13
paste input "read more"
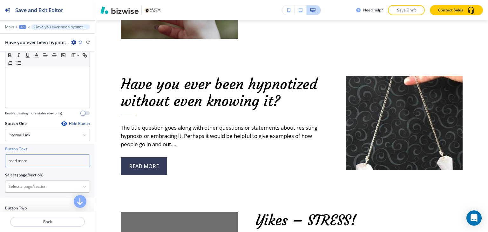
type input "read more"
click at [24, 26] on div "+3" at bounding box center [23, 27] width 8 height 4
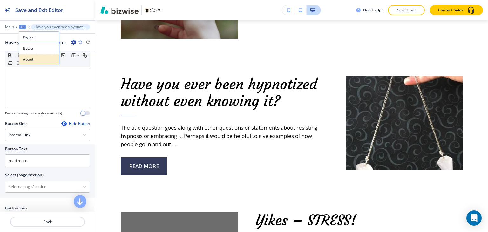
click at [33, 58] on p "About" at bounding box center [39, 60] width 32 height 6
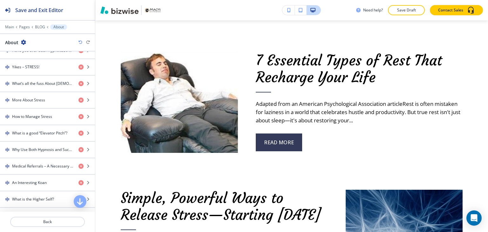
scroll to position [906, 0]
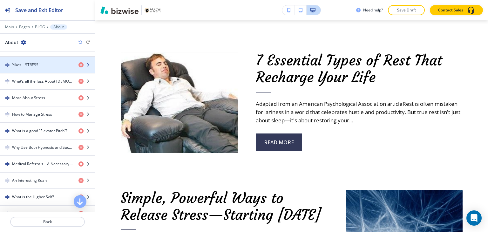
click at [34, 68] on div "button" at bounding box center [47, 70] width 95 height 5
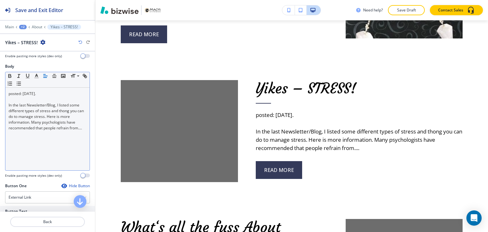
scroll to position [5714, 0]
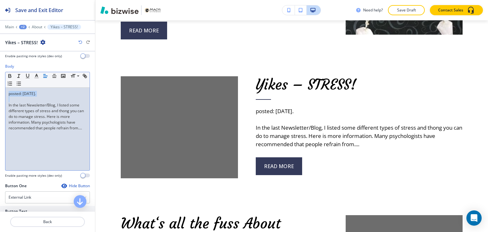
drag, startPoint x: 8, startPoint y: 105, endPoint x: 7, endPoint y: 93, distance: 12.1
click at [7, 93] on div "posted: [DATE]. In the last Newsletter/Blog, I listed some different types of s…" at bounding box center [47, 129] width 84 height 83
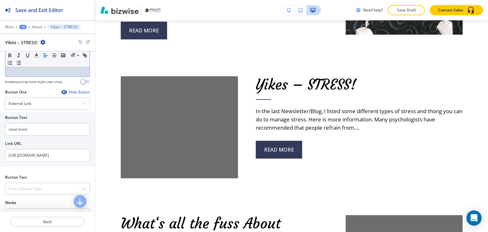
scroll to position [191, 0]
click at [42, 106] on div "External Link" at bounding box center [47, 101] width 84 height 11
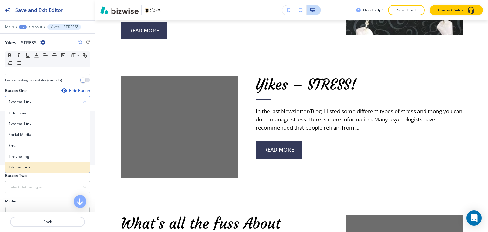
click at [30, 168] on h4 "Internal Link" at bounding box center [48, 167] width 78 height 6
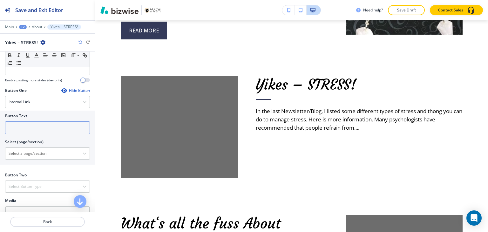
click at [35, 125] on input "text" at bounding box center [47, 127] width 85 height 13
paste input "read more"
type input "read more"
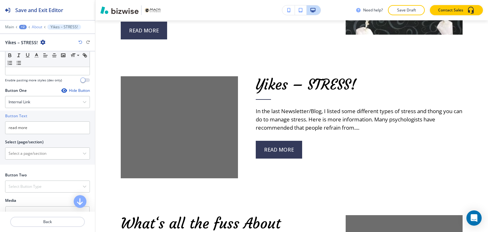
click at [42, 27] on p "About" at bounding box center [37, 27] width 10 height 4
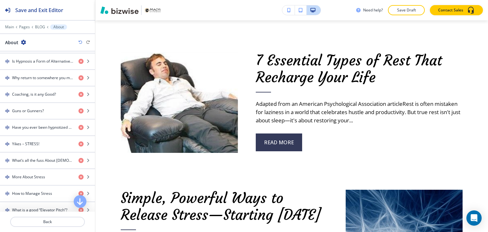
scroll to position [829, 0]
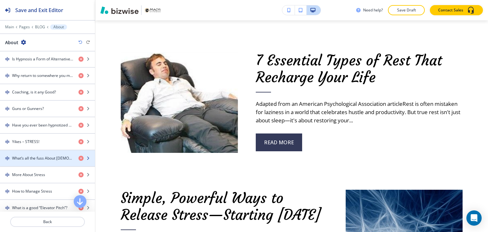
click at [51, 155] on h4 "What‘s all the fuss About [DEMOGRAPHIC_DATA]?" at bounding box center [42, 158] width 61 height 6
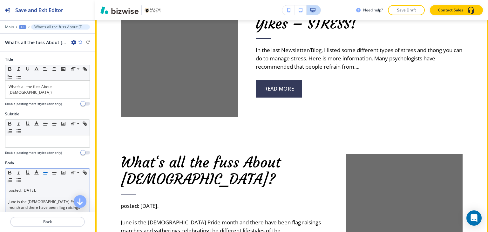
scroll to position [5788, 0]
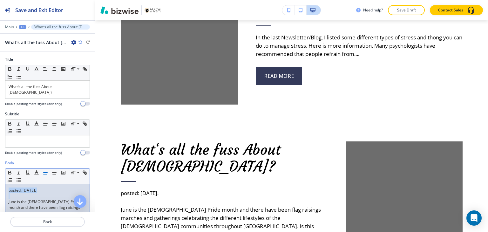
drag, startPoint x: 7, startPoint y: 200, endPoint x: 7, endPoint y: 182, distance: 17.8
click at [7, 184] on div "posted: [DATE]. [PERSON_NAME] is the [DEMOGRAPHIC_DATA] Pride month and there h…" at bounding box center [47, 225] width 84 height 83
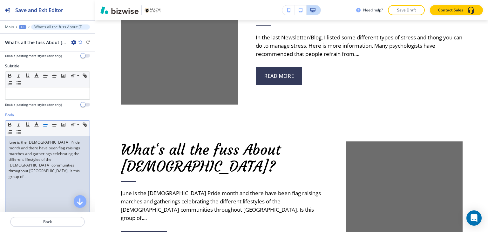
scroll to position [159, 0]
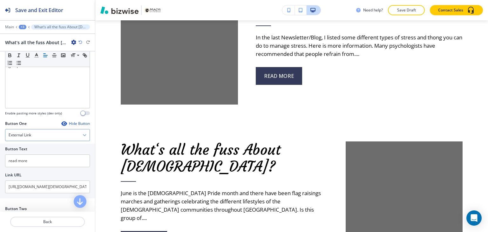
click at [56, 138] on div "External Link Telephone External Link Social Media Email File Sharing Internal …" at bounding box center [47, 135] width 85 height 12
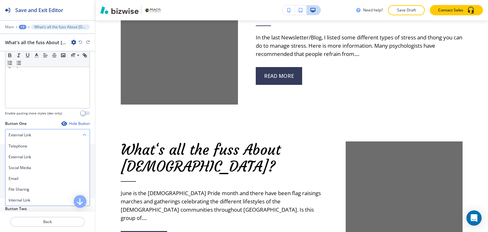
click at [60, 134] on div "External Link" at bounding box center [47, 134] width 84 height 11
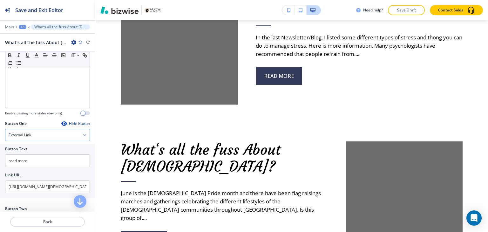
click at [59, 134] on div "External Link" at bounding box center [47, 134] width 84 height 11
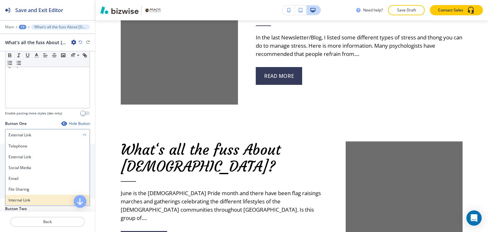
click at [50, 197] on h4 "Internal Link" at bounding box center [48, 200] width 78 height 6
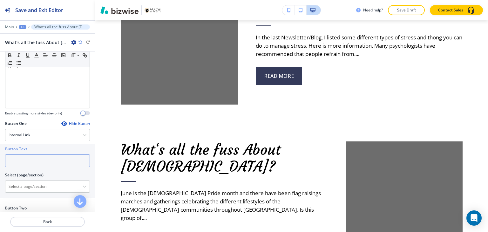
click at [42, 157] on input "text" at bounding box center [47, 160] width 85 height 13
paste input "read more"
type input "read more"
click at [23, 25] on div "+3" at bounding box center [23, 27] width 8 height 4
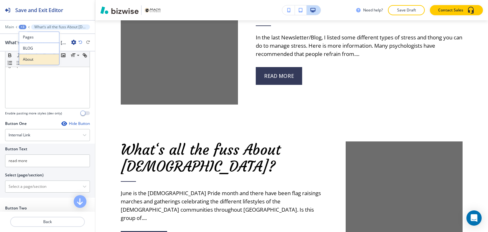
click at [35, 57] on p "About" at bounding box center [39, 60] width 32 height 6
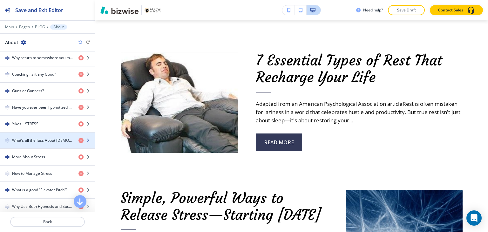
scroll to position [879, 0]
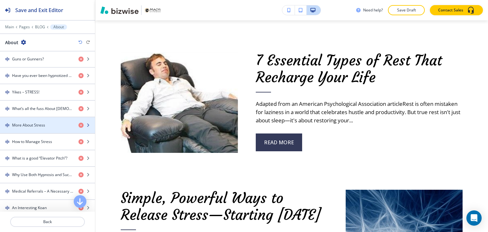
click at [34, 122] on h4 "More About Stress" at bounding box center [28, 125] width 33 height 6
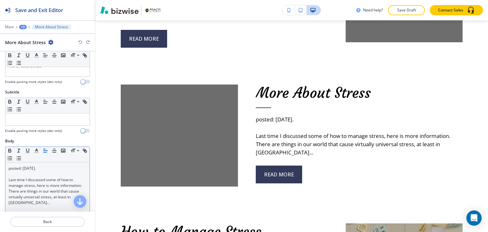
scroll to position [32, 0]
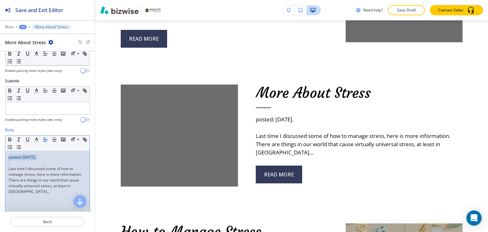
drag, startPoint x: 9, startPoint y: 169, endPoint x: 5, endPoint y: 150, distance: 18.7
click at [4, 155] on div "Body Small Normal Large Huge posted: [DATE]. Last time I discussed some of how …" at bounding box center [47, 186] width 95 height 119
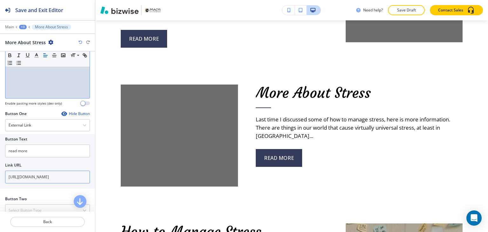
scroll to position [191, 0]
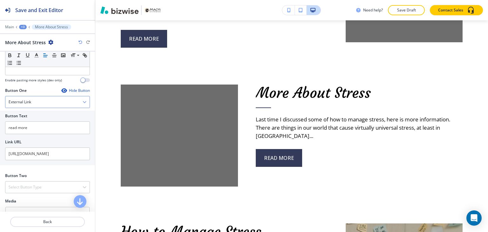
click at [38, 104] on div "External Link" at bounding box center [47, 101] width 84 height 11
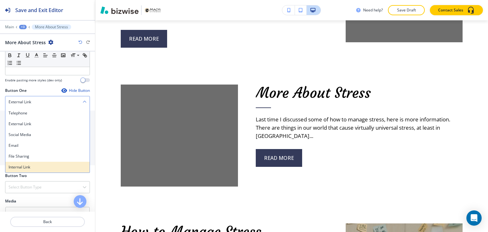
click at [13, 169] on div "Internal Link" at bounding box center [47, 167] width 84 height 11
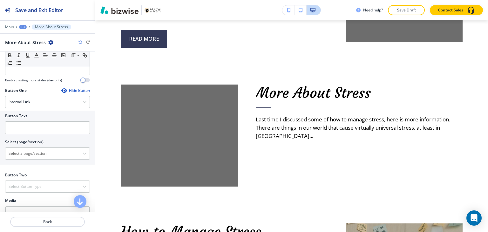
click at [37, 134] on div at bounding box center [47, 136] width 85 height 5
click at [43, 127] on input "text" at bounding box center [47, 127] width 85 height 13
paste input "read more"
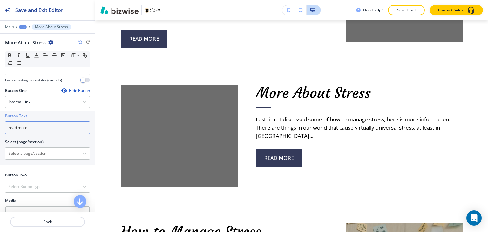
type input "read more"
click at [23, 25] on div "+3" at bounding box center [23, 27] width 8 height 4
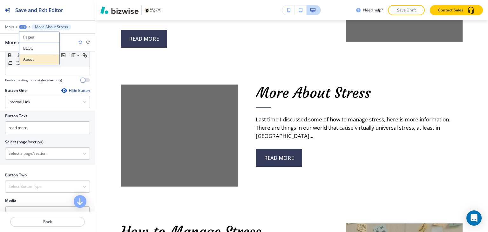
click at [29, 56] on button "About" at bounding box center [39, 59] width 41 height 11
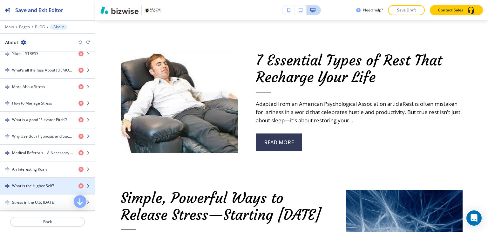
scroll to position [921, 0]
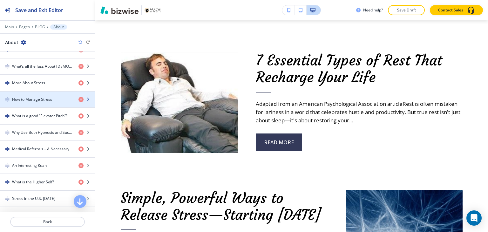
click at [38, 97] on h4 "How to Manage Stress" at bounding box center [32, 100] width 40 height 6
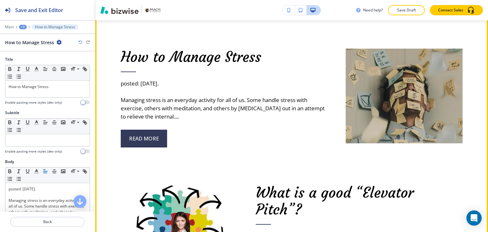
scroll to position [6126, 0]
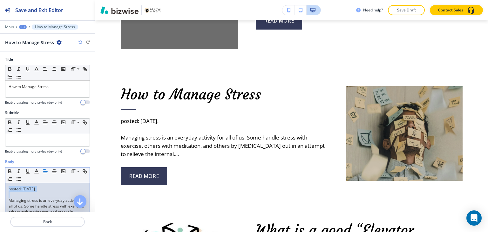
drag, startPoint x: 9, startPoint y: 198, endPoint x: 6, endPoint y: 183, distance: 15.1
click at [6, 183] on div "posted: [DATE]. Managing stress is an everyday activity for all of us. Some han…" at bounding box center [47, 224] width 84 height 83
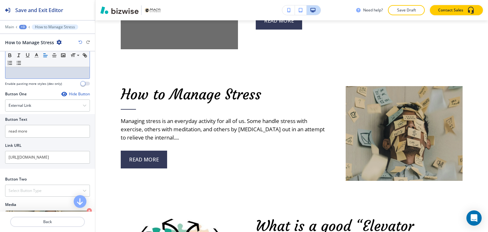
scroll to position [191, 0]
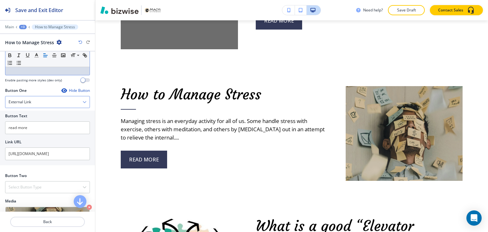
click at [65, 104] on div "External Link" at bounding box center [47, 101] width 84 height 11
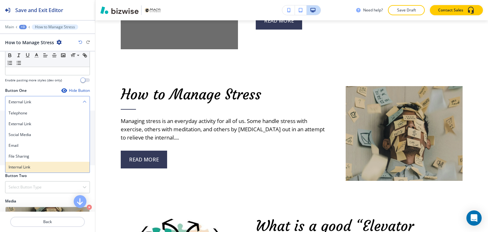
click at [48, 165] on h4 "Internal Link" at bounding box center [48, 167] width 78 height 6
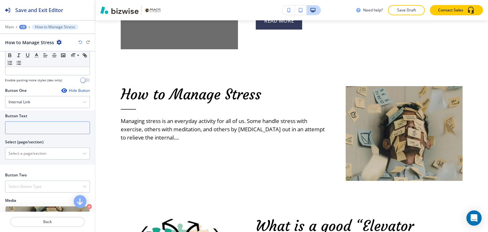
click at [53, 127] on input "text" at bounding box center [47, 127] width 85 height 13
paste input "read more"
type input "read more"
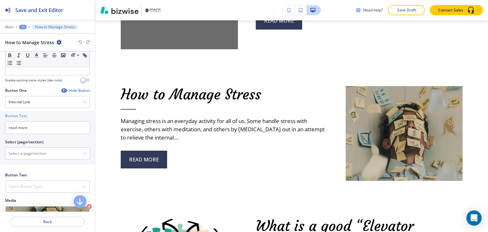
click at [25, 26] on div "+3" at bounding box center [23, 27] width 8 height 4
click at [30, 62] on p "About" at bounding box center [39, 60] width 32 height 6
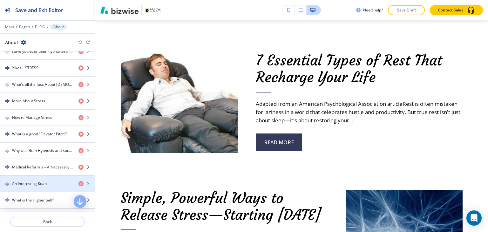
scroll to position [905, 0]
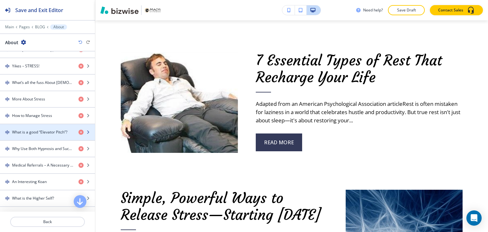
click at [39, 129] on h4 "What is a good “Elevator Pitch”?" at bounding box center [39, 132] width 55 height 6
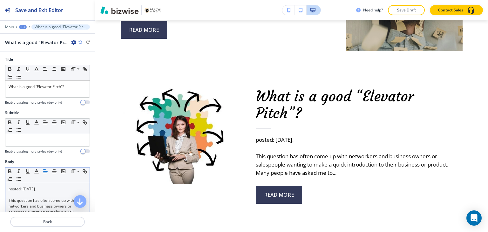
scroll to position [6256, 0]
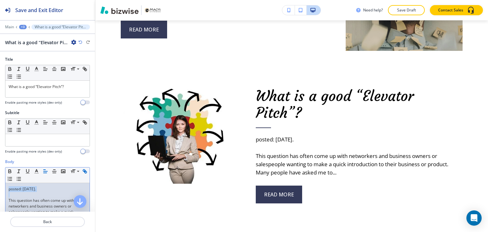
drag, startPoint x: 8, startPoint y: 198, endPoint x: 6, endPoint y: 181, distance: 17.5
click at [6, 181] on div "Small Normal Large Huge posted: [DATE]. This question has often come up with ne…" at bounding box center [47, 216] width 85 height 99
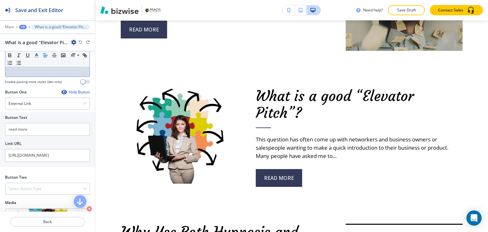
scroll to position [191, 0]
click at [52, 104] on div "External Link" at bounding box center [47, 101] width 84 height 11
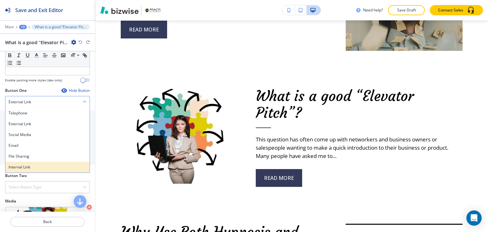
click at [40, 164] on h4 "Internal Link" at bounding box center [48, 167] width 78 height 6
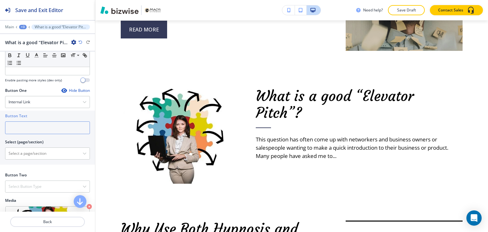
click at [43, 131] on input "text" at bounding box center [47, 127] width 85 height 13
paste input "read more"
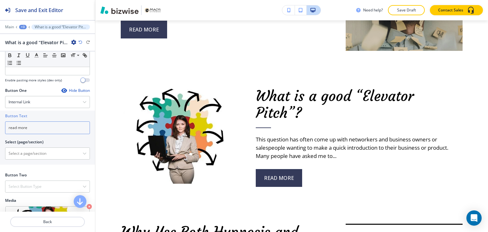
type input "read more"
click at [25, 28] on div "+3" at bounding box center [23, 27] width 8 height 4
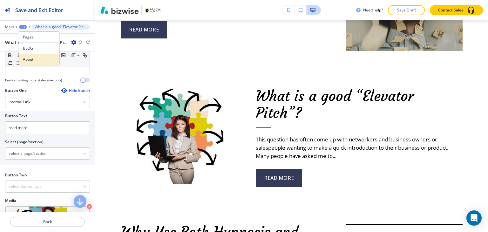
click at [35, 61] on p "About" at bounding box center [39, 60] width 32 height 6
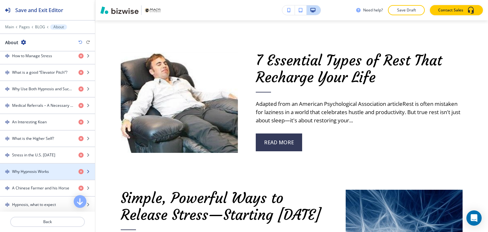
scroll to position [955, 0]
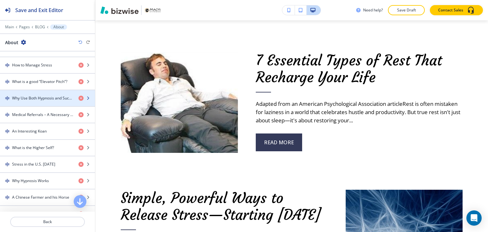
click at [43, 101] on div "button" at bounding box center [47, 103] width 95 height 5
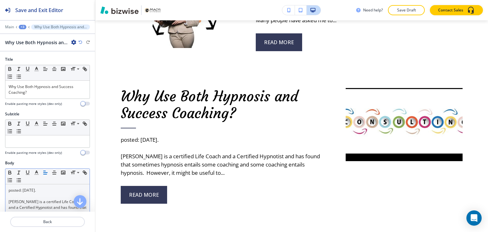
scroll to position [6392, 0]
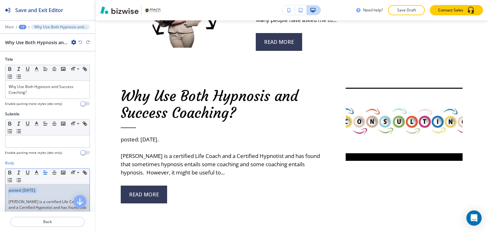
drag, startPoint x: 7, startPoint y: 200, endPoint x: 6, endPoint y: 183, distance: 16.6
click at [6, 184] on div "posted: [DATE]. [PERSON_NAME] is a certified Life Coach and a Certified Hypnoti…" at bounding box center [47, 225] width 84 height 83
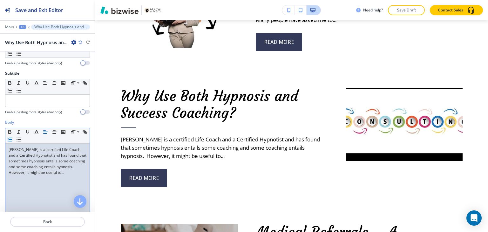
scroll to position [127, 0]
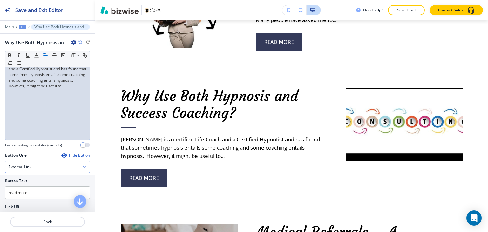
click at [44, 168] on div "External Link" at bounding box center [47, 166] width 84 height 11
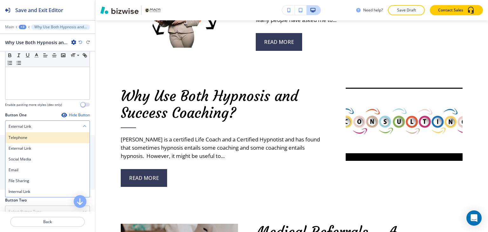
scroll to position [191, 0]
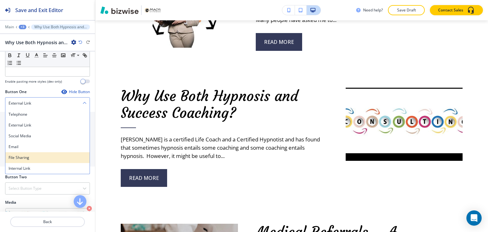
click at [45, 161] on div "File Sharing" at bounding box center [47, 157] width 84 height 11
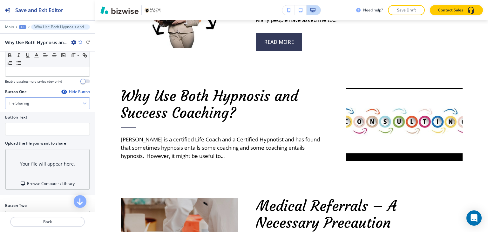
click at [49, 105] on div "File Sharing" at bounding box center [47, 102] width 84 height 11
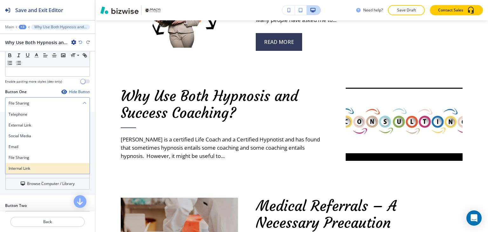
click at [35, 168] on h4 "Internal Link" at bounding box center [48, 168] width 78 height 6
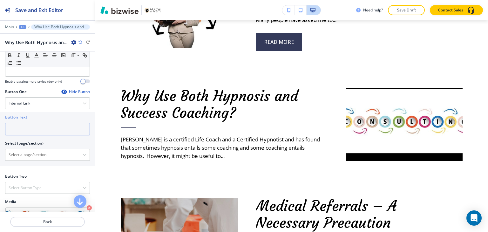
click at [44, 124] on input "text" at bounding box center [47, 129] width 85 height 13
paste input "read more"
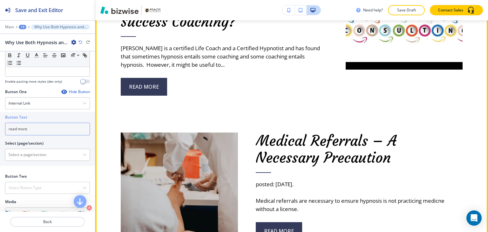
scroll to position [6487, 0]
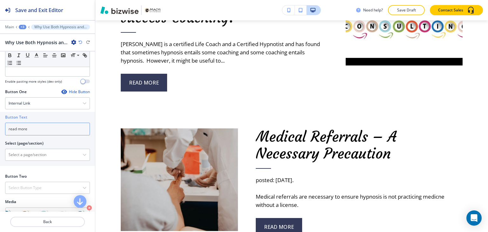
type input "read more"
click at [22, 25] on div "+3" at bounding box center [23, 27] width 8 height 4
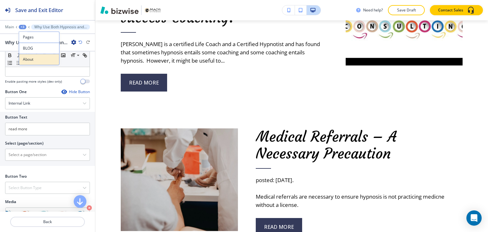
click at [36, 60] on p "About" at bounding box center [39, 60] width 32 height 6
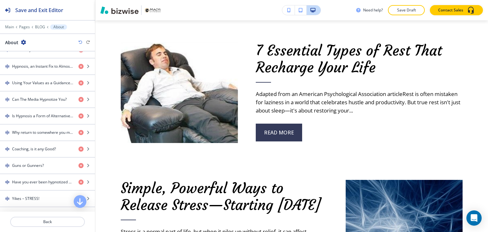
scroll to position [307, 0]
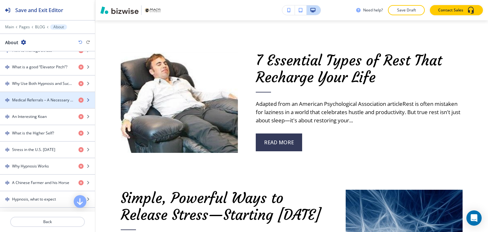
click at [52, 103] on div "button" at bounding box center [47, 105] width 95 height 5
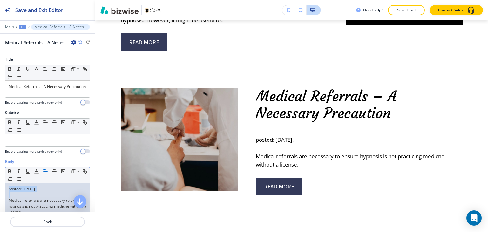
drag, startPoint x: 8, startPoint y: 201, endPoint x: 5, endPoint y: 183, distance: 18.1
click at [5, 183] on div "Small Normal Large Huge posted: [DATE]. Medical referrals are necessary to ensu…" at bounding box center [47, 216] width 85 height 99
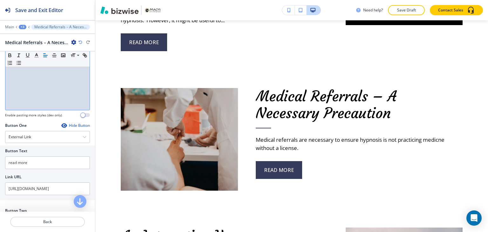
scroll to position [159, 0]
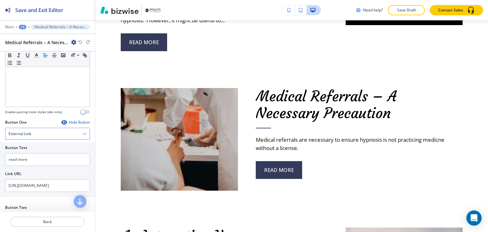
click at [50, 135] on div "External Link" at bounding box center [47, 133] width 84 height 11
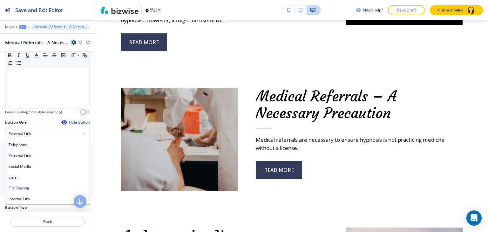
click at [36, 198] on h4 "Internal Link" at bounding box center [48, 199] width 78 height 6
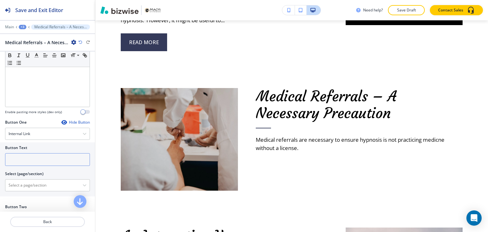
click at [37, 157] on input "text" at bounding box center [47, 159] width 85 height 13
paste input "read more"
type input "read more"
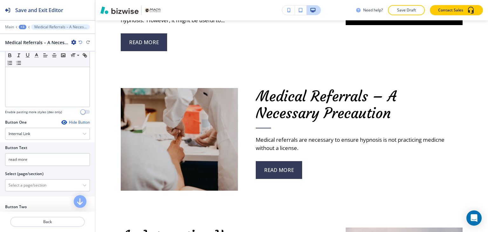
click at [24, 26] on div "+3" at bounding box center [23, 27] width 8 height 4
click at [48, 60] on p "About" at bounding box center [39, 60] width 32 height 6
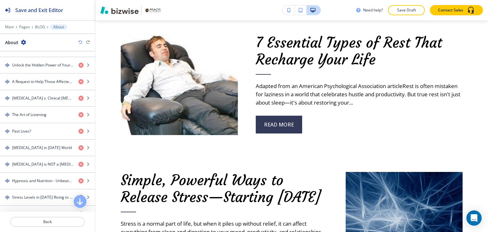
scroll to position [486, 0]
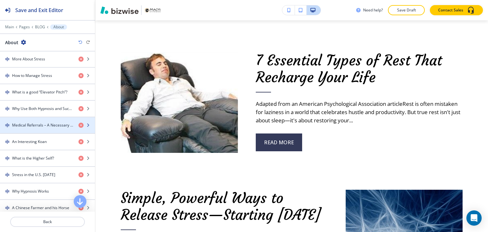
click at [44, 122] on h4 "Medical Referrals – A Necessary Precaution" at bounding box center [42, 125] width 61 height 6
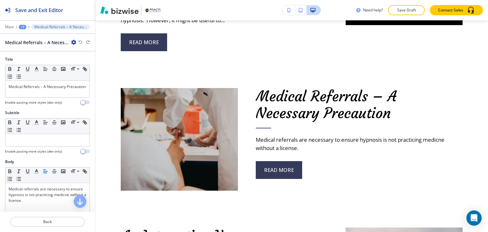
click at [20, 26] on div "+3" at bounding box center [23, 27] width 8 height 4
click at [35, 61] on p "About" at bounding box center [39, 60] width 32 height 6
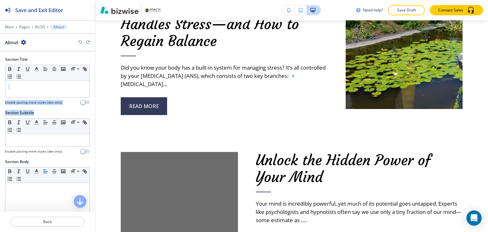
drag, startPoint x: 90, startPoint y: 67, endPoint x: 86, endPoint y: 117, distance: 50.0
click at [83, 134] on div "Section Title Small Normal Large Huge Enable pasting more styles (dev only) Sec…" at bounding box center [47, 131] width 95 height 160
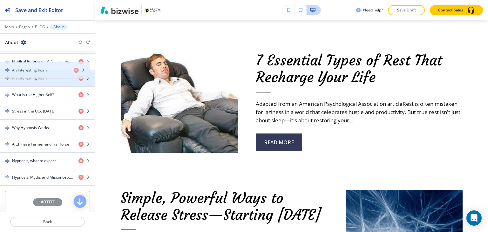
click at [44, 75] on h4 "An Interesting Koan" at bounding box center [29, 78] width 35 height 6
click at [45, 75] on h4 "An Interesting Koan" at bounding box center [29, 78] width 35 height 6
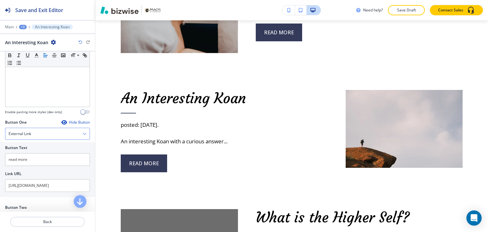
click at [31, 138] on div "External Link" at bounding box center [47, 133] width 84 height 11
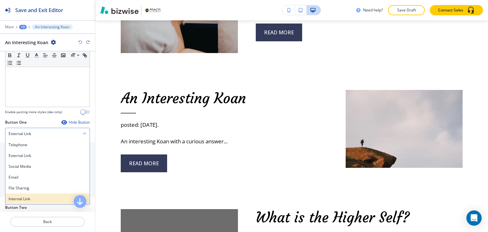
click at [27, 193] on div "Internal Link" at bounding box center [47, 198] width 84 height 11
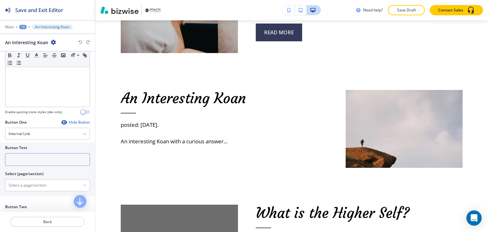
click at [35, 161] on input "text" at bounding box center [47, 159] width 85 height 13
paste input "read more"
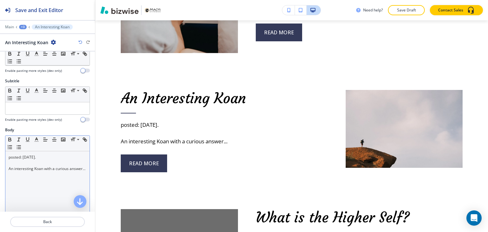
type input "read more"
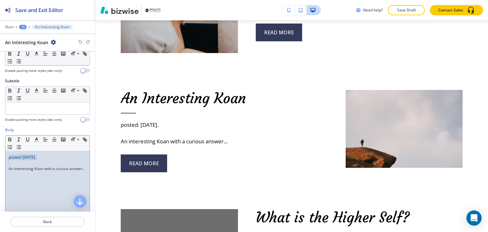
drag, startPoint x: 8, startPoint y: 167, endPoint x: 8, endPoint y: 155, distance: 12.1
click at [8, 155] on div "posted: [DATE]. An interesting Koan with a curious answer..." at bounding box center [47, 192] width 84 height 83
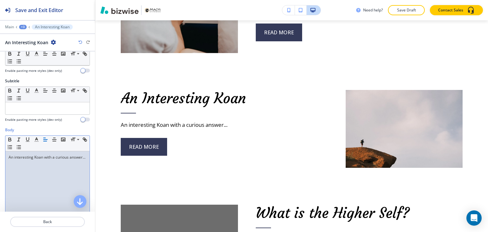
click at [23, 26] on div "+3" at bounding box center [23, 27] width 8 height 4
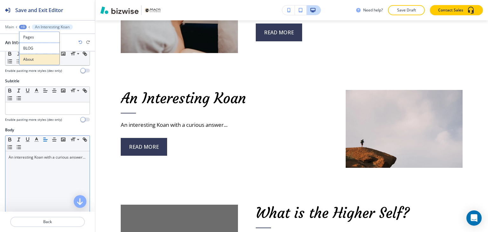
click at [36, 61] on p "About" at bounding box center [39, 60] width 32 height 6
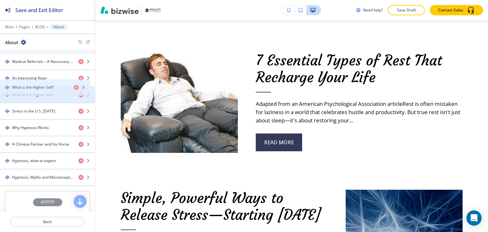
click at [52, 92] on h4 "What is the Higher Self?" at bounding box center [33, 95] width 42 height 6
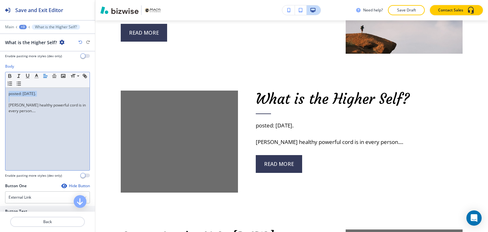
drag, startPoint x: 8, startPoint y: 104, endPoint x: 8, endPoint y: 91, distance: 12.4
click at [8, 91] on div "posted: [DATE]. [PERSON_NAME] healthy powerful cord is in every person...." at bounding box center [47, 129] width 84 height 83
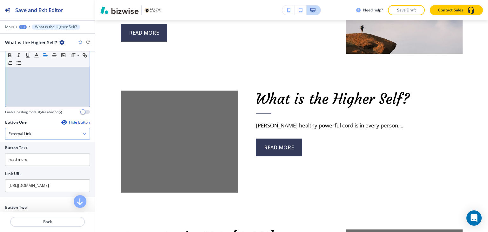
click at [42, 133] on div "External Link" at bounding box center [47, 133] width 84 height 11
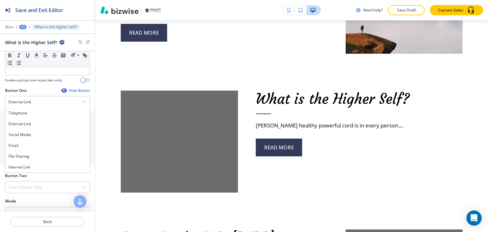
click at [45, 164] on h4 "Internal Link" at bounding box center [48, 167] width 78 height 6
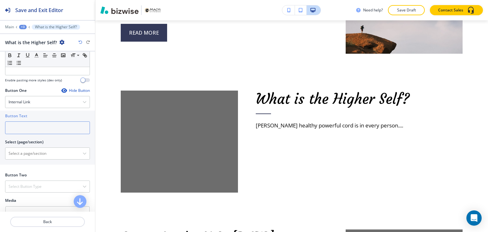
click at [40, 124] on input "text" at bounding box center [47, 127] width 85 height 13
paste input "read more"
type input "read more"
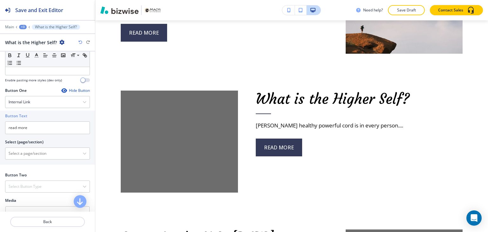
click at [25, 28] on div "+3" at bounding box center [23, 27] width 8 height 4
click at [34, 62] on button "About" at bounding box center [39, 59] width 41 height 11
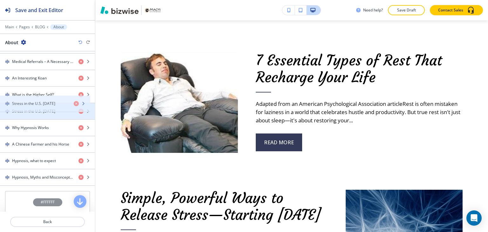
click at [47, 114] on div "button" at bounding box center [47, 116] width 95 height 5
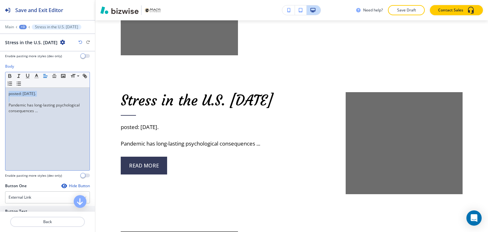
drag, startPoint x: 8, startPoint y: 105, endPoint x: 7, endPoint y: 90, distance: 14.6
click at [7, 90] on div "posted: [DATE]. Pandemic has long-lasting psychological consequences ..." at bounding box center [47, 129] width 84 height 83
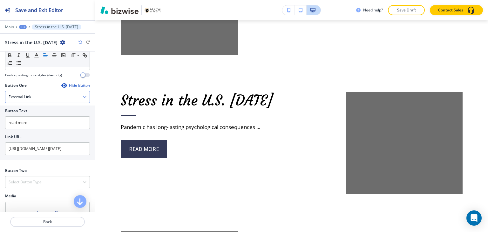
click at [33, 97] on div "External Link" at bounding box center [47, 96] width 84 height 11
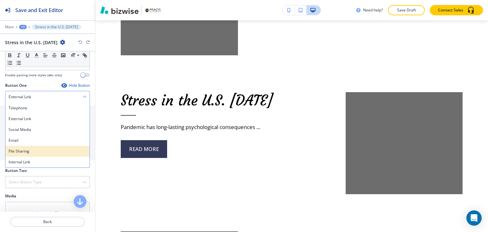
click at [32, 153] on div "File Sharing" at bounding box center [47, 151] width 84 height 11
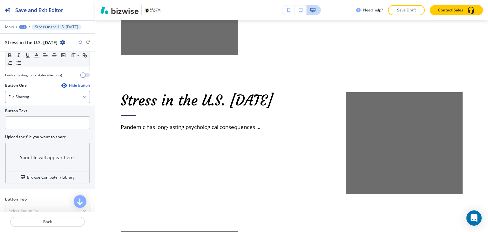
click at [35, 98] on div "File Sharing" at bounding box center [47, 96] width 84 height 11
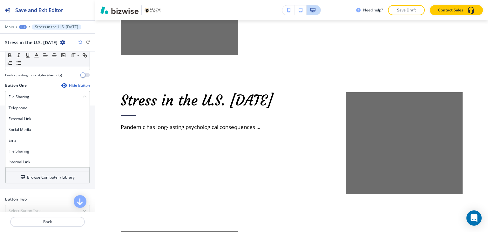
click at [30, 161] on h4 "Internal Link" at bounding box center [48, 162] width 78 height 6
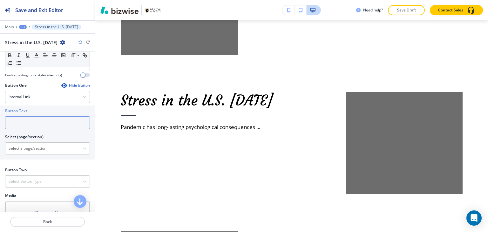
click at [31, 120] on input "text" at bounding box center [47, 122] width 85 height 13
paste input "read more"
type input "read more"
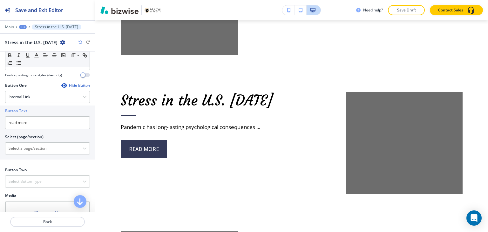
click at [25, 27] on div "+3" at bounding box center [23, 27] width 8 height 4
click at [37, 56] on button "About" at bounding box center [39, 59] width 41 height 11
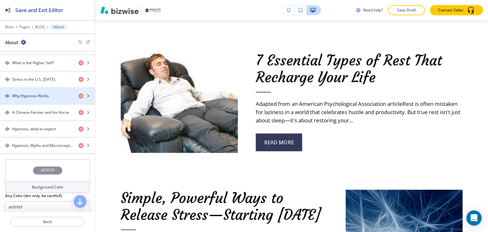
click at [48, 99] on div "button" at bounding box center [47, 101] width 95 height 5
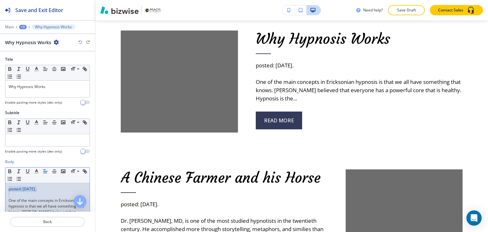
drag, startPoint x: 8, startPoint y: 201, endPoint x: 7, endPoint y: 185, distance: 15.6
click at [8, 186] on div "posted: [DATE]. One of the main concepts in Ericksonian hypnosis is that we all…" at bounding box center [47, 224] width 84 height 83
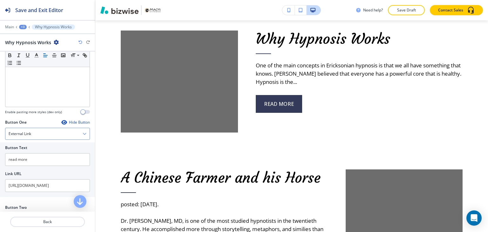
click at [37, 134] on div "External Link" at bounding box center [47, 133] width 84 height 11
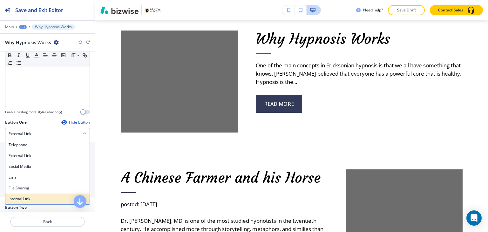
click at [33, 197] on h4 "Internal Link" at bounding box center [48, 199] width 78 height 6
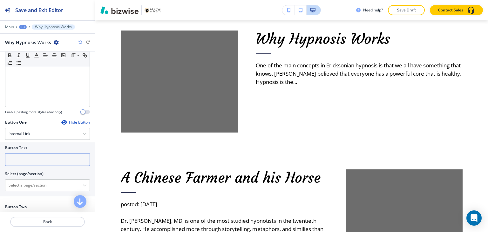
click at [43, 158] on input "text" at bounding box center [47, 159] width 85 height 13
paste input "read more"
type input "read more"
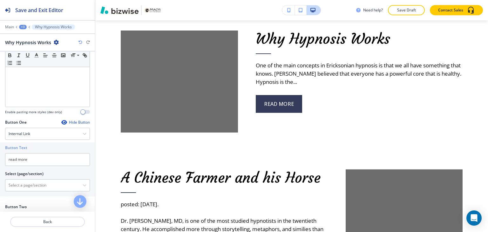
click at [24, 27] on div "+3" at bounding box center [23, 27] width 8 height 4
click at [44, 57] on p "About" at bounding box center [39, 60] width 32 height 6
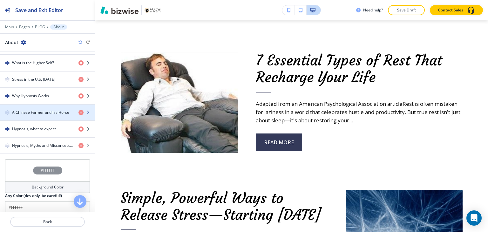
click at [43, 115] on div "button" at bounding box center [47, 117] width 95 height 5
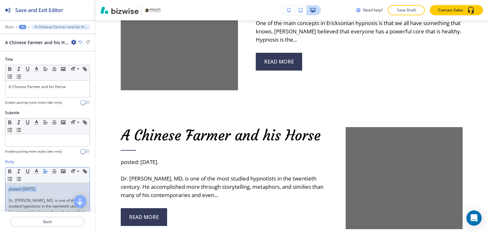
drag, startPoint x: 7, startPoint y: 198, endPoint x: 6, endPoint y: 188, distance: 10.2
click at [6, 188] on div "posted: [DATE]. Dr. [PERSON_NAME], MD, is one of the most studied hypnotists in…" at bounding box center [47, 224] width 84 height 83
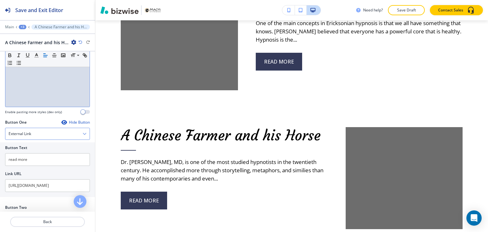
click at [51, 133] on div "External Link" at bounding box center [47, 133] width 84 height 11
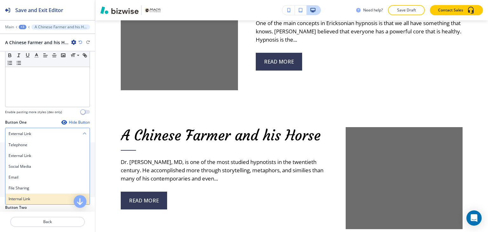
click at [40, 193] on div "Internal Link" at bounding box center [47, 198] width 84 height 11
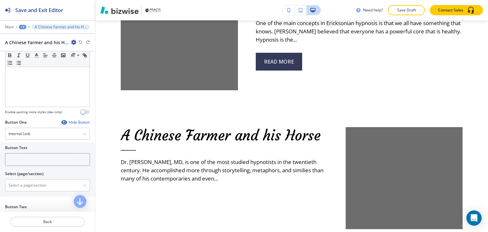
click at [47, 158] on input "text" at bounding box center [47, 159] width 85 height 13
paste input "read more"
type input "read more"
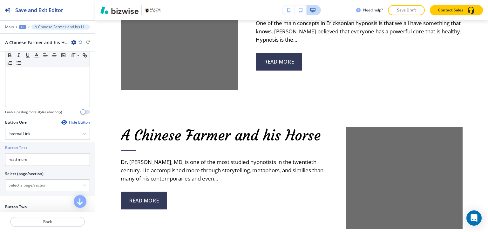
click at [23, 26] on div "+3" at bounding box center [23, 27] width 8 height 4
click at [35, 58] on p "About" at bounding box center [39, 60] width 32 height 6
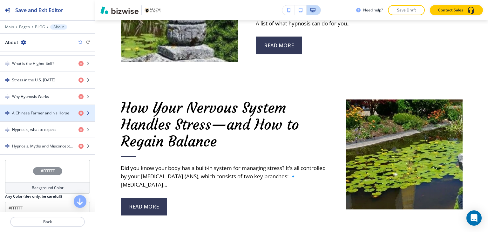
click at [49, 116] on div "button" at bounding box center [47, 118] width 95 height 5
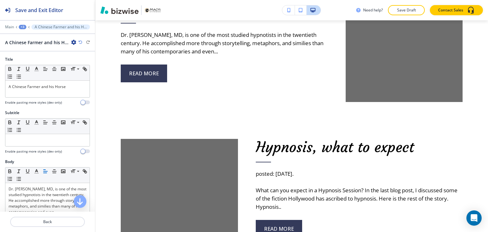
click at [23, 28] on div "+3" at bounding box center [23, 27] width 8 height 4
click at [36, 56] on button "About" at bounding box center [39, 59] width 41 height 11
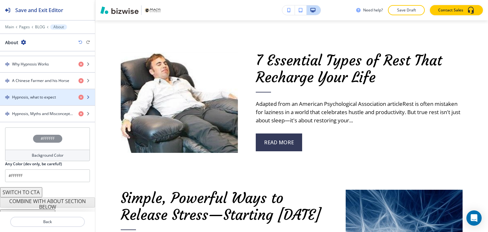
click at [45, 100] on div "button" at bounding box center [47, 102] width 95 height 5
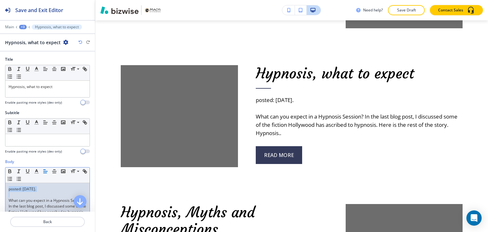
drag, startPoint x: 8, startPoint y: 199, endPoint x: 8, endPoint y: 182, distance: 17.2
click at [8, 183] on div "posted: [DATE]. What can you expect in a Hypnosis Session? In the last blog pos…" at bounding box center [47, 224] width 84 height 83
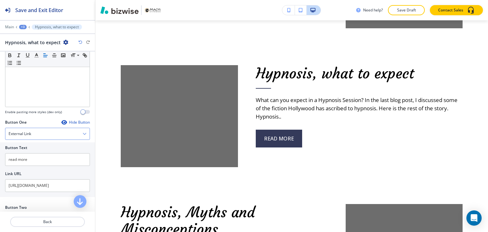
click at [50, 131] on div "External Link" at bounding box center [47, 133] width 84 height 11
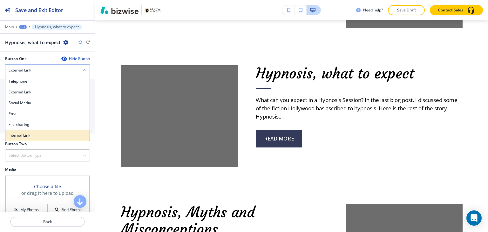
click at [48, 133] on h4 "Internal Link" at bounding box center [48, 135] width 78 height 6
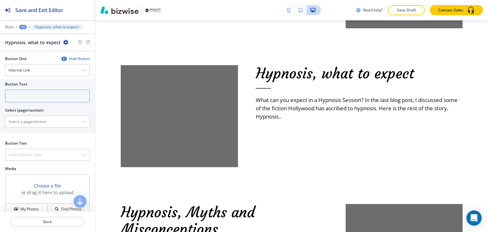
click at [50, 96] on input "text" at bounding box center [47, 96] width 85 height 13
paste input "read more"
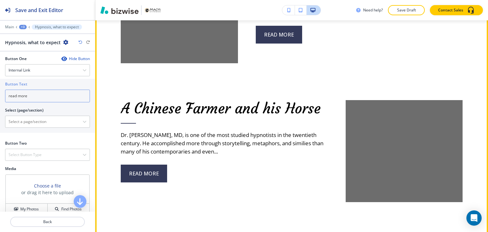
scroll to position [7169, 0]
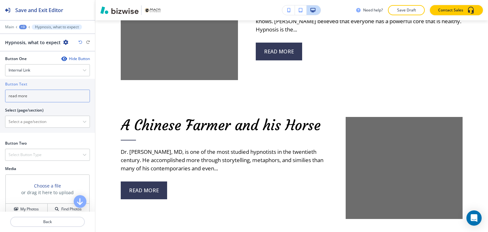
type input "read more"
click at [23, 27] on div "+3" at bounding box center [23, 27] width 8 height 4
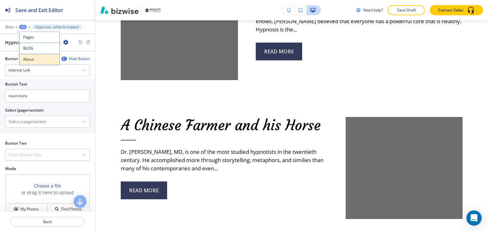
click at [37, 58] on p "About" at bounding box center [39, 60] width 32 height 6
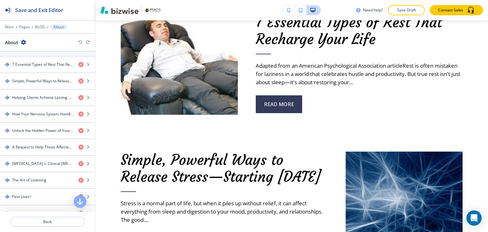
scroll to position [564, 0]
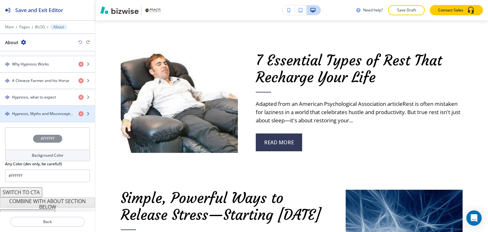
click at [36, 111] on h4 "Hypnosis, Myths and Misconceptions" at bounding box center [42, 114] width 61 height 6
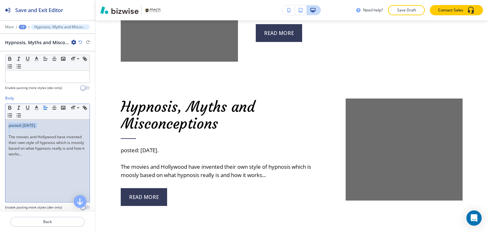
drag, startPoint x: 8, startPoint y: 136, endPoint x: 8, endPoint y: 125, distance: 10.8
click at [8, 125] on div "posted: [DATE]. The movies and Hollywood have invented their own style of hypno…" at bounding box center [47, 160] width 84 height 83
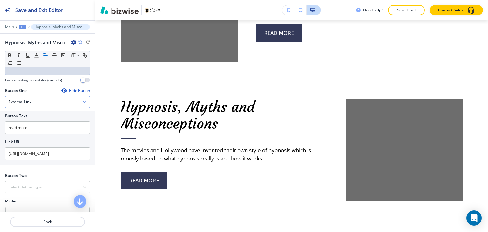
click at [45, 104] on div "External Link" at bounding box center [47, 101] width 84 height 11
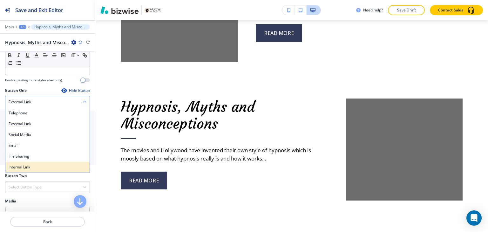
click at [36, 164] on h4 "Internal Link" at bounding box center [48, 167] width 78 height 6
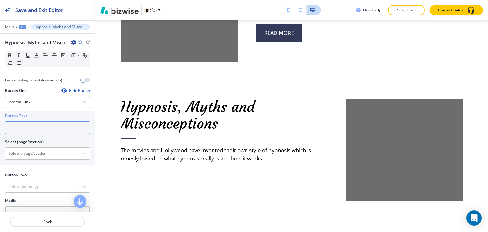
click at [44, 126] on input "text" at bounding box center [47, 127] width 85 height 13
paste input "read more"
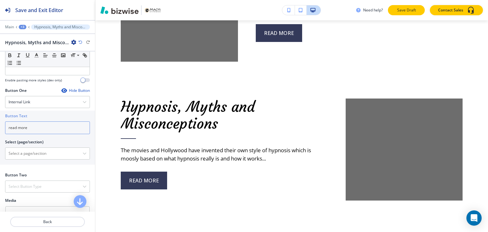
type input "read more"
click at [415, 7] on p "Save Draft" at bounding box center [406, 10] width 20 height 6
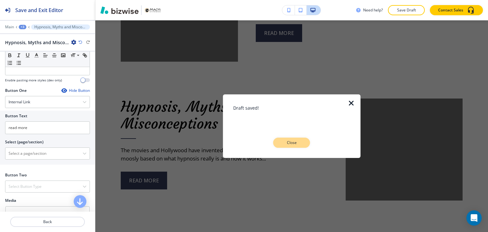
click at [292, 145] on button "Close" at bounding box center [291, 143] width 37 height 10
